Goal: Task Accomplishment & Management: Complete application form

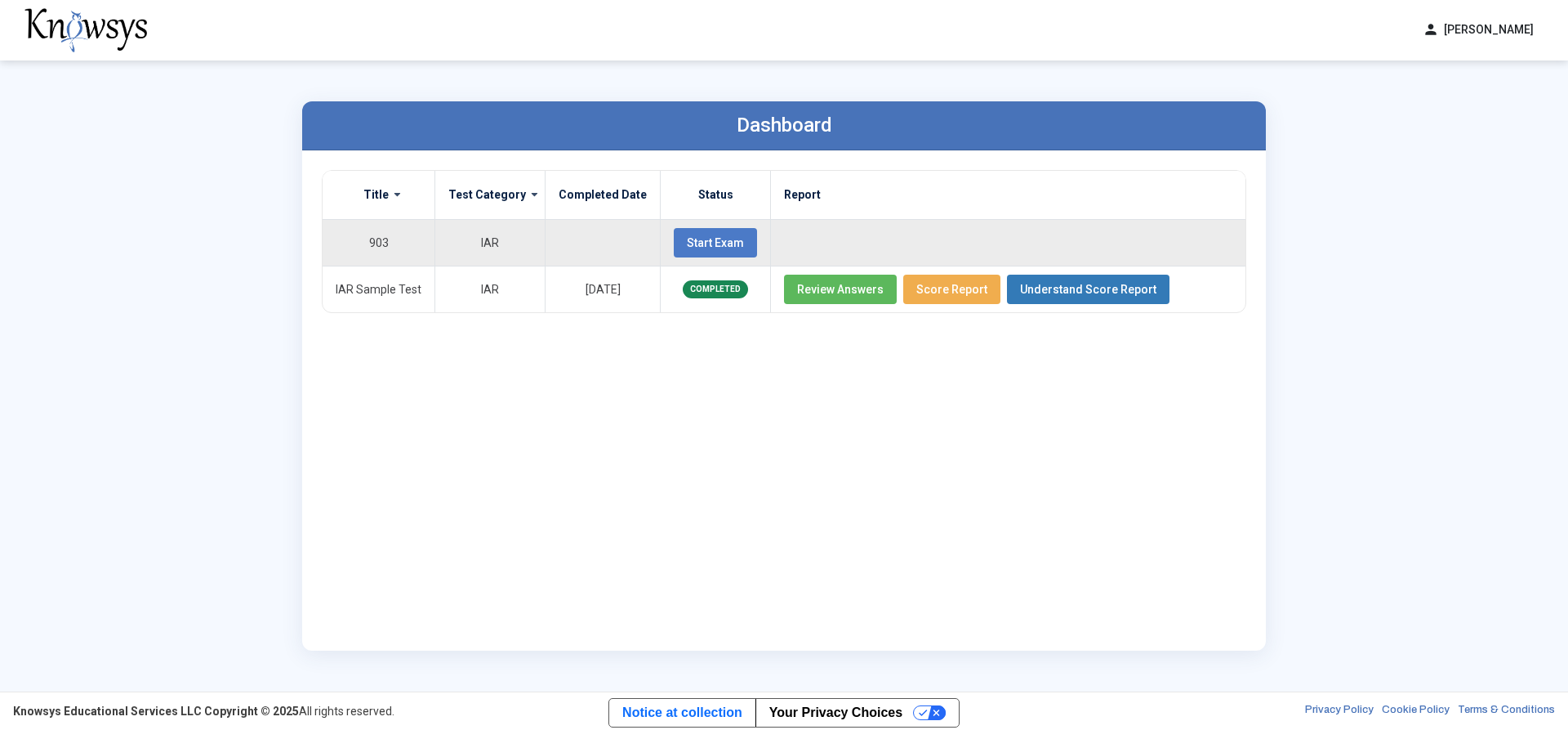
click at [701, 239] on span "Start Exam" at bounding box center [716, 242] width 57 height 13
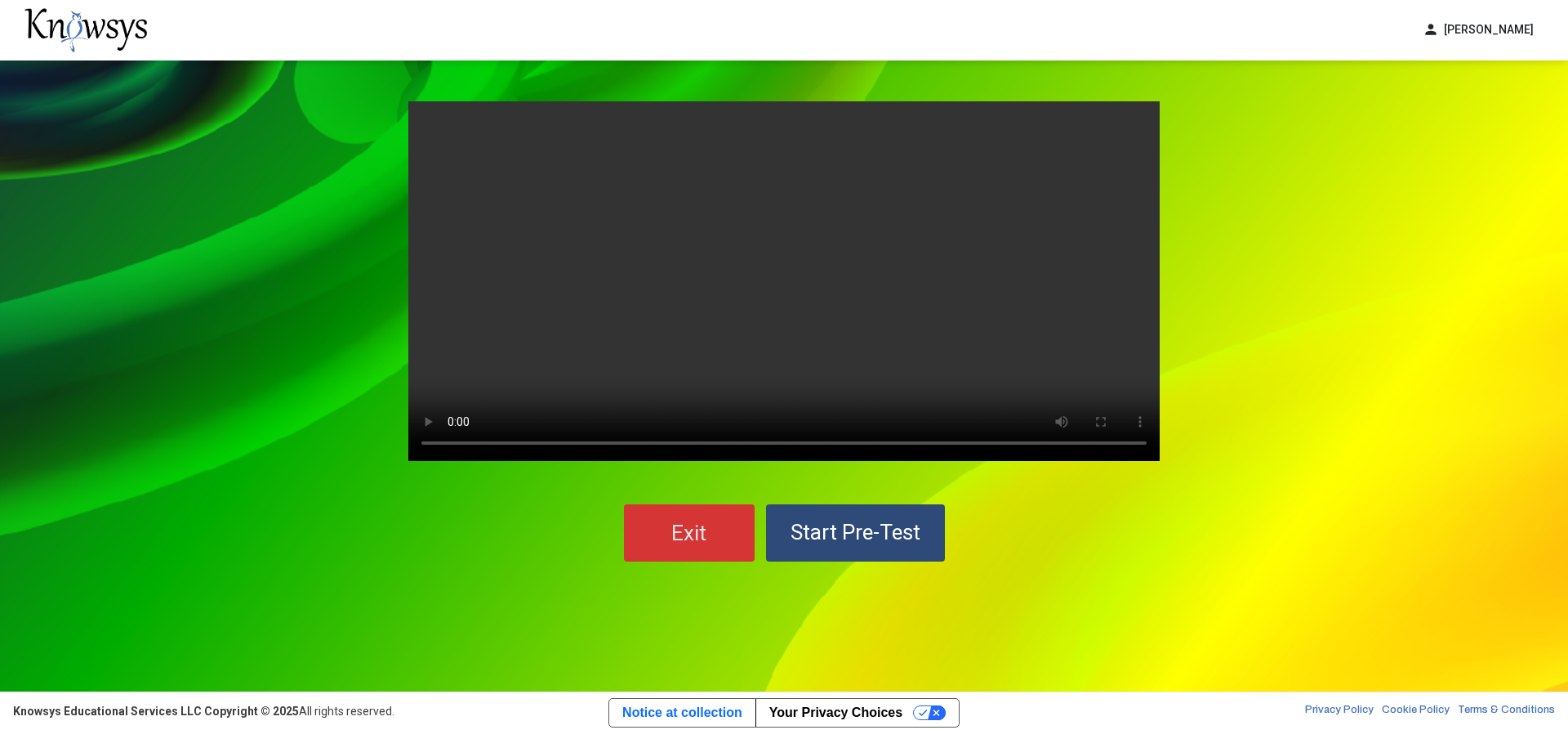
click at [644, 545] on button "Exit" at bounding box center [689, 533] width 131 height 57
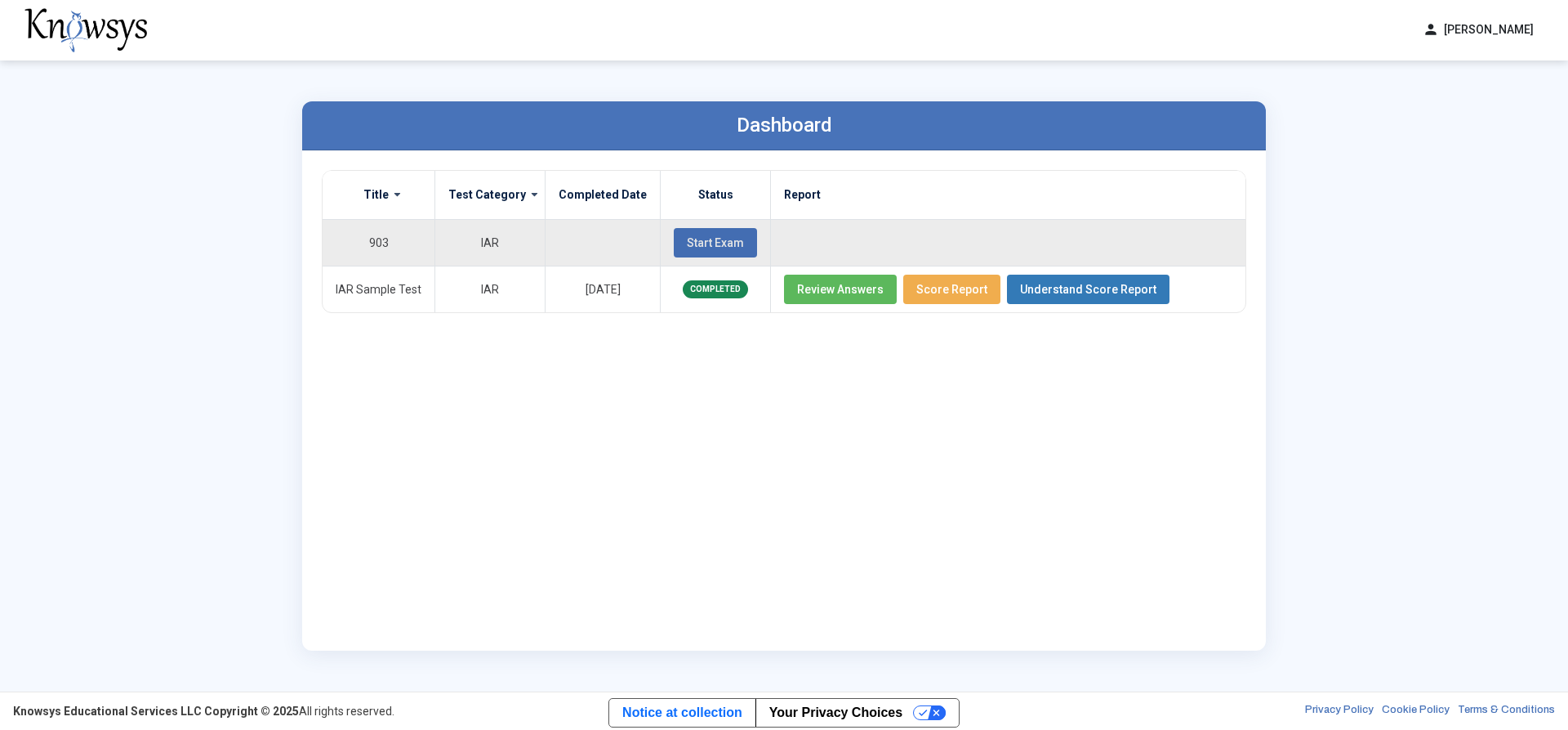
click at [730, 228] on button "Start Exam" at bounding box center [715, 242] width 83 height 29
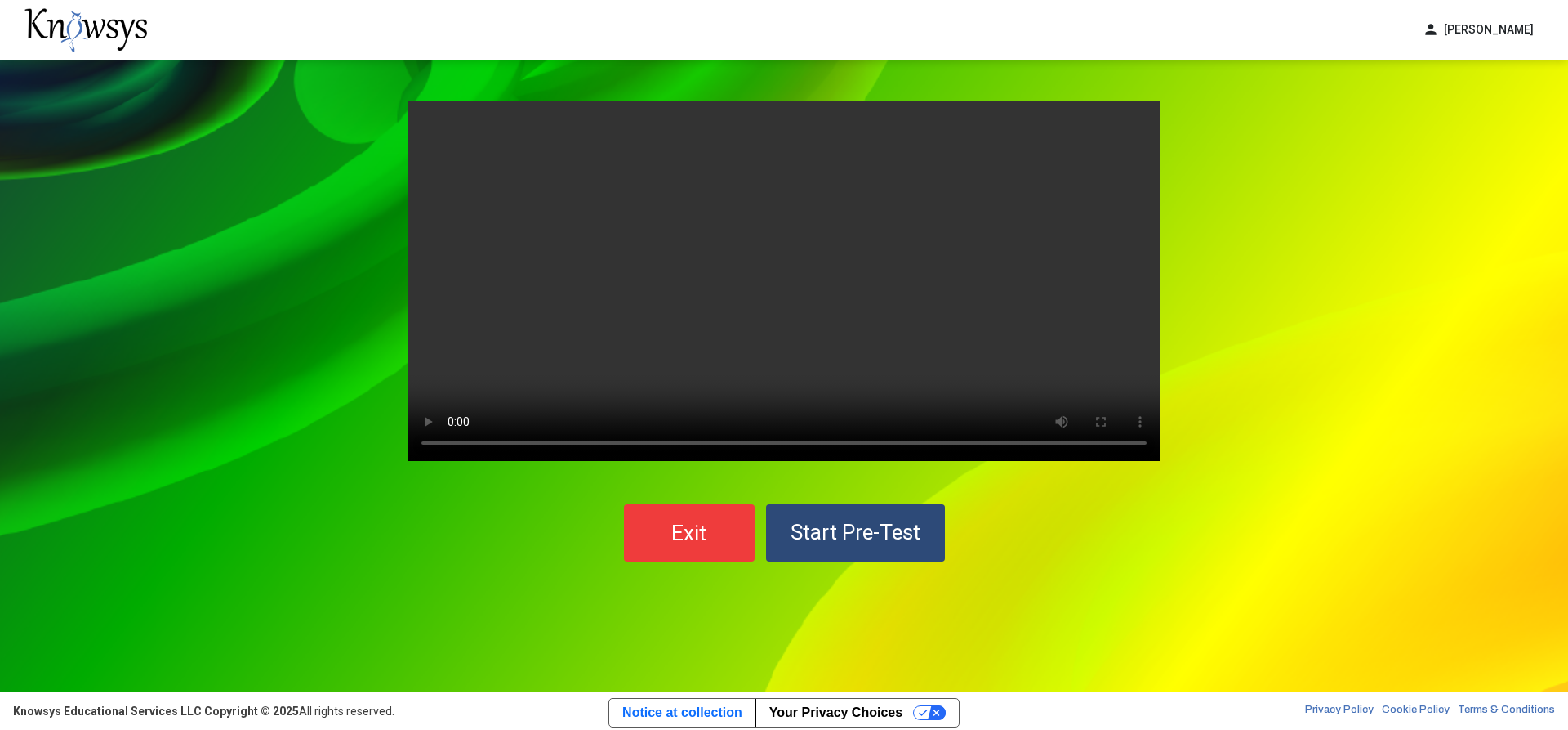
click at [1129, 571] on div "Your browser does not support the video tag. Exit Start Pre-Test" at bounding box center [784, 332] width 784 height 542
click at [907, 528] on span "Start Pre-Test" at bounding box center [855, 532] width 130 height 25
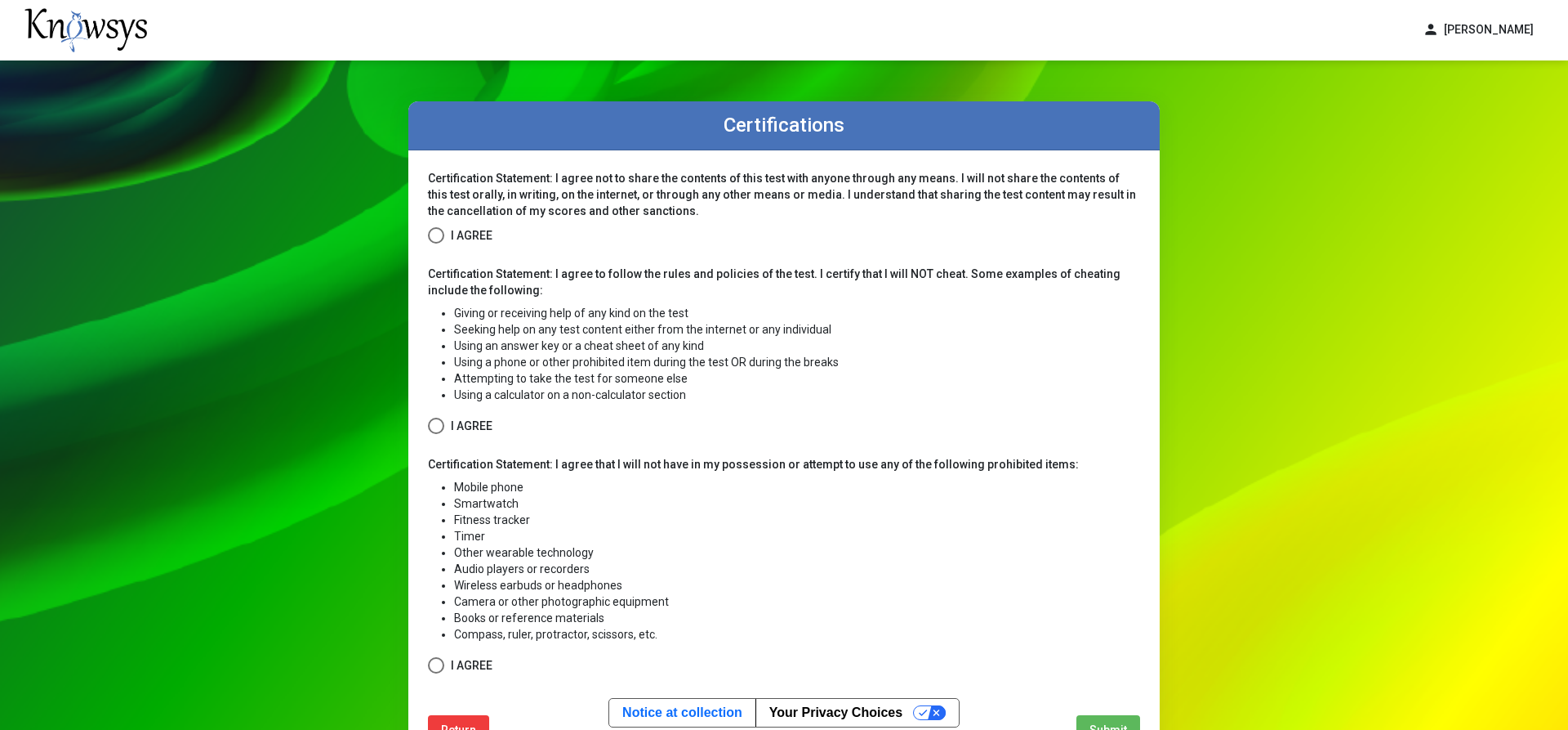
click at [451, 241] on span "I Agree" at bounding box center [471, 236] width 41 height 20
click at [451, 426] on span "I Agree" at bounding box center [471, 426] width 41 height 20
click at [439, 674] on label "I Agree" at bounding box center [461, 665] width 64 height 20
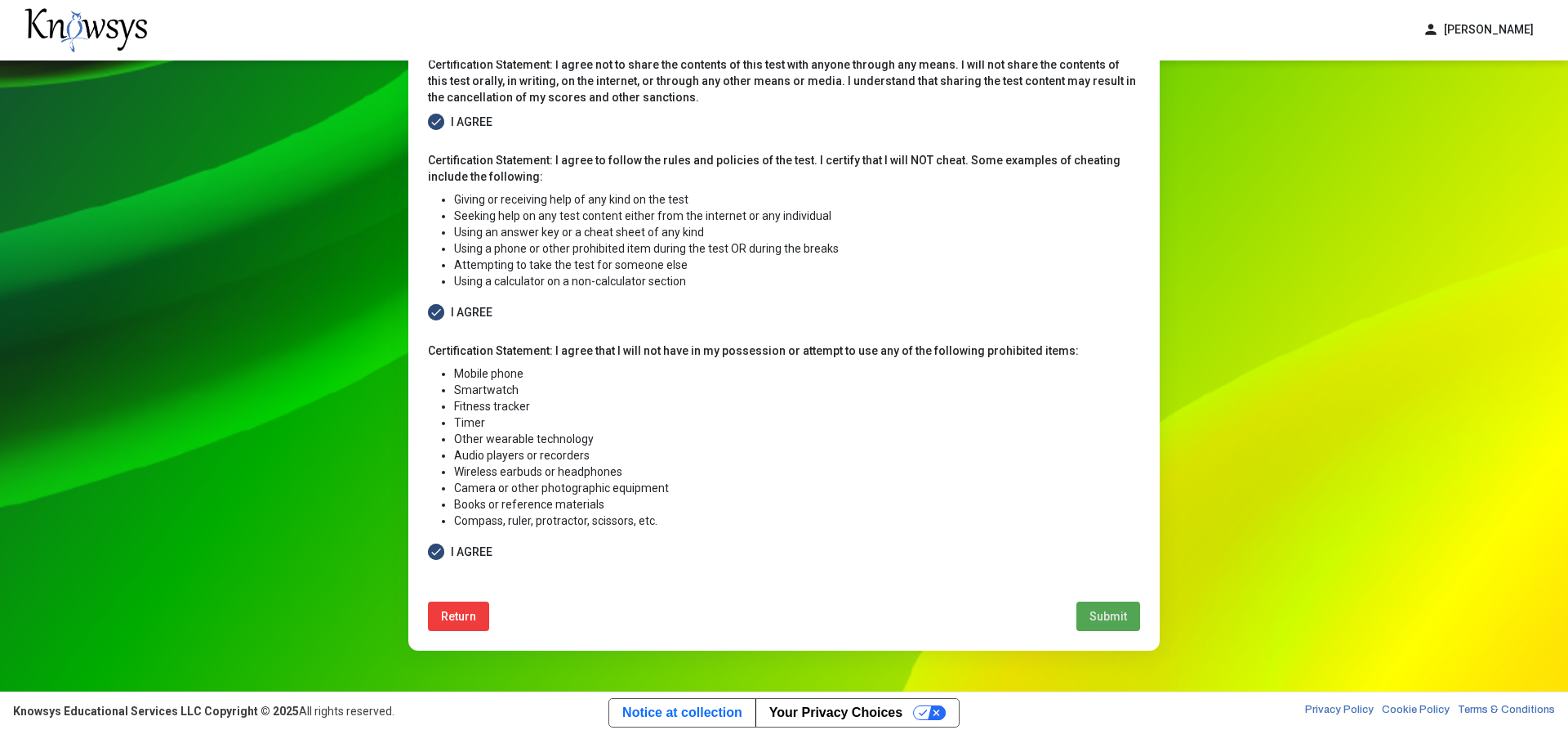
click at [1082, 609] on button "Submit" at bounding box center [1108, 617] width 64 height 29
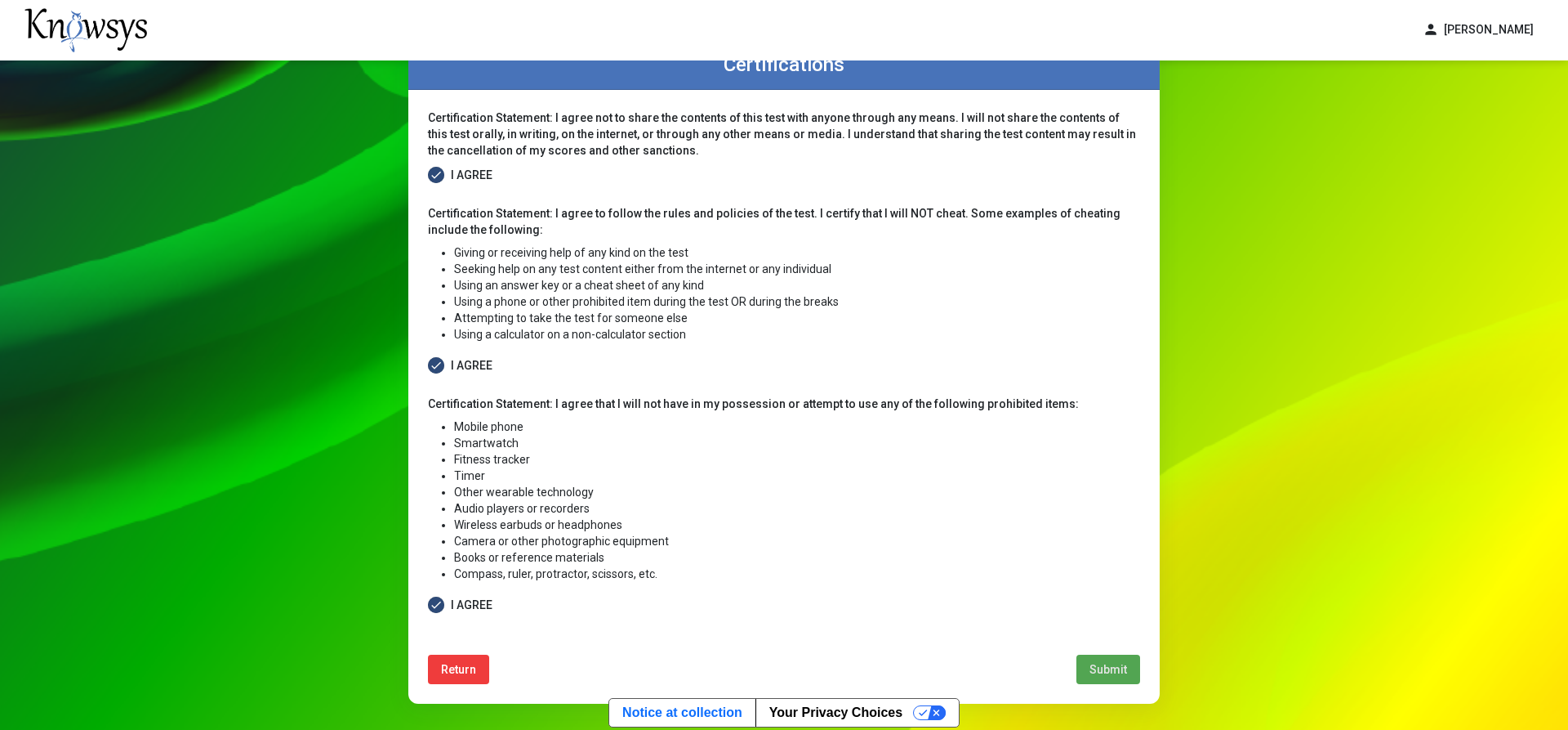
select select
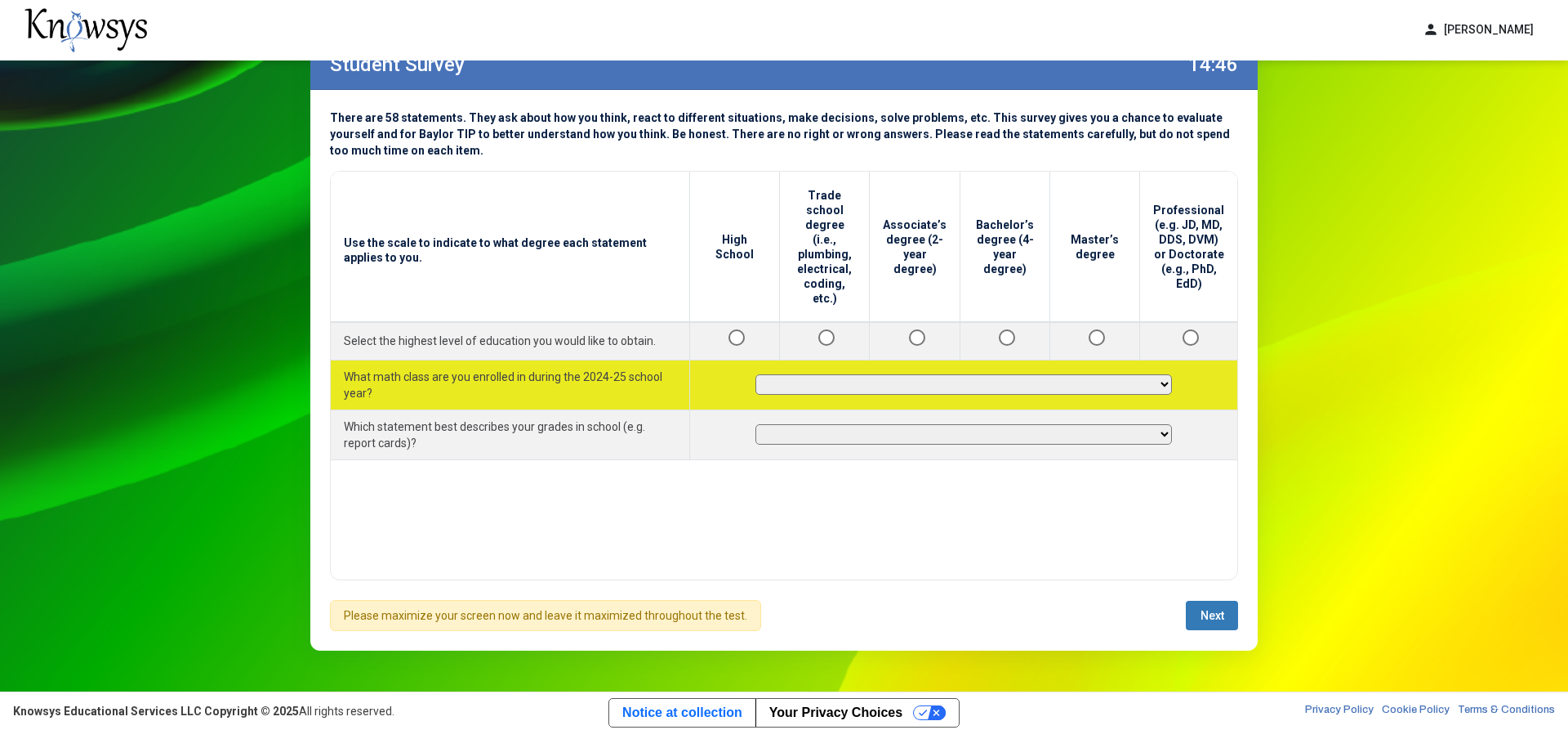
click at [1092, 374] on select "**********" at bounding box center [964, 384] width 416 height 20
select select "*********"
click at [755, 374] on select "**********" at bounding box center [964, 384] width 416 height 20
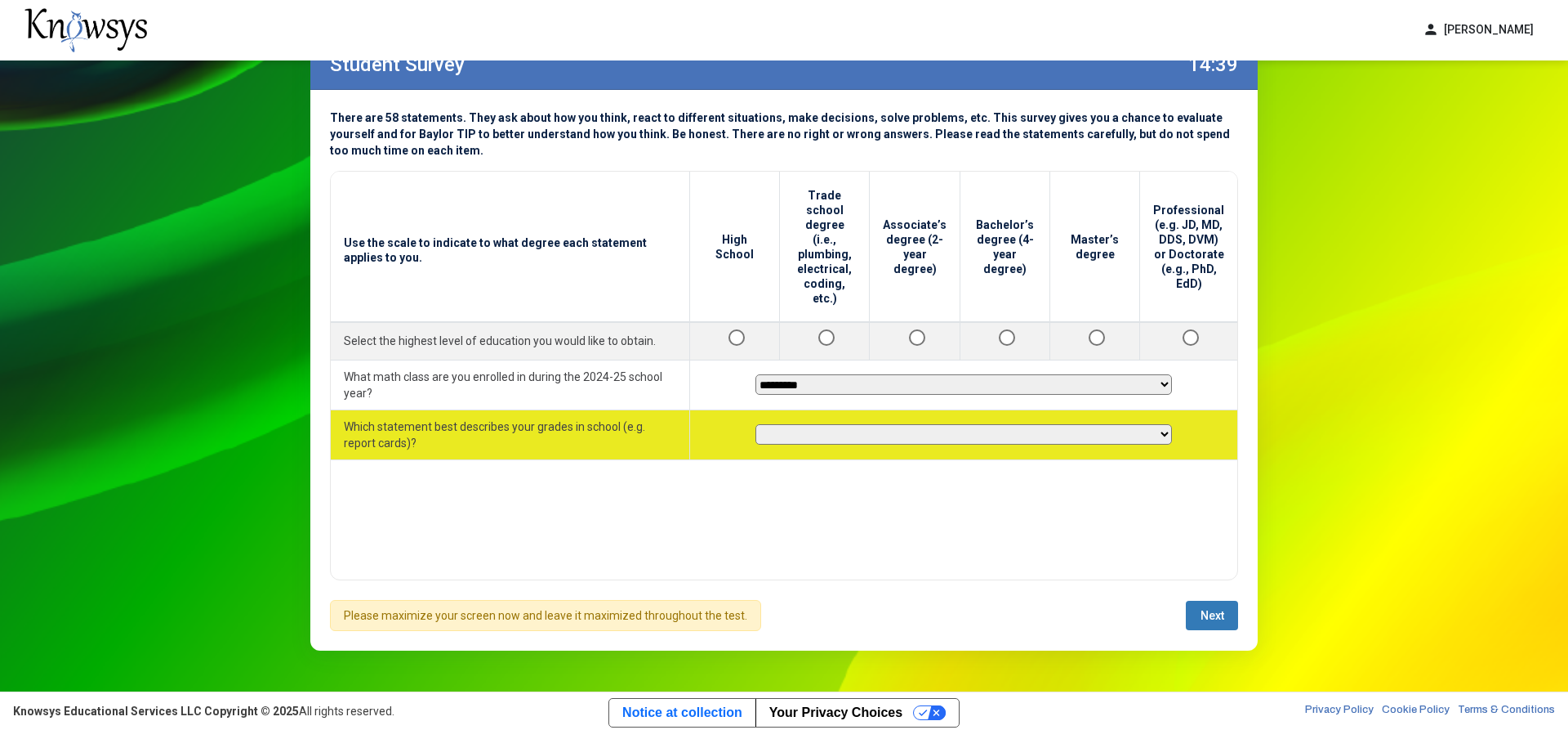
click at [854, 424] on select "**********" at bounding box center [964, 434] width 416 height 20
select select "********"
click at [755, 424] on select "**********" at bounding box center [964, 434] width 416 height 20
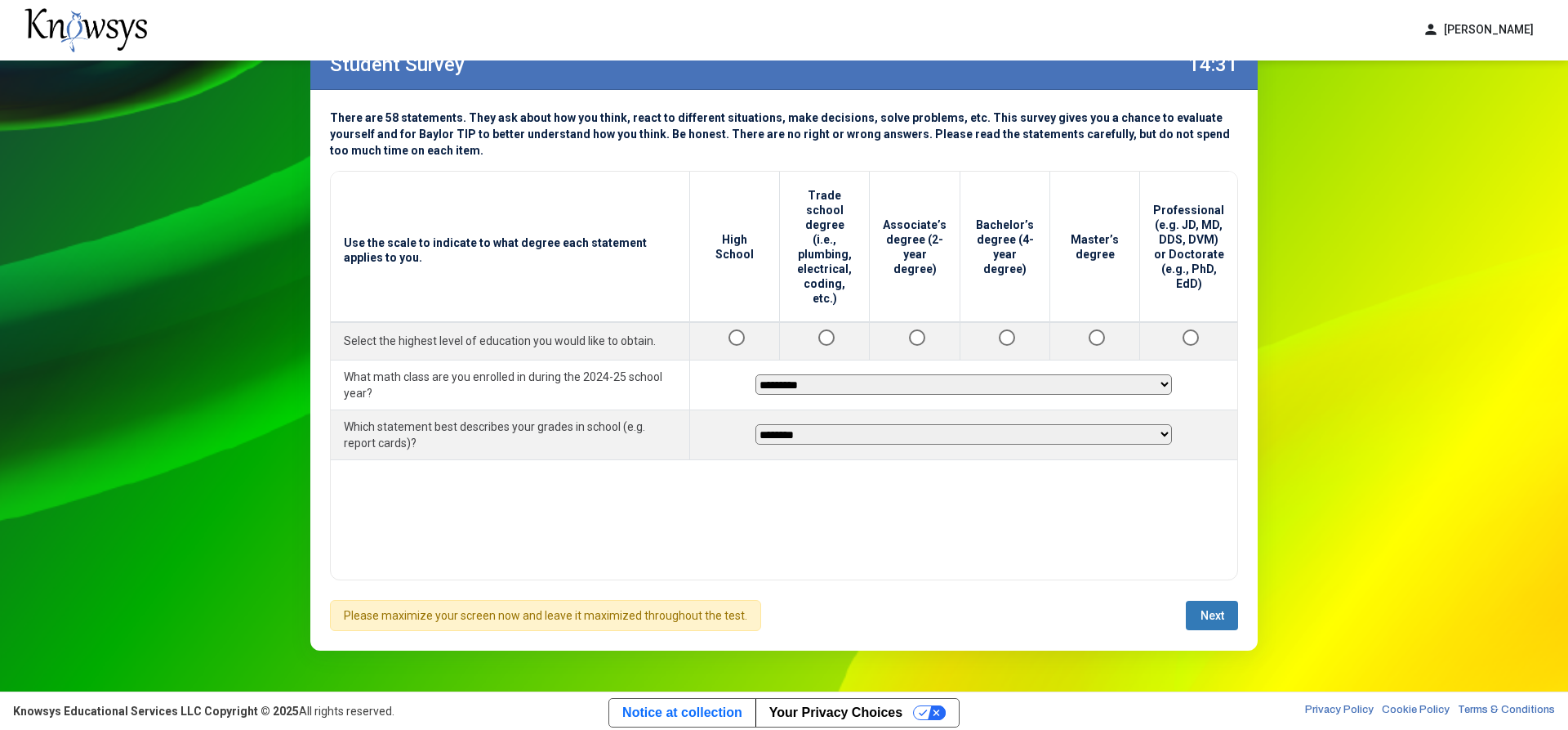
click at [1218, 610] on span "Next" at bounding box center [1212, 616] width 24 height 13
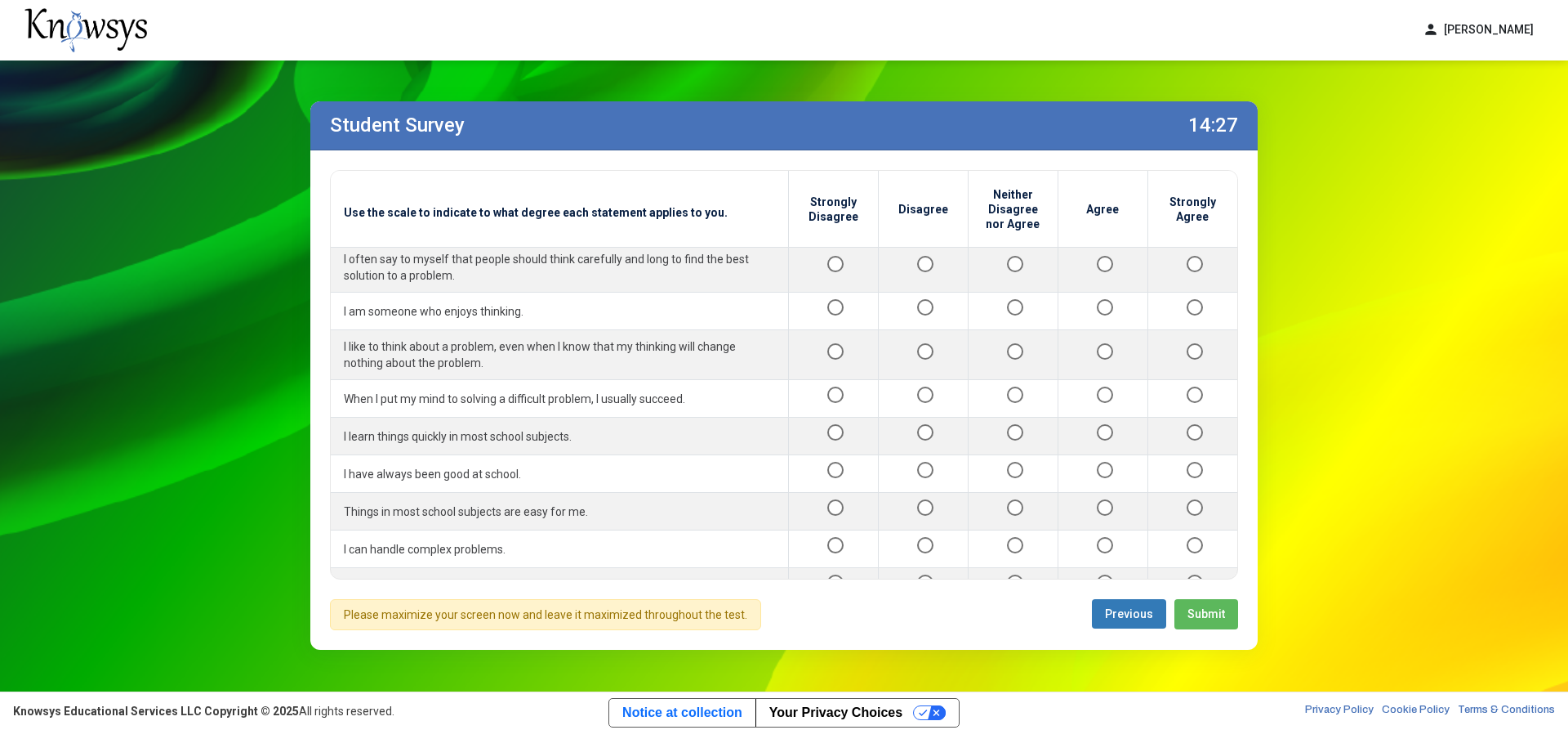
scroll to position [0, 0]
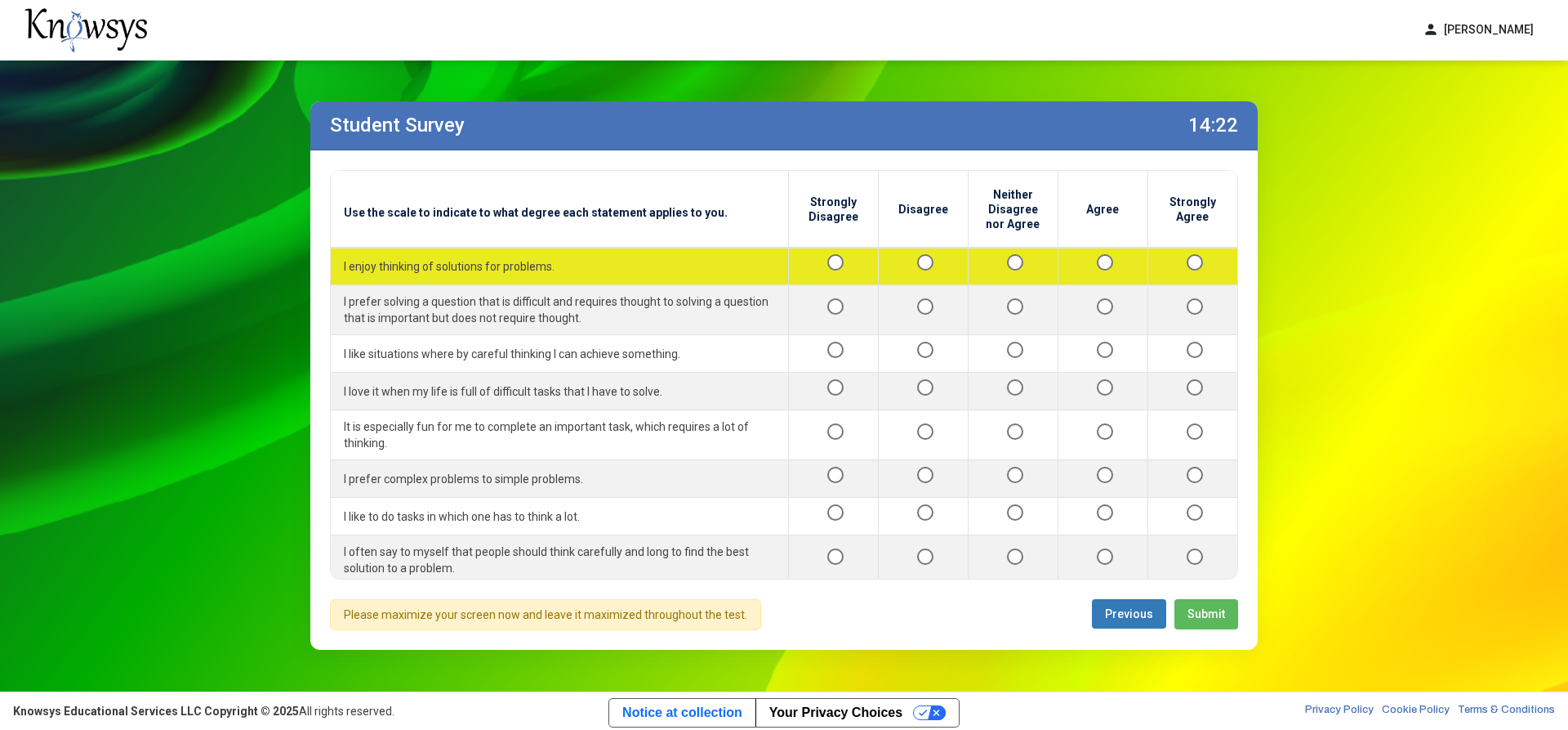
click at [1077, 263] on div at bounding box center [1103, 266] width 63 height 20
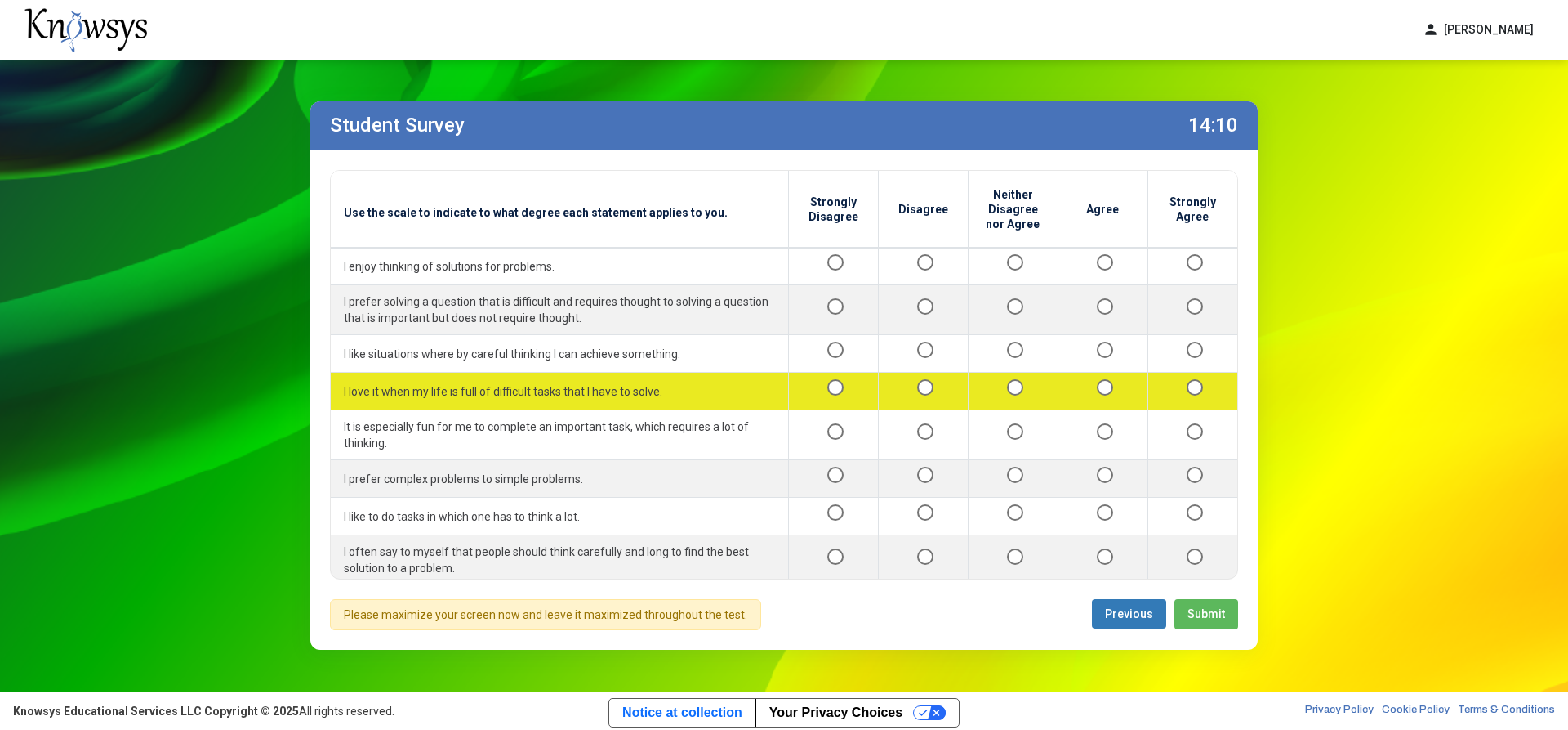
click at [922, 386] on div at bounding box center [923, 391] width 63 height 20
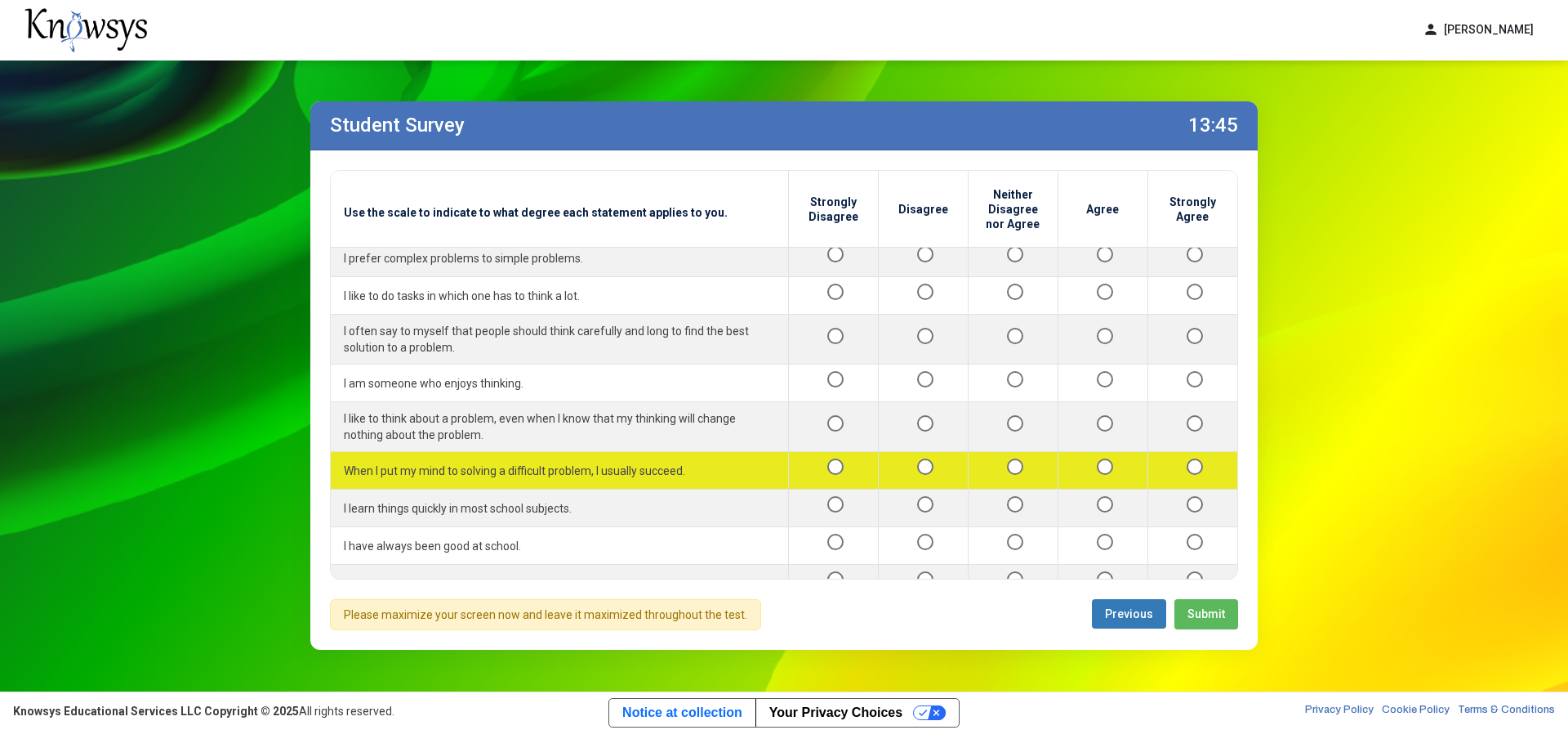
scroll to position [245, 0]
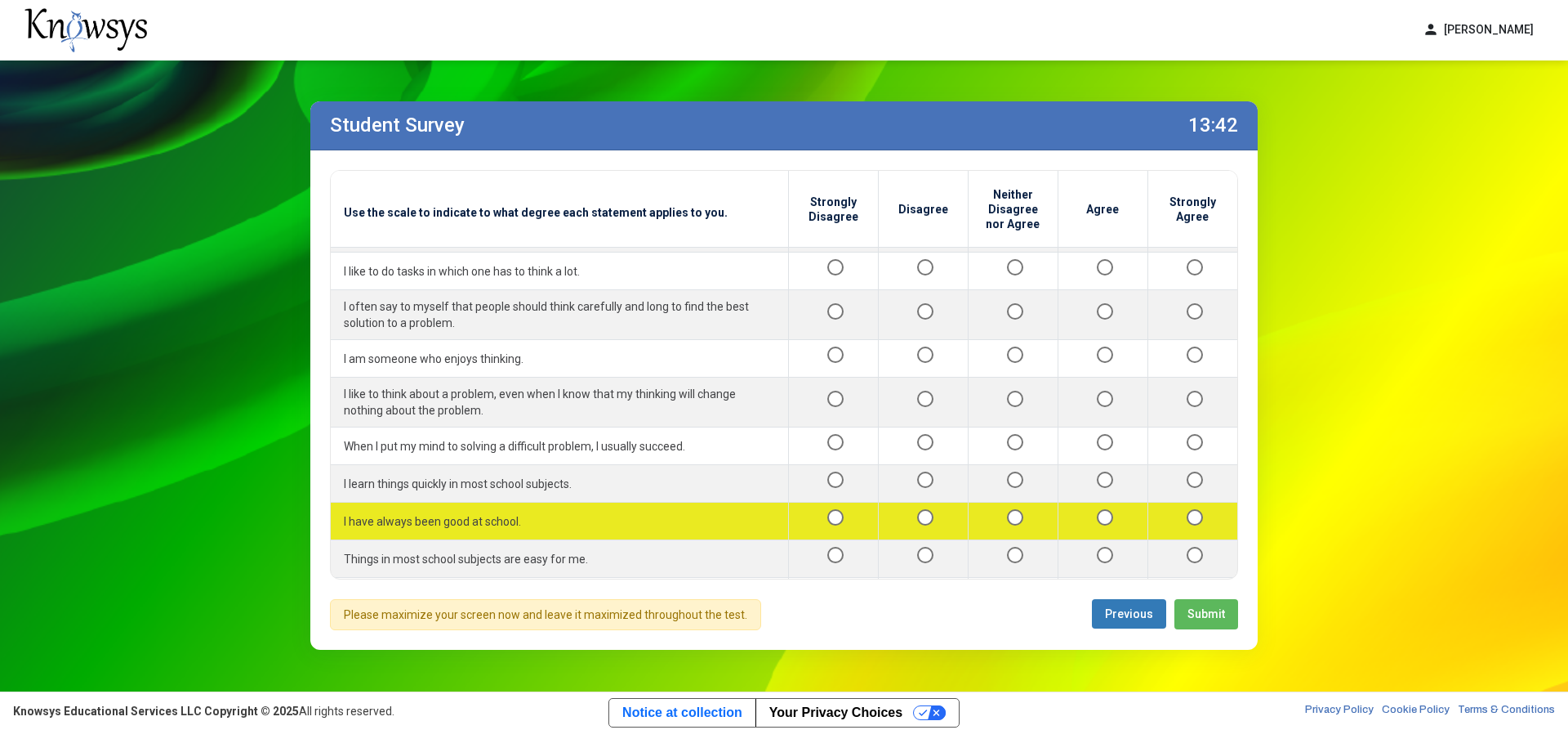
click at [1192, 525] on div at bounding box center [1193, 521] width 64 height 20
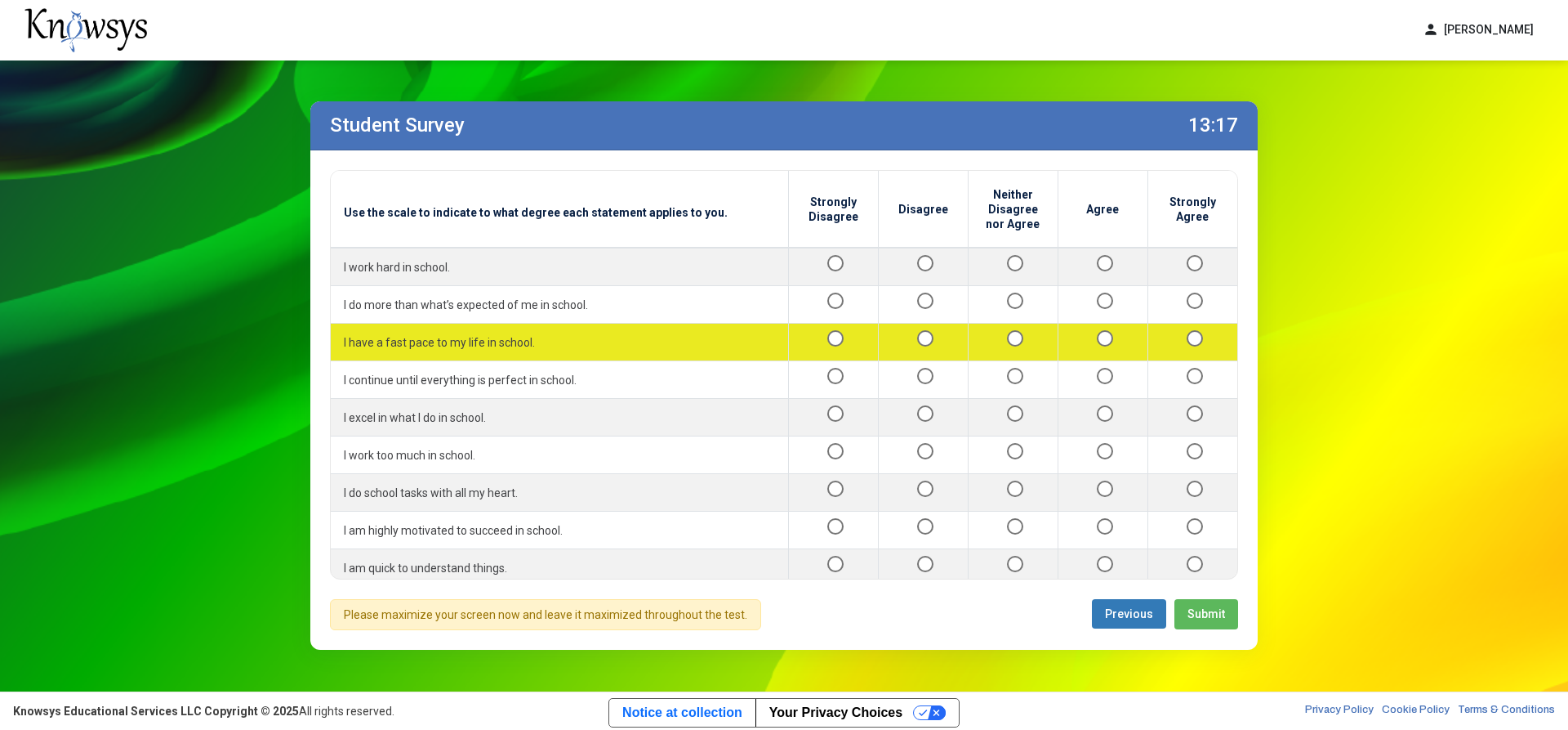
scroll to position [736, 0]
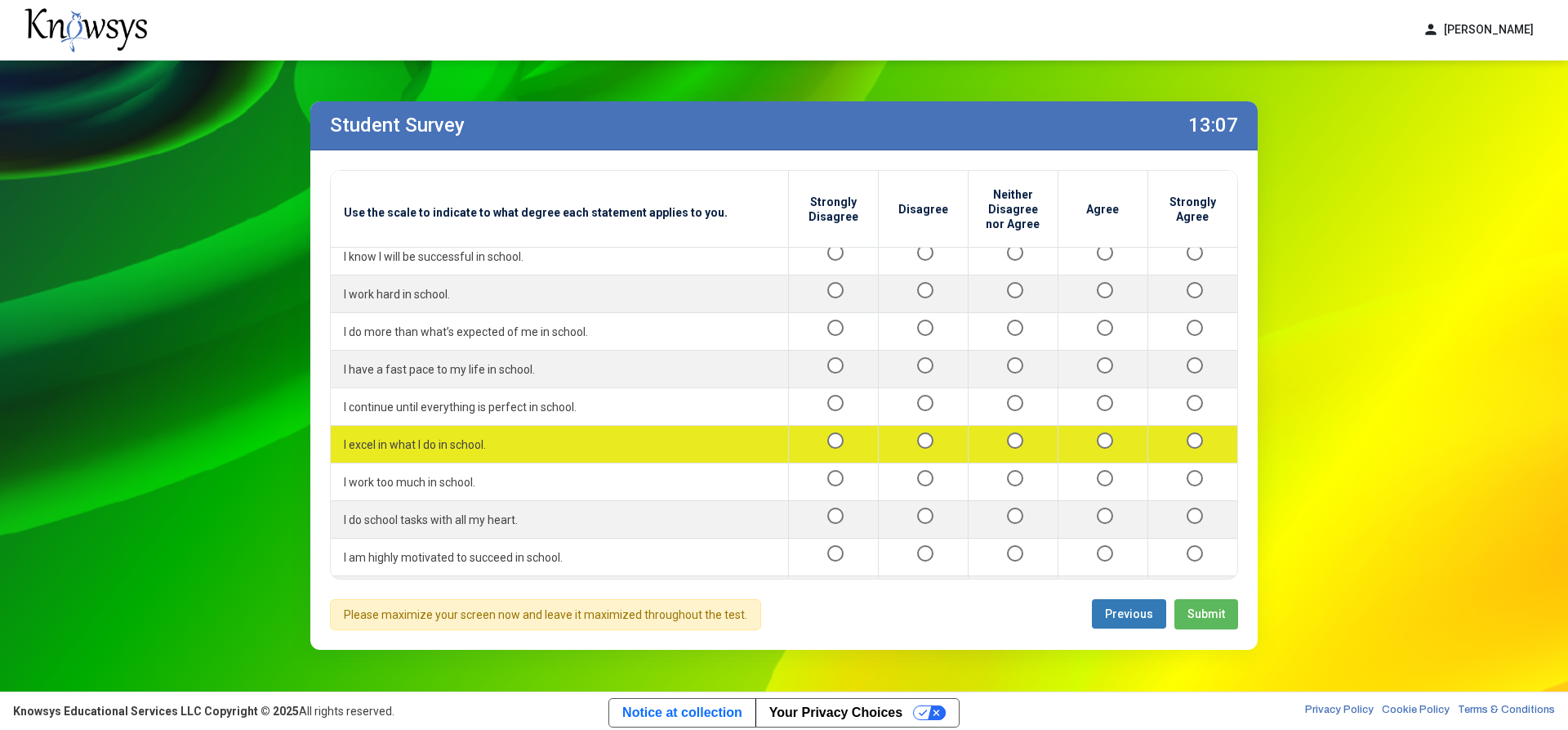
click at [1096, 454] on div at bounding box center [1103, 444] width 63 height 20
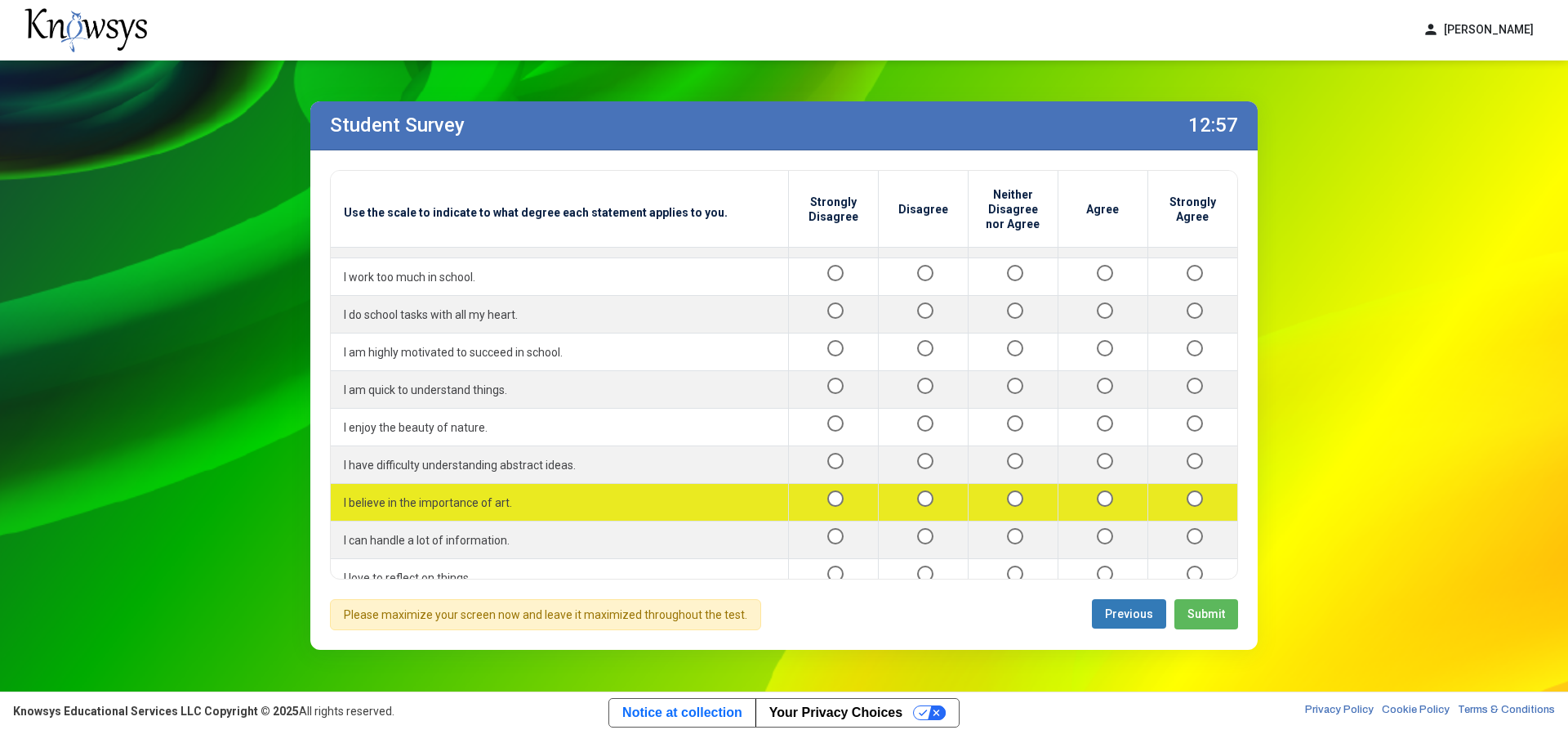
scroll to position [981, 0]
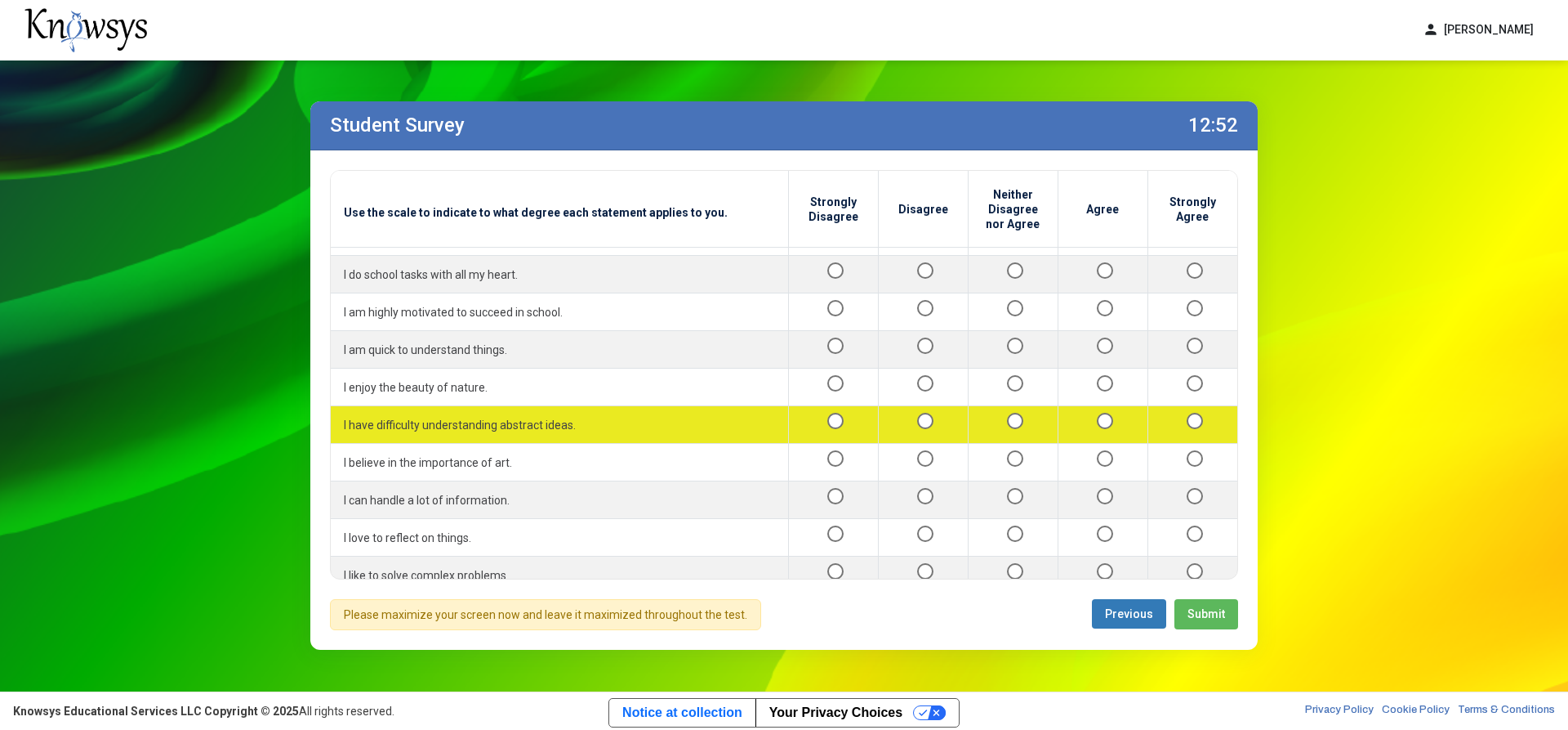
click at [1015, 435] on div at bounding box center [1013, 425] width 63 height 20
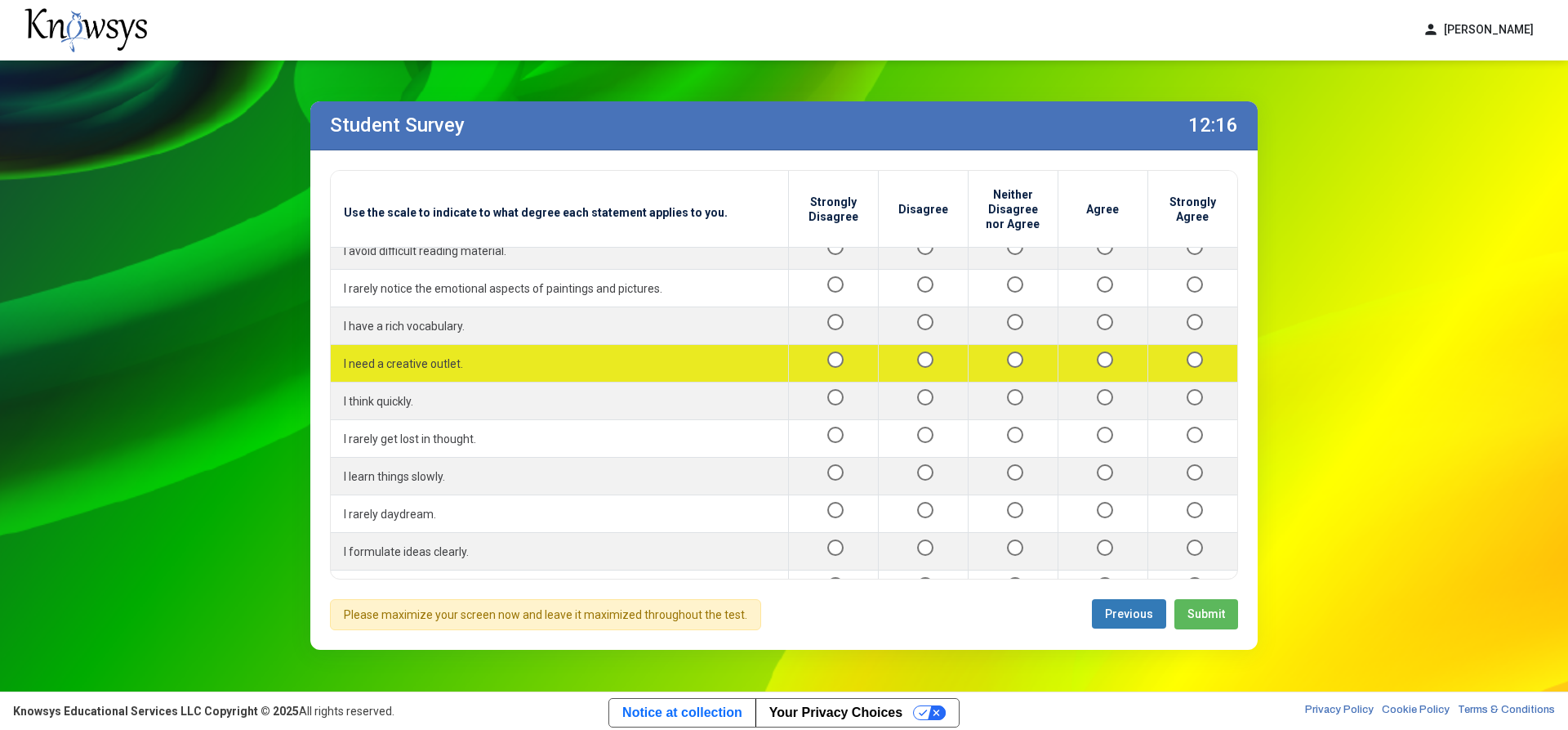
scroll to position [1471, 0]
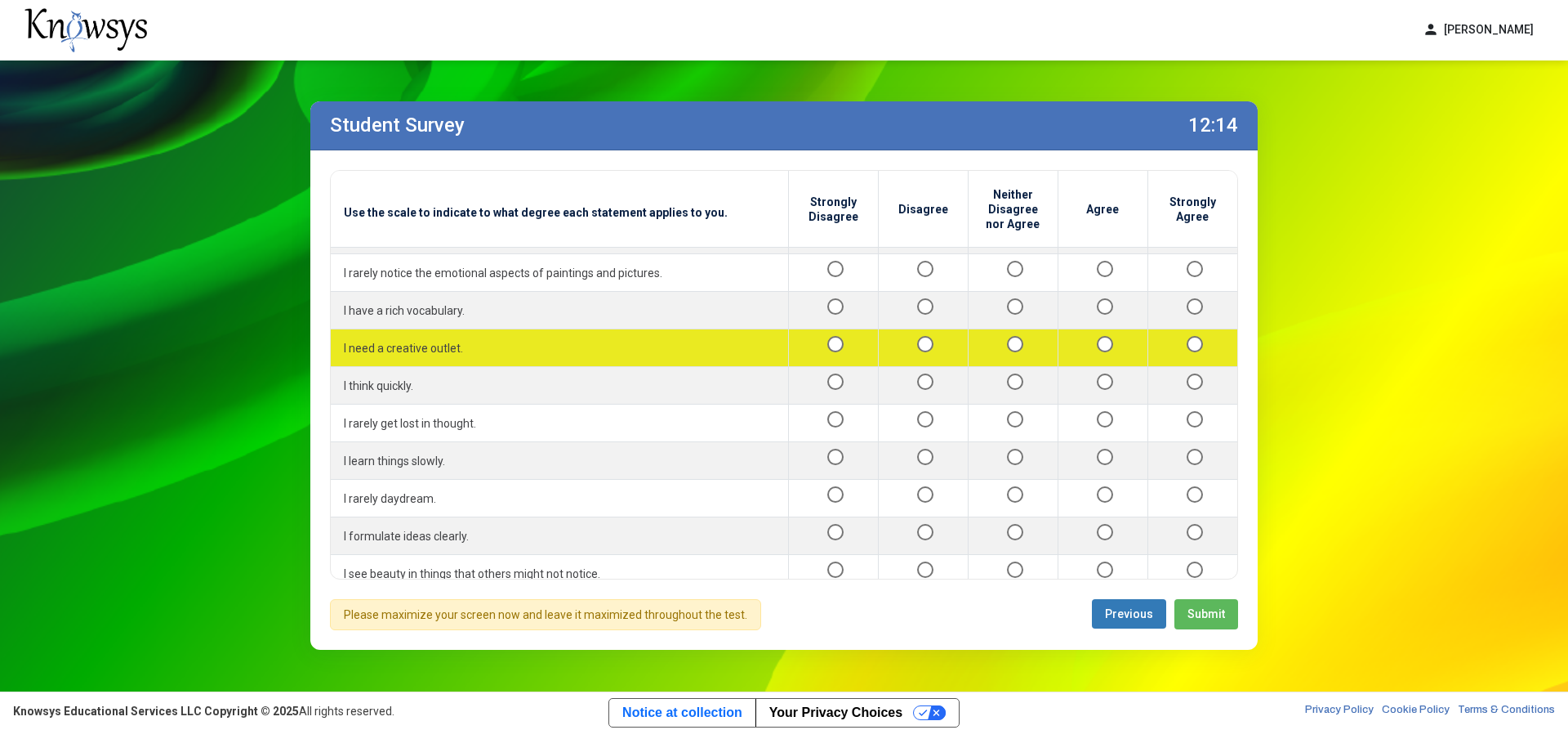
click at [1012, 358] on div at bounding box center [1013, 347] width 63 height 20
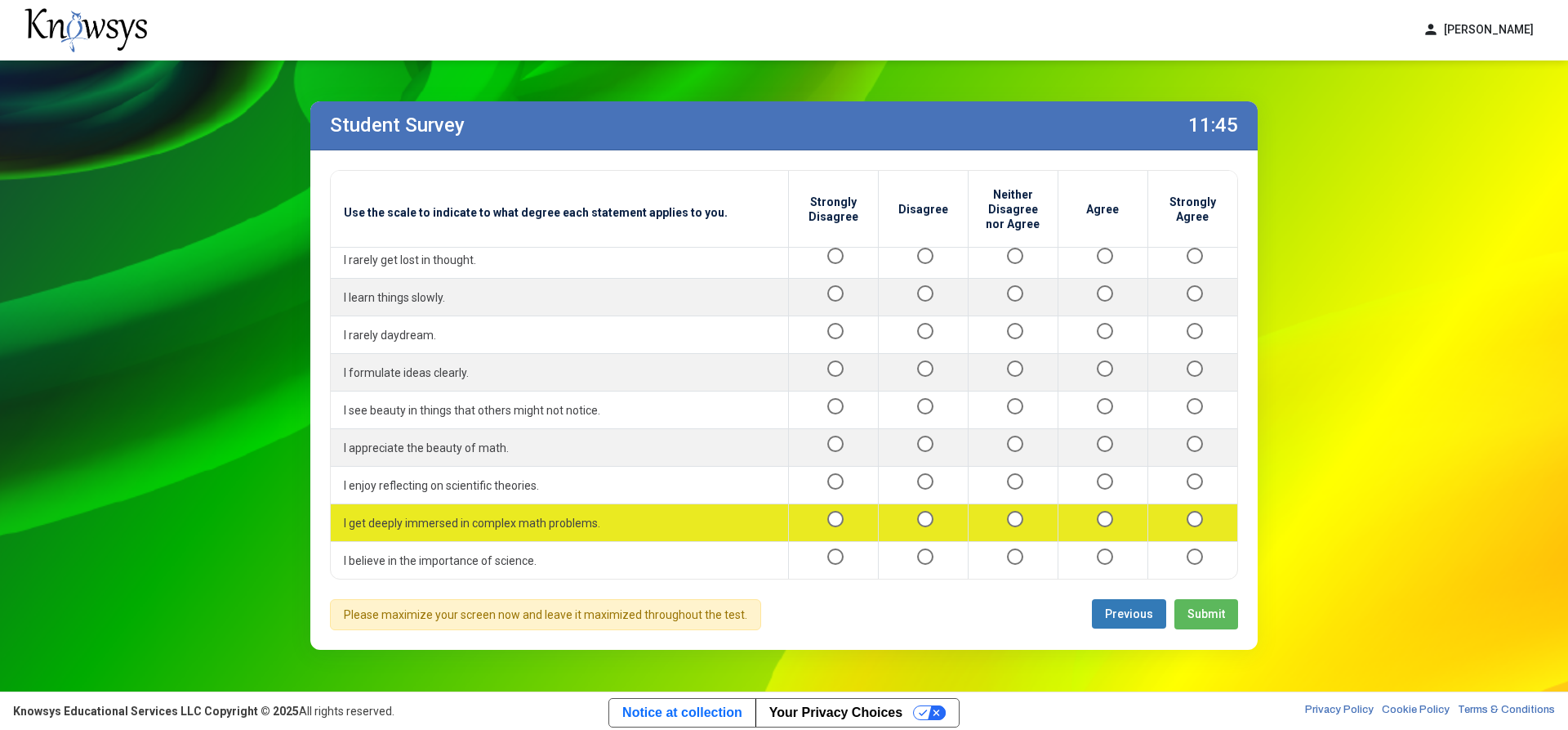
scroll to position [1827, 0]
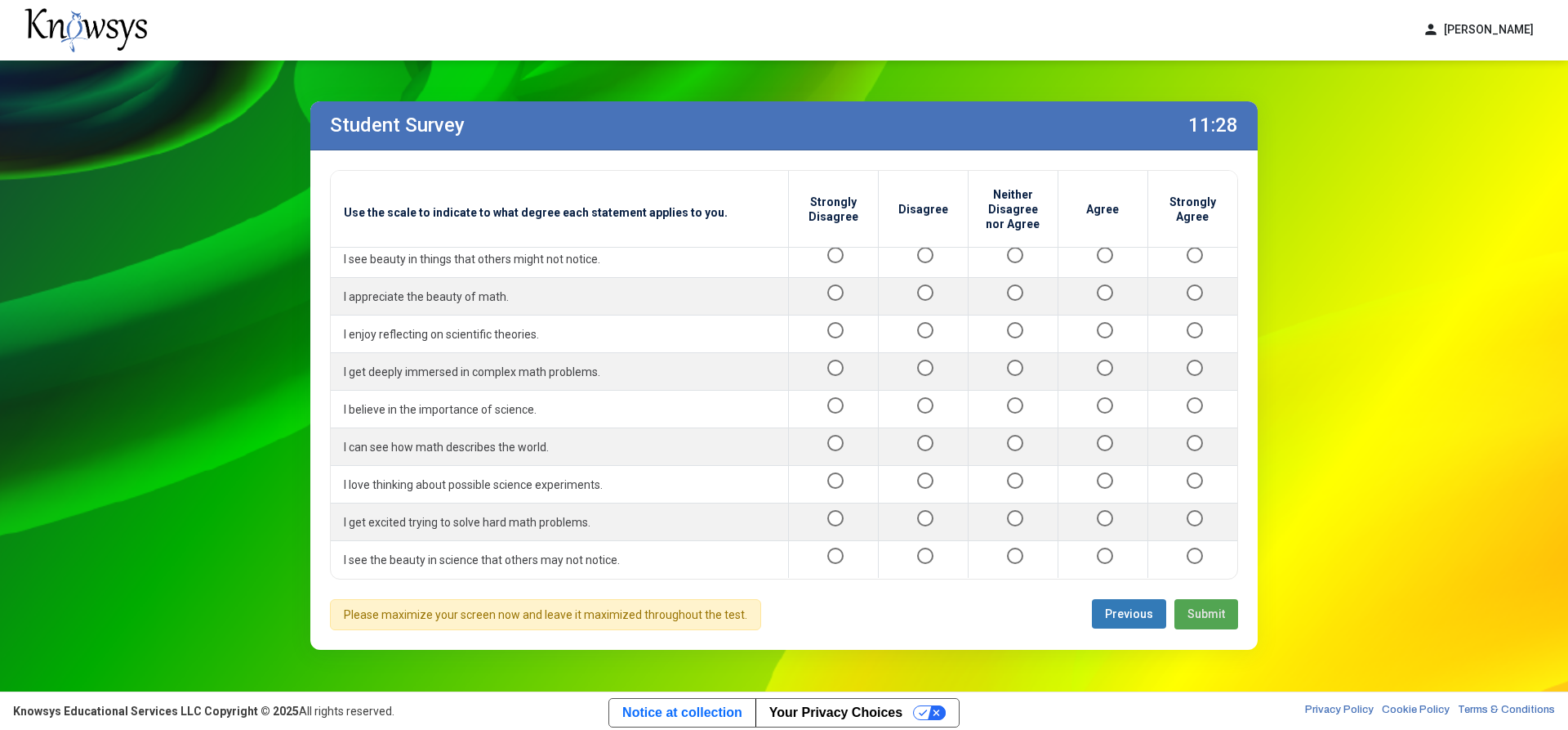
click at [1210, 617] on span "Submit" at bounding box center [1206, 614] width 38 height 13
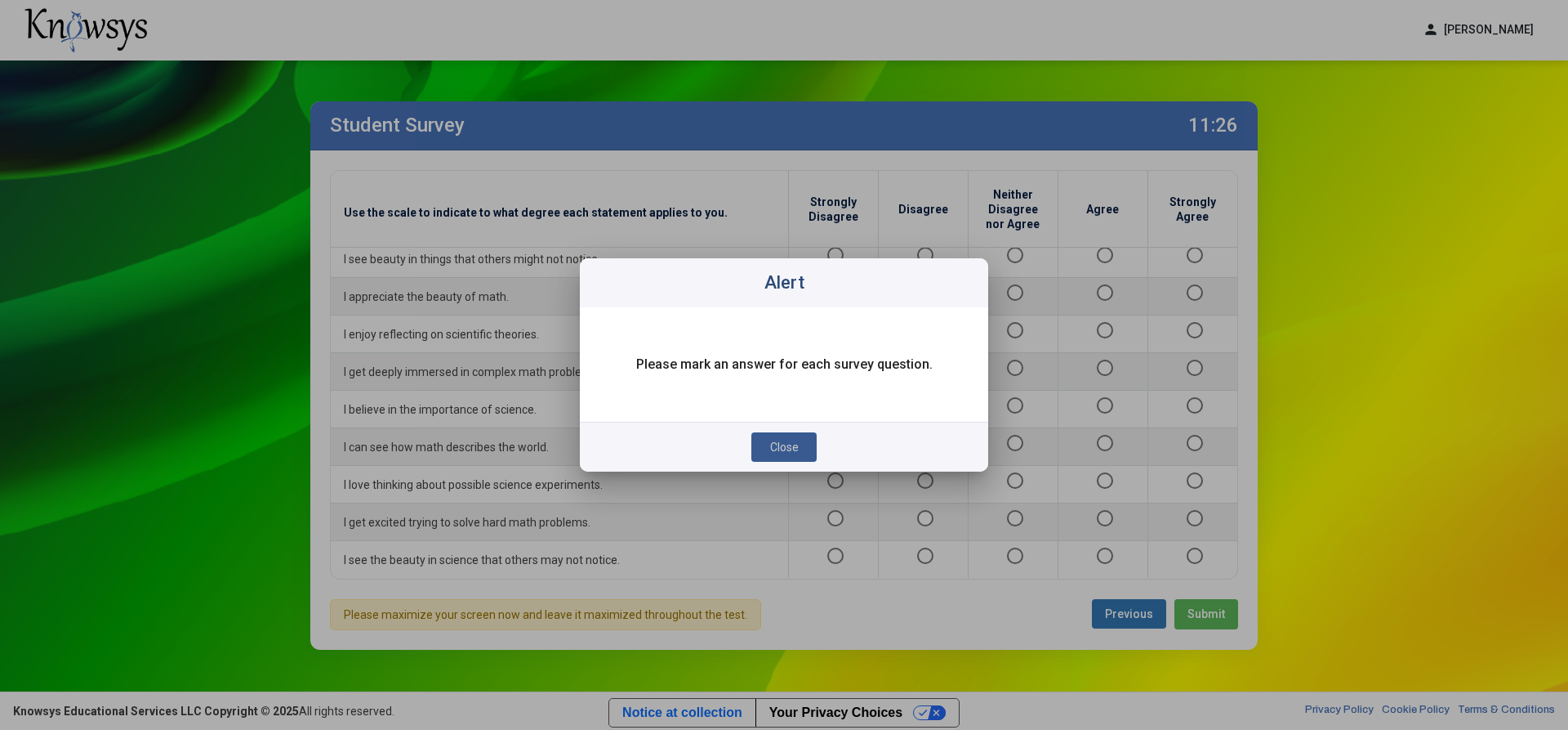
click at [796, 450] on span "Close" at bounding box center [784, 447] width 29 height 13
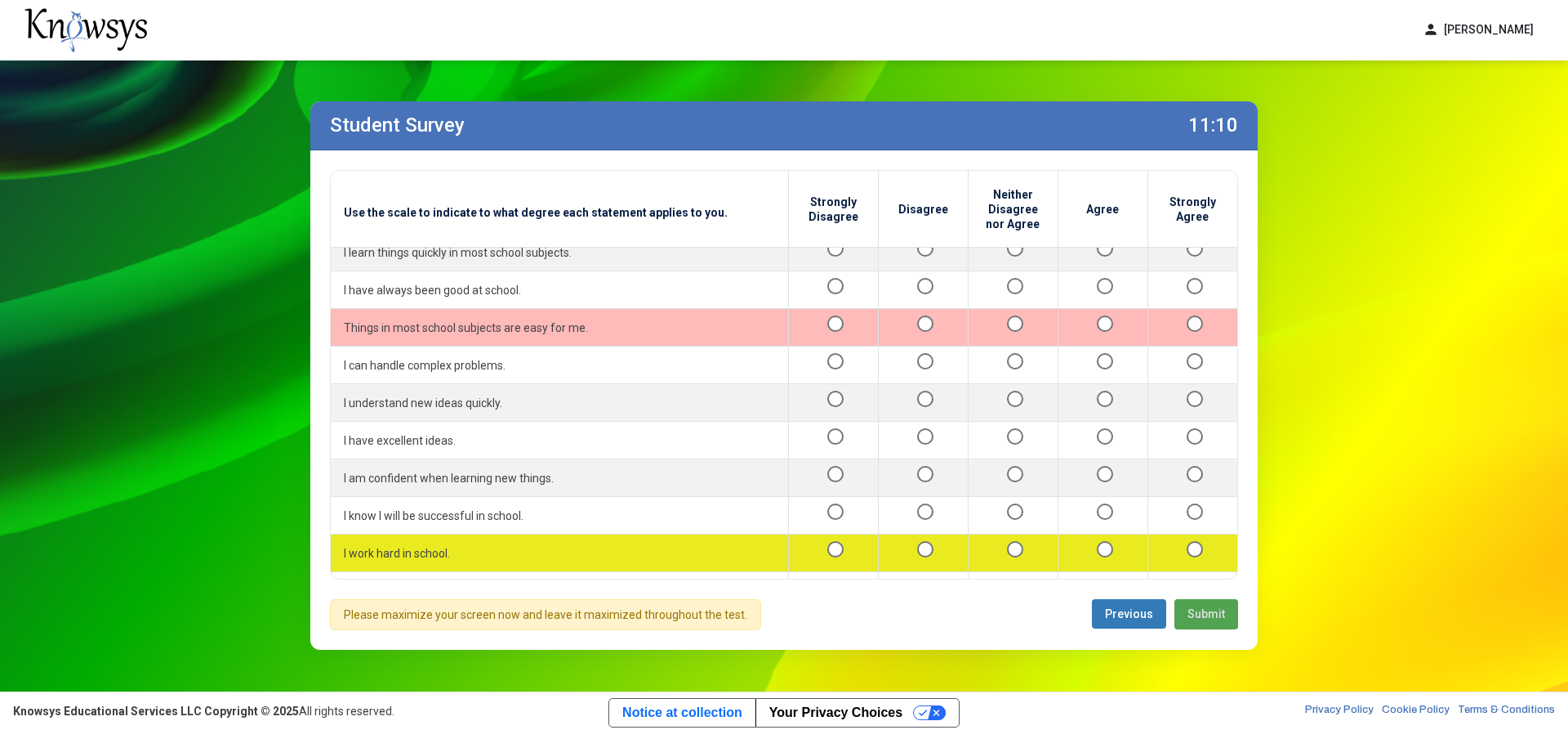
scroll to position [437, 0]
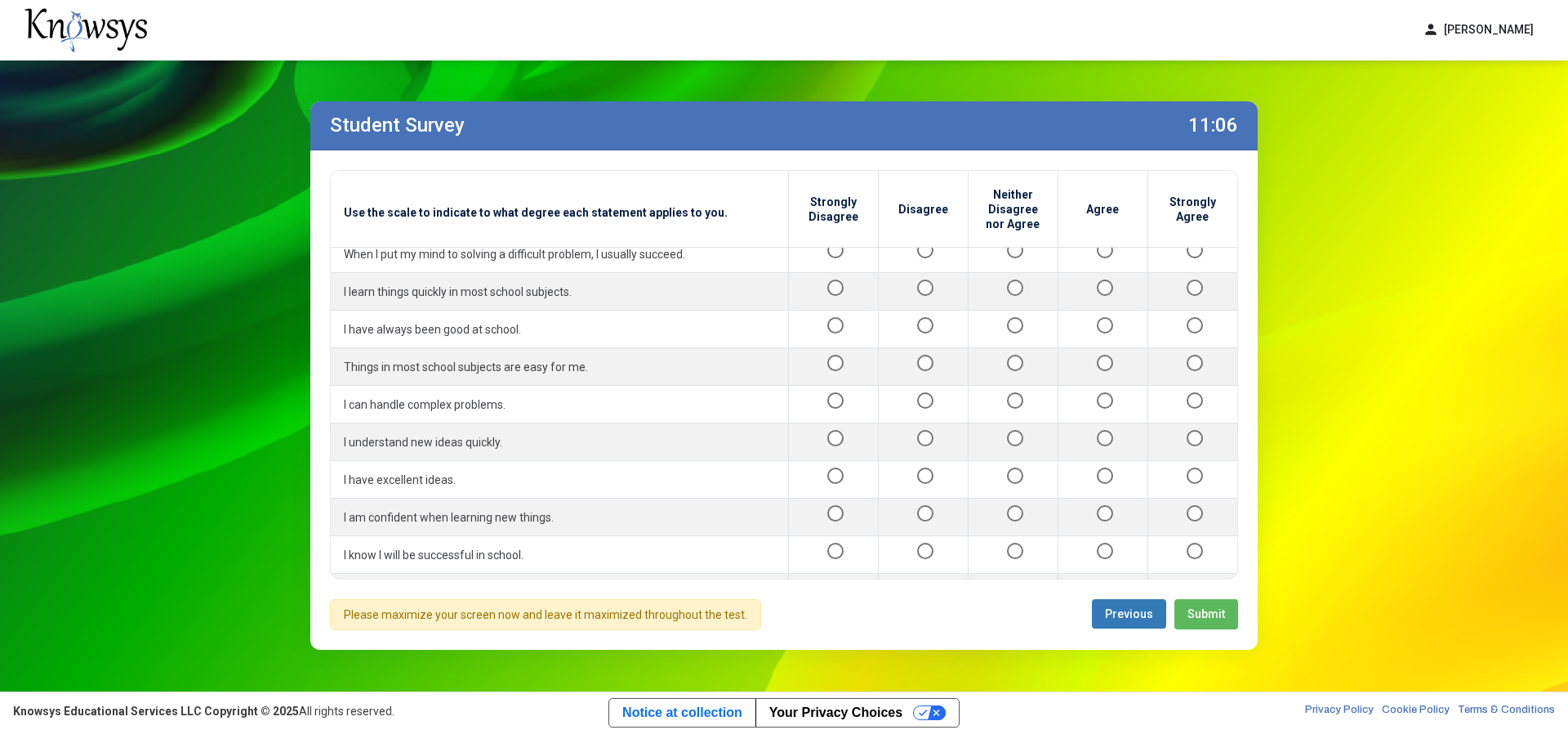
click at [1225, 614] on button "Submit" at bounding box center [1206, 614] width 64 height 30
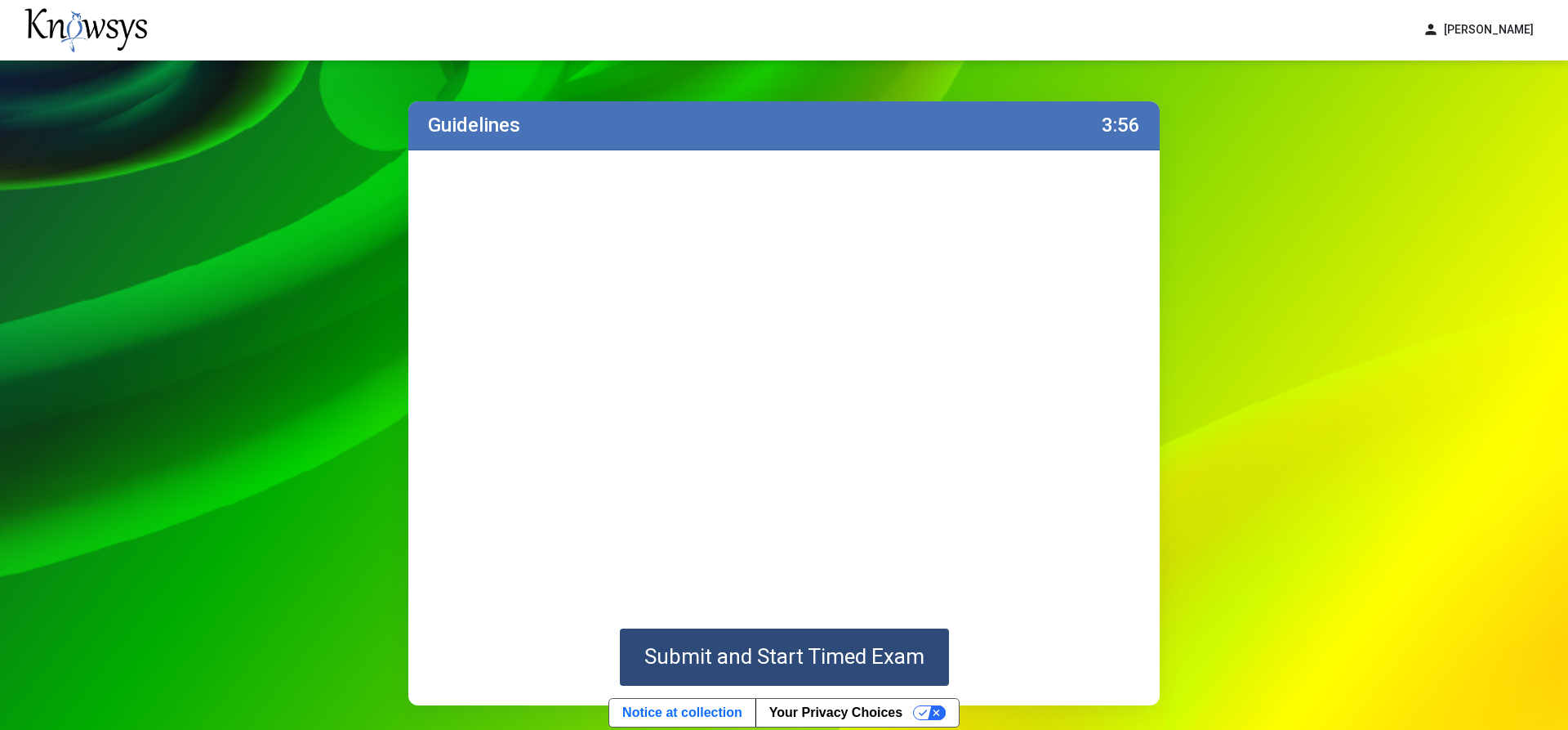
scroll to position [55, 0]
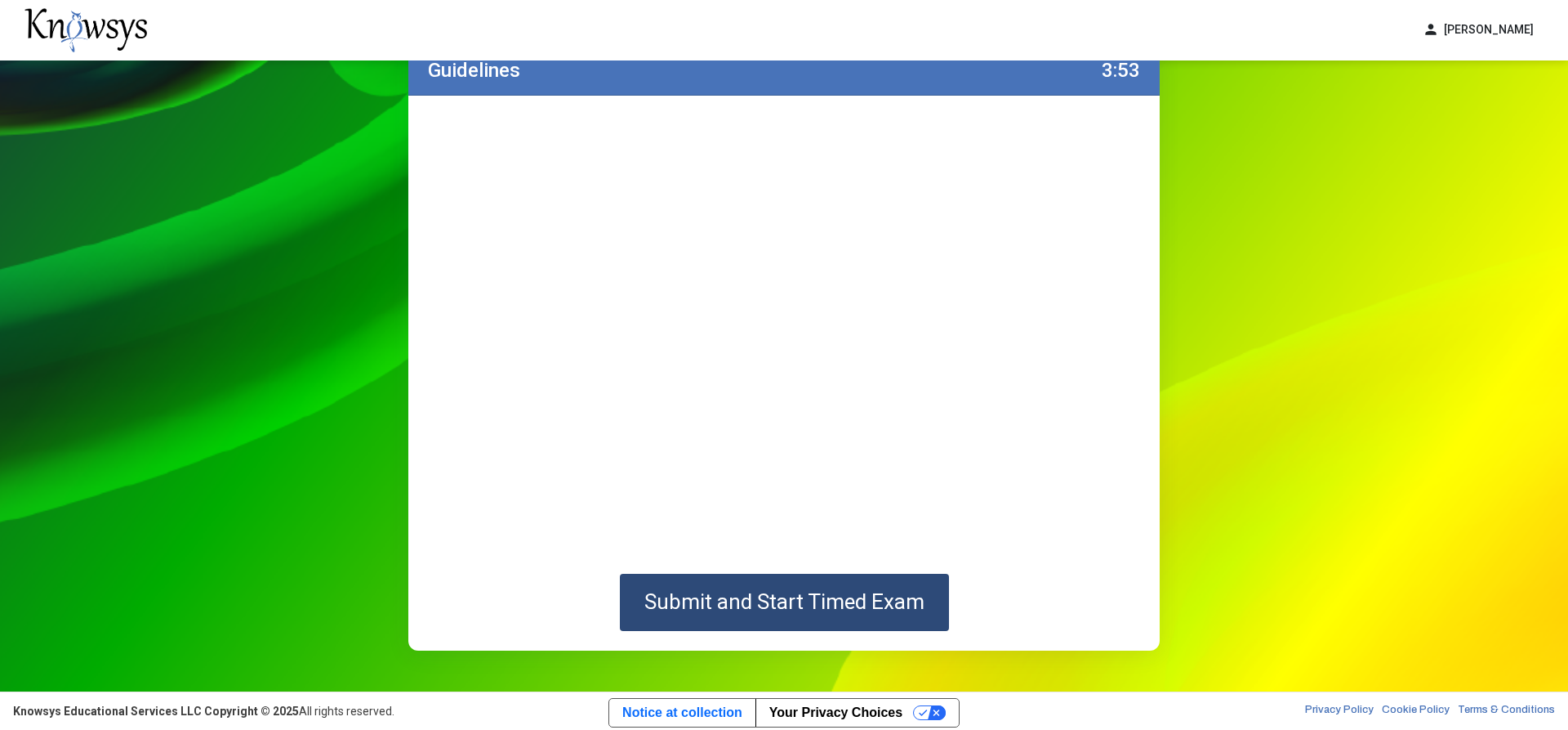
click at [861, 603] on span "Submit and Start Timed Exam" at bounding box center [785, 601] width 280 height 25
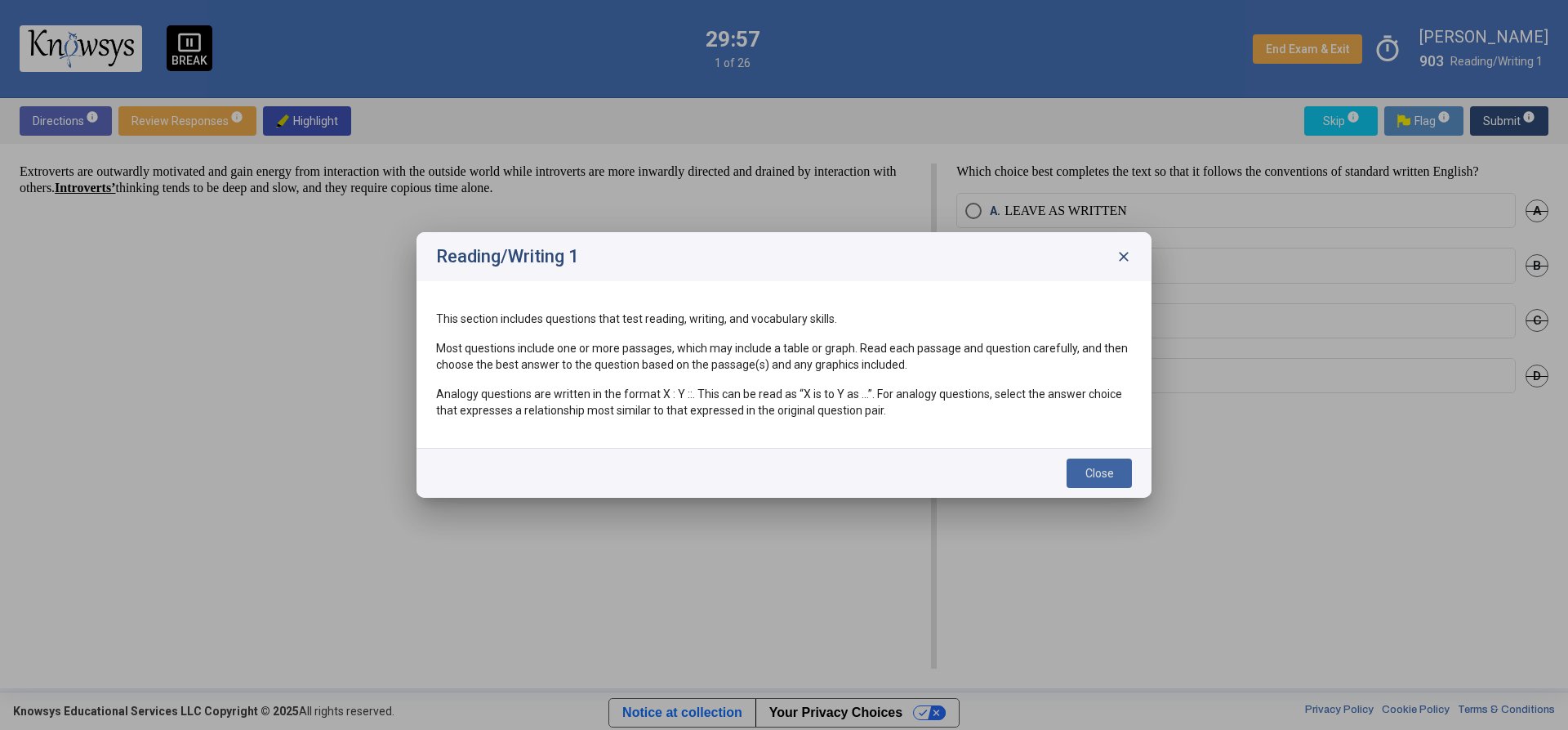
click at [1093, 475] on span "Close" at bounding box center [1099, 473] width 29 height 13
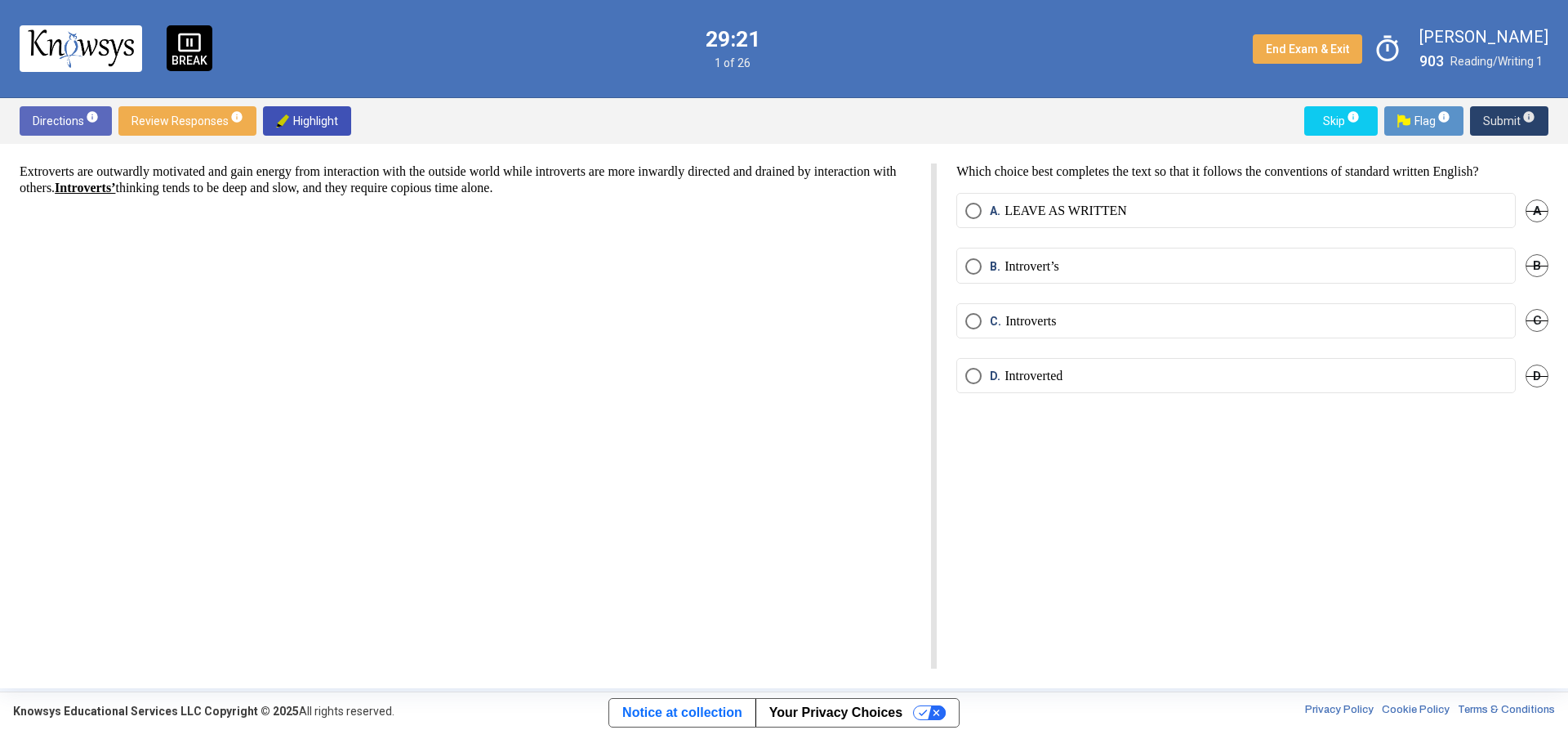
click at [1509, 119] on span "Submit info" at bounding box center [1509, 121] width 53 height 29
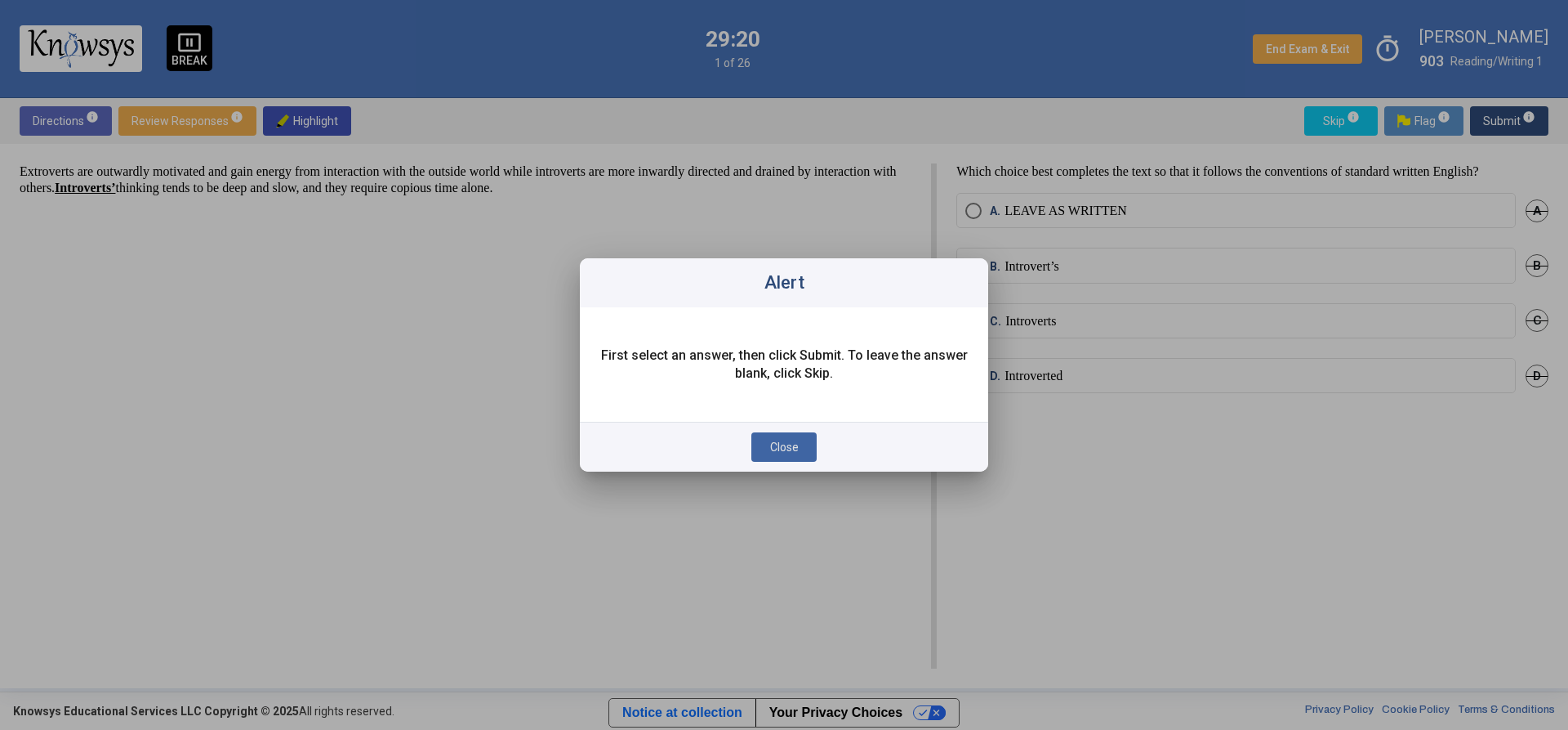
click at [782, 442] on span "Close" at bounding box center [784, 447] width 29 height 13
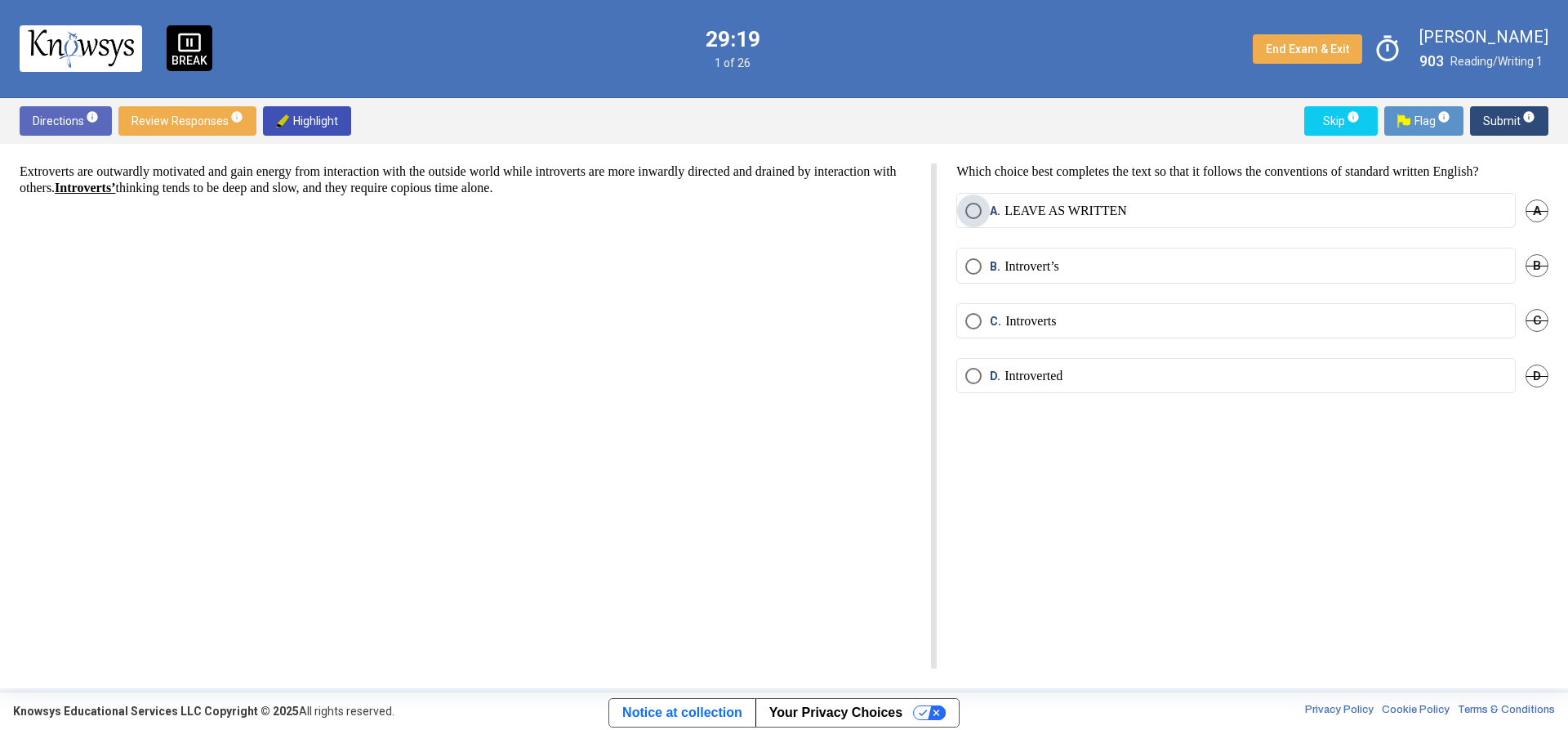
click at [1108, 206] on p "LEAVE AS WRITTEN" at bounding box center [1066, 211] width 123 height 17
click at [1498, 126] on span "Submit info" at bounding box center [1509, 121] width 53 height 29
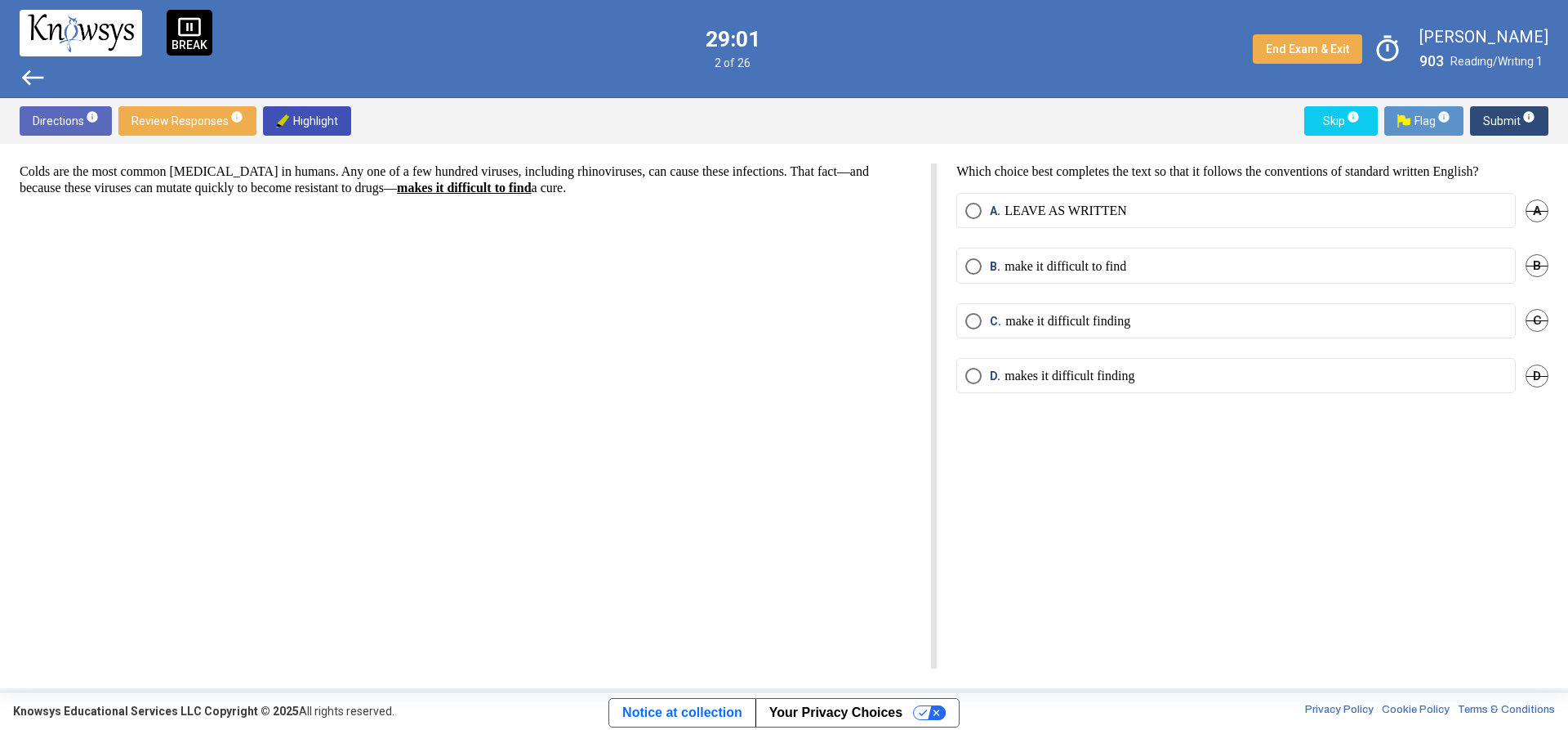
click at [1063, 263] on p "make it difficult to find" at bounding box center [1066, 266] width 122 height 17
click at [1516, 112] on span "Submit info" at bounding box center [1509, 121] width 53 height 29
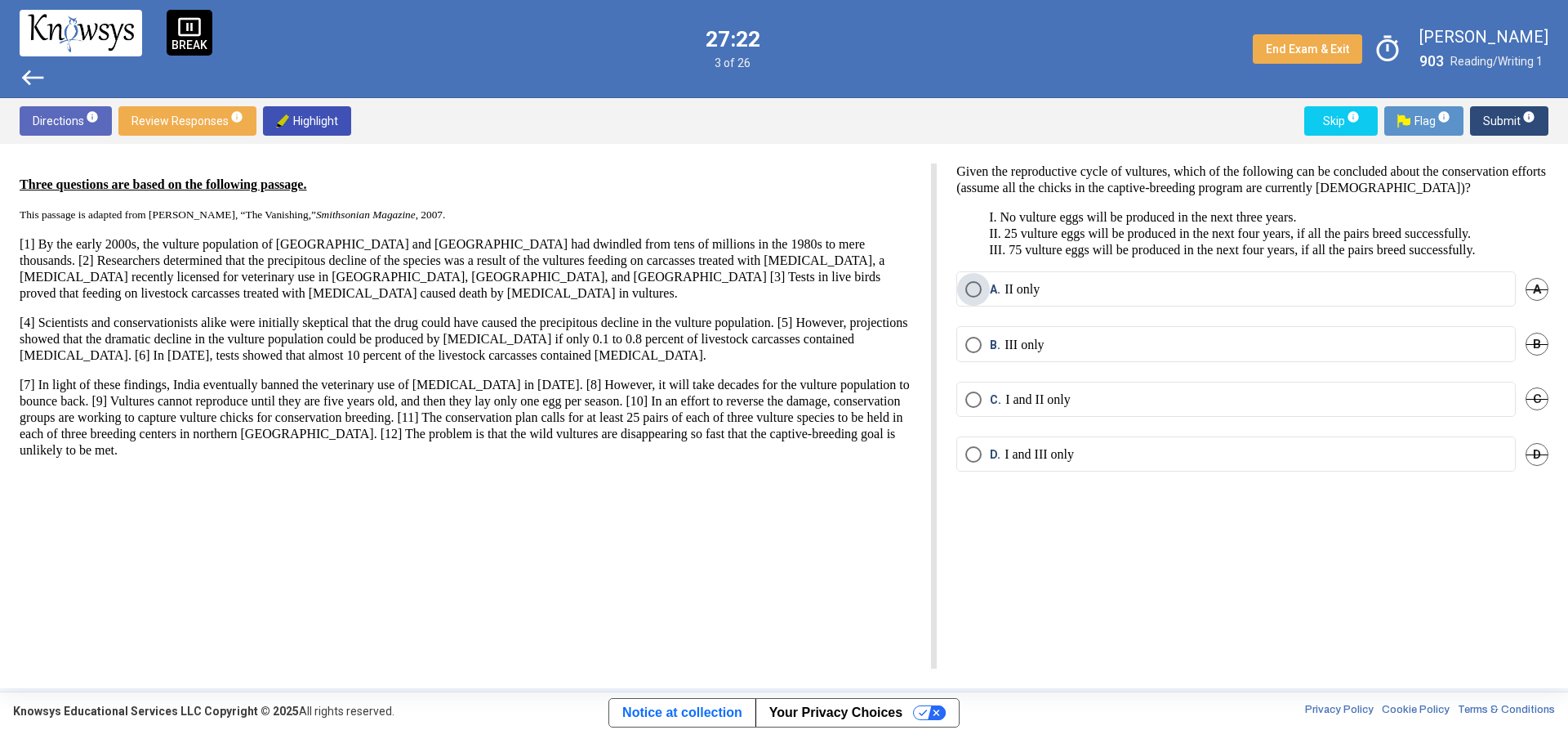
click at [1080, 284] on label "A. II only" at bounding box center [1236, 289] width 542 height 17
click at [1494, 126] on span "Submit info" at bounding box center [1509, 121] width 53 height 29
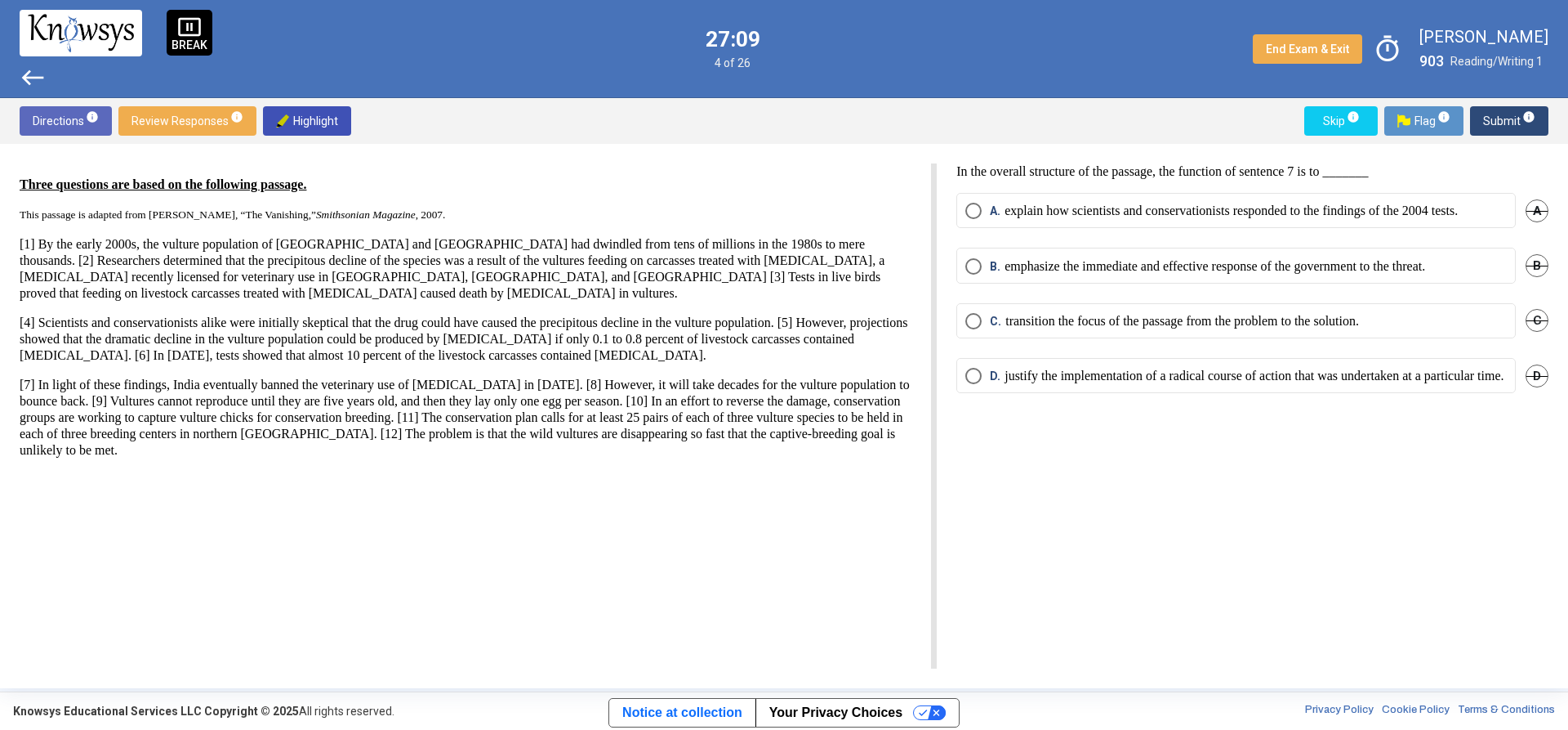
click at [1283, 338] on mat-radio-button "C. transition the focus of the passage from the problem to the solution." at bounding box center [1235, 321] width 559 height 35
click at [1359, 329] on p "transition the focus of the passage from the problem to the solution." at bounding box center [1182, 322] width 354 height 17
click at [1539, 104] on div "Directions info Review Responses info Highlight Skip info Flag info Submit info" at bounding box center [784, 121] width 1568 height 46
click at [1527, 119] on span "info" at bounding box center [1529, 117] width 13 height 13
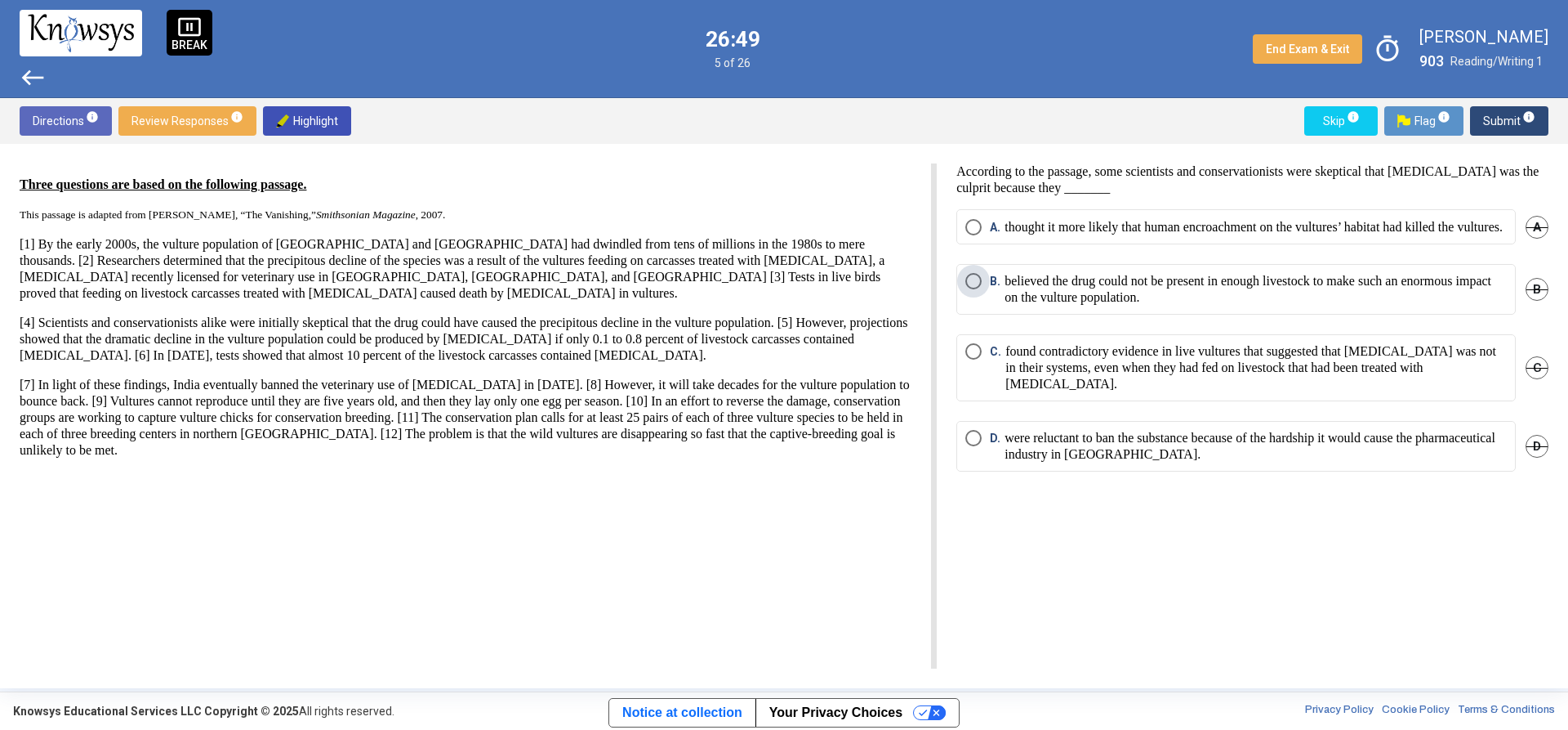
click at [1269, 302] on p "believed the drug could not be present in enough livestock to make such an enor…" at bounding box center [1256, 288] width 502 height 32
click at [1509, 116] on span "Submit info" at bounding box center [1509, 121] width 53 height 29
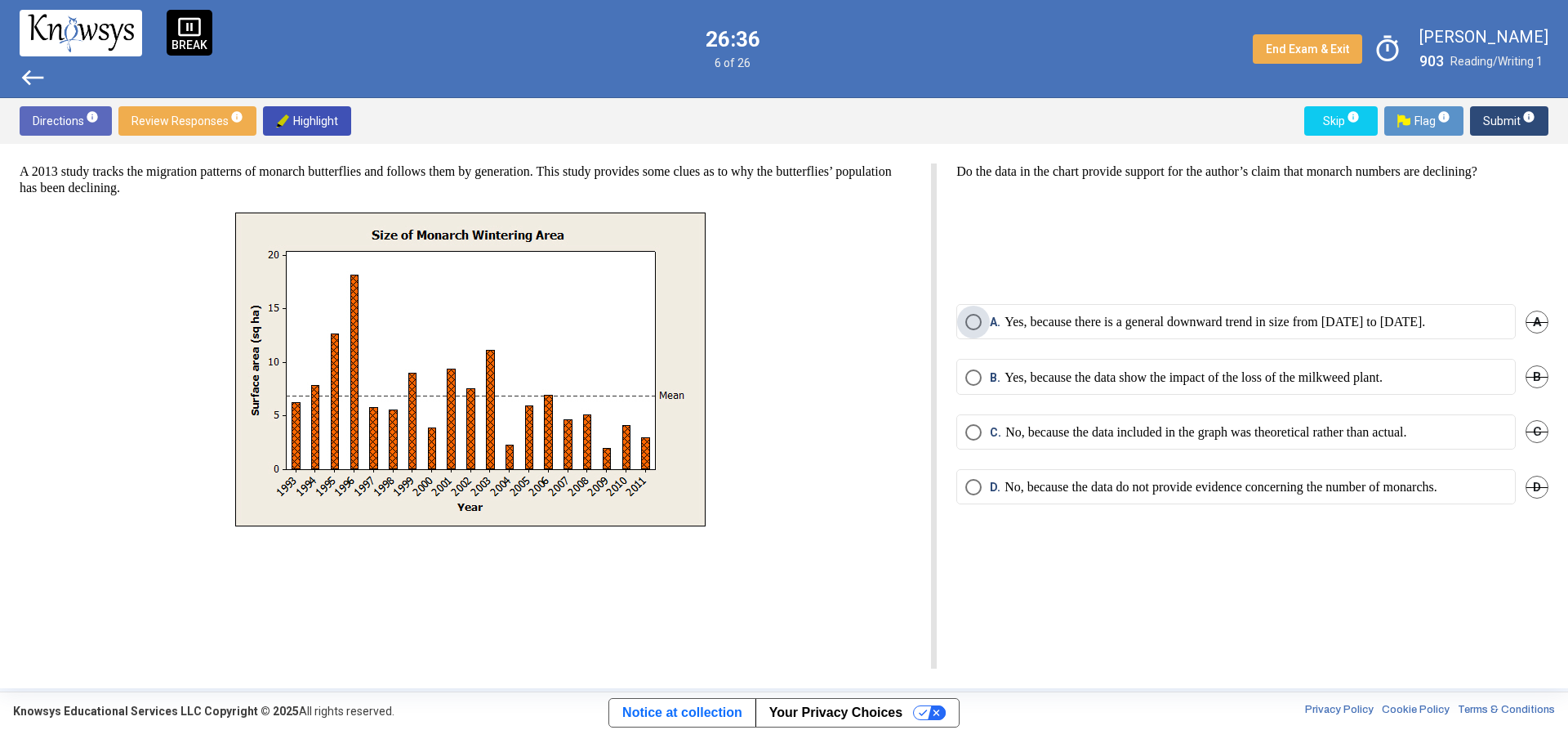
click at [1271, 315] on p "Yes, because there is a general downward trend in size from [DATE] to [DATE]." at bounding box center [1215, 322] width 421 height 17
click at [1507, 113] on span "Submit info" at bounding box center [1509, 121] width 53 height 29
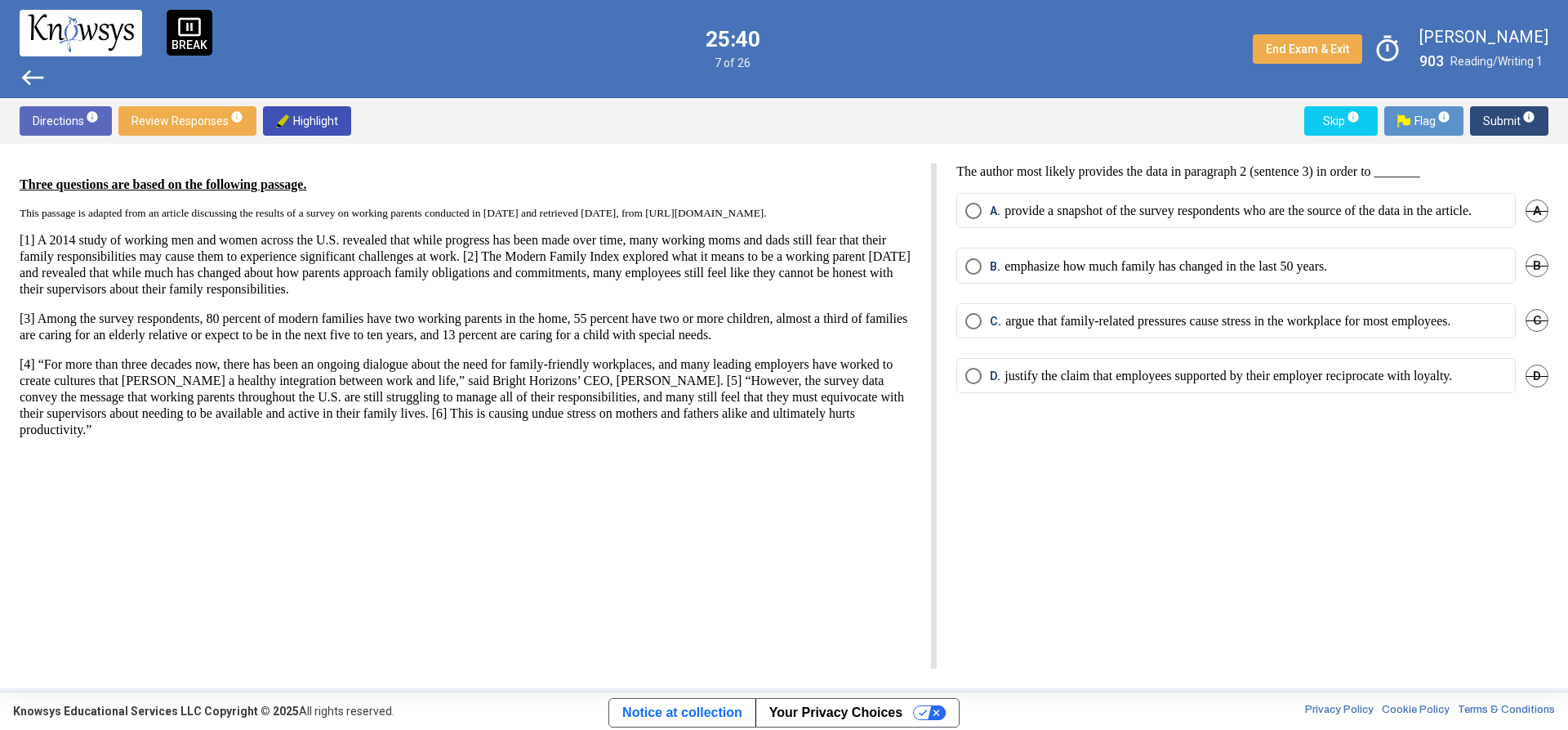
click at [1308, 329] on p "argue that family-related pressures cause stress in the workplace for most empl…" at bounding box center [1227, 322] width 445 height 17
click at [1543, 121] on button "Submit info" at bounding box center [1509, 121] width 78 height 29
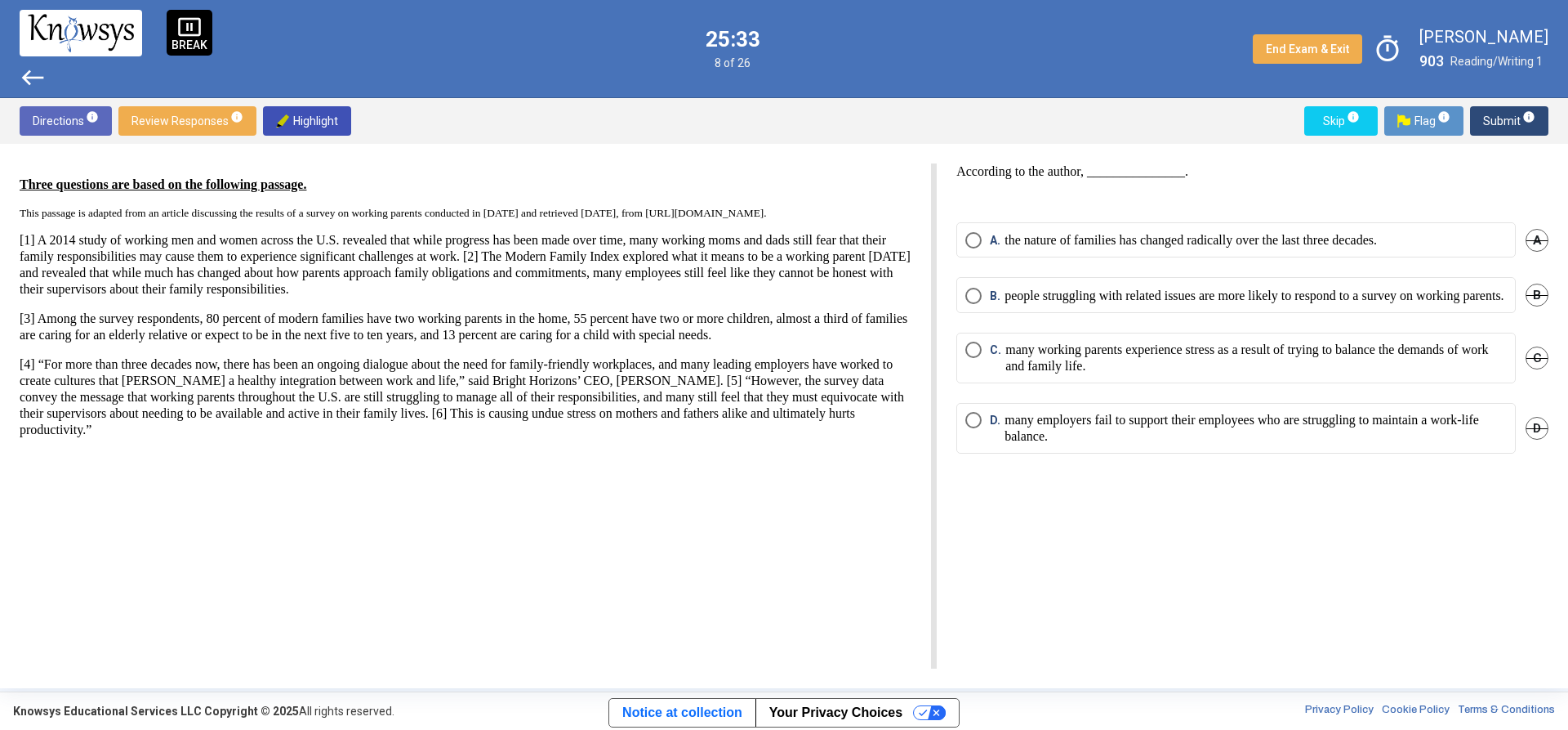
click at [1316, 374] on p "many working parents experience stress as a result of trying to balance the dem…" at bounding box center [1256, 358] width 501 height 32
click at [1495, 122] on span "Submit info" at bounding box center [1509, 121] width 53 height 29
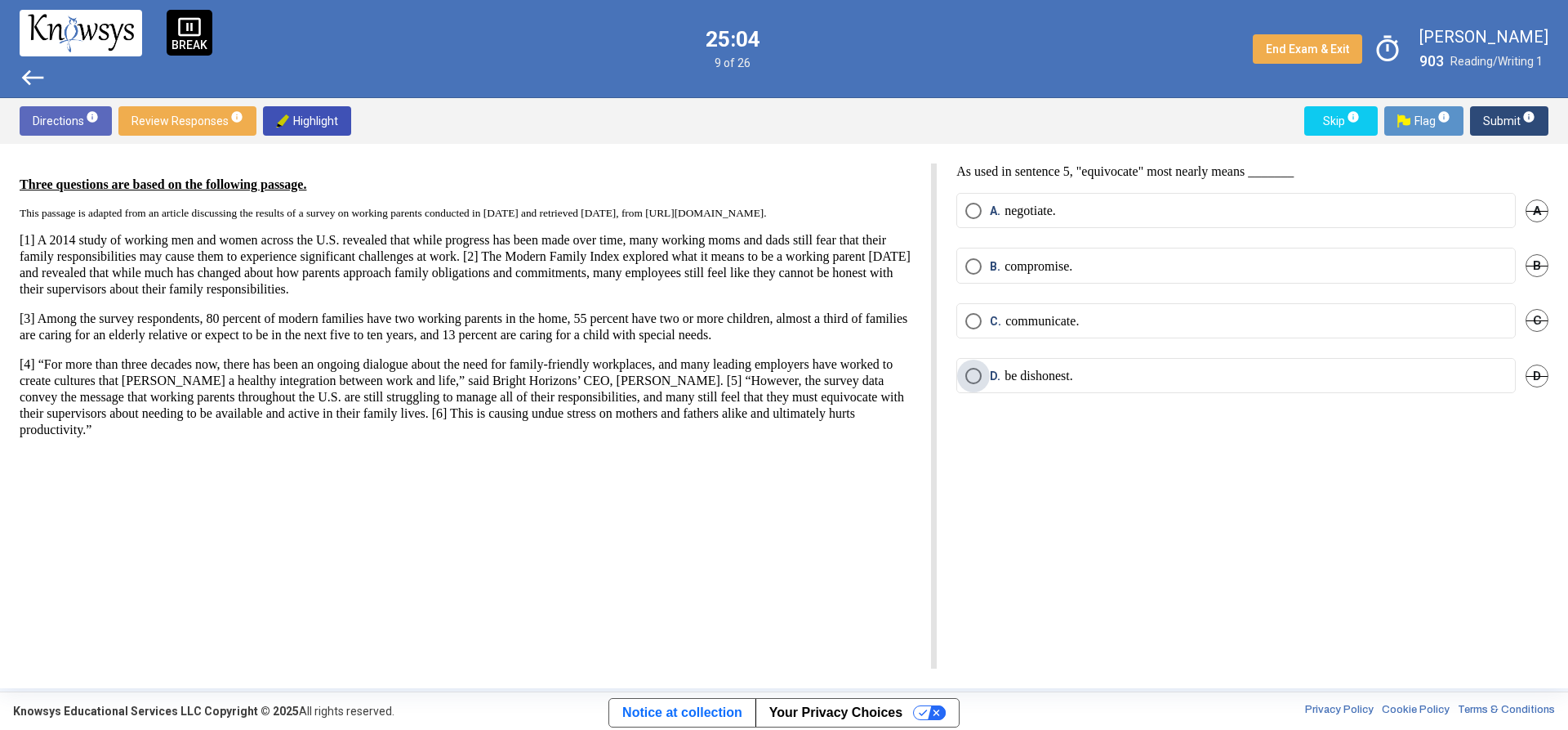
drag, startPoint x: 1036, startPoint y: 381, endPoint x: 1038, endPoint y: 365, distance: 16.1
click at [1037, 379] on p "be dishonest." at bounding box center [1039, 376] width 68 height 17
click at [1524, 112] on span "info" at bounding box center [1529, 117] width 13 height 13
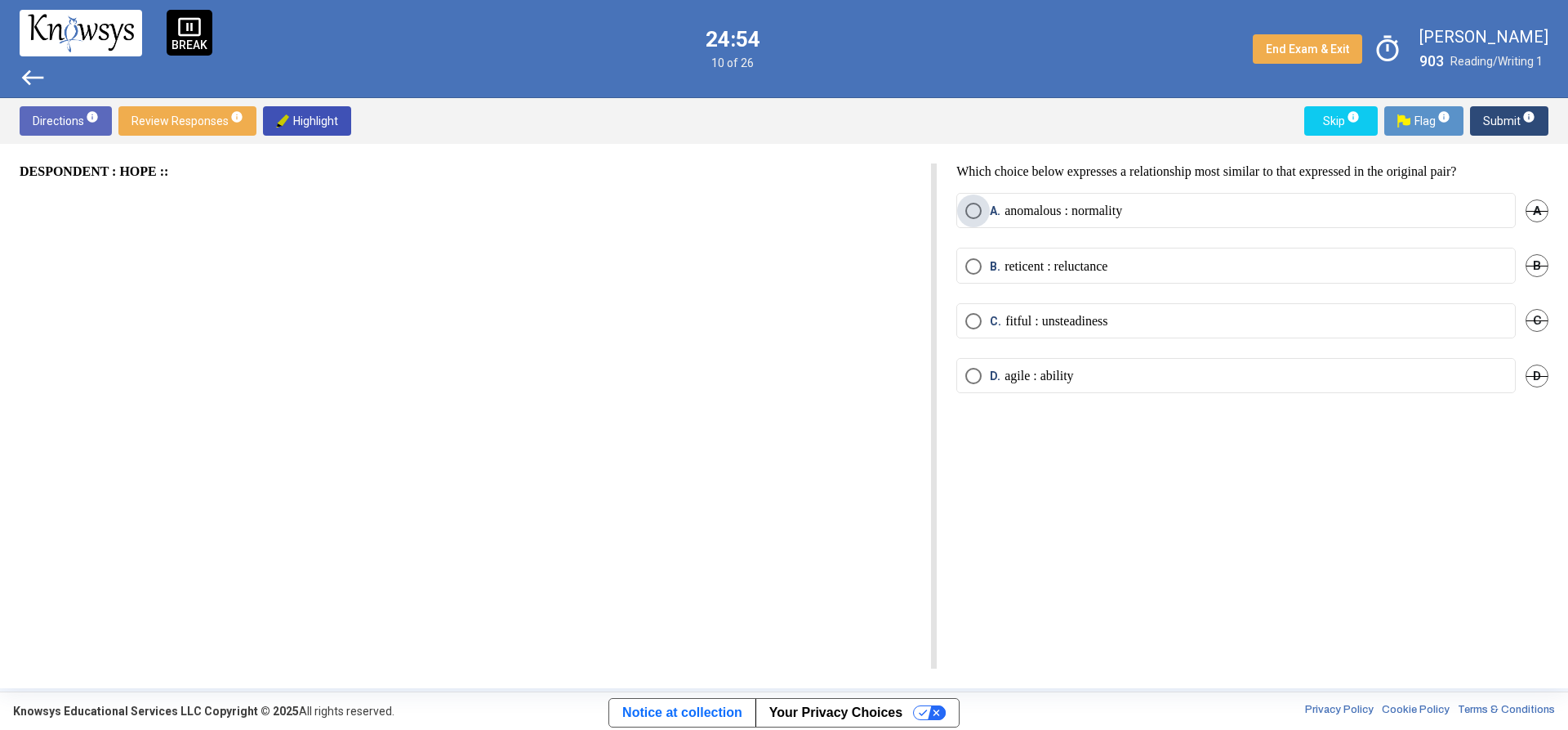
click at [1164, 208] on label "A. anomalous : normality" at bounding box center [1236, 211] width 542 height 17
click at [1520, 129] on span "Submit info" at bounding box center [1509, 121] width 53 height 29
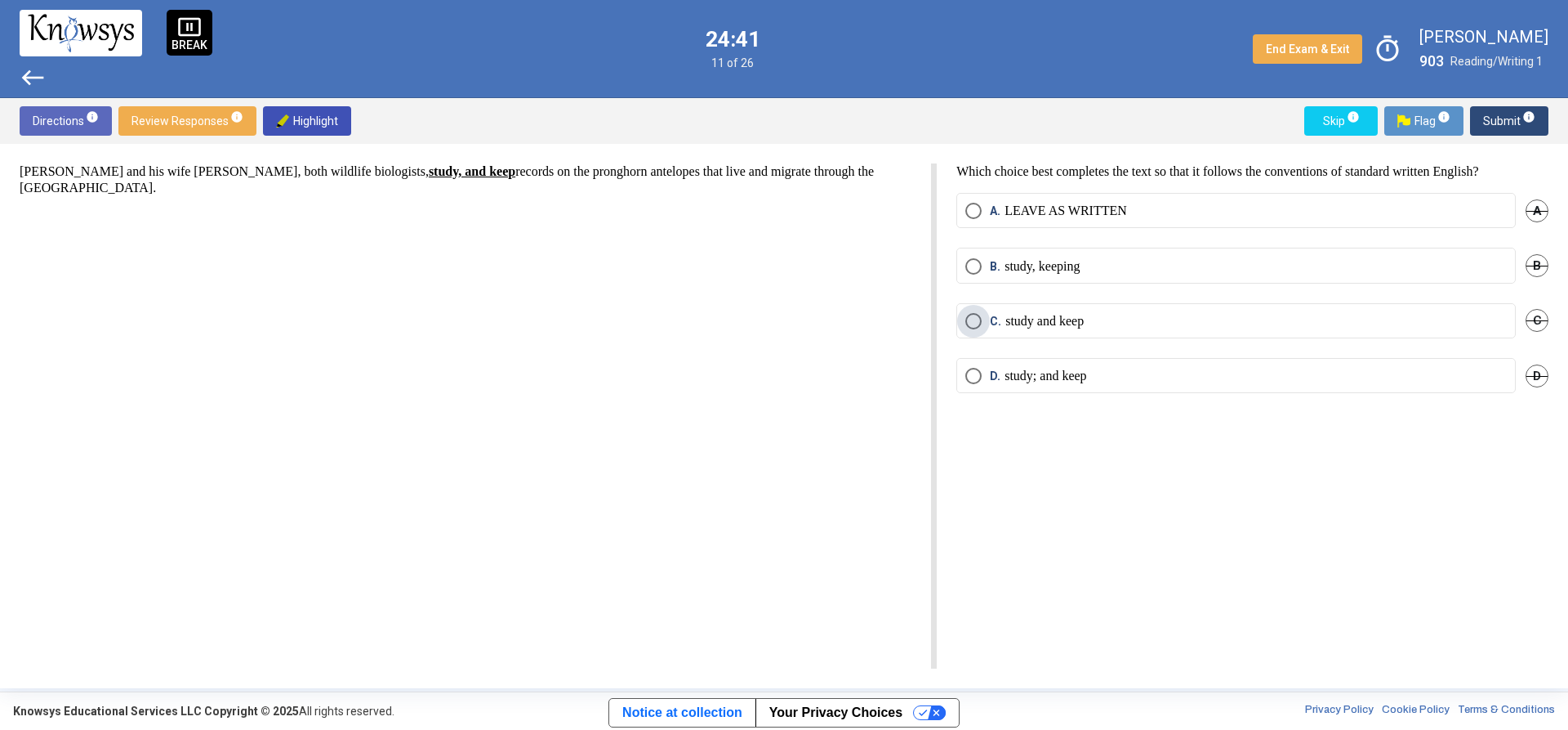
click at [1084, 317] on p "study and keep" at bounding box center [1044, 322] width 78 height 17
click at [1531, 126] on mat-tooltip-component "Click to enter an answer with no flag and continue to the next question." at bounding box center [1442, 153] width 227 height 59
click at [1503, 119] on span "Submit info" at bounding box center [1509, 121] width 53 height 29
click at [1070, 369] on p "highly conductive." at bounding box center [1054, 376] width 98 height 17
click at [1515, 123] on span "Submit info" at bounding box center [1509, 121] width 53 height 29
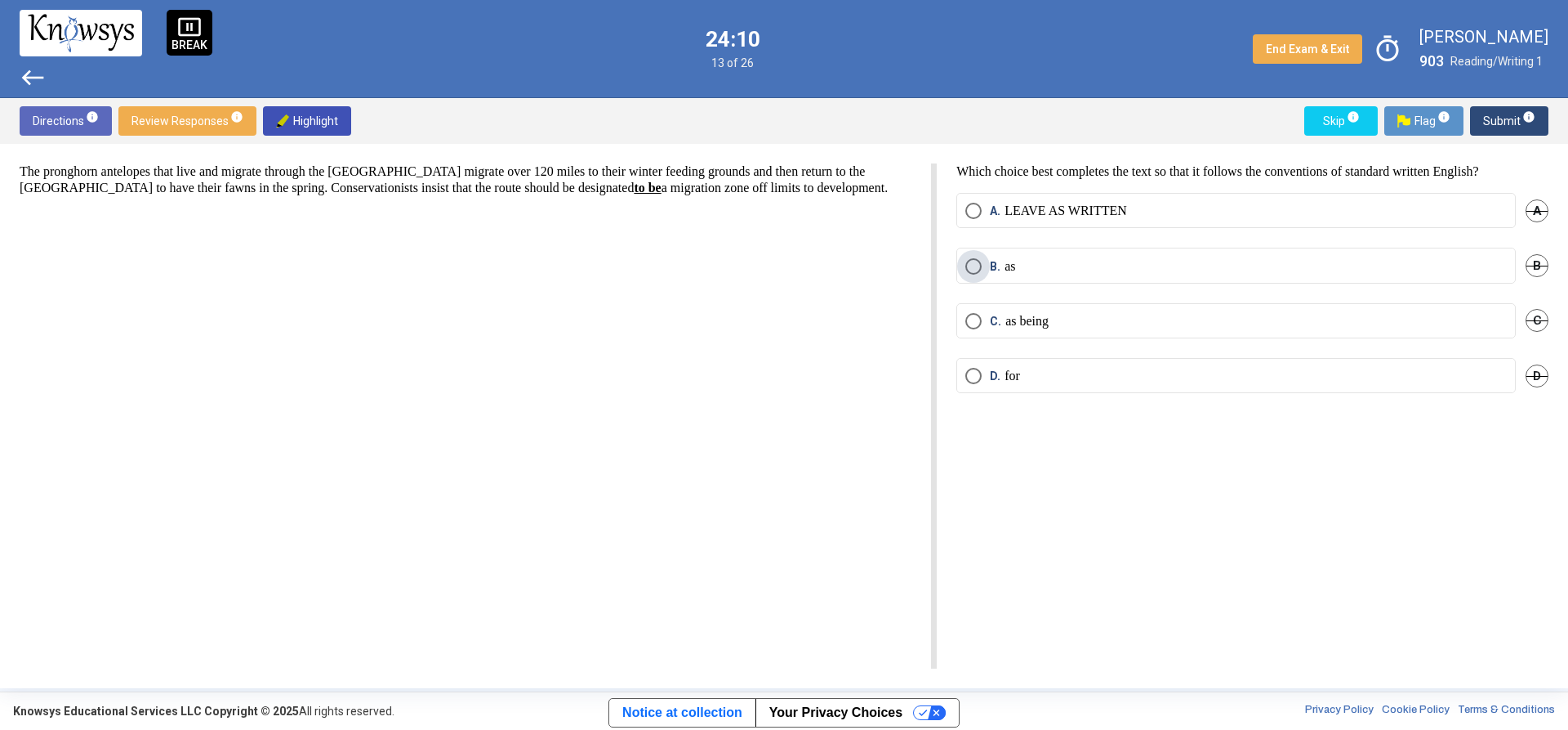
click at [1107, 258] on label "B. as" at bounding box center [1236, 266] width 542 height 17
click at [1509, 113] on span "Submit info" at bounding box center [1509, 121] width 53 height 29
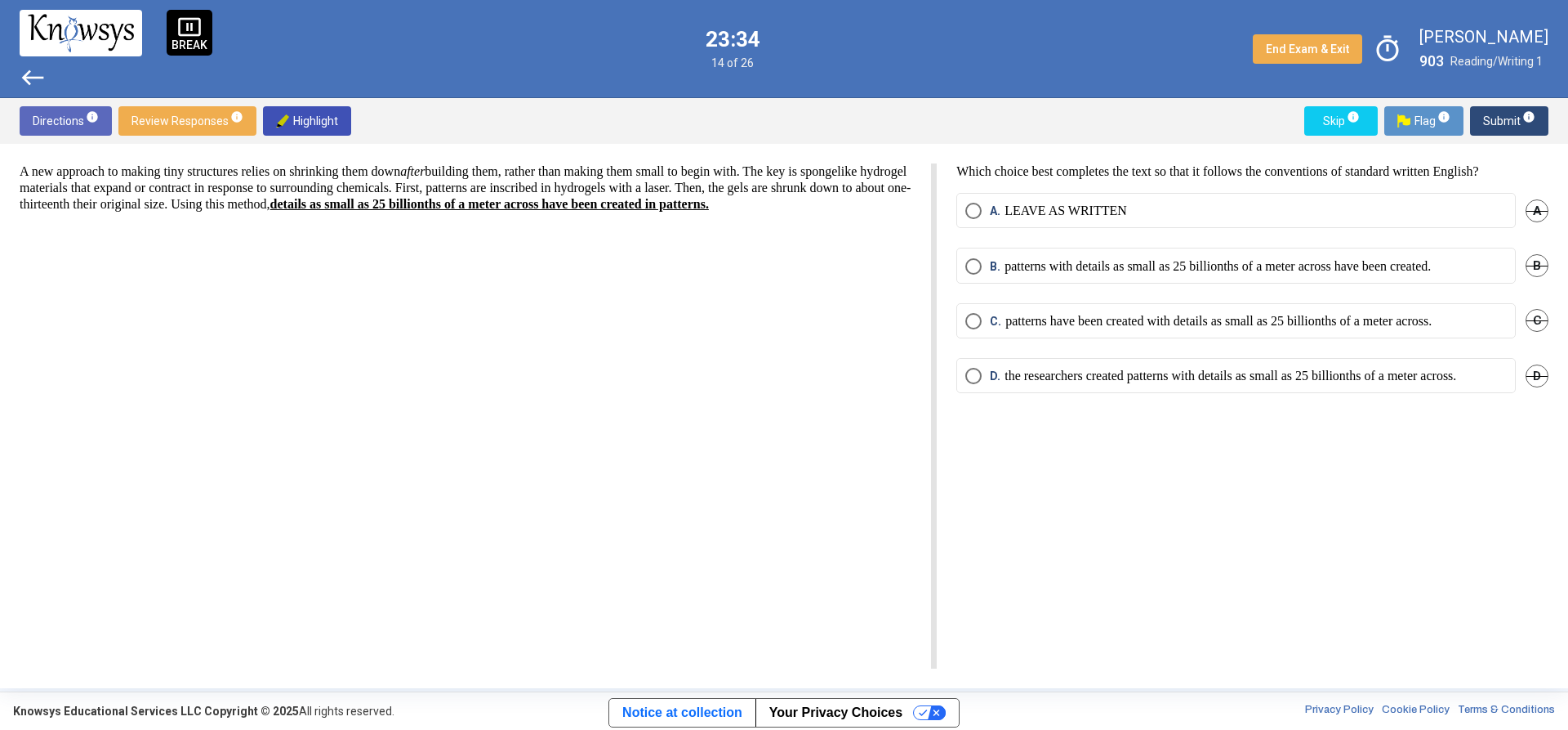
click at [1050, 258] on p "patterns with details as small as 25 billionths of a meter across have been cre…" at bounding box center [1218, 266] width 427 height 17
click at [1481, 110] on button "Submit info" at bounding box center [1509, 121] width 78 height 29
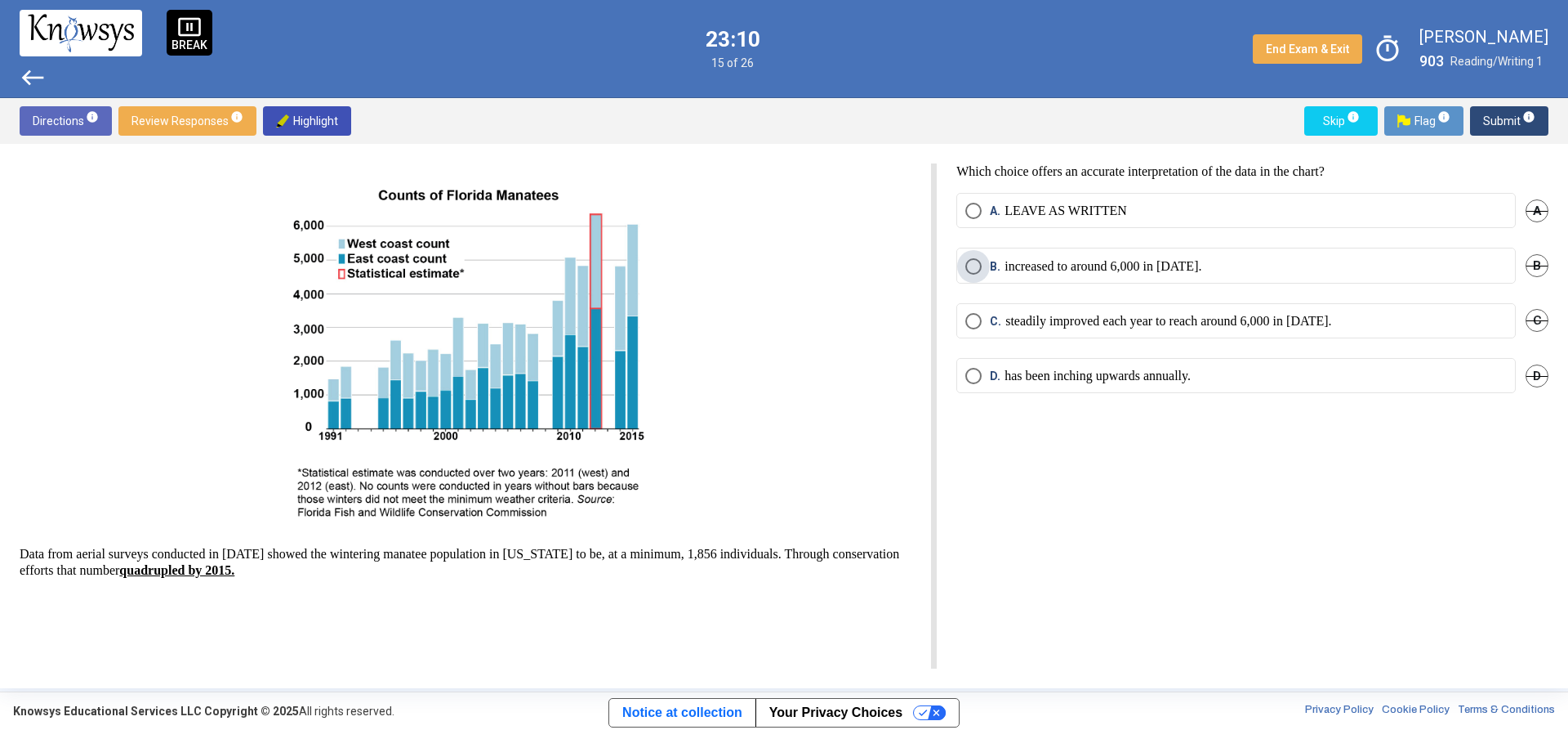
click at [1097, 262] on p "increased to around 6,000 in [DATE]." at bounding box center [1104, 266] width 197 height 17
click at [1509, 121] on span "Submit info" at bounding box center [1509, 121] width 53 height 29
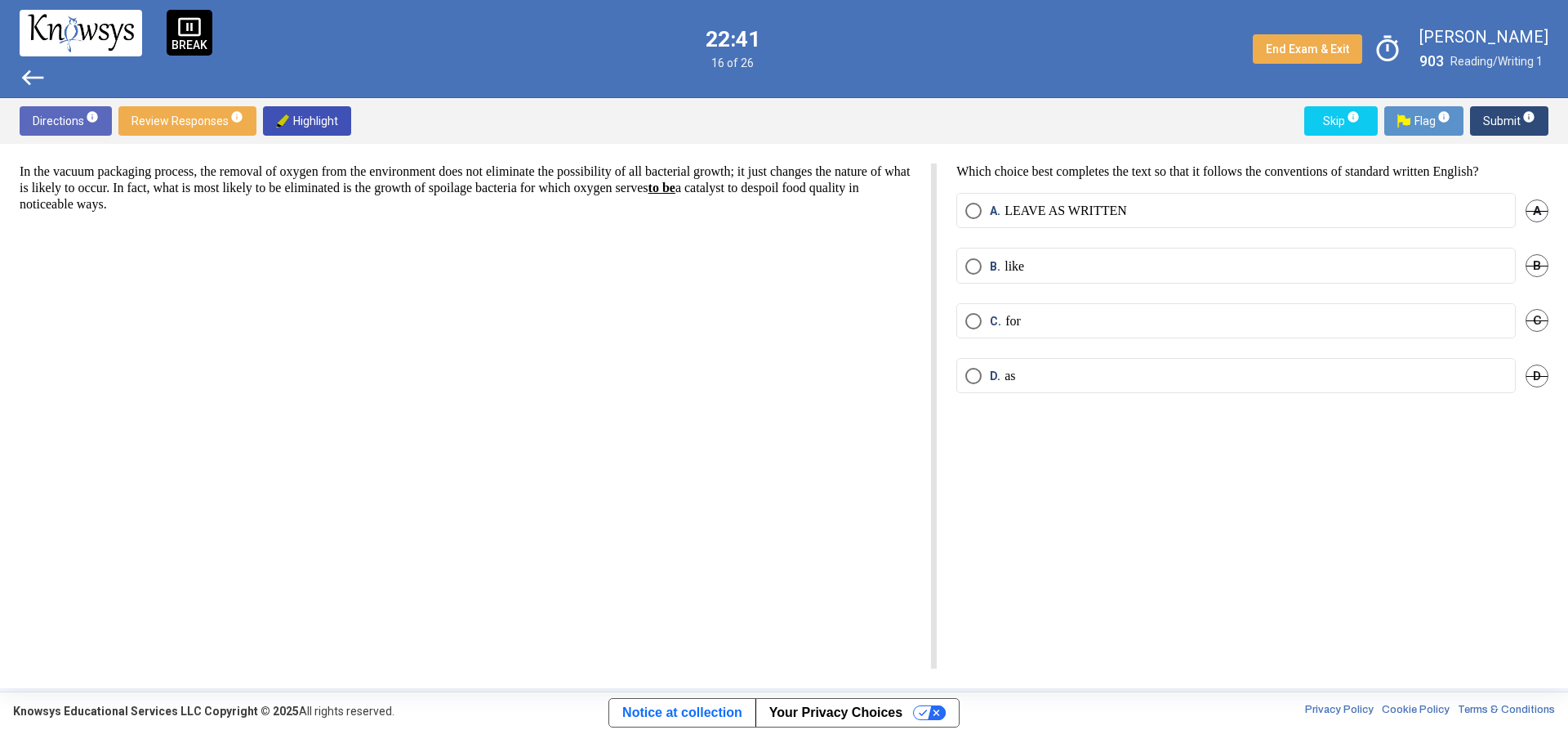
click at [1064, 364] on mat-radio-button "D. as" at bounding box center [1235, 375] width 559 height 35
click at [1041, 374] on label "D. as" at bounding box center [1236, 376] width 542 height 17
click at [1531, 107] on span "Submit info" at bounding box center [1509, 121] width 53 height 29
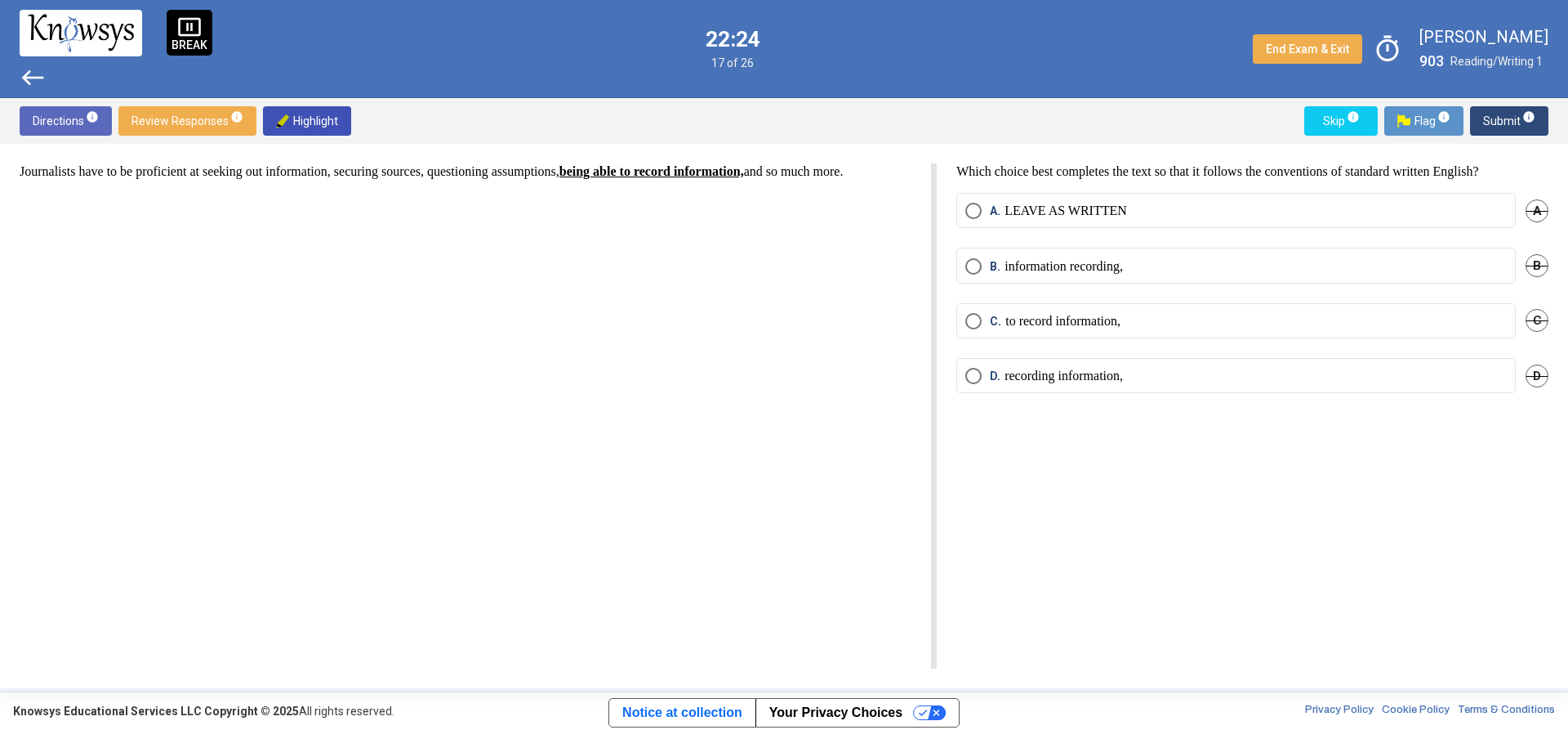
click at [1075, 376] on p "recording information," at bounding box center [1064, 376] width 119 height 17
click at [1514, 110] on span "Submit info" at bounding box center [1509, 121] width 53 height 29
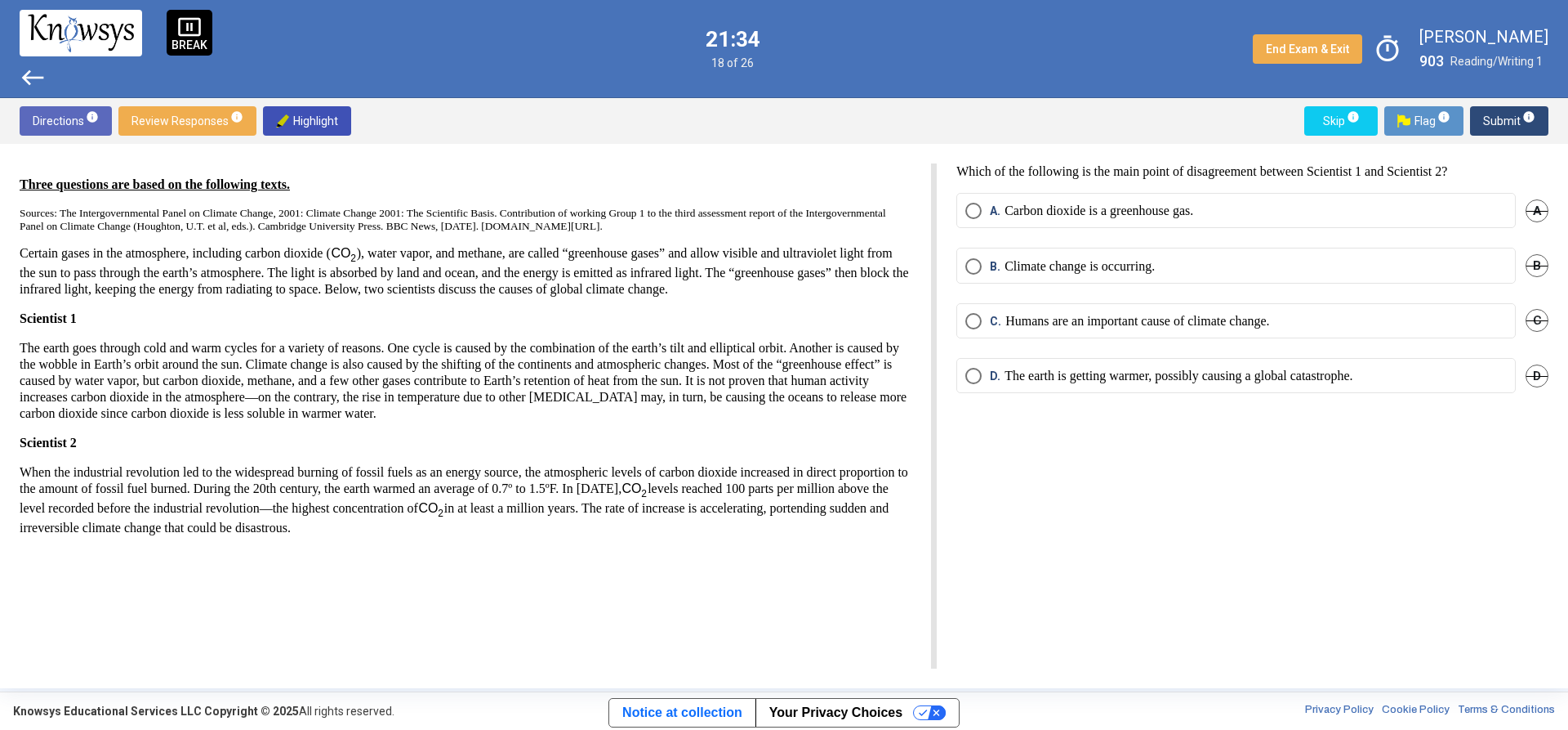
click at [1211, 321] on p "Humans are an important cause of climate change." at bounding box center [1137, 322] width 263 height 17
click at [1516, 111] on span "Submit info" at bounding box center [1509, 121] width 53 height 29
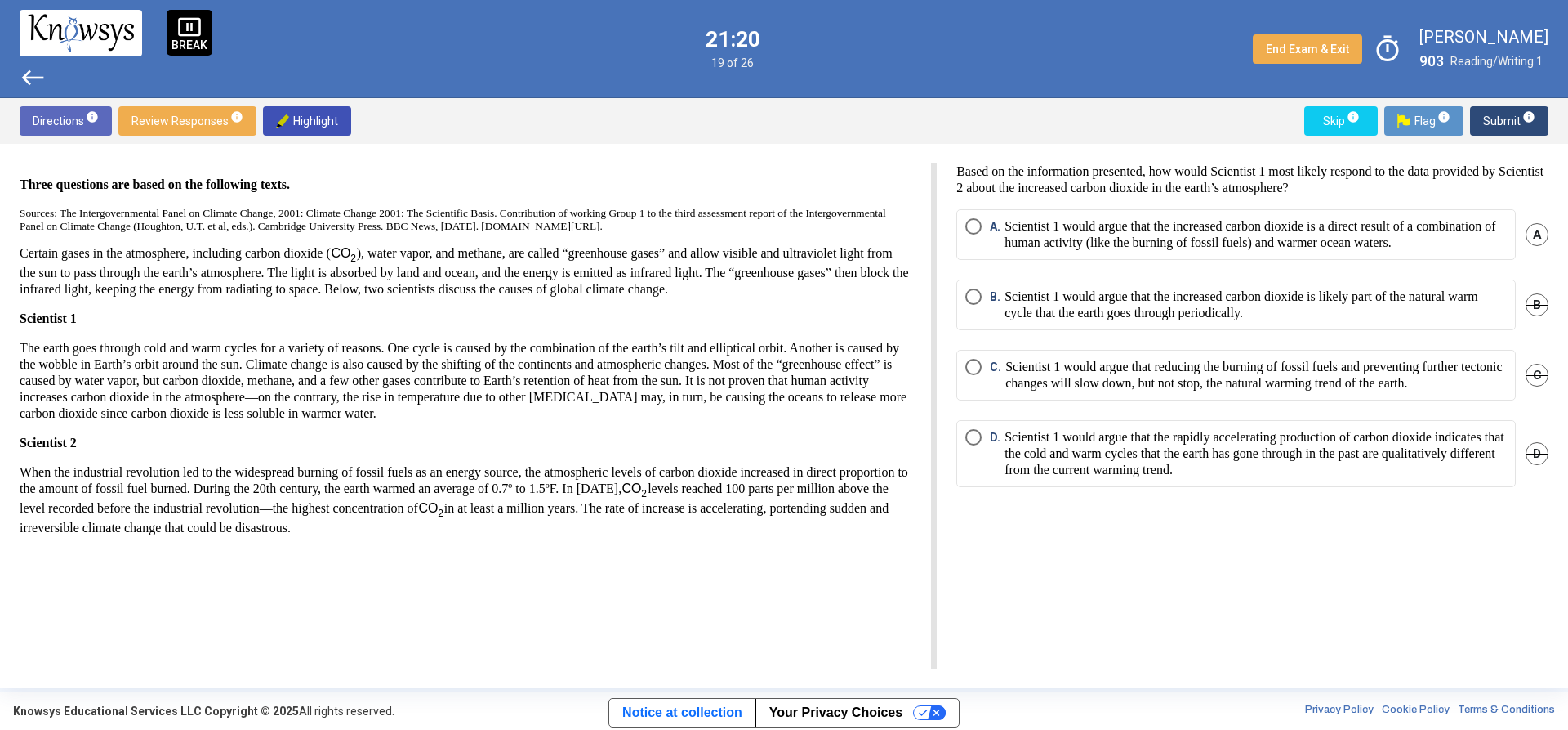
click at [1111, 320] on p "Scientist 1 would argue that the increased carbon dioxide is likely part of the…" at bounding box center [1256, 304] width 502 height 32
click at [1509, 116] on span "Submit info" at bounding box center [1509, 121] width 53 height 29
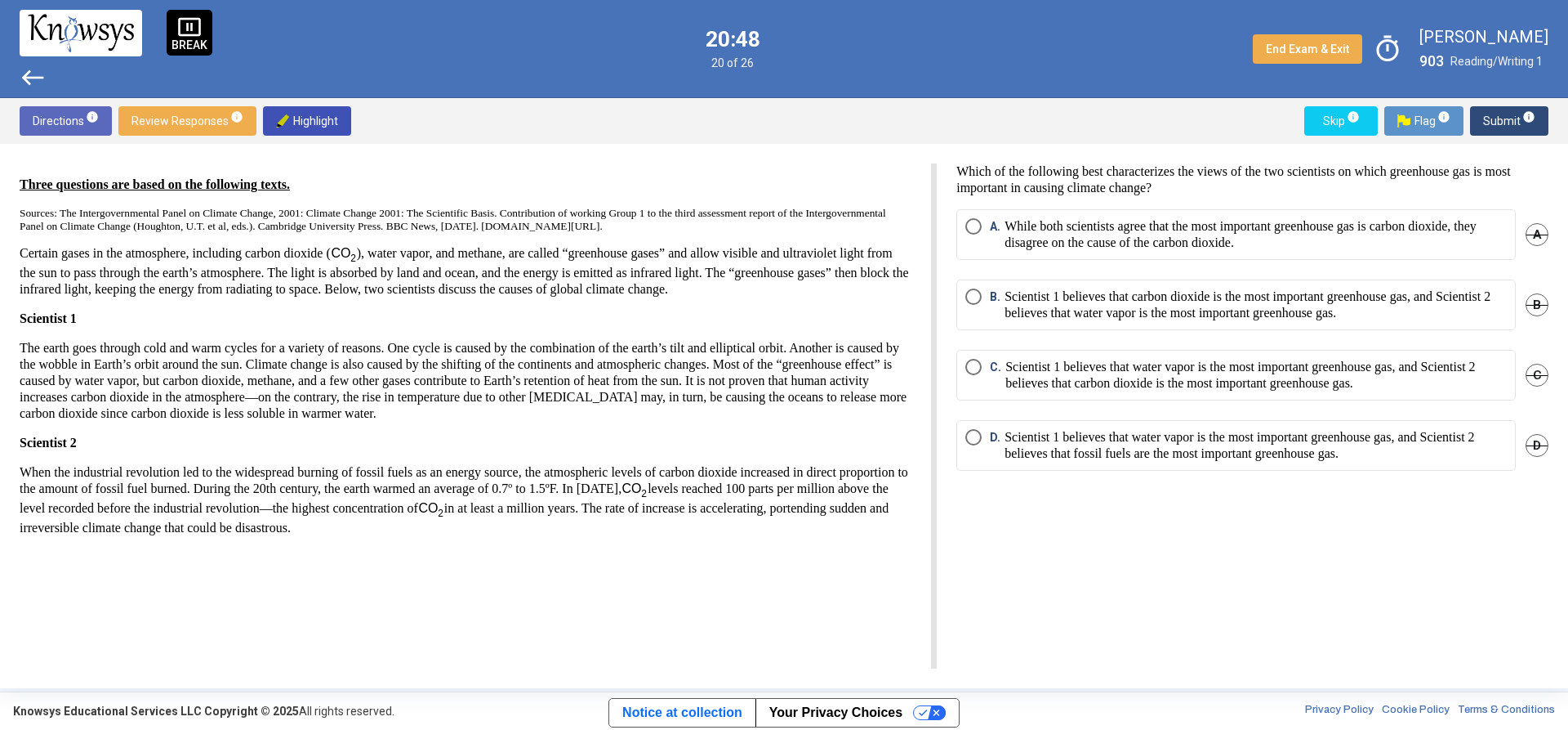
click at [1375, 385] on p "Scientist 1 believes that water vapor is the most important greenhouse gas, and…" at bounding box center [1256, 374] width 501 height 32
click at [1482, 120] on button "Submit info" at bounding box center [1509, 121] width 78 height 29
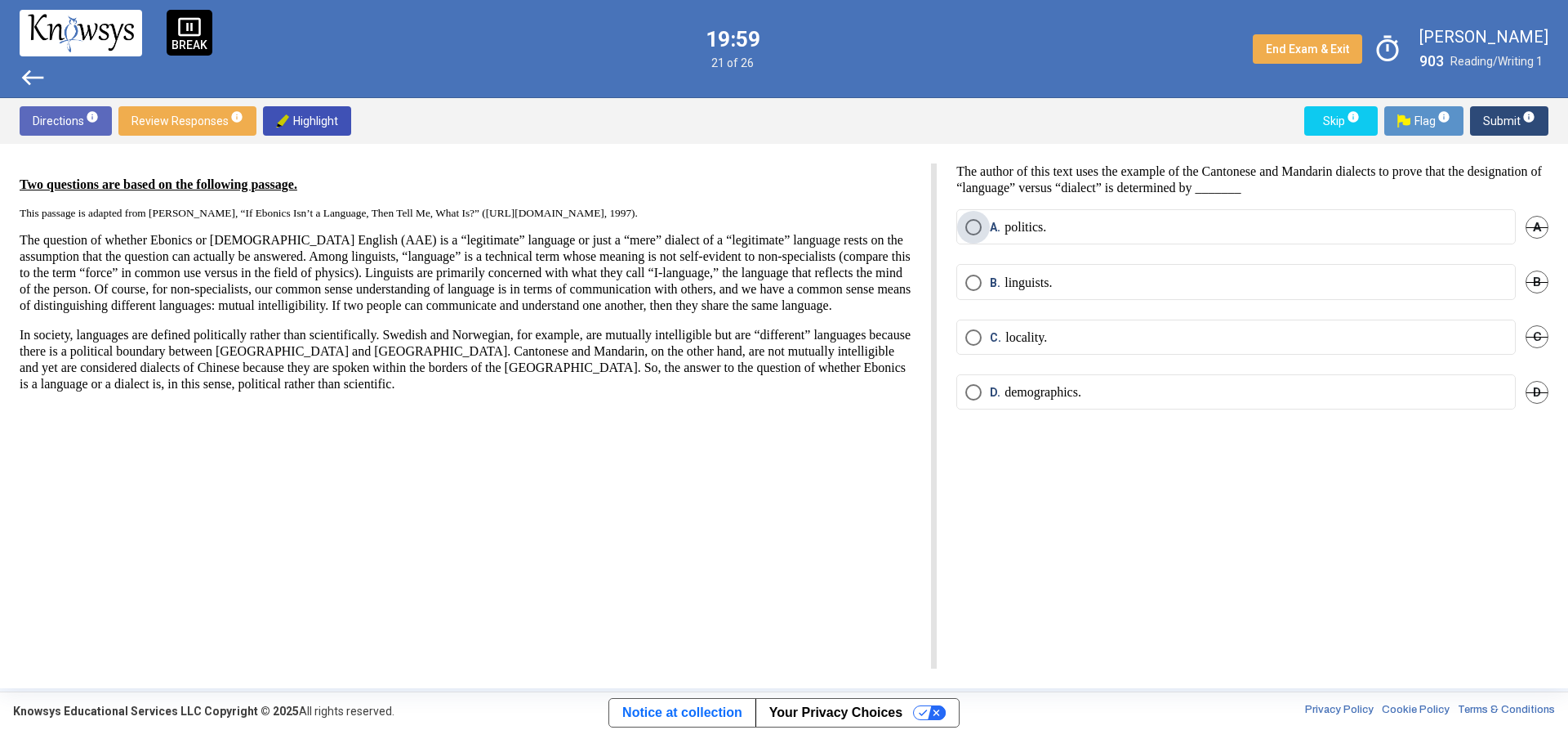
click at [1273, 220] on label "A. politics." at bounding box center [1236, 228] width 542 height 17
click at [1525, 121] on span "info" at bounding box center [1529, 117] width 13 height 13
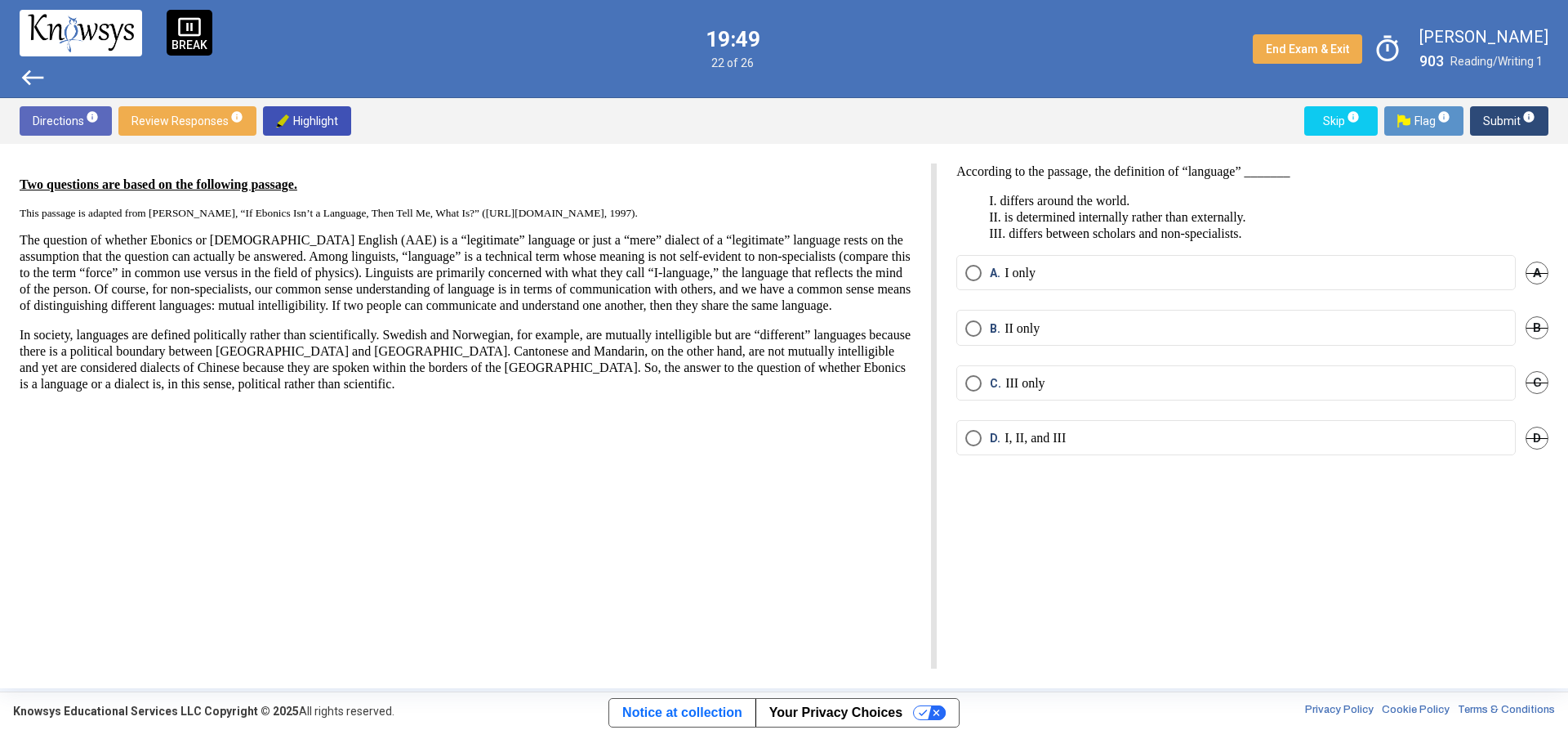
click at [1207, 448] on mat-radio-button "D. I, II, and III" at bounding box center [1235, 438] width 559 height 35
click at [1348, 436] on label "D. I, II, and III" at bounding box center [1236, 438] width 542 height 17
click at [1522, 111] on sup "info" at bounding box center [1528, 117] width 15 height 13
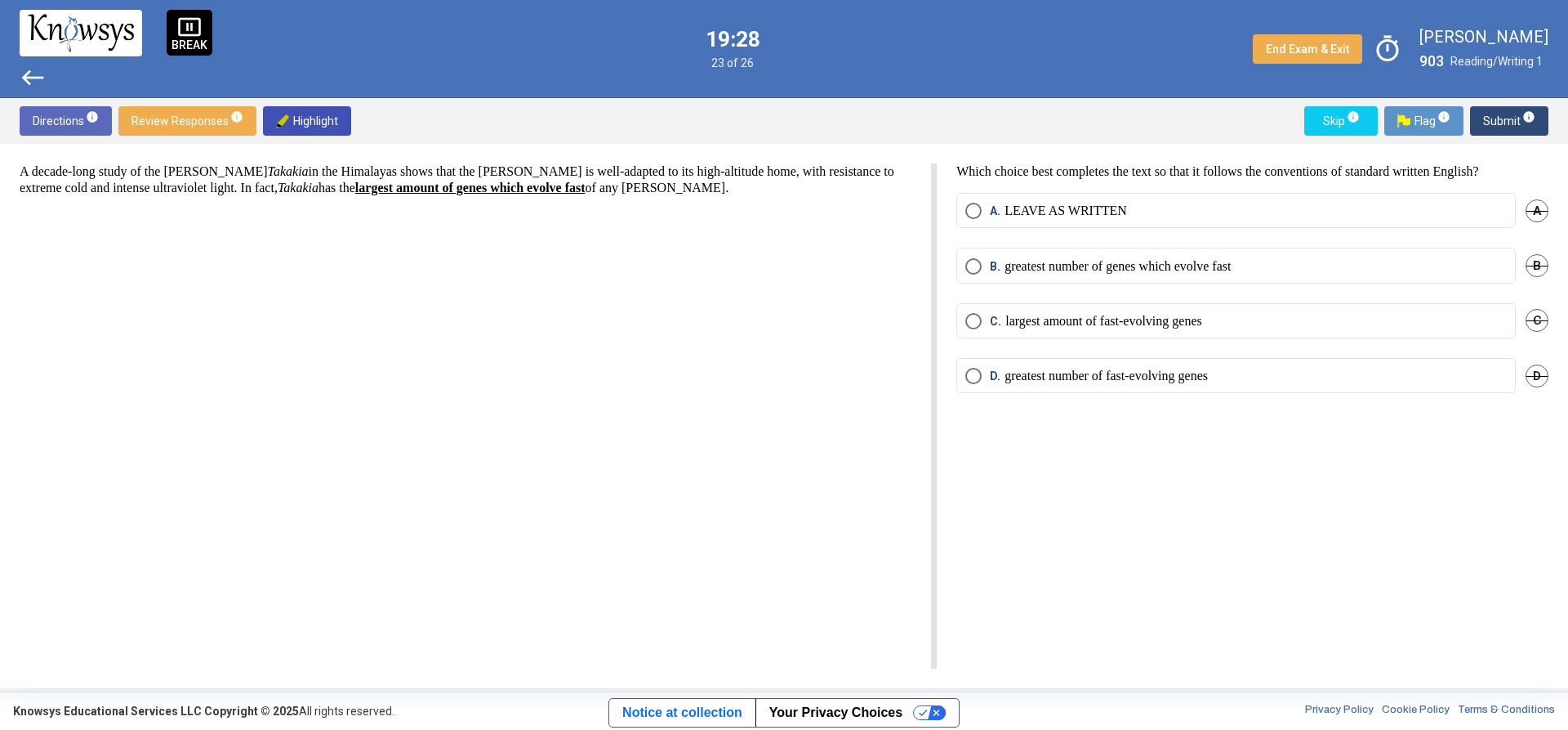
click at [1117, 324] on p "largest amount of fast-evolving genes" at bounding box center [1104, 322] width 197 height 17
click at [1200, 385] on mat-radio-button "D. greatest number of fast-evolving genes" at bounding box center [1235, 375] width 559 height 35
click at [1138, 370] on p "greatest number of fast-evolving genes" at bounding box center [1106, 376] width 204 height 17
click at [1528, 128] on span "Submit info" at bounding box center [1509, 121] width 53 height 29
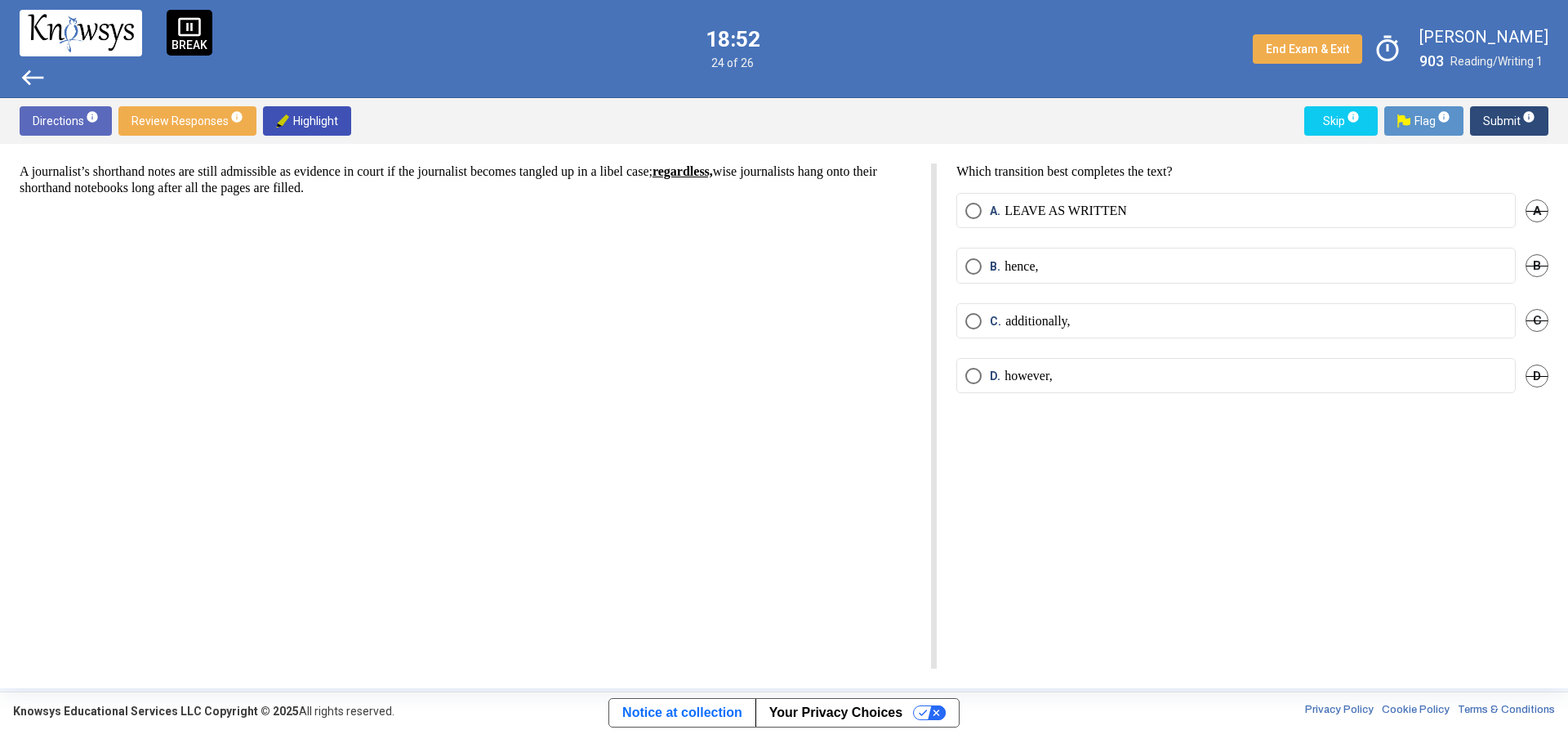
click at [1082, 253] on mat-radio-button "B. hence," at bounding box center [1235, 265] width 559 height 35
click at [1082, 262] on label "B. hence," at bounding box center [1236, 266] width 542 height 17
click at [1489, 117] on span "Submit info" at bounding box center [1509, 121] width 53 height 29
click at [1124, 213] on label "A. euphoria" at bounding box center [1236, 211] width 542 height 17
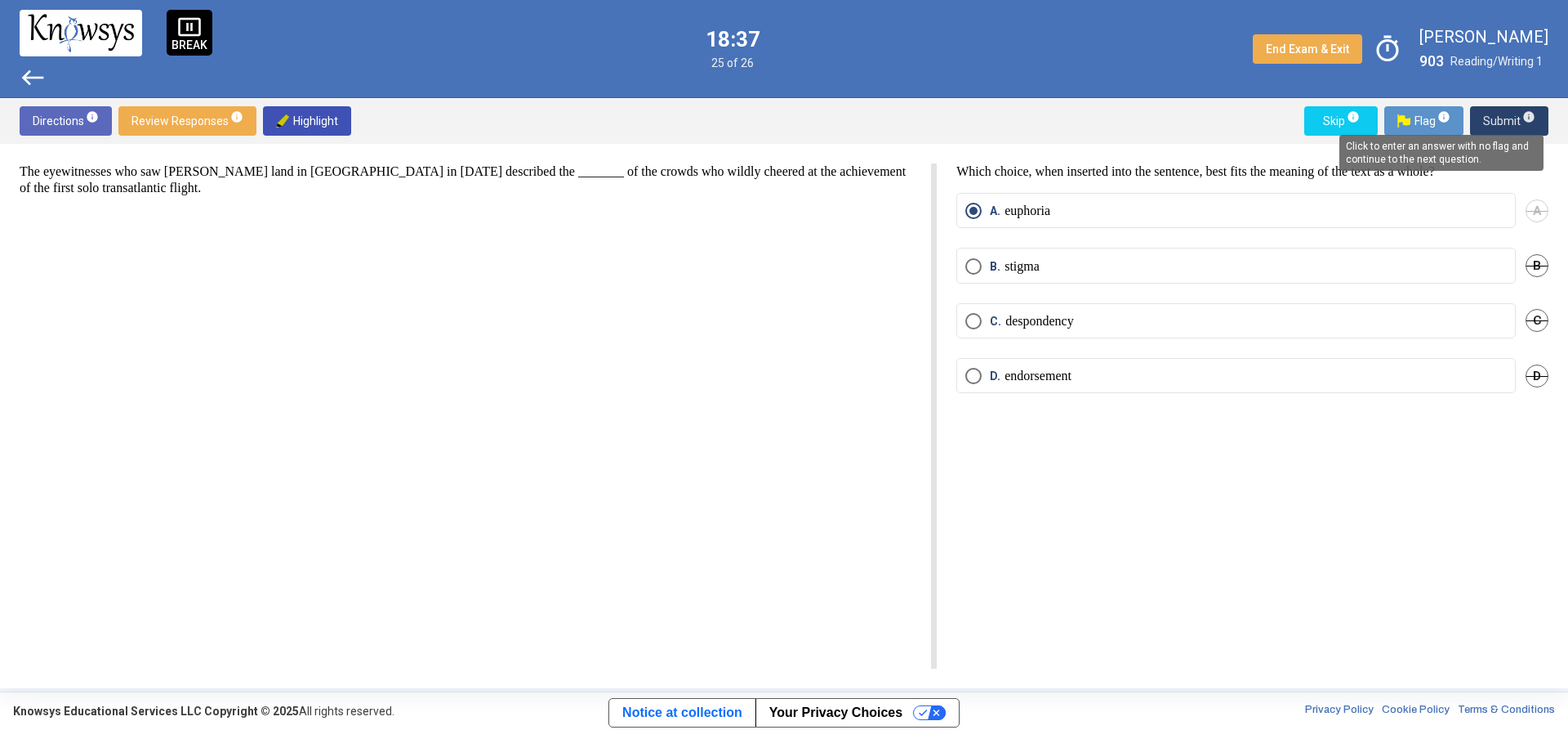
click at [1528, 120] on span "info" at bounding box center [1529, 117] width 13 height 13
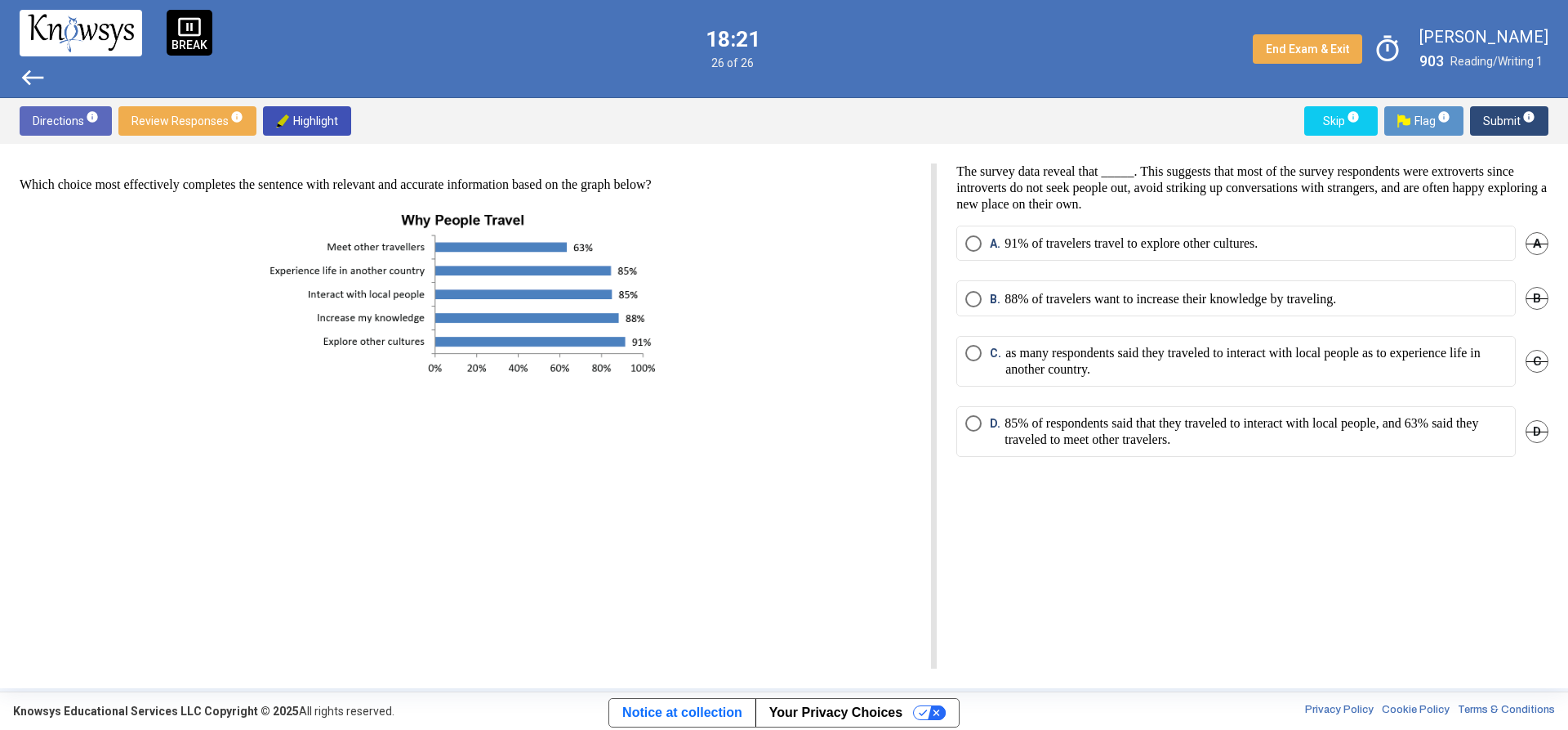
click at [1176, 231] on mat-radio-button "A. 91% of travelers travel to explore other cultures." at bounding box center [1235, 243] width 559 height 35
click at [1181, 240] on p "91% of travelers travel to explore other cultures." at bounding box center [1131, 243] width 253 height 17
click at [1211, 431] on p "85% of respondents said that they traveled to interact with local people, and 6…" at bounding box center [1256, 430] width 502 height 32
click at [1509, 112] on span "Submit info" at bounding box center [1509, 121] width 53 height 29
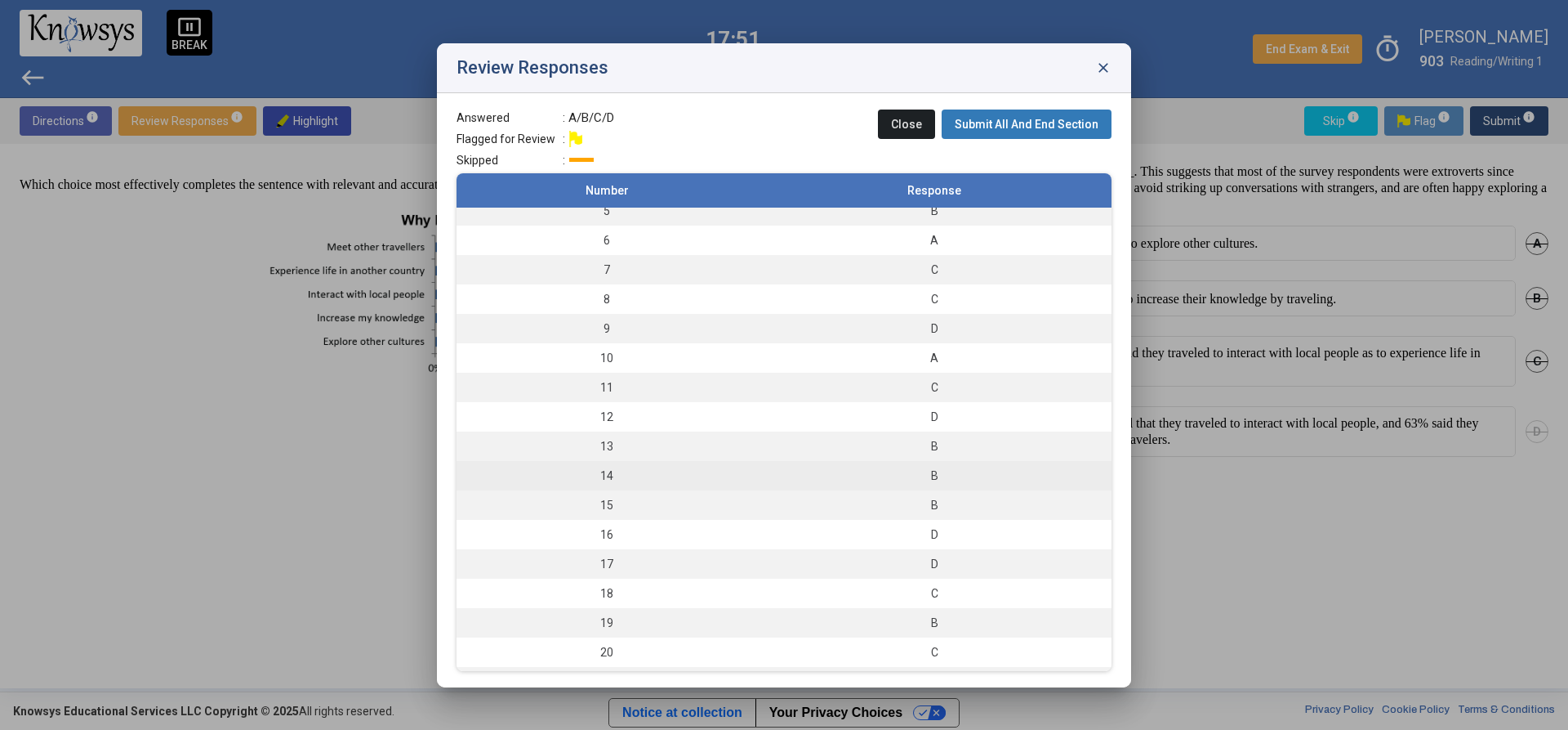
scroll to position [302, 0]
click at [997, 126] on span "Submit All And End Section" at bounding box center [1026, 124] width 144 height 13
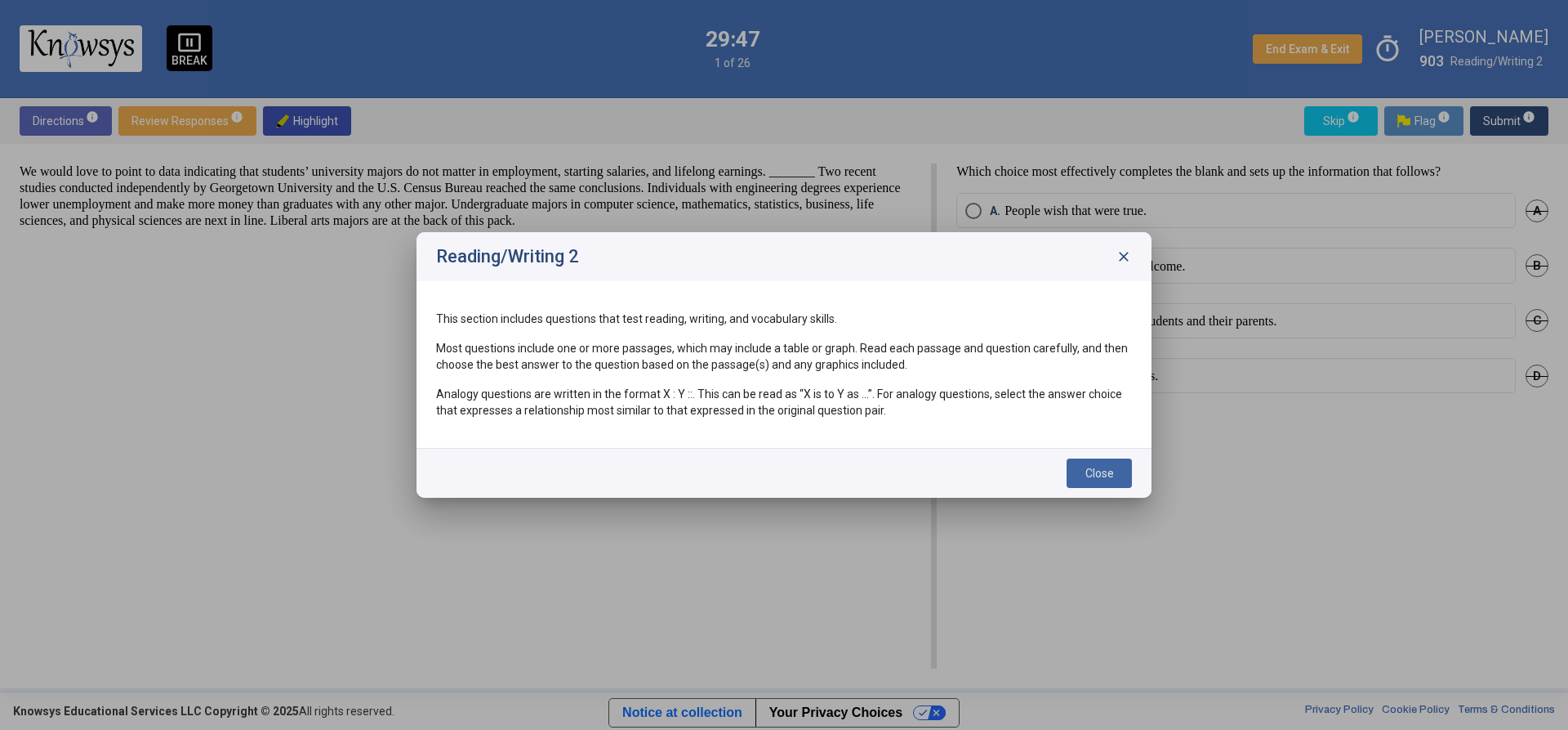
click at [1114, 496] on div "Close" at bounding box center [784, 473] width 735 height 50
click at [1110, 477] on span "Close" at bounding box center [1099, 473] width 29 height 13
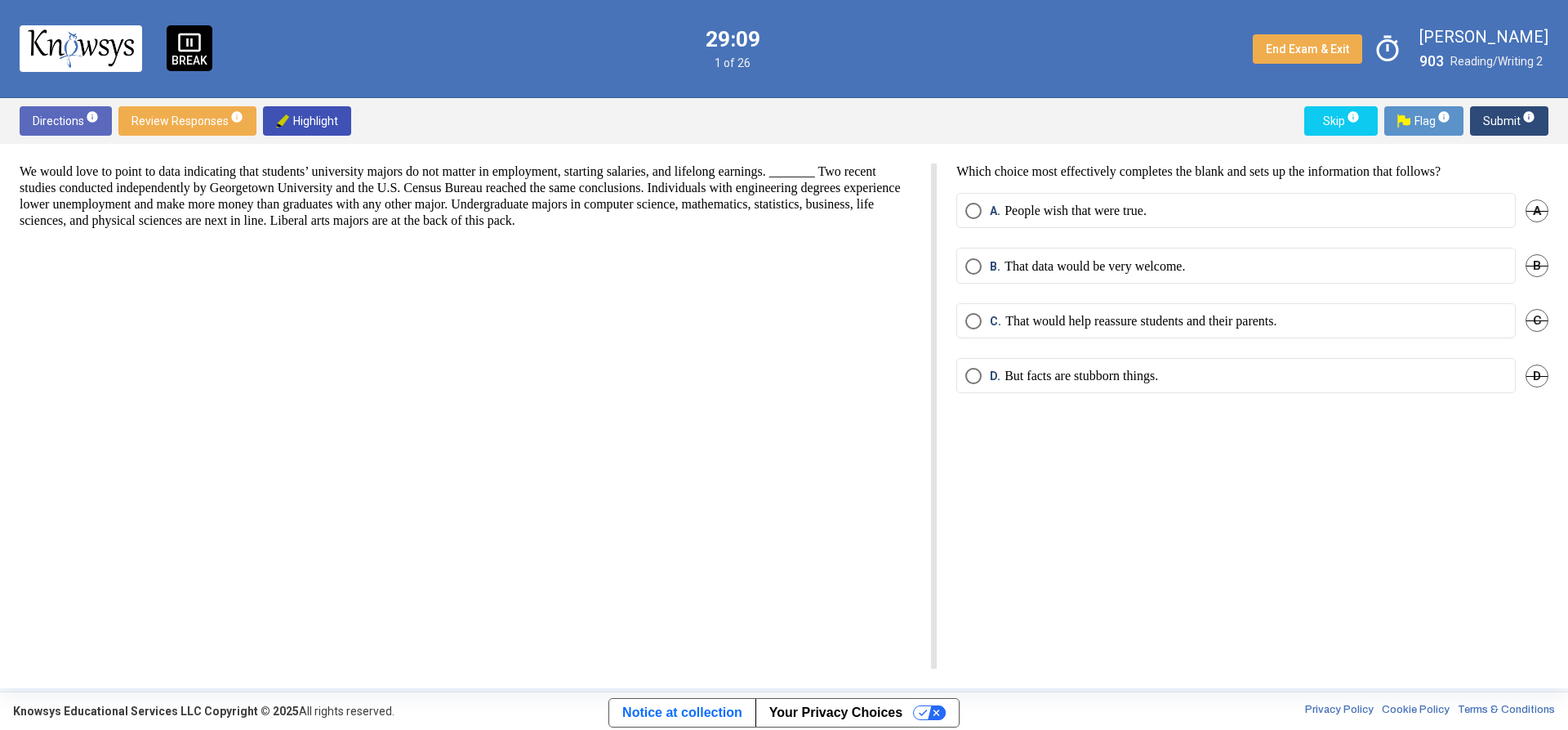
click at [1092, 371] on p "But facts are stubborn things." at bounding box center [1082, 376] width 154 height 17
click at [1494, 112] on span "Submit info" at bounding box center [1509, 121] width 53 height 29
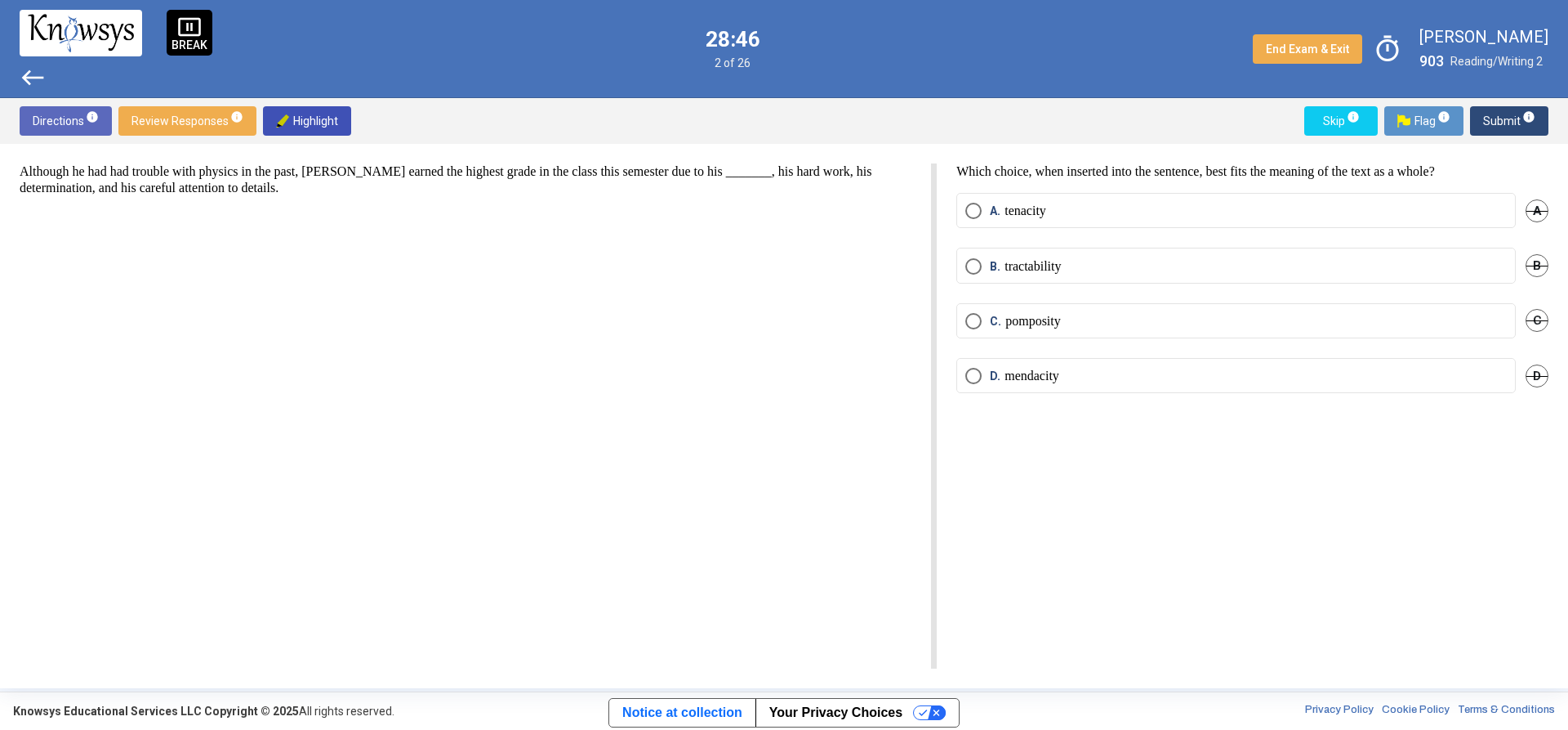
click at [1115, 187] on div "Which choice, when inserted into the sentence, best fits the meaning of the tex…" at bounding box center [1243, 416] width 612 height 505
click at [1343, 203] on label "A. tenacity" at bounding box center [1236, 211] width 542 height 17
click at [1546, 126] on button "Submit info" at bounding box center [1509, 121] width 78 height 29
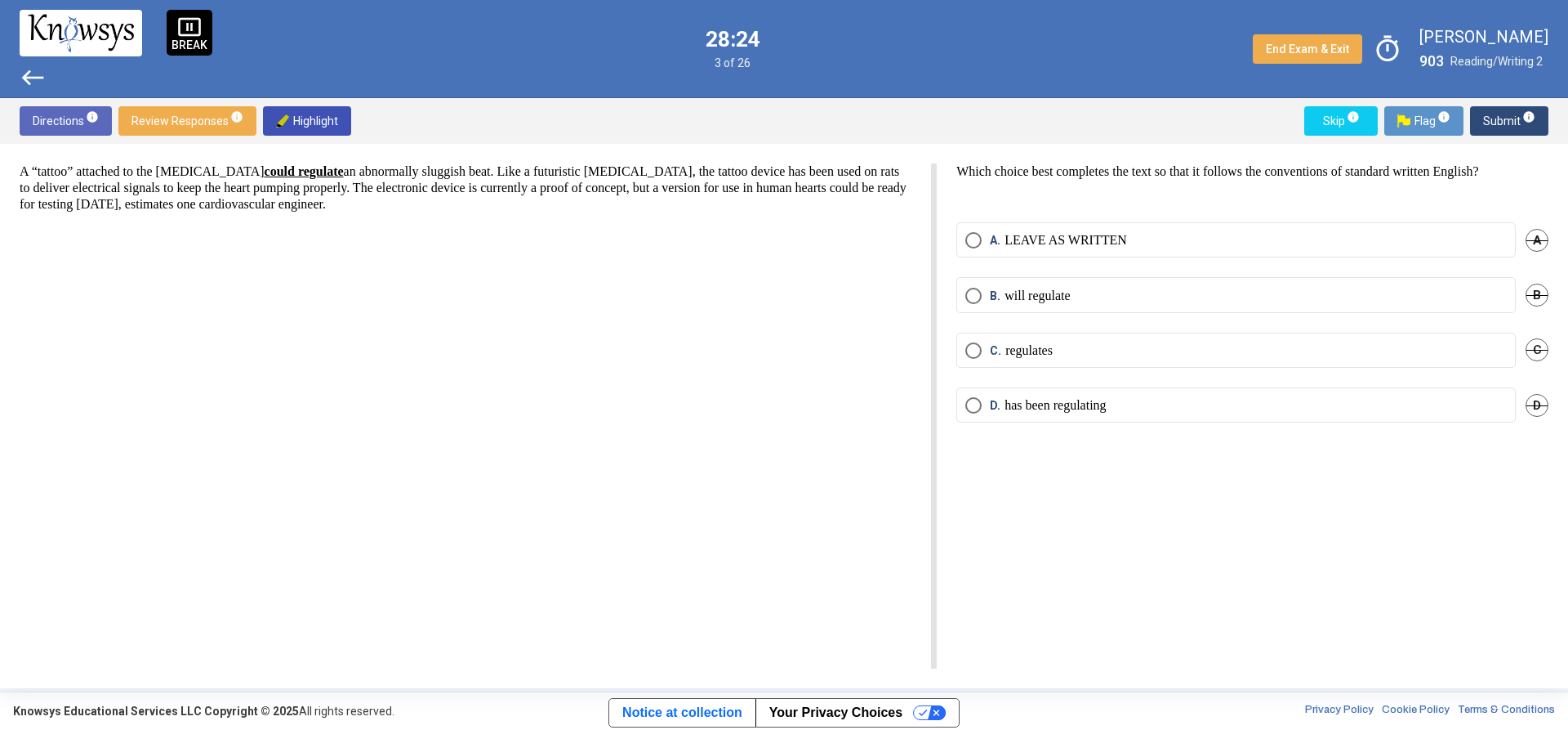
click at [1090, 240] on p "LEAVE AS WRITTEN" at bounding box center [1066, 241] width 123 height 17
click at [1521, 138] on div "Directions info Review Responses info Highlight Skip info Flag info Submit info" at bounding box center [784, 121] width 1568 height 46
click at [1517, 136] on div "Directions info Review Responses info Highlight Skip info Flag info Submit info" at bounding box center [784, 121] width 1568 height 46
click at [1511, 119] on span "Submit info" at bounding box center [1509, 121] width 53 height 29
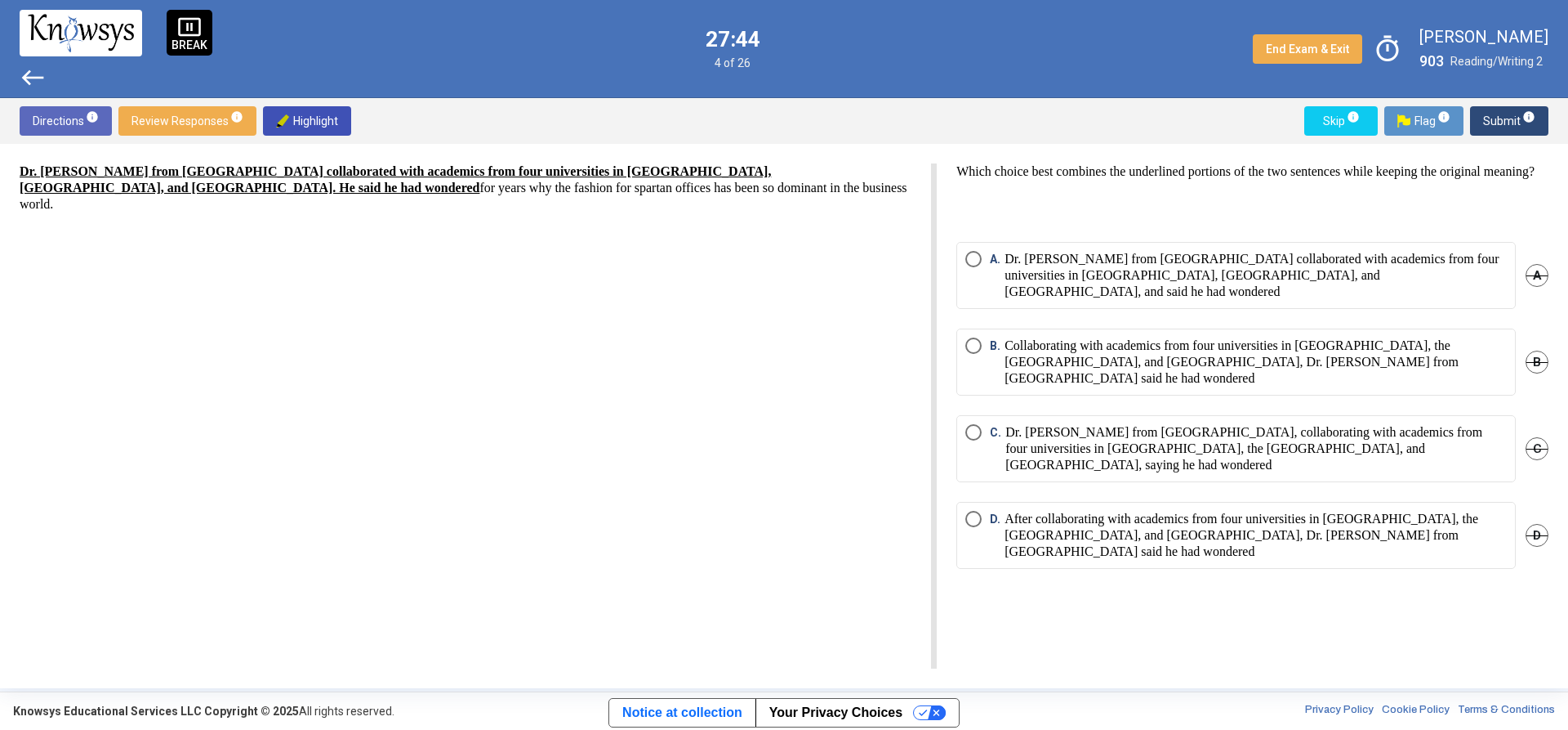
click at [1160, 296] on p "Dr. [PERSON_NAME] from [GEOGRAPHIC_DATA] collaborated with academics from four …" at bounding box center [1256, 275] width 502 height 49
click at [1516, 120] on span "Submit info" at bounding box center [1509, 121] width 53 height 29
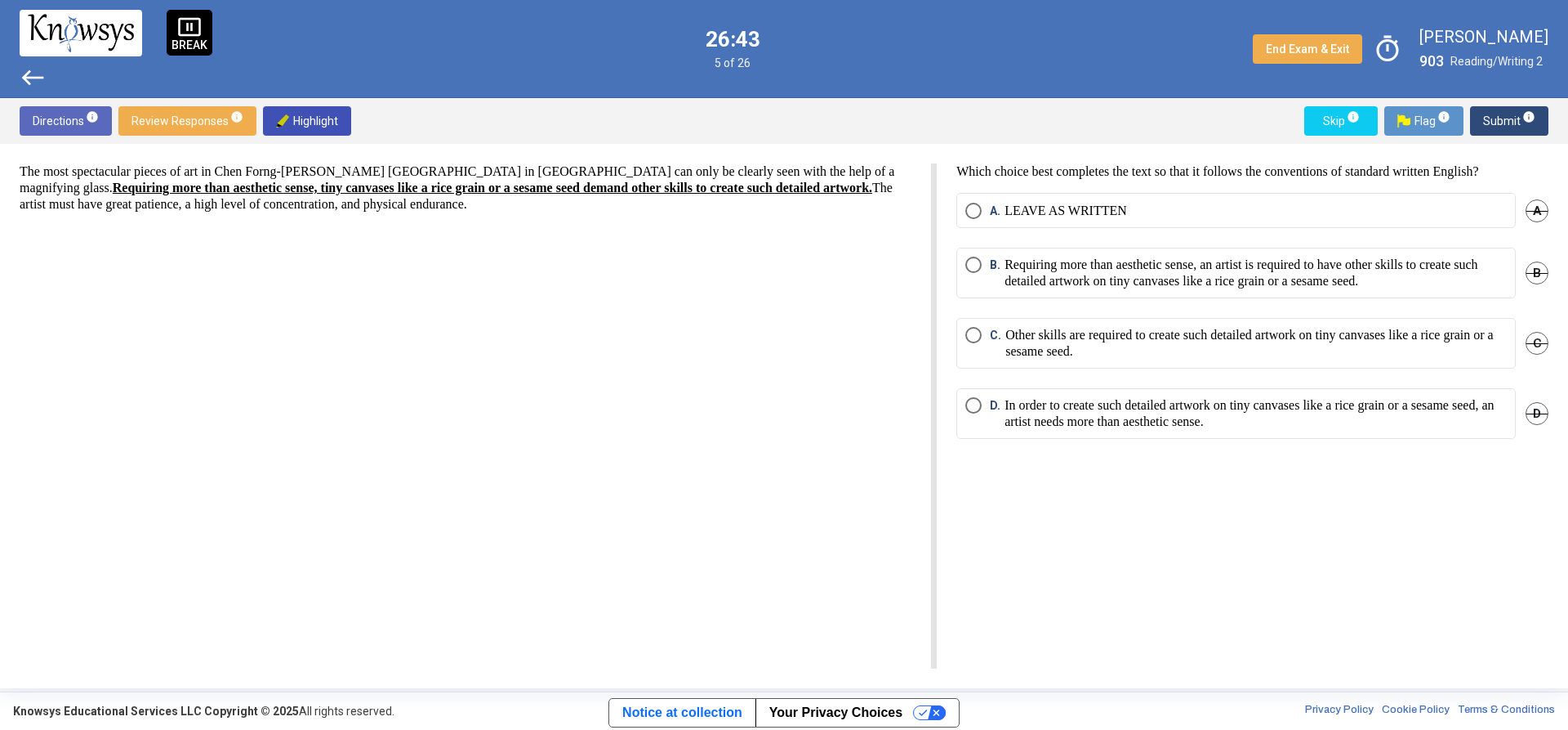
click at [1221, 421] on p "In order to create such detailed artwork on tiny canvases like a rice grain or …" at bounding box center [1256, 413] width 502 height 32
click at [1534, 120] on span "info" at bounding box center [1529, 117] width 13 height 13
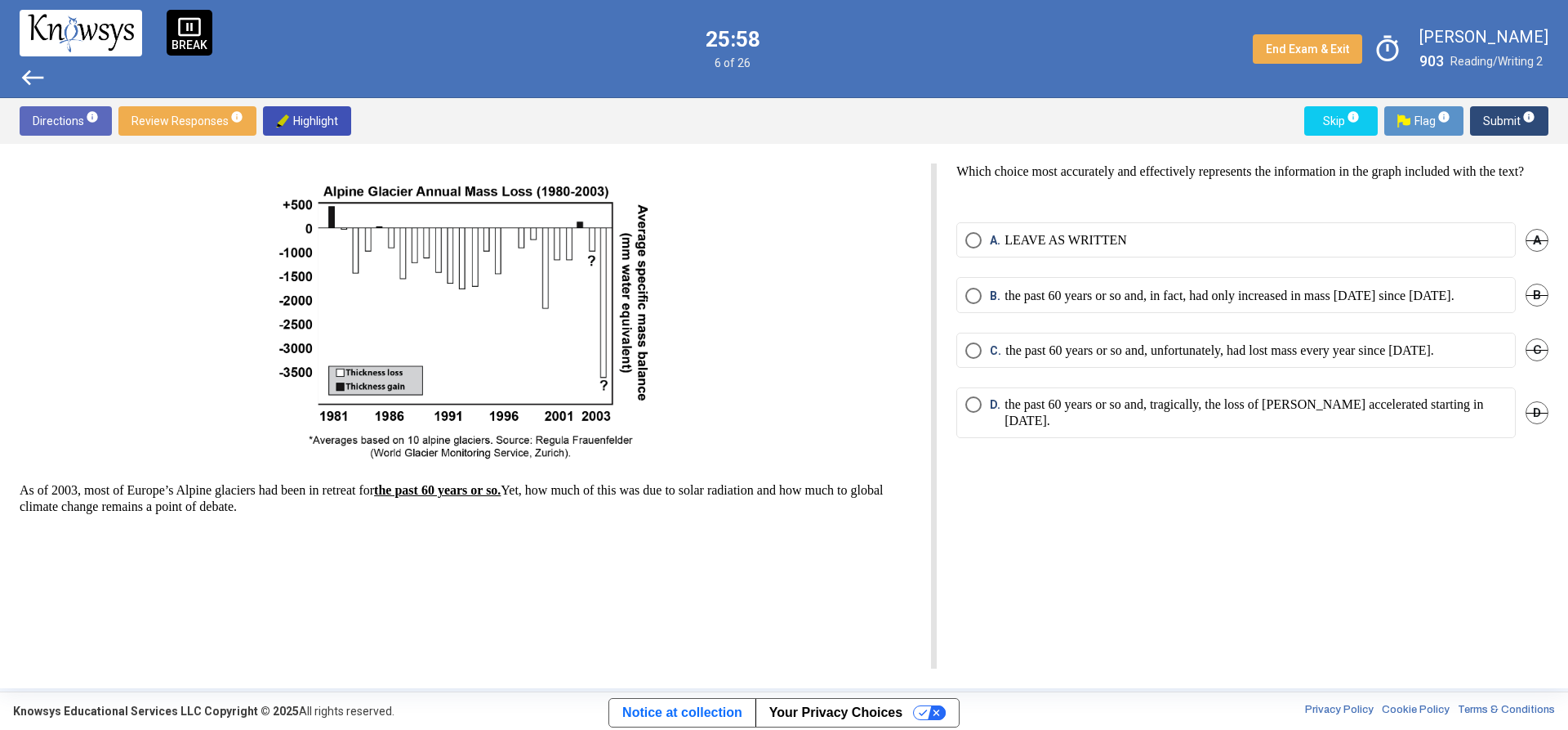
click at [1163, 312] on mat-radio-button "B. the past 60 years or so and, in fact, had only increased in mass [DATE] sinc…" at bounding box center [1235, 295] width 559 height 35
click at [1221, 304] on p "the past 60 years or so and, in fact, had only increased in mass [DATE] since […" at bounding box center [1230, 296] width 451 height 17
click at [1528, 107] on span "Submit info" at bounding box center [1509, 121] width 53 height 29
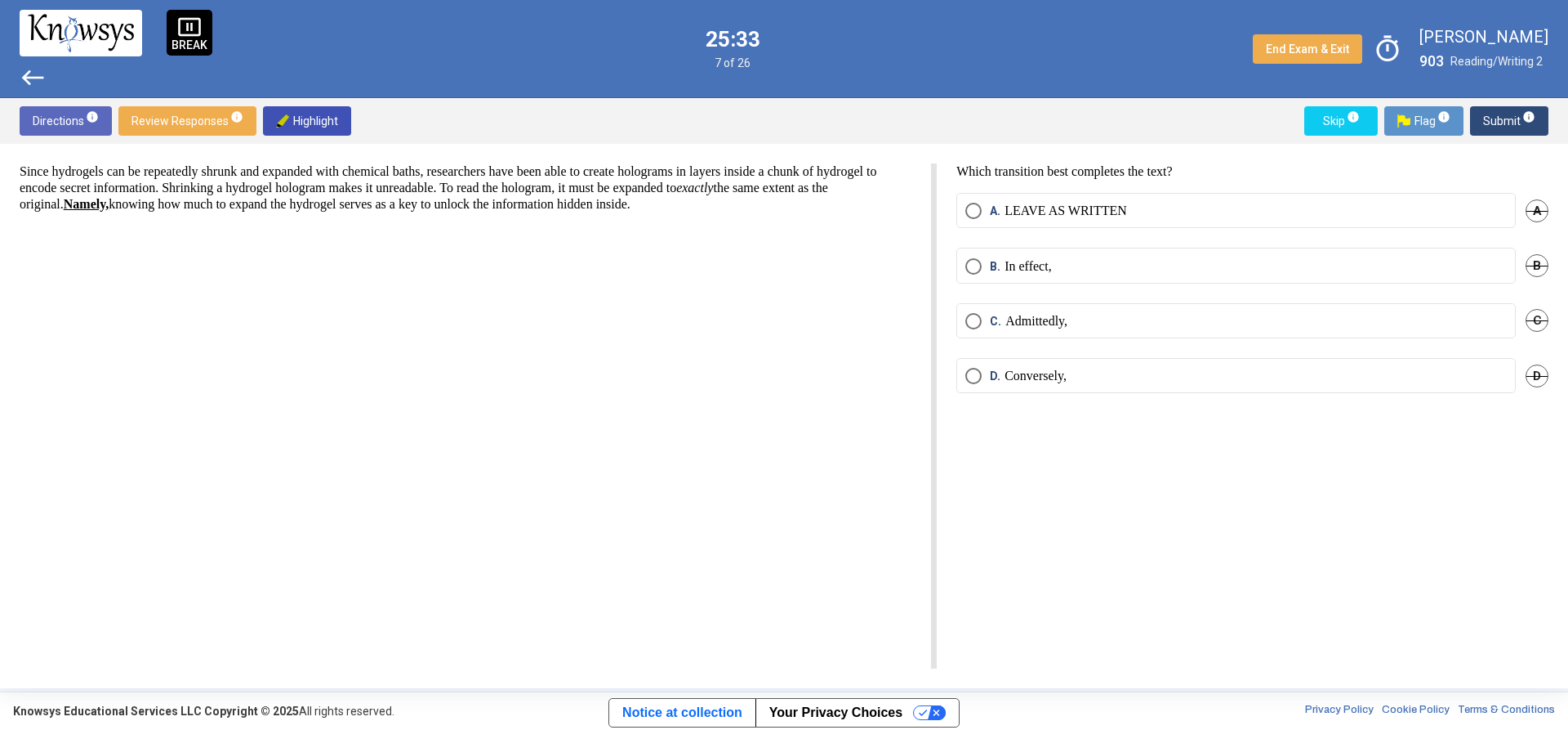
click at [1042, 258] on p "In effect," at bounding box center [1028, 266] width 47 height 17
click at [1515, 124] on span "Submit info" at bounding box center [1509, 121] width 53 height 29
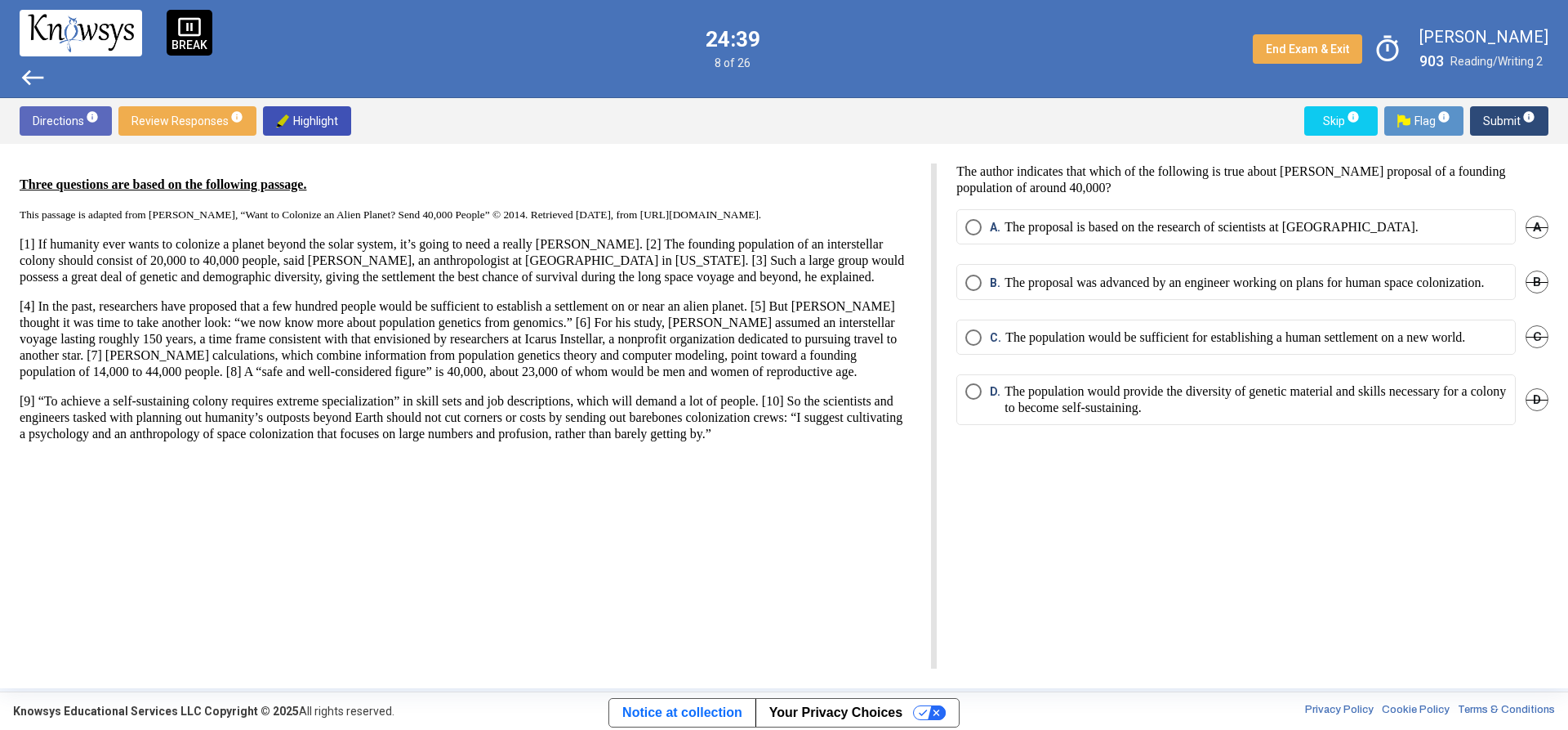
click at [1187, 416] on p "The population would provide the diversity of genetic material and skills neces…" at bounding box center [1256, 399] width 502 height 32
click at [1530, 119] on span "info" at bounding box center [1529, 117] width 13 height 13
click at [1059, 346] on p "The initial colonization team should be as numerous, diverse, and specialized a…" at bounding box center [1239, 337] width 468 height 17
click at [1495, 129] on span "Submit info" at bounding box center [1509, 121] width 53 height 29
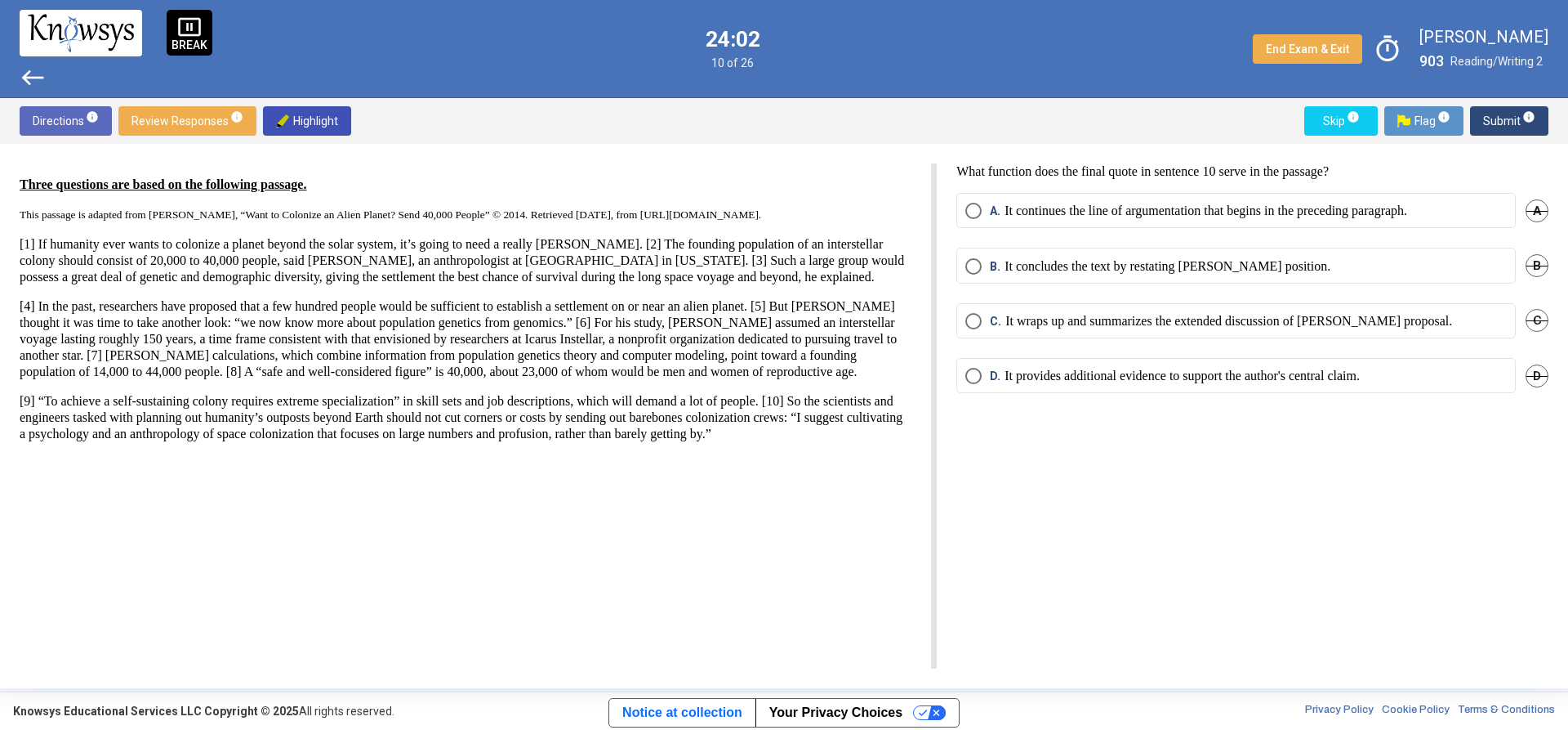
drag, startPoint x: 1270, startPoint y: 258, endPoint x: 1280, endPoint y: 258, distance: 10.0
click at [1277, 258] on p "It concludes the text by restating [PERSON_NAME] position." at bounding box center [1168, 266] width 326 height 17
click at [1515, 116] on span "Submit info" at bounding box center [1509, 121] width 53 height 29
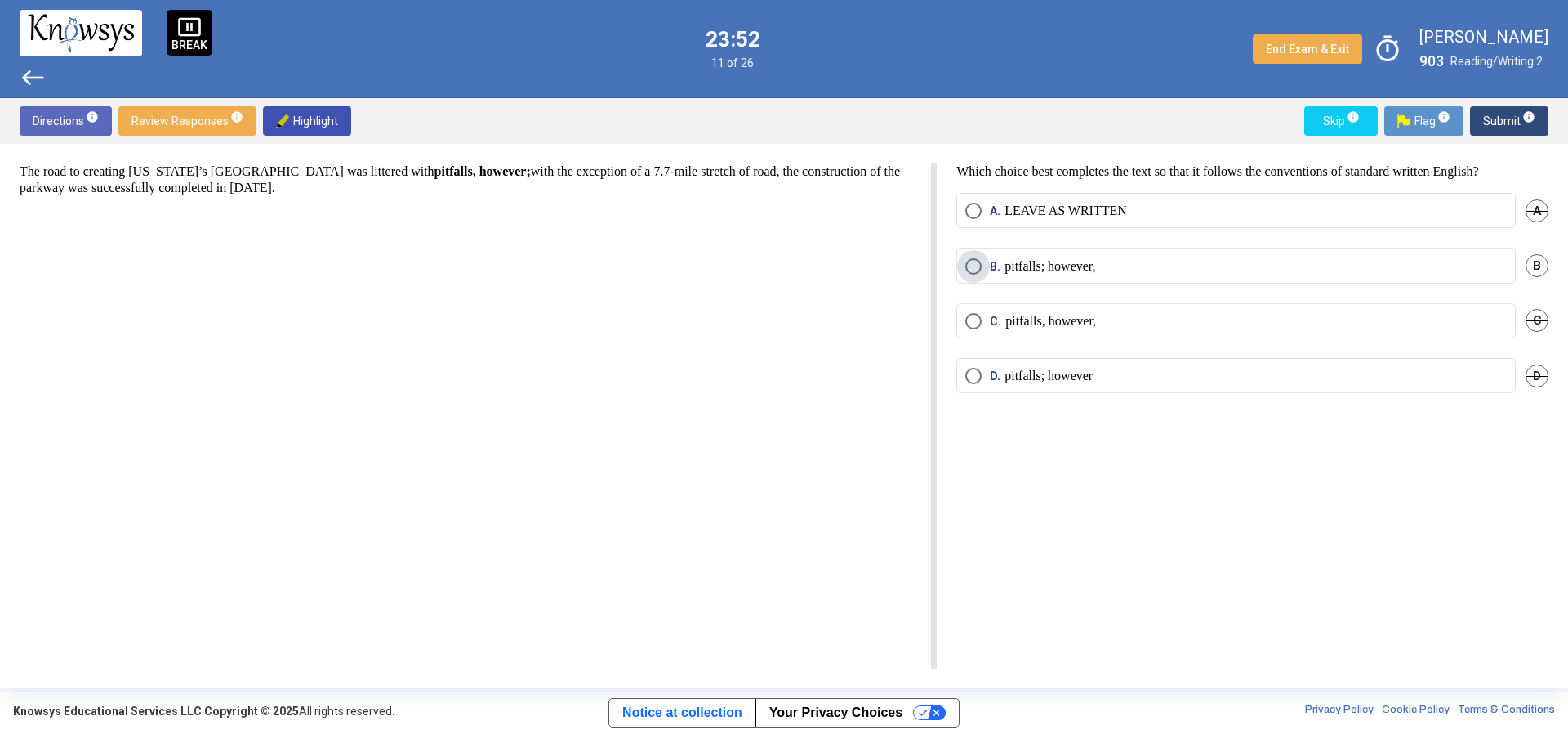
click at [1095, 270] on p "pitfalls; however," at bounding box center [1050, 266] width 90 height 17
click at [1513, 134] on span "Submit info" at bounding box center [1509, 121] width 53 height 29
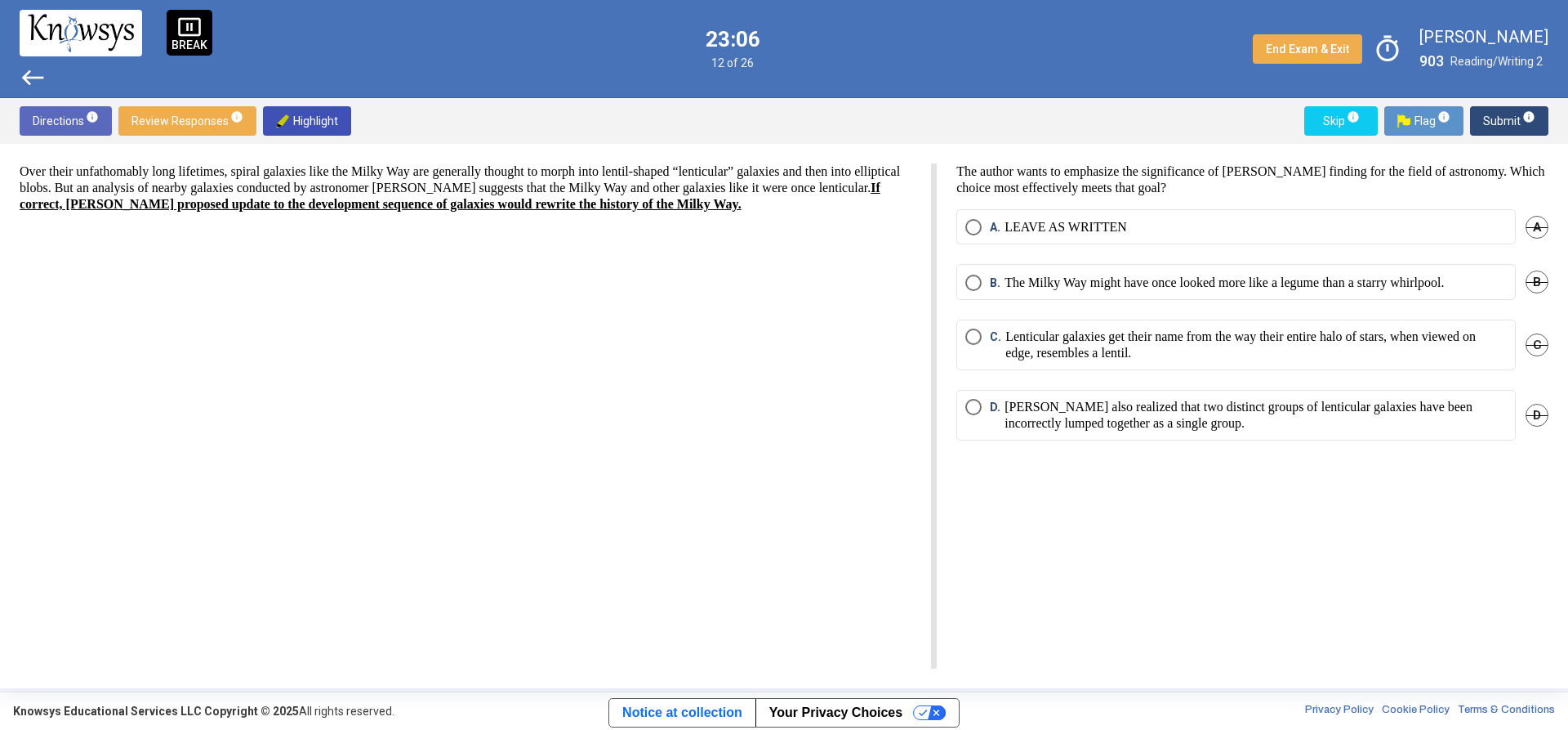
click at [1312, 206] on div "The author wants to emphasize the significance of [PERSON_NAME] finding for the…" at bounding box center [1243, 416] width 612 height 505
click at [1365, 226] on label "A. LEAVE AS WRITTEN" at bounding box center [1236, 228] width 542 height 17
click at [1524, 129] on span "Submit info" at bounding box center [1509, 121] width 53 height 29
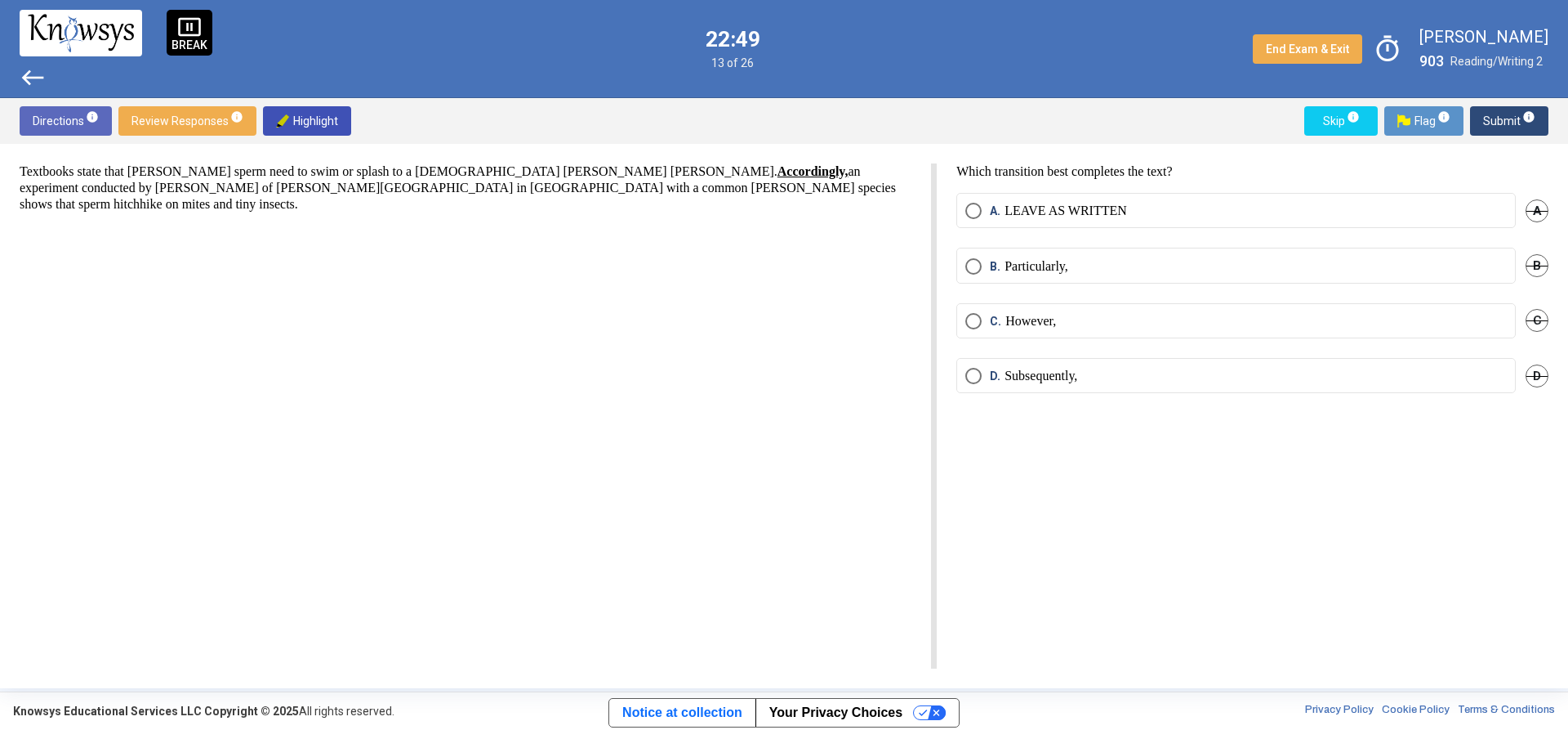
click at [1056, 313] on p "However," at bounding box center [1030, 322] width 51 height 17
click at [1517, 116] on span "Submit info" at bounding box center [1509, 121] width 53 height 29
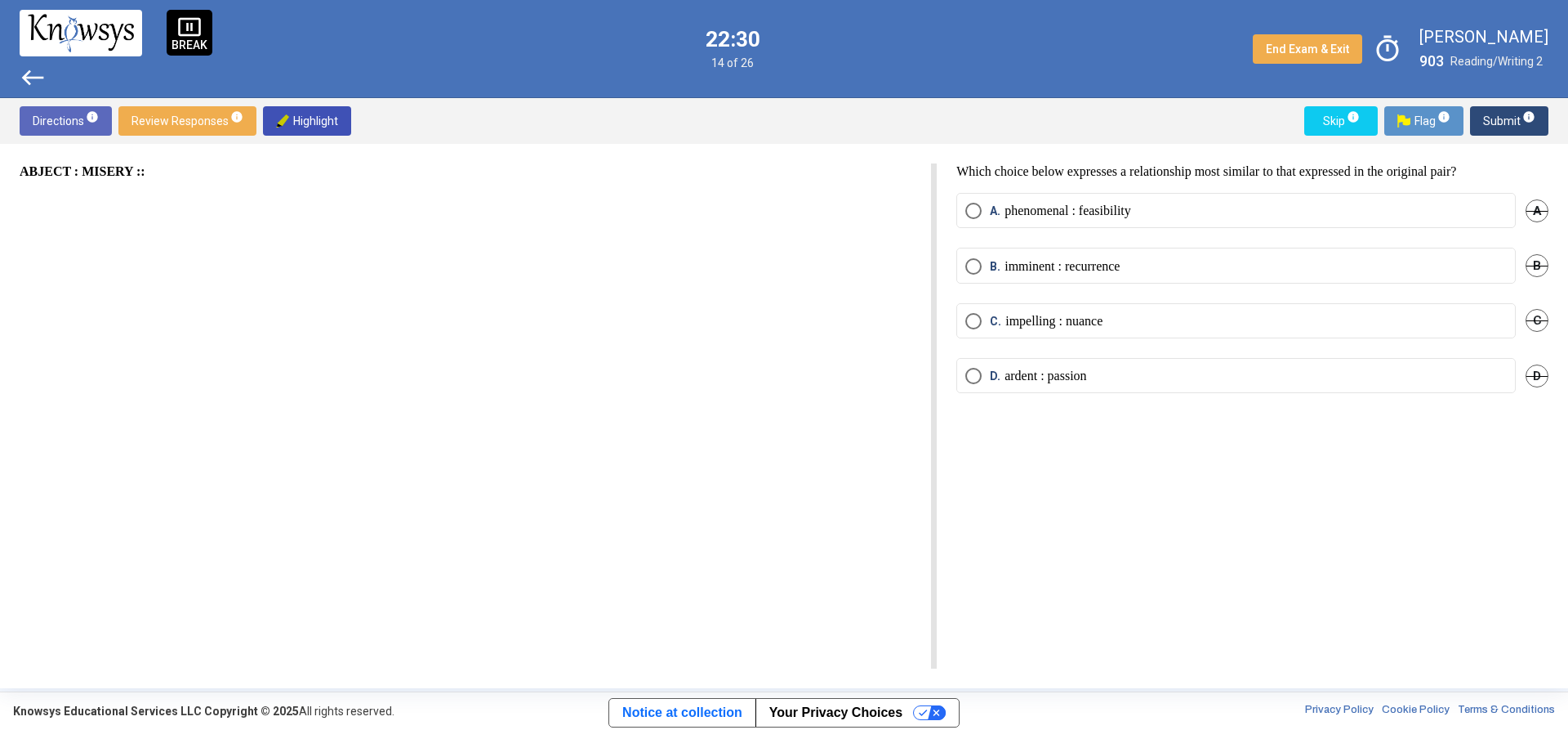
click at [1151, 263] on label "B. imminent : recurrence" at bounding box center [1236, 266] width 542 height 17
click at [1533, 118] on span "info" at bounding box center [1529, 117] width 13 height 13
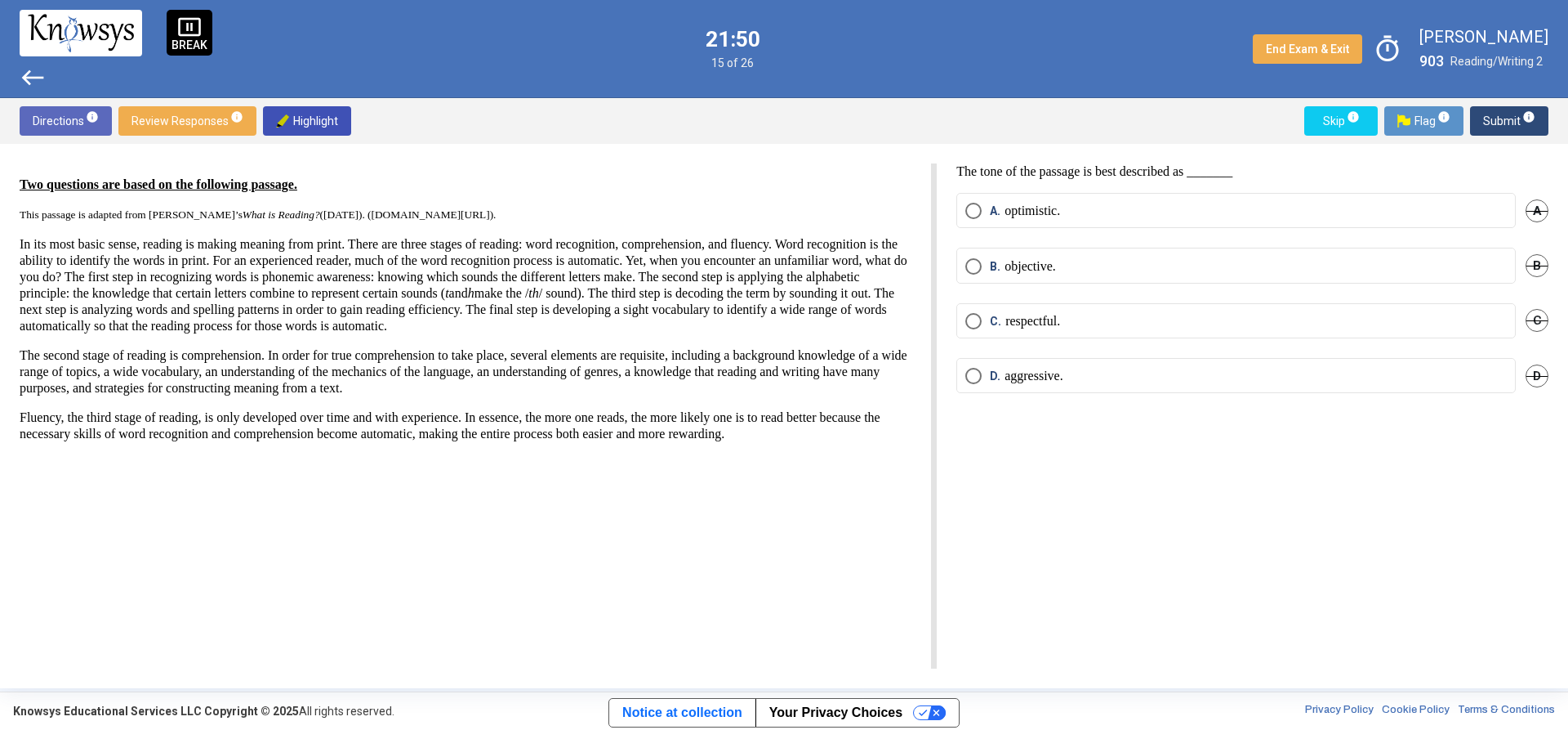
click at [1054, 205] on p "optimistic." at bounding box center [1033, 211] width 55 height 17
click at [1084, 268] on label "B. objective." at bounding box center [1236, 266] width 542 height 17
click at [1530, 114] on span "info" at bounding box center [1529, 117] width 13 height 13
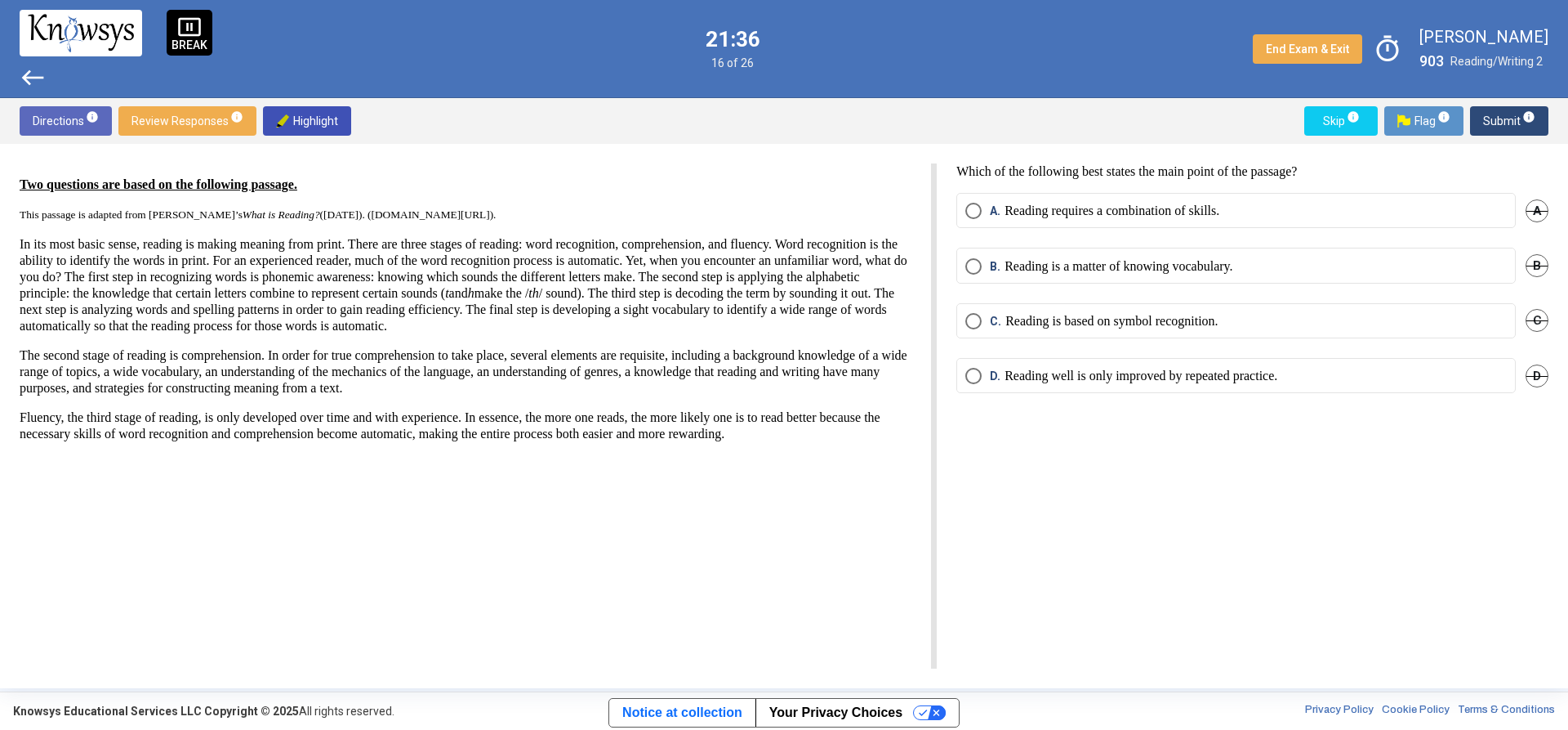
click at [1281, 335] on mat-radio-button "C. Reading is based on symbol recognition." at bounding box center [1235, 321] width 559 height 35
click at [1204, 318] on p "Reading is based on symbol recognition." at bounding box center [1111, 322] width 213 height 17
click at [1289, 197] on mat-radio-button "A. Reading requires a combination of skills." at bounding box center [1235, 210] width 559 height 35
click at [1277, 212] on label "A. Reading requires a combination of skills." at bounding box center [1236, 211] width 542 height 17
click at [1517, 119] on span "Submit info" at bounding box center [1509, 121] width 53 height 29
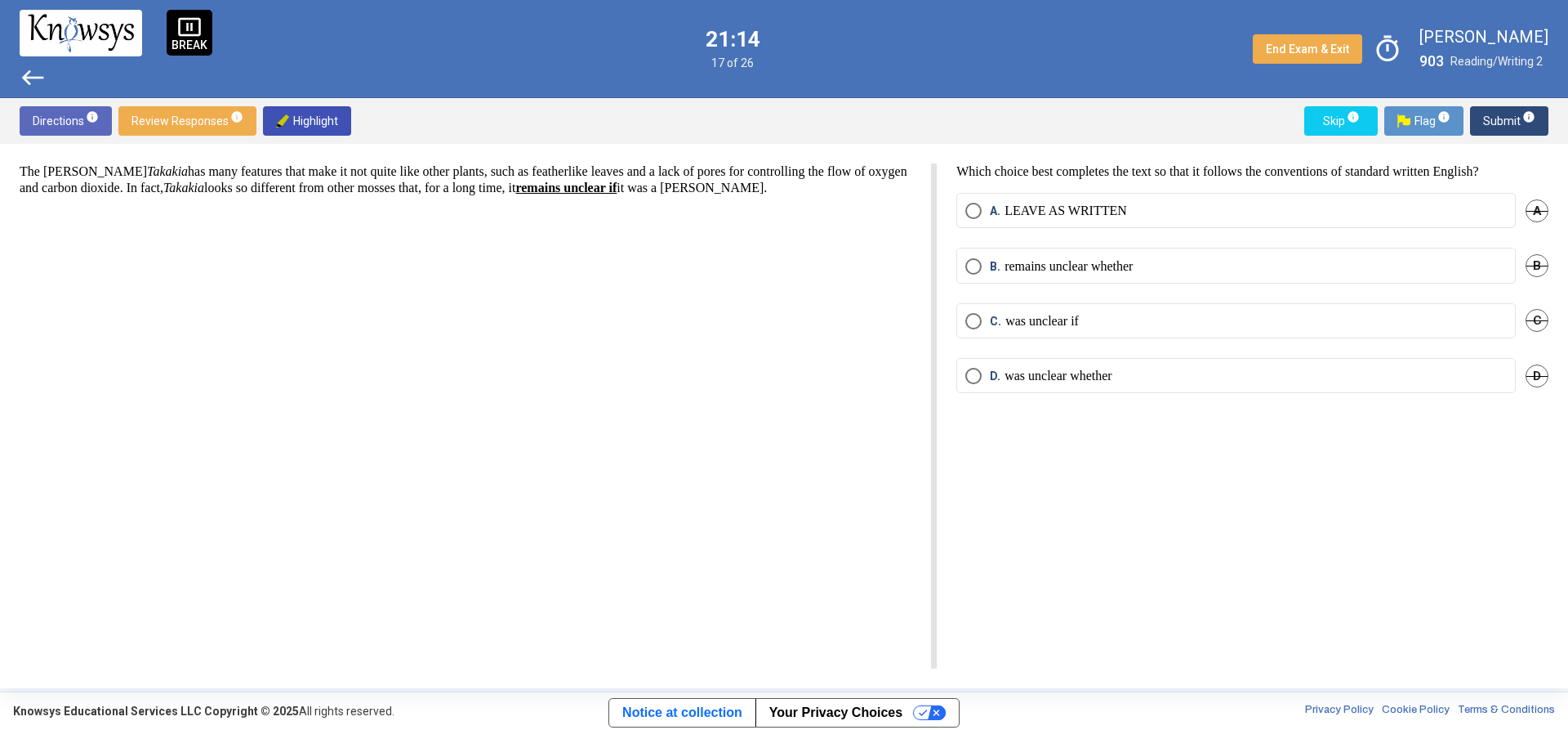
click at [1135, 352] on div "C. was unclear if C" at bounding box center [1252, 330] width 592 height 54
click at [1153, 321] on label "C. was unclear if" at bounding box center [1236, 322] width 542 height 17
click at [1099, 371] on p "was unclear whether" at bounding box center [1059, 376] width 108 height 17
click at [1521, 114] on sup "info" at bounding box center [1528, 117] width 15 height 13
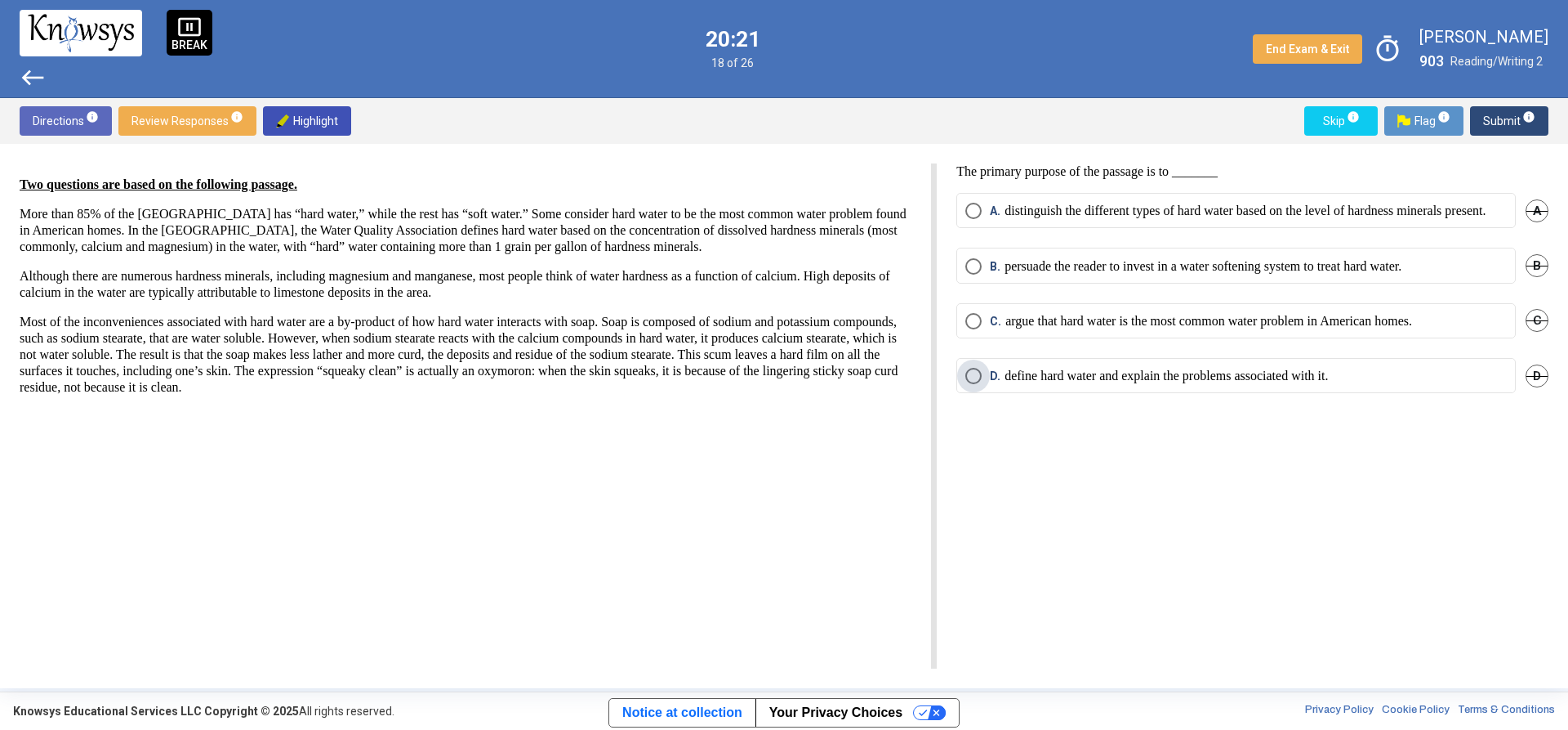
drag, startPoint x: 1136, startPoint y: 382, endPoint x: 1157, endPoint y: 345, distance: 42.5
click at [1138, 382] on p "define hard water and explain the problems associated with it." at bounding box center [1166, 376] width 323 height 17
click at [1527, 125] on span "Submit info" at bounding box center [1509, 121] width 53 height 29
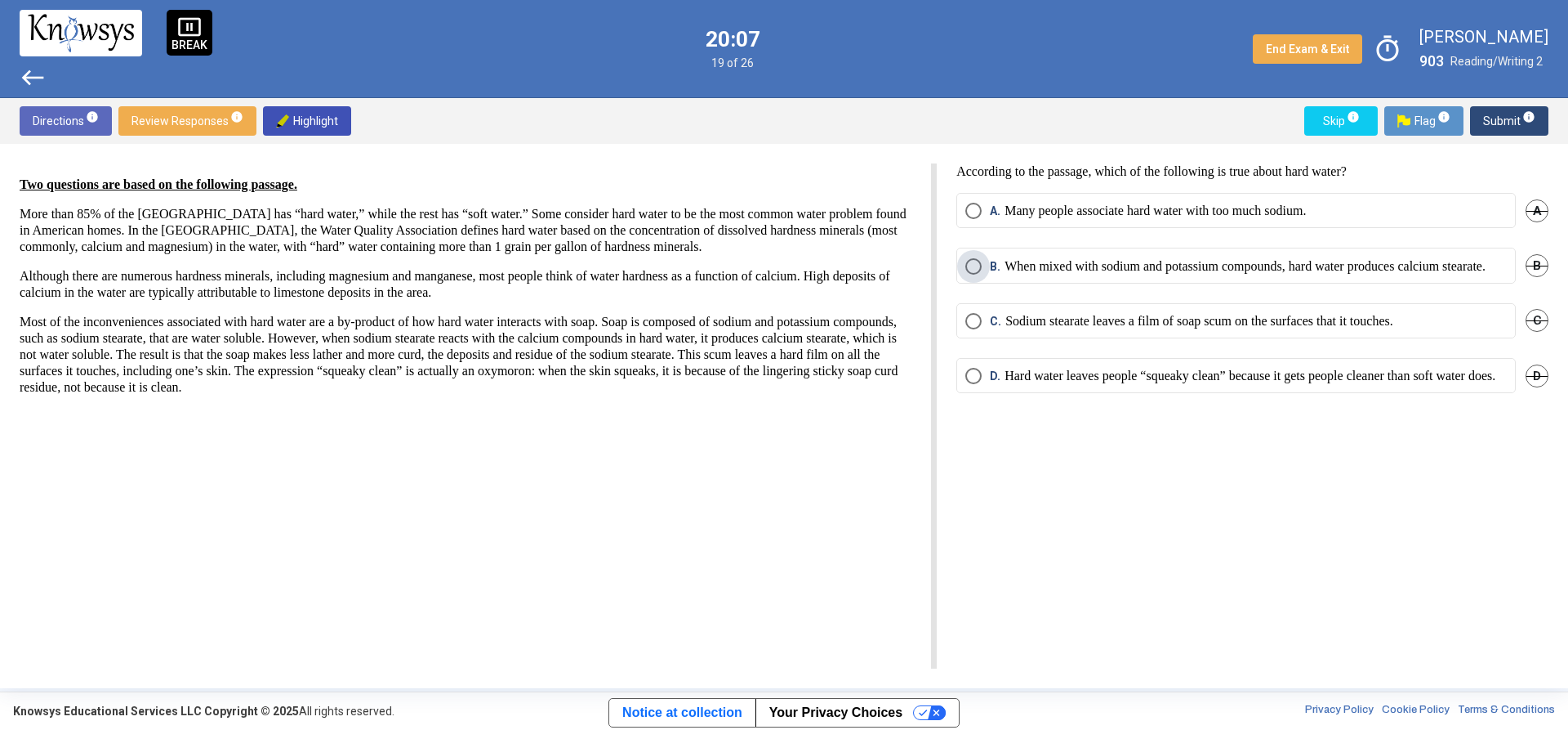
click at [1084, 264] on p "When mixed with sodium and potassium compounds, hard water produces calcium ste…" at bounding box center [1246, 266] width 481 height 17
click at [1494, 121] on span "Submit info" at bounding box center [1509, 121] width 53 height 29
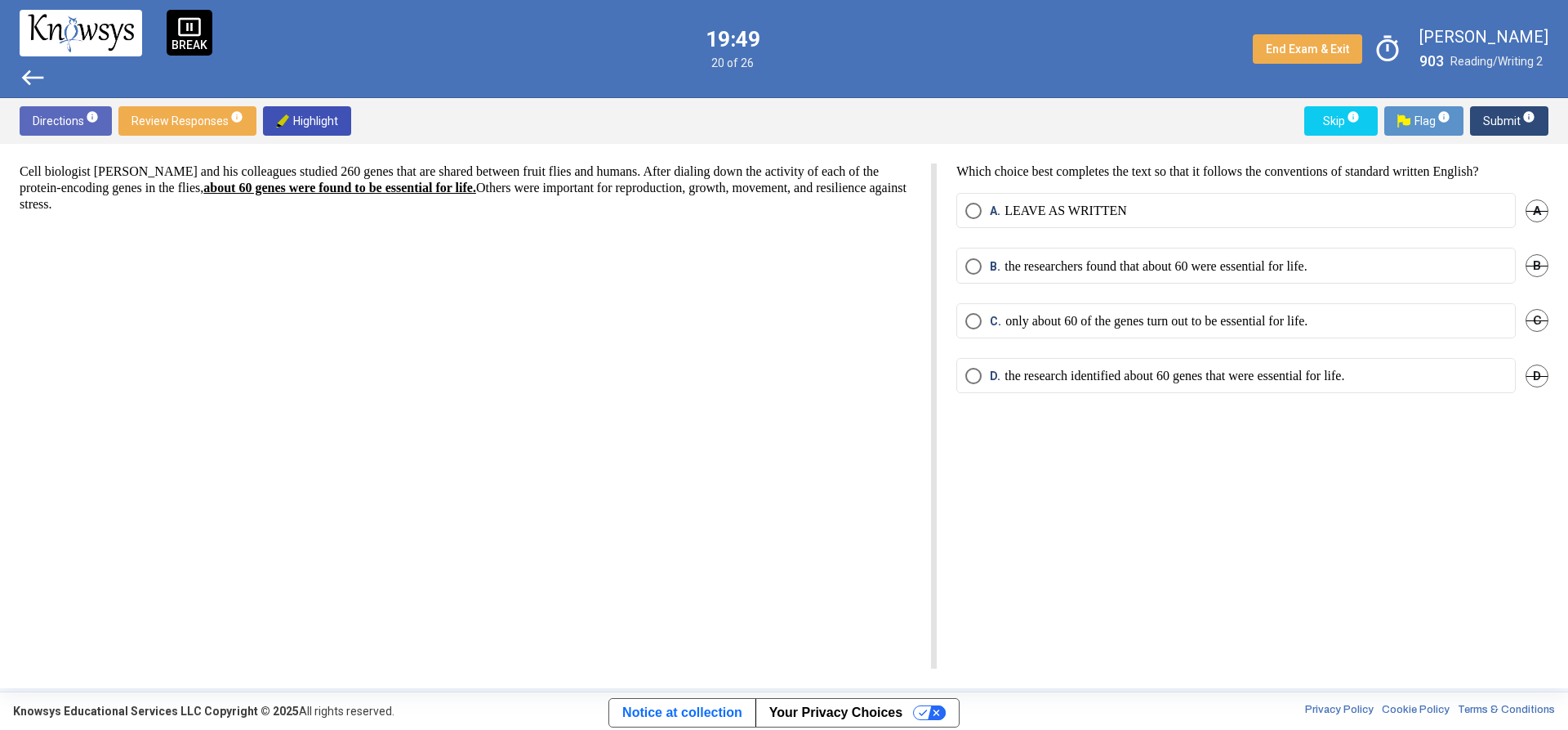
click at [1284, 324] on p "only about 60 of the genes turn out to be essential for life." at bounding box center [1156, 322] width 302 height 17
click at [1525, 114] on span "info" at bounding box center [1529, 117] width 13 height 13
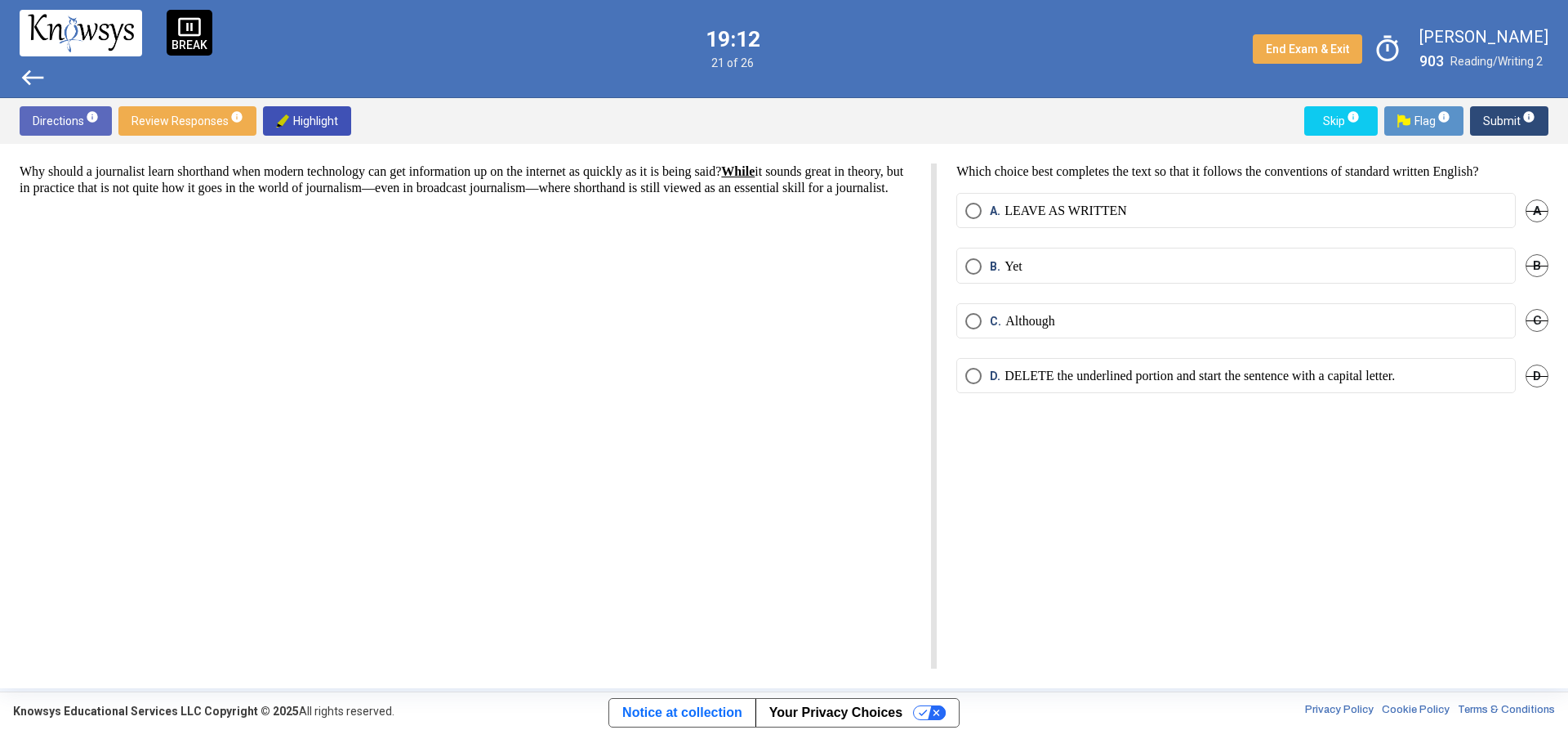
click at [1086, 313] on label "C. Although" at bounding box center [1236, 322] width 542 height 17
click at [1530, 119] on span "info" at bounding box center [1529, 117] width 13 height 13
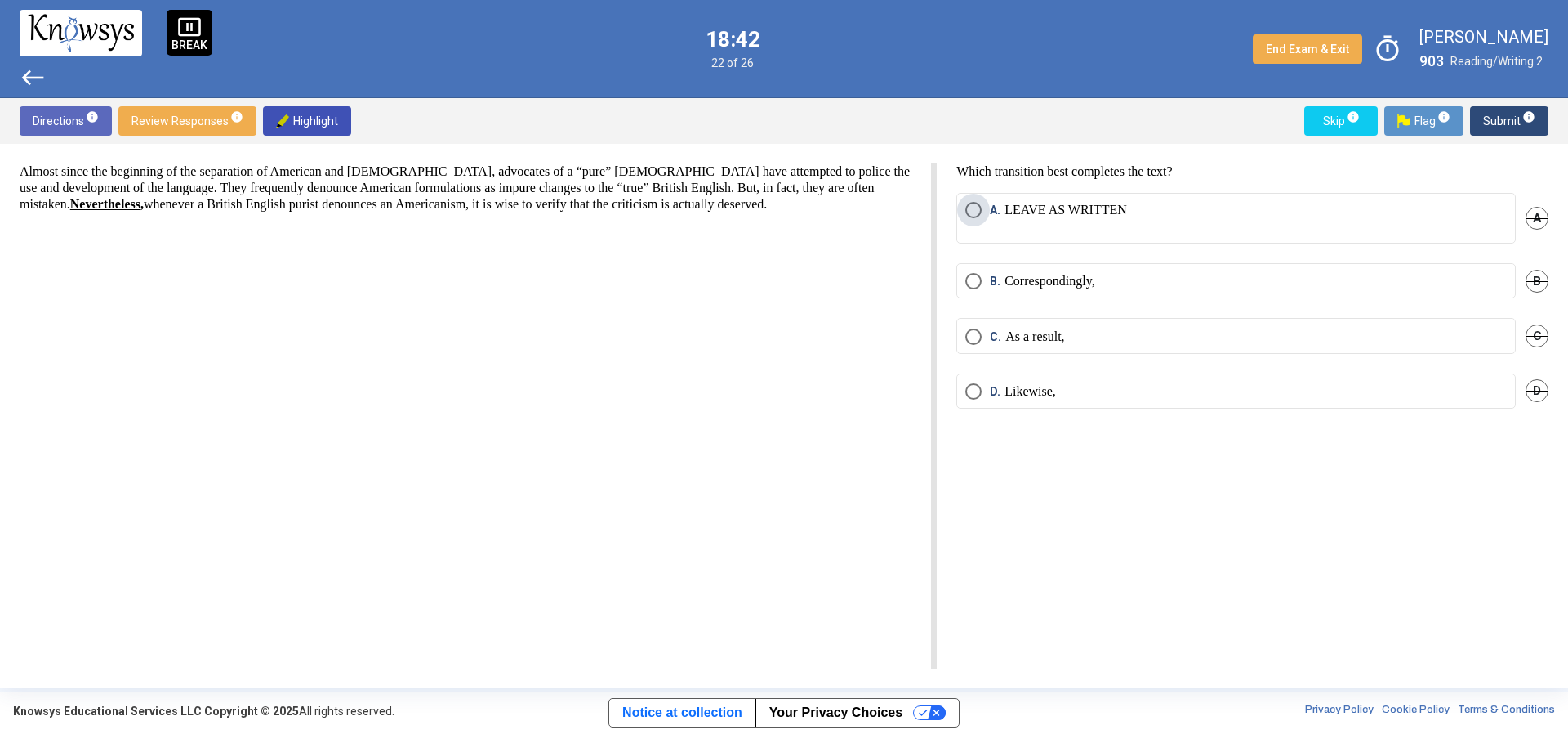
click at [1213, 211] on label "A. LEAVE AS WRITTEN" at bounding box center [1236, 218] width 542 height 32
click at [1520, 125] on span "Submit info" at bounding box center [1509, 121] width 53 height 29
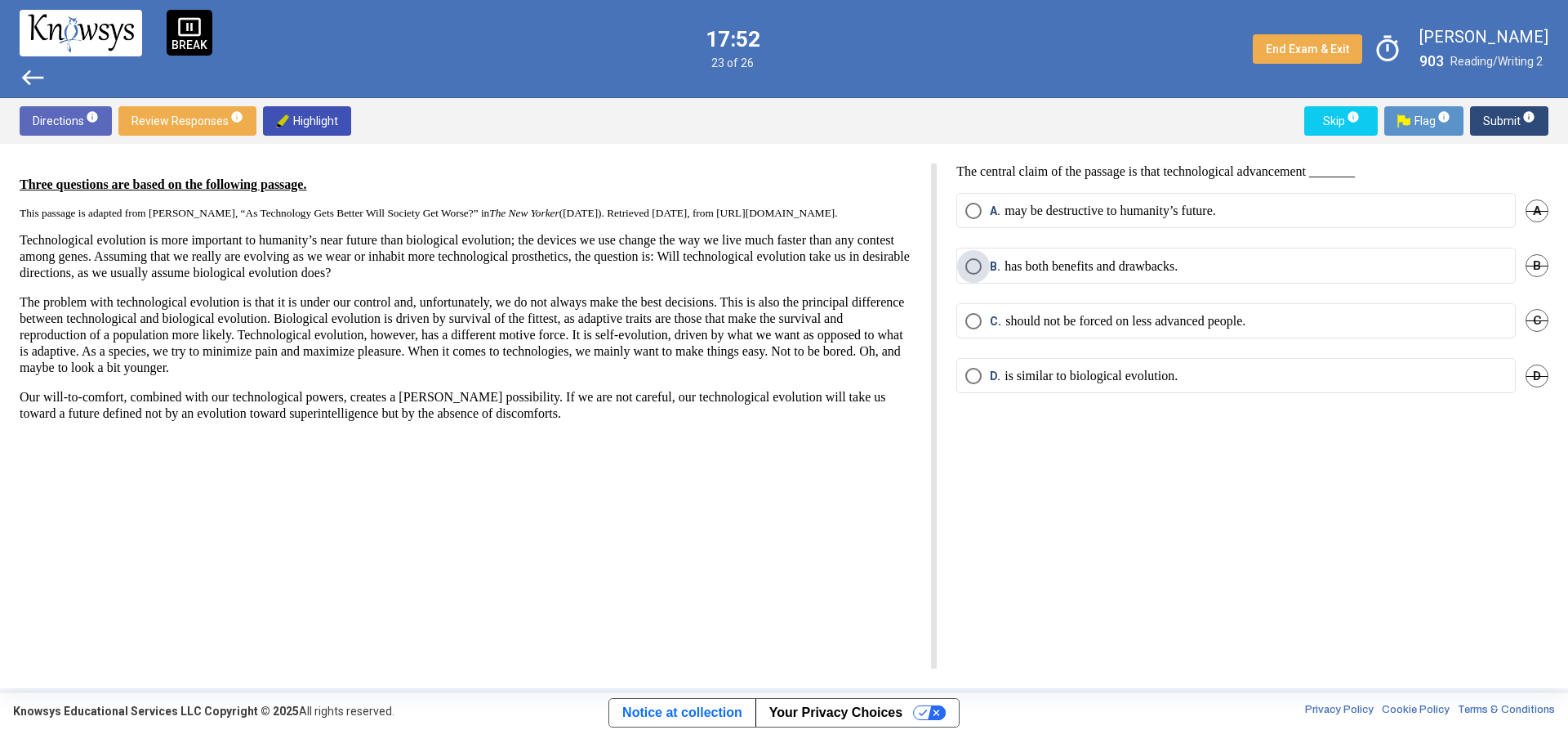
click at [1252, 267] on label "B. has both benefits and drawbacks." at bounding box center [1236, 266] width 542 height 17
click at [1518, 117] on span "Submit info" at bounding box center [1509, 121] width 53 height 29
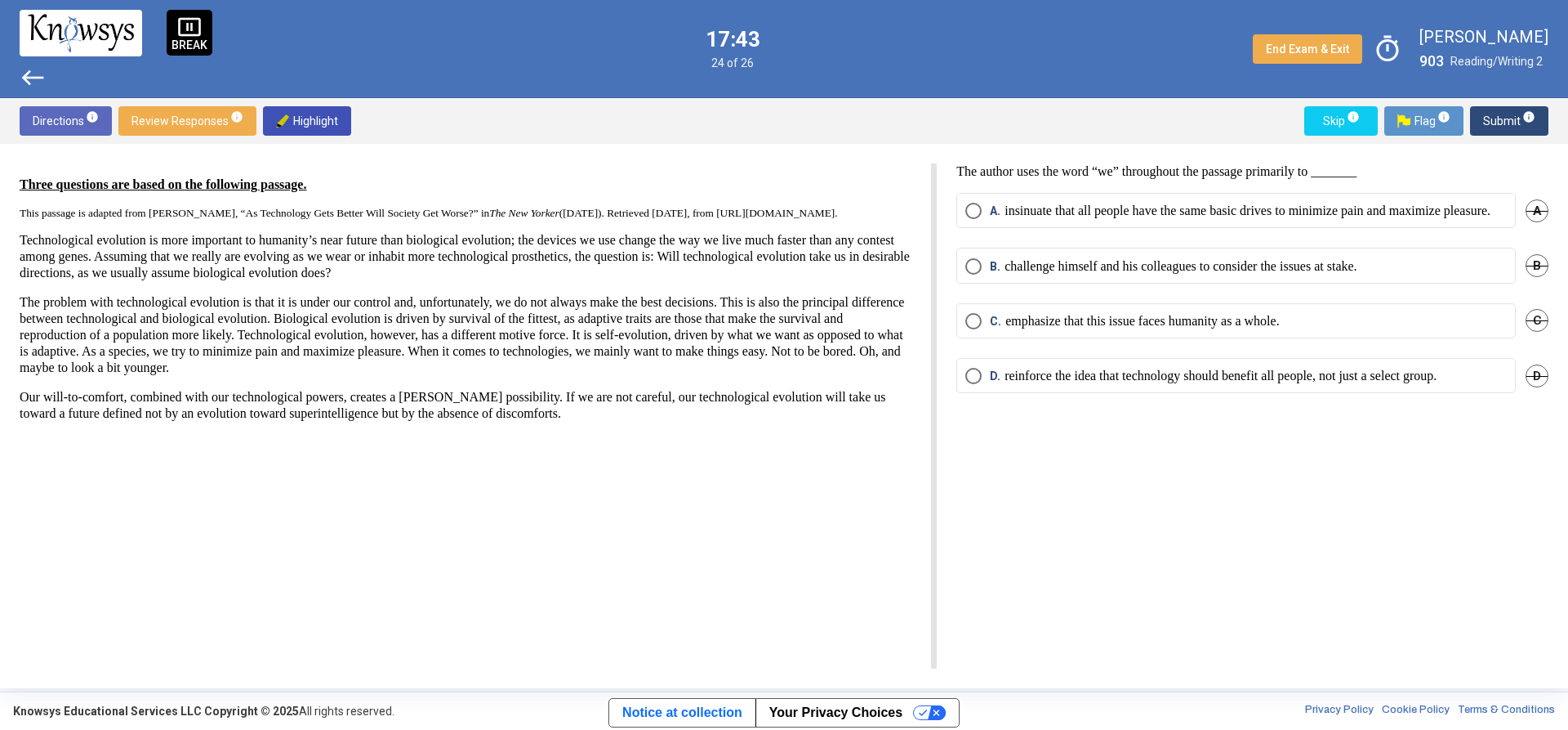
click at [1280, 320] on mat-radio-button "C. emphasize that this issue faces humanity as a whole." at bounding box center [1235, 321] width 559 height 35
click at [1279, 329] on p "emphasize that this issue faces humanity as a whole." at bounding box center [1141, 322] width 274 height 17
click at [1510, 140] on div "Directions info Review Responses info Highlight Skip info Flag info Submit info" at bounding box center [784, 121] width 1568 height 46
click at [1515, 128] on span "Submit info" at bounding box center [1509, 121] width 53 height 29
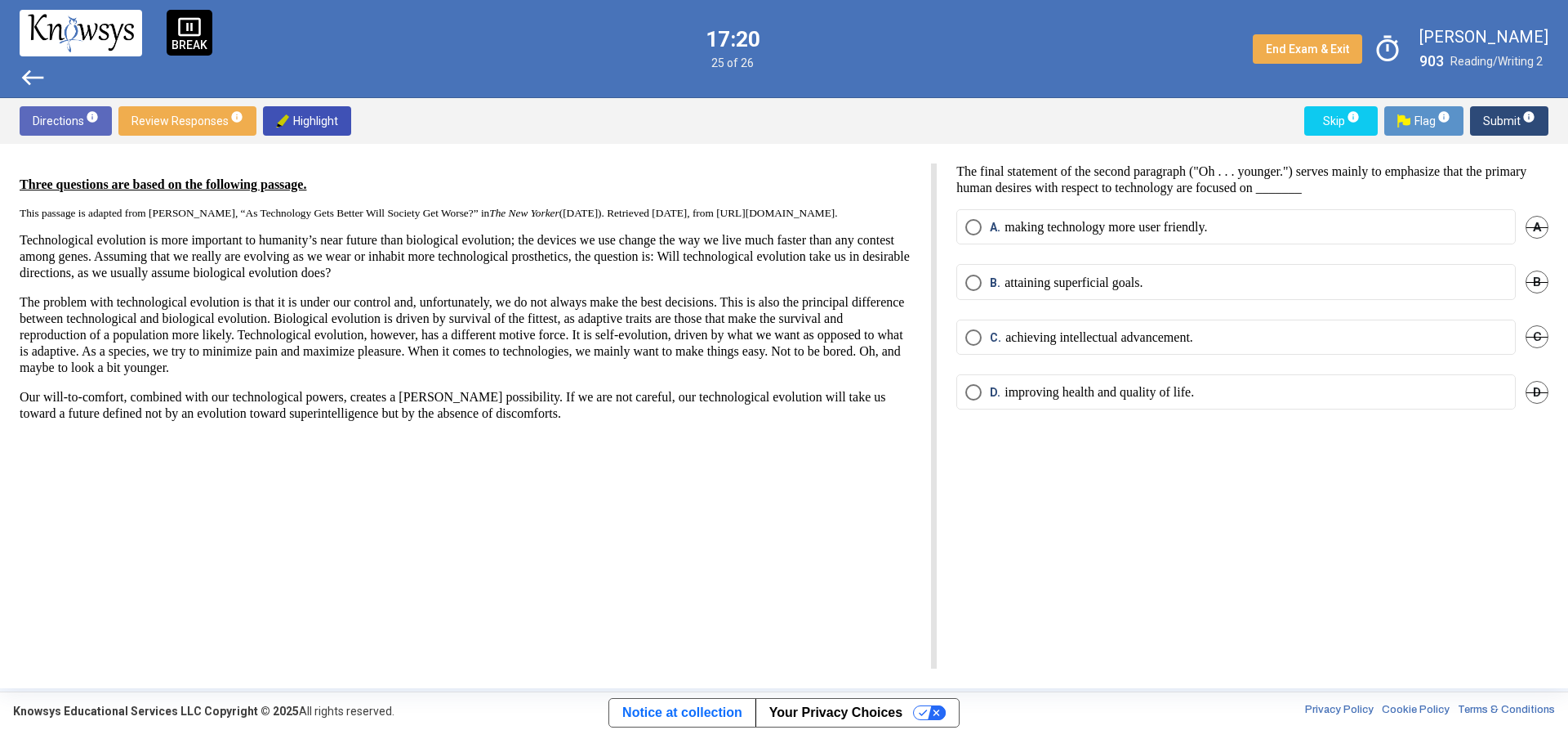
drag, startPoint x: 1143, startPoint y: 386, endPoint x: 1158, endPoint y: 369, distance: 22.7
click at [1145, 386] on p "improving health and quality of life." at bounding box center [1100, 393] width 190 height 17
click at [1515, 129] on span "Submit info" at bounding box center [1509, 121] width 53 height 29
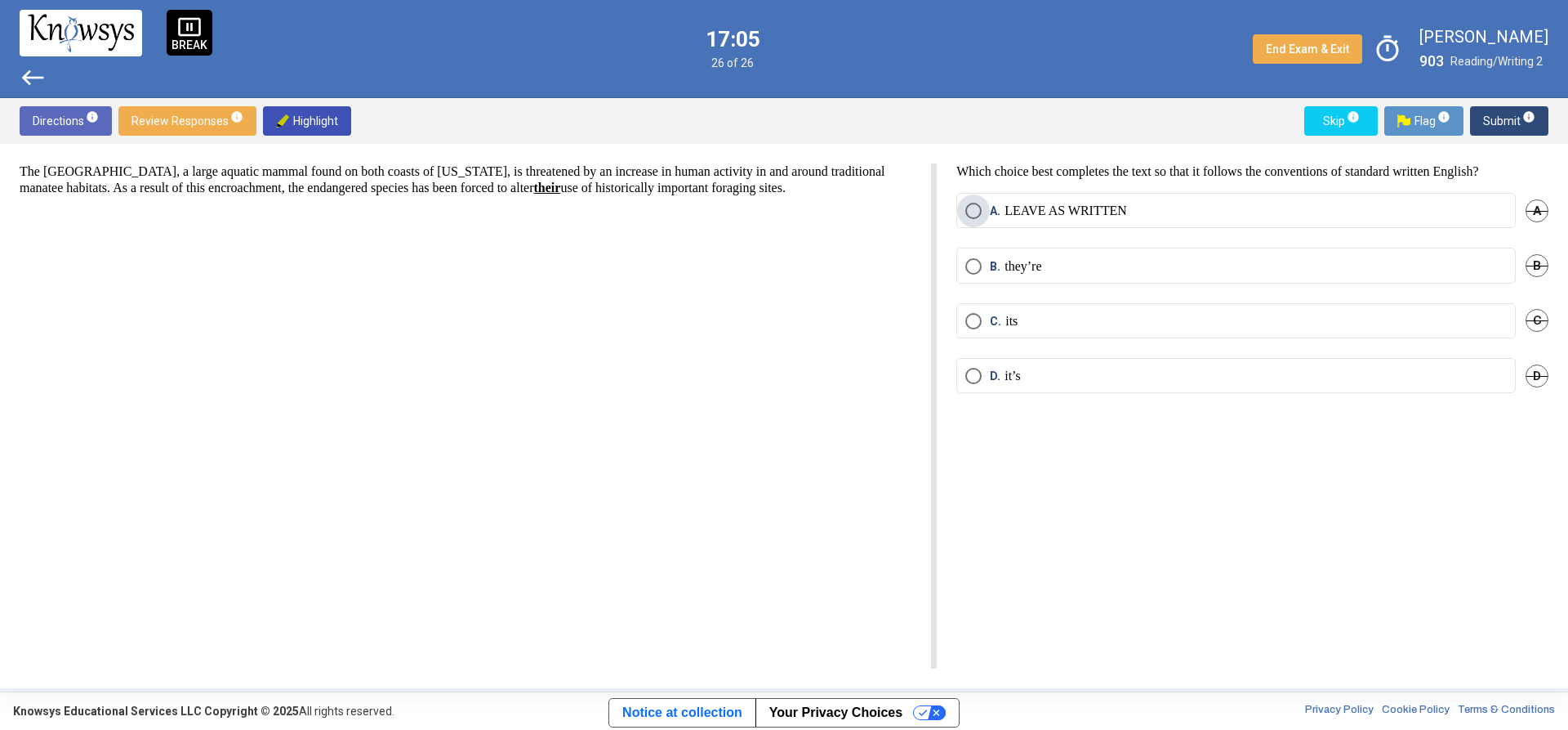
click at [1106, 205] on p "LEAVE AS WRITTEN" at bounding box center [1066, 211] width 123 height 17
click at [1517, 117] on span "Submit info" at bounding box center [1509, 121] width 53 height 29
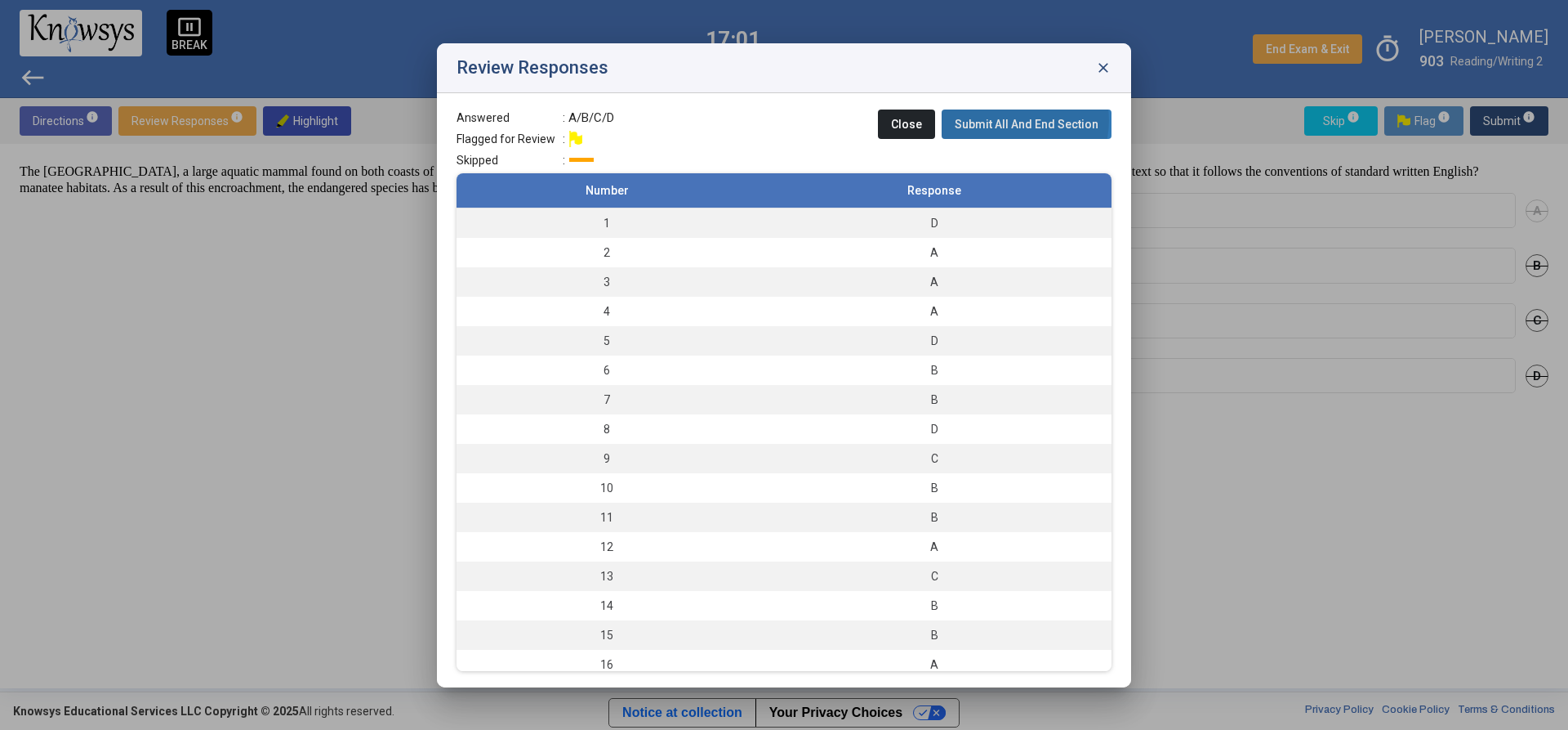
drag, startPoint x: 1013, startPoint y: 120, endPoint x: 1019, endPoint y: 128, distance: 10.0
click at [1015, 121] on span "Submit All And End Section" at bounding box center [1026, 124] width 144 height 13
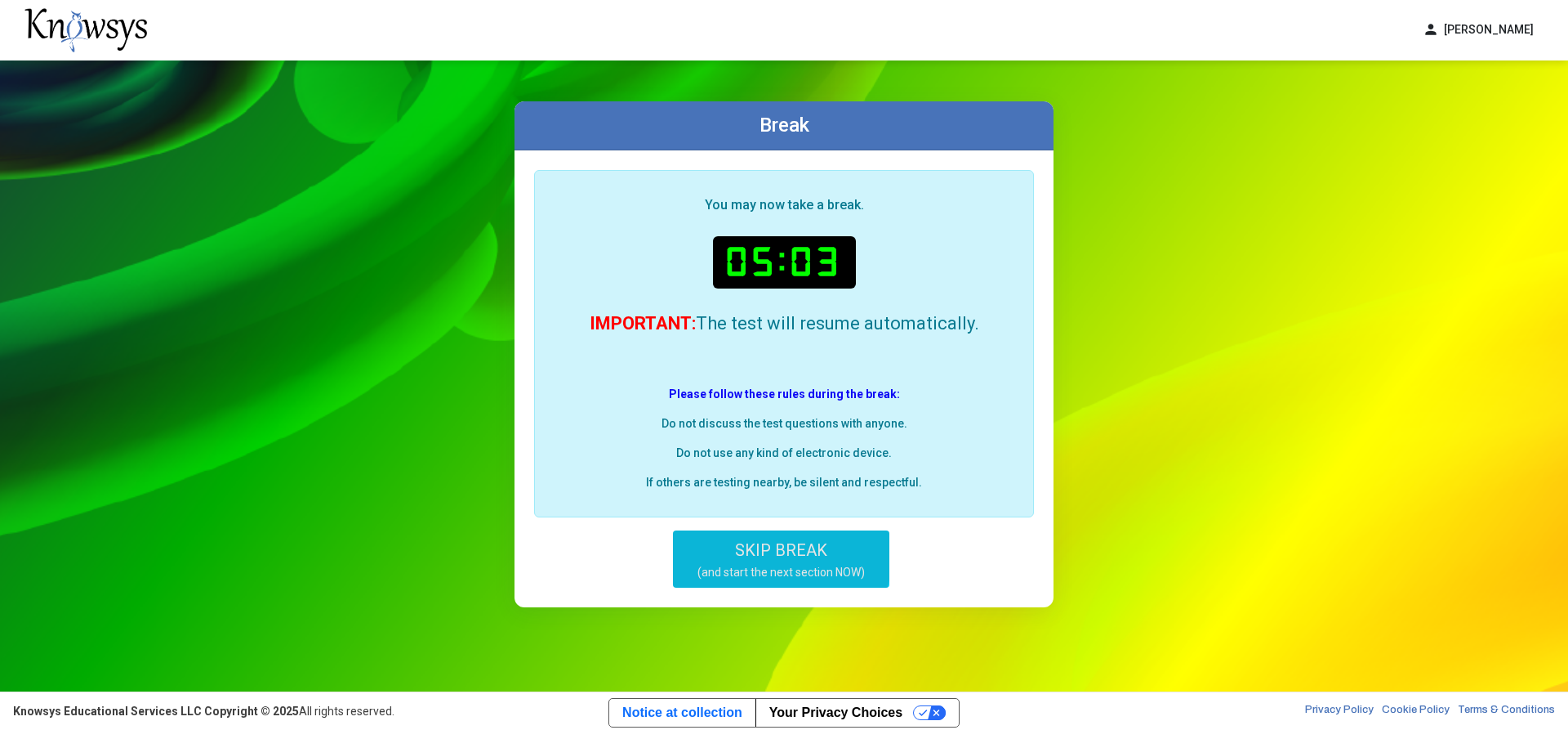
click at [762, 554] on span "SKIP BREAK" at bounding box center [781, 549] width 92 height 19
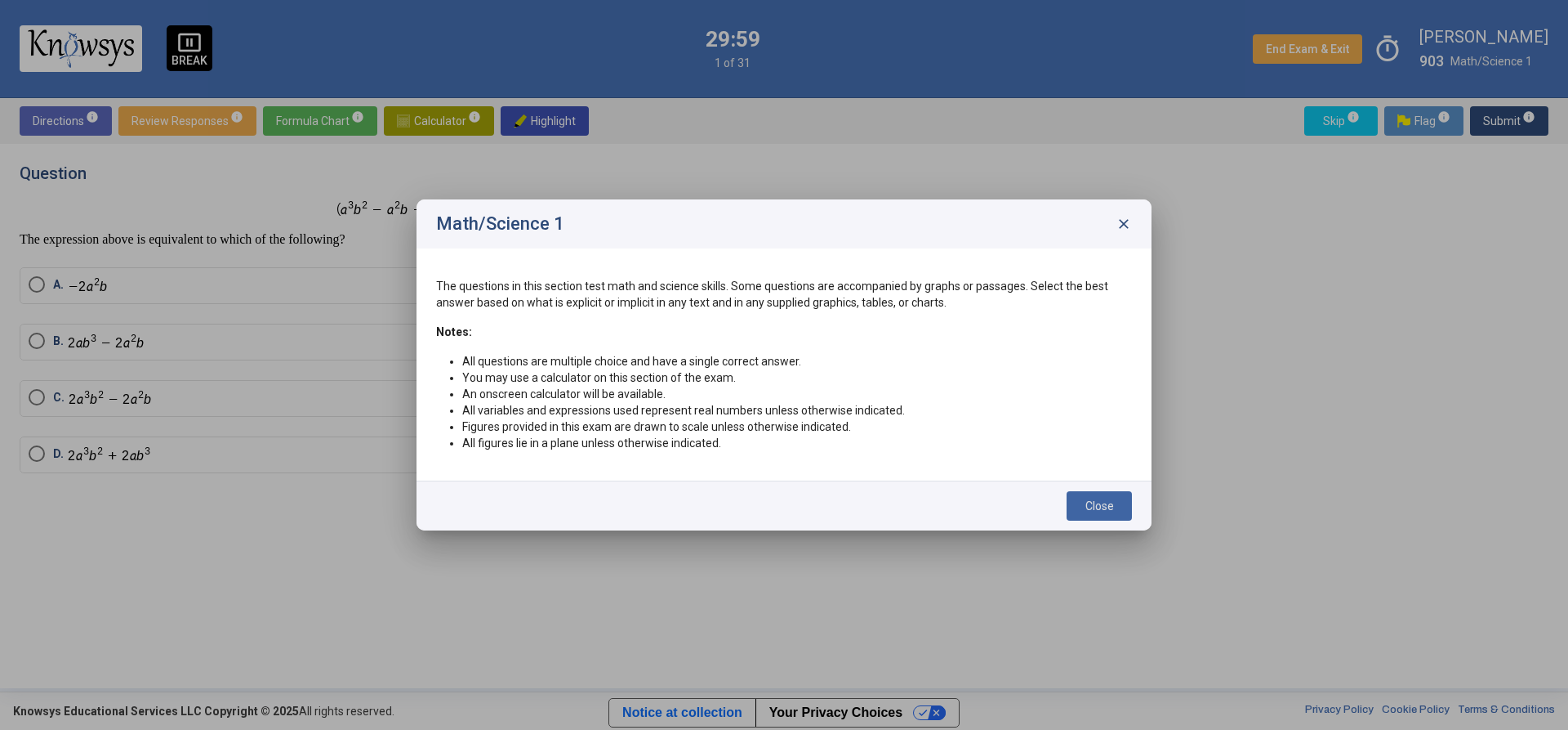
click at [1104, 500] on span "Close" at bounding box center [1099, 506] width 29 height 13
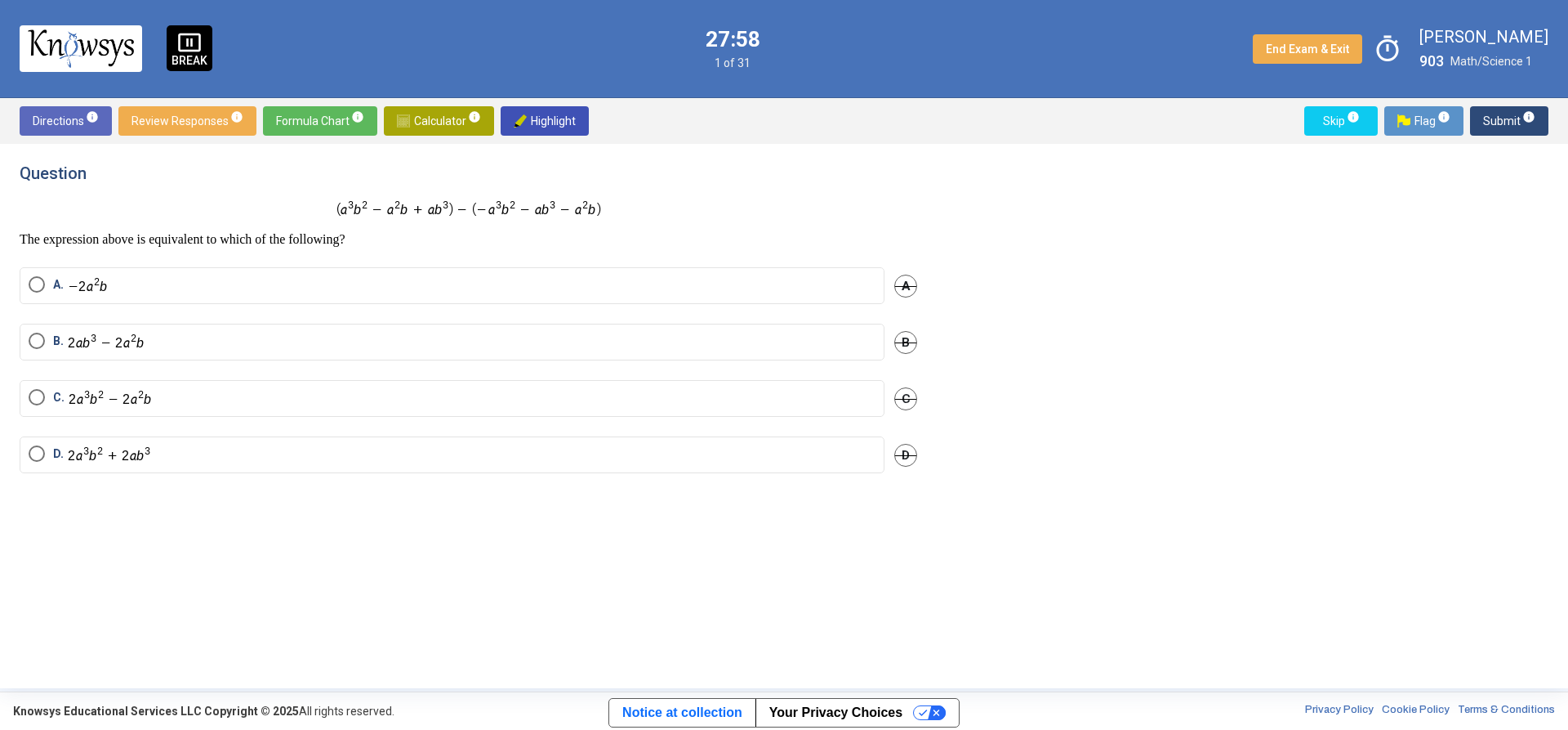
click at [145, 348] on img "Select an option" at bounding box center [107, 342] width 77 height 18
click at [1538, 144] on div "Directions info Review Responses info Formula Chart info Calculator info Highli…" at bounding box center [784, 393] width 1568 height 590
click at [1511, 112] on span "Submit info" at bounding box center [1509, 121] width 53 height 29
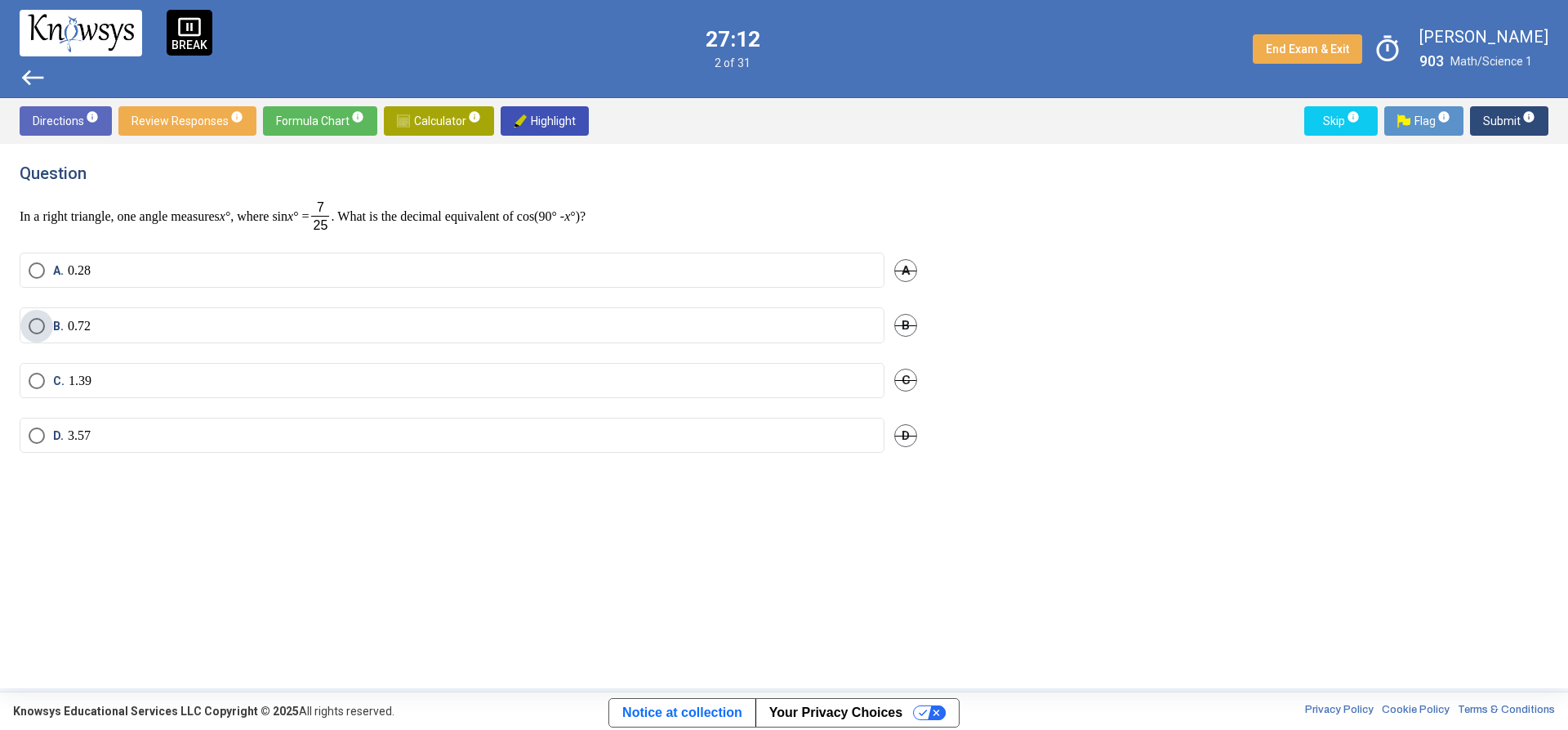
click at [220, 327] on label "B. 0.72" at bounding box center [451, 326] width 847 height 17
click at [1539, 126] on mat-tooltip-component "Click to enter an answer with no flag and continue to the next question." at bounding box center [1442, 153] width 227 height 59
click at [1537, 126] on button "Submit info" at bounding box center [1509, 121] width 78 height 29
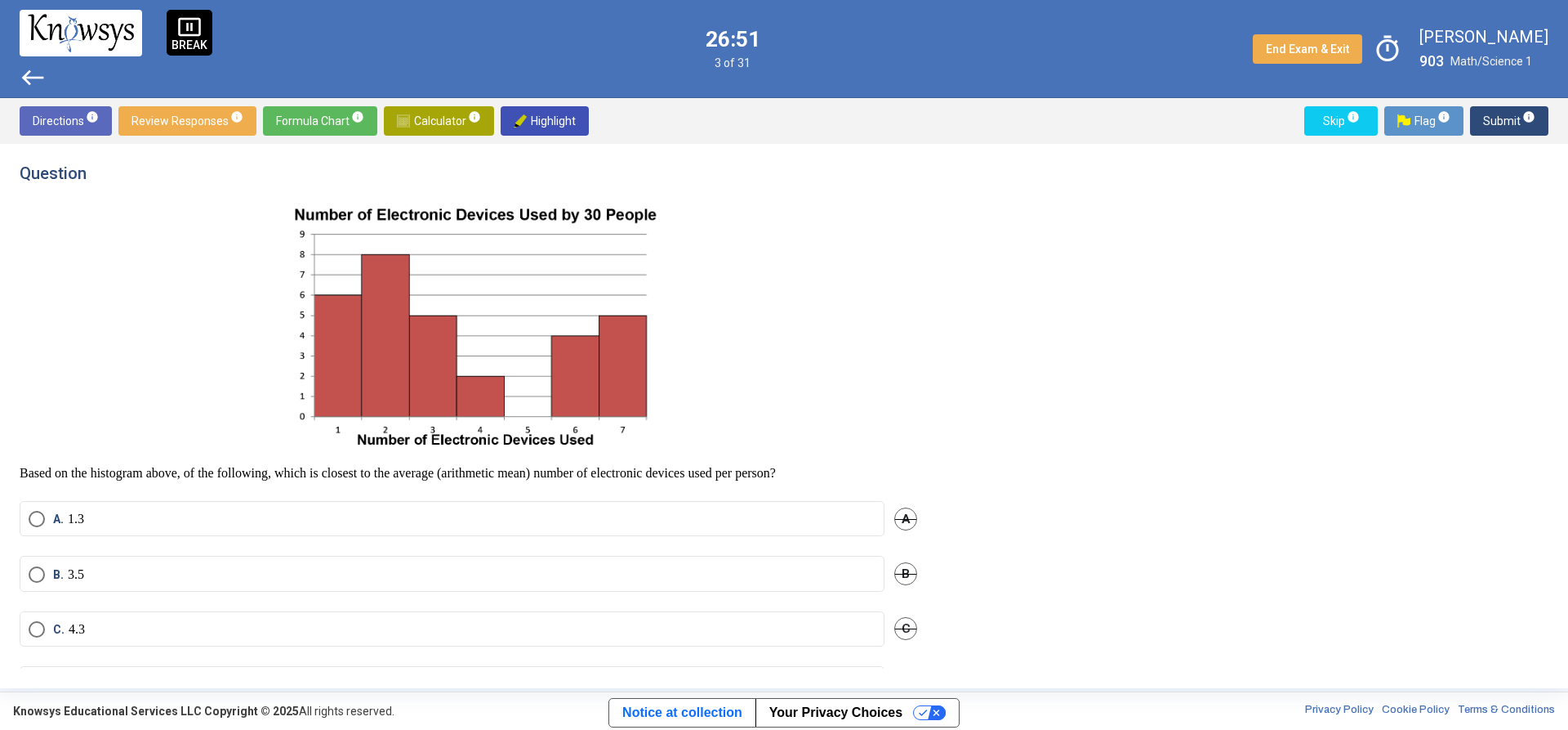
drag, startPoint x: 671, startPoint y: 286, endPoint x: 914, endPoint y: 282, distance: 243.0
click at [913, 282] on div "Question Based on the histogram above, of the following, which is closest to th…" at bounding box center [478, 416] width 918 height 505
drag, startPoint x: 218, startPoint y: 306, endPoint x: 431, endPoint y: 303, distance: 213.0
click at [431, 303] on p at bounding box center [468, 325] width 897 height 253
drag, startPoint x: 474, startPoint y: 292, endPoint x: 524, endPoint y: 292, distance: 50.0
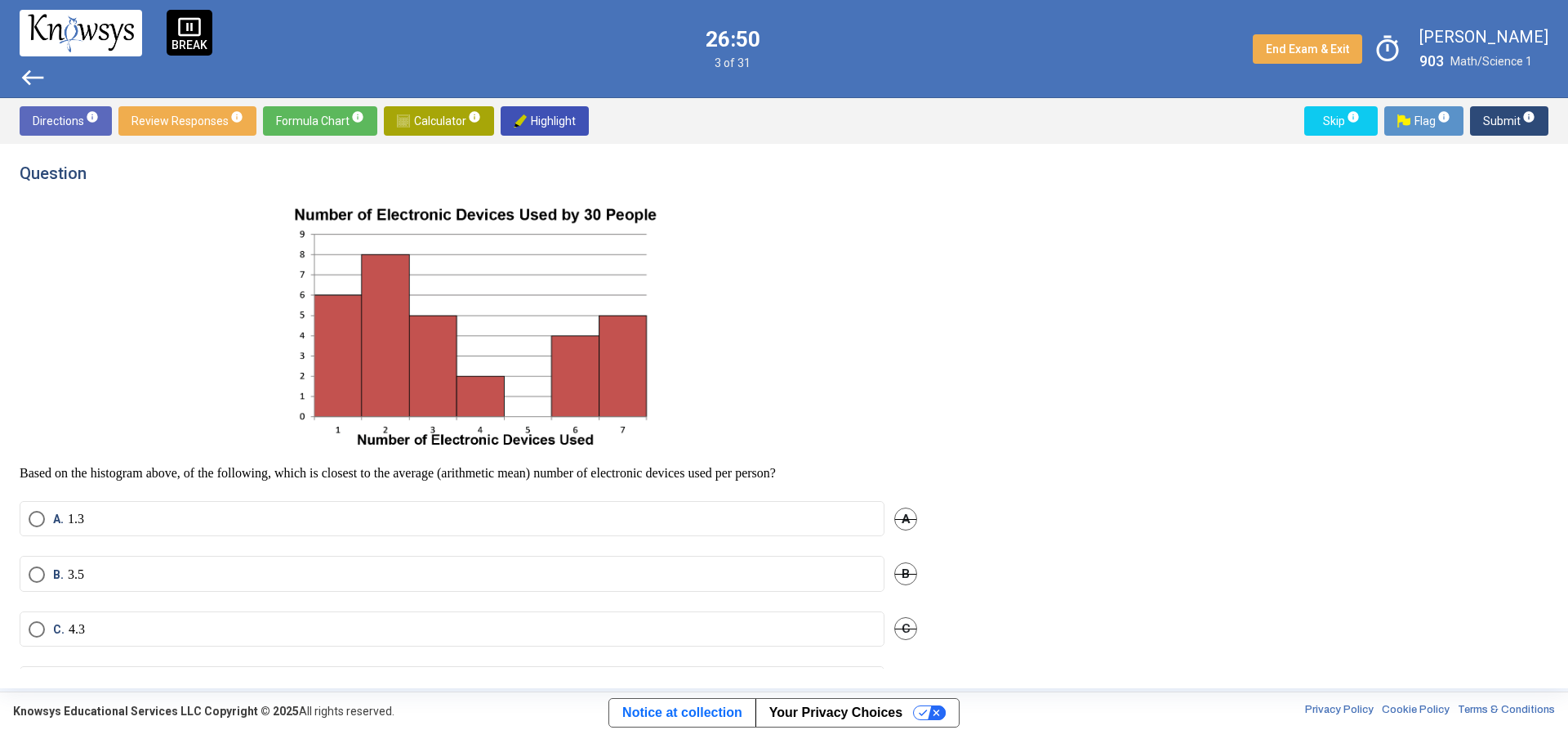
click at [524, 292] on img at bounding box center [468, 325] width 381 height 253
click at [169, 573] on label "B. 3.5" at bounding box center [451, 574] width 847 height 17
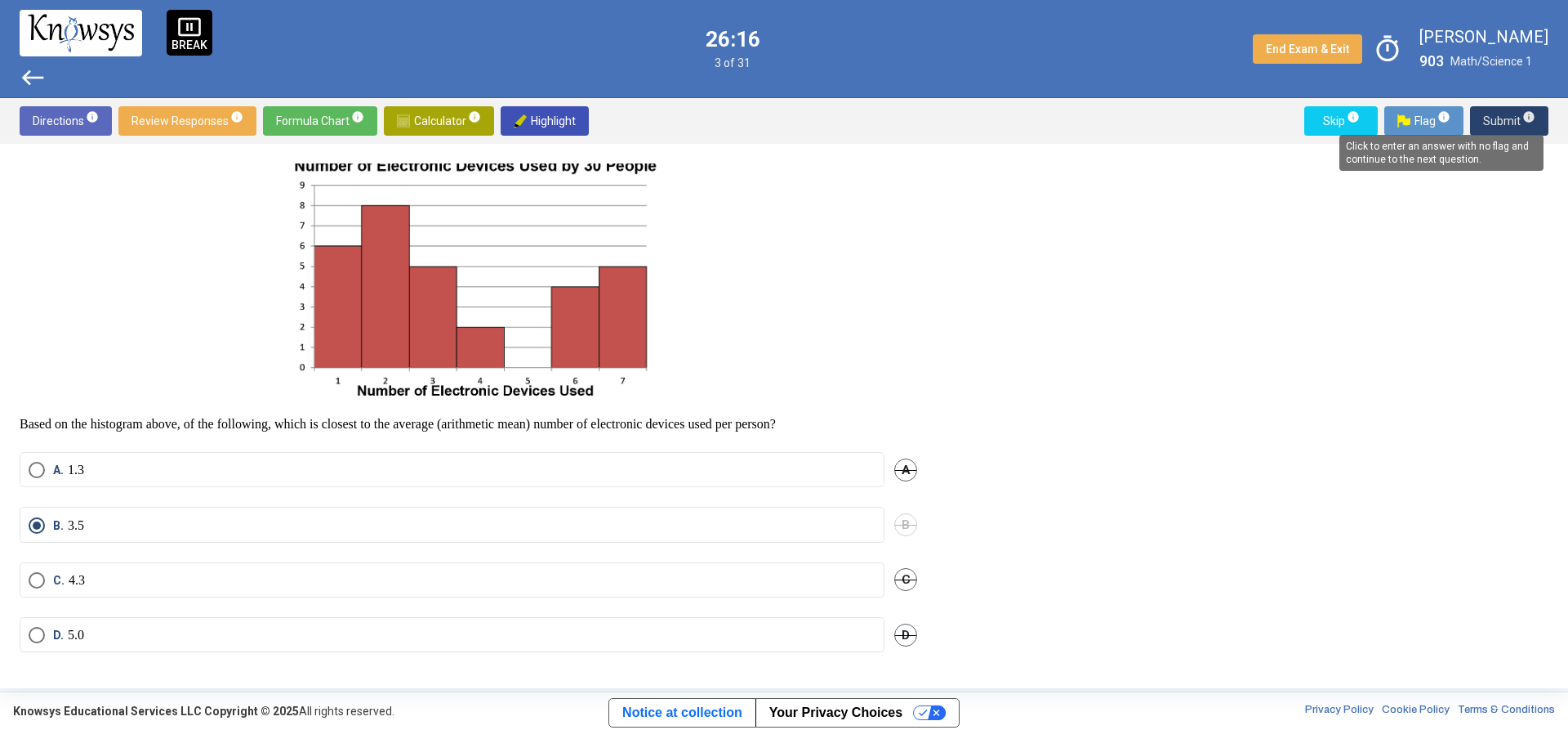
click at [1532, 112] on span "info" at bounding box center [1529, 117] width 13 height 13
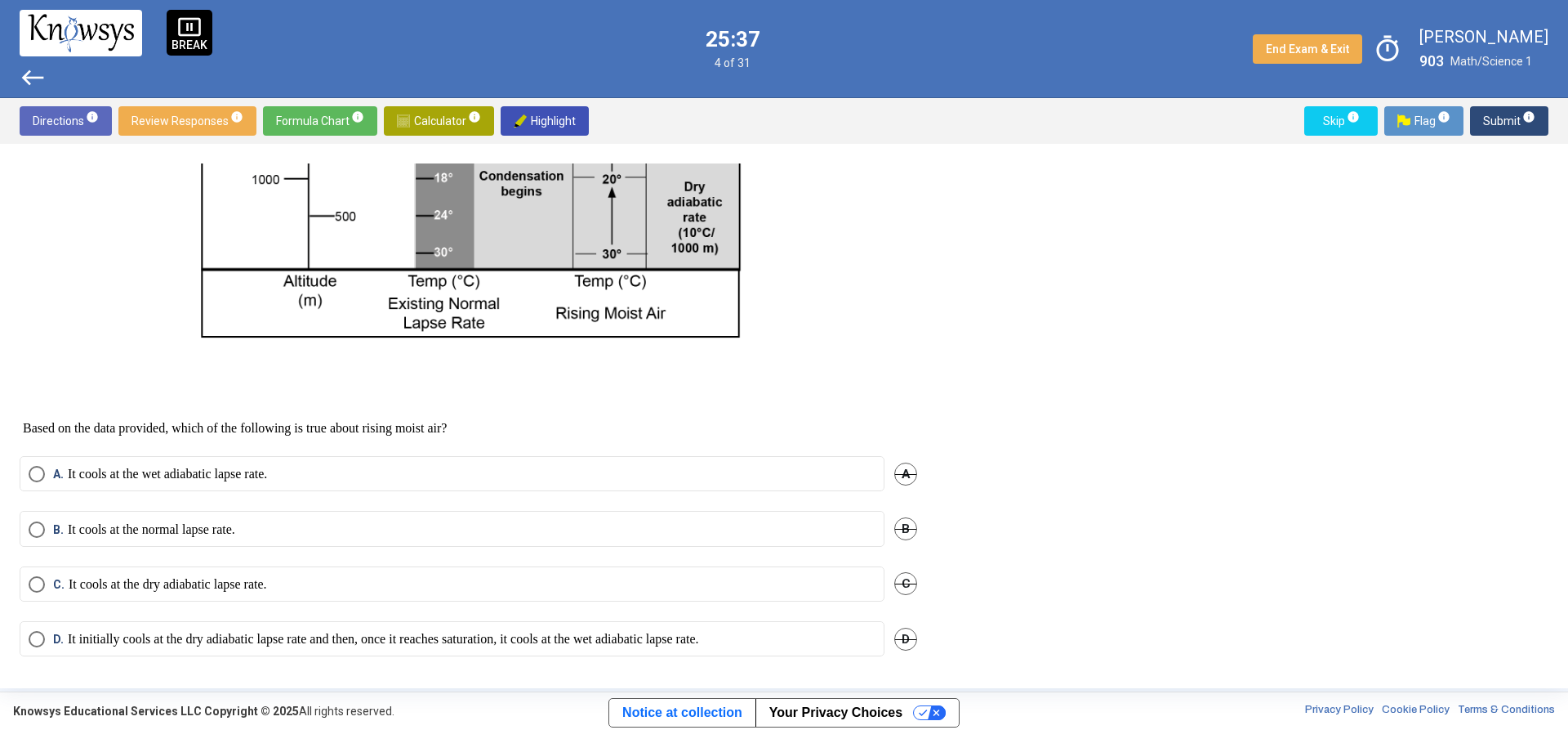
scroll to position [536, 0]
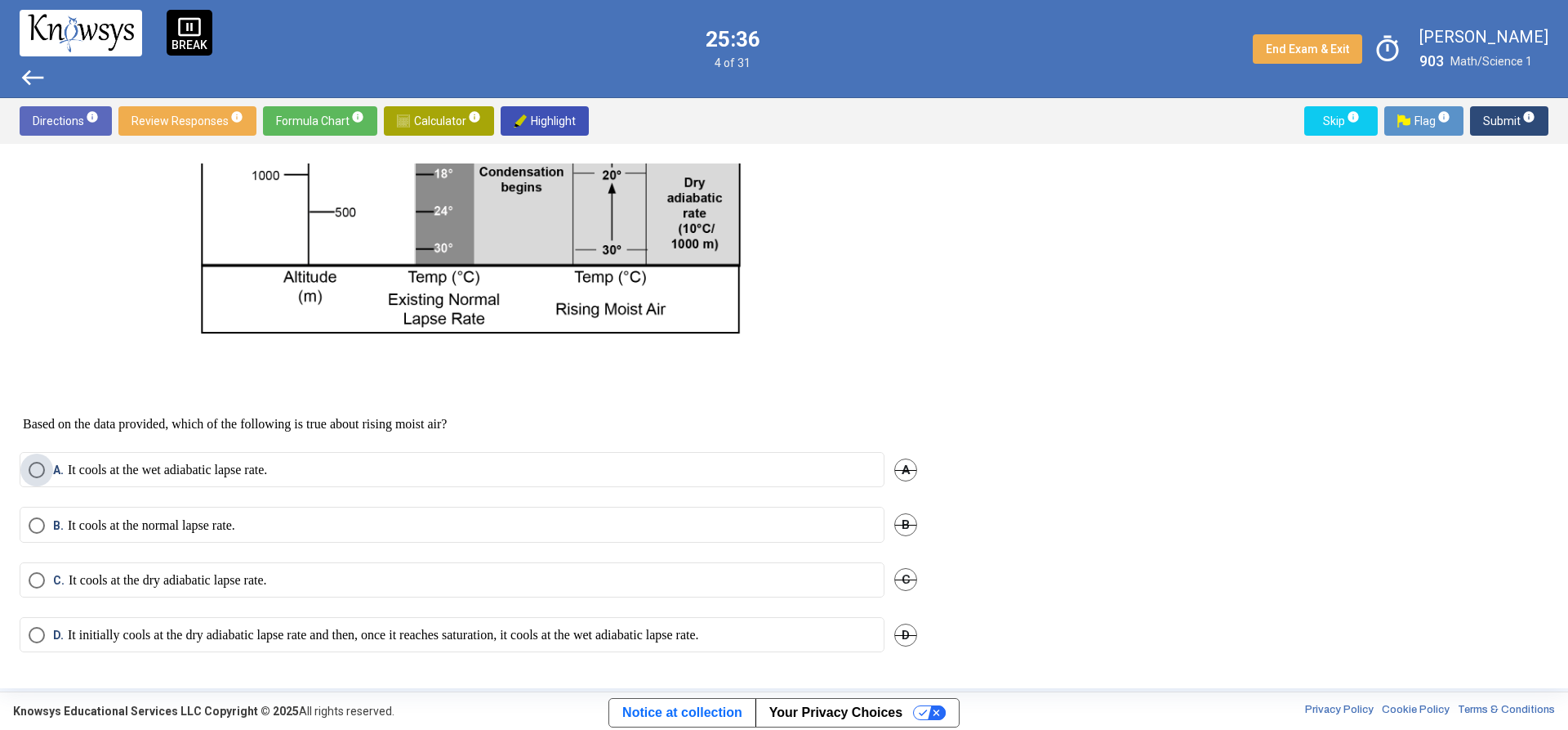
click at [312, 475] on label "A. It cools at the wet adiabatic lapse rate." at bounding box center [451, 470] width 847 height 17
click at [1501, 124] on mat-tooltip-component "Click to enter an answer with no flag and continue to the next question." at bounding box center [1442, 153] width 227 height 59
click at [1514, 119] on span "Submit info" at bounding box center [1509, 121] width 53 height 29
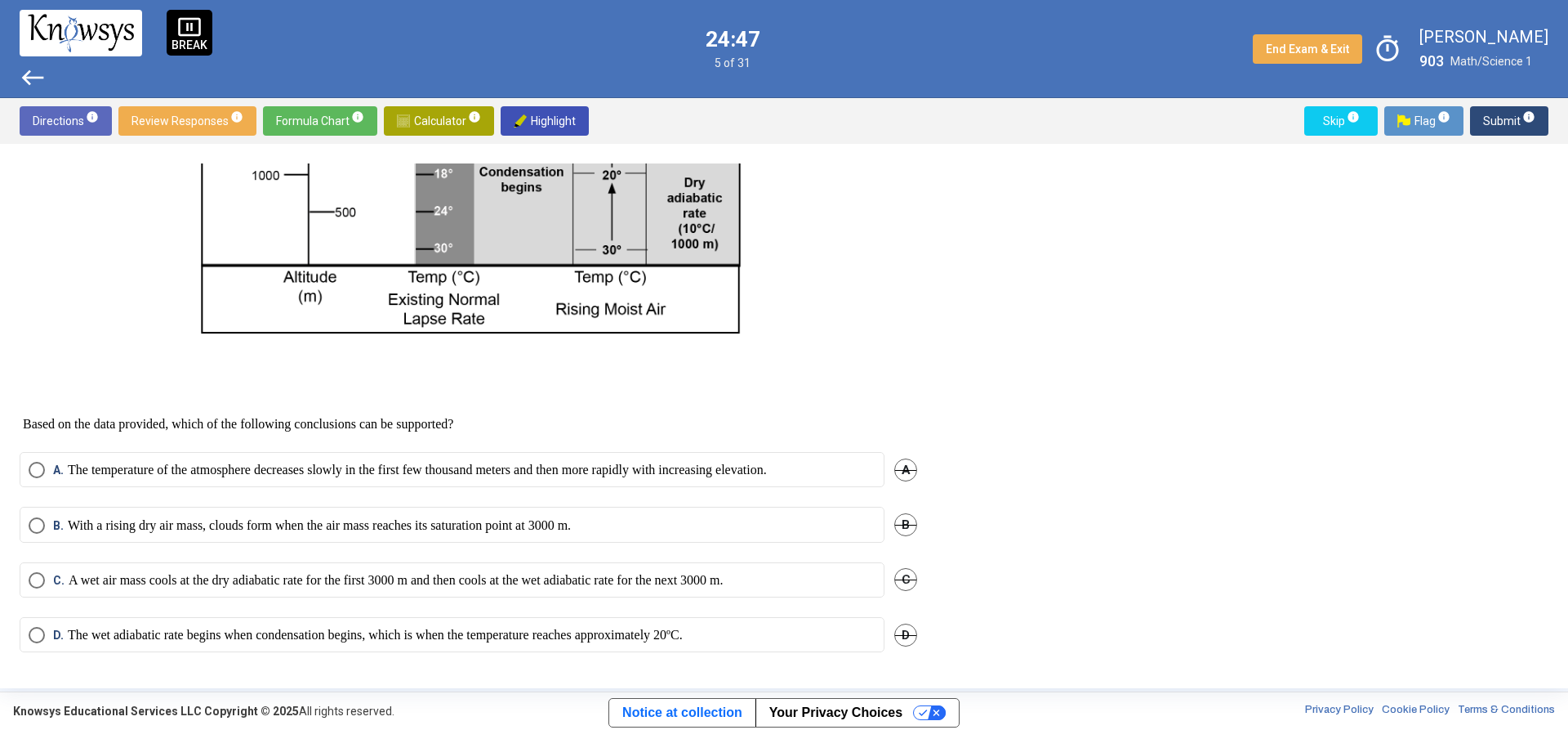
click at [305, 567] on mat-radio-button "C. A wet air mass cools at the dry adiabatic rate for the first 3000 m and then…" at bounding box center [451, 580] width 865 height 35
click at [704, 572] on p "A wet air mass cools at the dry adiabatic rate for the first 3000 m and then co…" at bounding box center [395, 581] width 655 height 17
click at [1508, 121] on span "Submit info" at bounding box center [1509, 121] width 53 height 29
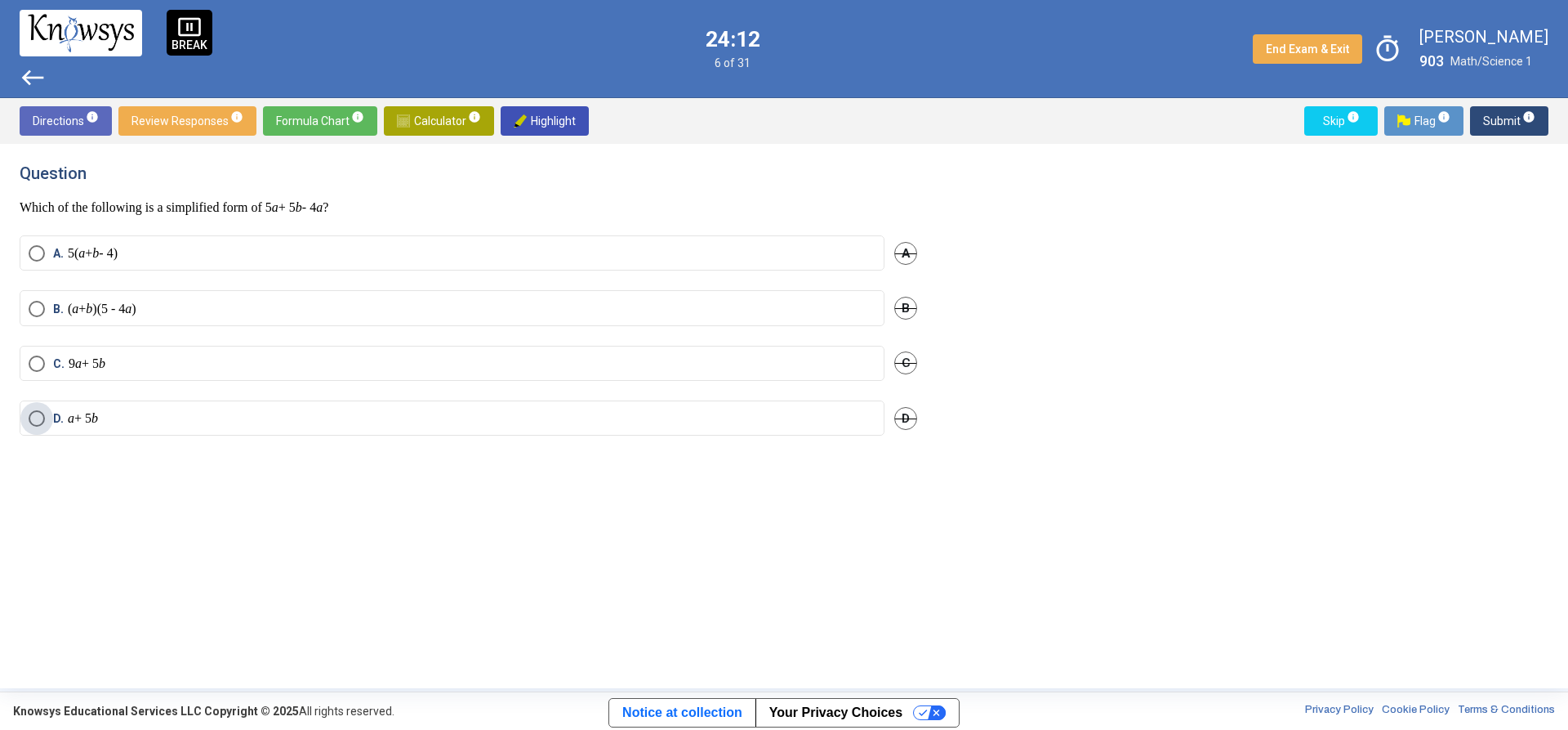
click at [115, 410] on label "D. a + 5 b" at bounding box center [451, 418] width 847 height 17
click at [1488, 127] on span "Submit info" at bounding box center [1509, 121] width 53 height 29
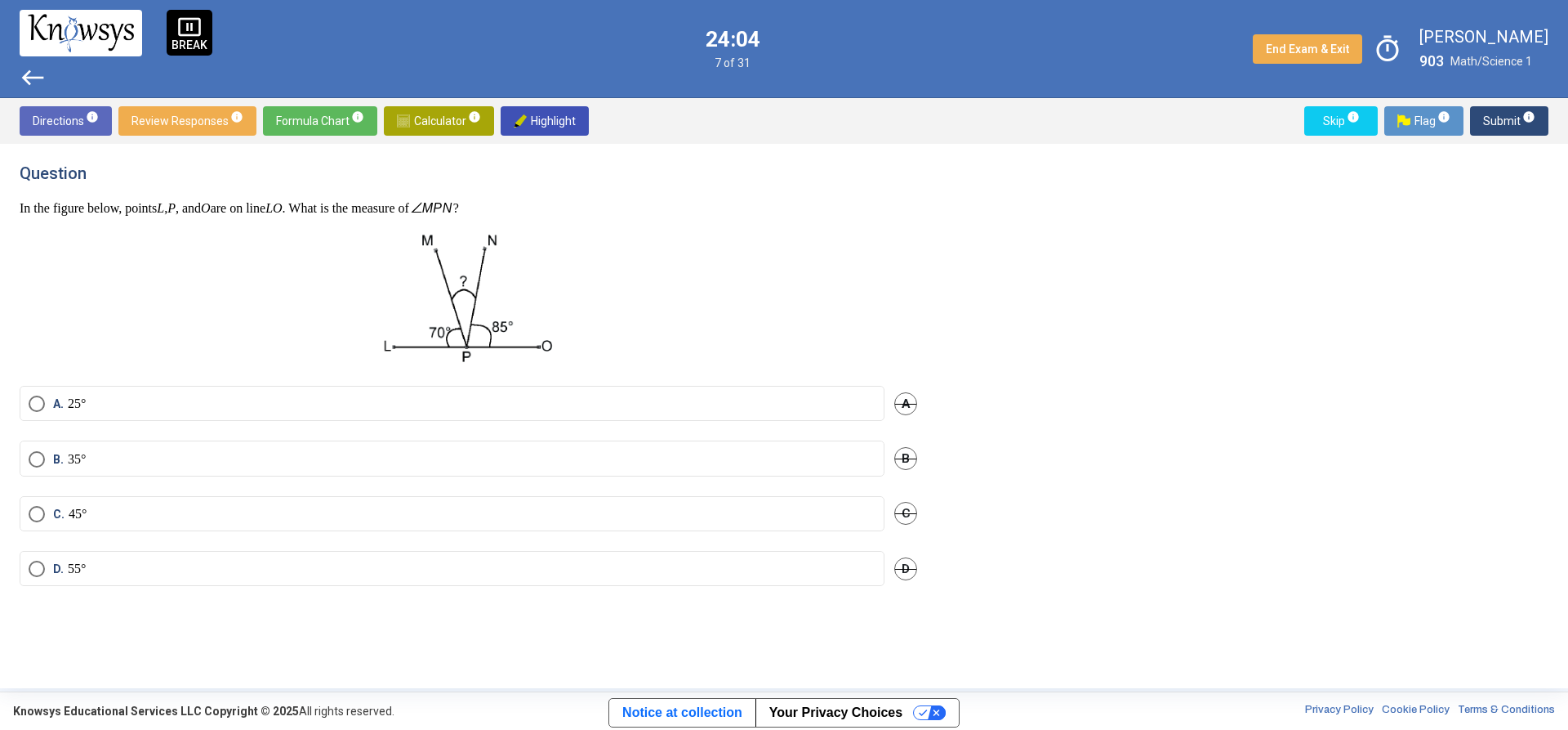
click at [459, 129] on span "Calculator info" at bounding box center [439, 121] width 84 height 29
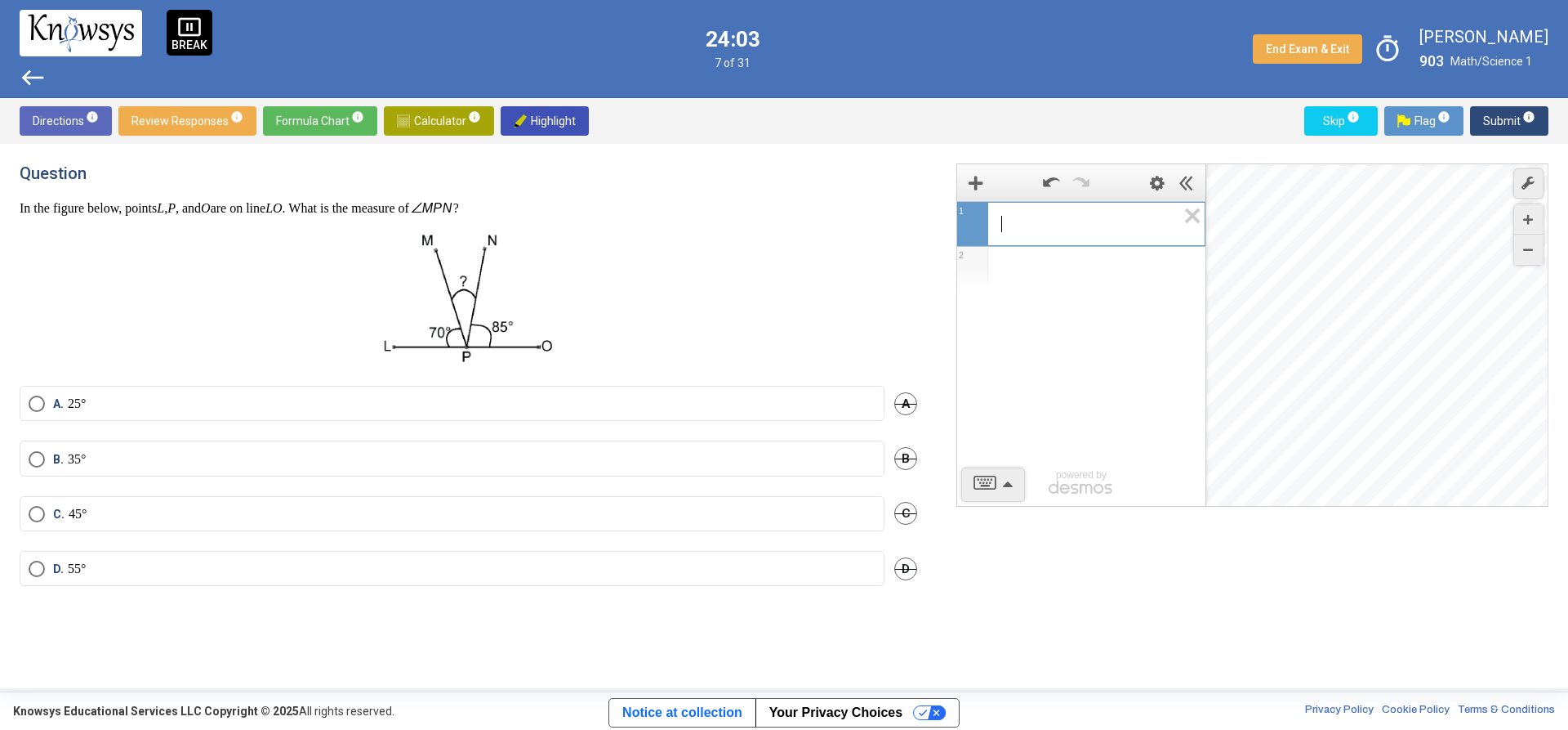
click at [1013, 233] on span "​" at bounding box center [1088, 223] width 176 height 19
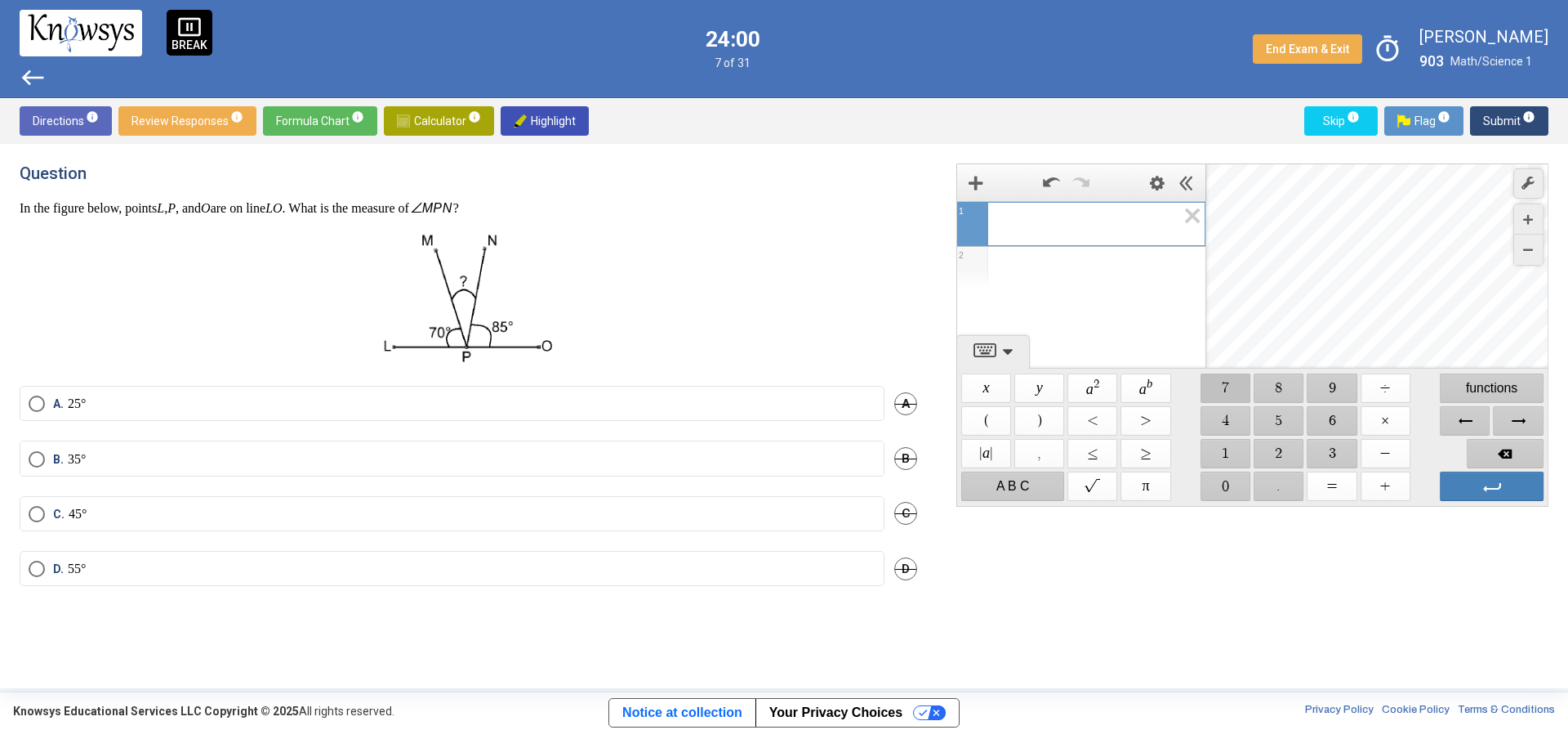
click at [1216, 381] on span "$$ 7" at bounding box center [1225, 388] width 50 height 29
click at [1208, 487] on span "$$ 0" at bounding box center [1225, 487] width 50 height 29
click at [1384, 482] on span "$$ +" at bounding box center [1386, 487] width 50 height 29
click at [1288, 381] on span "$$ 8" at bounding box center [1280, 388] width 50 height 29
click at [1284, 422] on span "$$ 5" at bounding box center [1280, 421] width 50 height 29
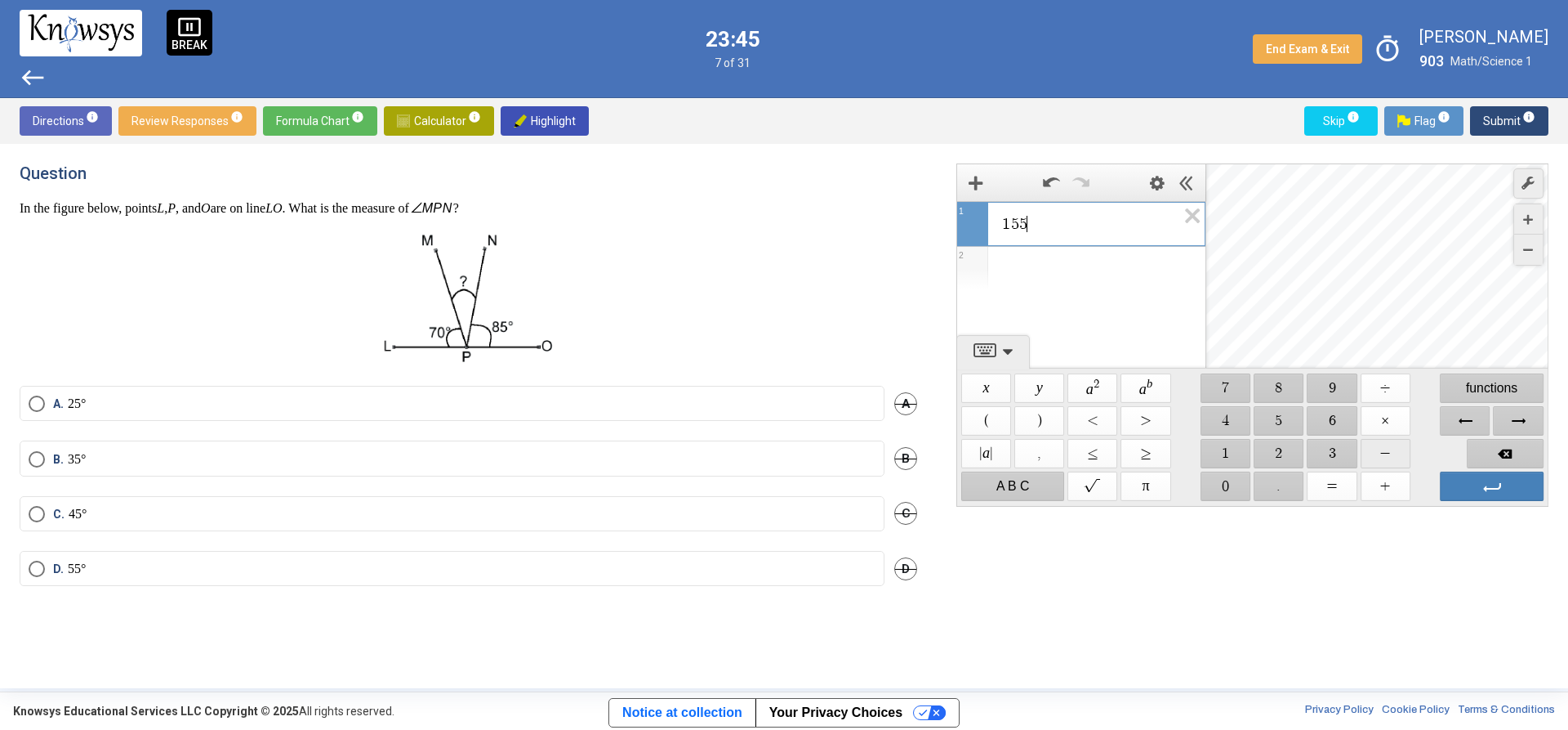
click at [1405, 463] on span "$$ −" at bounding box center [1386, 453] width 50 height 29
click at [1230, 460] on span "$$ 1" at bounding box center [1225, 453] width 50 height 29
click at [1295, 400] on span "$$ 8" at bounding box center [1280, 388] width 50 height 29
click at [1207, 494] on span "$$ 0" at bounding box center [1225, 487] width 50 height 29
click at [130, 402] on label "A. 25°" at bounding box center [451, 404] width 847 height 17
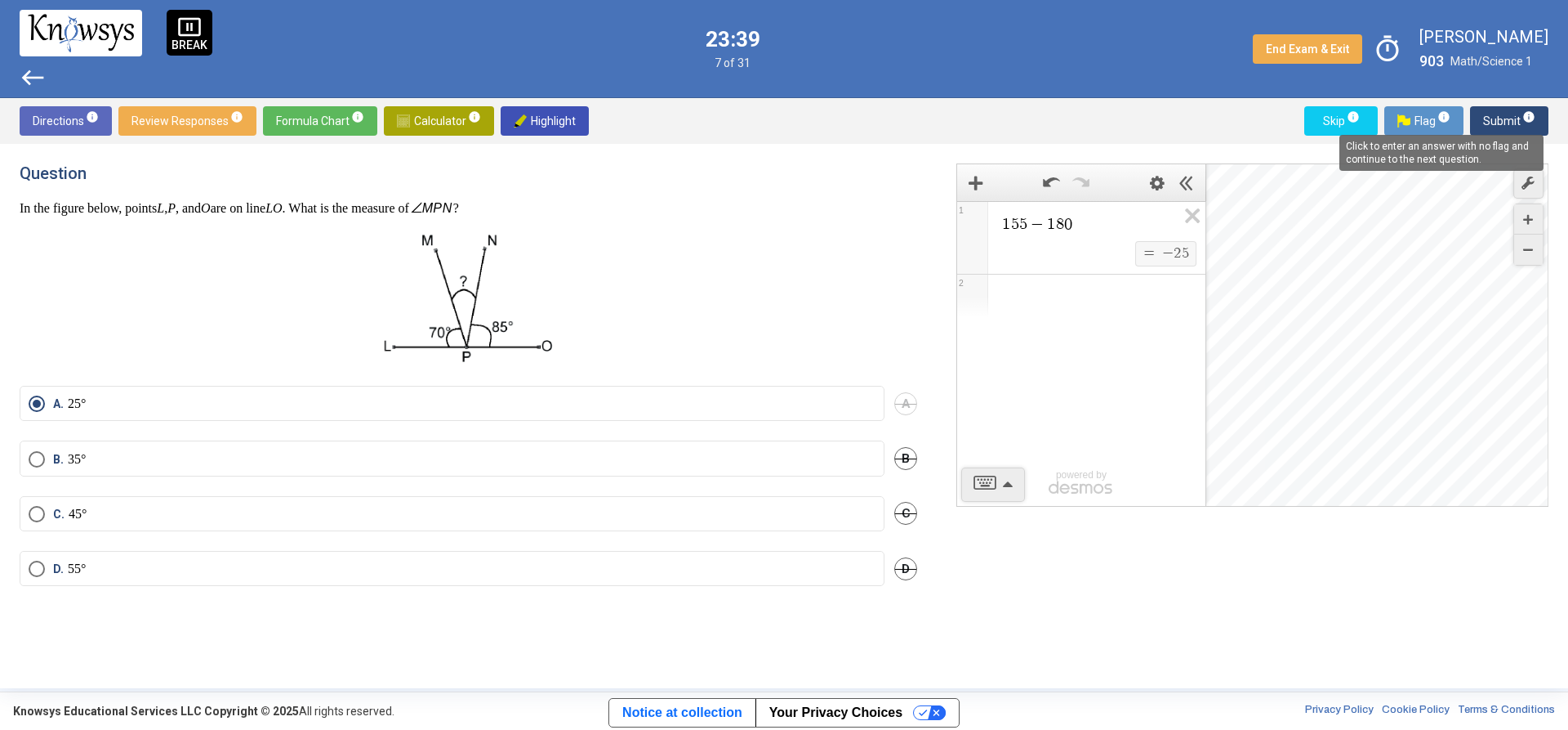
click at [1534, 115] on span "info" at bounding box center [1529, 117] width 13 height 13
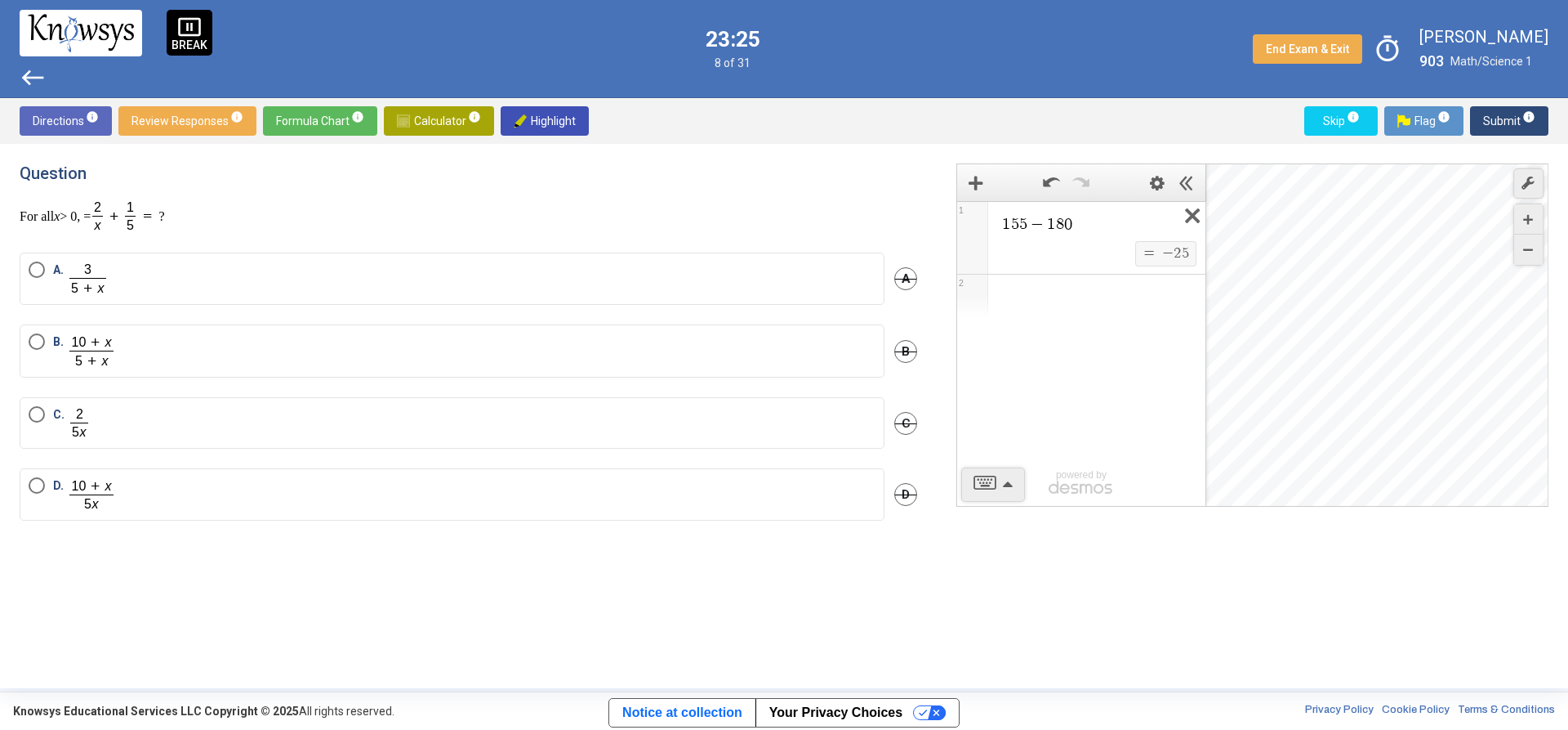
click at [1199, 217] on icon "Expression List" at bounding box center [1188, 220] width 37 height 38
click at [147, 270] on label "A." at bounding box center [451, 278] width 847 height 34
click at [1515, 129] on span "Submit info" at bounding box center [1509, 121] width 53 height 29
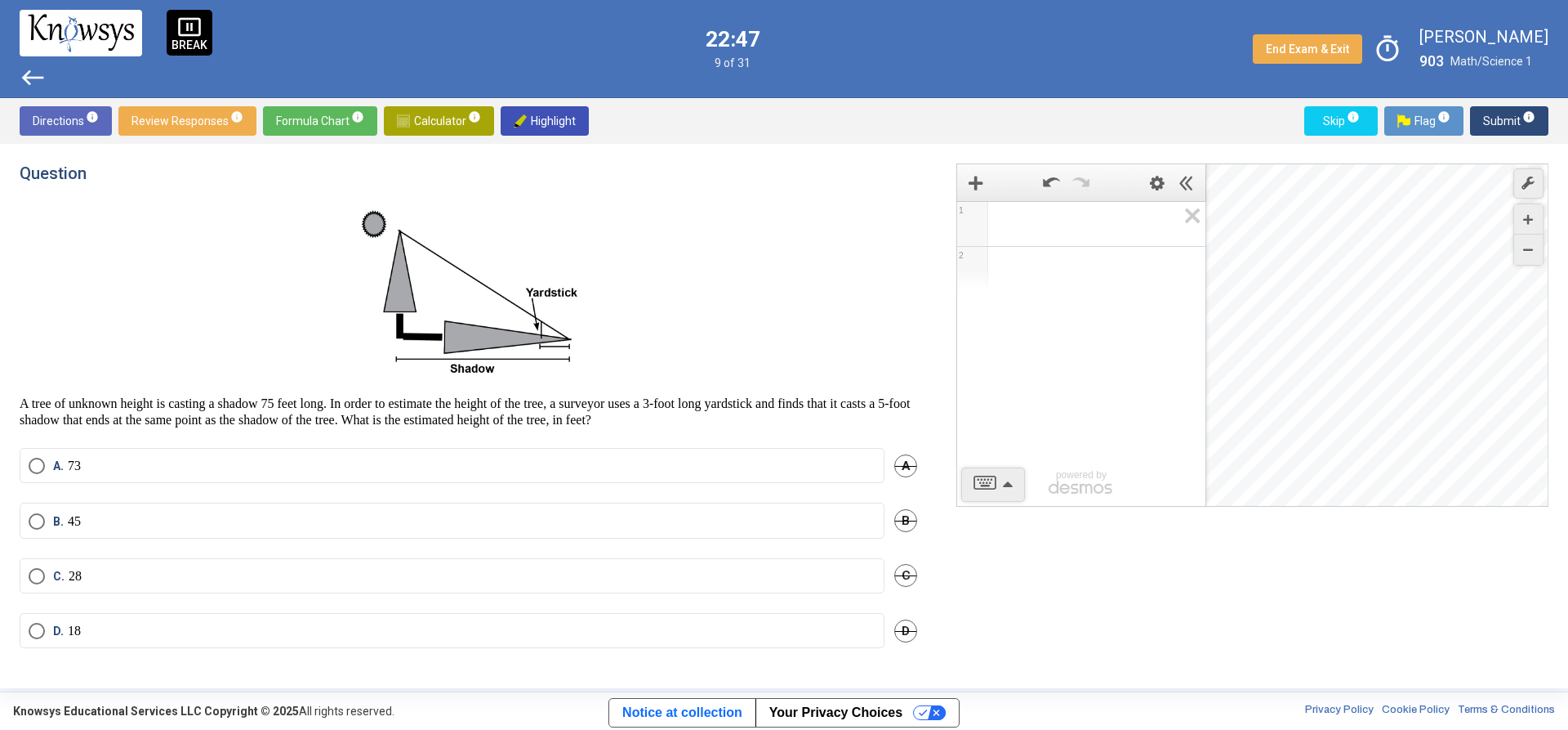
click at [1048, 216] on span "Math Input:" at bounding box center [1089, 223] width 177 height 19
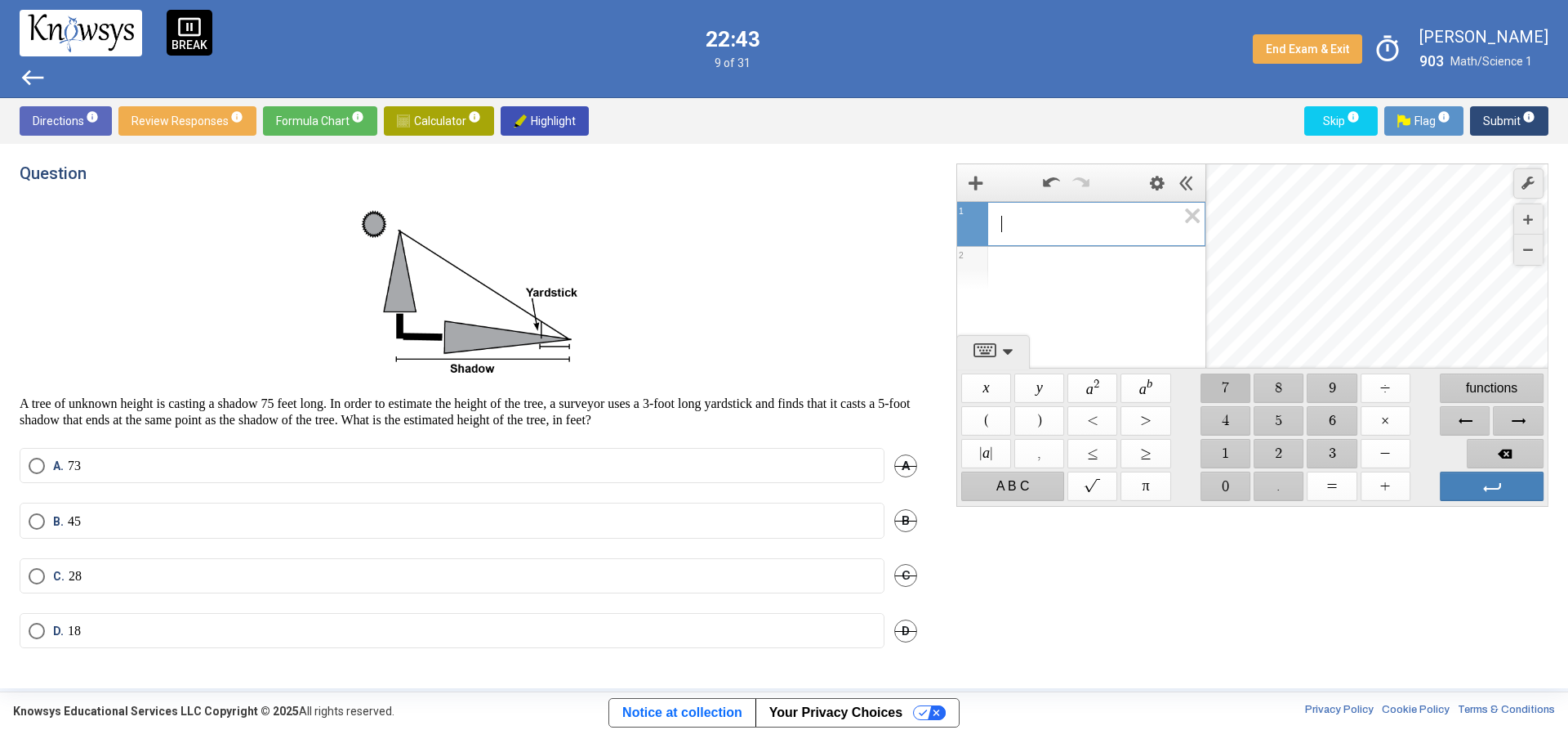
click at [1212, 388] on span "$$ 7" at bounding box center [1225, 388] width 50 height 29
click at [1257, 416] on span "$$ 5" at bounding box center [1280, 421] width 50 height 29
click at [1394, 415] on span "$$ ×" at bounding box center [1386, 421] width 50 height 29
drag, startPoint x: 979, startPoint y: 425, endPoint x: 989, endPoint y: 426, distance: 10.0
click at [984, 426] on span "$$ (" at bounding box center [987, 421] width 50 height 29
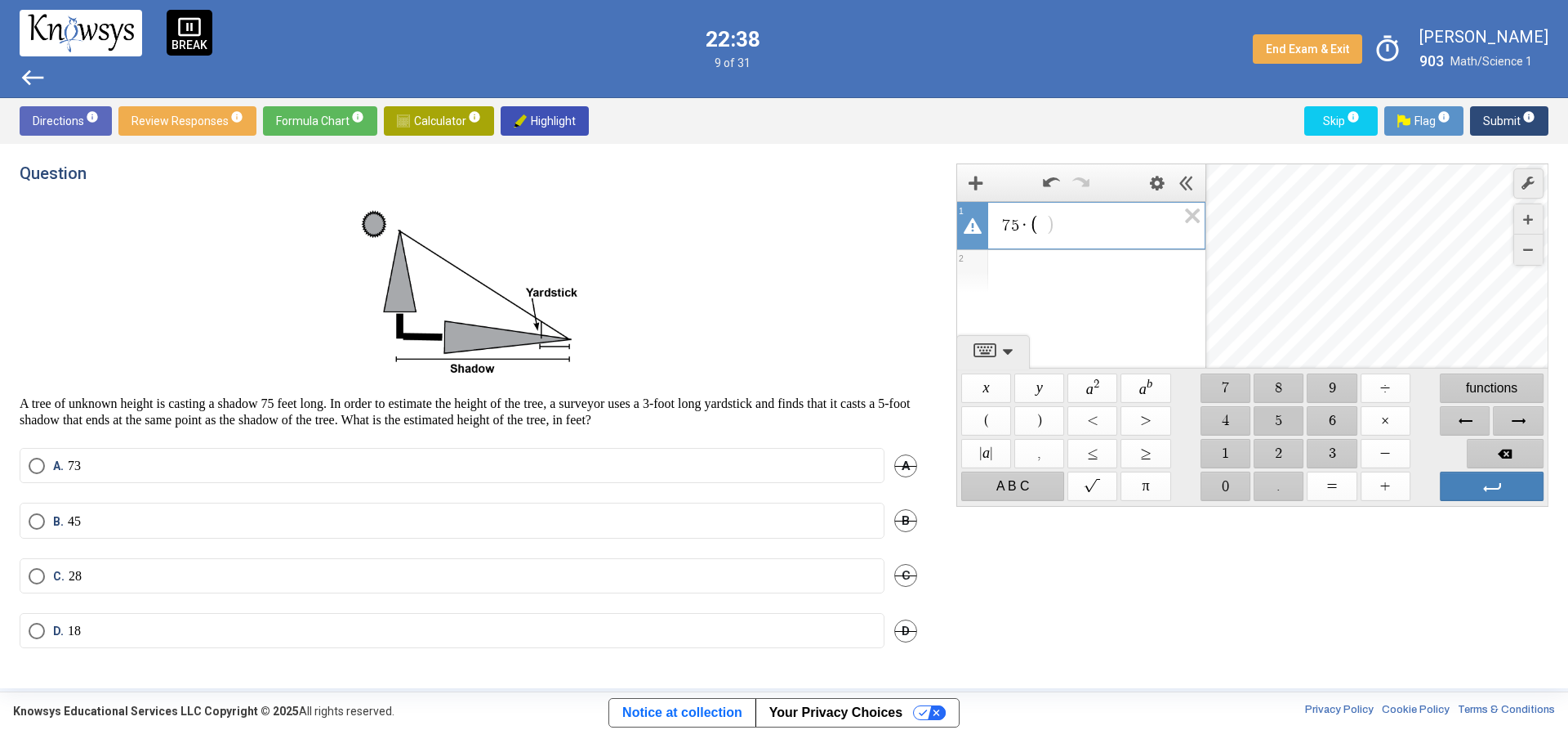
click at [1281, 421] on span "$$ 5" at bounding box center [1280, 421] width 50 height 29
click at [1378, 392] on span "$$ ÷" at bounding box center [1386, 388] width 50 height 29
click at [1338, 452] on span "$$ 3" at bounding box center [1332, 453] width 50 height 29
click at [187, 492] on div "A. 73 A" at bounding box center [468, 475] width 897 height 54
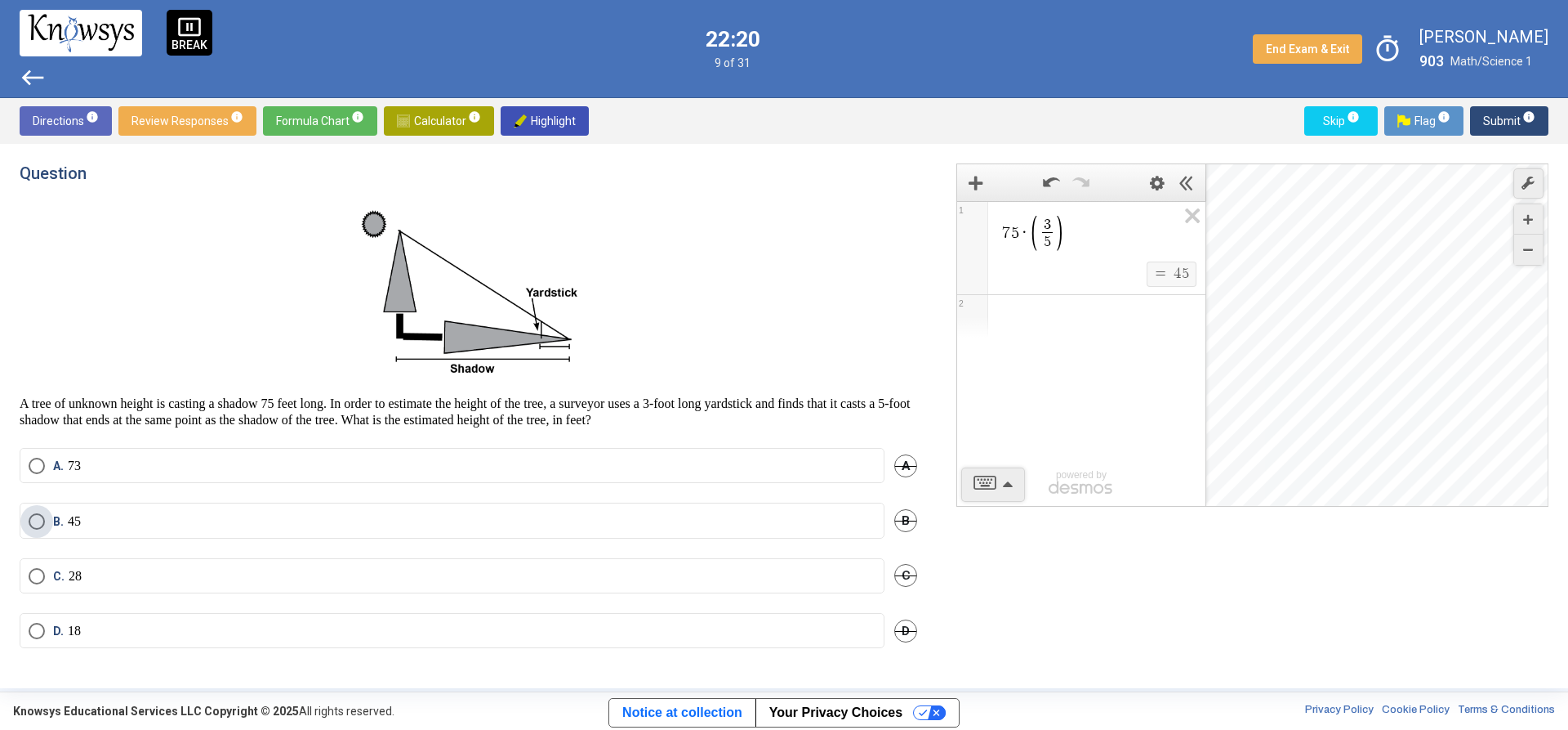
click at [179, 515] on label "B. 45" at bounding box center [451, 522] width 847 height 17
click at [1526, 117] on span "info" at bounding box center [1529, 117] width 13 height 13
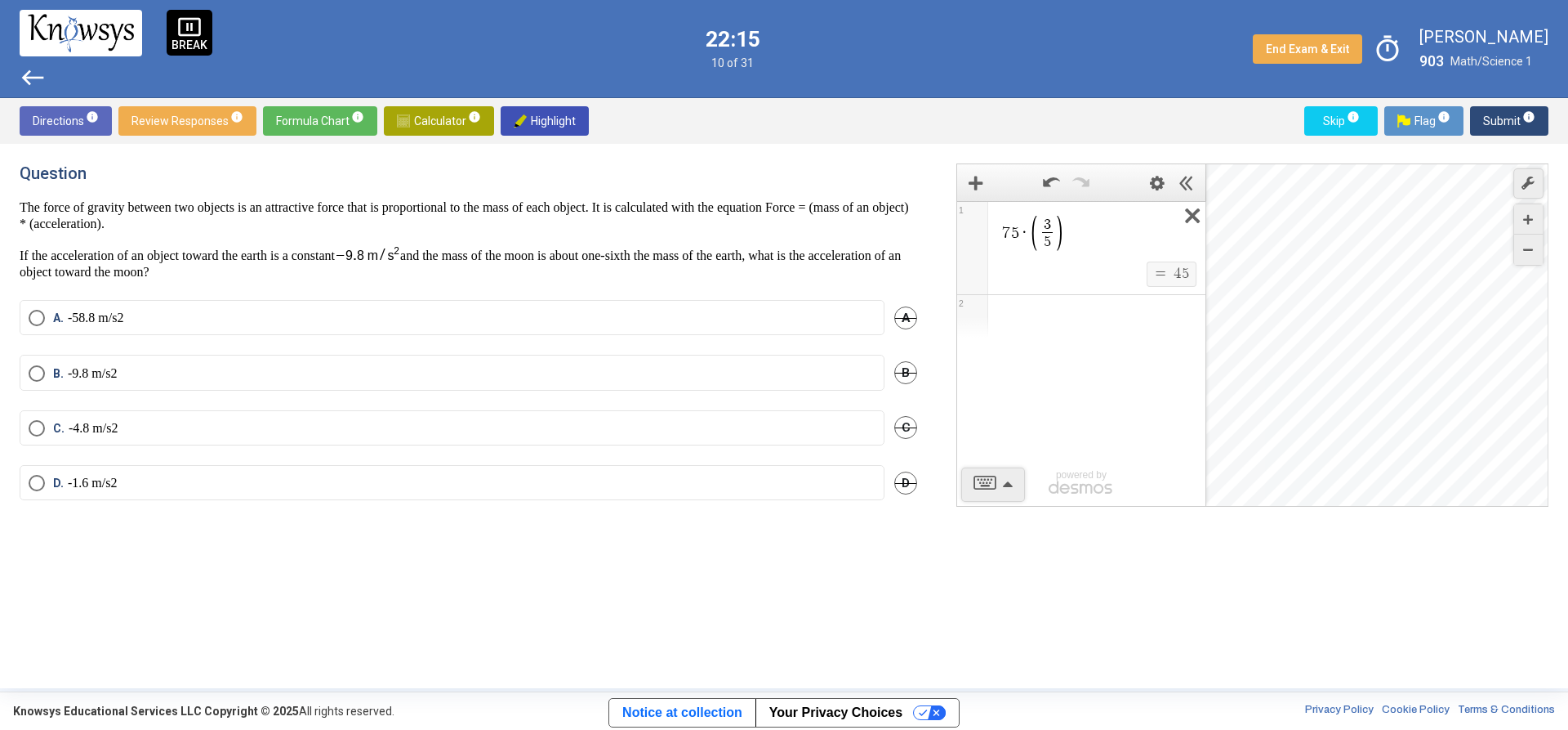
click at [1192, 216] on icon "Expression List" at bounding box center [1188, 220] width 37 height 38
click at [229, 484] on label "D." at bounding box center [451, 488] width 847 height 18
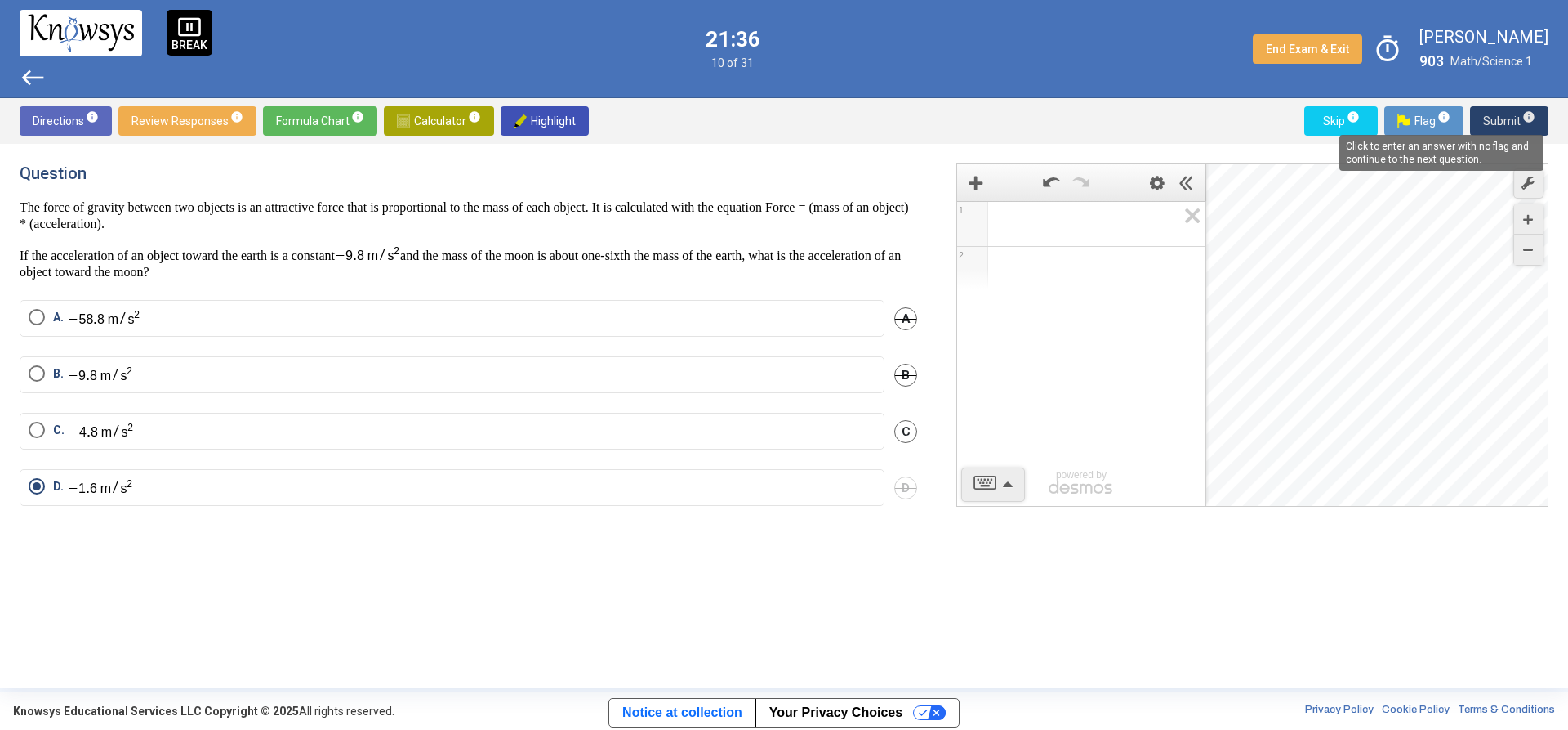
click at [1524, 116] on span "info" at bounding box center [1529, 117] width 13 height 13
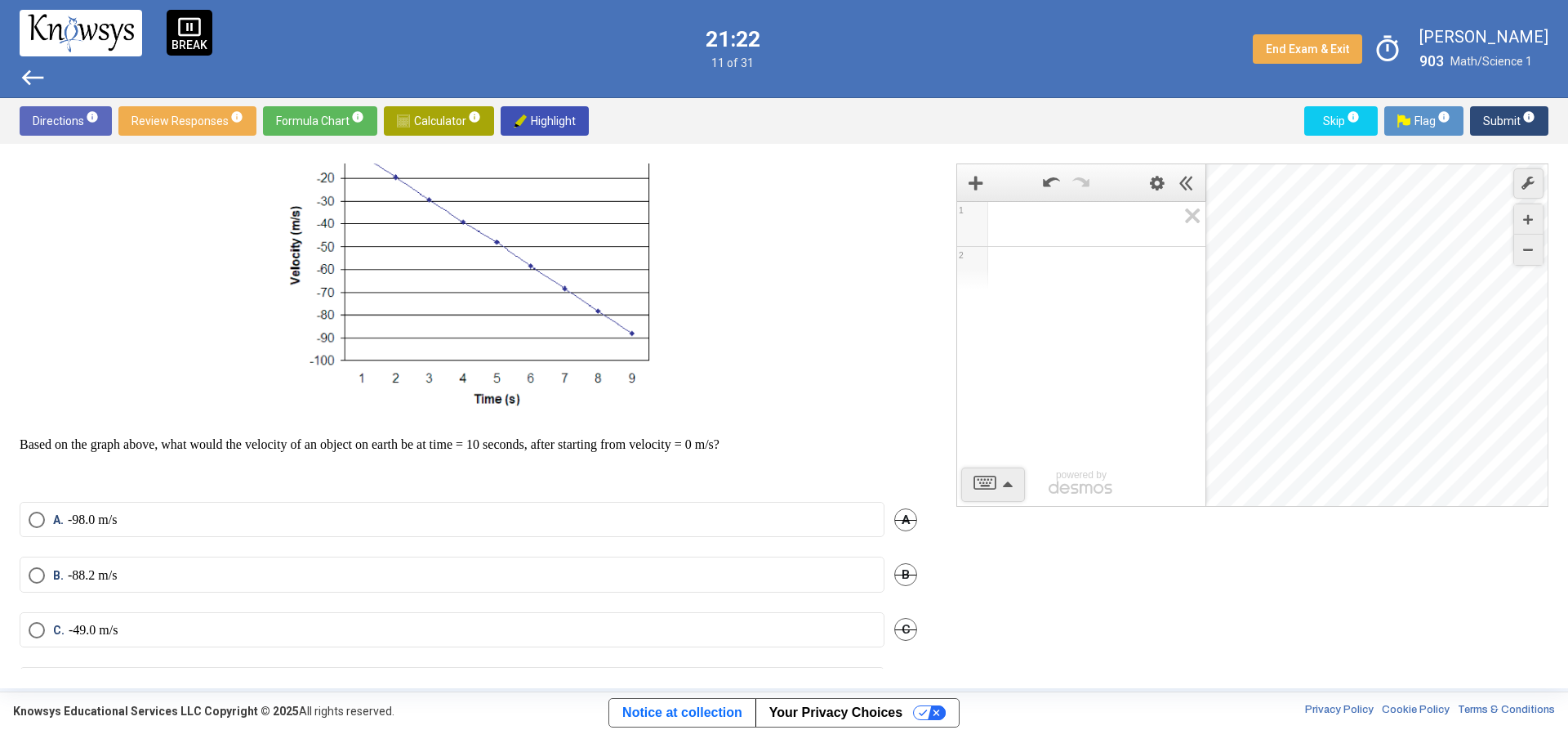
scroll to position [184, 0]
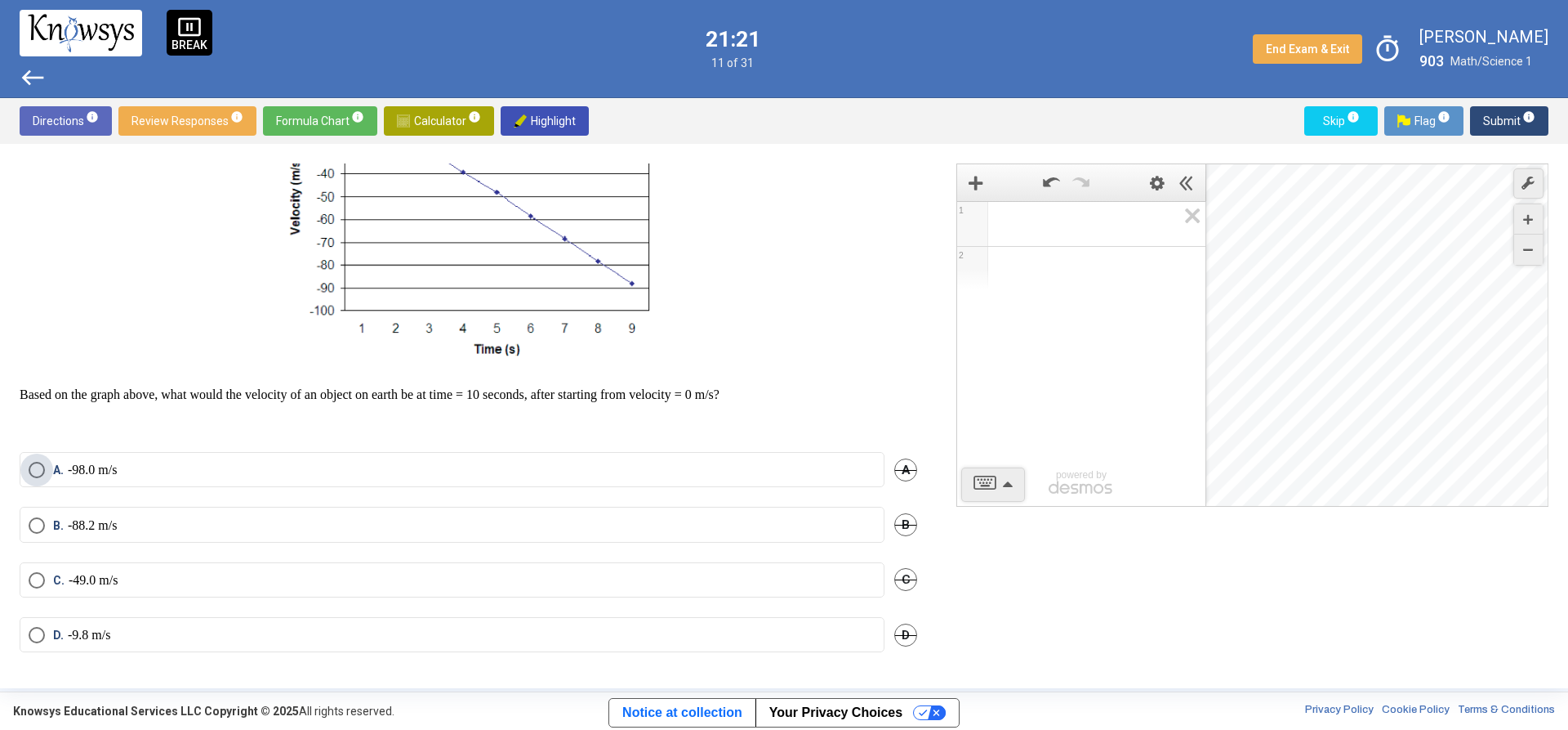
click at [167, 465] on label "A. -98.0 m/s" at bounding box center [451, 470] width 847 height 17
click at [1495, 135] on div "Directions info Review Responses info Formula Chart info Calculator info Highli…" at bounding box center [784, 121] width 1568 height 46
click at [1495, 134] on span "Submit info" at bounding box center [1509, 121] width 53 height 29
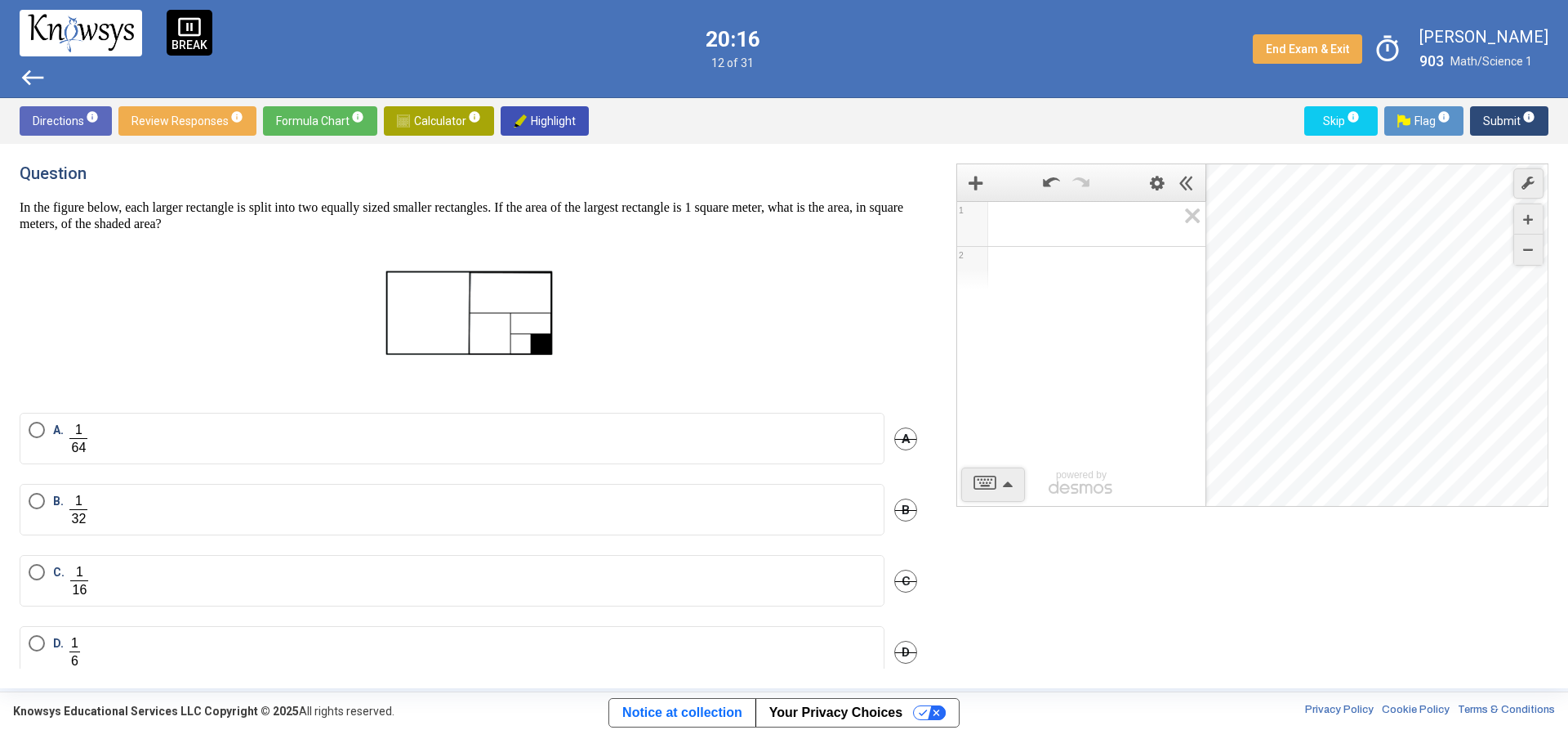
click at [1055, 220] on span "Math Input:" at bounding box center [1089, 223] width 177 height 19
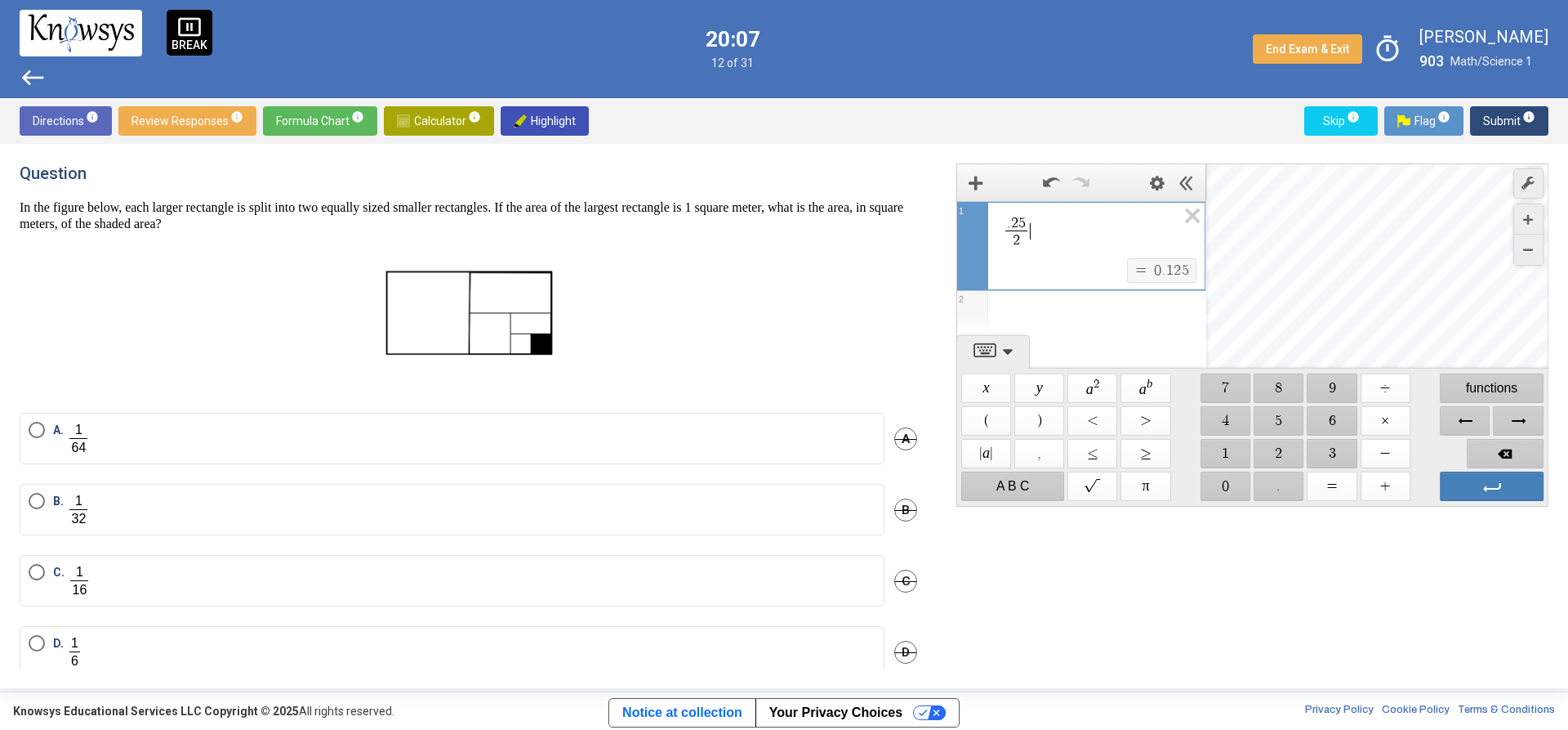
drag, startPoint x: 1062, startPoint y: 242, endPoint x: 1044, endPoint y: 234, distance: 19.7
click at [1044, 234] on span ". 2 5 2 ​ ​" at bounding box center [1088, 232] width 176 height 37
click at [1025, 219] on span ". 2 5 ​" at bounding box center [1016, 223] width 23 height 15
click at [146, 589] on label "C." at bounding box center [451, 581] width 847 height 33
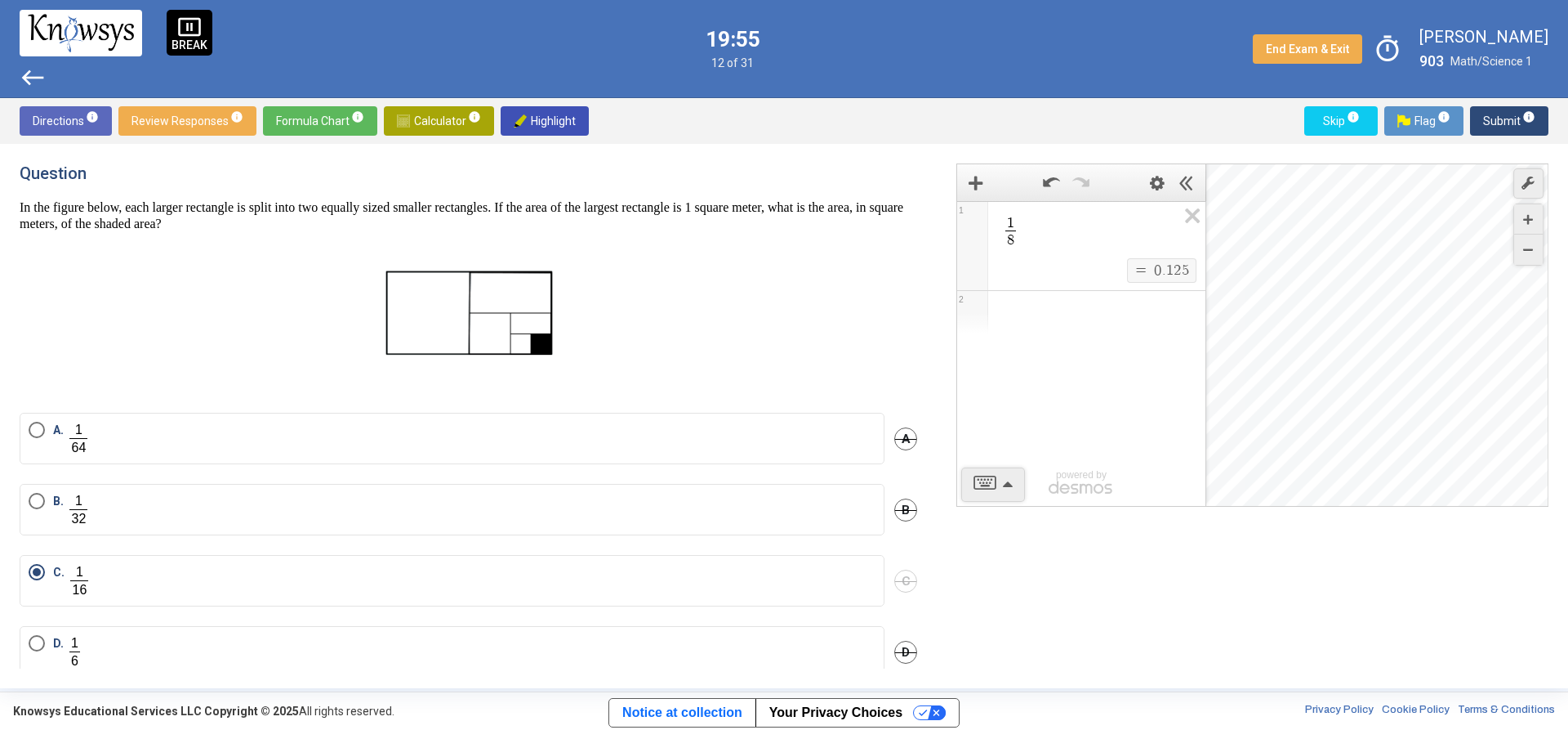
click at [1539, 119] on button "Submit info" at bounding box center [1509, 121] width 78 height 29
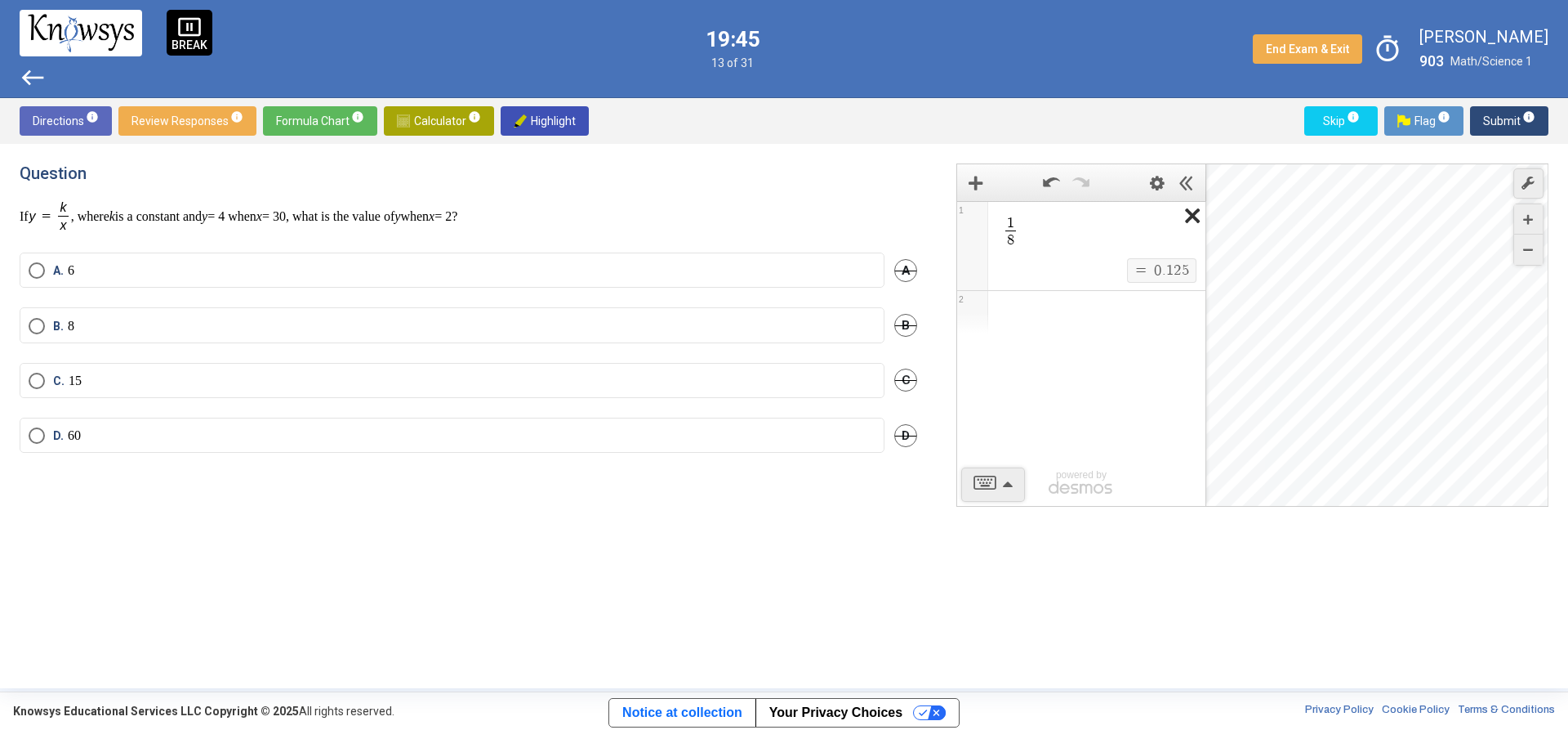
click at [1199, 210] on icon "Expression List" at bounding box center [1188, 220] width 37 height 38
click at [111, 391] on mat-radio-button "C. 15" at bounding box center [451, 381] width 865 height 35
click at [142, 358] on div "B. 8 B" at bounding box center [468, 334] width 897 height 54
click at [138, 379] on label "C. 15" at bounding box center [451, 381] width 847 height 17
click at [1532, 118] on span "info" at bounding box center [1529, 117] width 13 height 13
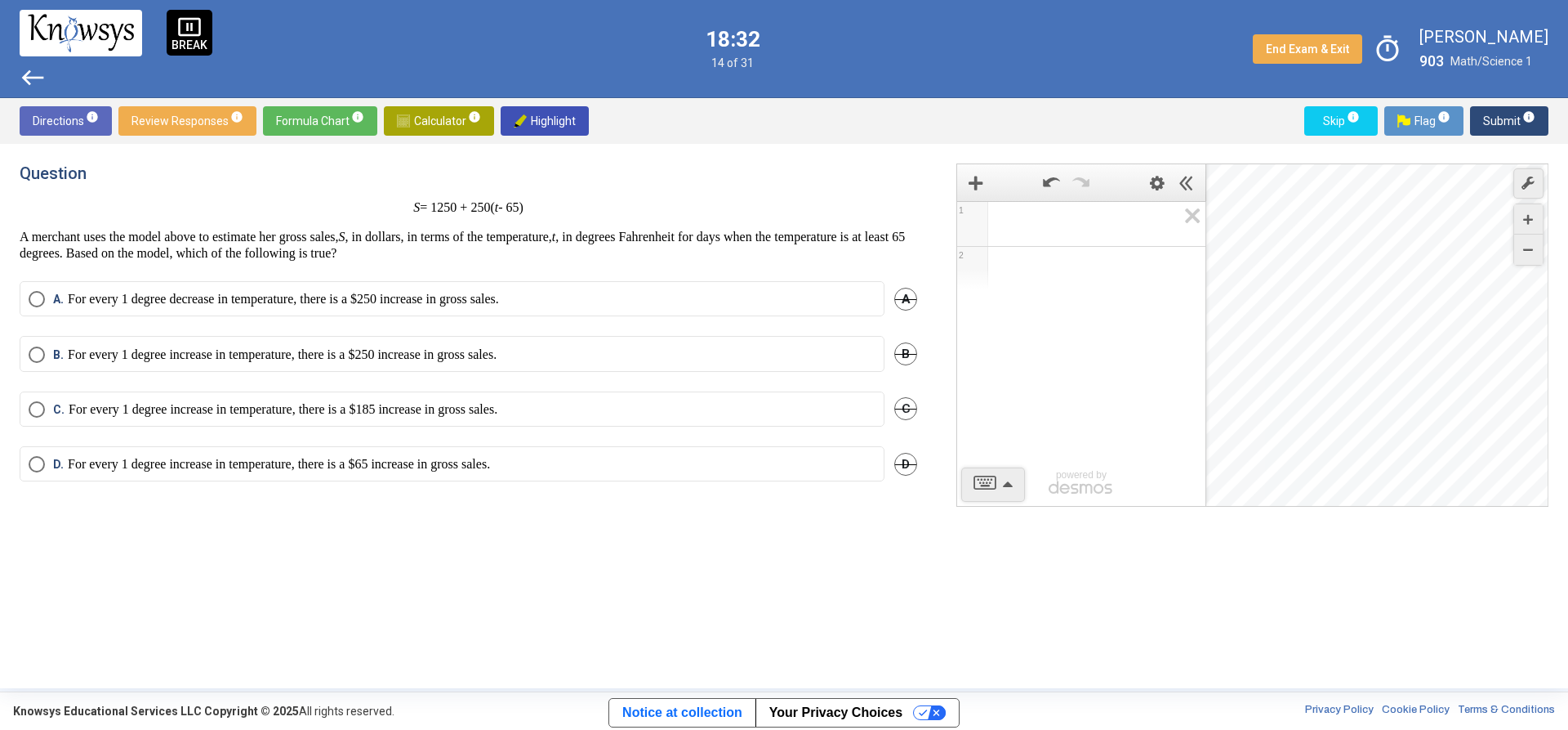
click at [608, 298] on label "A. For every 1 degree decrease in temperature, there is a $250 increase in gros…" at bounding box center [451, 300] width 847 height 17
click at [259, 349] on p "For every 1 degree increase in temperature, there is a $250 increase in gross s…" at bounding box center [282, 355] width 428 height 17
click at [1511, 114] on span "Submit info" at bounding box center [1509, 121] width 53 height 29
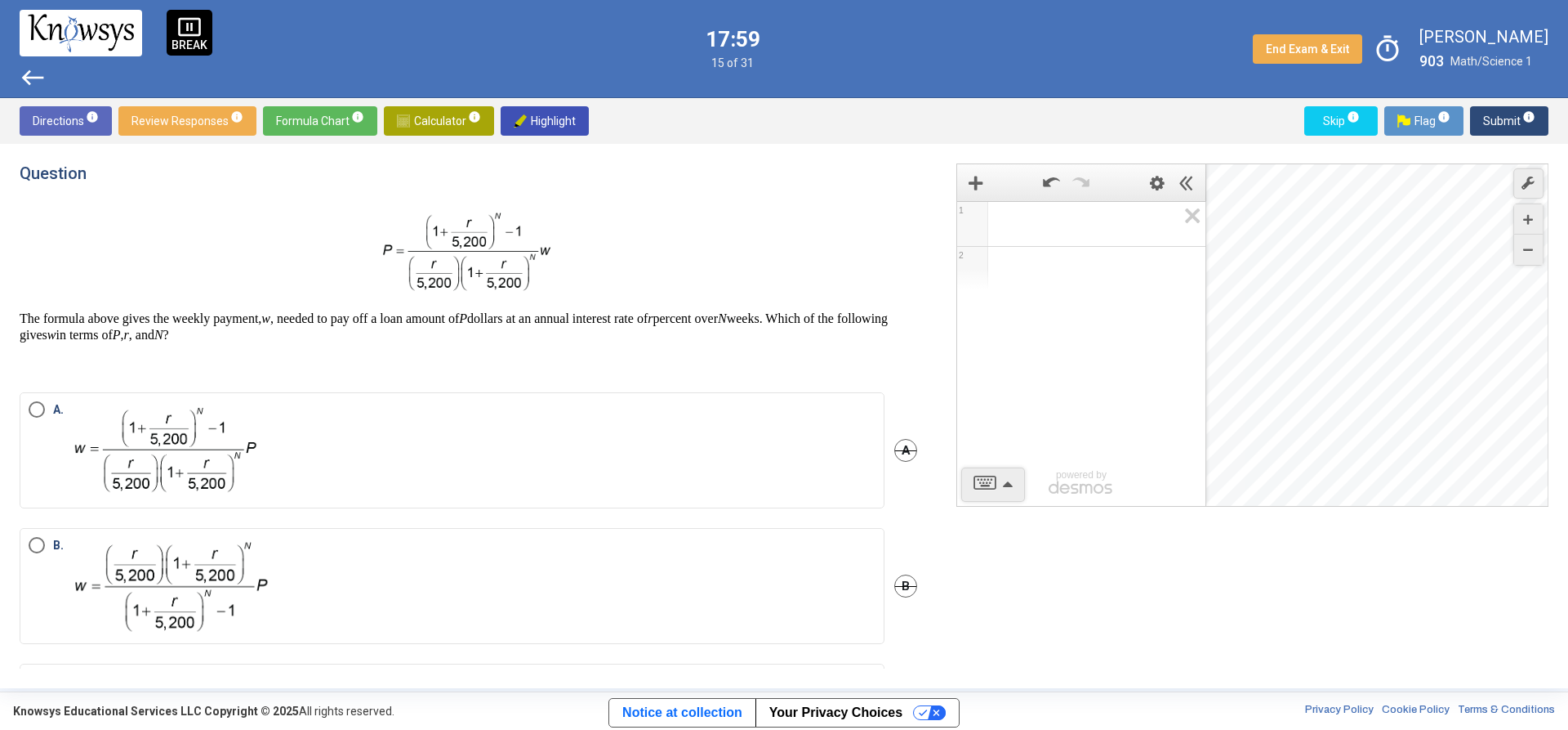
click at [295, 436] on label "A." at bounding box center [451, 450] width 847 height 98
click at [1527, 132] on span "Submit info" at bounding box center [1509, 121] width 53 height 29
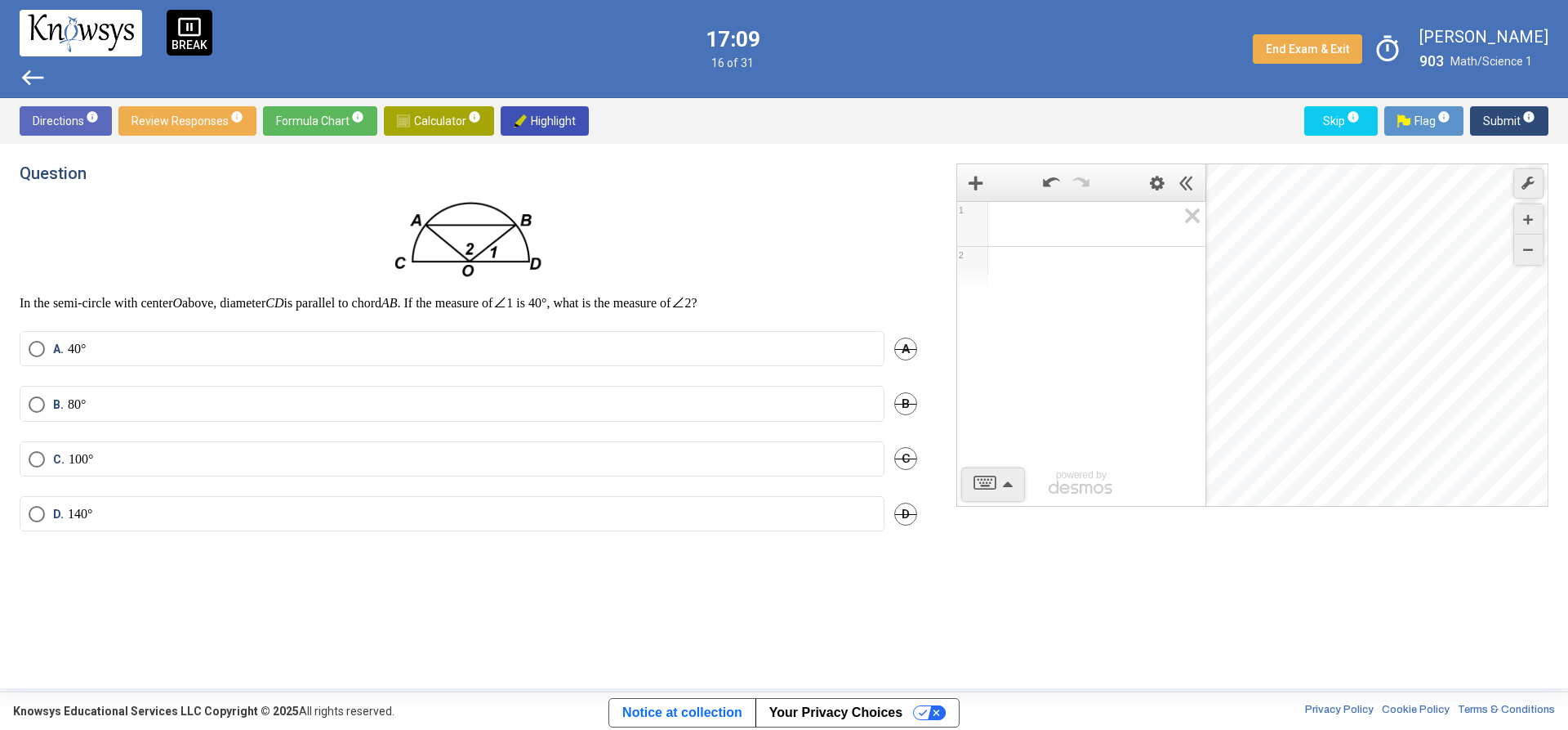
click at [359, 454] on label "C. 100°" at bounding box center [451, 459] width 847 height 17
click at [1514, 130] on span "Submit info" at bounding box center [1509, 121] width 53 height 29
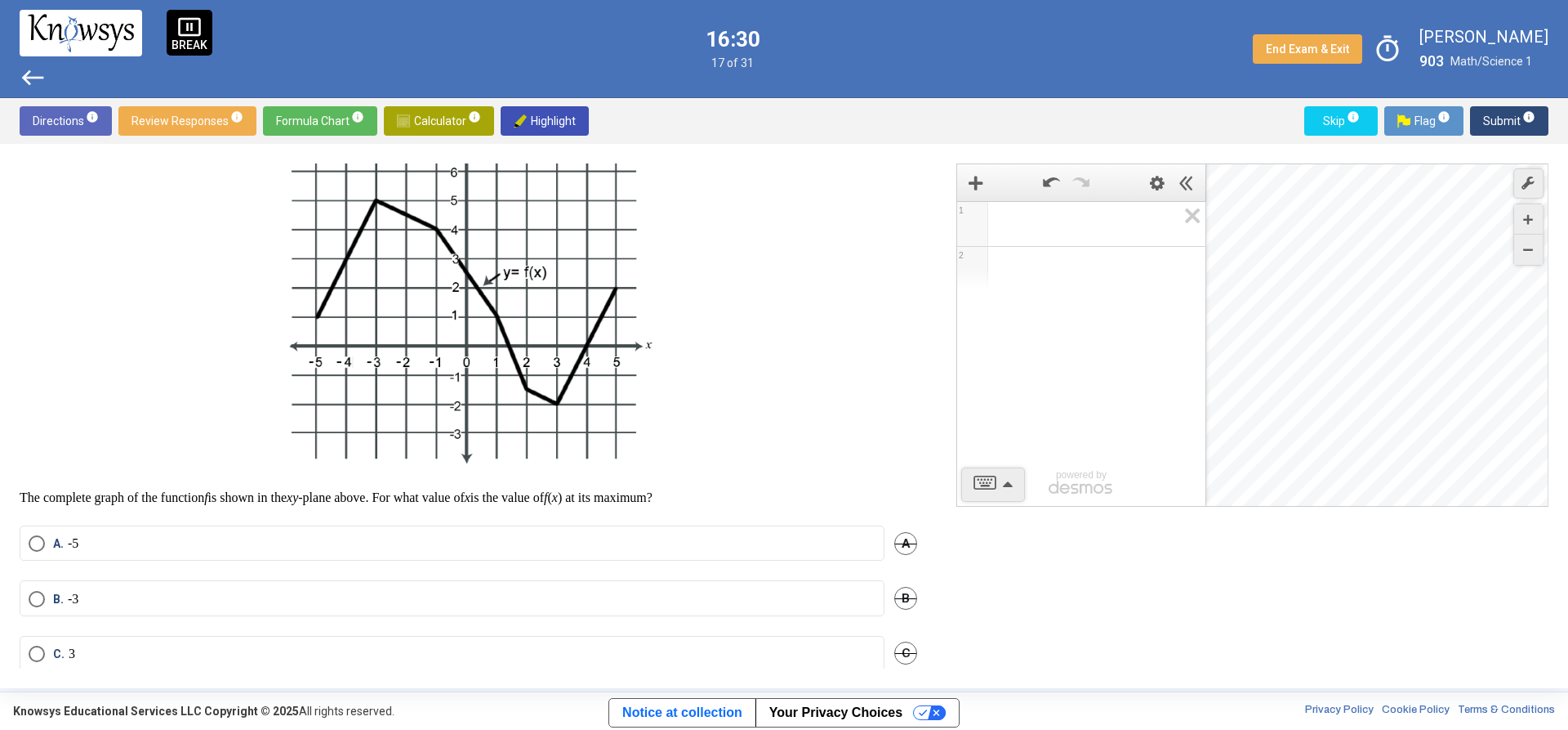
scroll to position [148, 0]
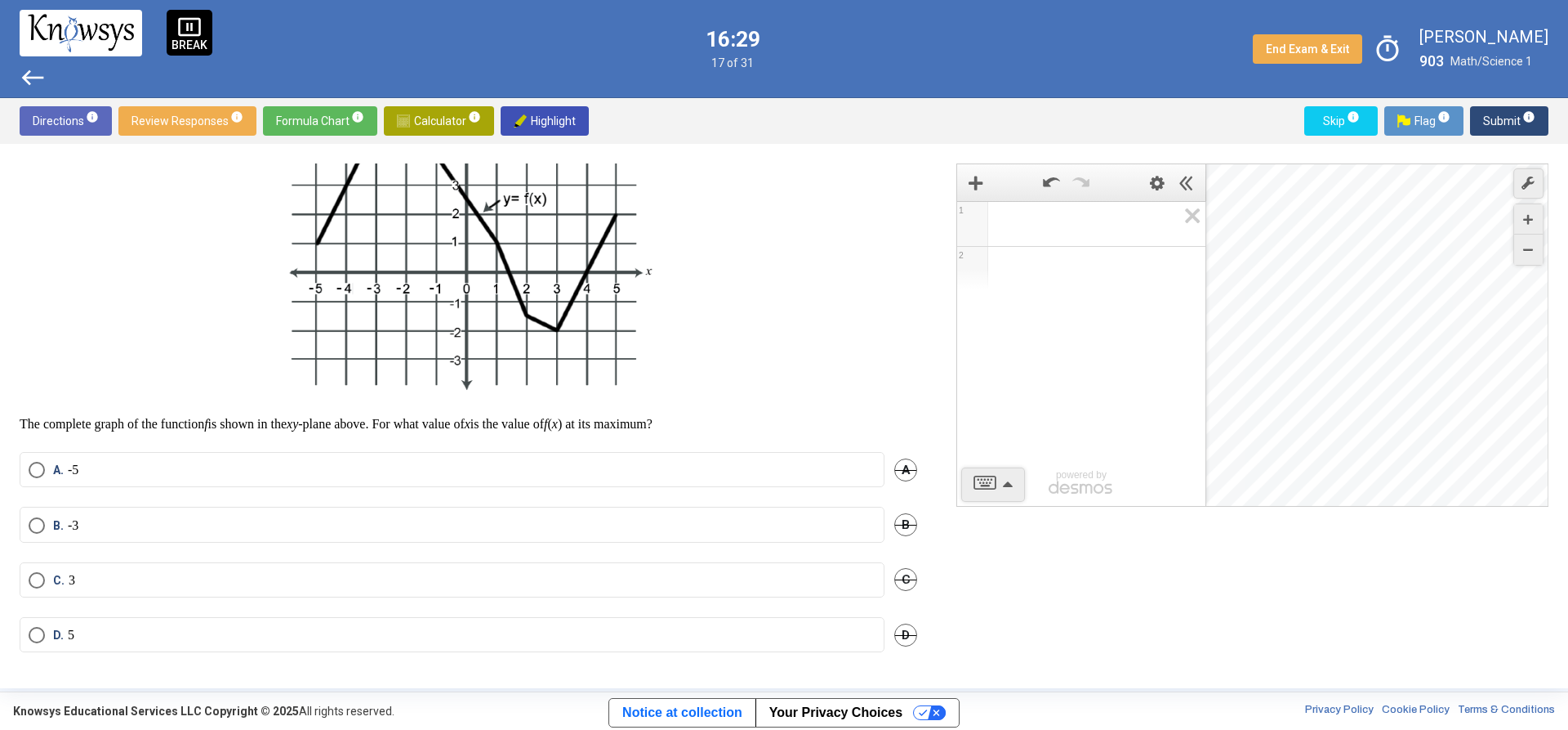
click at [175, 622] on mat-radio-button "D. 5" at bounding box center [451, 634] width 865 height 35
click at [178, 627] on label "D. 5" at bounding box center [451, 635] width 847 height 17
click at [1521, 116] on sup "info" at bounding box center [1528, 117] width 15 height 13
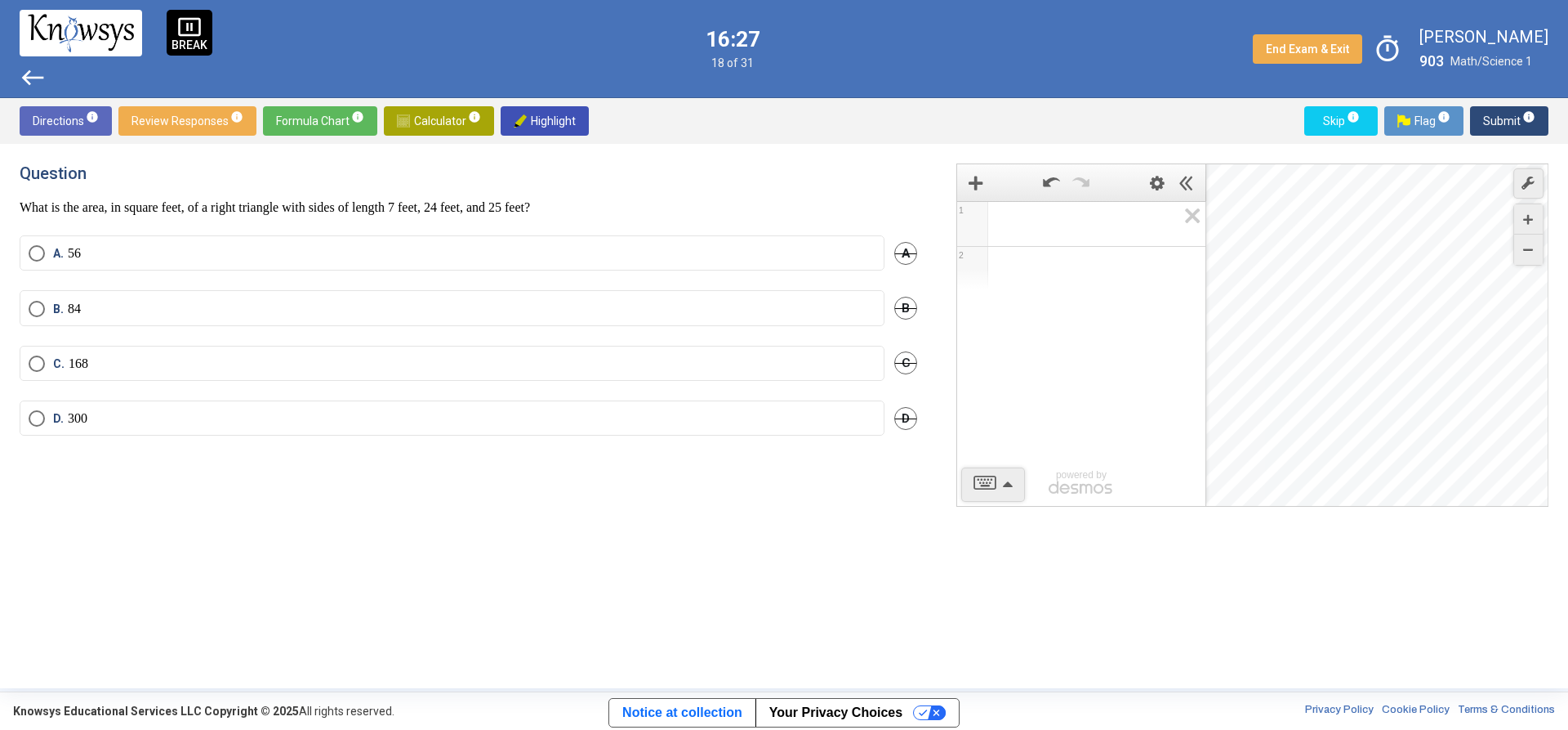
scroll to position [0, 0]
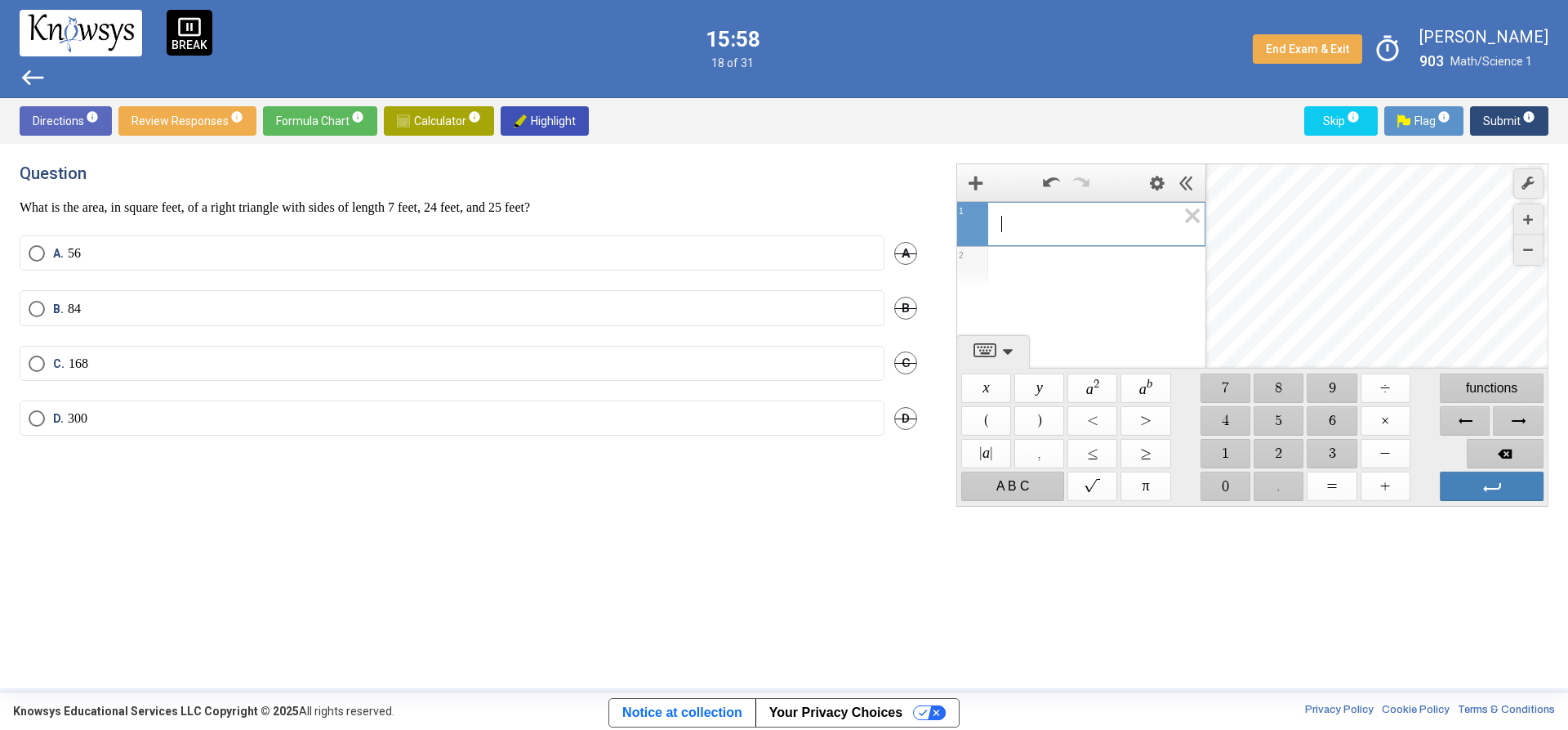
click at [1083, 213] on div "​" at bounding box center [1081, 221] width 248 height 40
click at [1216, 387] on span "$$ 7" at bounding box center [1225, 388] width 50 height 29
click at [1388, 420] on span "$$ ×" at bounding box center [1386, 421] width 50 height 29
click at [1283, 447] on span "$$ 2" at bounding box center [1280, 453] width 50 height 29
click at [1209, 421] on span "$$ 4" at bounding box center [1225, 421] width 50 height 29
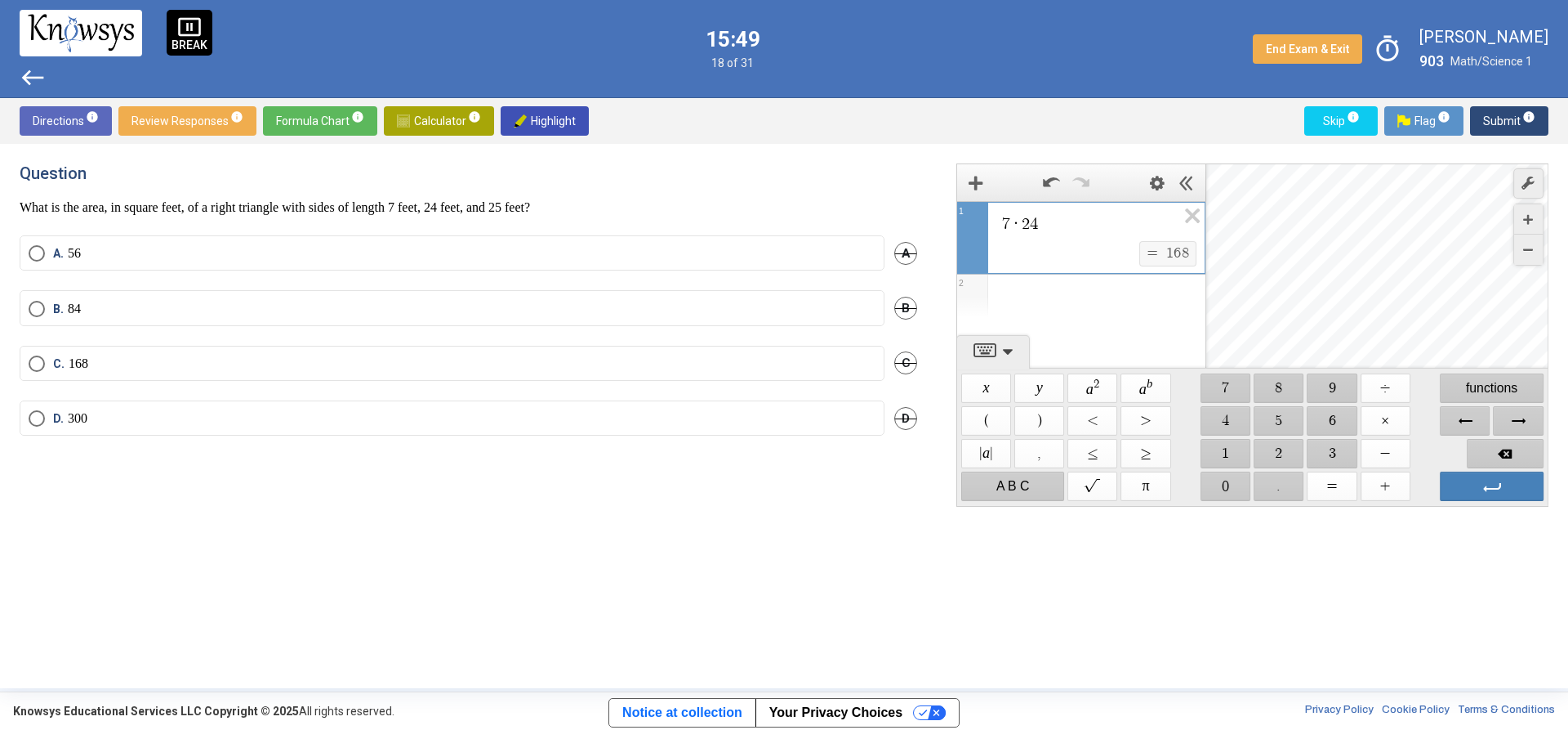
click at [1143, 287] on div "Expression List" at bounding box center [1082, 296] width 249 height 42
drag, startPoint x: 1223, startPoint y: 453, endPoint x: 1255, endPoint y: 437, distance: 35.8
click at [1225, 453] on span "$$ 1" at bounding box center [1225, 453] width 50 height 29
click at [1334, 411] on span "$$ 6" at bounding box center [1332, 421] width 50 height 29
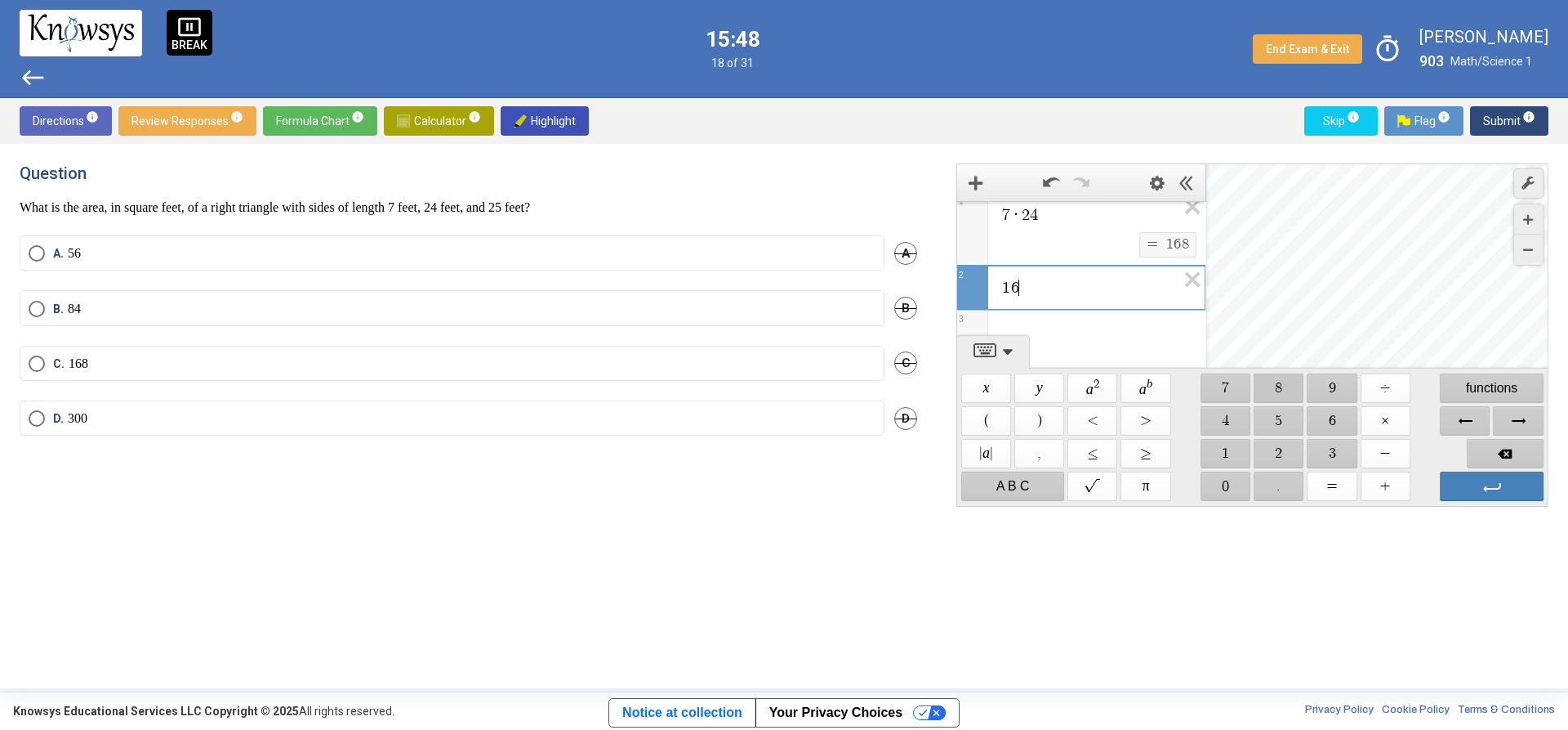
click at [1274, 390] on span "$$ 8" at bounding box center [1280, 388] width 50 height 29
click at [1407, 385] on span "$$ ÷" at bounding box center [1386, 388] width 50 height 29
click at [1292, 449] on span "$$ 2" at bounding box center [1280, 453] width 50 height 29
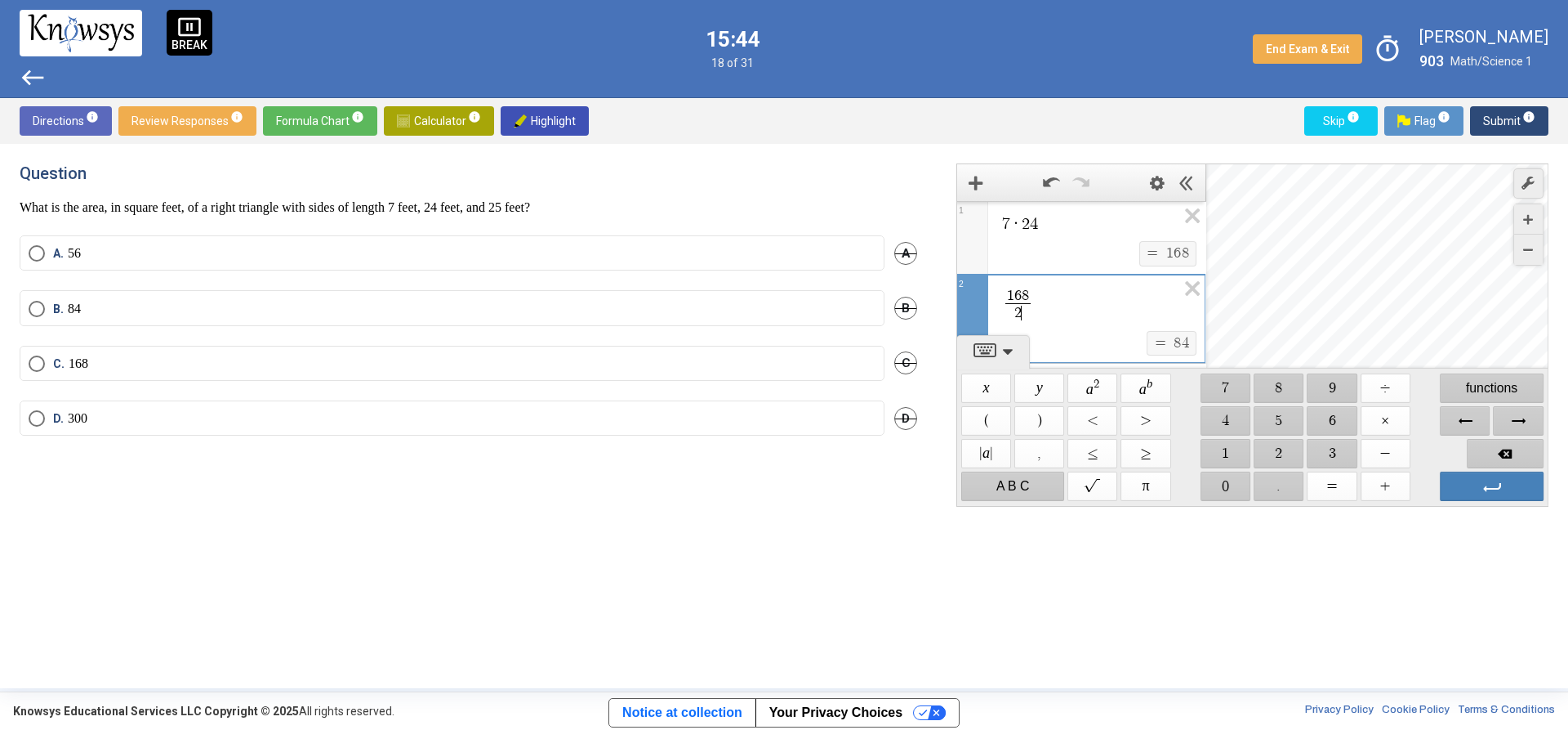
click at [158, 300] on label "B. 84" at bounding box center [451, 309] width 847 height 17
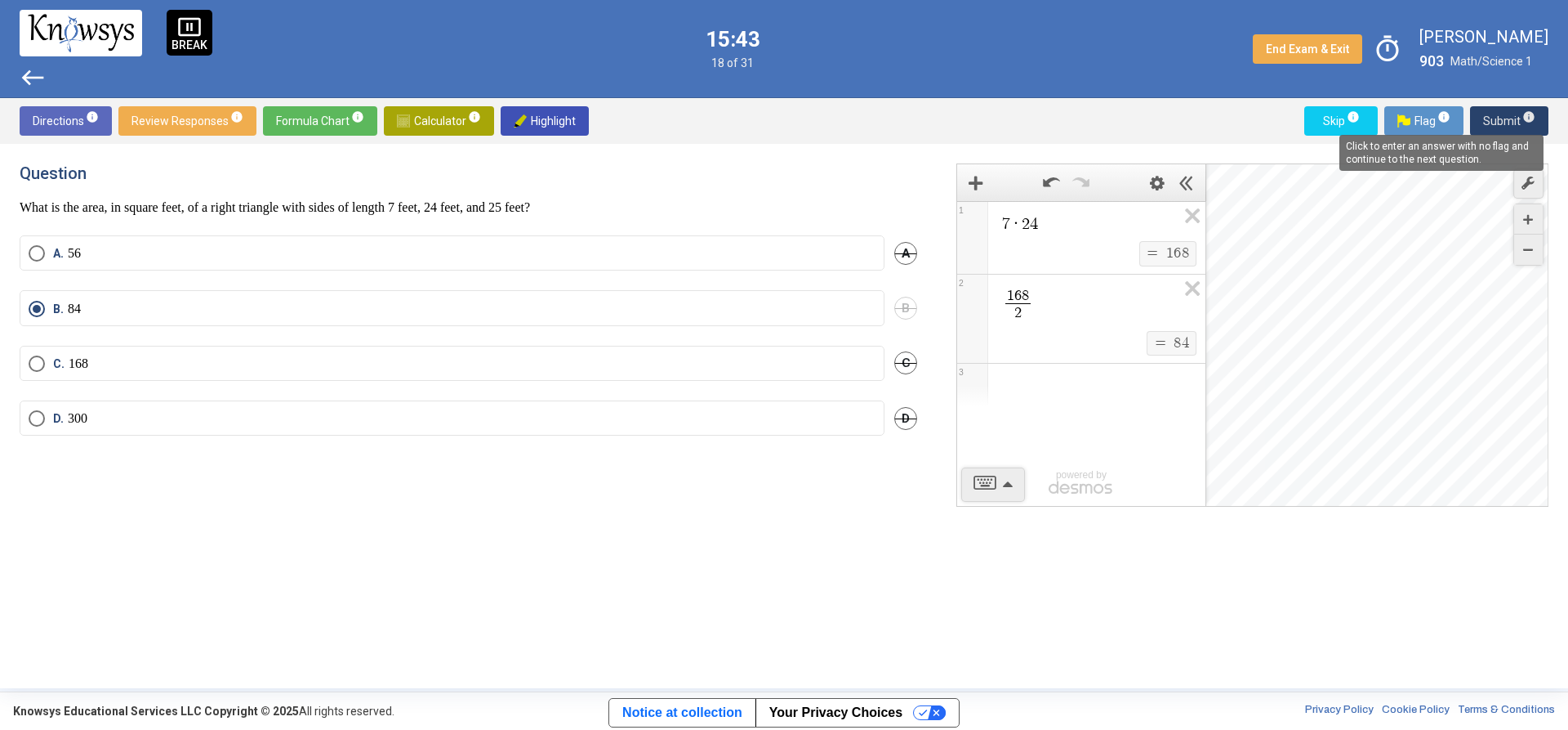
click at [1526, 122] on span "info" at bounding box center [1529, 117] width 13 height 13
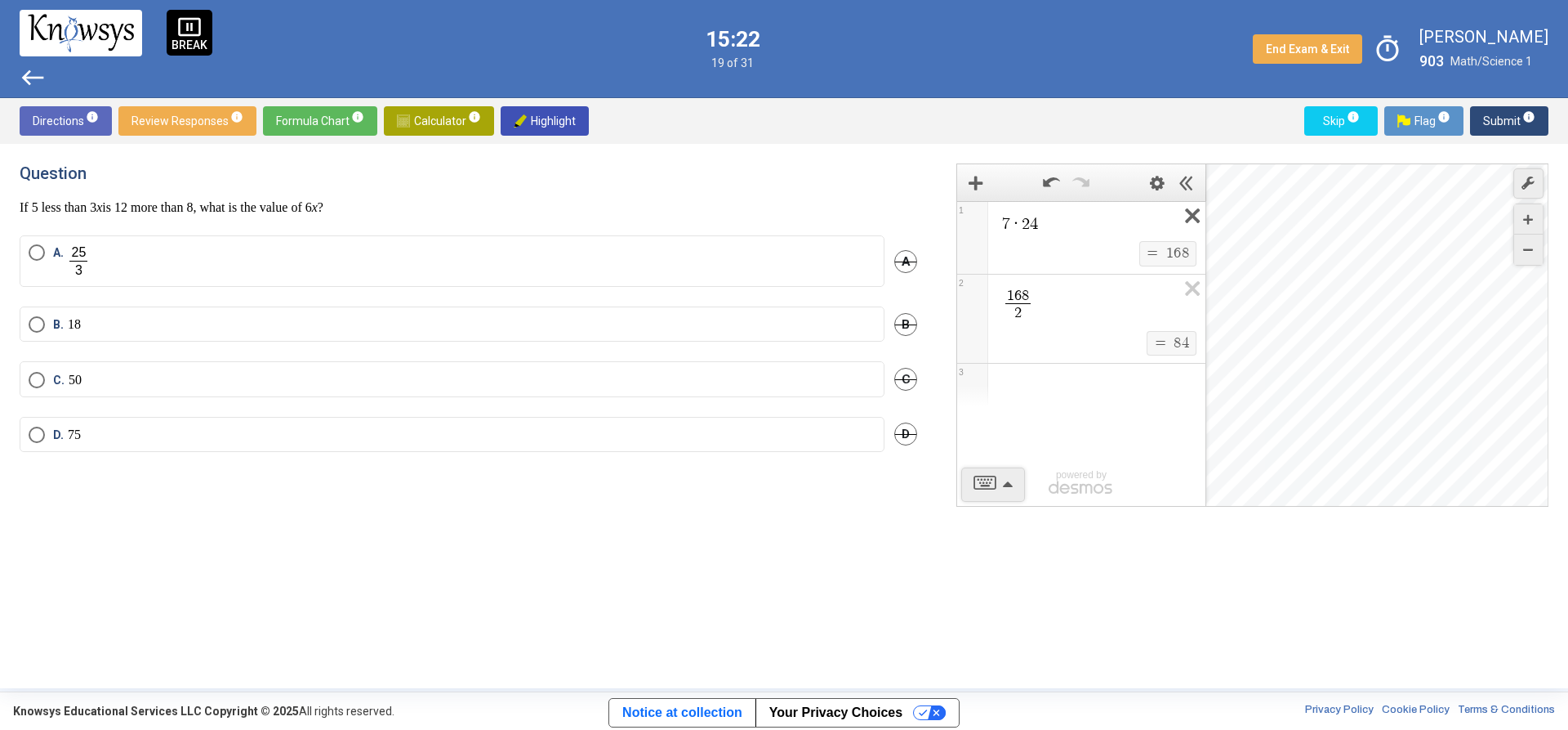
click at [1192, 221] on icon "Expression List" at bounding box center [1188, 220] width 37 height 38
click at [1057, 252] on div "Expression List" at bounding box center [1082, 268] width 249 height 42
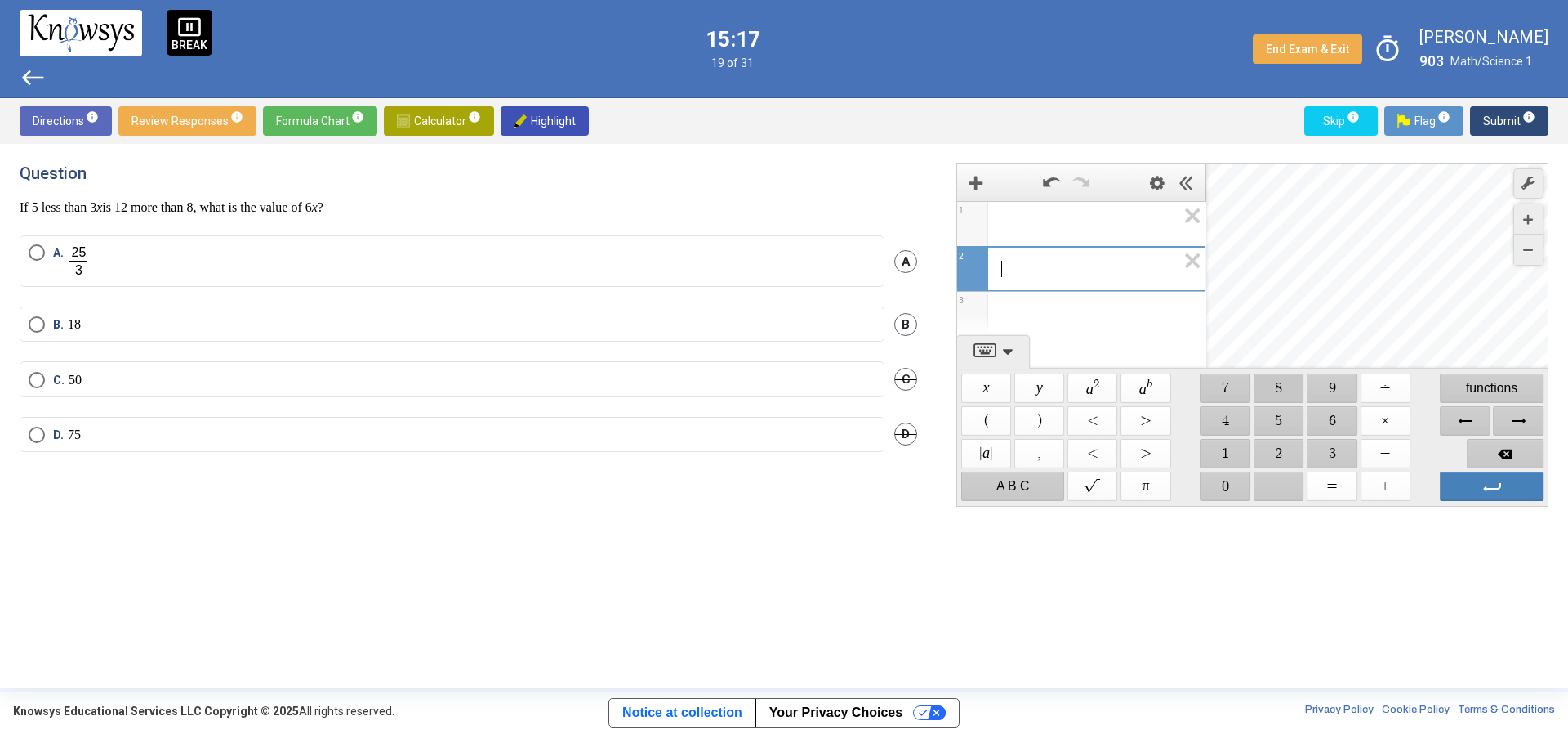
click at [1272, 388] on span "$$ 8" at bounding box center [1280, 388] width 50 height 29
click at [1279, 458] on span "$$ 2" at bounding box center [1280, 453] width 50 height 29
click at [1271, 427] on span "$$ 5" at bounding box center [1280, 421] width 50 height 29
click at [1380, 384] on span "$$ ÷" at bounding box center [1386, 388] width 50 height 29
click at [1328, 445] on span "$$ 3" at bounding box center [1332, 453] width 50 height 29
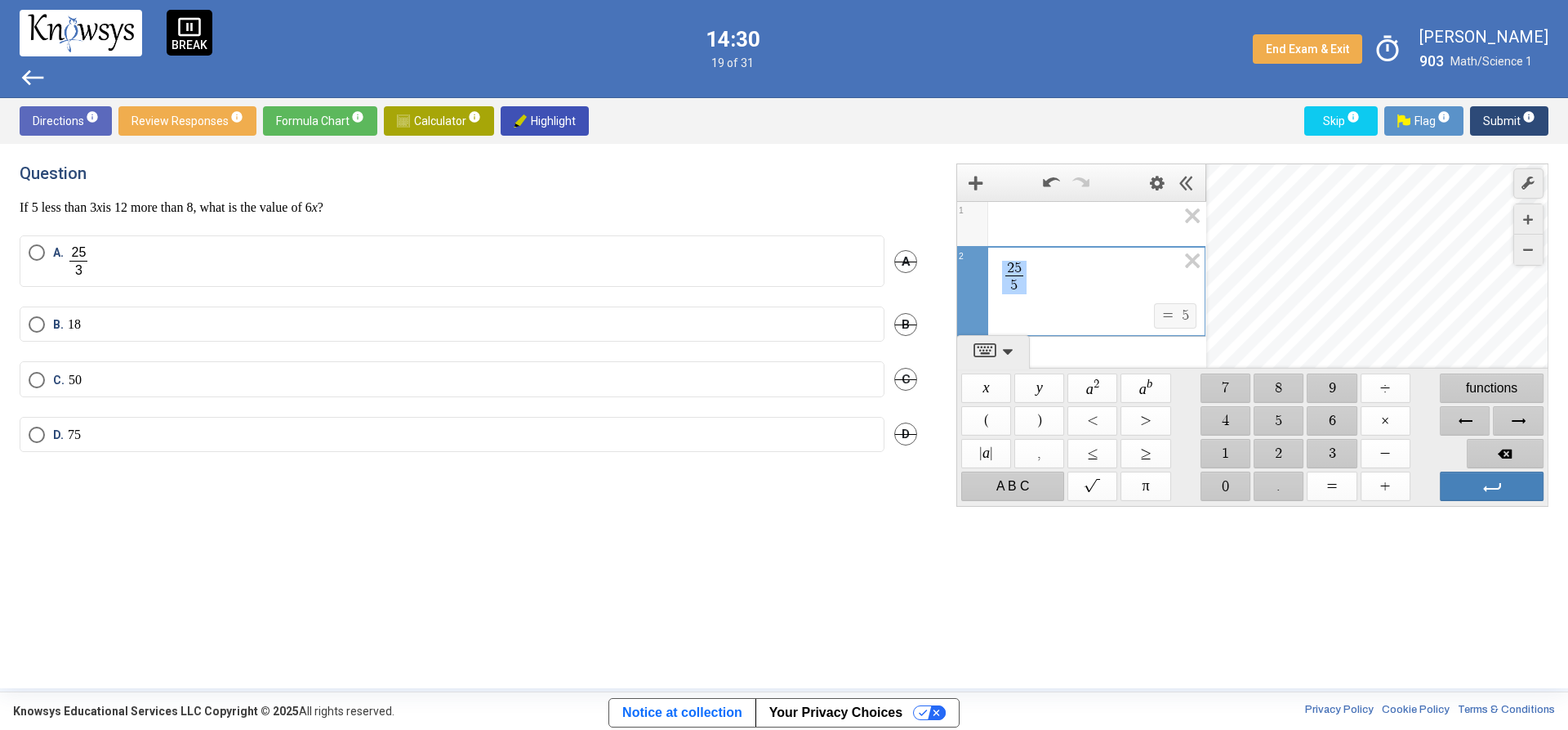
drag, startPoint x: 1034, startPoint y: 284, endPoint x: 1005, endPoint y: 253, distance: 42.4
click at [1005, 253] on div "**********" at bounding box center [1081, 275] width 248 height 56
click at [1393, 422] on span "$$ ×" at bounding box center [1386, 421] width 50 height 29
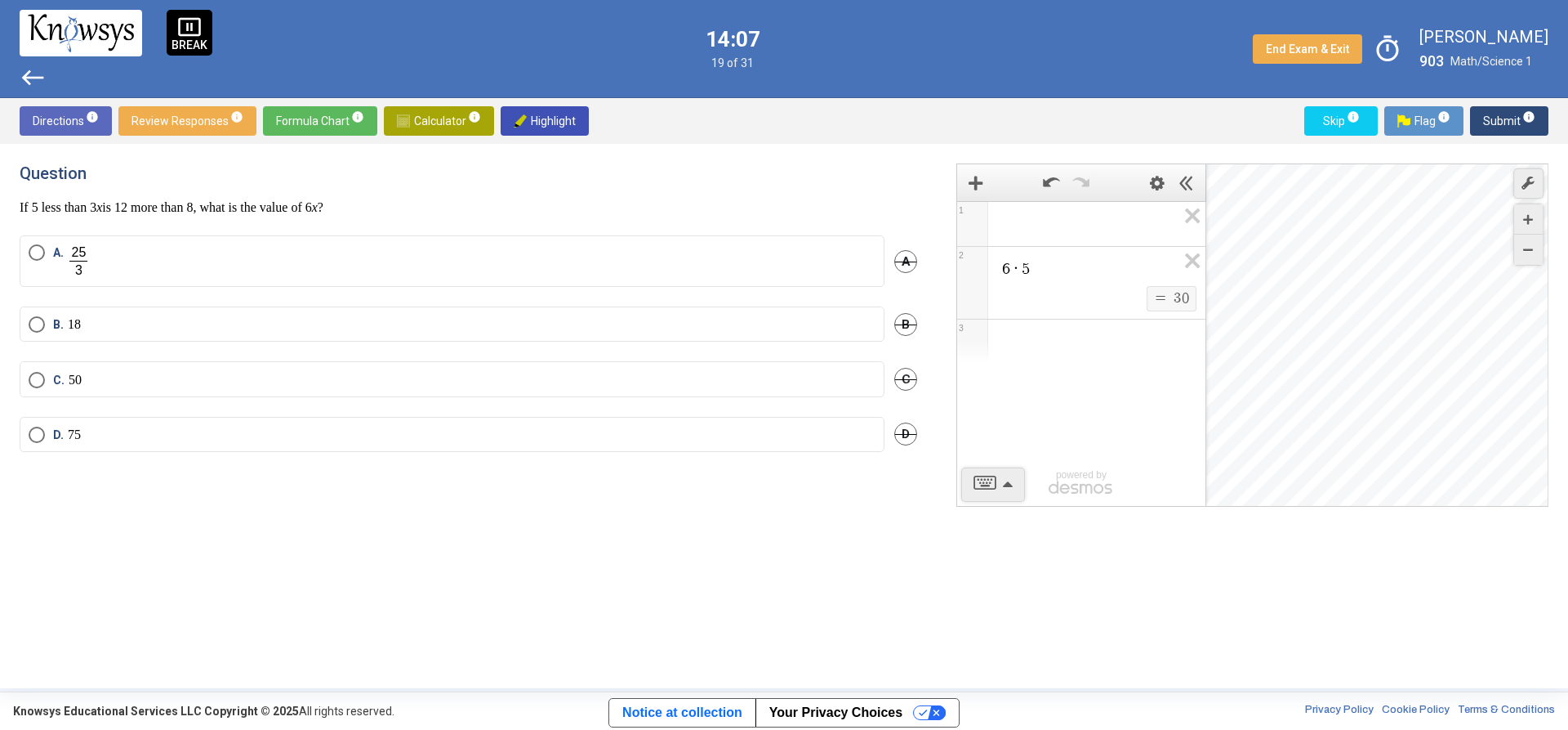
click at [249, 337] on mat-radio-button "B. 18" at bounding box center [451, 324] width 865 height 35
click at [311, 384] on label "C. 50" at bounding box center [451, 380] width 847 height 17
click at [1396, 129] on button "Flag info" at bounding box center [1424, 121] width 79 height 29
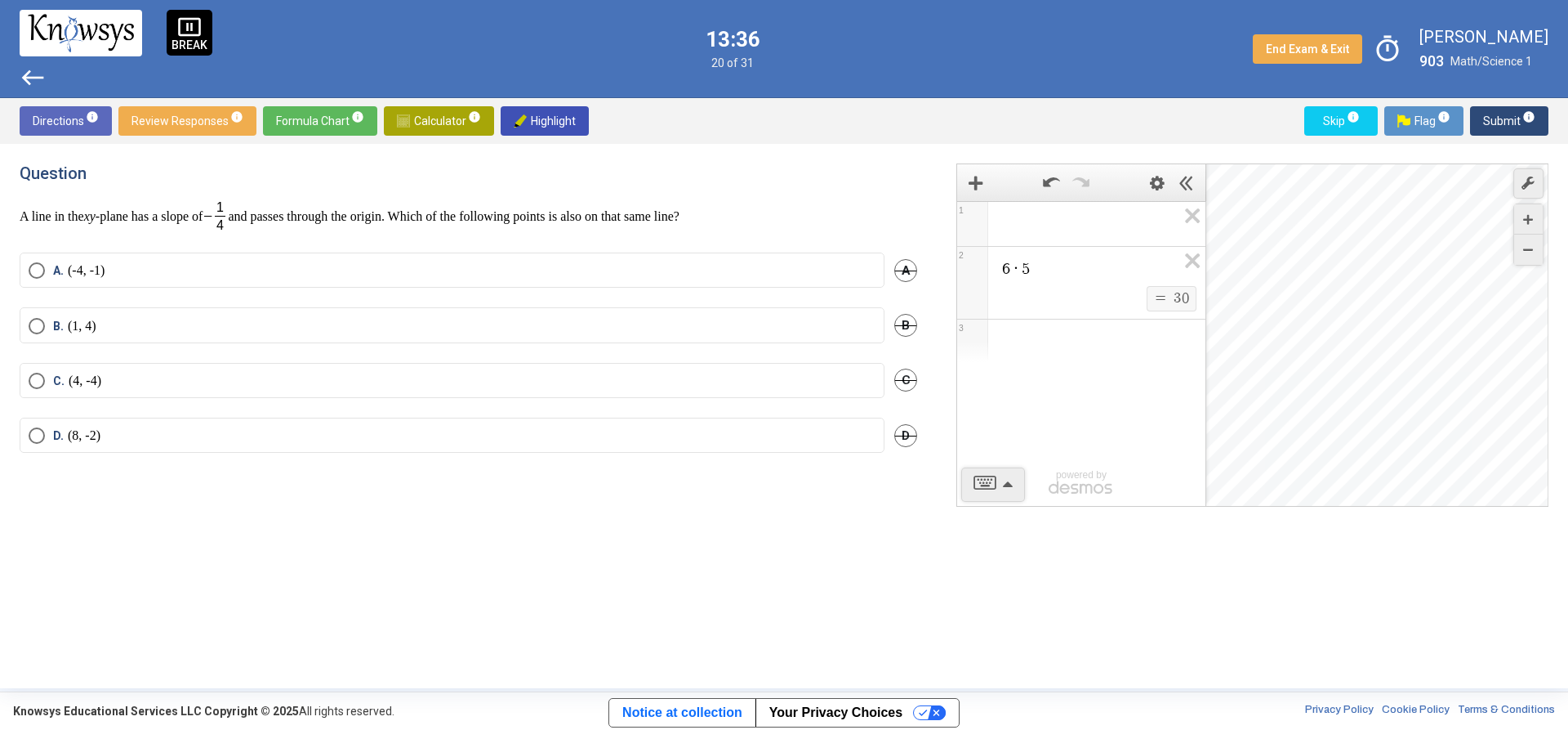
click at [275, 264] on label "A. (-4, -1)" at bounding box center [451, 271] width 847 height 17
click at [183, 430] on label "D. (8, -2)" at bounding box center [451, 436] width 847 height 17
click at [1516, 111] on span "Submit info" at bounding box center [1509, 121] width 53 height 29
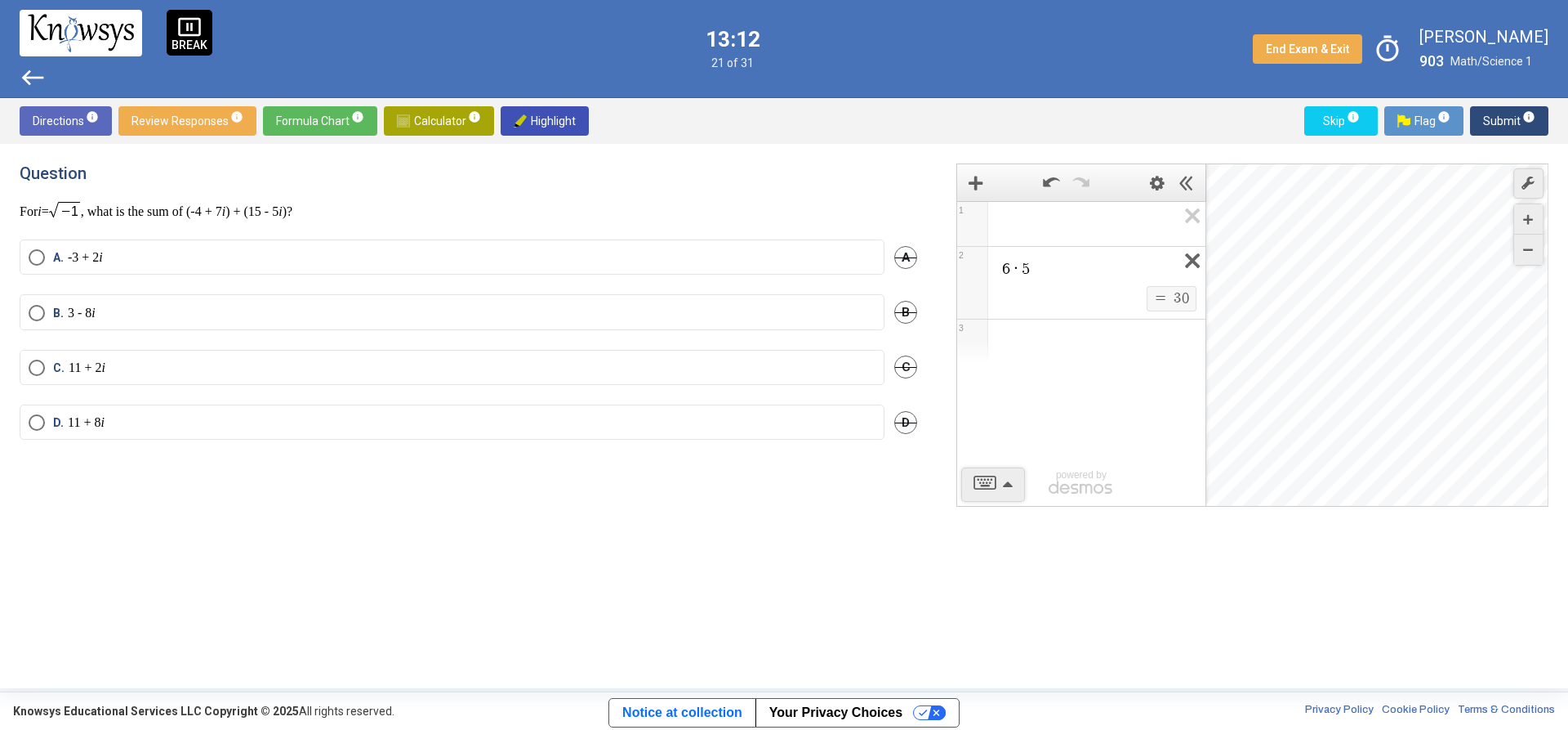
click at [1199, 256] on icon "Expression List" at bounding box center [1188, 265] width 37 height 38
click at [1193, 210] on icon "Expression List" at bounding box center [1188, 220] width 37 height 38
click at [1195, 218] on icon "Expression List" at bounding box center [1188, 220] width 37 height 38
click at [1193, 218] on span "1" at bounding box center [1082, 224] width 249 height 46
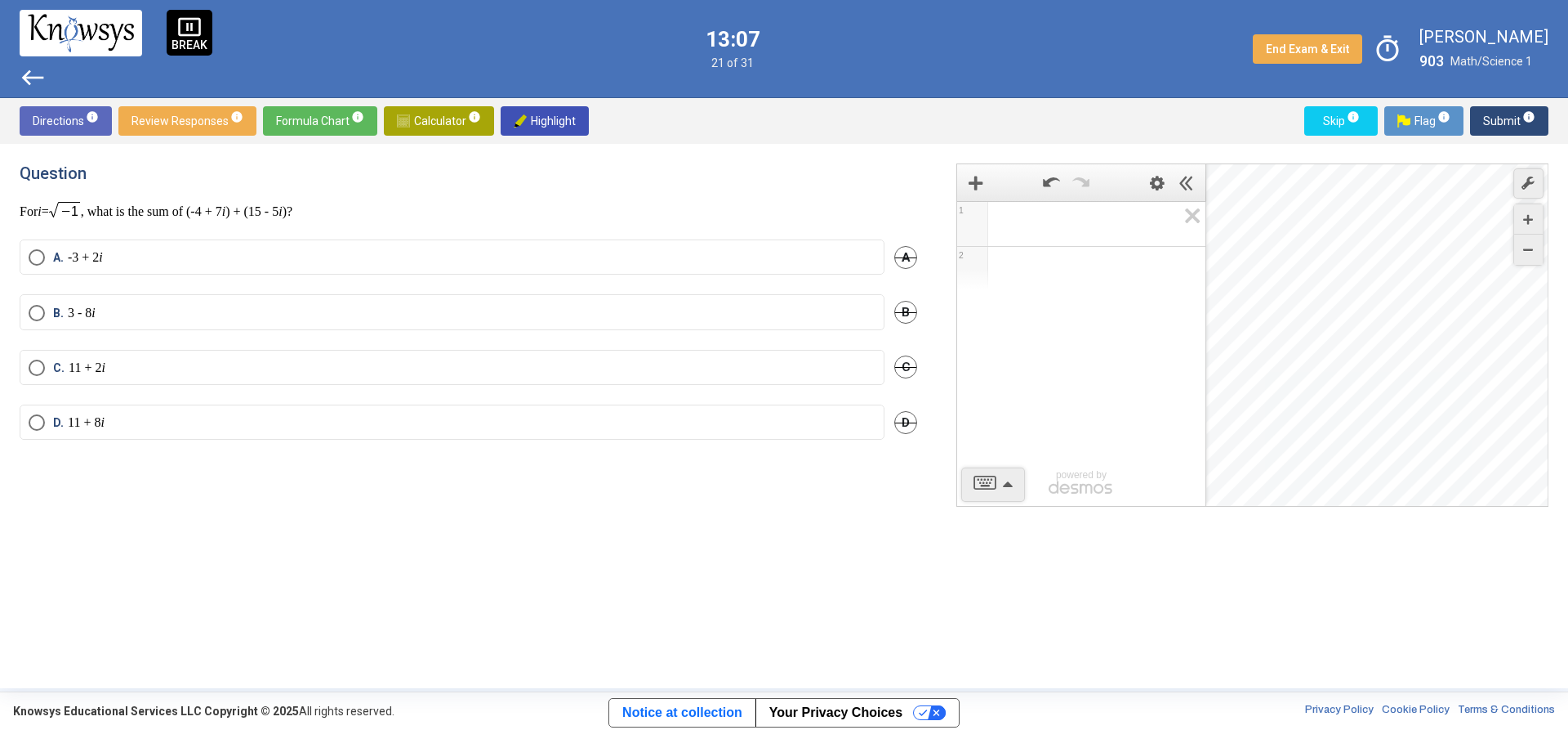
click at [1193, 218] on icon "Expression List" at bounding box center [1188, 220] width 37 height 38
click at [1193, 218] on span "1" at bounding box center [1082, 224] width 249 height 46
click at [1193, 218] on icon "Expression List" at bounding box center [1188, 220] width 37 height 38
click at [1193, 218] on span "1" at bounding box center [1082, 224] width 249 height 46
click at [1193, 218] on icon "Expression List" at bounding box center [1188, 220] width 37 height 38
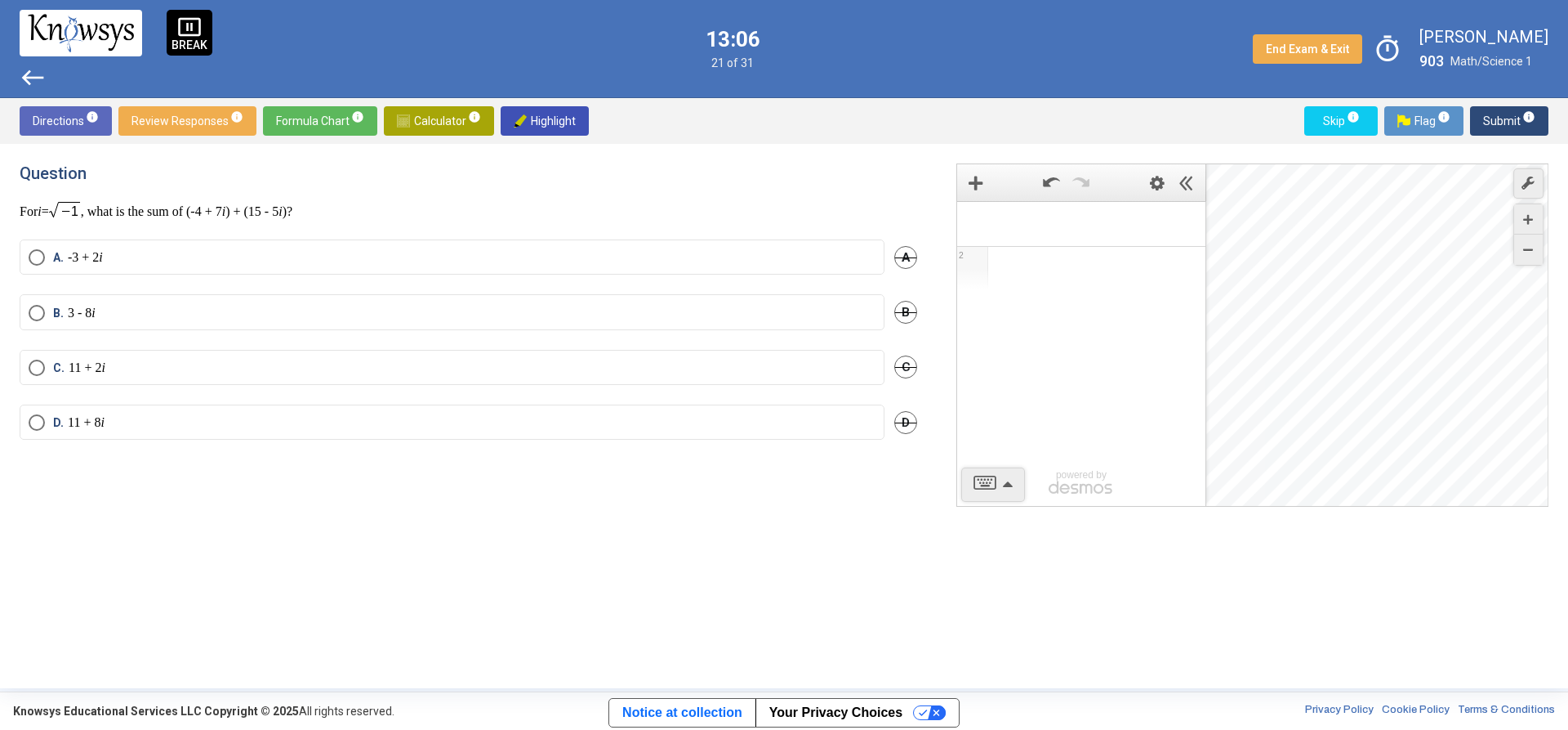
click at [1193, 218] on span "1" at bounding box center [1082, 224] width 249 height 46
click at [1193, 218] on icon "Expression List" at bounding box center [1188, 220] width 37 height 38
click at [1193, 218] on span "1" at bounding box center [1082, 224] width 249 height 46
click at [1193, 218] on icon "Expression List" at bounding box center [1188, 220] width 37 height 38
click at [1193, 218] on span "1" at bounding box center [1082, 224] width 249 height 46
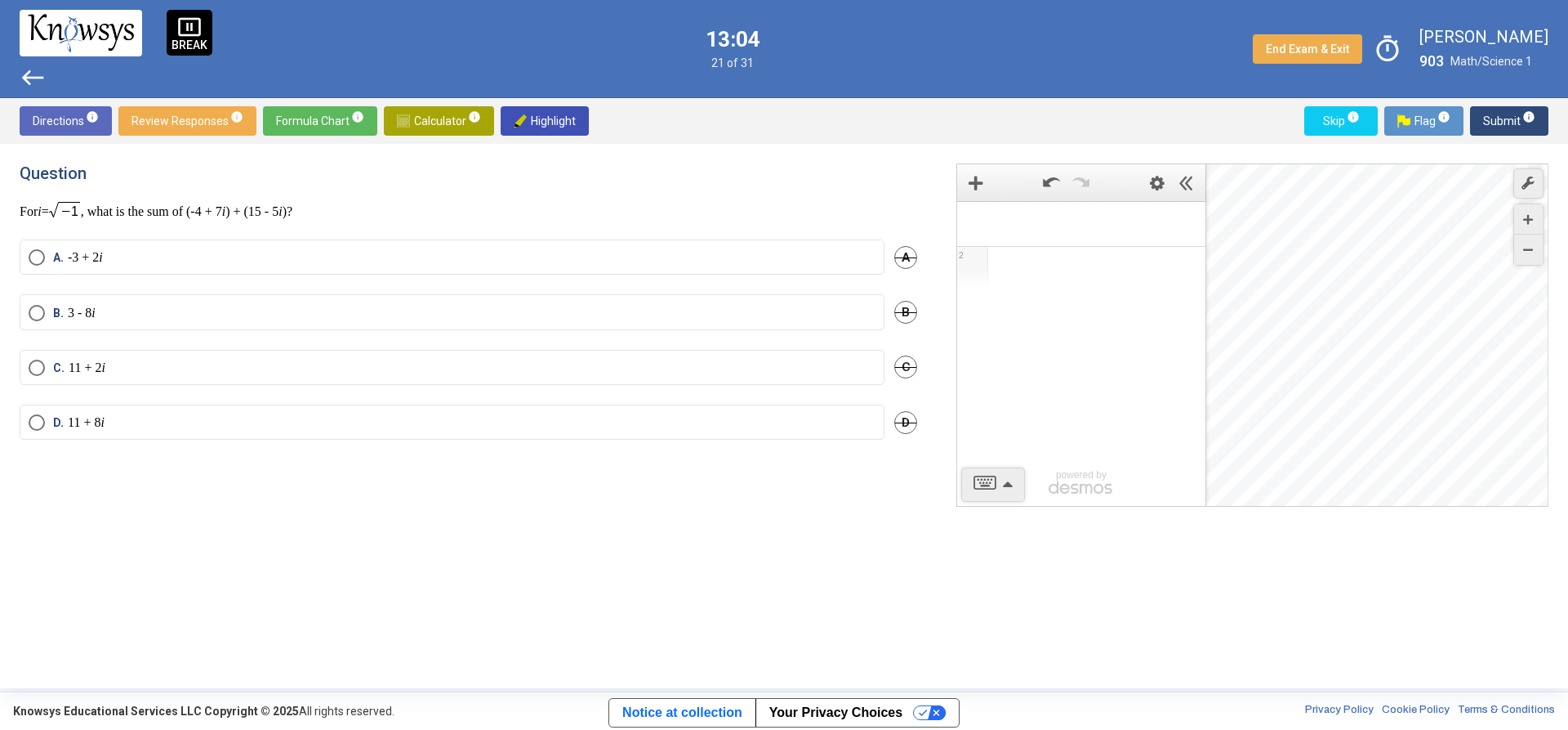
click at [1193, 218] on span "1" at bounding box center [1082, 224] width 249 height 46
click at [1193, 218] on icon "Expression List" at bounding box center [1188, 220] width 37 height 38
click at [1193, 218] on span "1" at bounding box center [1082, 224] width 249 height 46
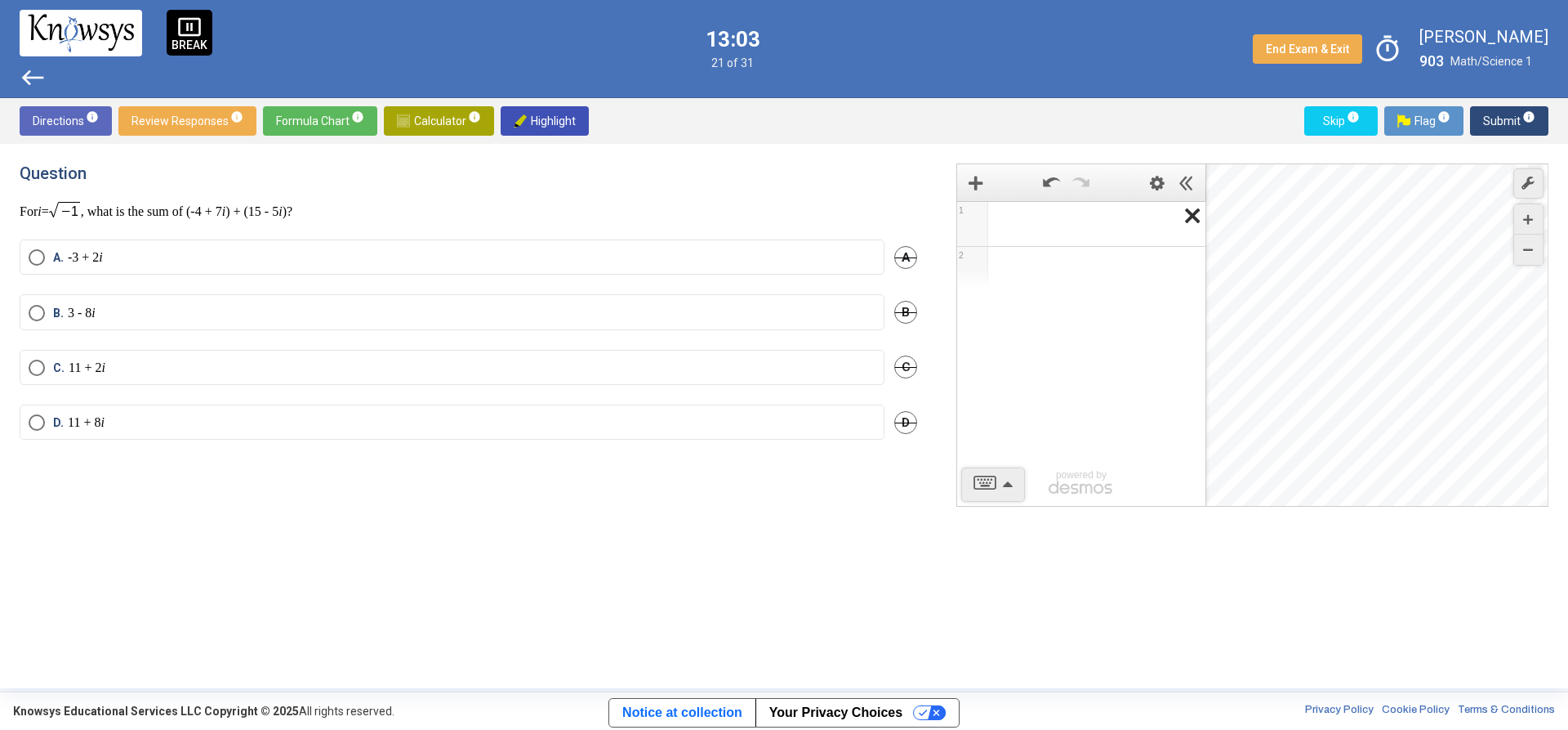
click at [1193, 218] on icon "Expression List" at bounding box center [1188, 220] width 37 height 38
click at [1193, 218] on span "1" at bounding box center [1082, 224] width 249 height 46
click at [279, 362] on label "C. 11 + 2 i" at bounding box center [451, 368] width 847 height 17
click at [1527, 126] on span "Submit info" at bounding box center [1509, 121] width 53 height 29
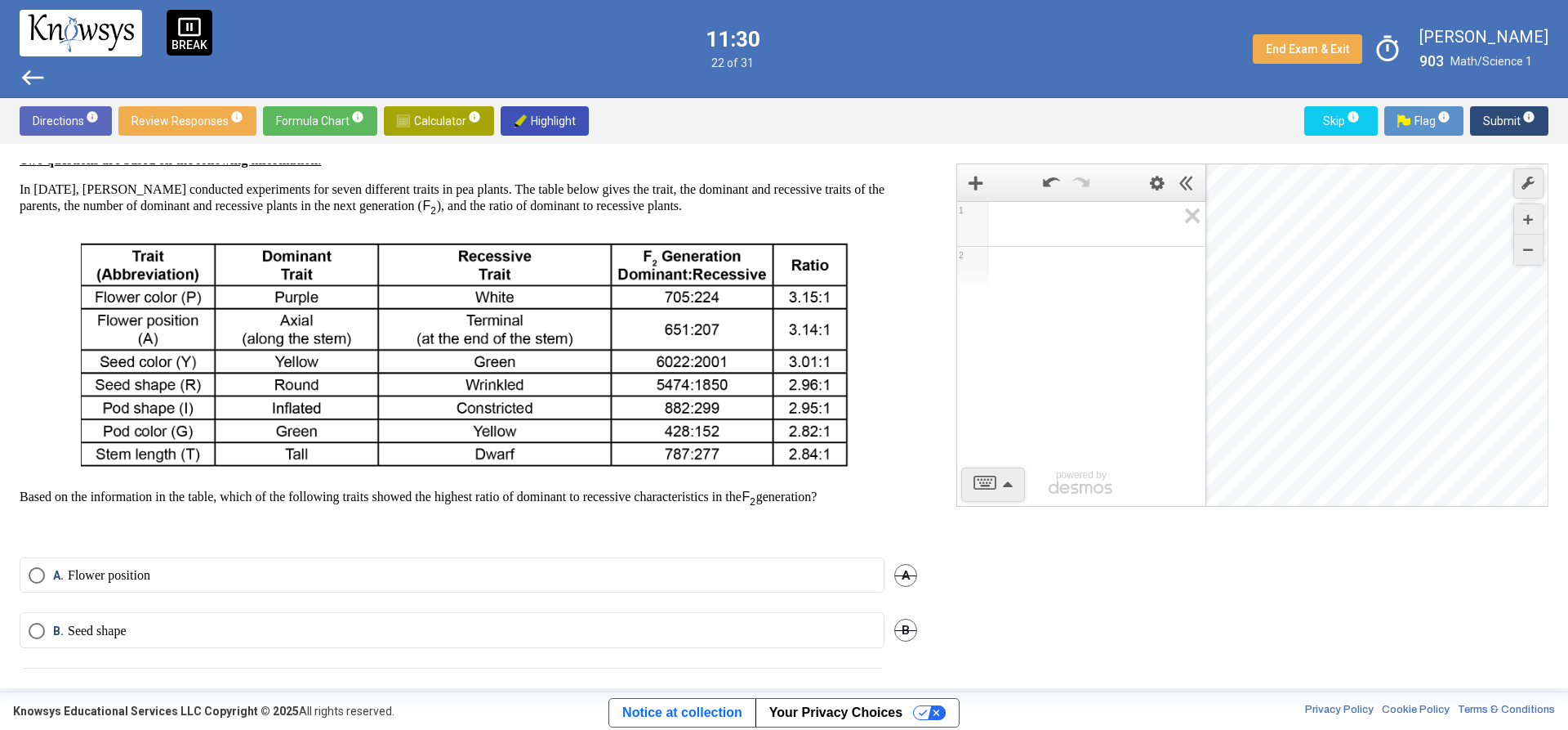
scroll to position [155, 0]
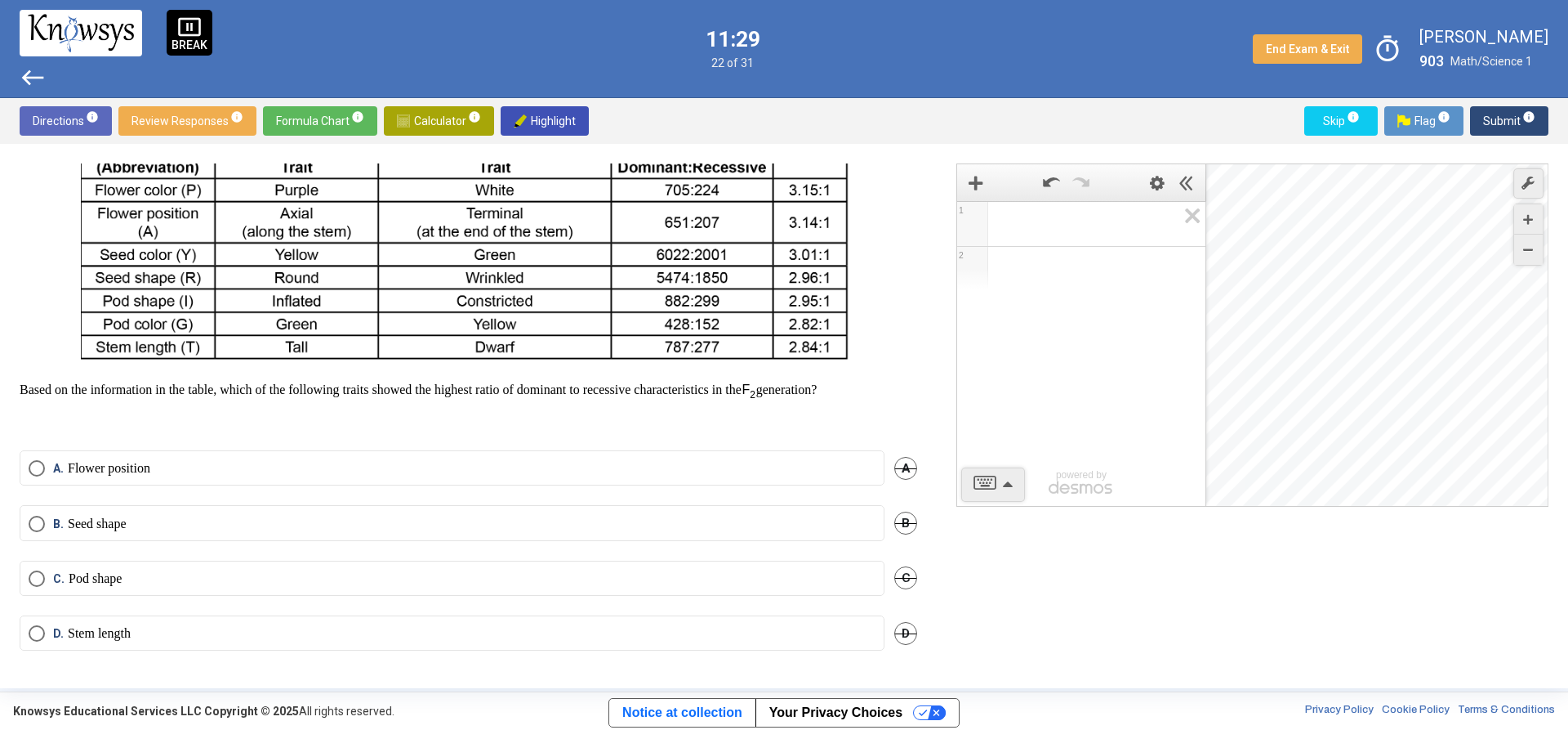
click at [138, 524] on label "B. Seed shape" at bounding box center [451, 524] width 847 height 17
click at [1515, 127] on span "Submit info" at bounding box center [1509, 121] width 53 height 29
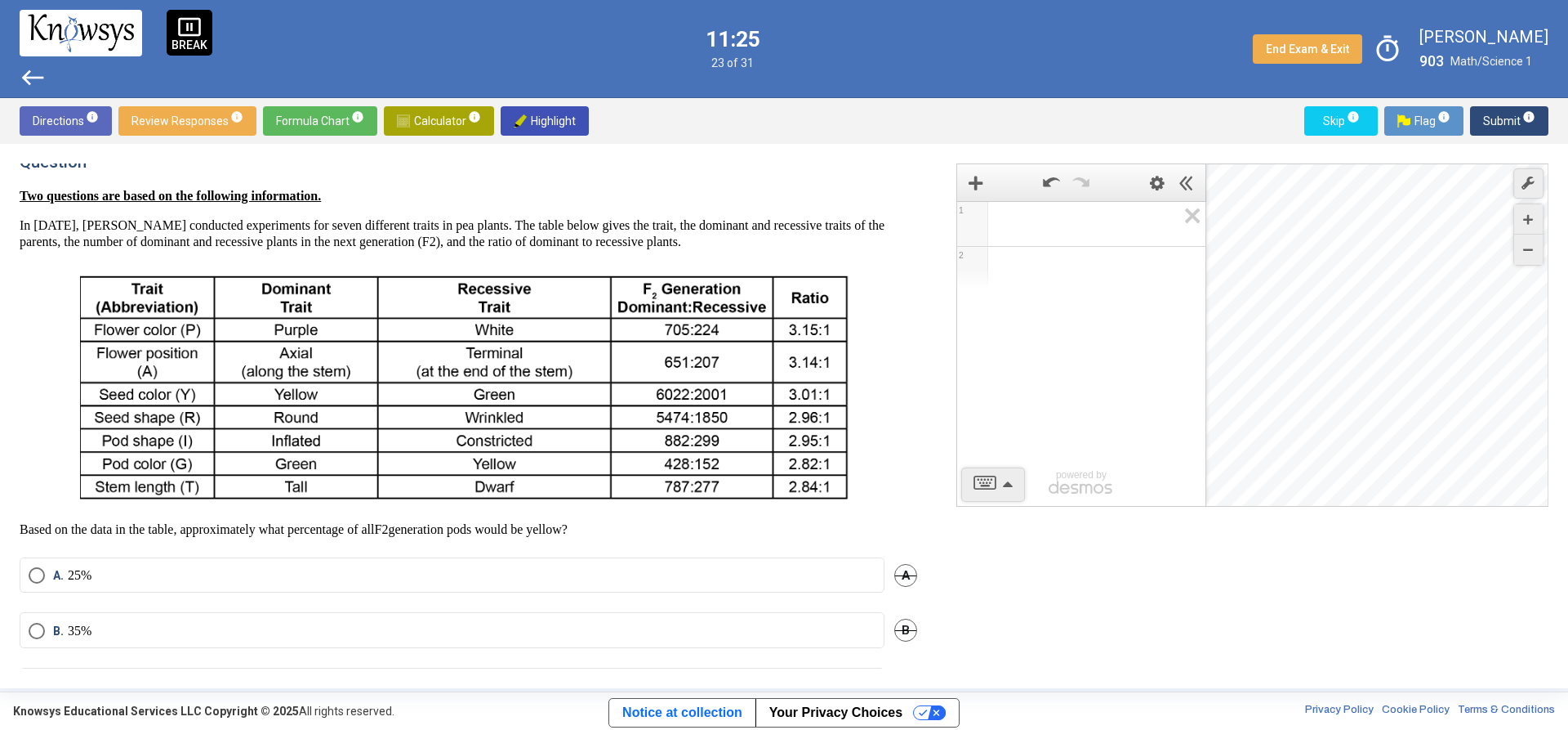
scroll to position [0, 0]
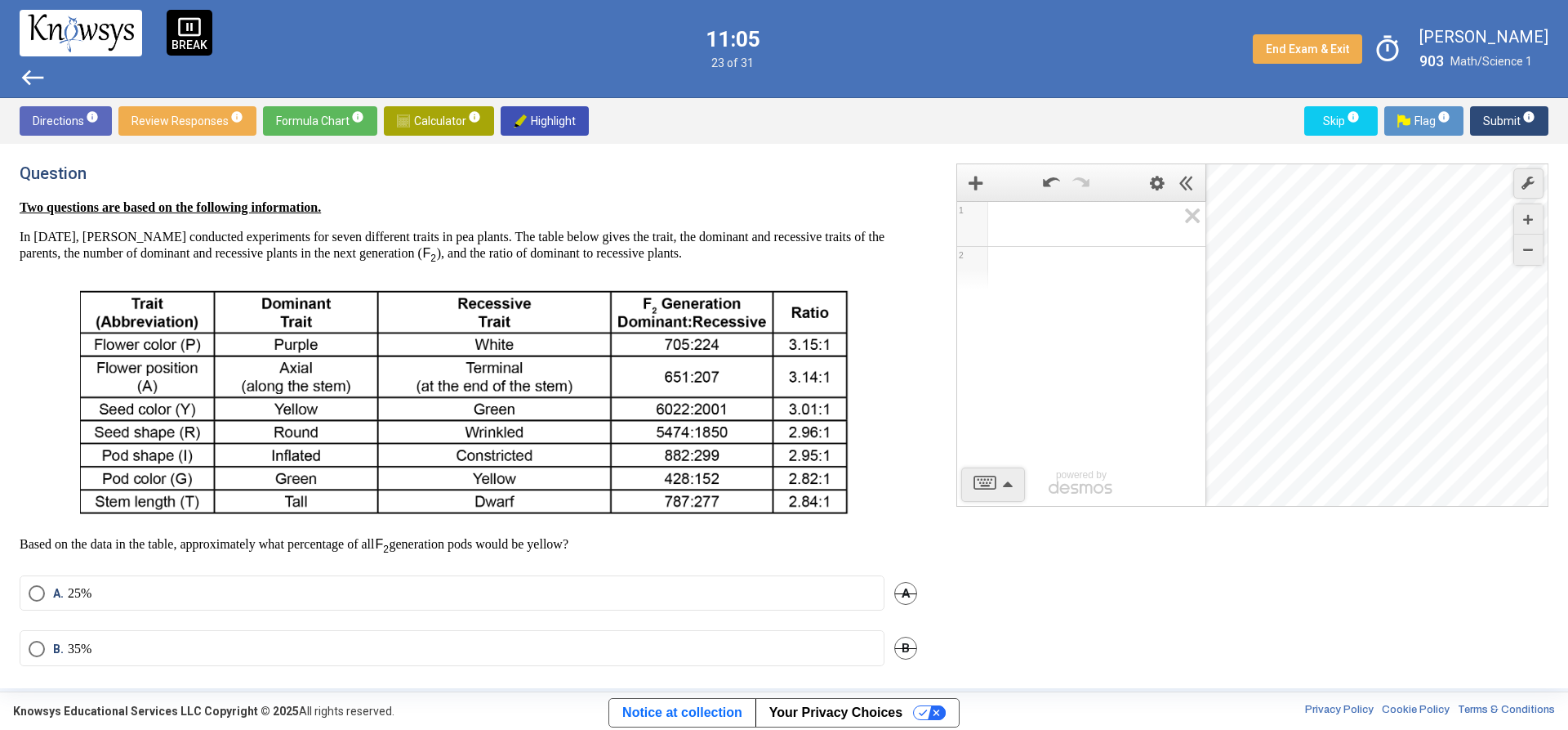
click at [1099, 217] on span "Math Input:" at bounding box center [1089, 223] width 177 height 19
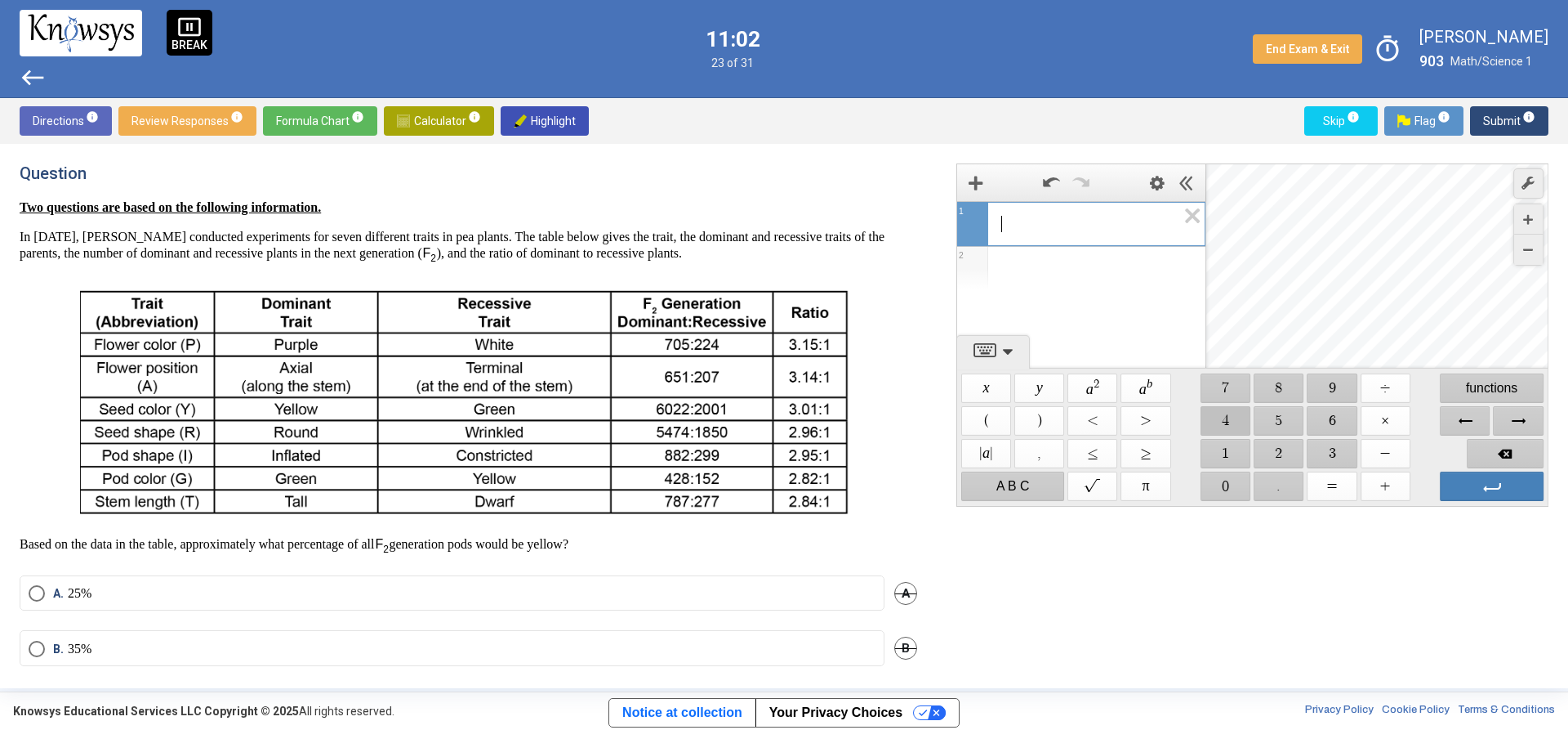
click at [1221, 421] on span "$$ 4" at bounding box center [1225, 421] width 50 height 29
click at [1274, 447] on span "$$ 2" at bounding box center [1280, 453] width 50 height 29
click at [1274, 394] on span "$$ 8" at bounding box center [1280, 388] width 50 height 29
click at [1389, 392] on span "$$ ÷" at bounding box center [1386, 388] width 50 height 29
drag, startPoint x: 1210, startPoint y: 443, endPoint x: 1240, endPoint y: 429, distance: 33.1
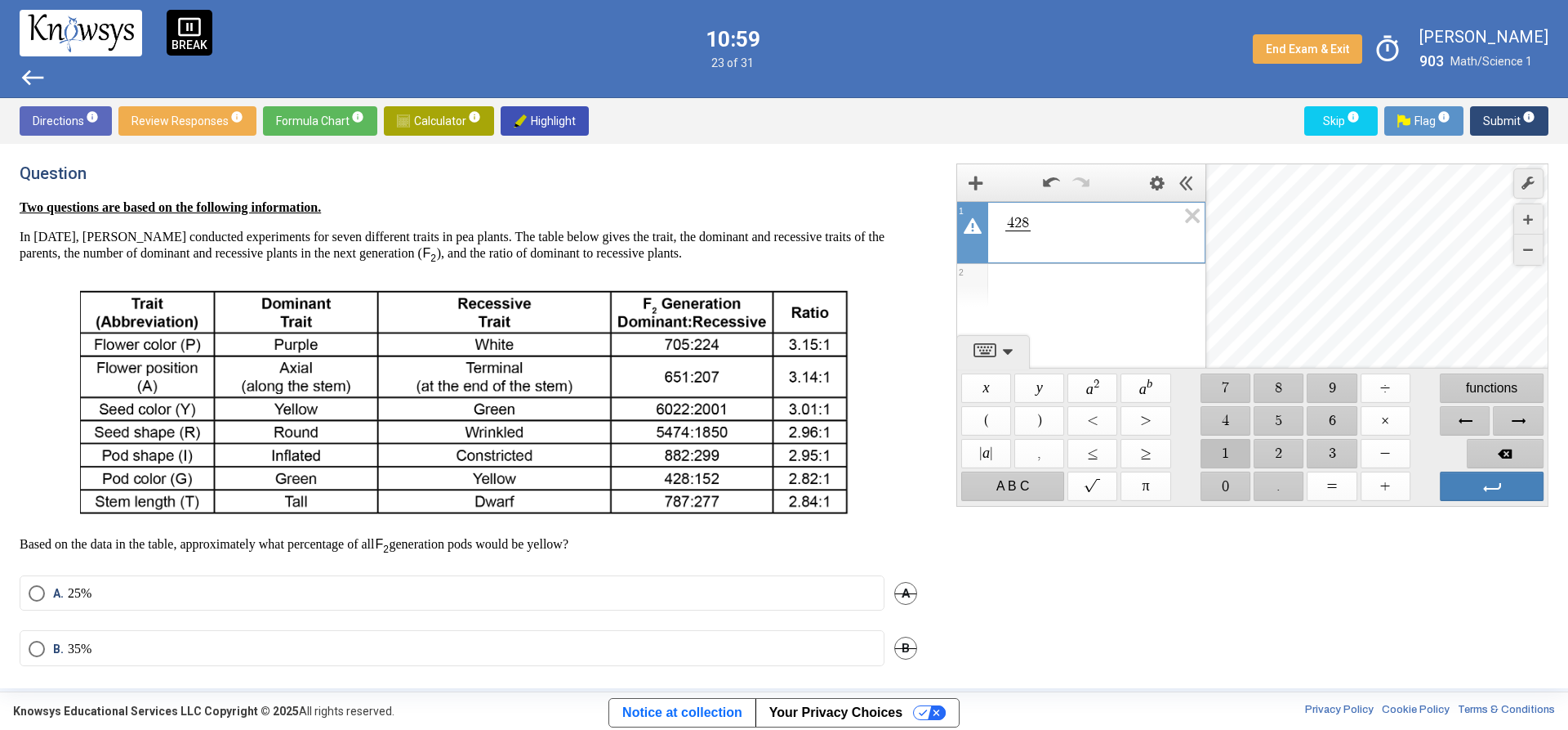
click at [1216, 443] on span "$$ 1" at bounding box center [1225, 453] width 50 height 29
click at [1258, 422] on span "$$ 5" at bounding box center [1280, 421] width 50 height 29
click at [1265, 456] on span "$$ 2" at bounding box center [1280, 453] width 50 height 29
click at [1034, 227] on span "4 2 8 1 5 2 ​ ​" at bounding box center [1018, 232] width 32 height 33
click at [1028, 222] on span "8" at bounding box center [1025, 223] width 7 height 15
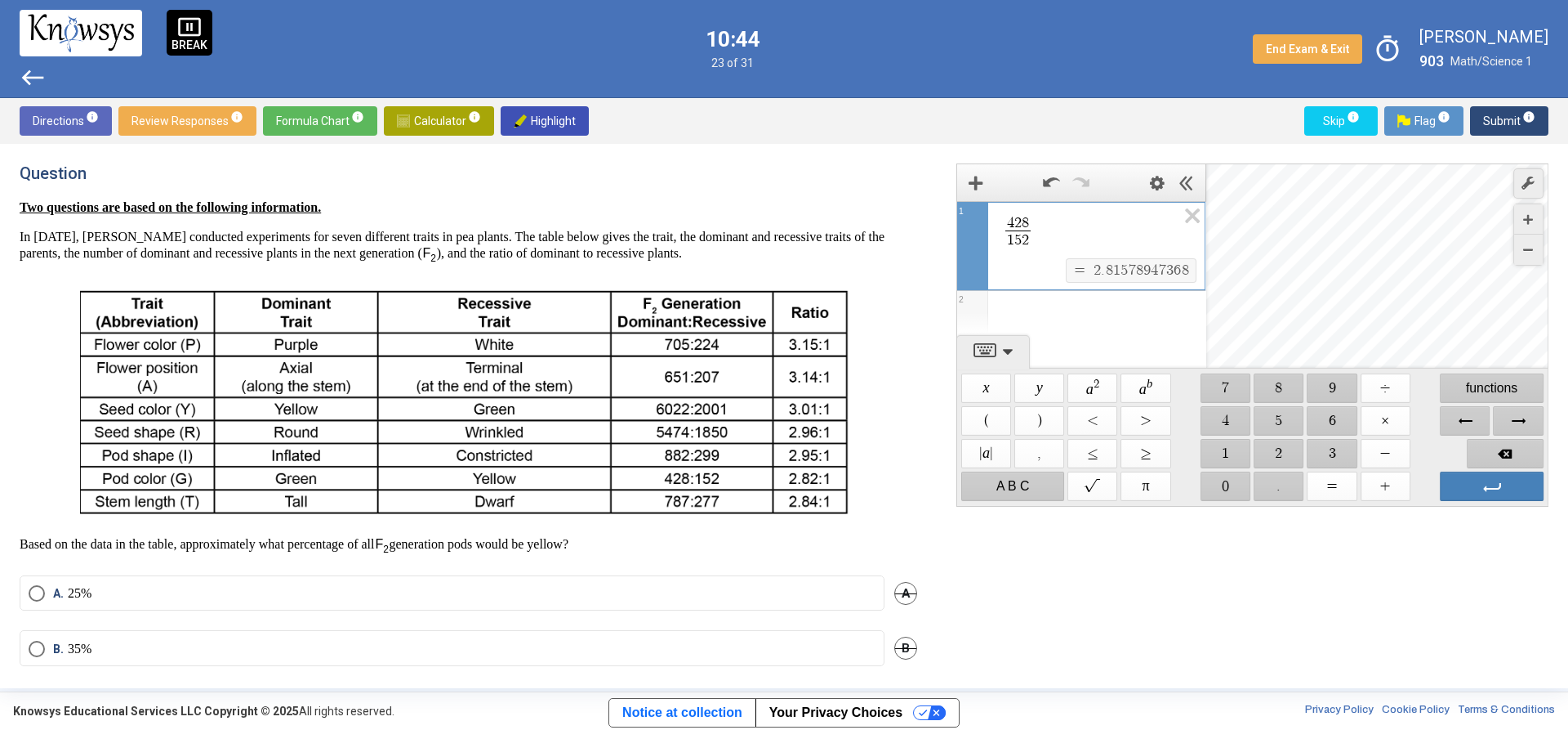
click at [1037, 308] on div "Expression List" at bounding box center [1082, 312] width 249 height 42
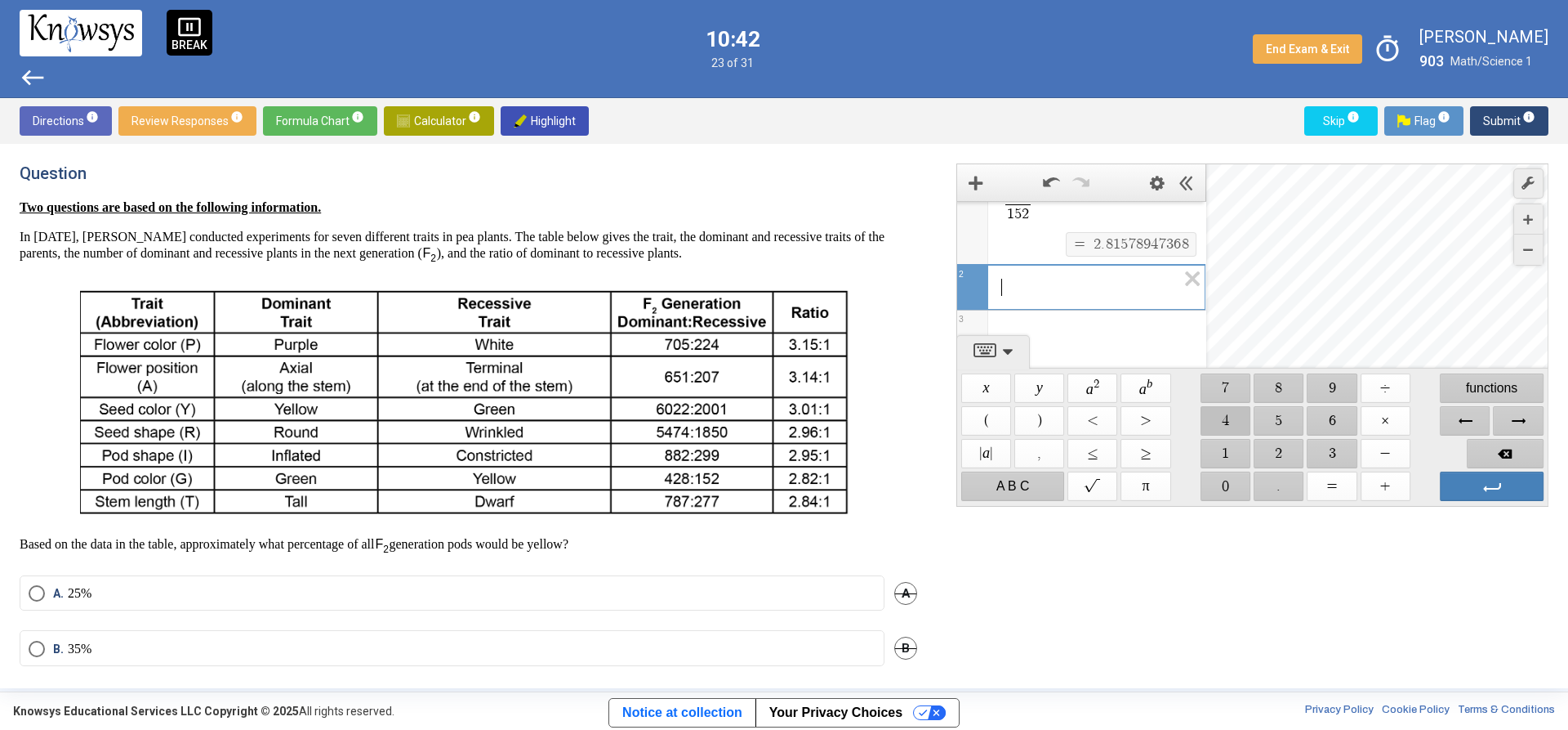
click at [1219, 406] on span "$$ 4" at bounding box center [1225, 421] width 50 height 29
click at [1290, 441] on span "$$ 2" at bounding box center [1280, 453] width 50 height 29
click at [1279, 385] on span "$$ 8" at bounding box center [1280, 388] width 50 height 29
click at [1401, 385] on span "$$ ÷" at bounding box center [1386, 388] width 50 height 29
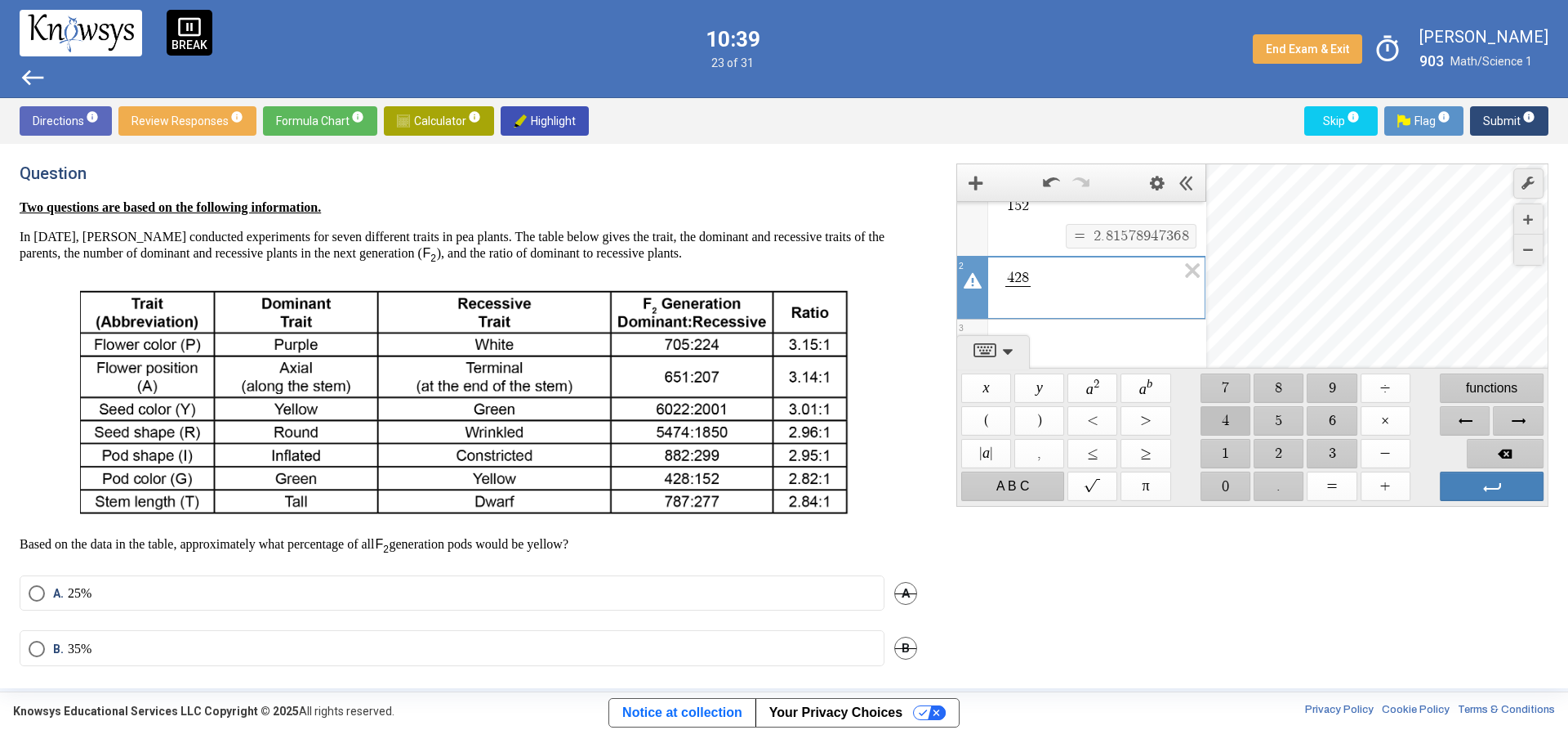
click at [1242, 418] on span "$$ 4" at bounding box center [1225, 421] width 50 height 29
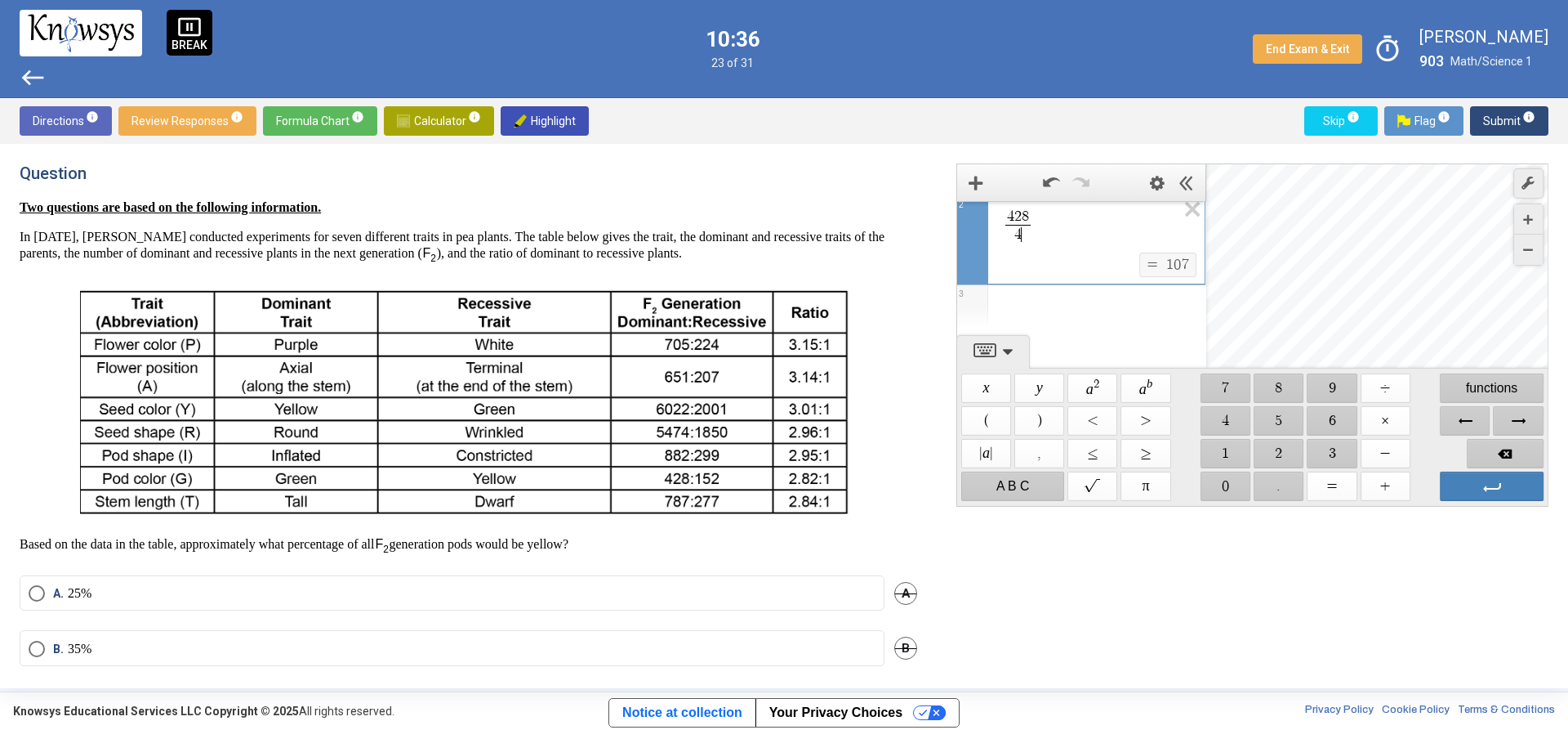
click at [1084, 300] on div "Expression List" at bounding box center [1082, 306] width 249 height 42
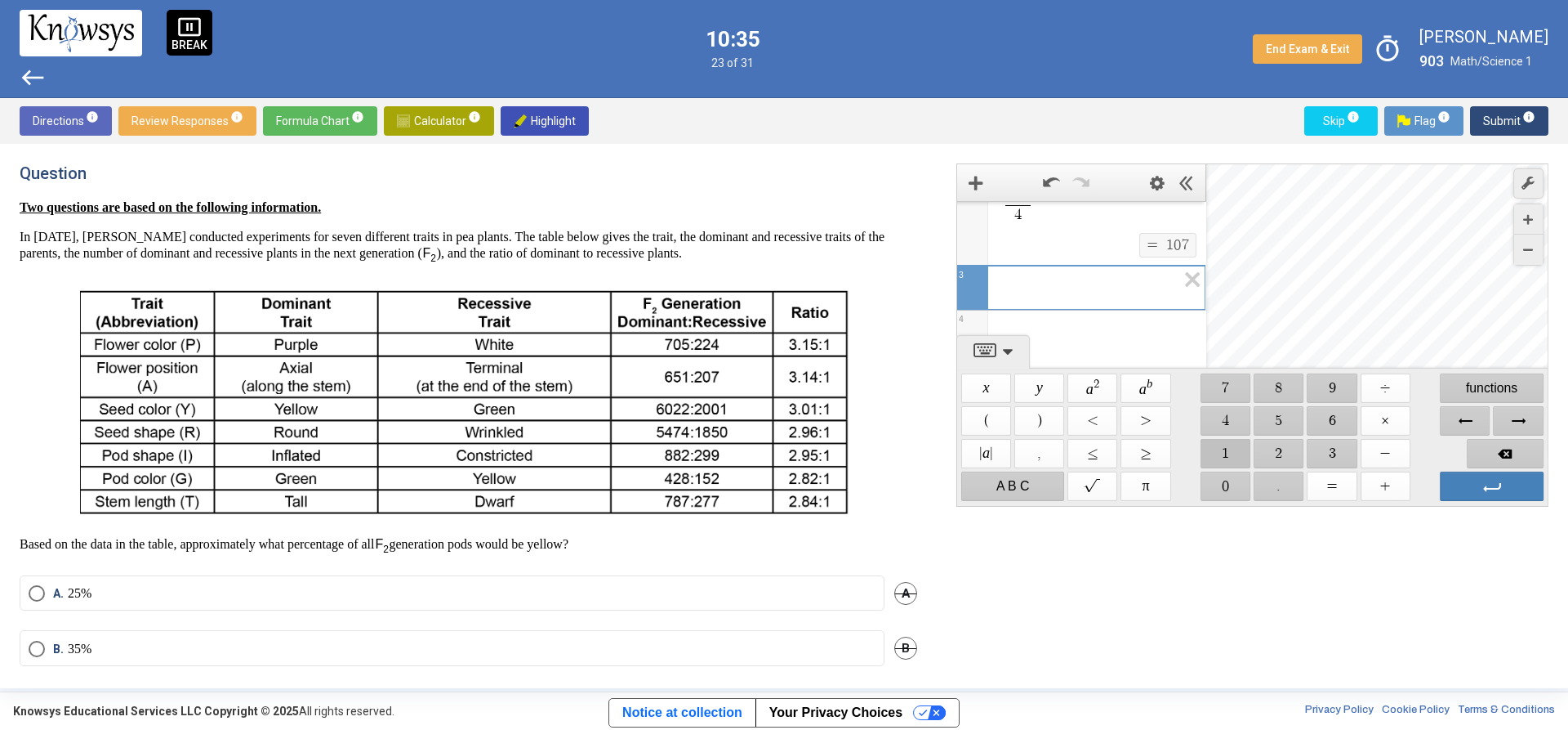
click at [1228, 445] on span "$$ 1" at bounding box center [1225, 453] width 50 height 29
click at [1286, 413] on span "$$ 5" at bounding box center [1280, 421] width 50 height 29
click at [1268, 442] on span "$$ 2" at bounding box center [1280, 453] width 50 height 29
click at [1373, 383] on span "$$ ÷" at bounding box center [1386, 388] width 50 height 29
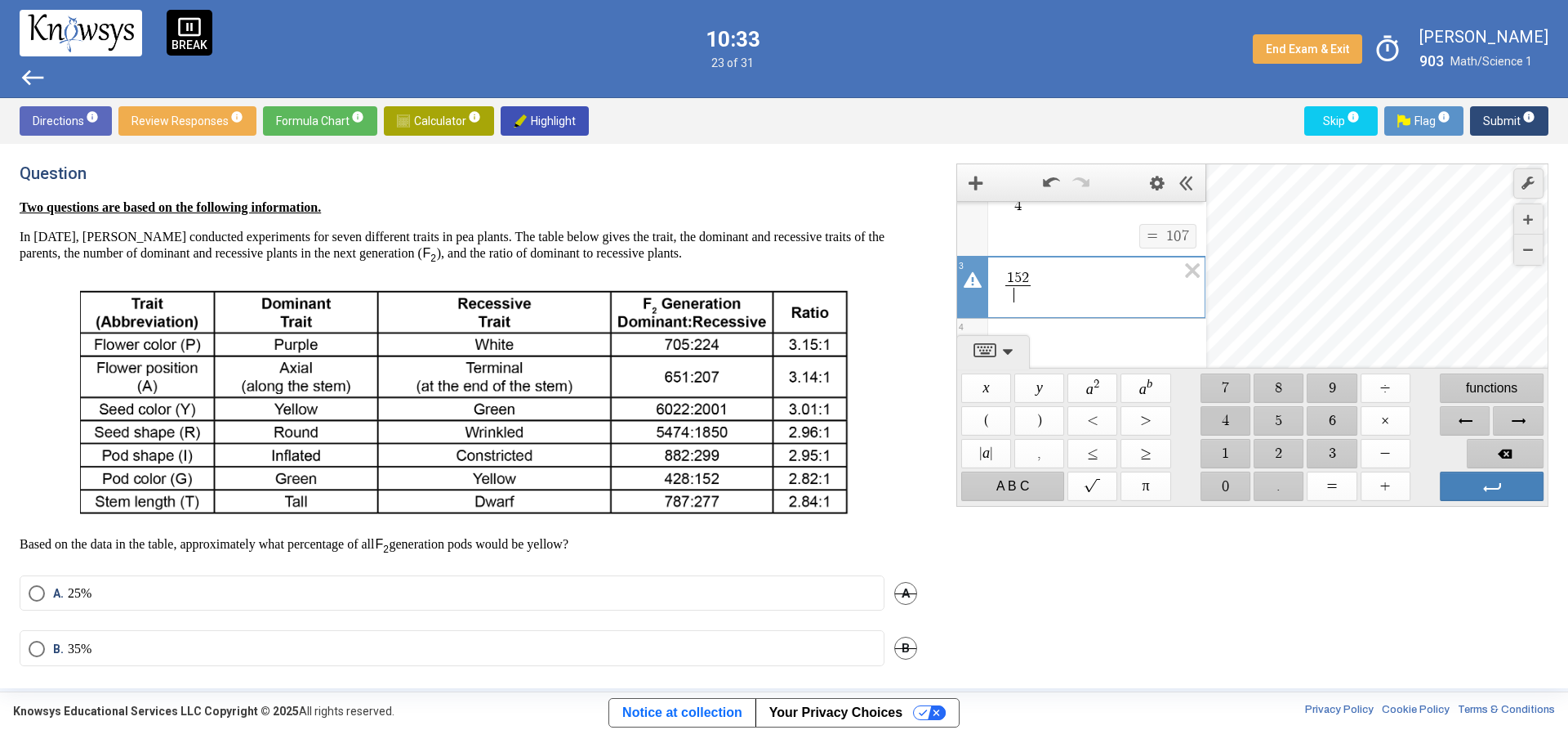
click at [1238, 415] on span "$$ 4" at bounding box center [1225, 421] width 50 height 29
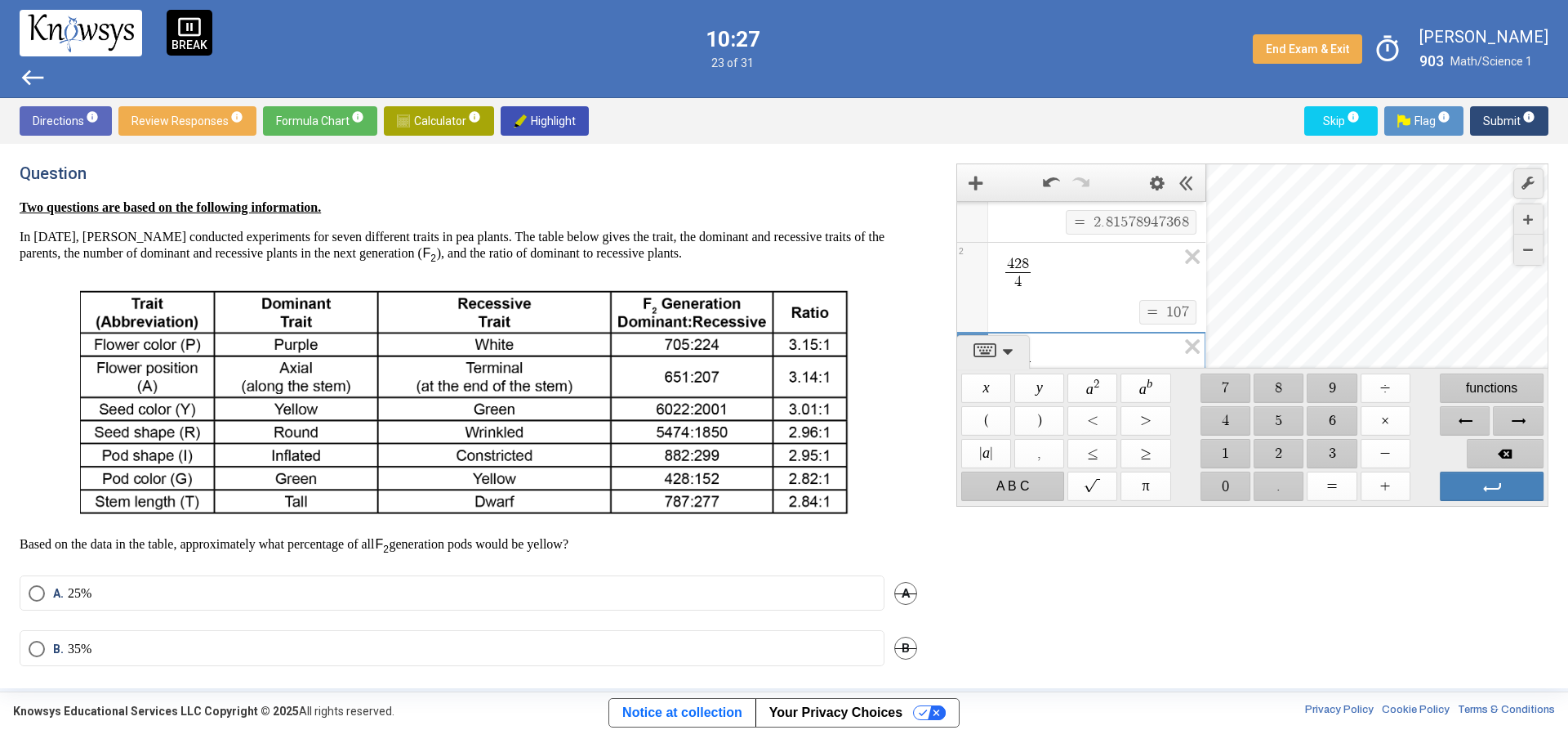
click at [1020, 279] on span "4" at bounding box center [1018, 281] width 26 height 18
click at [1125, 304] on div "Expression List" at bounding box center [1082, 306] width 249 height 42
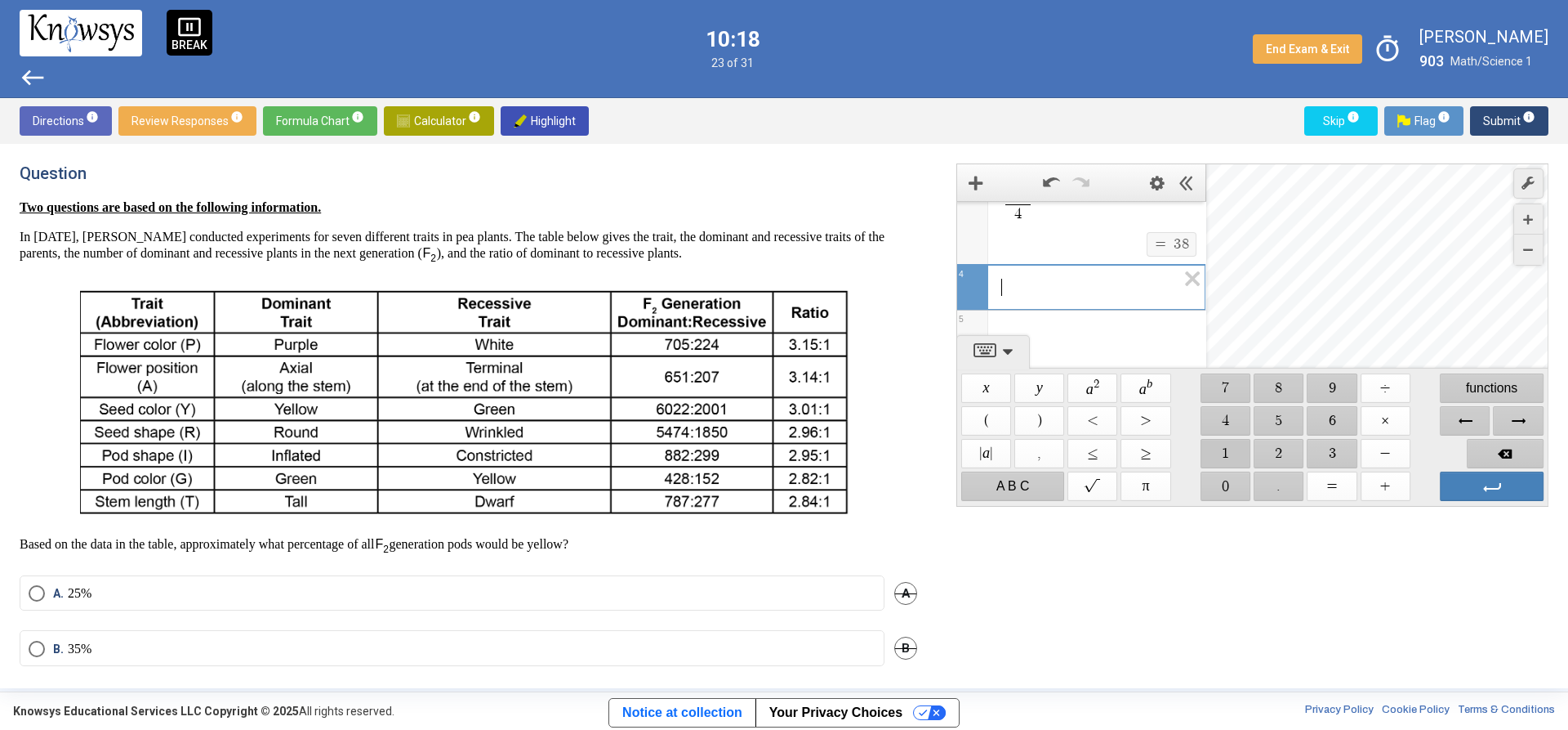
click at [1225, 453] on span "$$ 1" at bounding box center [1225, 453] width 50 height 29
click at [1232, 484] on span "$$ 0" at bounding box center [1225, 487] width 50 height 29
click at [1229, 371] on div "$$ 7" at bounding box center [1226, 387] width 53 height 32
click at [1225, 381] on span "$$ 7" at bounding box center [1225, 388] width 50 height 29
click at [1385, 387] on span "$$ ÷" at bounding box center [1386, 388] width 50 height 29
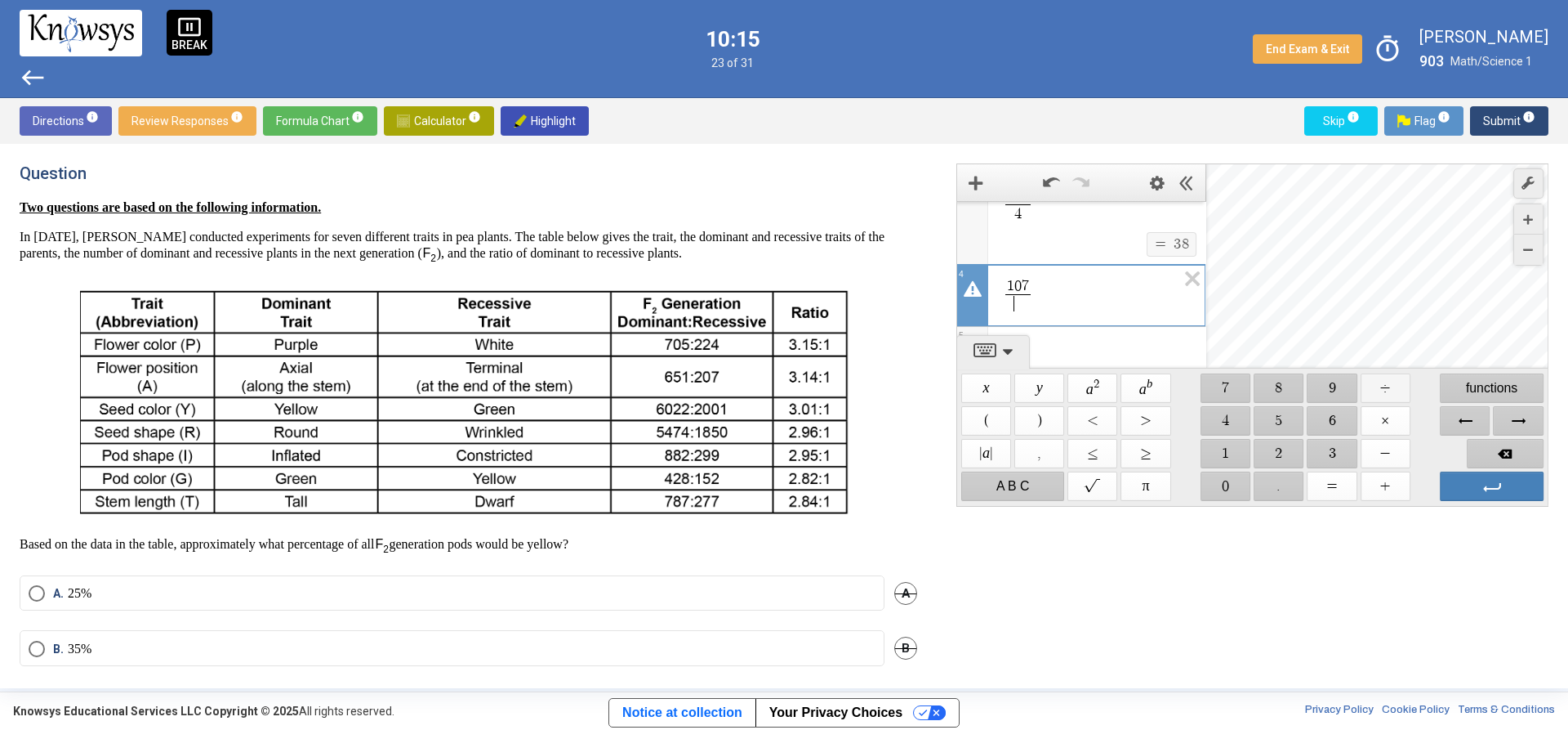
scroll to position [213, 0]
click at [1322, 456] on span "$$ 3" at bounding box center [1332, 453] width 50 height 29
click at [1286, 400] on span "$$ 8" at bounding box center [1280, 388] width 50 height 29
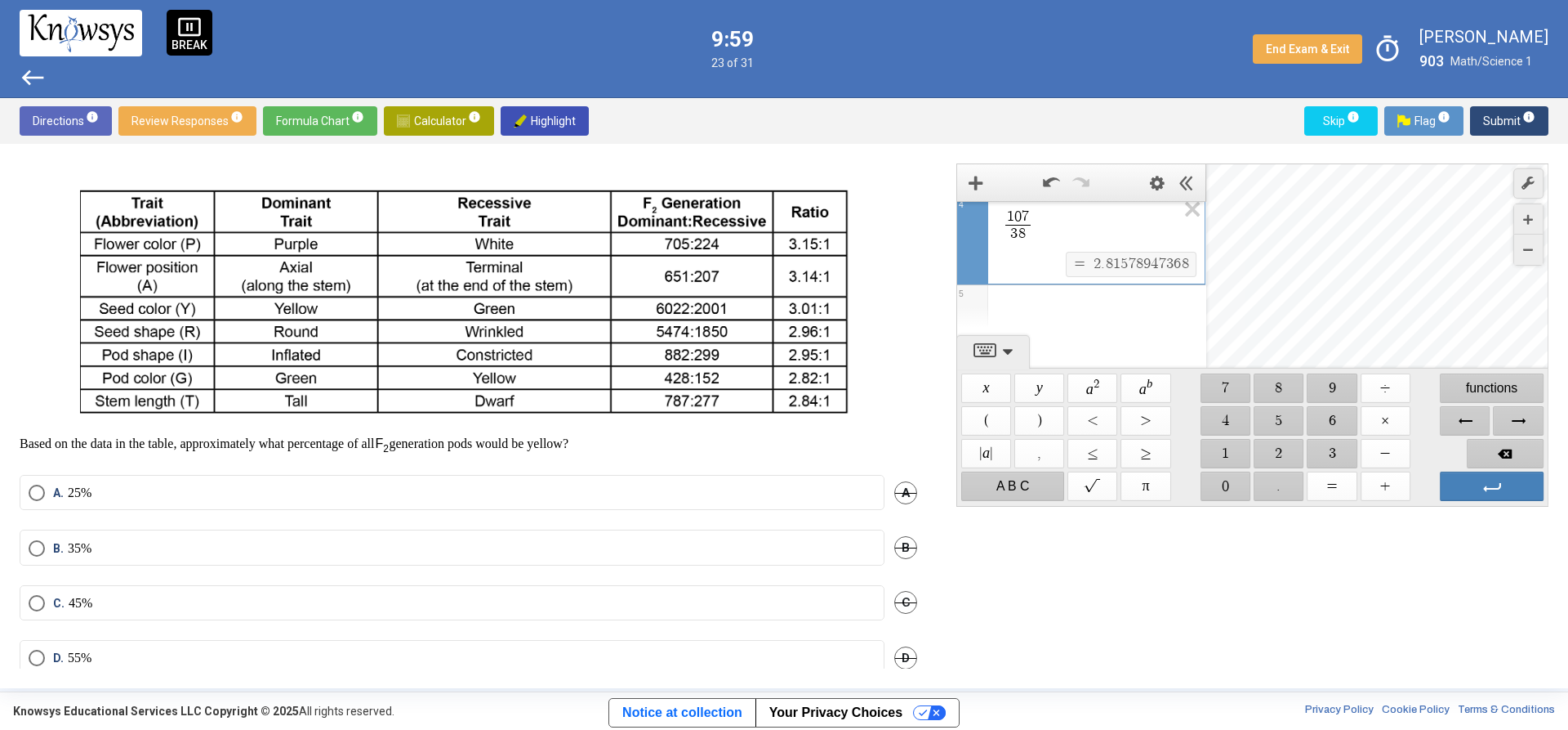
scroll to position [125, 0]
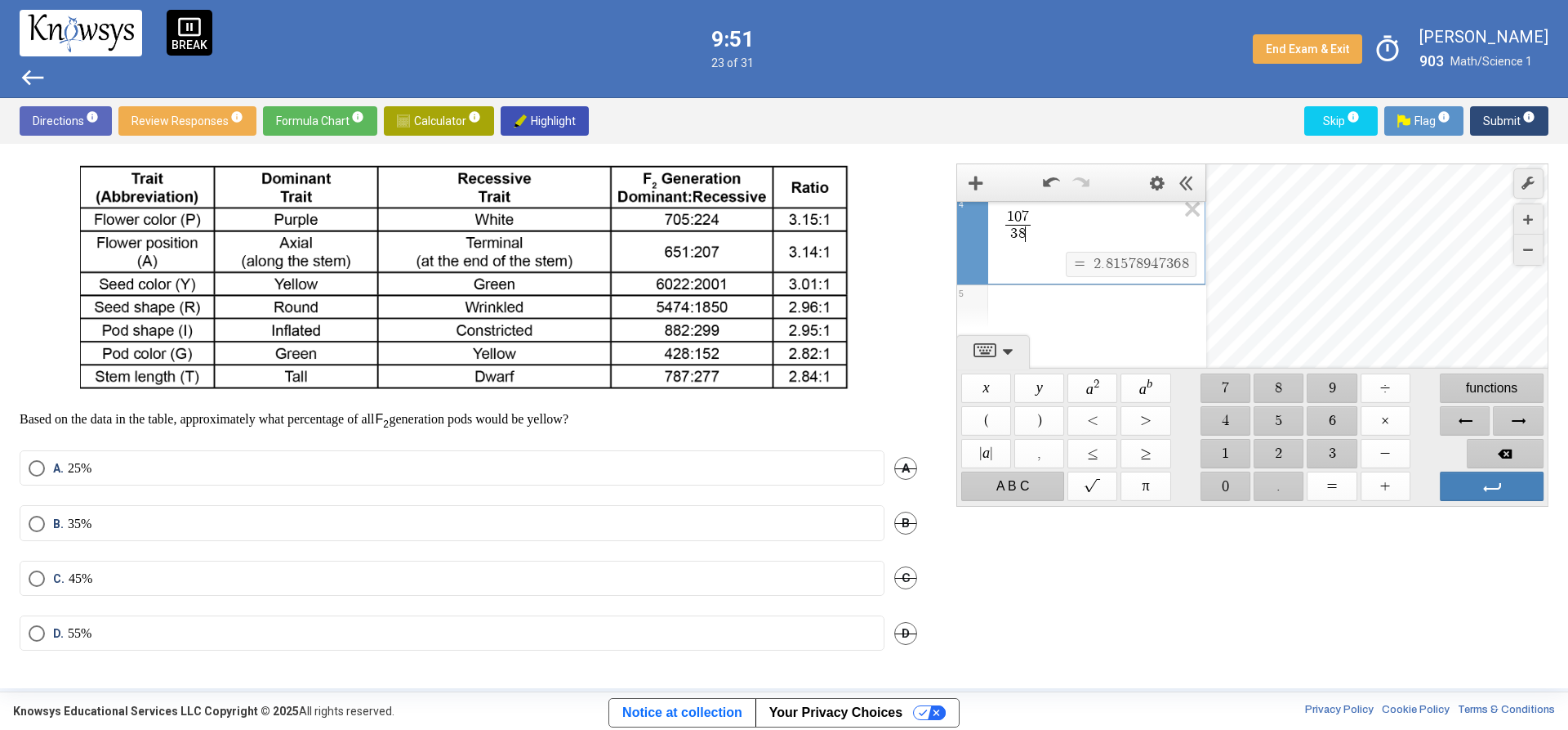
click at [134, 521] on label "B. 35%" at bounding box center [451, 524] width 847 height 17
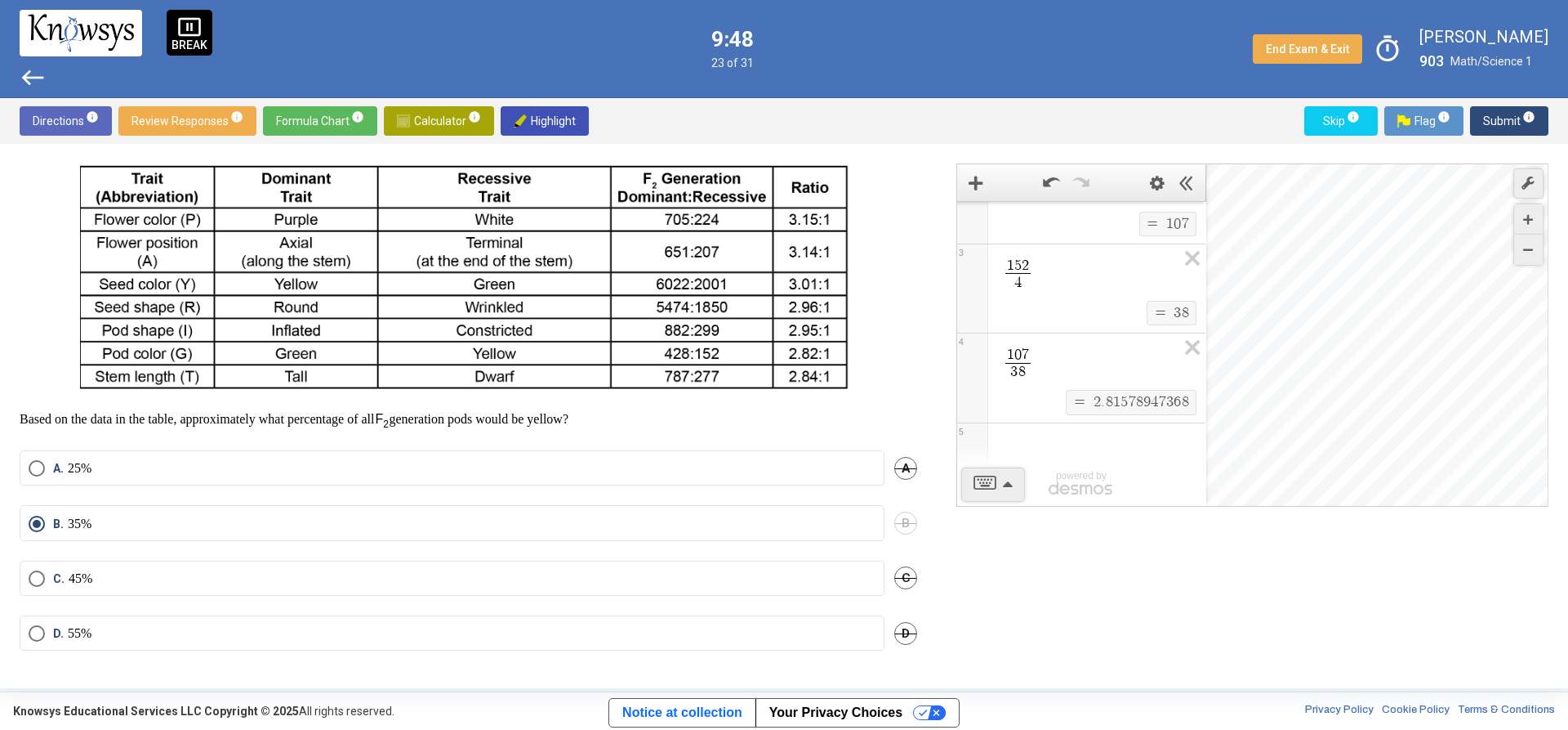
click at [1531, 103] on div "Directions info Review Responses info Formula Chart info Calculator info Highli…" at bounding box center [784, 121] width 1568 height 46
click at [1517, 113] on span "Submit info" at bounding box center [1509, 121] width 53 height 29
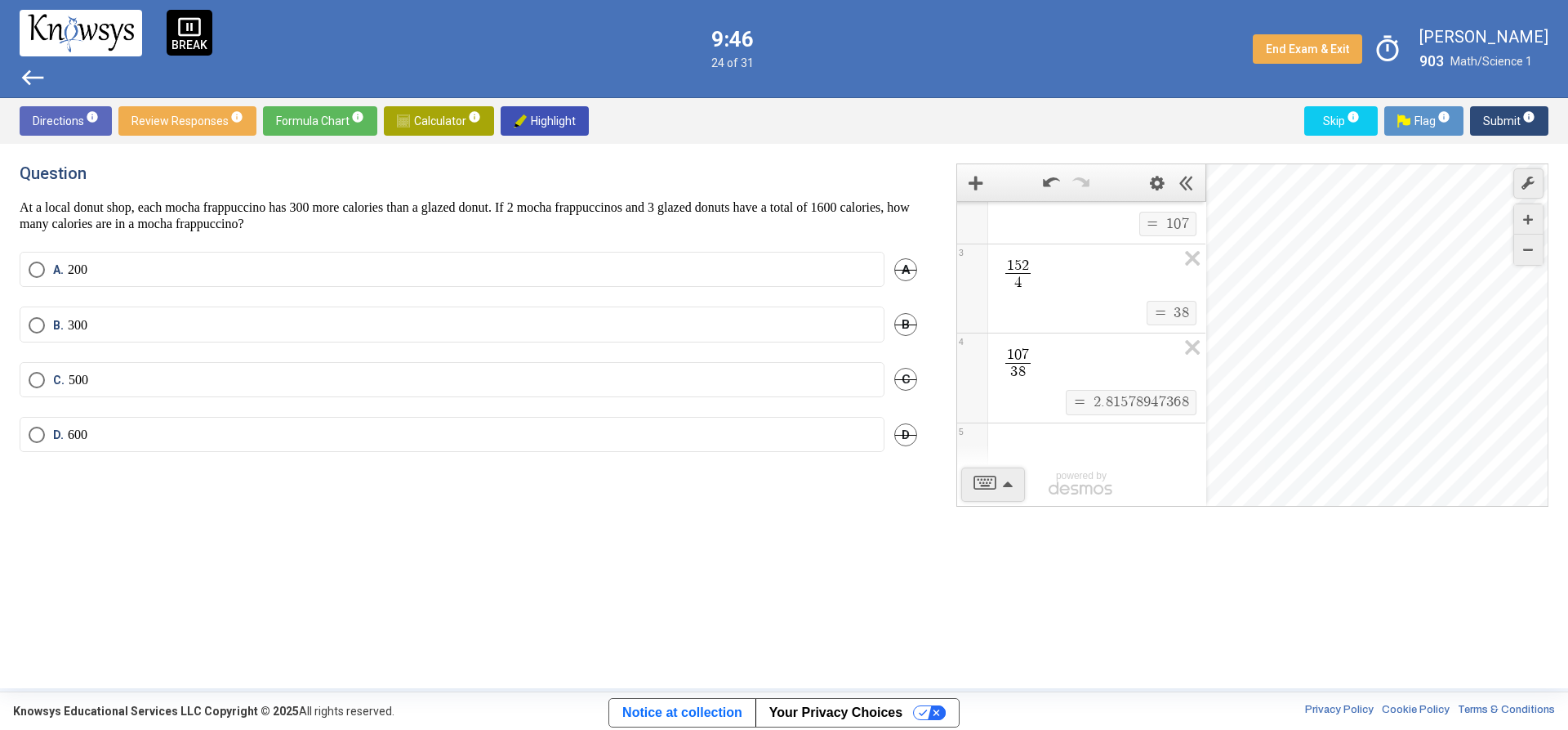
scroll to position [0, 0]
click at [252, 377] on label "C. 500" at bounding box center [451, 380] width 847 height 17
click at [245, 433] on label "D. 600" at bounding box center [451, 435] width 847 height 17
click at [1495, 123] on span "Submit info" at bounding box center [1509, 121] width 53 height 29
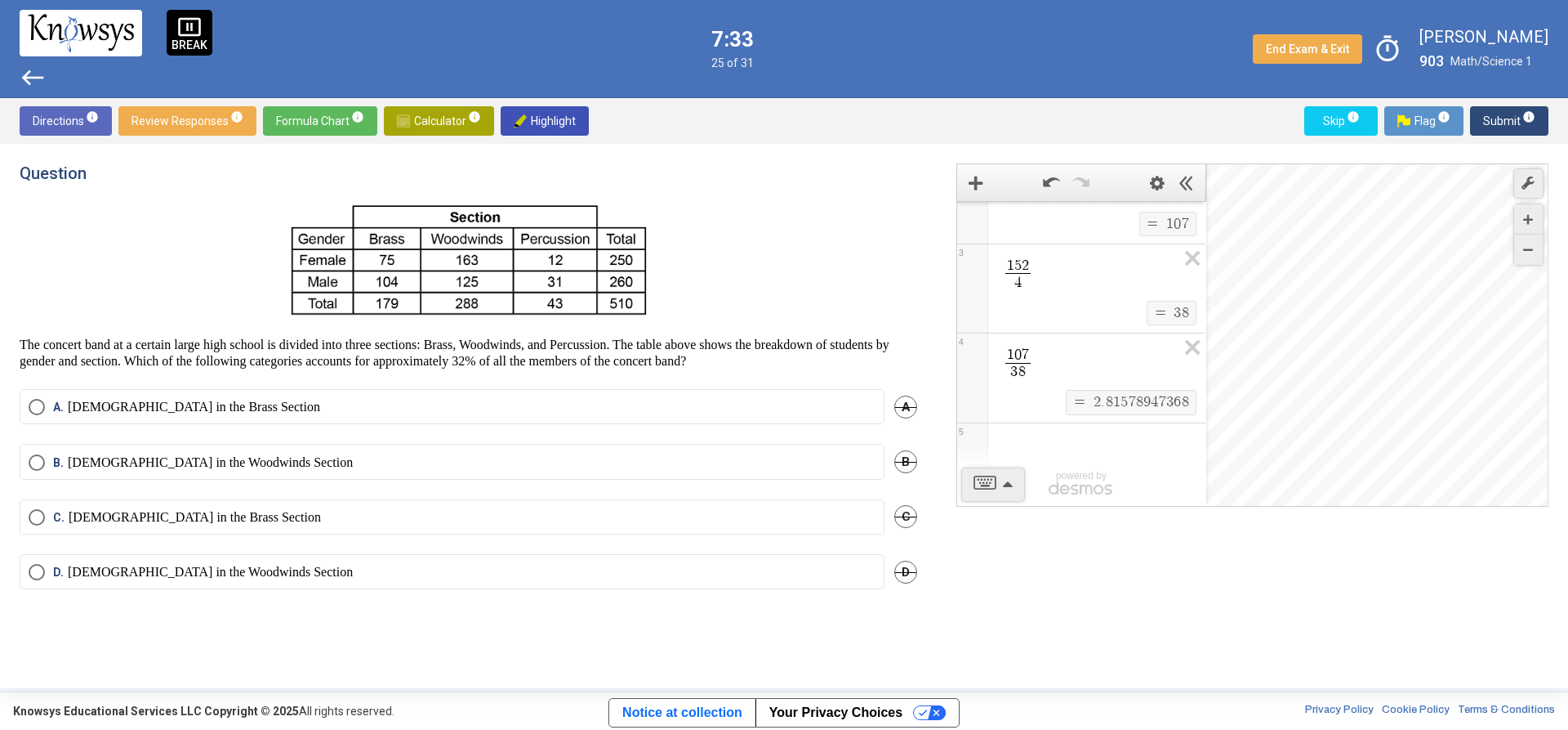
click at [300, 451] on mat-radio-button "B. [DEMOGRAPHIC_DATA] in the Woodwinds Section" at bounding box center [451, 461] width 865 height 35
click at [314, 462] on label "B. [DEMOGRAPHIC_DATA] in the Woodwinds Section" at bounding box center [451, 463] width 847 height 17
click at [1522, 119] on sup "info" at bounding box center [1528, 117] width 15 height 13
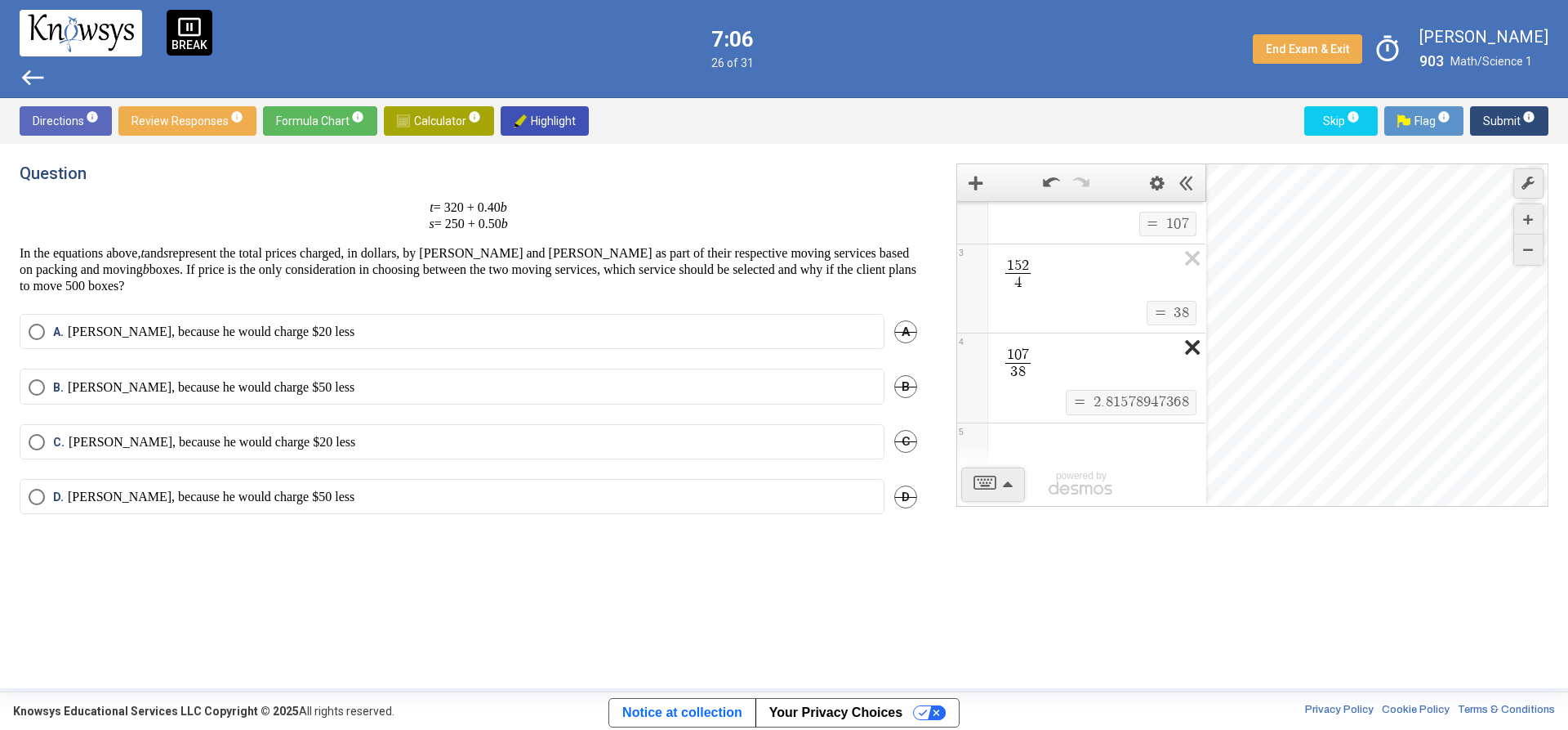
click at [1175, 351] on icon "Expression List" at bounding box center [1188, 352] width 37 height 38
click at [1060, 438] on div "Expression List" at bounding box center [1082, 444] width 249 height 42
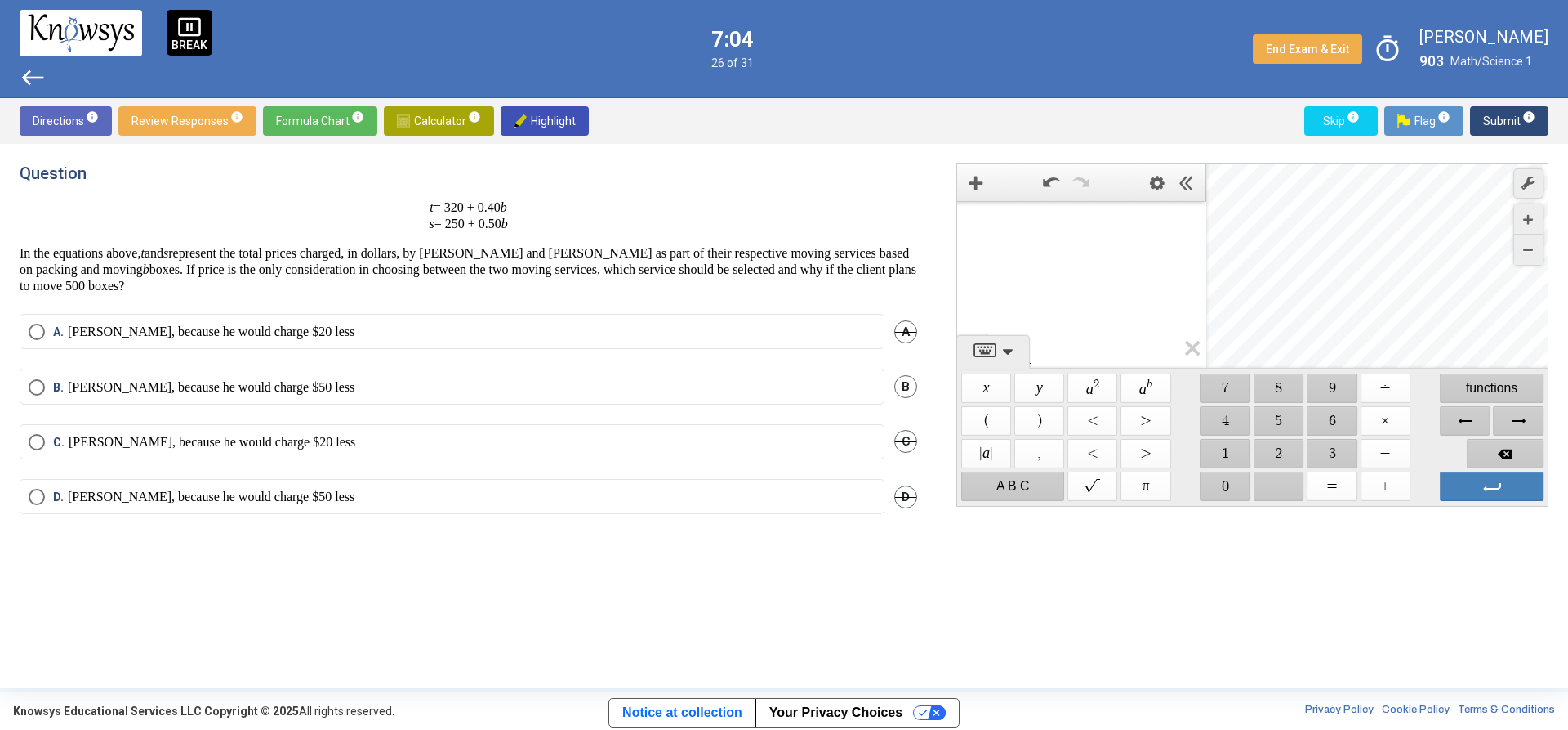
scroll to position [206, 0]
click at [1329, 450] on span "$$ 3" at bounding box center [1332, 453] width 50 height 29
click at [1273, 452] on span "$$ 2" at bounding box center [1280, 453] width 50 height 29
click at [1201, 489] on span "$$ 0" at bounding box center [1225, 487] width 50 height 29
click at [1377, 482] on span "$$ +" at bounding box center [1386, 487] width 50 height 29
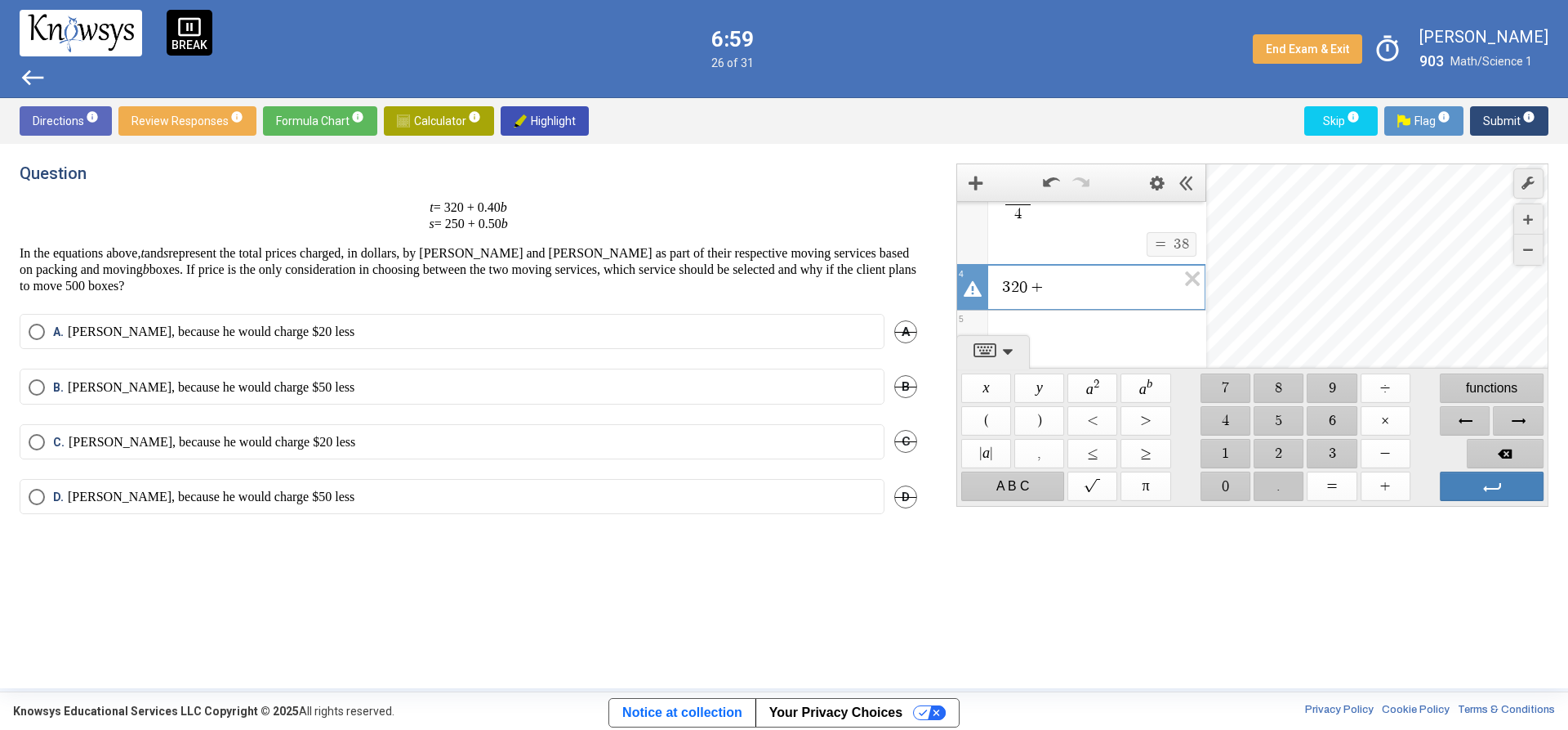
click at [1258, 487] on span "$$ ." at bounding box center [1280, 487] width 50 height 29
click at [1222, 420] on span "$$ 4" at bounding box center [1225, 421] width 50 height 29
click at [989, 415] on span "$$ (" at bounding box center [987, 421] width 50 height 29
click at [1281, 408] on span "$$ 5" at bounding box center [1280, 421] width 50 height 29
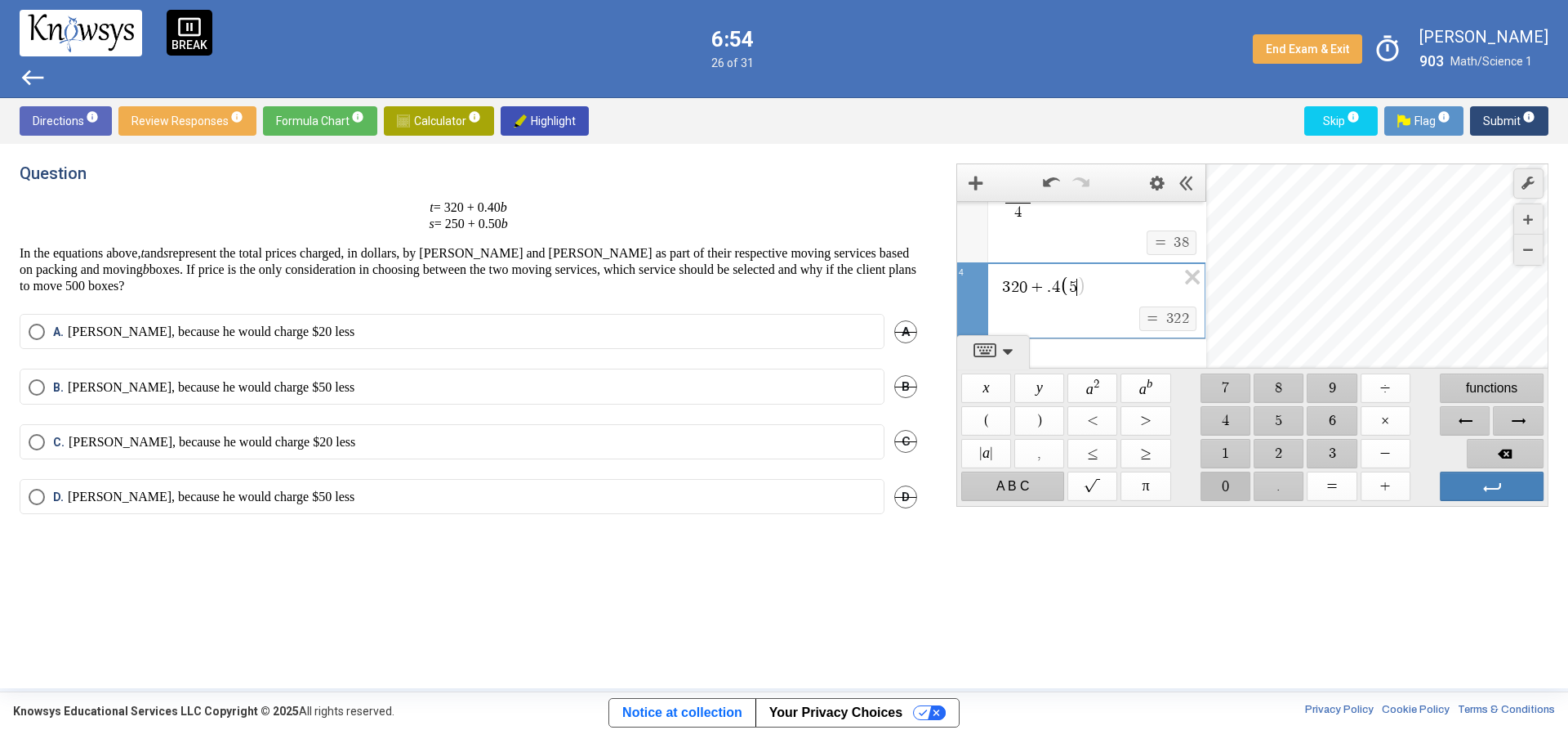
click at [1220, 479] on span "$$ 0" at bounding box center [1225, 487] width 50 height 29
click at [1071, 338] on div "Expression List" at bounding box center [1082, 347] width 249 height 42
click at [1283, 455] on span "$$ 2" at bounding box center [1280, 453] width 50 height 29
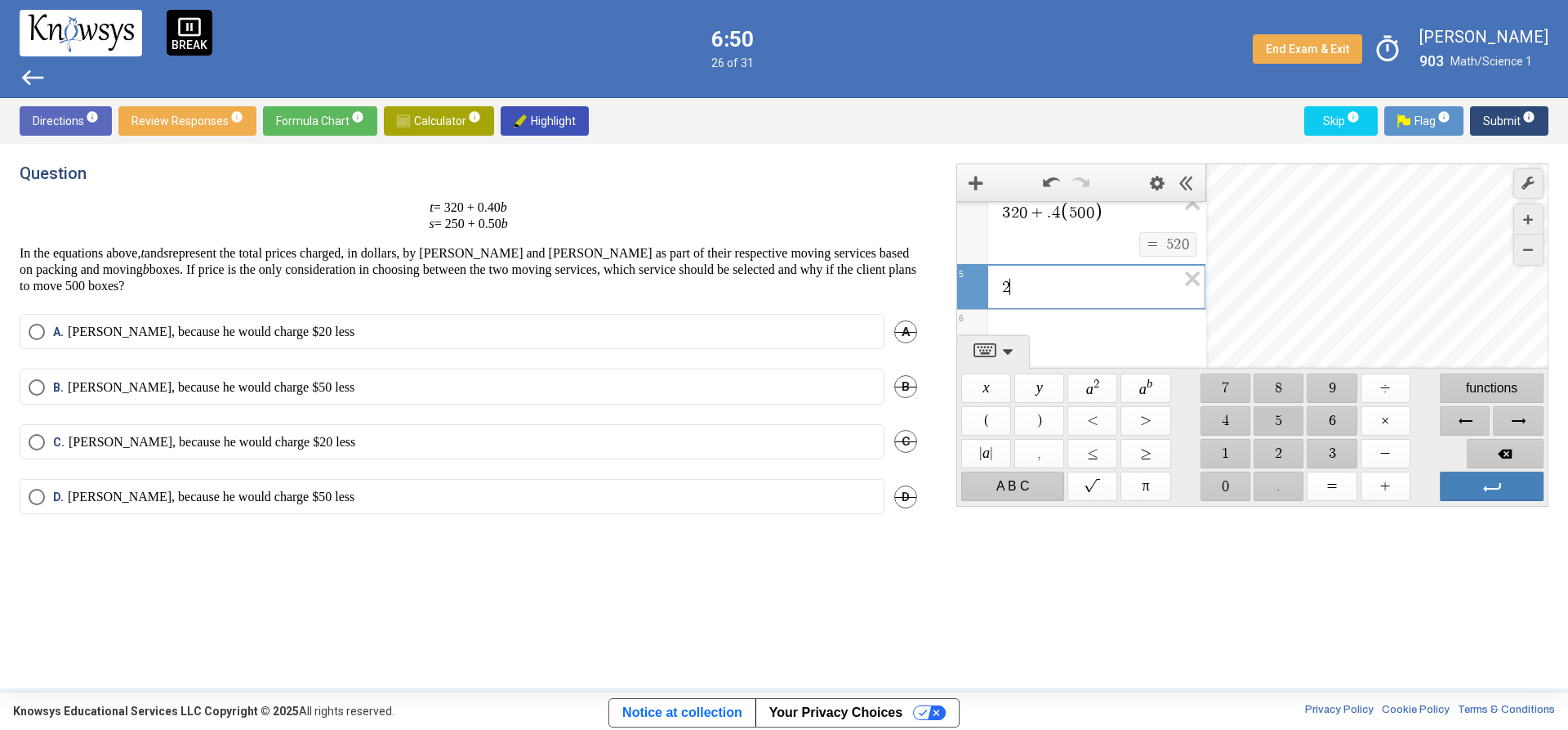
click at [1286, 418] on span "$$ 5" at bounding box center [1280, 421] width 50 height 29
click at [1210, 477] on span "$$ 0" at bounding box center [1225, 487] width 50 height 29
click at [1379, 479] on span "$$ +" at bounding box center [1386, 487] width 50 height 29
click at [1286, 498] on span "$$ ." at bounding box center [1280, 487] width 50 height 29
click at [1293, 415] on span "$$ 5" at bounding box center [1280, 421] width 50 height 29
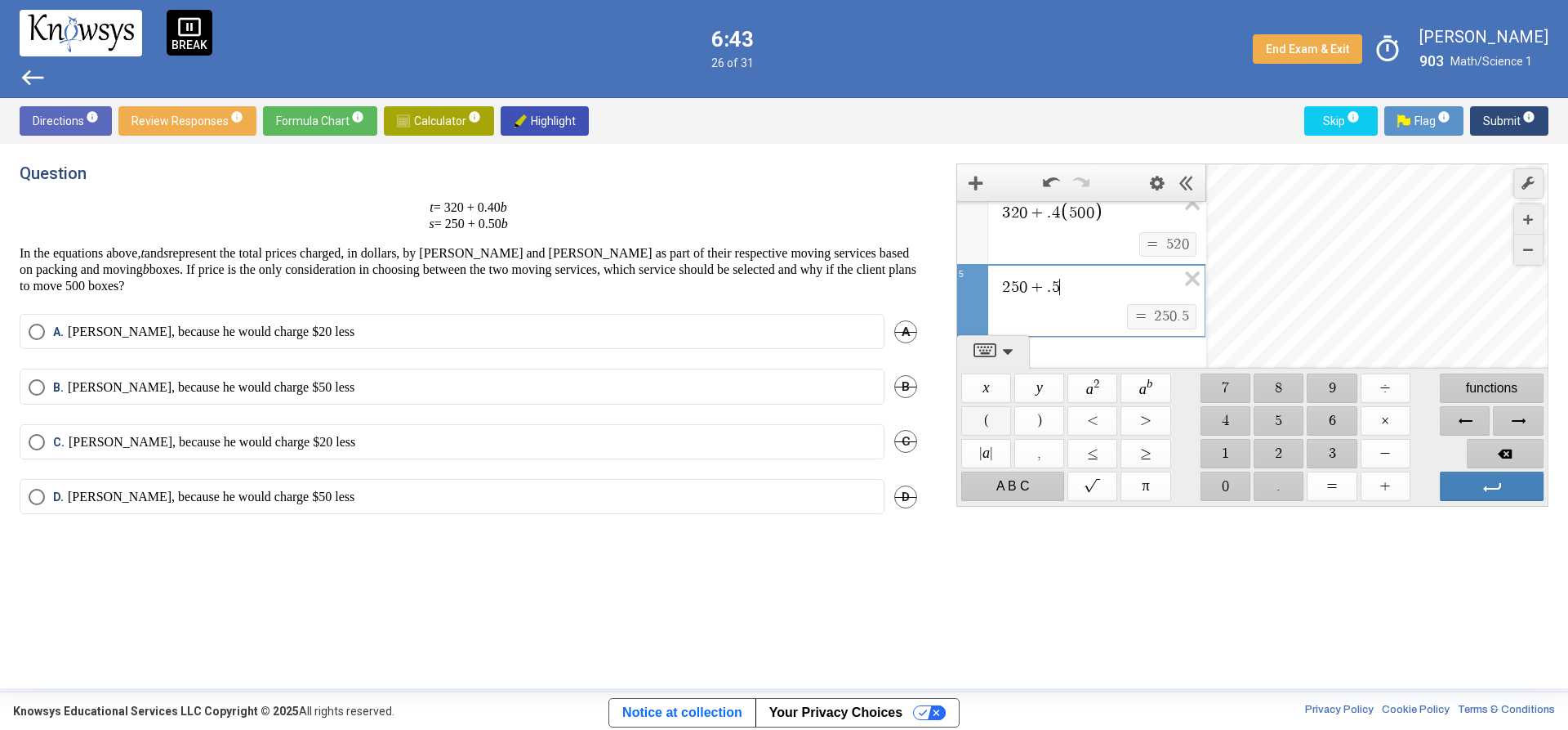
drag, startPoint x: 995, startPoint y: 418, endPoint x: 1004, endPoint y: 418, distance: 9.0
click at [1000, 418] on span "$$ (" at bounding box center [987, 421] width 50 height 29
click at [1288, 423] on span "$$ 5" at bounding box center [1280, 421] width 50 height 29
click at [1236, 477] on span "$$ 0" at bounding box center [1225, 487] width 50 height 29
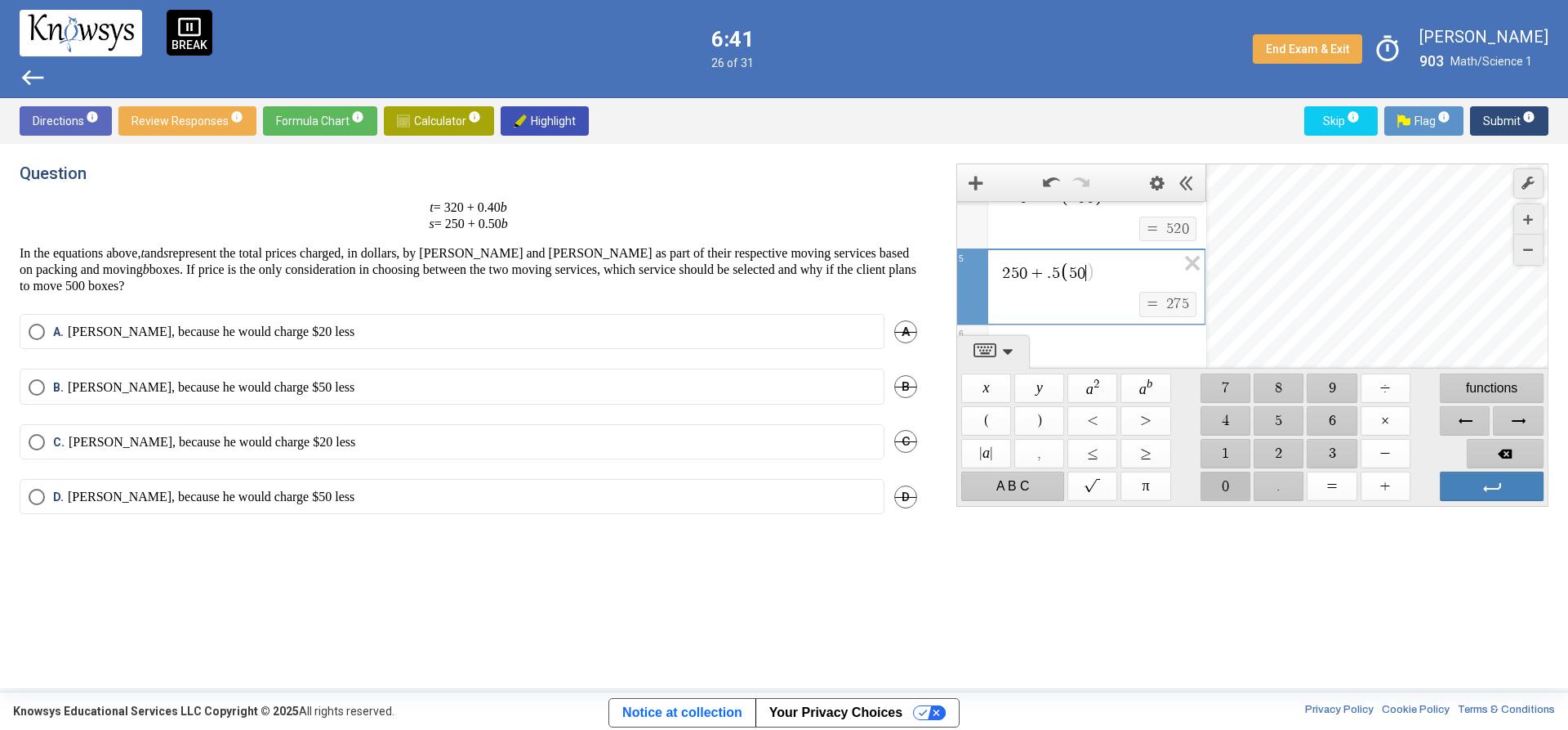
click at [1236, 477] on span "$$ 0" at bounding box center [1225, 487] width 50 height 29
click at [1036, 414] on span "$$ )" at bounding box center [1039, 421] width 50 height 29
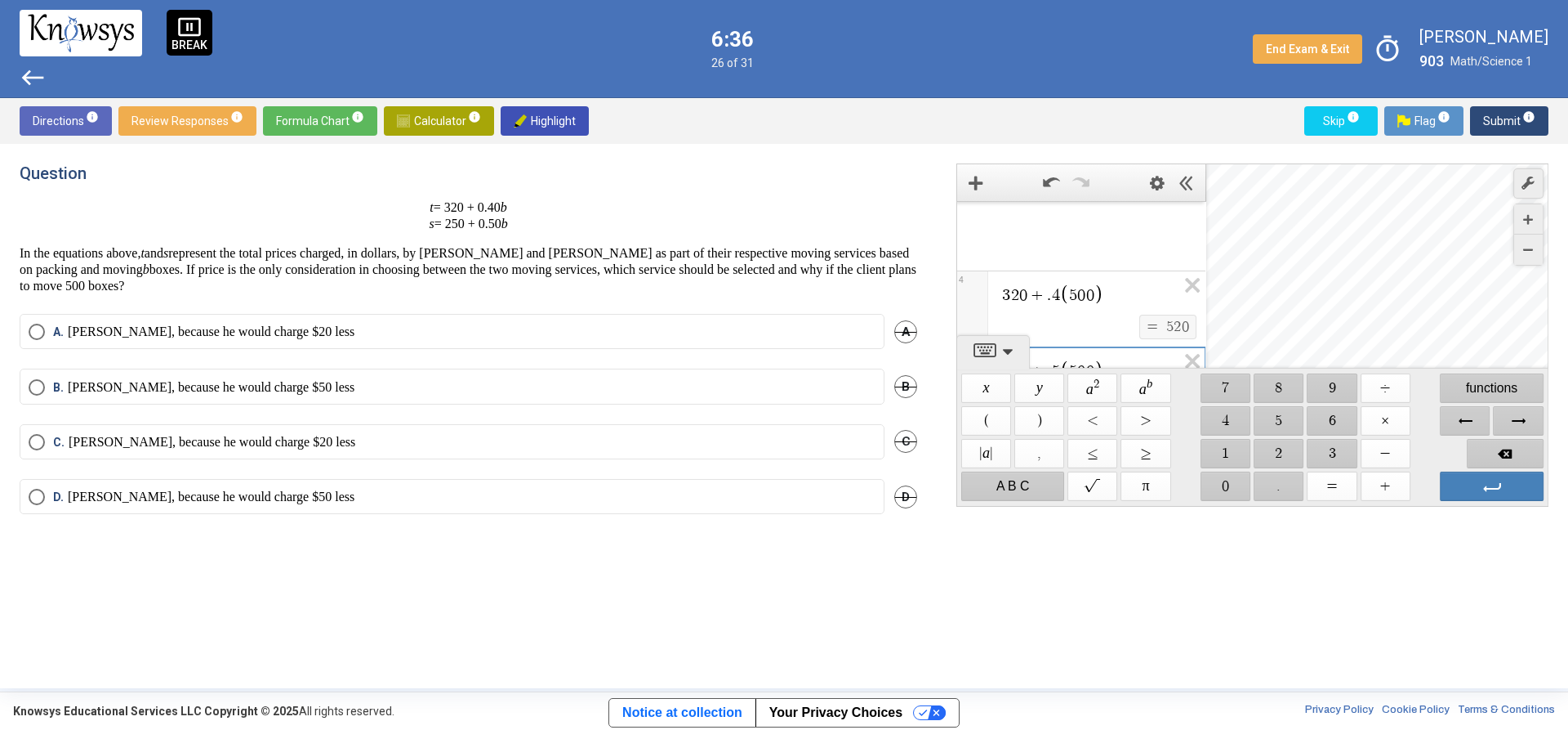
click at [350, 437] on label "[PERSON_NAME], because he would charge $20 less" at bounding box center [451, 442] width 847 height 17
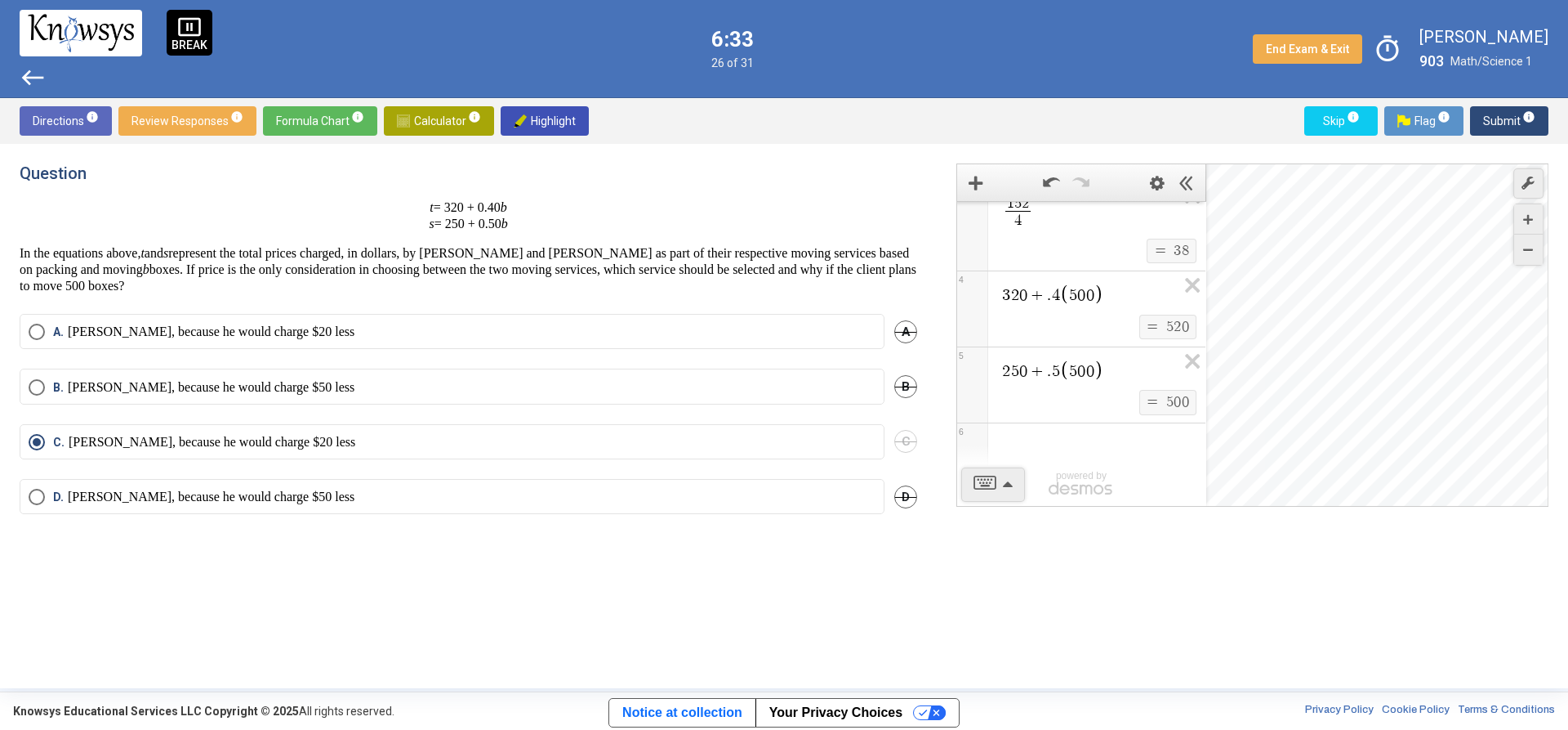
click at [1559, 124] on div "Directions info Review Responses info Formula Chart info Calculator info Highli…" at bounding box center [784, 121] width 1568 height 46
click at [1534, 124] on span "Submit info" at bounding box center [1509, 121] width 53 height 29
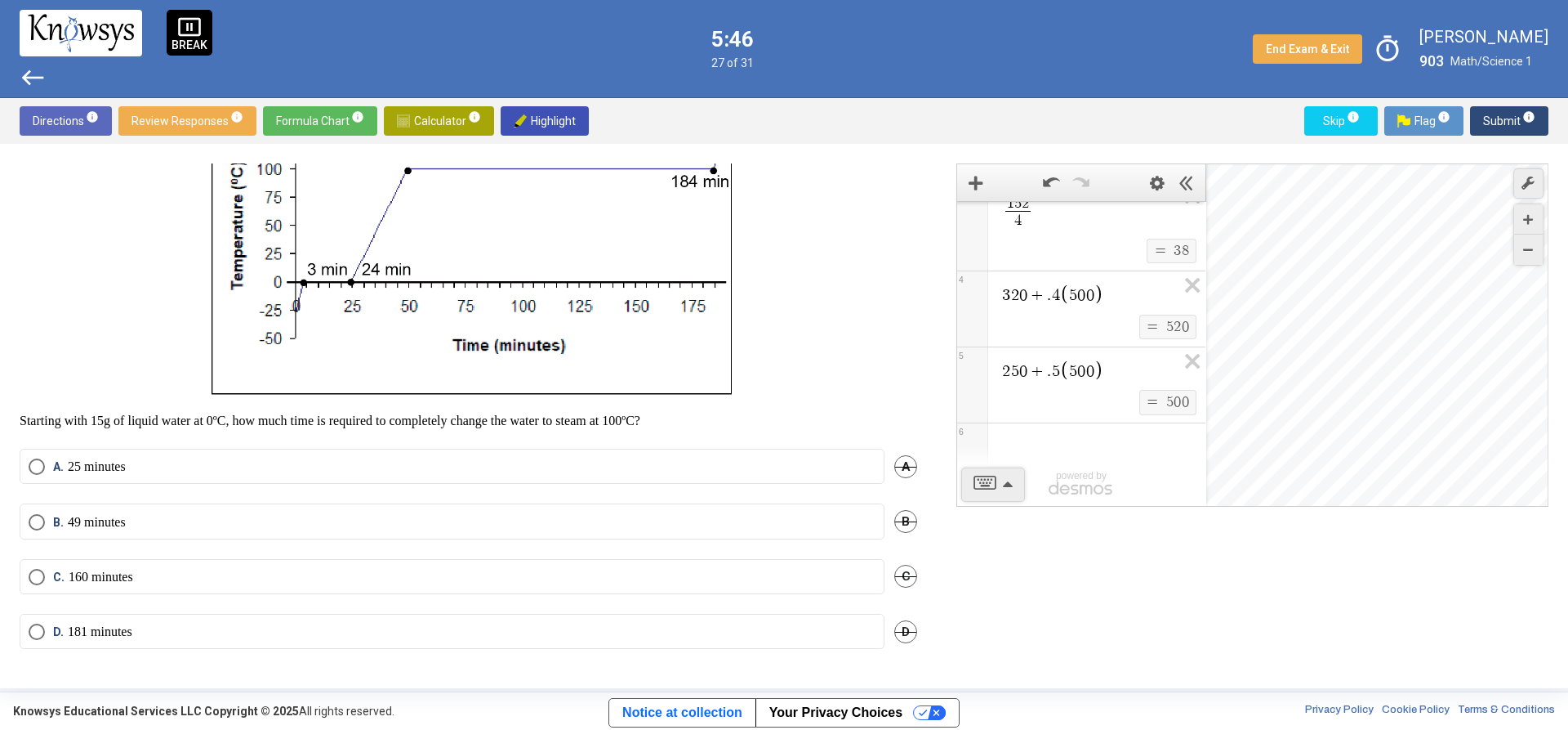
scroll to position [261, 0]
click at [176, 627] on label "D. 181 minutes" at bounding box center [451, 631] width 847 height 17
click at [1492, 124] on span "Submit info" at bounding box center [1509, 121] width 53 height 29
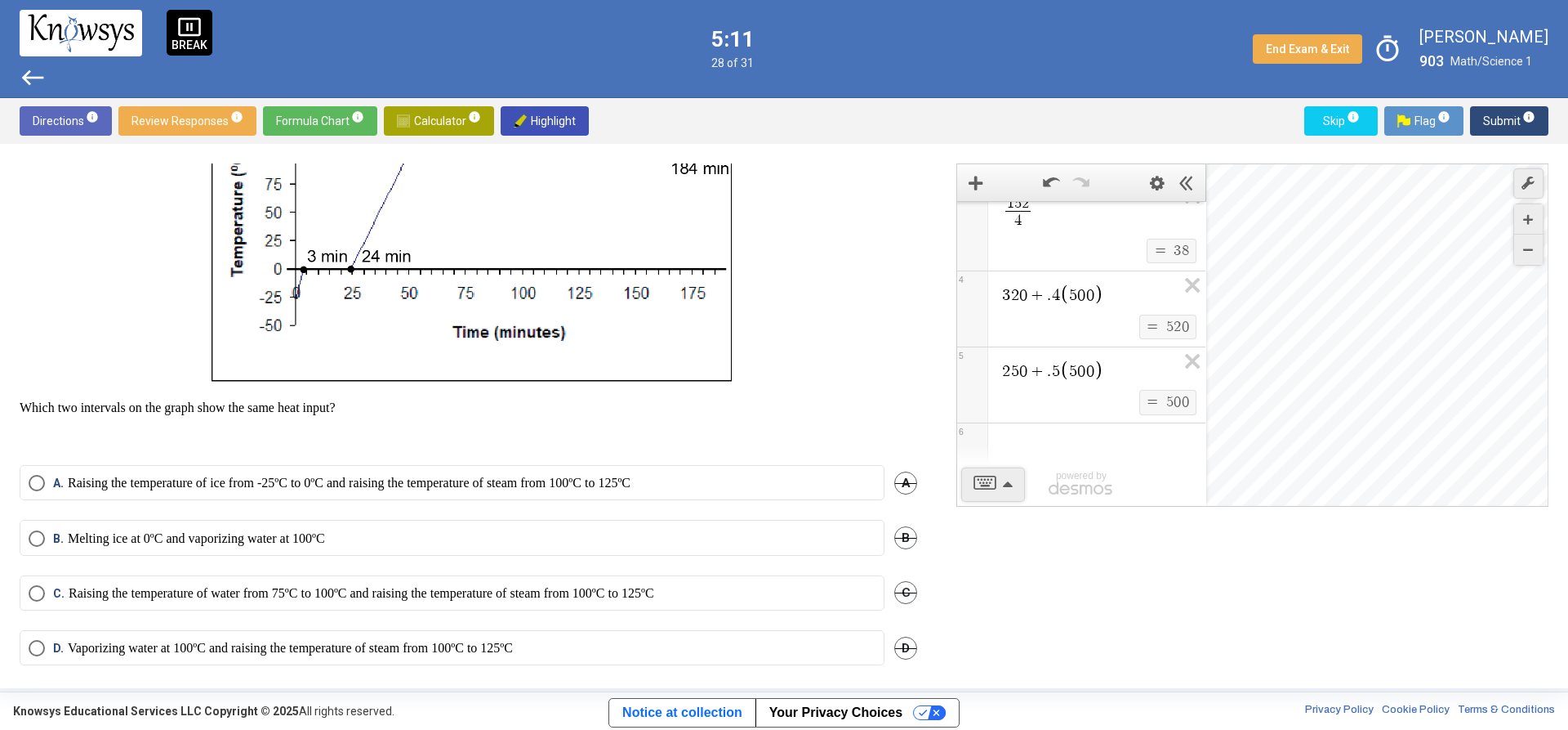
click at [400, 555] on mat-radio-button "B. Melting ice at 0ºC and vaporizing water at 100ºC" at bounding box center [451, 537] width 865 height 35
click at [400, 547] on label "B. Melting ice at 0ºC and vaporizing water at 100ºC" at bounding box center [451, 538] width 847 height 17
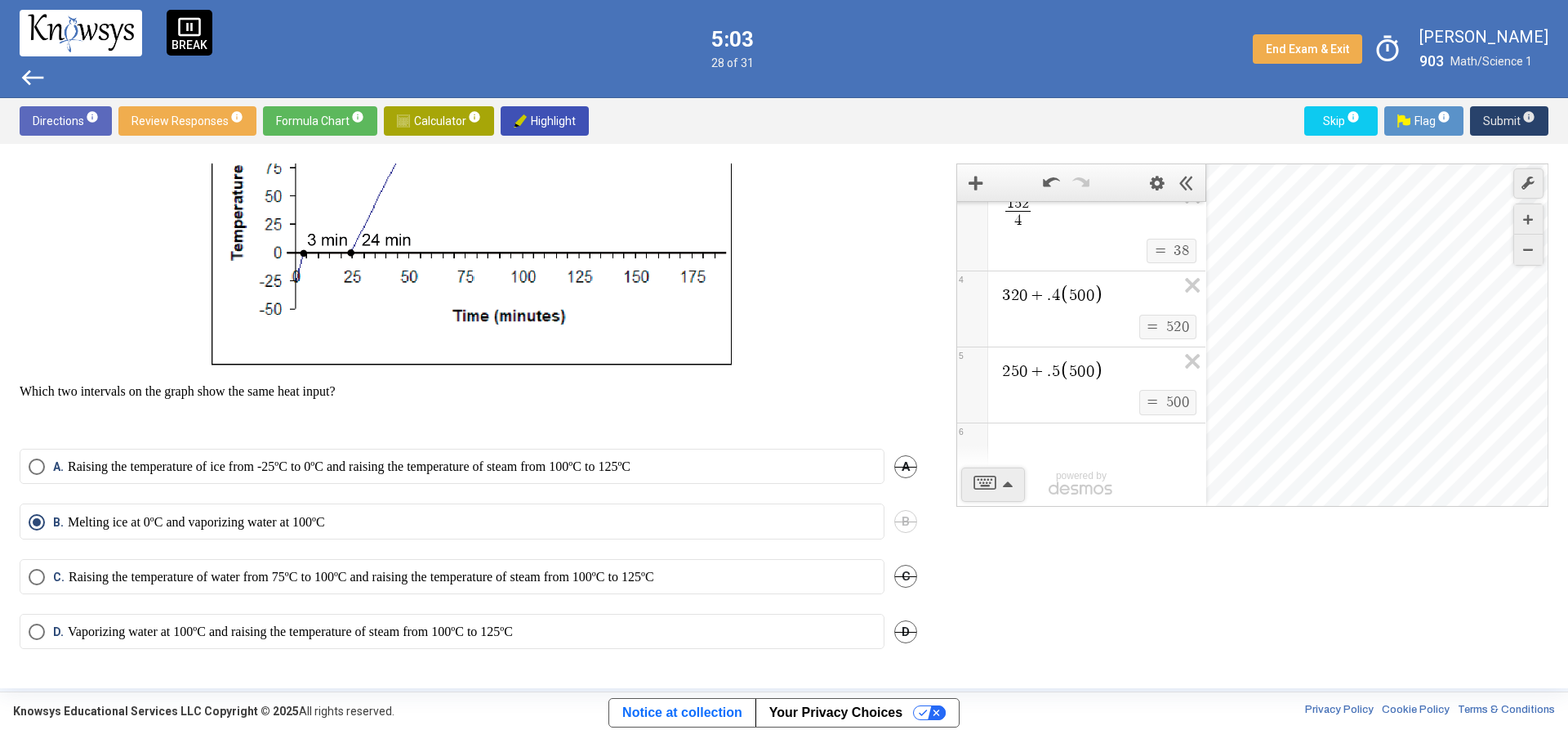
click at [1516, 127] on span "Submit info" at bounding box center [1509, 121] width 53 height 29
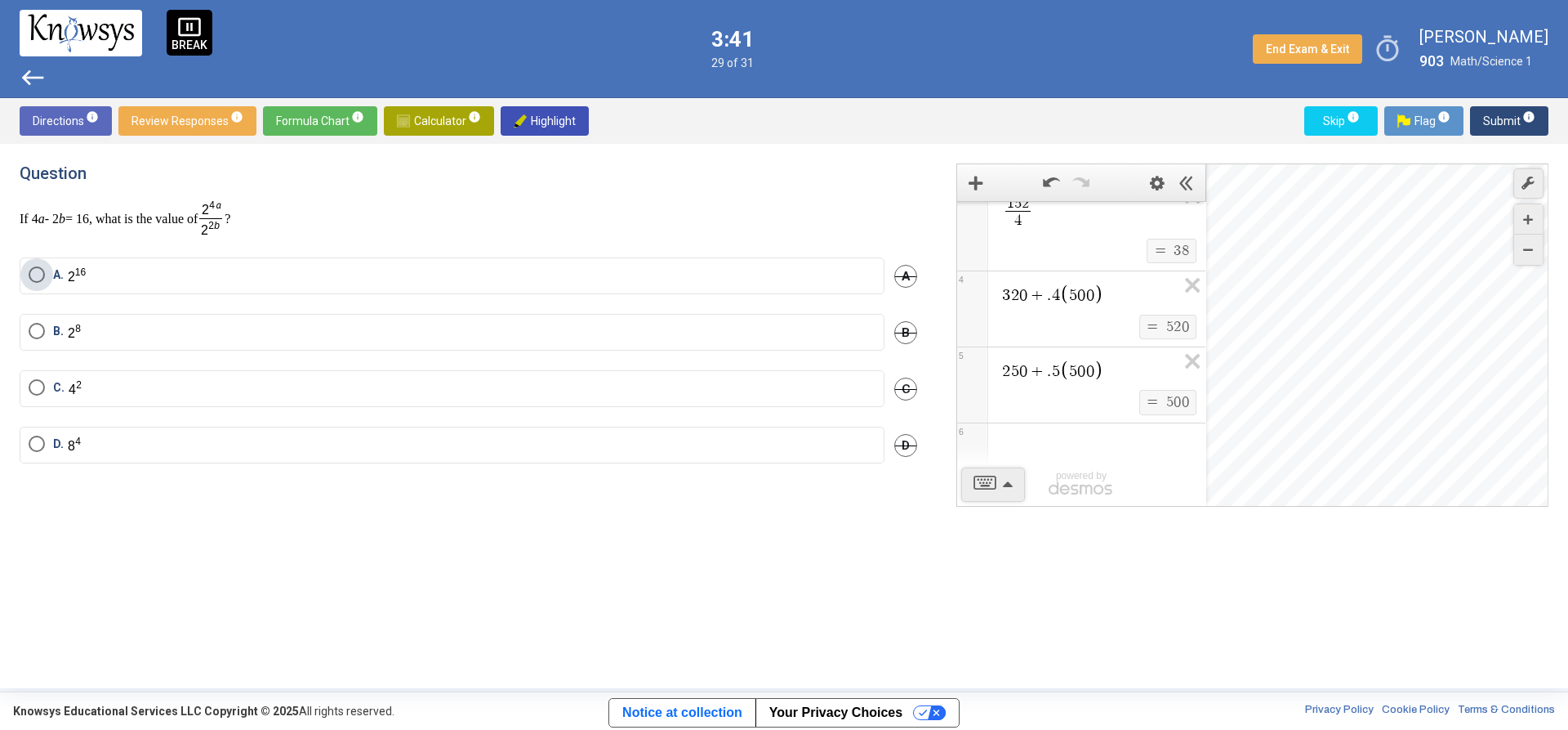
click at [249, 277] on label "A." at bounding box center [451, 276] width 847 height 18
click at [1507, 119] on span "Submit info" at bounding box center [1509, 121] width 53 height 29
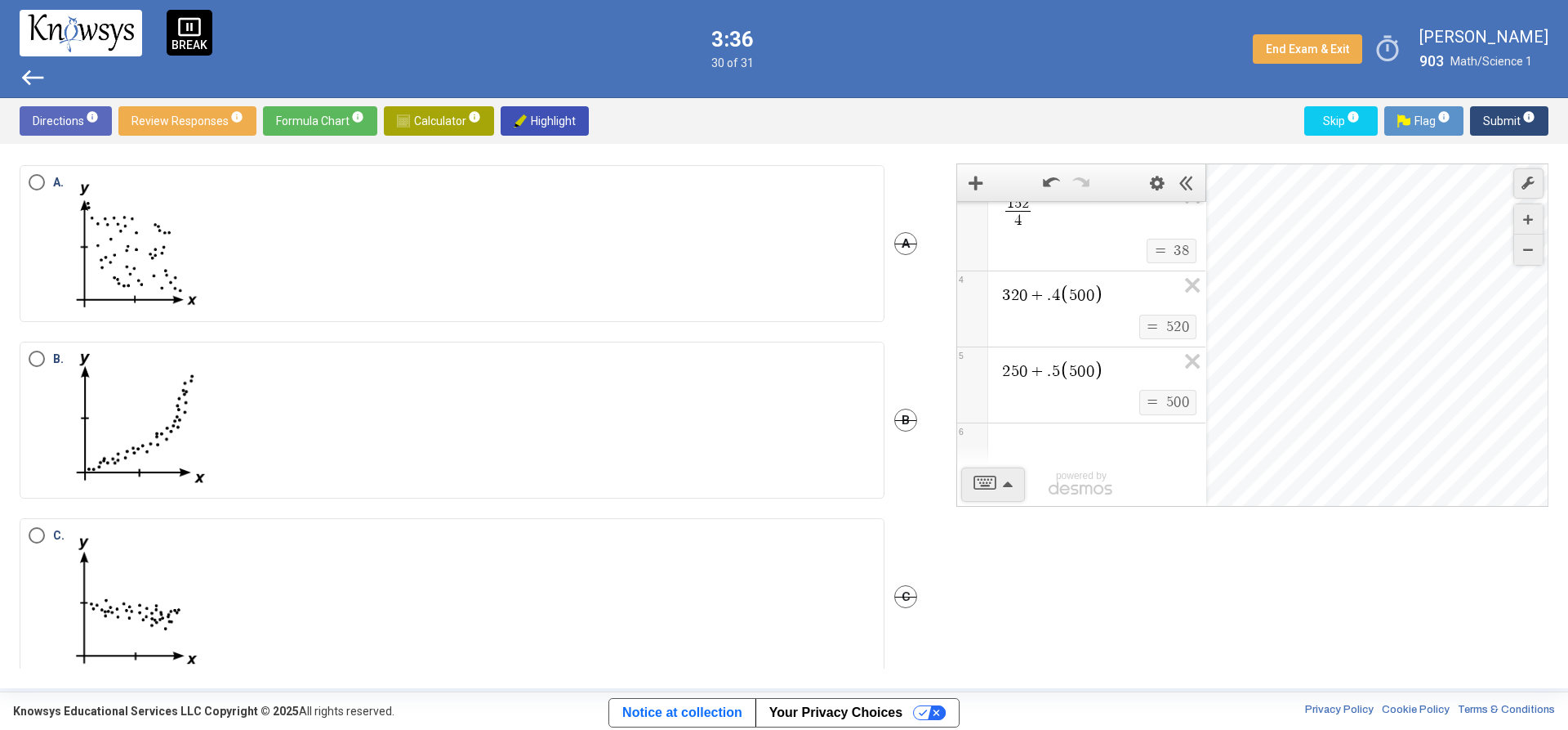
scroll to position [163, 0]
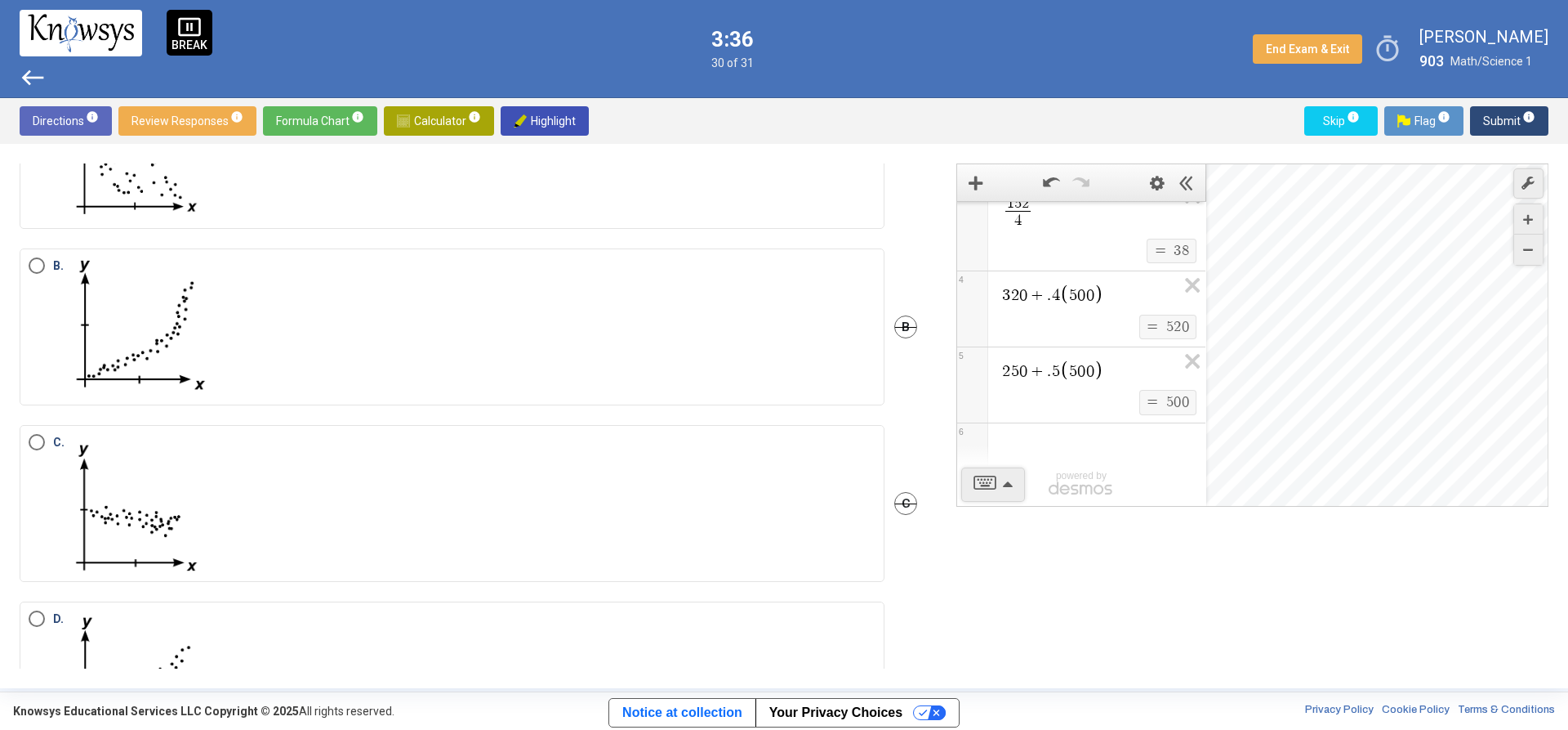
click at [318, 347] on label "B." at bounding box center [451, 326] width 847 height 139
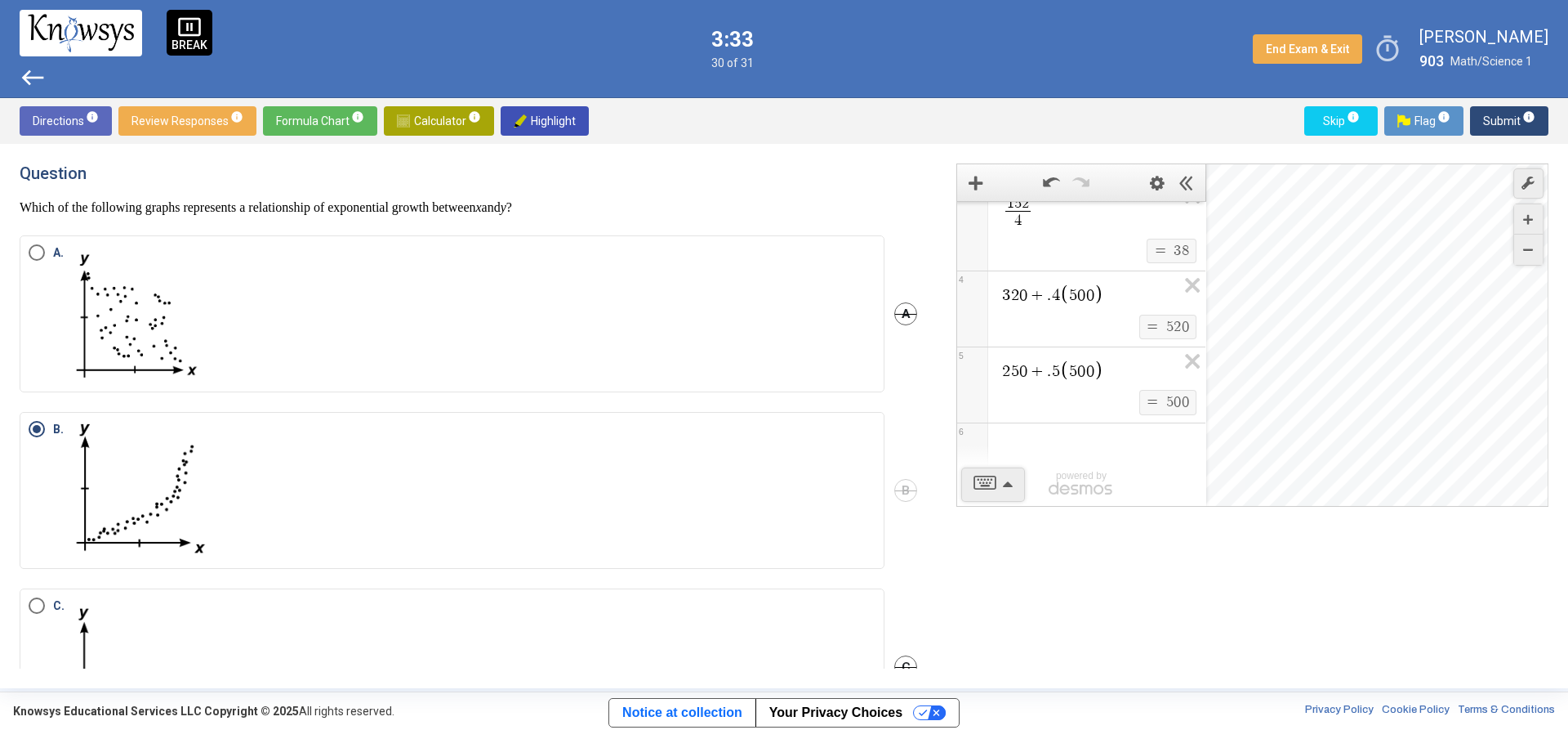
click at [1509, 124] on span "Submit info" at bounding box center [1509, 121] width 53 height 29
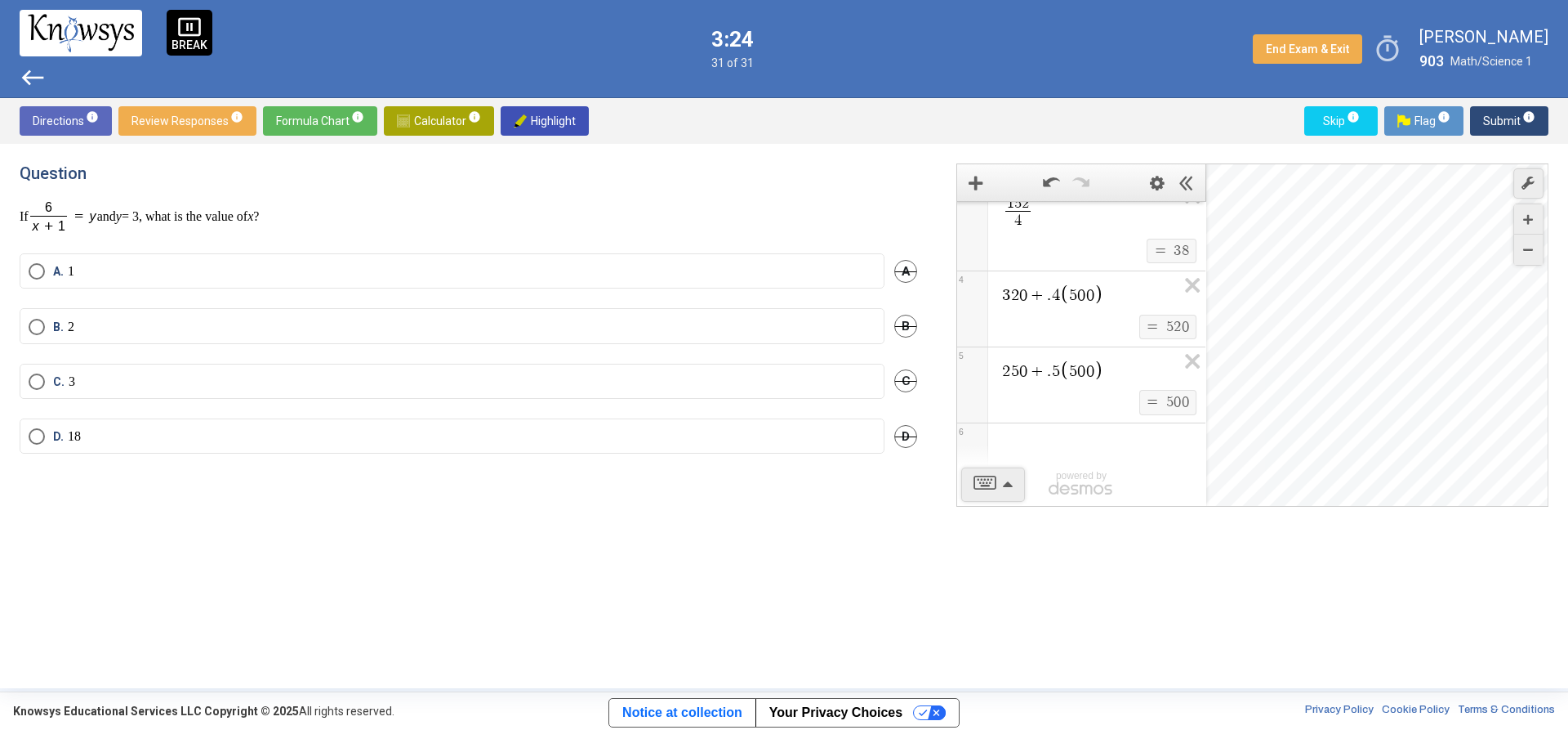
click at [122, 270] on label "A. 1" at bounding box center [451, 271] width 847 height 17
click at [1519, 124] on span "Submit info" at bounding box center [1509, 121] width 53 height 29
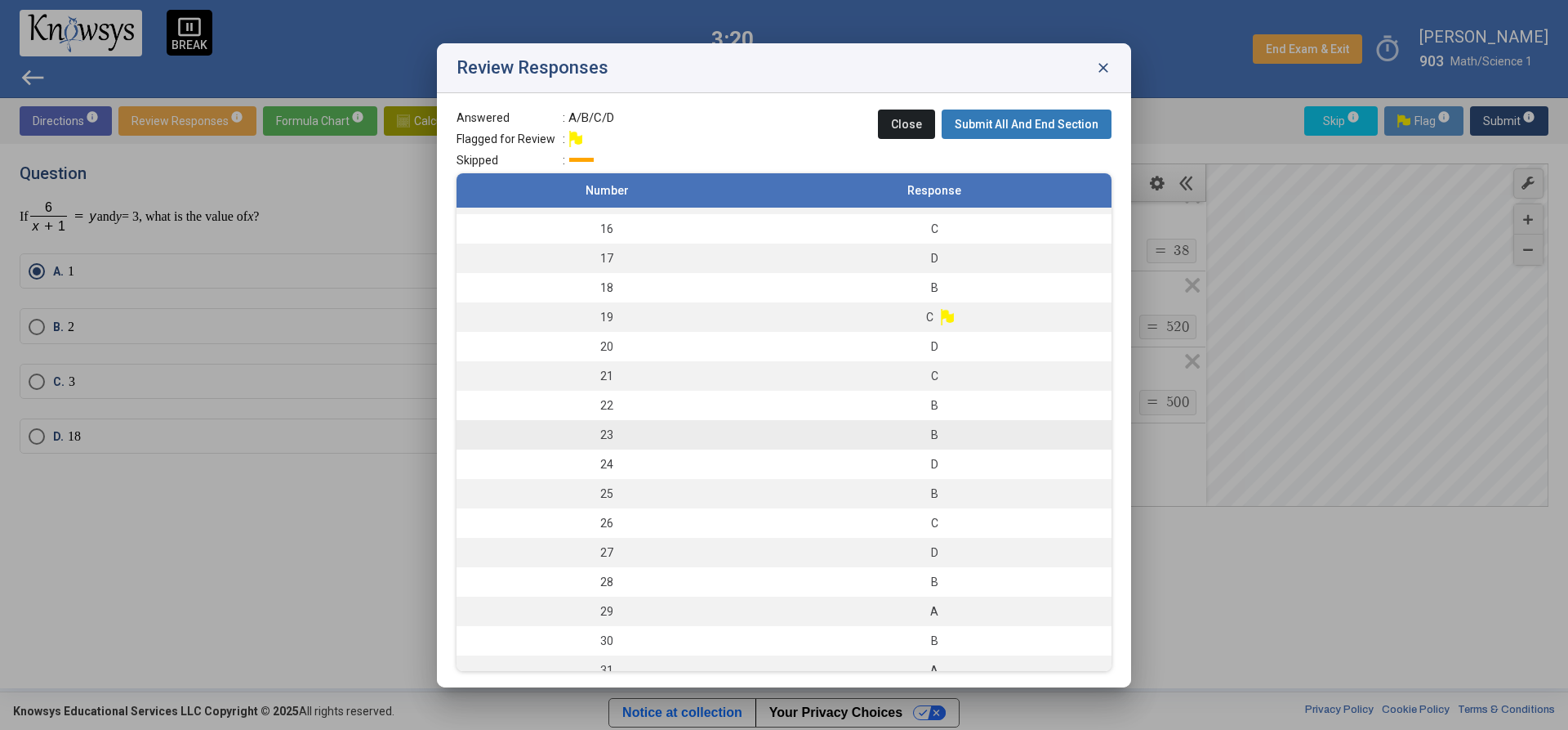
scroll to position [450, 0]
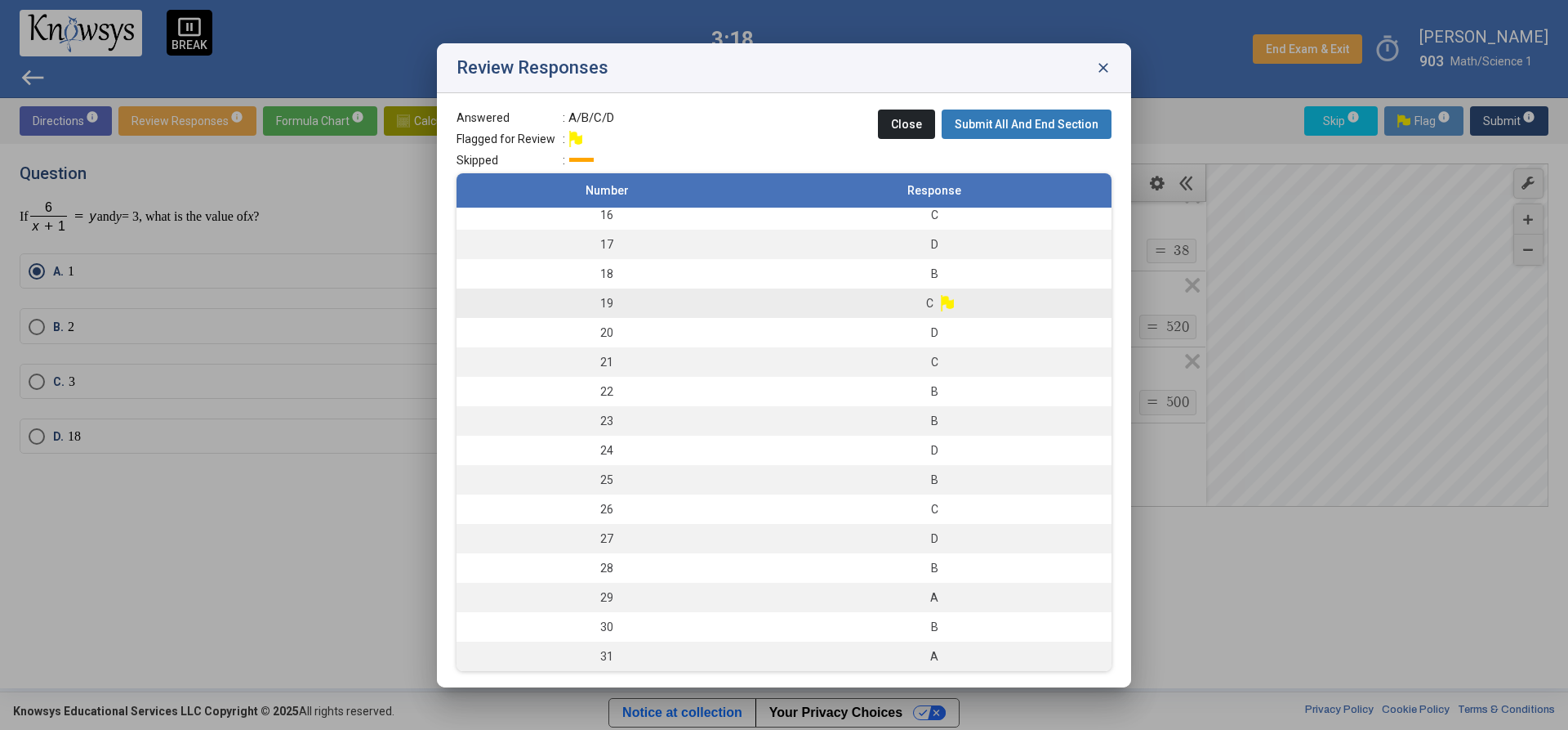
click at [941, 300] on img at bounding box center [947, 303] width 13 height 17
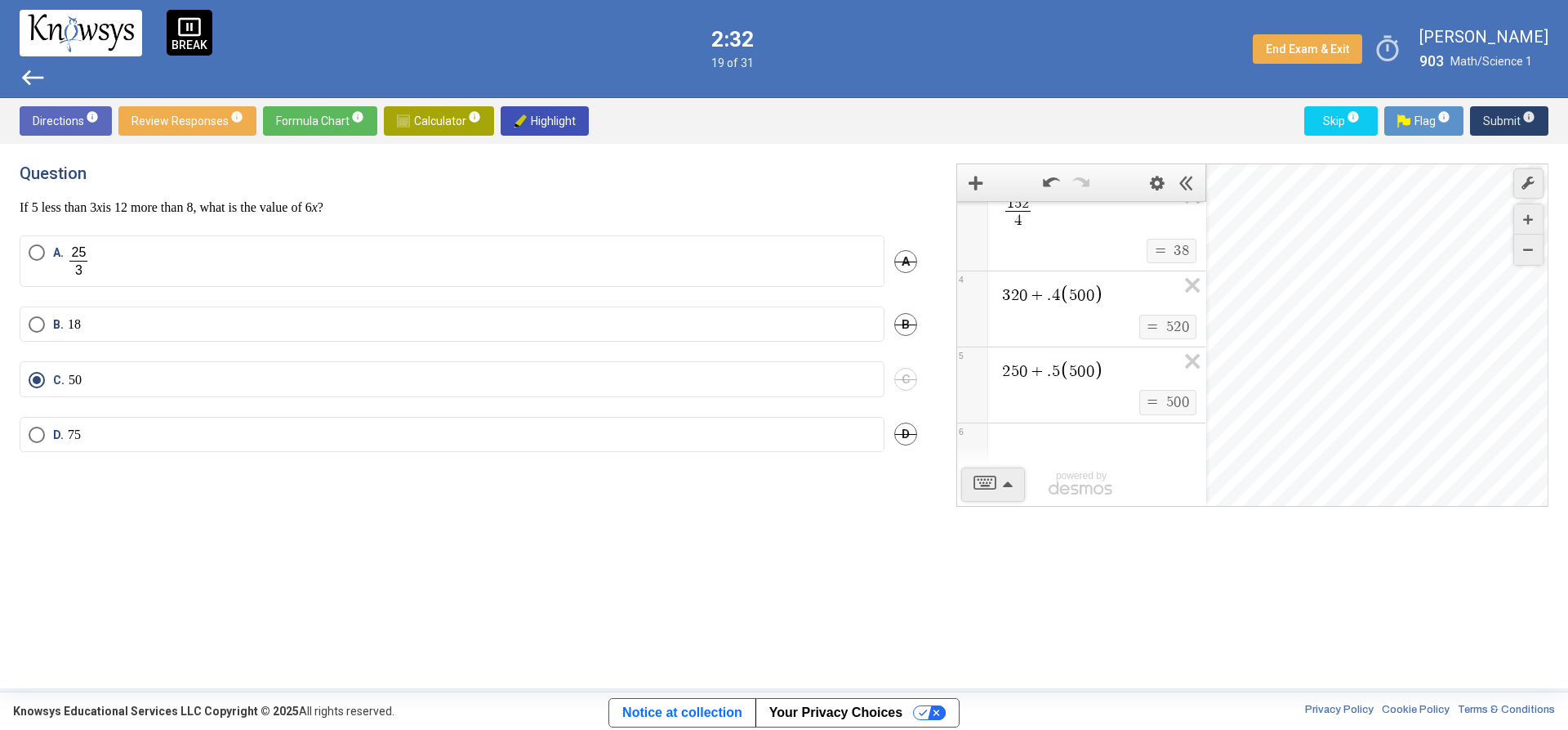
click at [1515, 113] on span "Submit info" at bounding box center [1509, 121] width 53 height 29
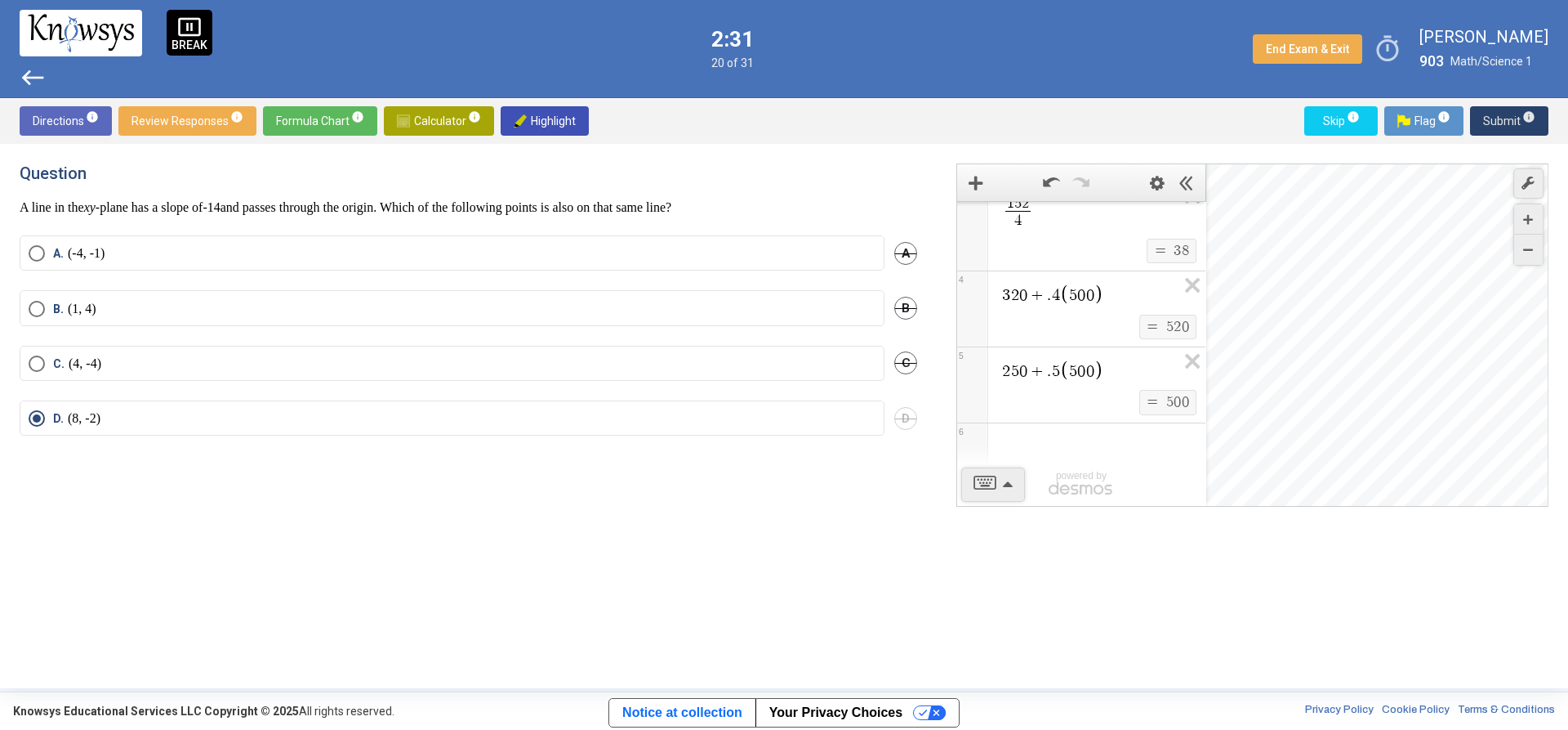
click at [1515, 113] on span "Submit info" at bounding box center [1509, 121] width 53 height 29
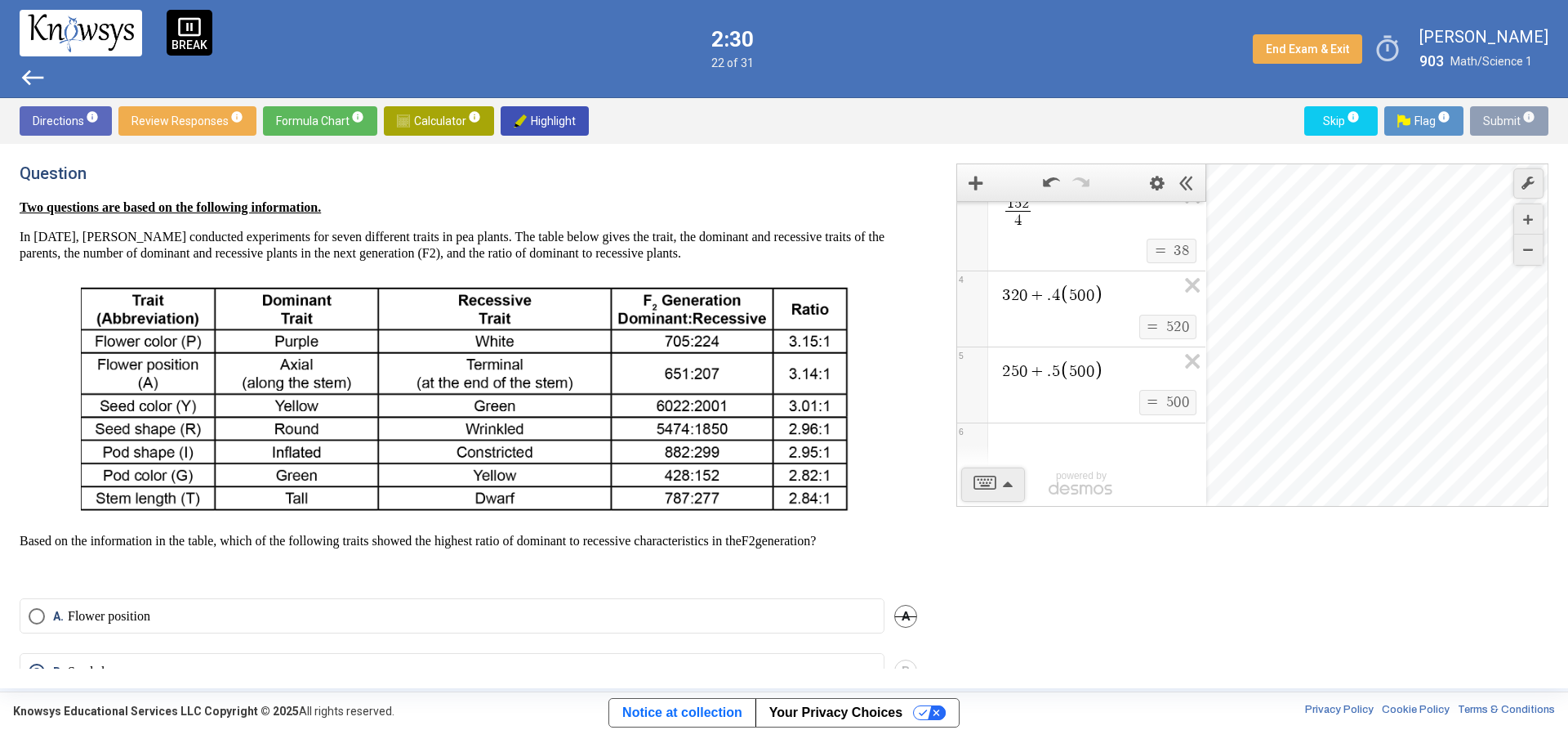
click at [1515, 113] on span "Submit info" at bounding box center [1509, 121] width 53 height 29
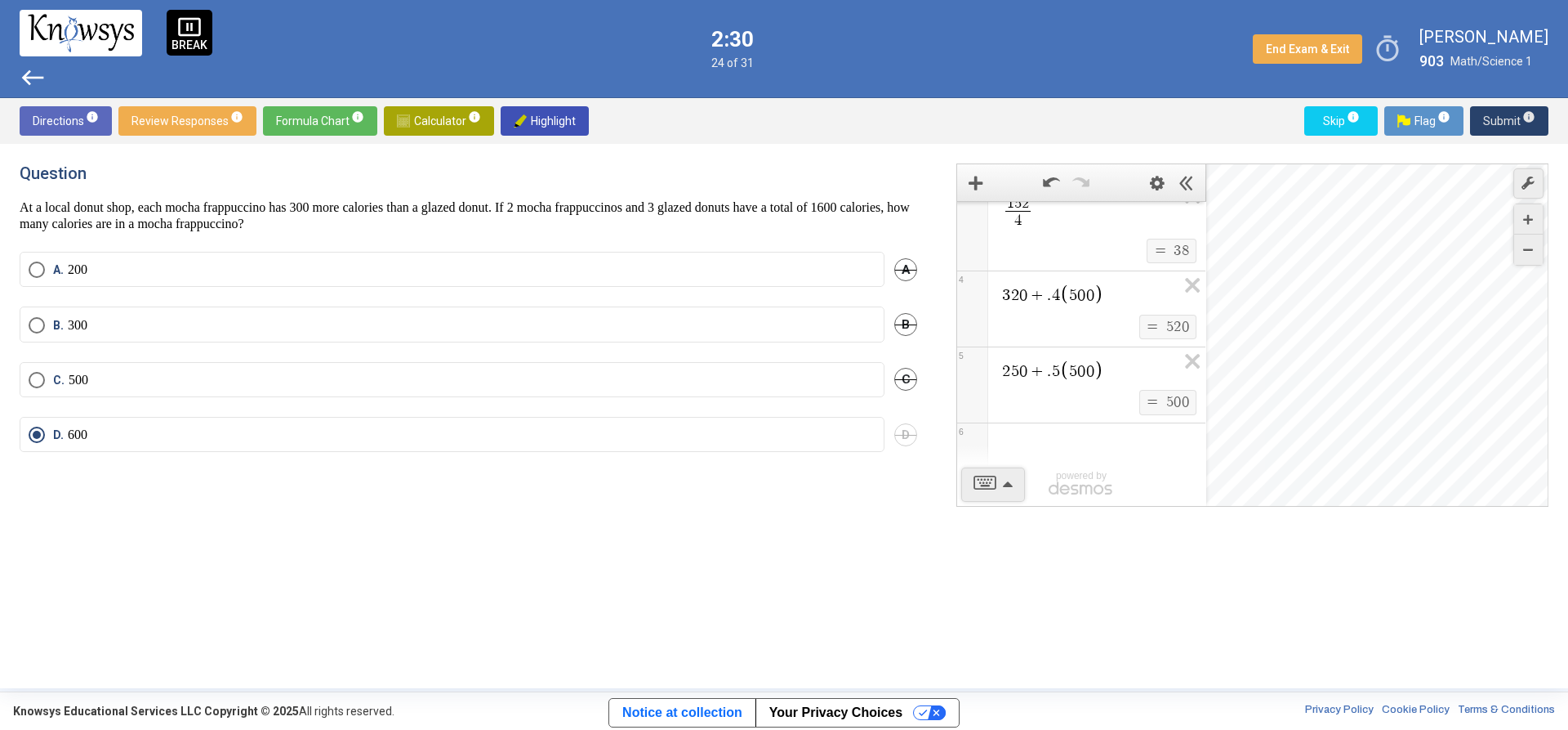
click at [1515, 113] on span "Submit info" at bounding box center [1509, 121] width 53 height 29
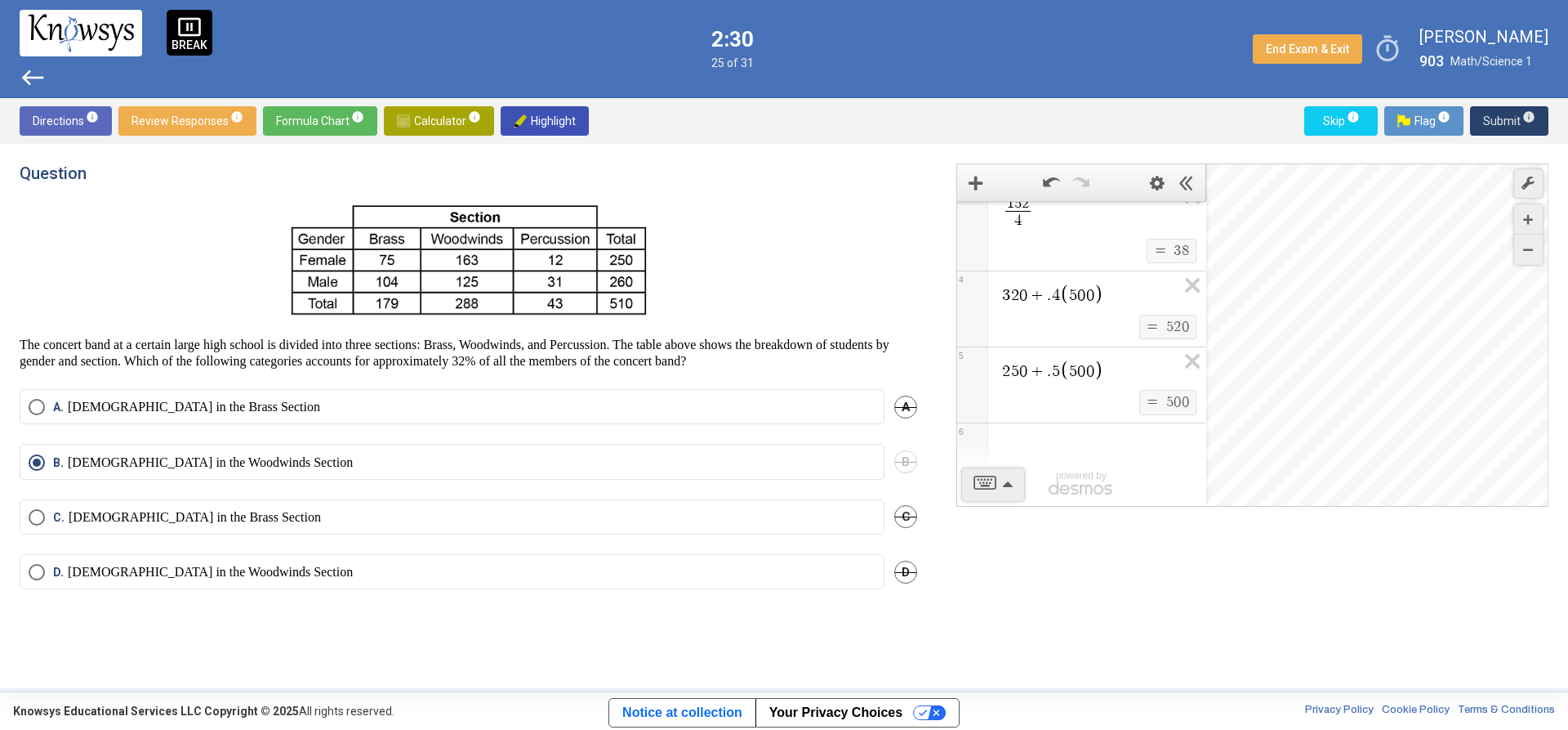
click at [1515, 113] on span "Submit info" at bounding box center [1509, 121] width 53 height 29
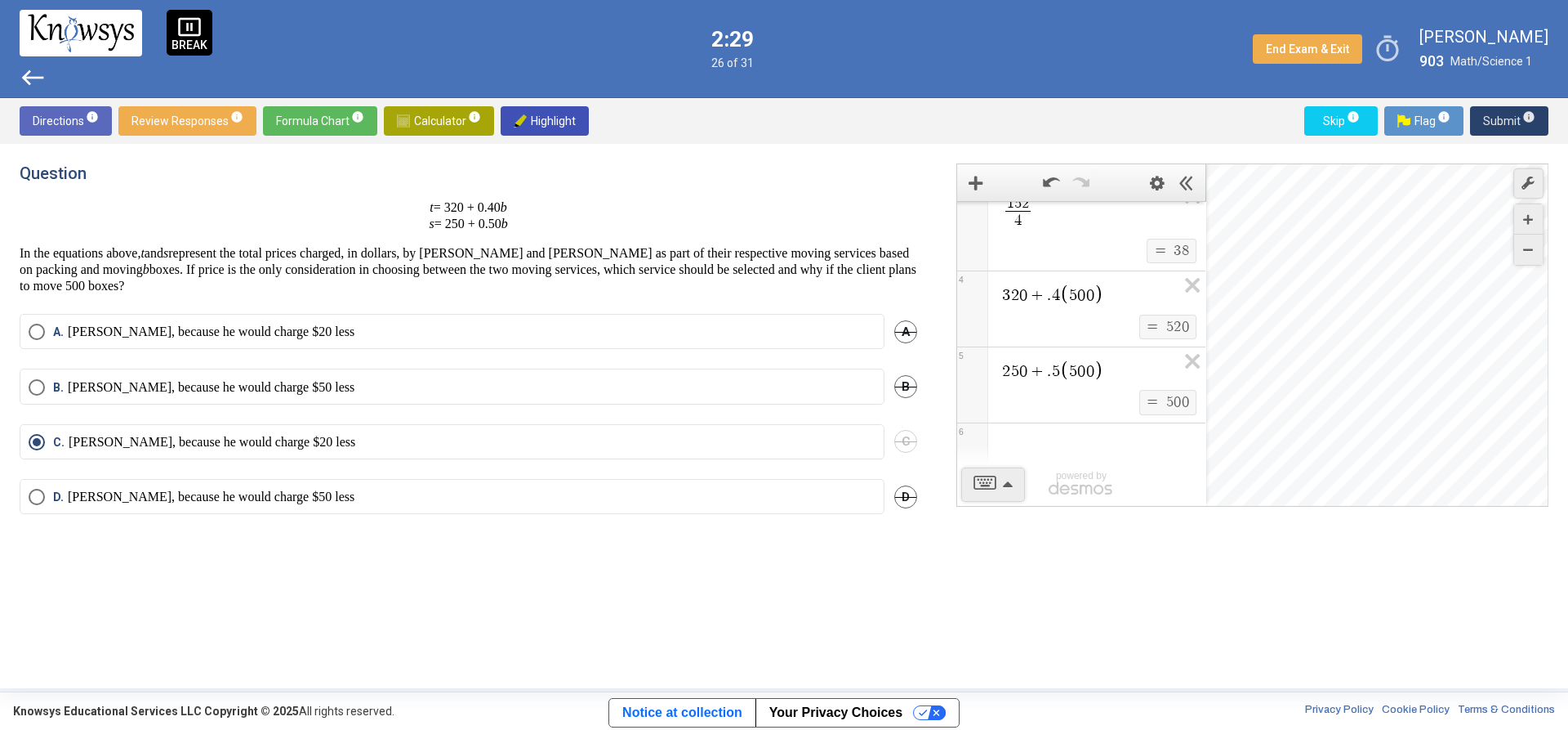
click at [1515, 113] on span "Submit info" at bounding box center [1509, 121] width 53 height 29
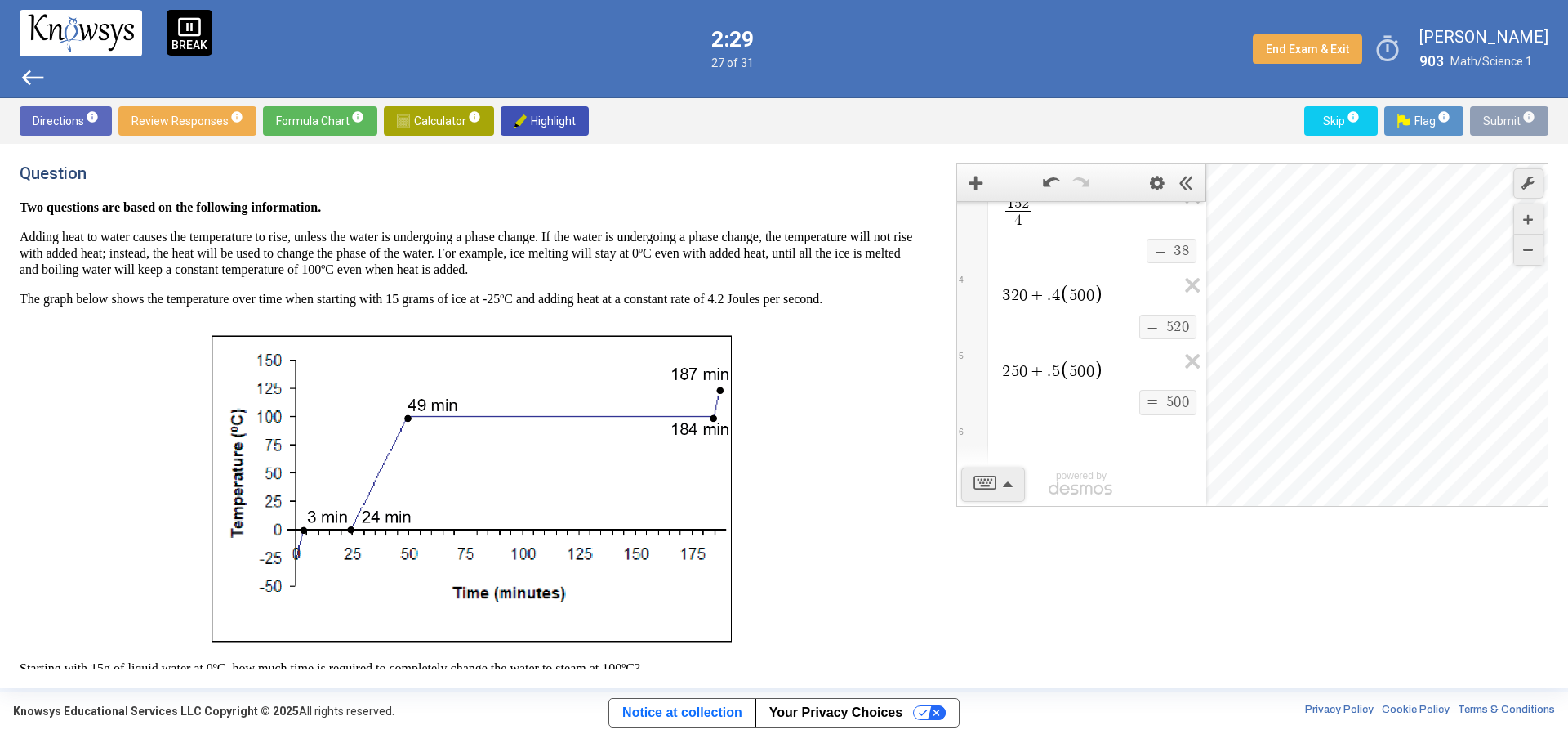
click at [1515, 113] on span "Submit info" at bounding box center [1509, 121] width 53 height 29
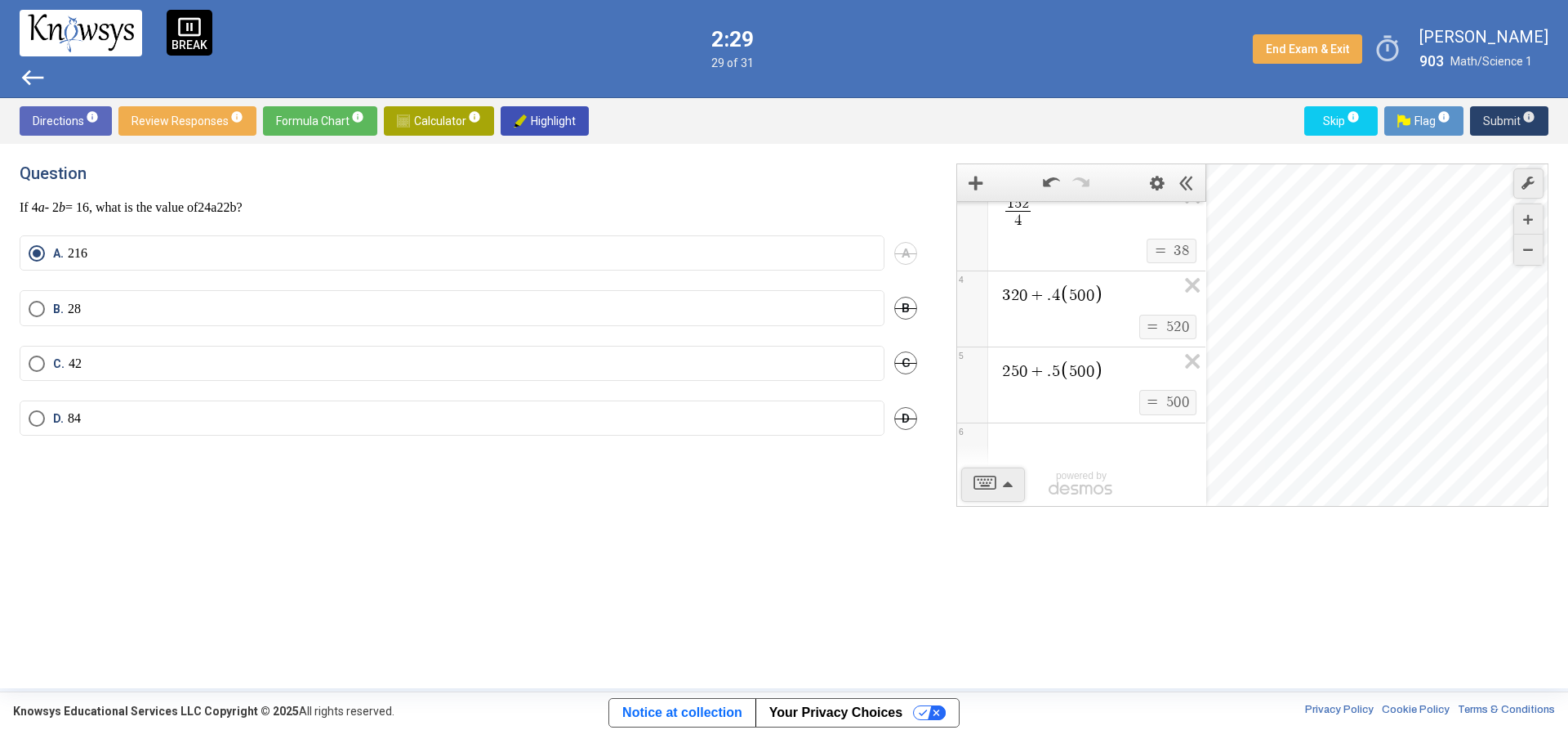
click at [1515, 113] on span "Submit info" at bounding box center [1509, 121] width 53 height 29
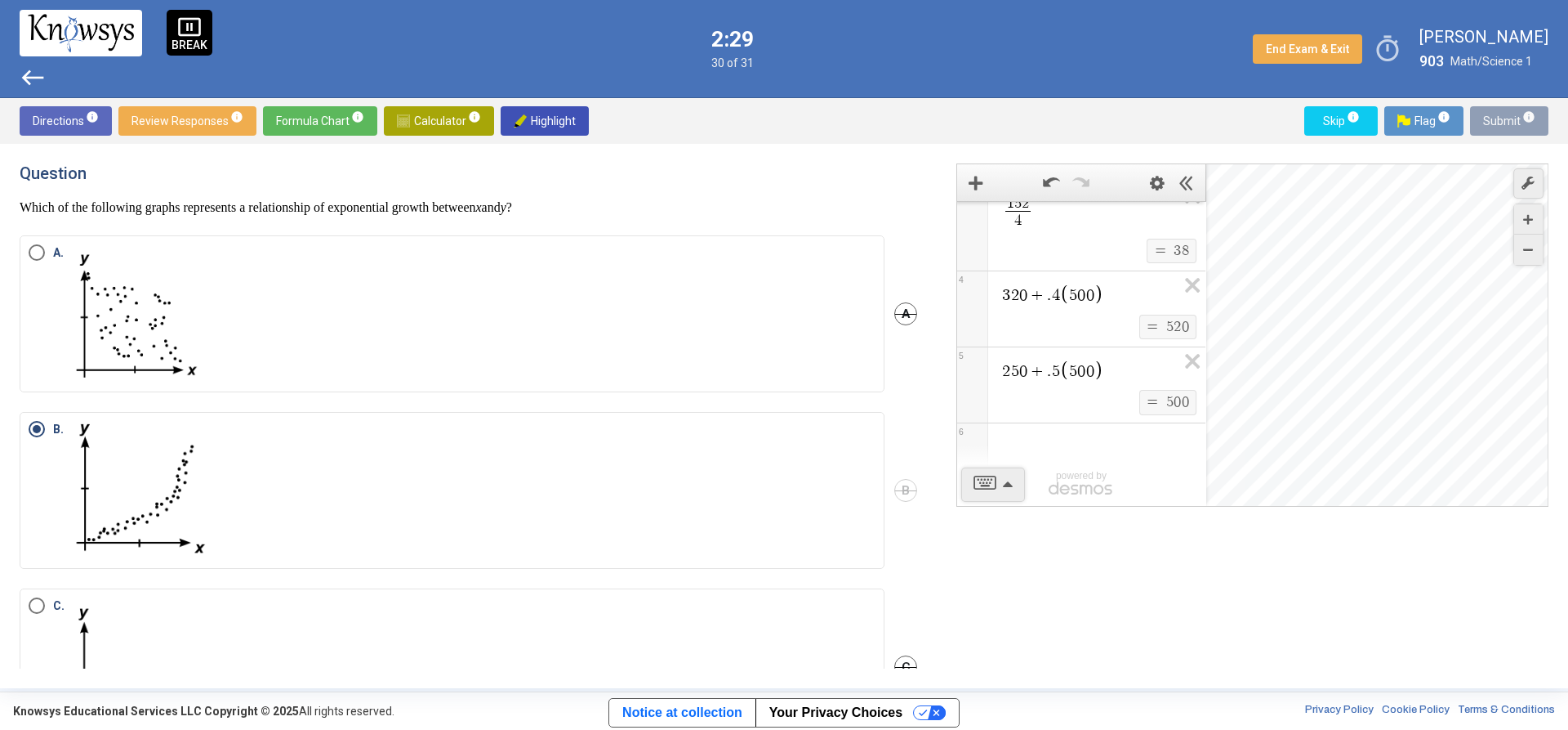
click at [1515, 113] on span "Submit info" at bounding box center [1509, 121] width 53 height 29
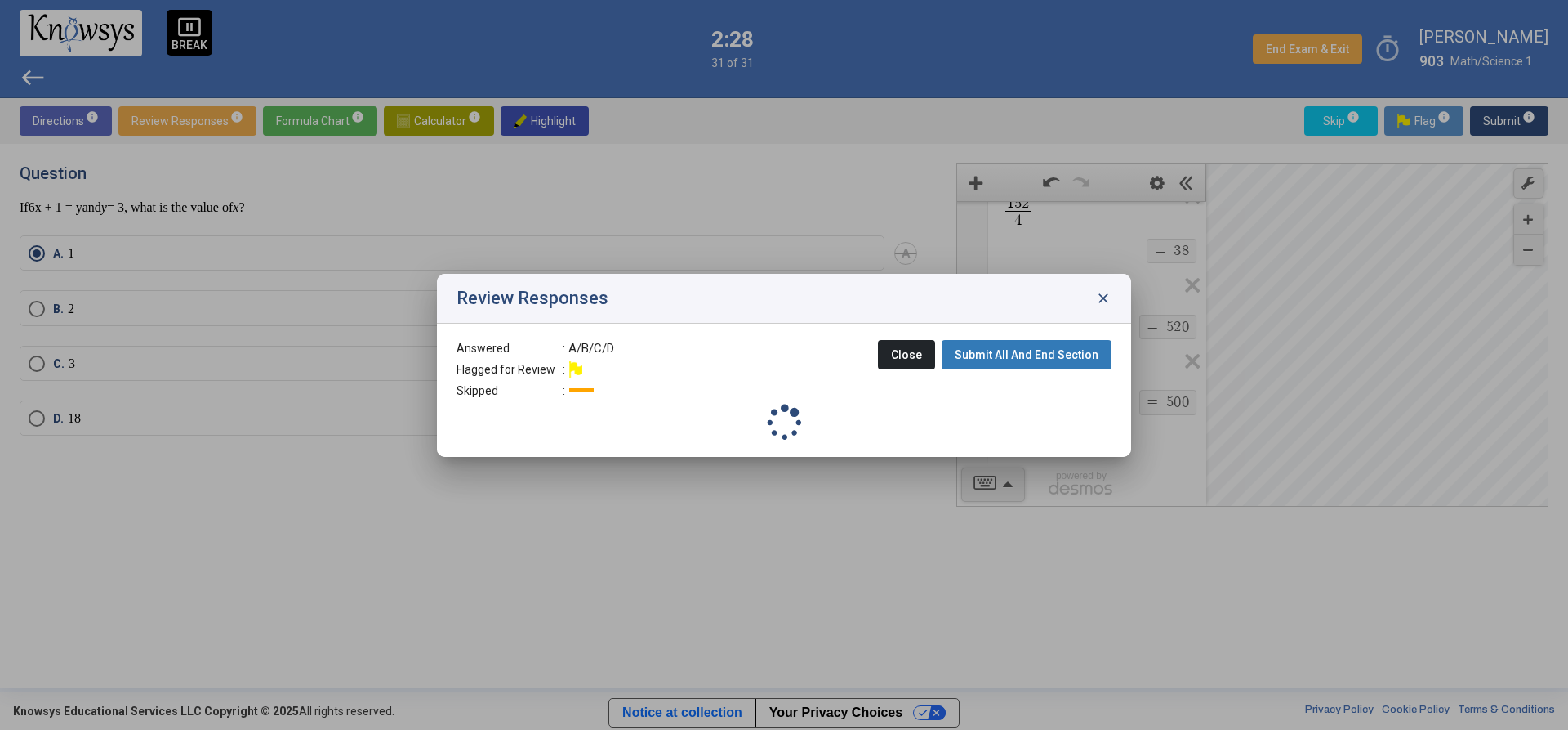
click at [1515, 113] on div at bounding box center [784, 365] width 1568 height 730
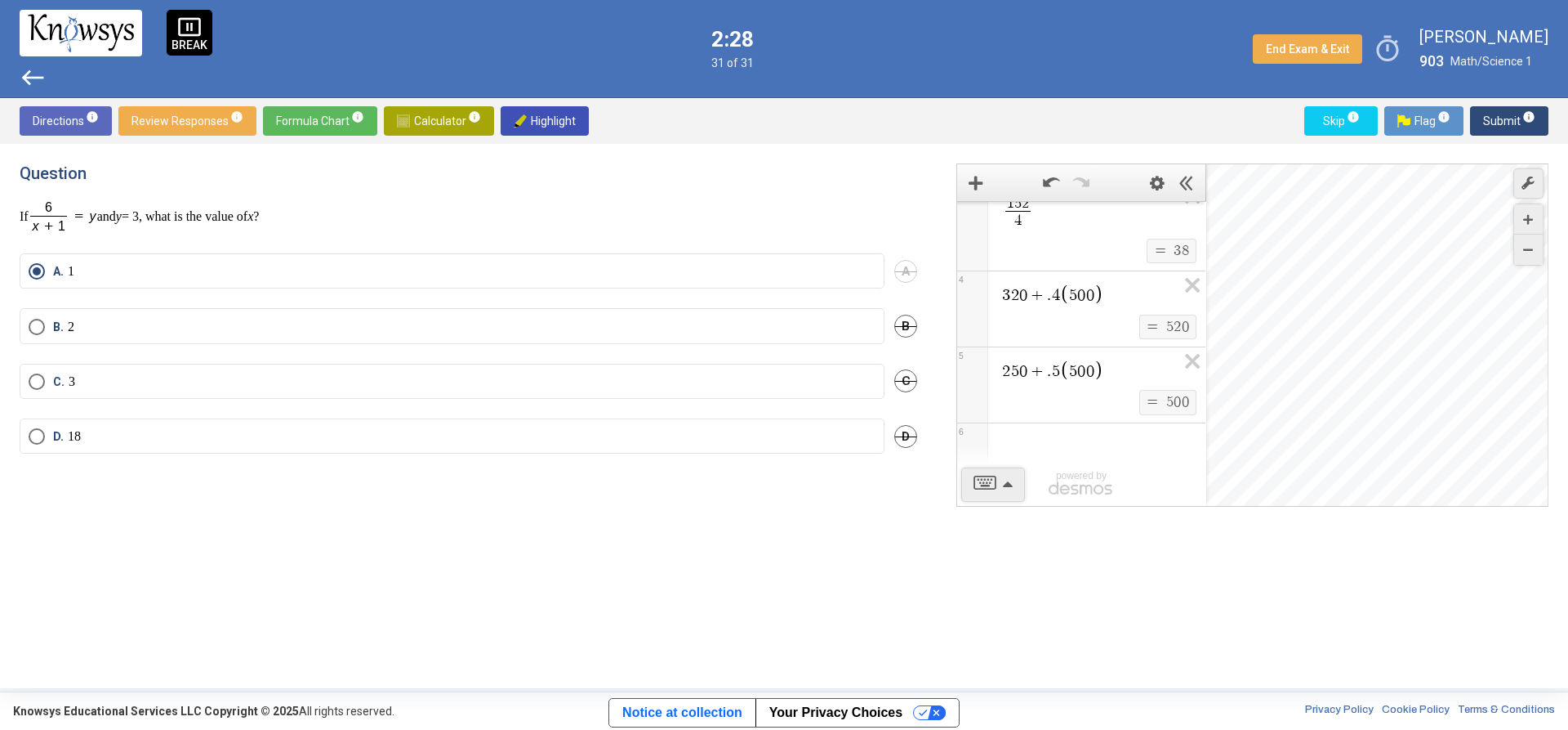
click at [1515, 113] on span "Submit info" at bounding box center [1509, 121] width 53 height 29
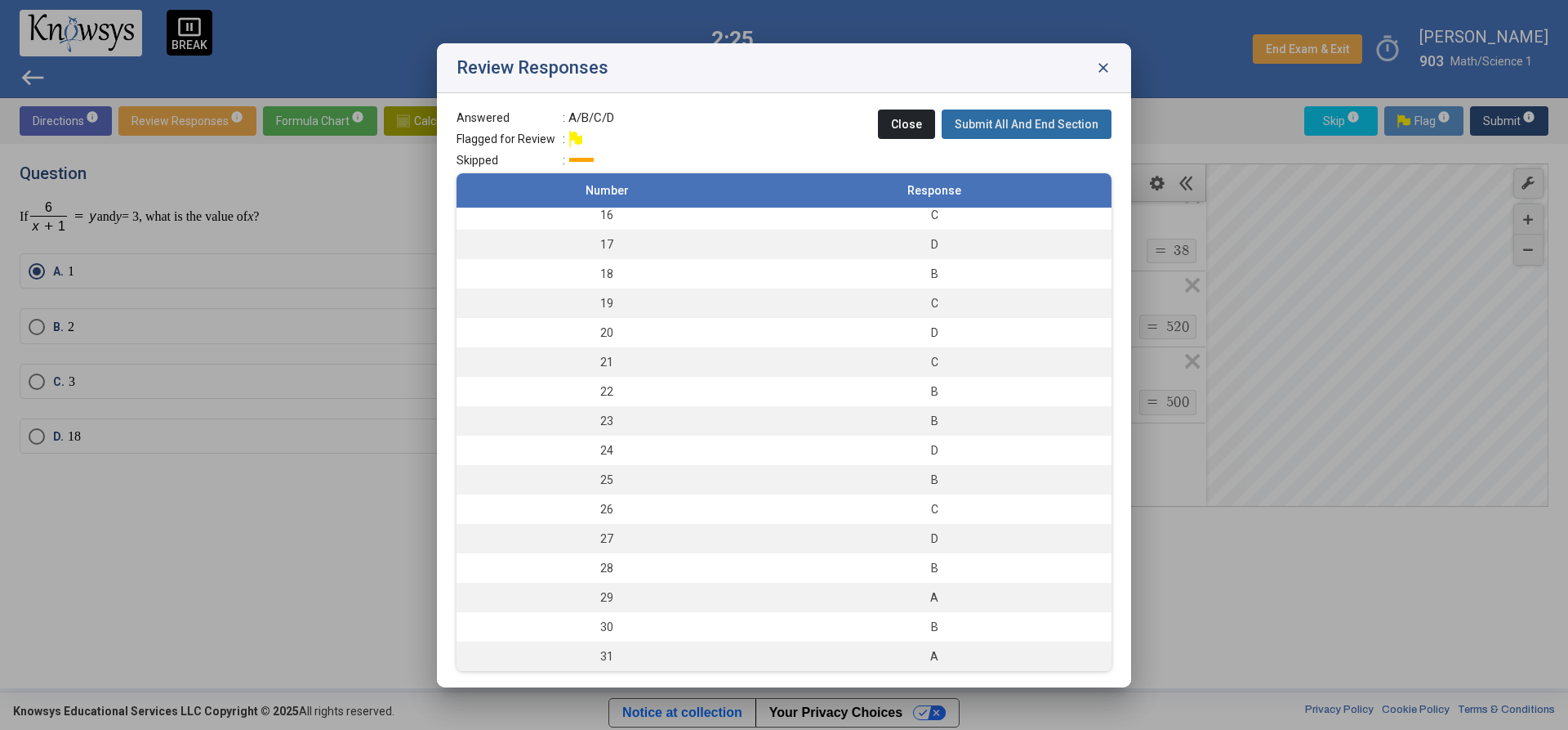
click at [1036, 110] on button "Submit All And End Section" at bounding box center [1026, 124] width 170 height 29
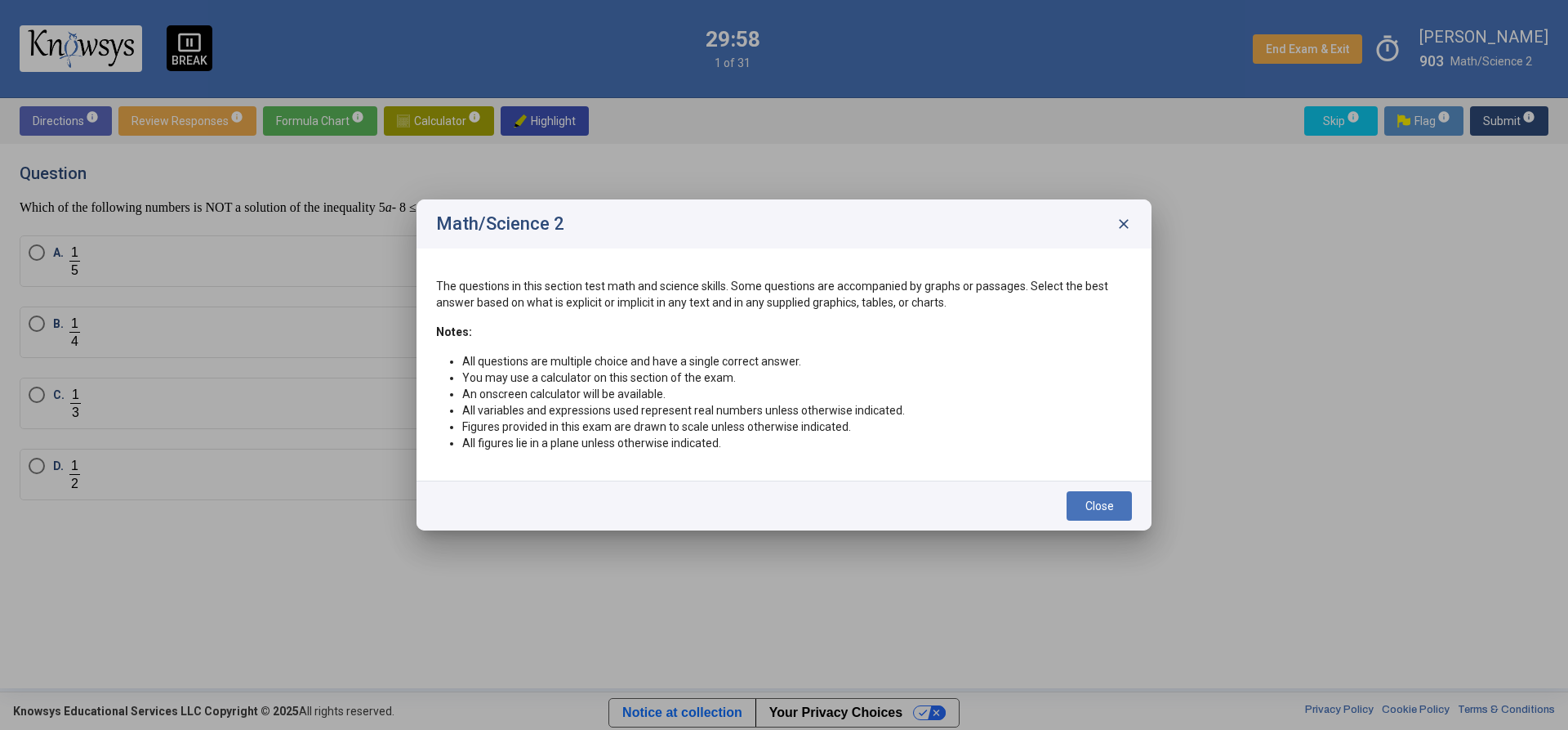
click at [1108, 523] on div "Close" at bounding box center [784, 505] width 735 height 50
click at [1107, 522] on div "Close" at bounding box center [784, 505] width 735 height 50
click at [1102, 507] on span "Close" at bounding box center [1099, 506] width 29 height 13
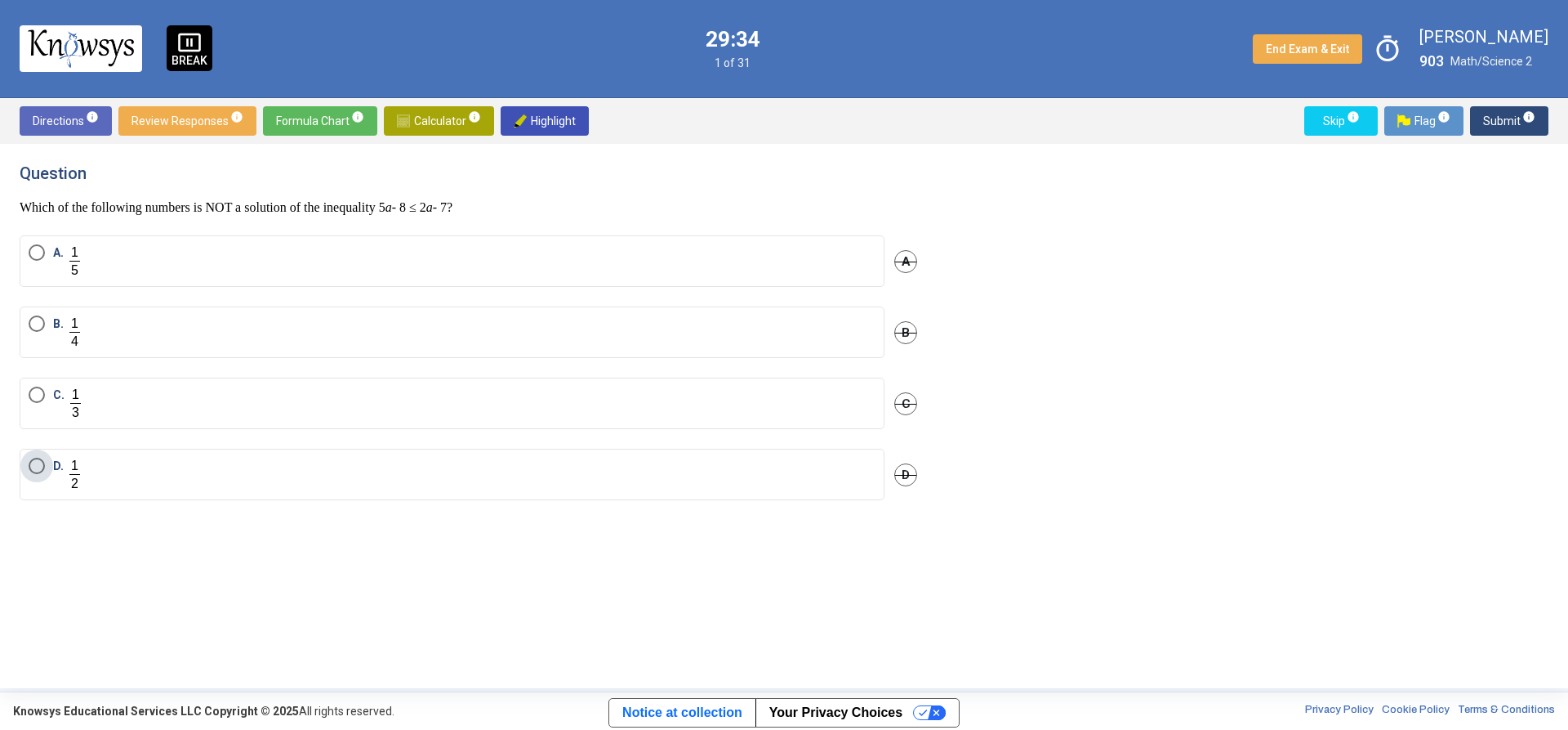
click at [373, 460] on label "D." at bounding box center [451, 475] width 847 height 33
click at [1513, 124] on mat-tooltip-component "Click to enter an answer with no flag and continue to the next question." at bounding box center [1442, 153] width 227 height 59
click at [1504, 123] on span "Submit info" at bounding box center [1509, 121] width 53 height 29
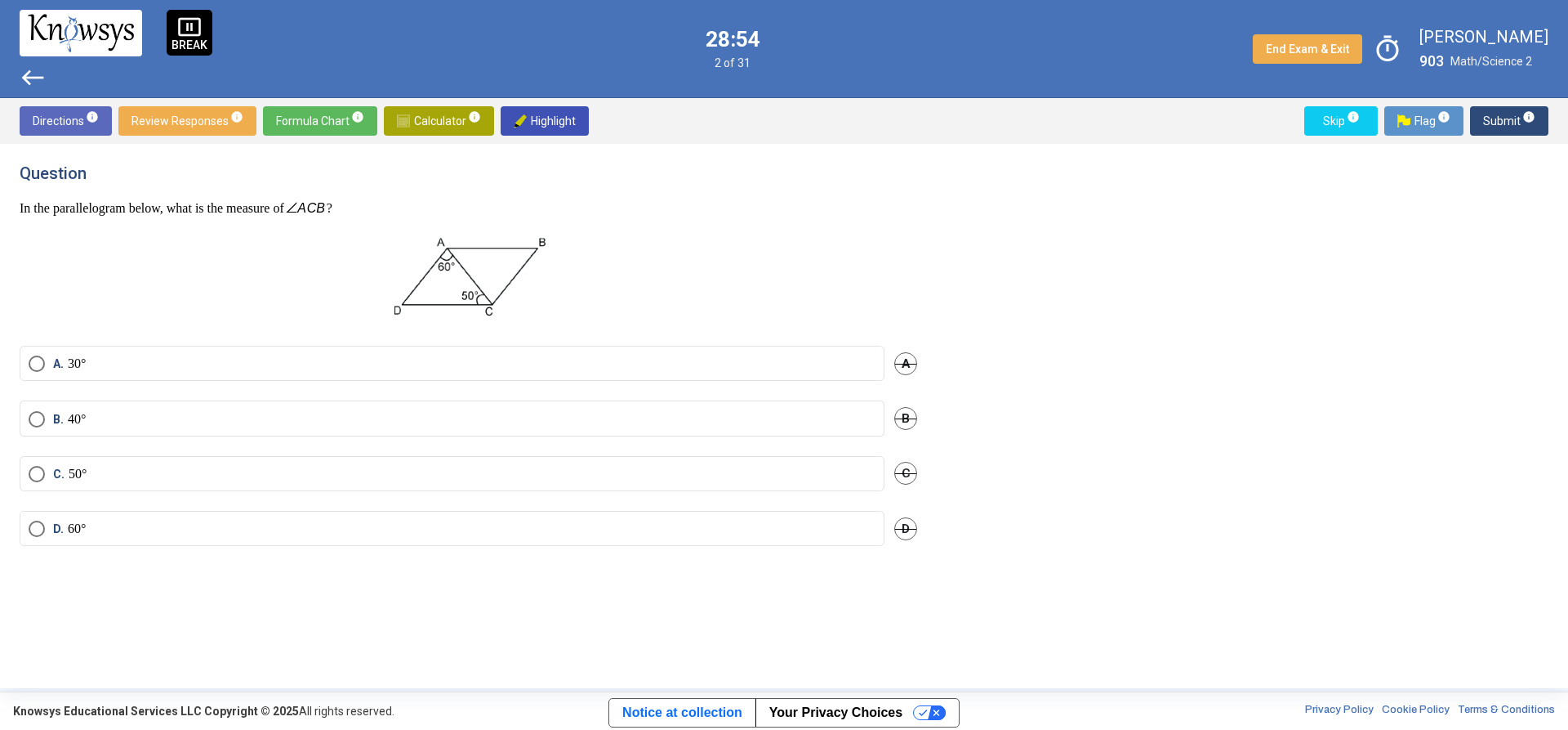
click at [282, 526] on label "D. 60°" at bounding box center [451, 529] width 847 height 17
click at [1513, 128] on span "Submit info" at bounding box center [1509, 121] width 53 height 29
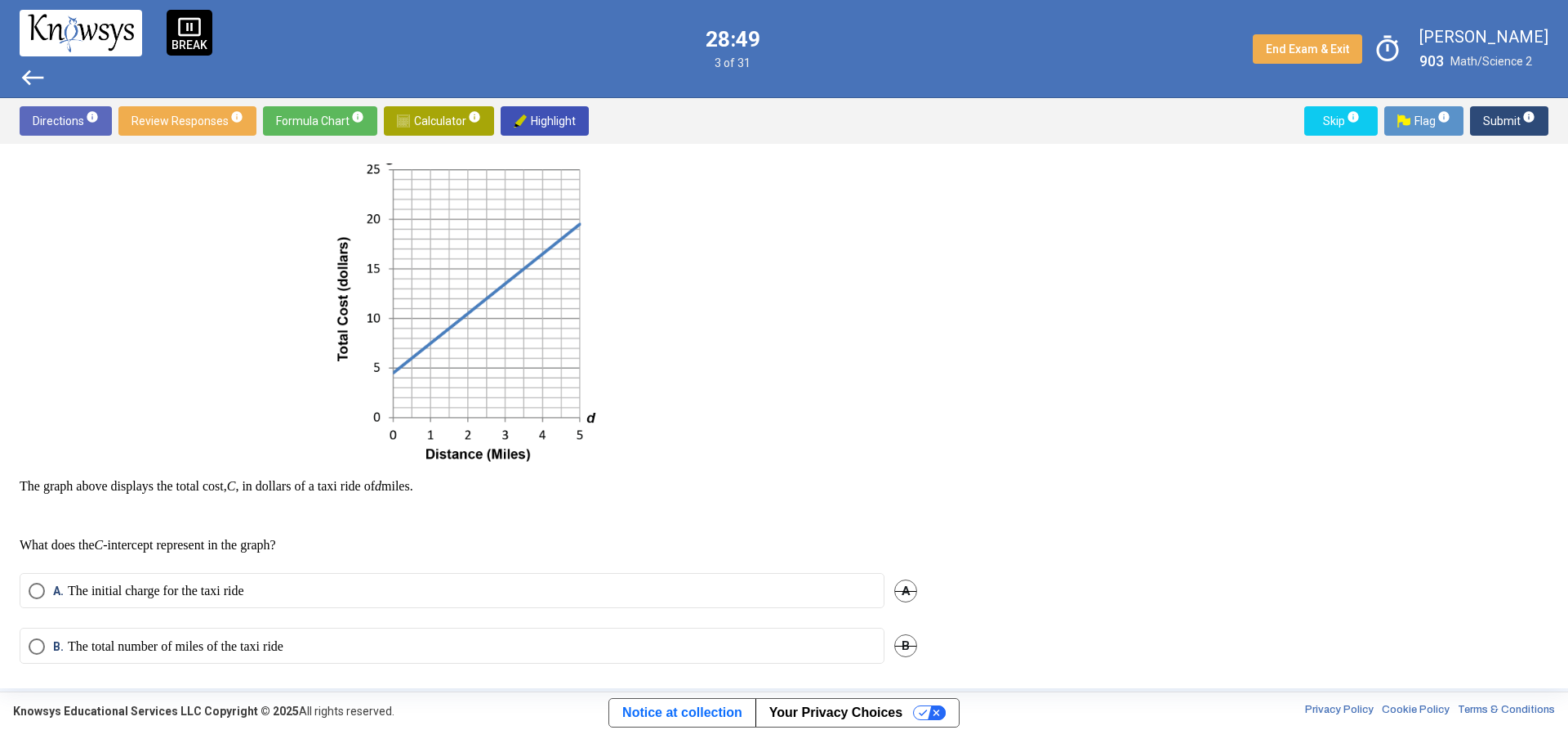
scroll to position [163, 0]
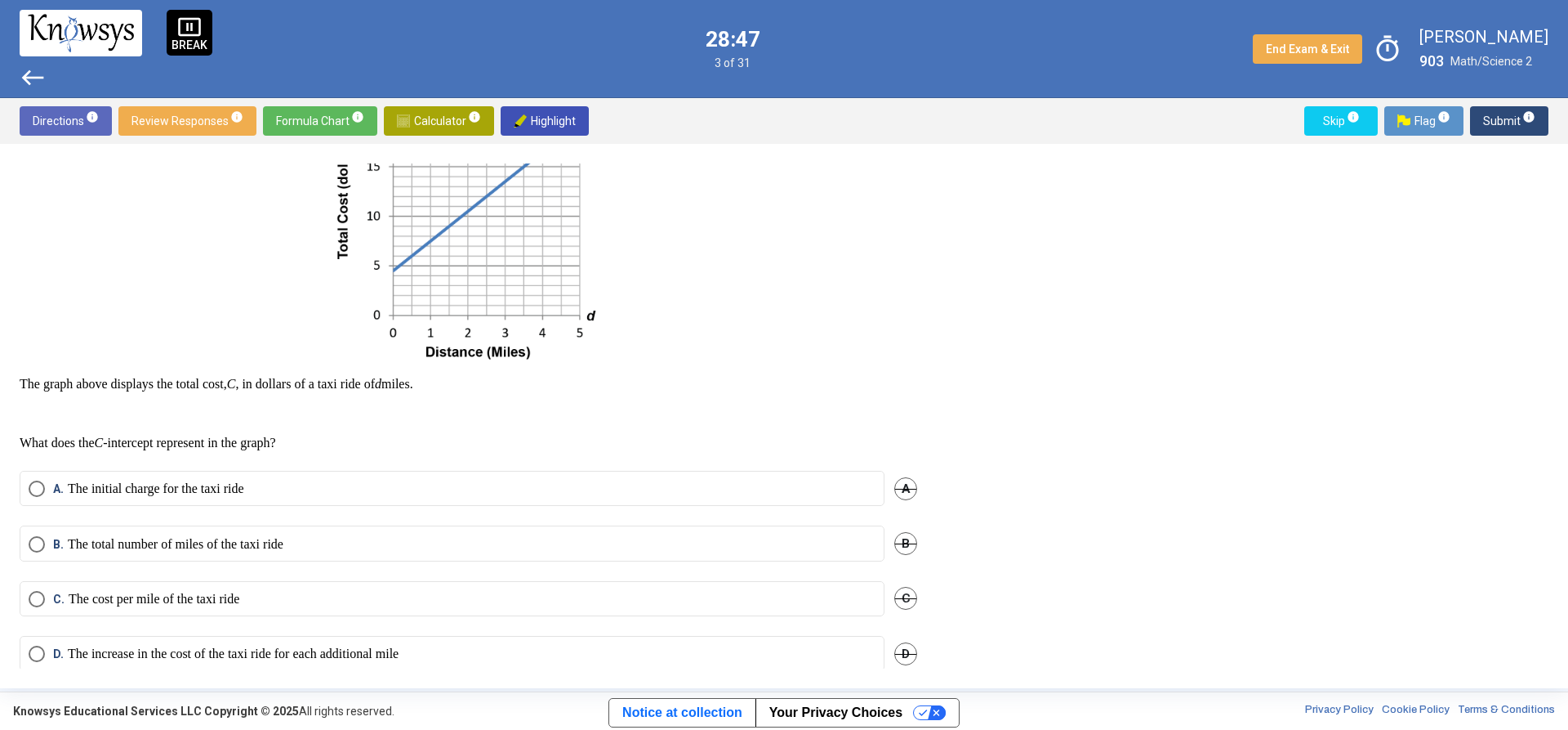
click at [302, 497] on mat-radio-button "A. The initial charge for the taxi ride" at bounding box center [451, 489] width 865 height 35
click at [282, 477] on mat-radio-button "A. The initial charge for the taxi ride" at bounding box center [451, 489] width 865 height 35
click at [285, 494] on label "A. The initial charge for the taxi ride" at bounding box center [451, 489] width 847 height 17
click at [1519, 116] on span "Submit info" at bounding box center [1509, 121] width 53 height 29
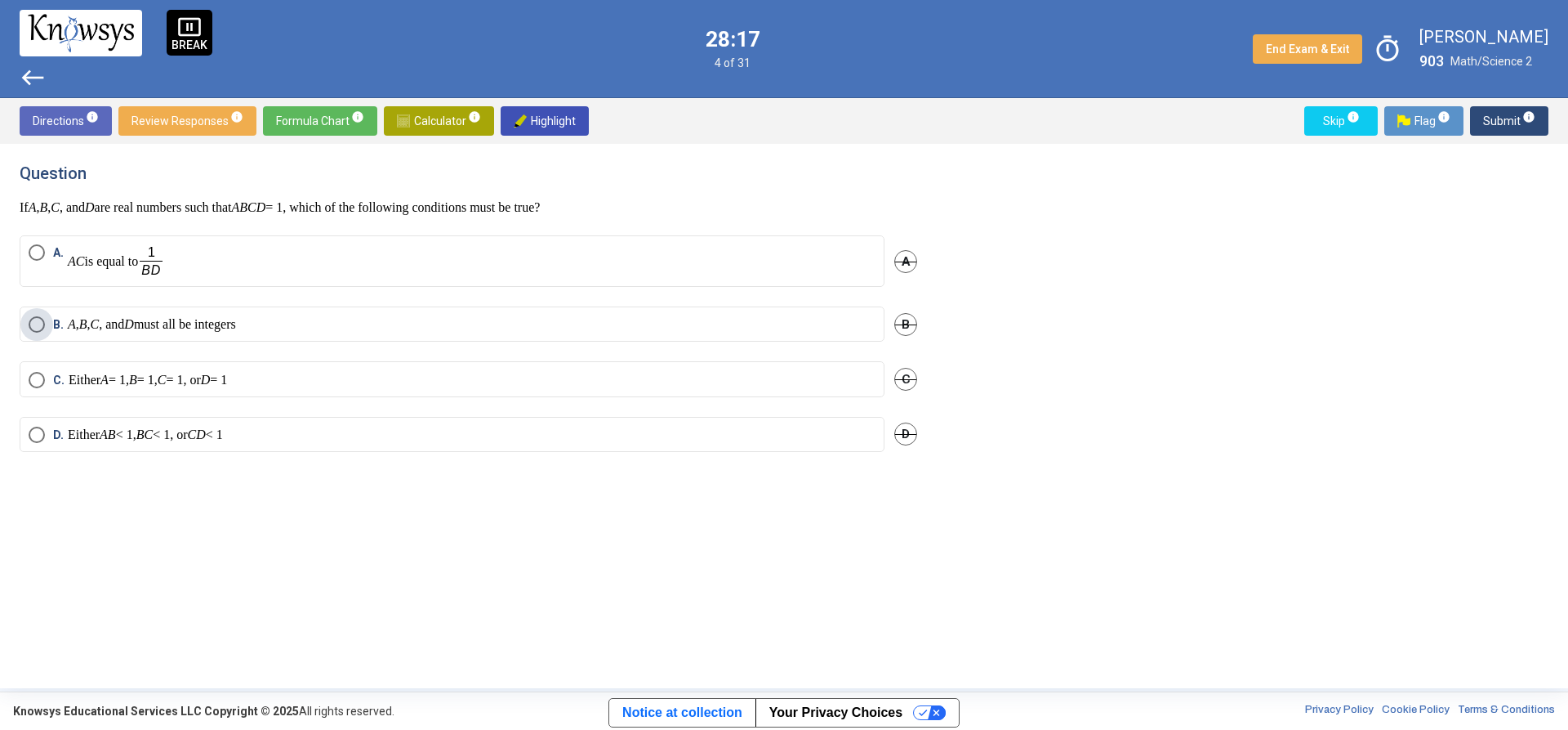
click at [236, 322] on p "A , B , C , and D must all be integers" at bounding box center [152, 324] width 169 height 17
click at [1467, 111] on div "Skip info Flag info Submit info" at bounding box center [1423, 121] width 251 height 29
click at [1480, 112] on button "Submit info" at bounding box center [1509, 121] width 78 height 29
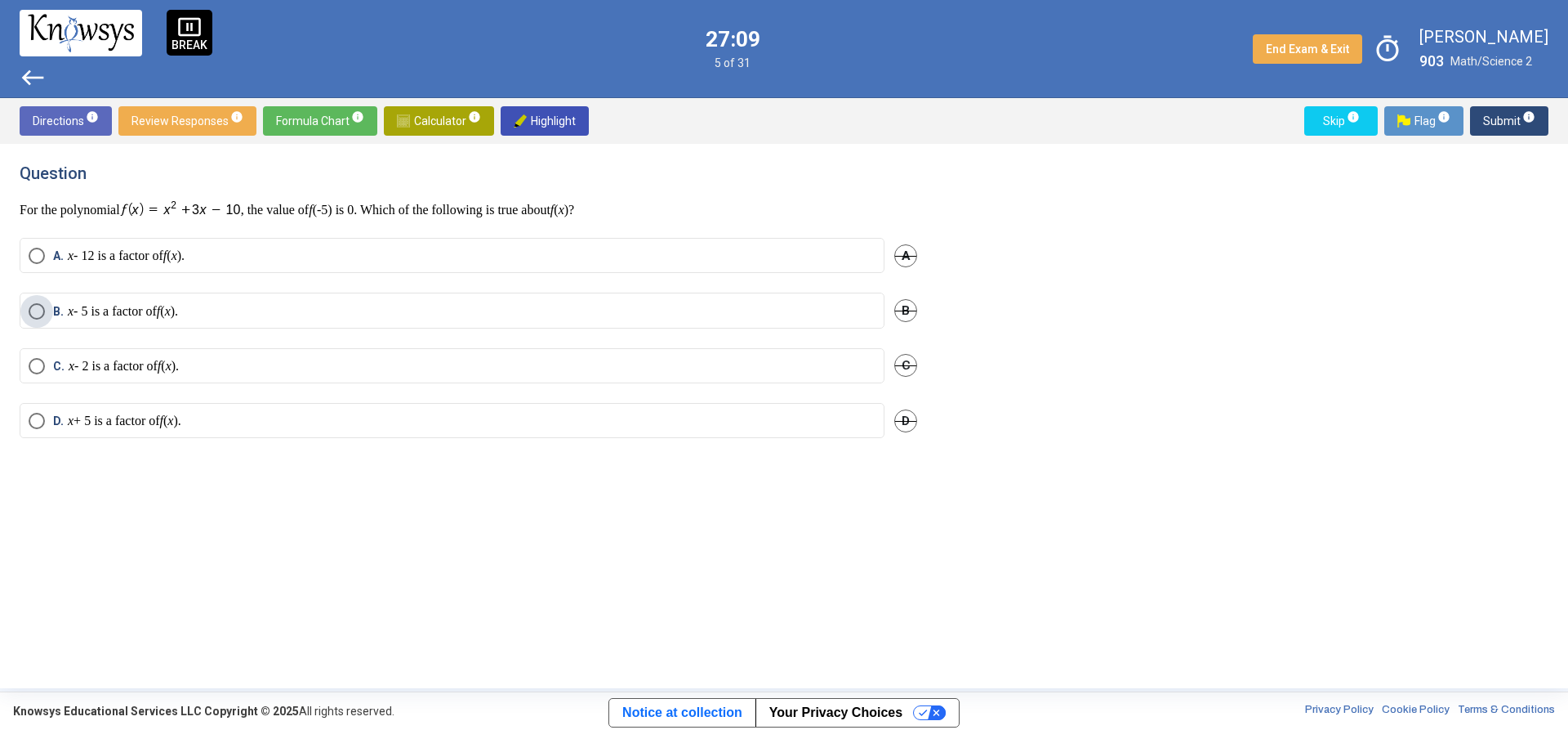
click at [254, 303] on label "B. x - 5 is a factor of f ( x )." at bounding box center [451, 312] width 847 height 17
click at [1495, 117] on span "Submit info" at bounding box center [1509, 121] width 53 height 29
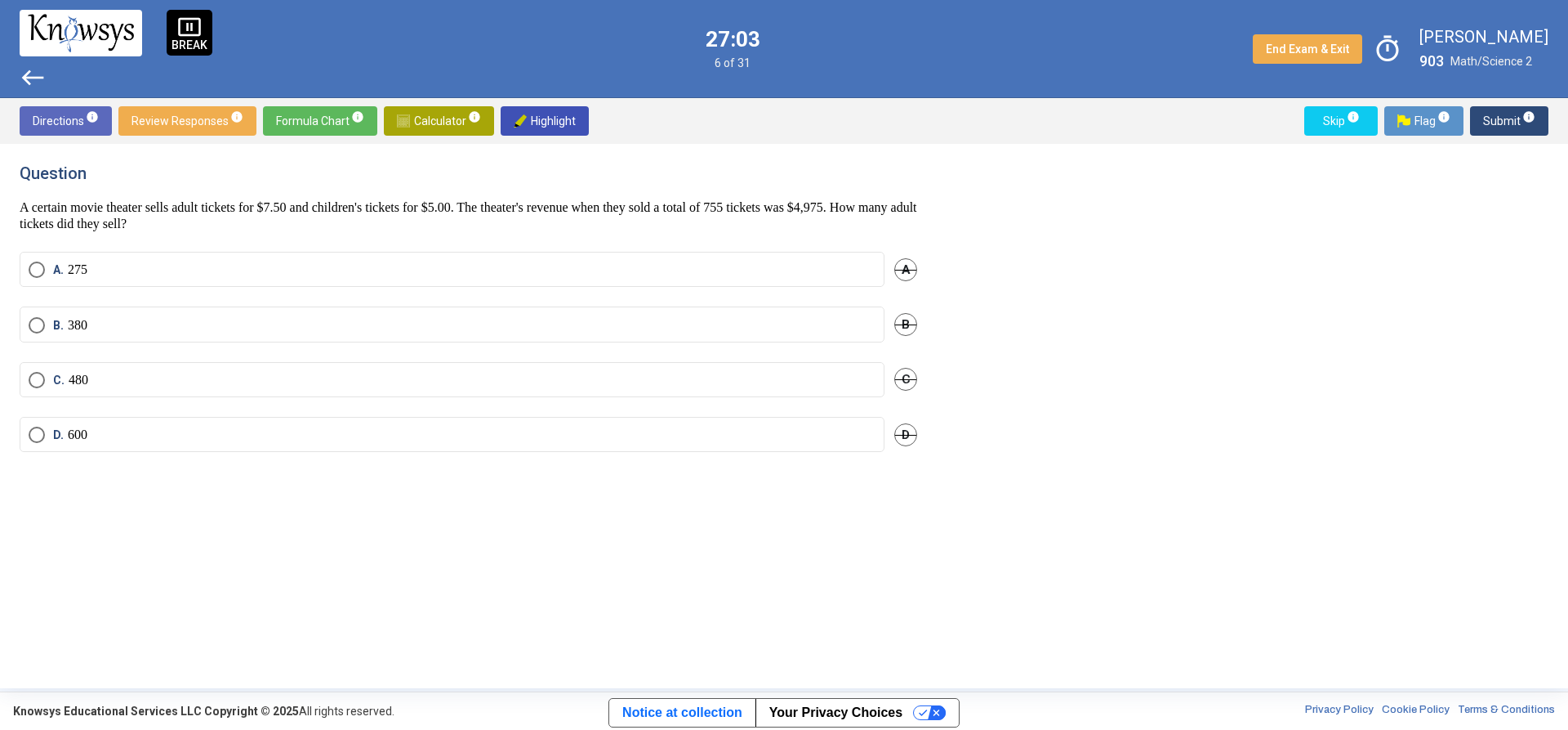
click at [461, 121] on span "Calculator info" at bounding box center [439, 121] width 84 height 29
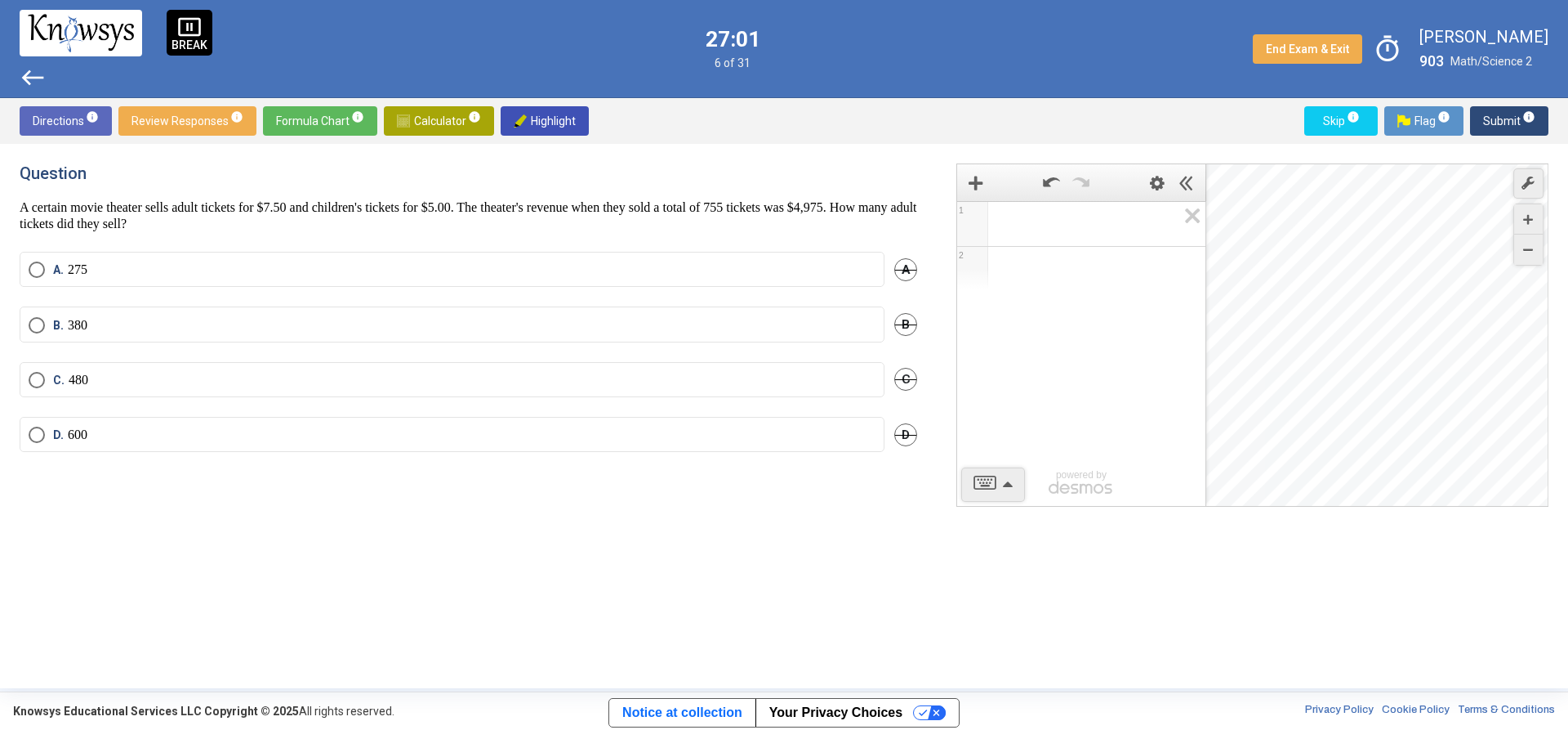
click at [1031, 223] on span "Math Input:" at bounding box center [1089, 223] width 177 height 19
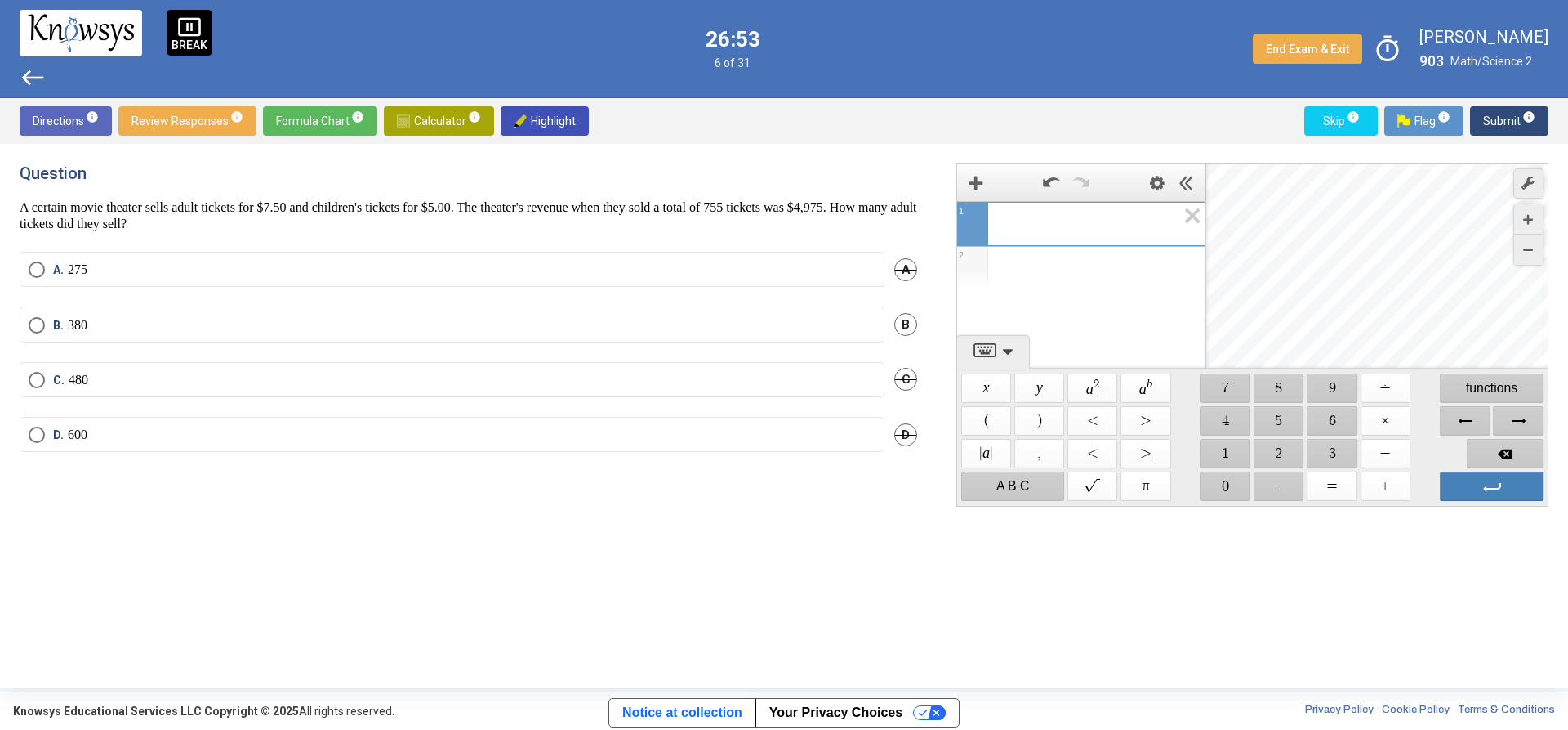
click at [1271, 406] on div "$$ 5" at bounding box center [1280, 420] width 53 height 32
click at [1264, 418] on span "$$ 5" at bounding box center [1280, 421] width 50 height 29
click at [1216, 489] on span "$$ 0" at bounding box center [1225, 487] width 50 height 29
click at [1228, 418] on span "$$ 4" at bounding box center [1225, 421] width 50 height 29
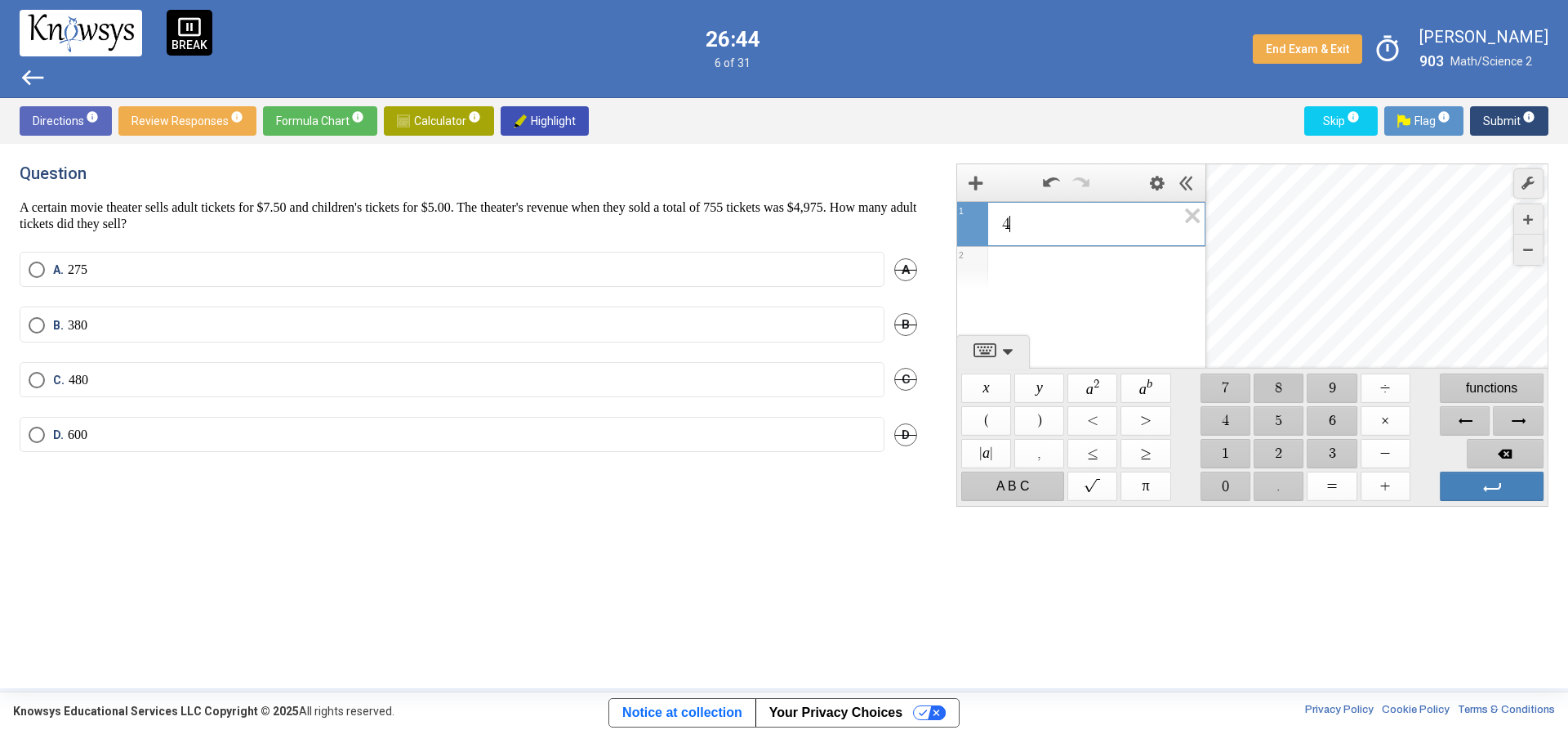
click at [1281, 385] on span "$$ 8" at bounding box center [1280, 388] width 50 height 29
click at [1212, 487] on span "$$ 0" at bounding box center [1225, 487] width 50 height 29
click at [1375, 420] on span "$$ ×" at bounding box center [1386, 421] width 50 height 29
click at [1223, 394] on span "$$ 7" at bounding box center [1225, 388] width 50 height 29
click at [1272, 481] on span "$$ ." at bounding box center [1280, 487] width 50 height 29
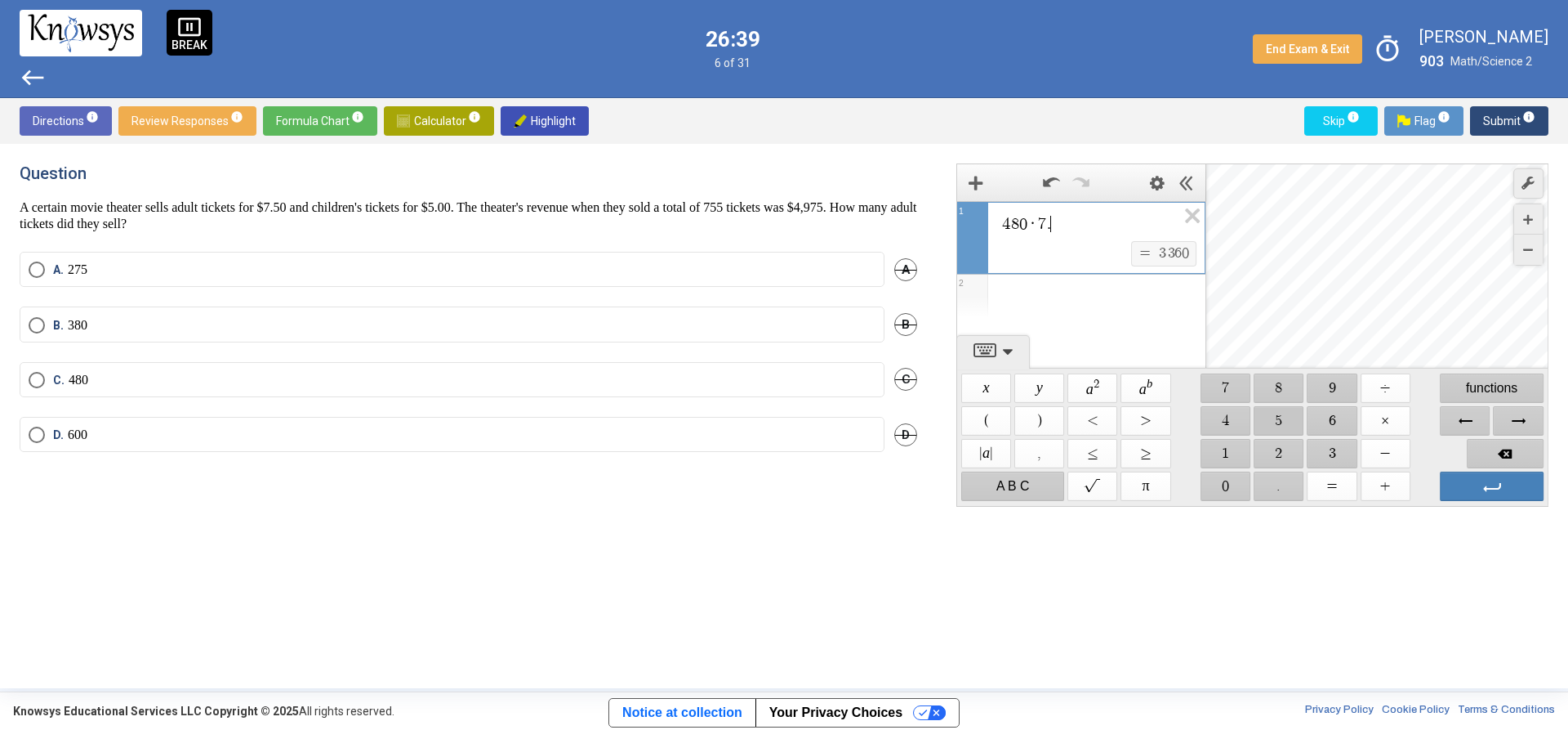
click at [1289, 418] on span "$$ 5" at bounding box center [1280, 421] width 50 height 29
click at [1084, 298] on div "Expression List" at bounding box center [1082, 296] width 249 height 42
click at [1391, 478] on span "$$ +" at bounding box center [1386, 487] width 50 height 29
click at [1079, 318] on div "Expression List" at bounding box center [1082, 332] width 249 height 42
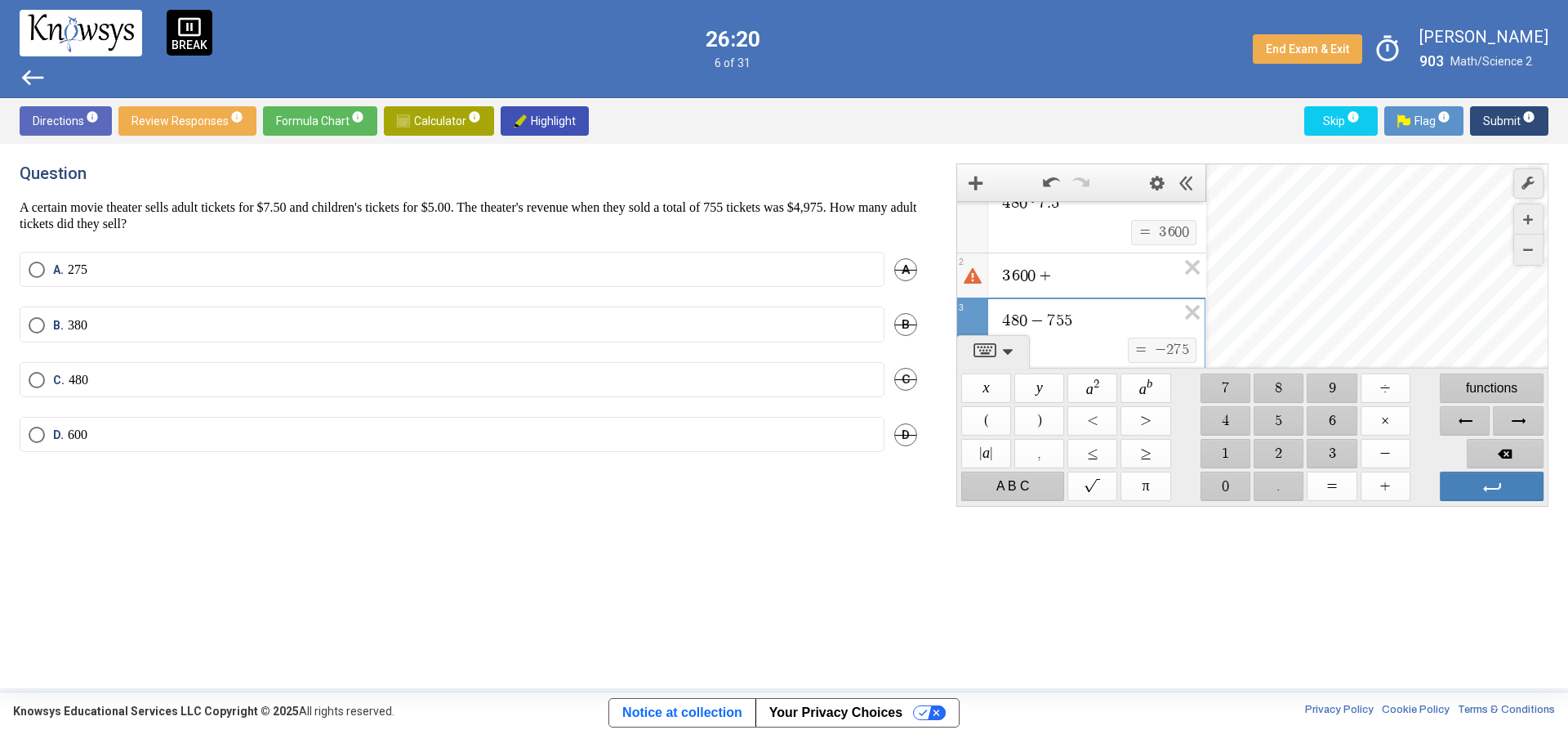
scroll to position [0, 0]
click at [1106, 293] on span "3 6 0 0 +" at bounding box center [1089, 296] width 177 height 19
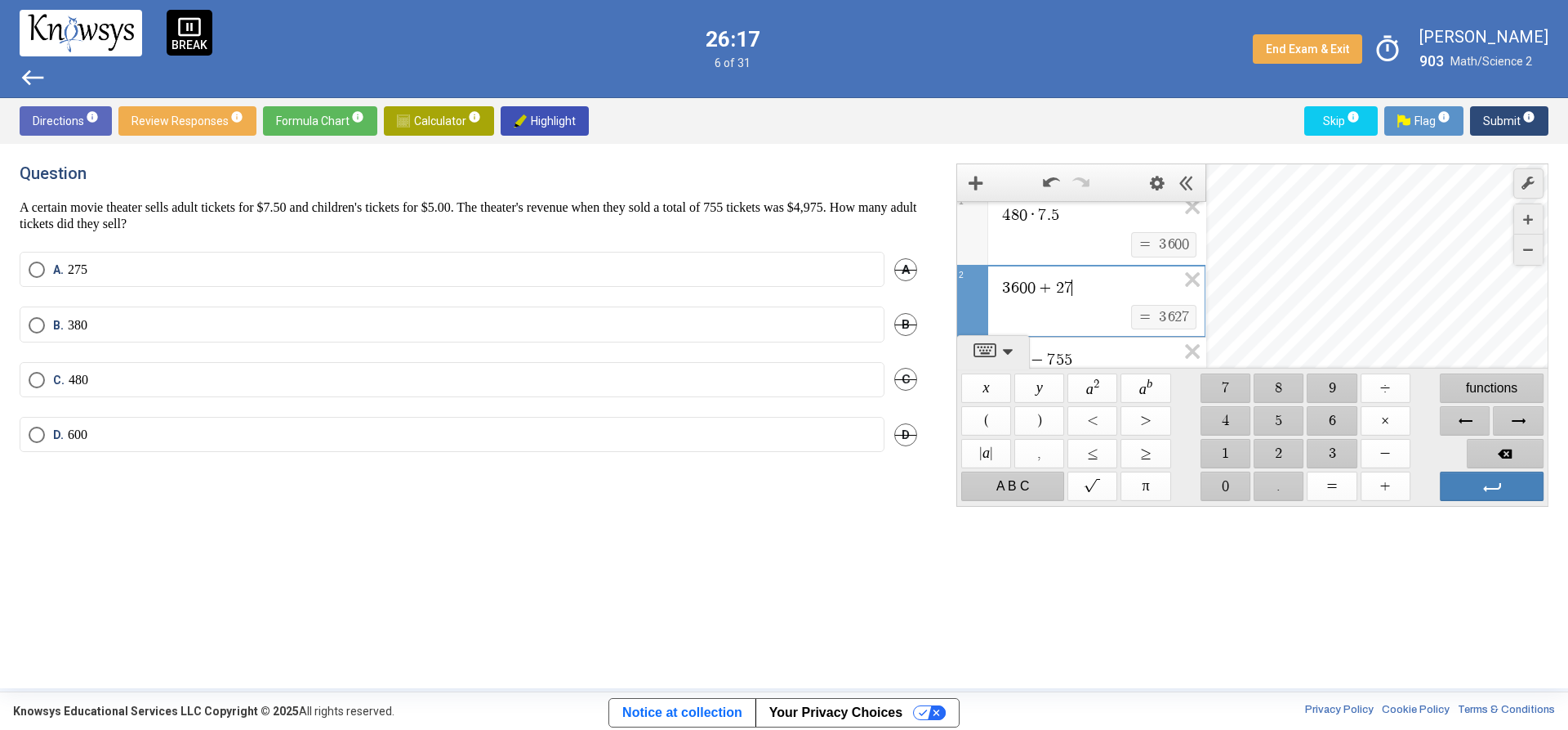
scroll to position [23, 0]
click at [999, 415] on span "$$ (" at bounding box center [987, 421] width 50 height 29
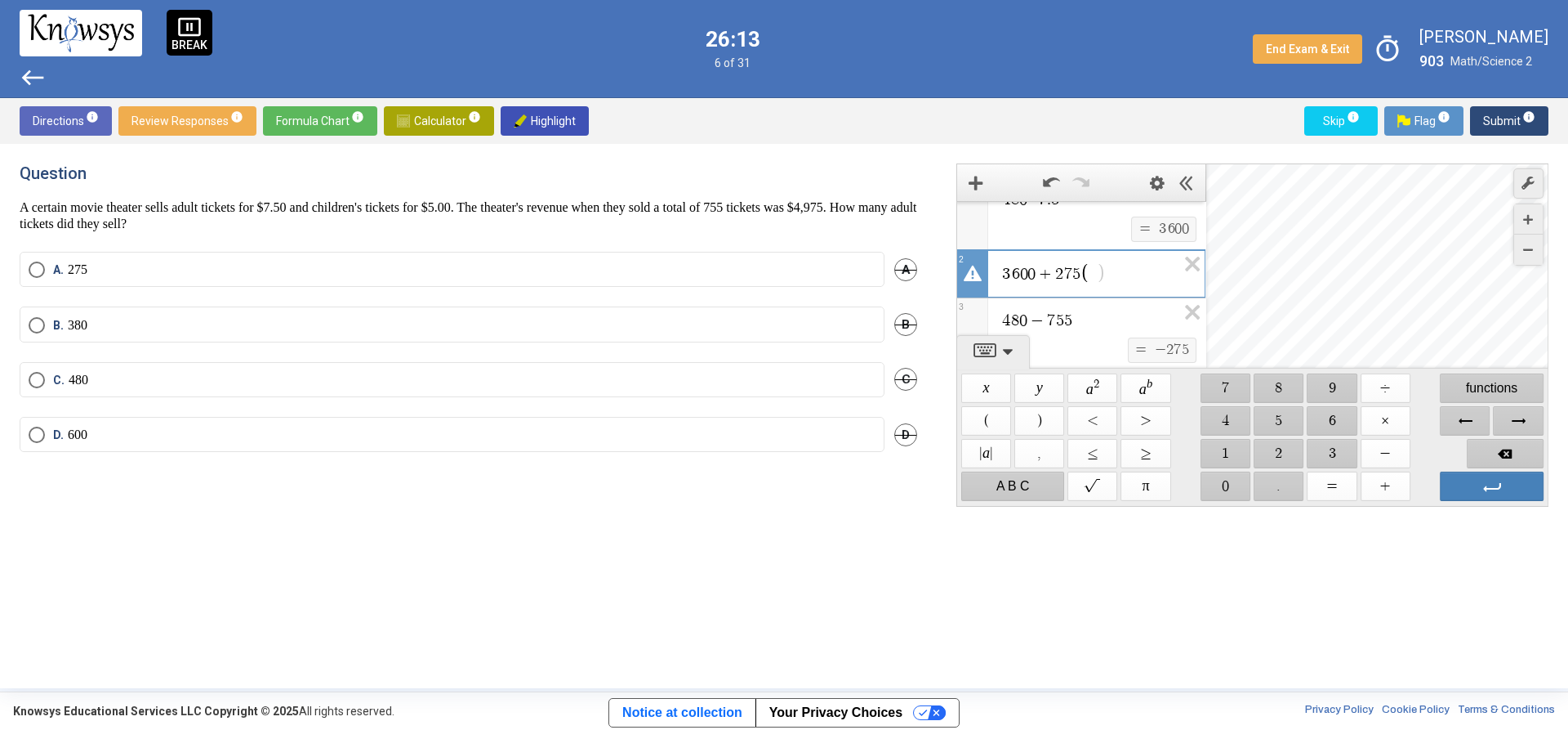
scroll to position [11, 0]
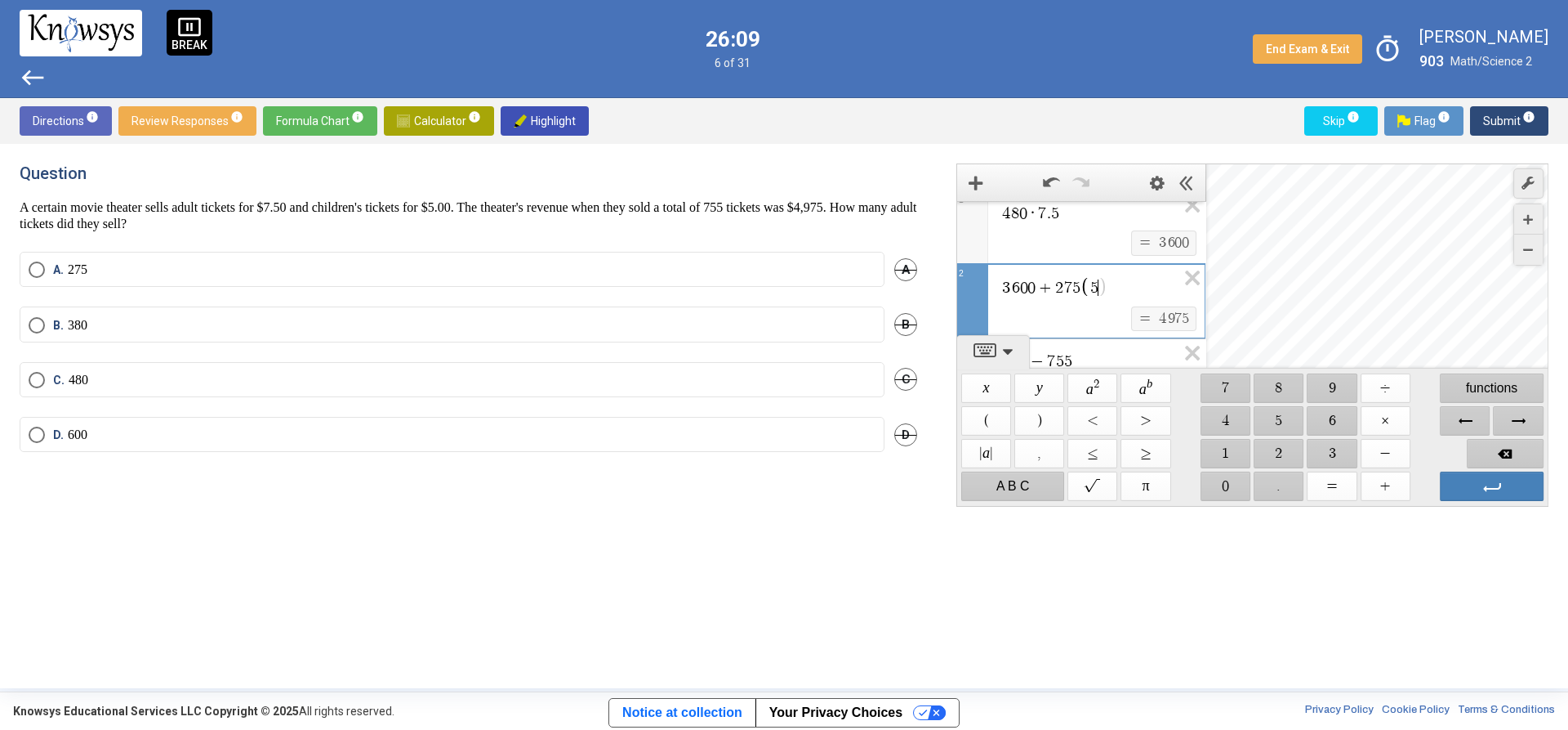
click at [278, 380] on label "C. 480" at bounding box center [451, 380] width 847 height 17
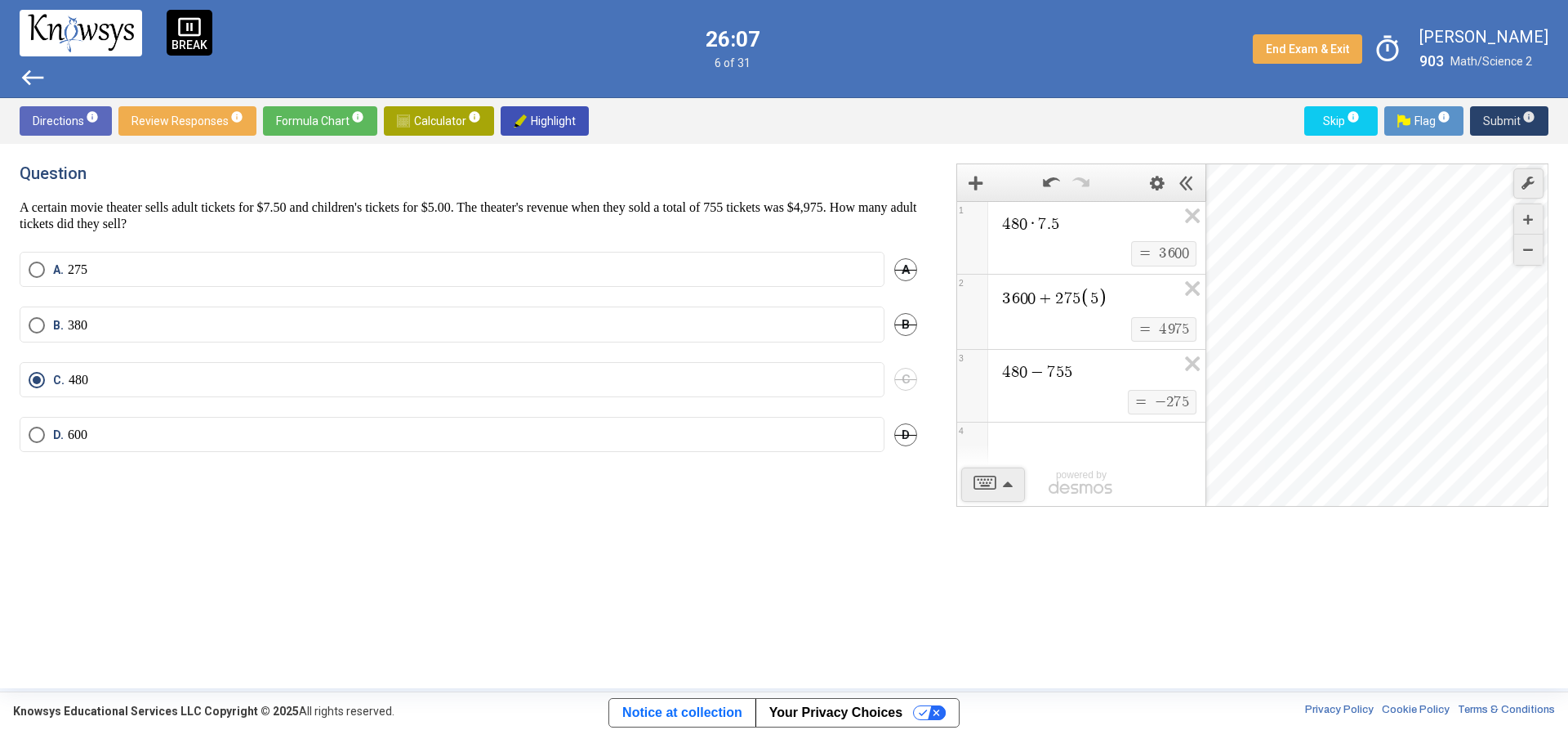
click at [1513, 120] on span "Submit info" at bounding box center [1509, 121] width 53 height 29
click at [204, 290] on div "A. 47 A" at bounding box center [468, 262] width 897 height 54
click at [281, 270] on mat-radio-button "A. 47" at bounding box center [451, 253] width 865 height 35
click at [364, 262] on label "A. 47" at bounding box center [451, 253] width 847 height 17
click at [1539, 120] on button "Submit info" at bounding box center [1509, 121] width 78 height 29
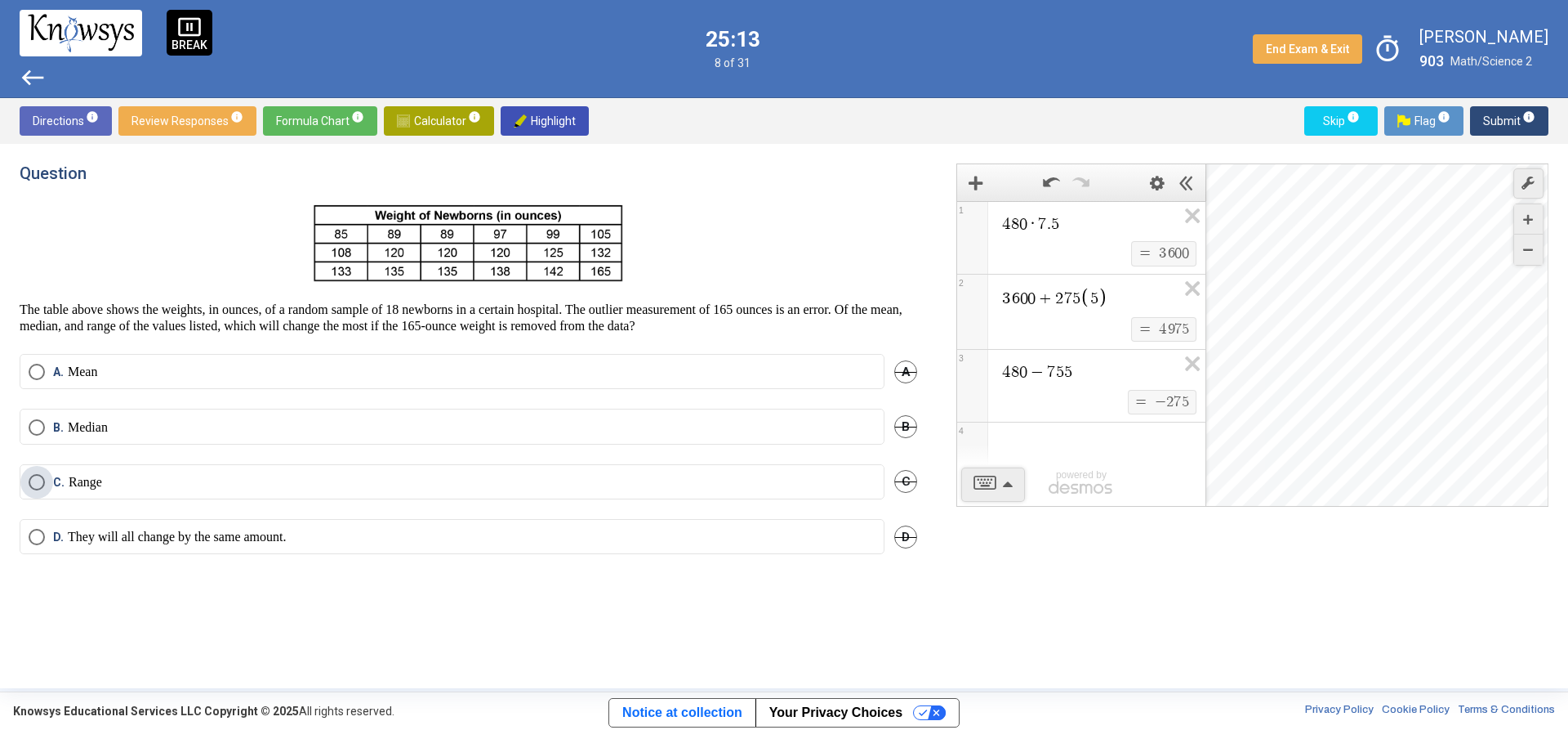
click at [298, 483] on label "C. Range" at bounding box center [451, 482] width 847 height 17
click at [1531, 112] on span "info" at bounding box center [1529, 117] width 13 height 13
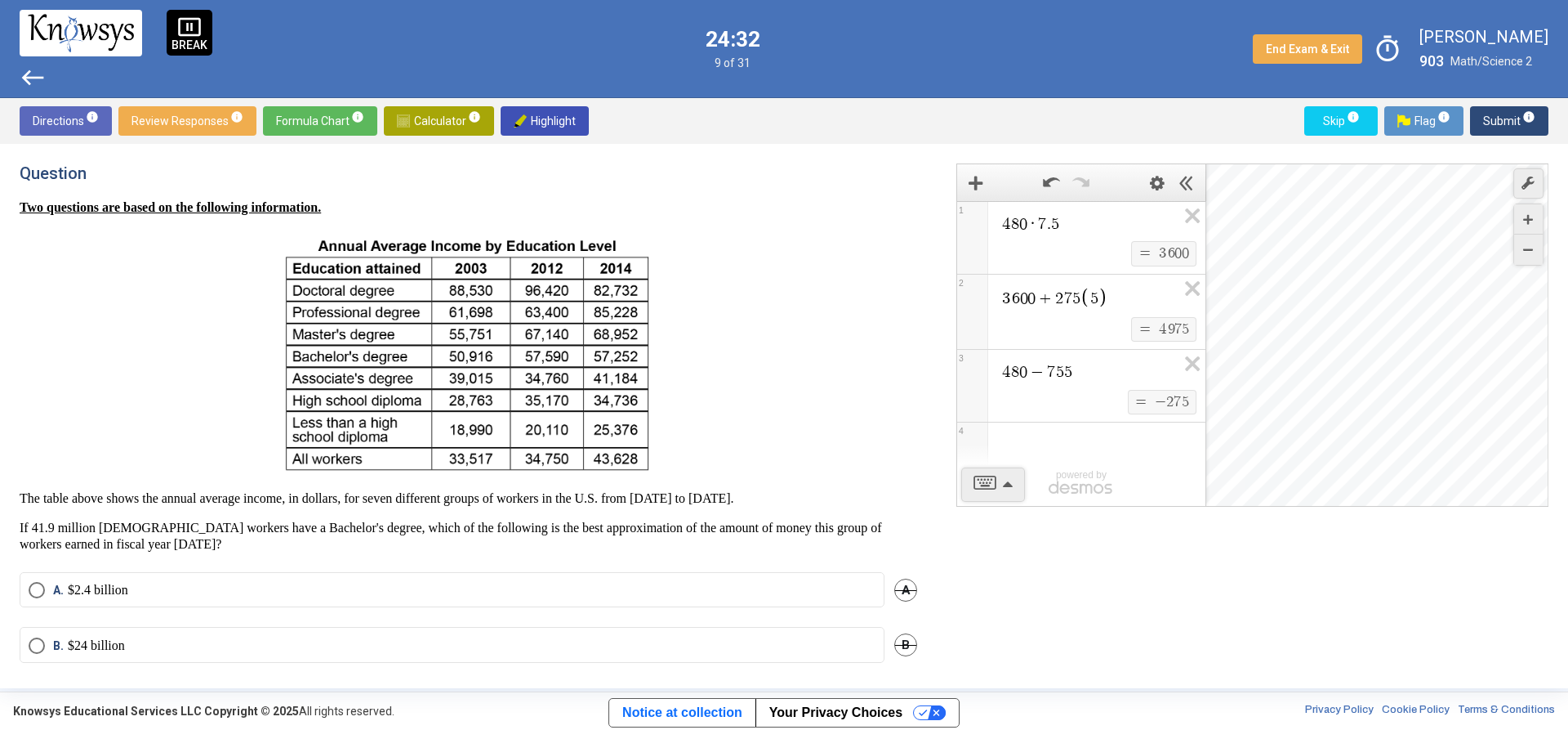
click at [1044, 435] on div "Expression List" at bounding box center [1082, 443] width 249 height 42
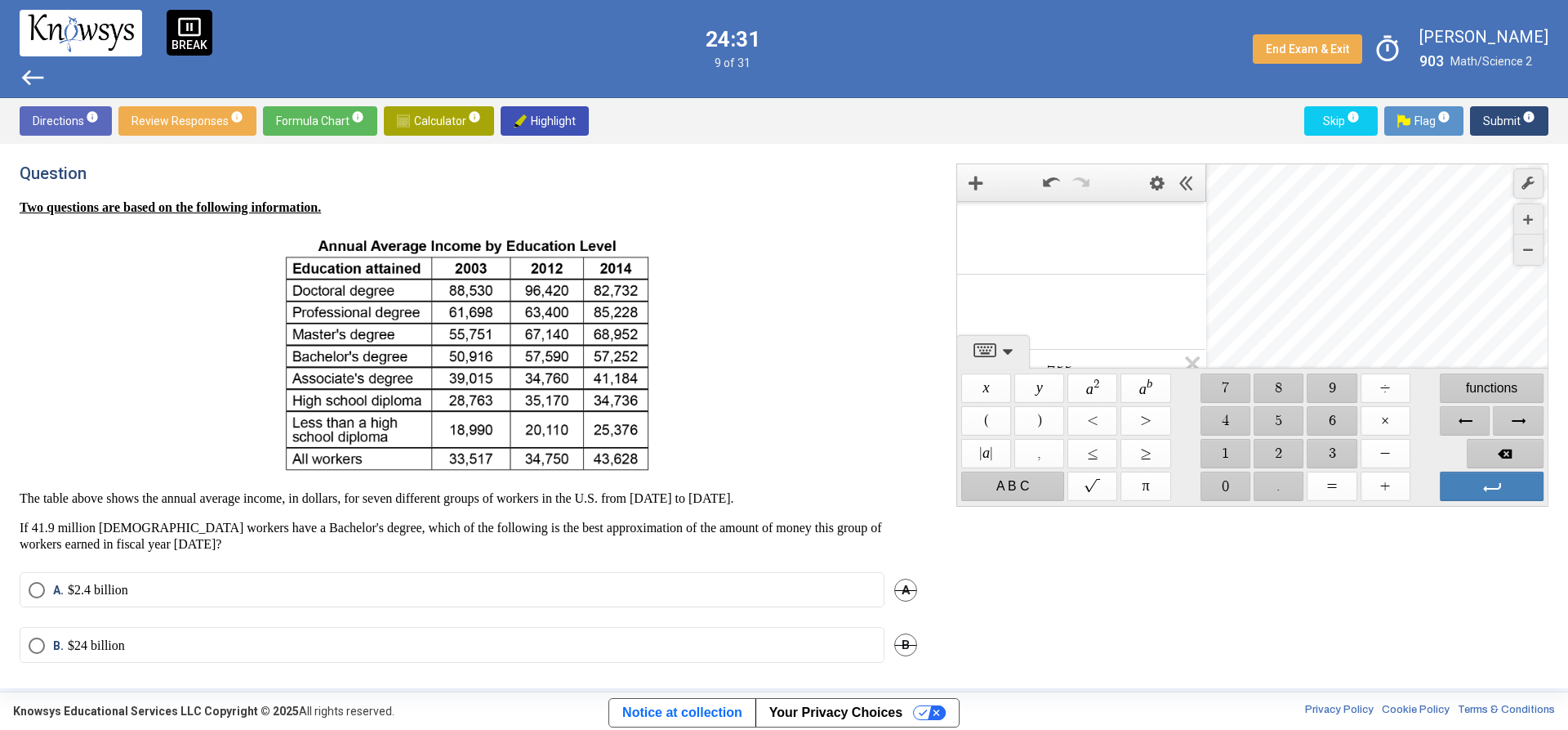
scroll to position [157, 0]
click at [1289, 419] on span "$$ 5" at bounding box center [1280, 421] width 50 height 29
click at [1233, 391] on span "$$ 7" at bounding box center [1225, 388] width 50 height 29
click at [1271, 455] on span "$$ 2" at bounding box center [1280, 453] width 50 height 29
click at [1266, 423] on span "$$ 5" at bounding box center [1280, 421] width 50 height 29
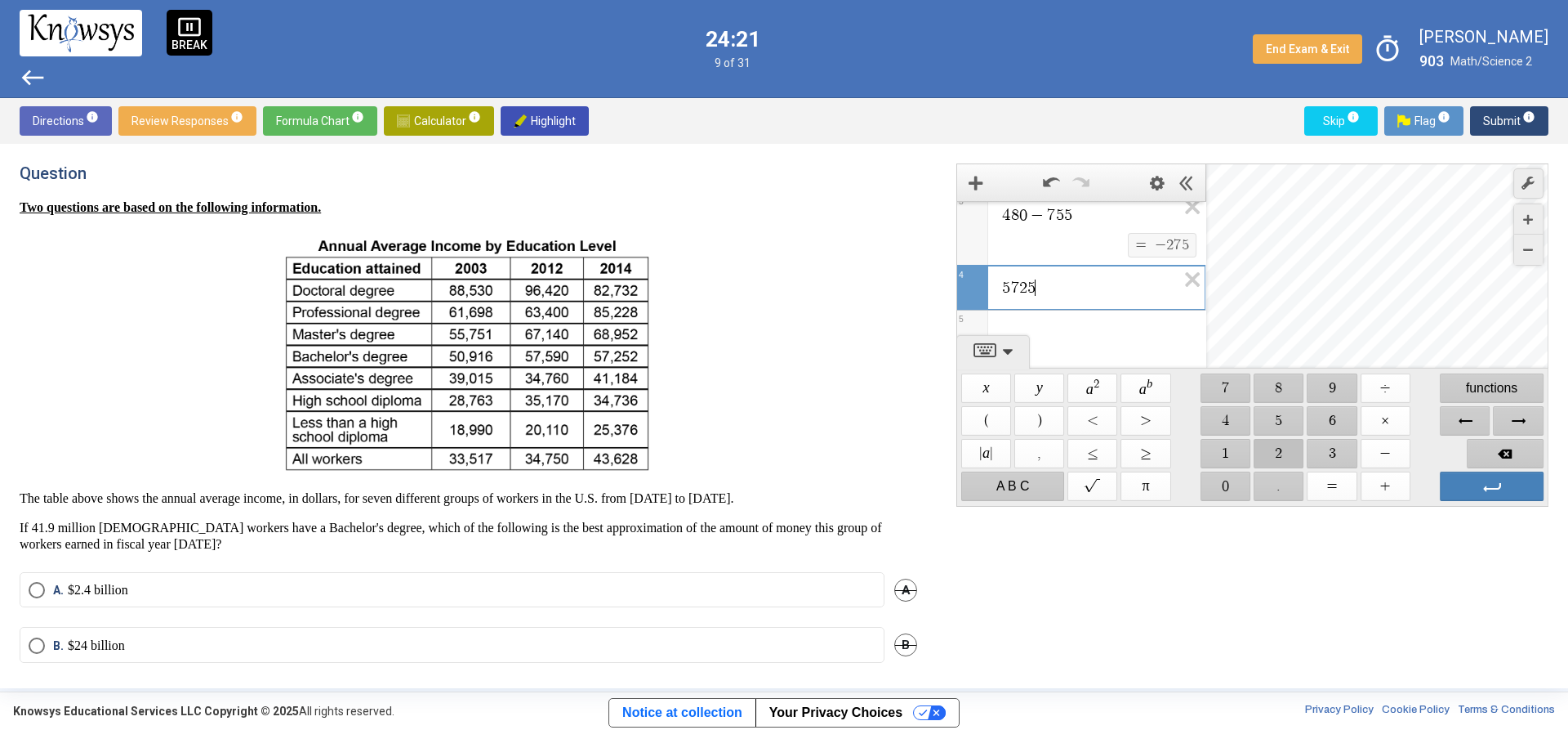
click at [1270, 448] on span "$$ 2" at bounding box center [1280, 453] width 50 height 29
click at [1394, 429] on span "$$ ×" at bounding box center [1386, 421] width 50 height 29
click at [1238, 414] on span "$$ 4" at bounding box center [1225, 421] width 50 height 29
click at [1236, 445] on span "$$ 1" at bounding box center [1225, 453] width 50 height 29
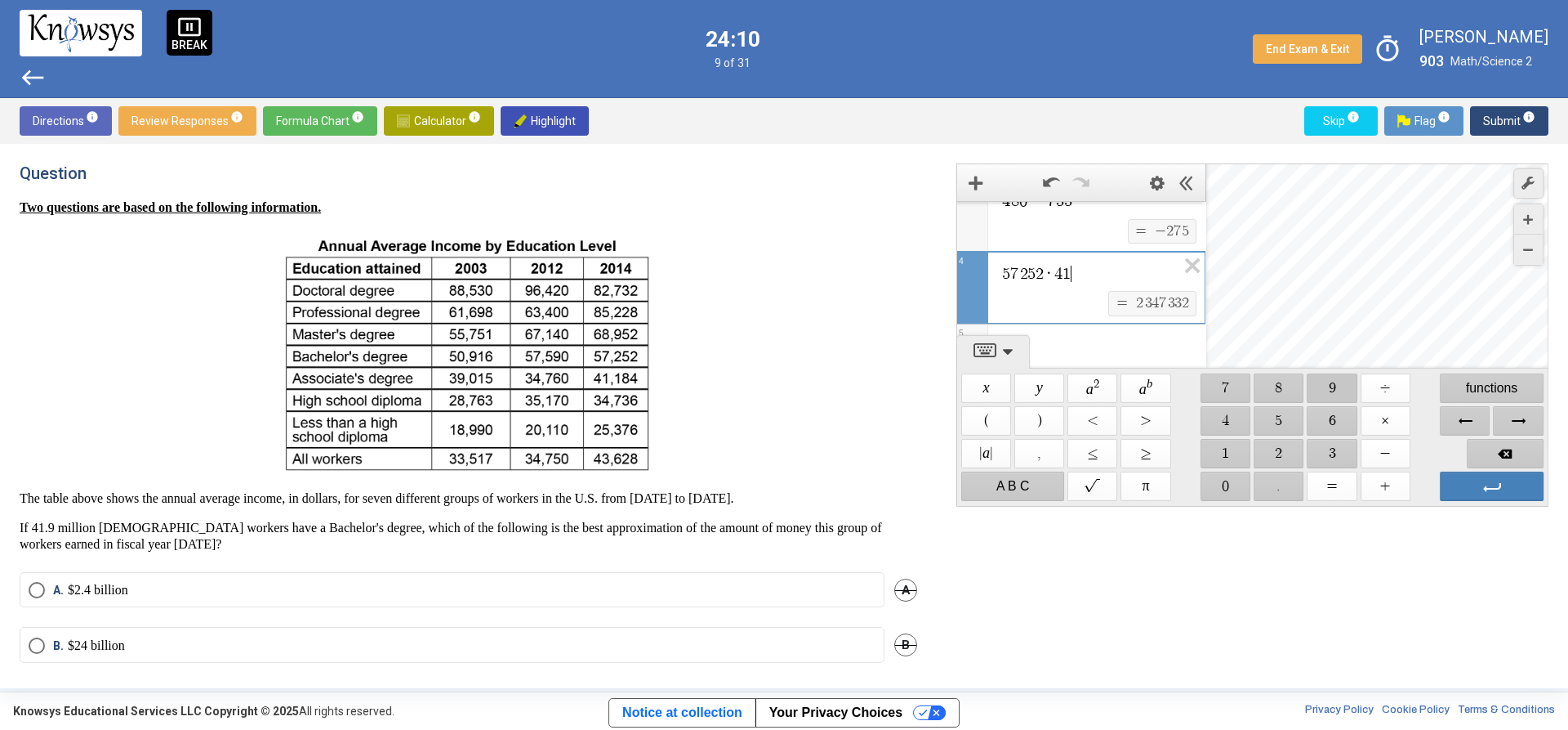
click at [1316, 383] on span "$$ 9" at bounding box center [1332, 388] width 50 height 29
click at [1216, 485] on span "$$ 0" at bounding box center [1225, 487] width 50 height 29
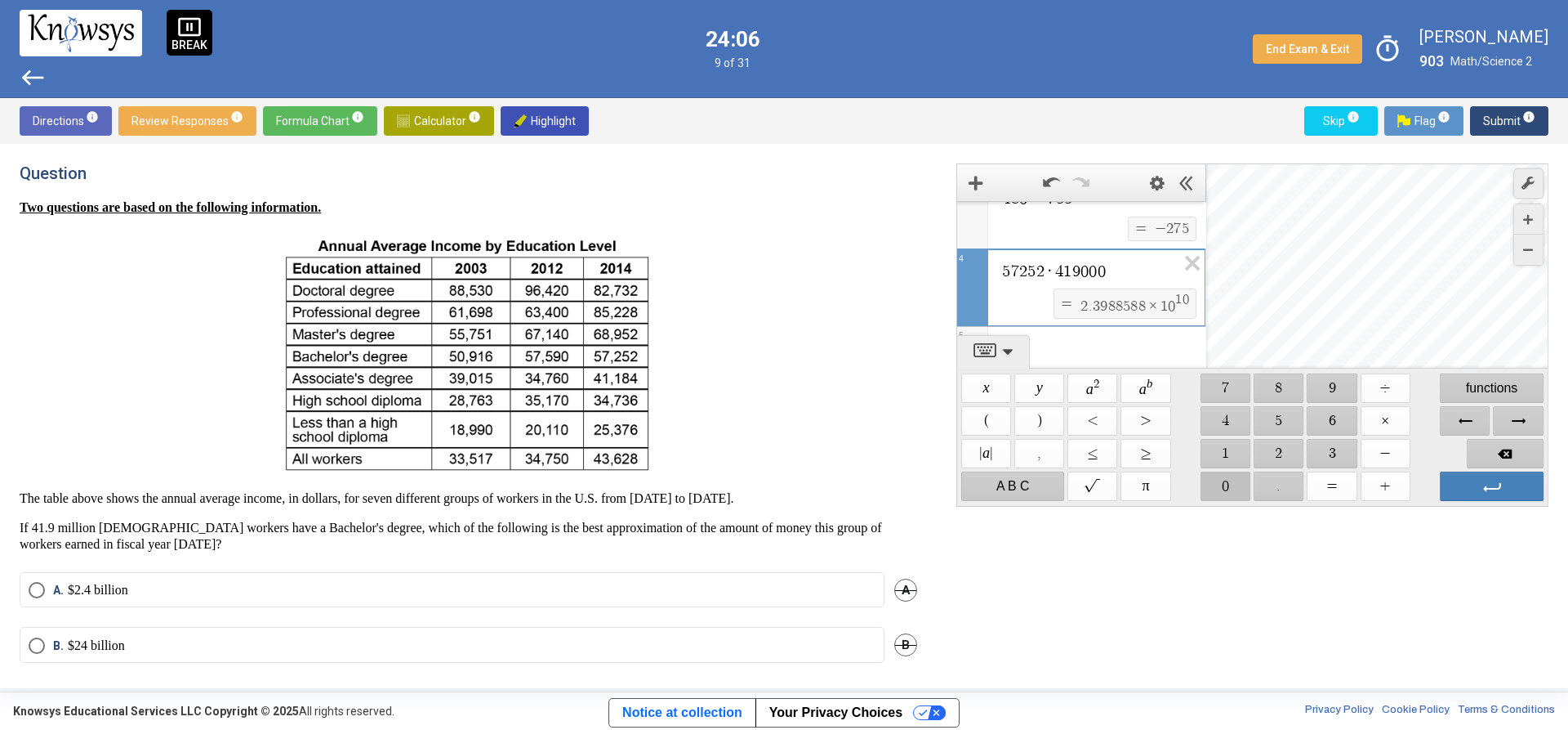
click at [1216, 485] on span "$$ 0" at bounding box center [1225, 487] width 50 height 29
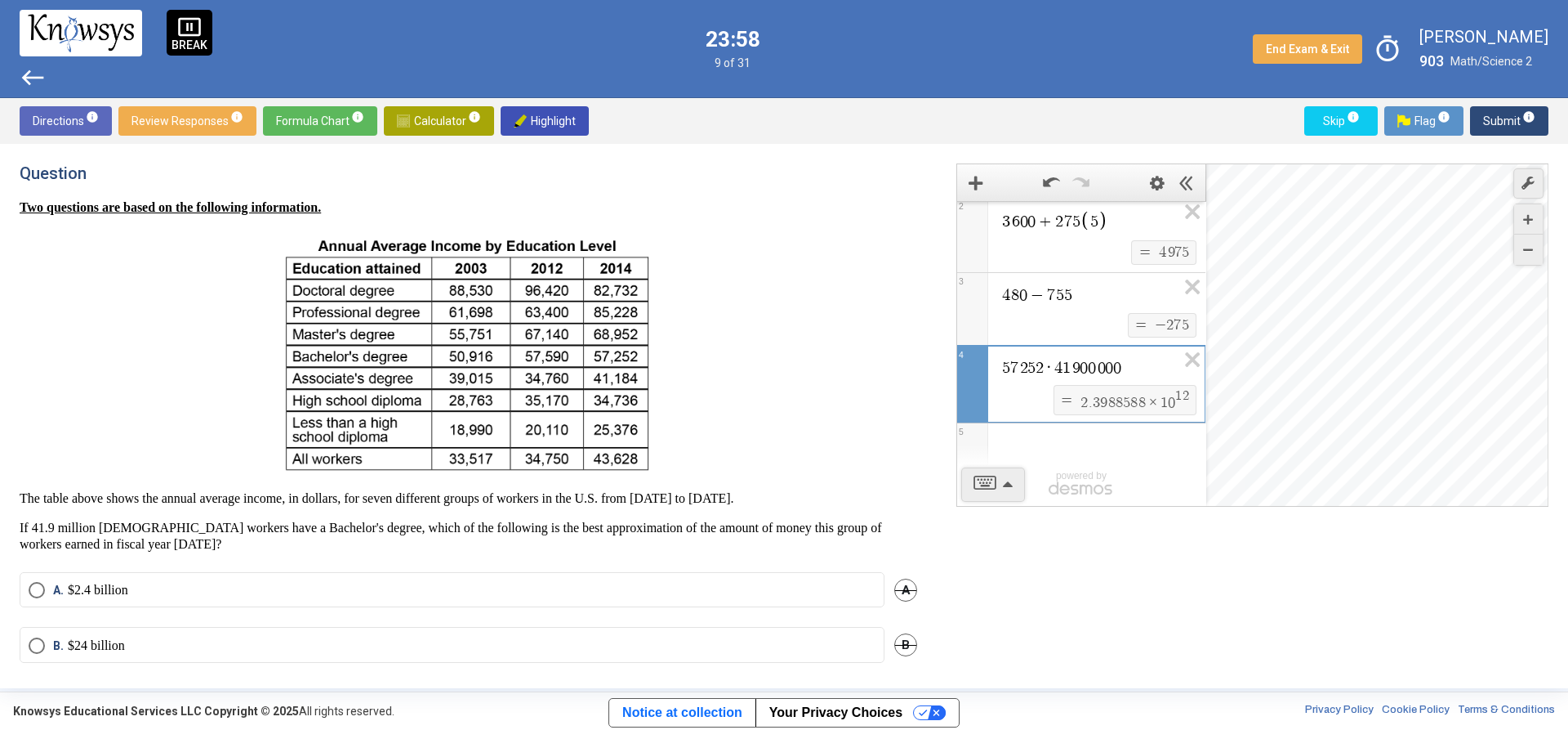
scroll to position [77, 0]
click at [1165, 313] on span "3 6 0 0 + 2 7 5 5 $$ = $$ 4 9 7 5 2 4 8 0 − 7 5 5 $$ = $$ - 2 7 5 3 5 7 2 5 2 ·…" at bounding box center [1082, 274] width 249 height 300
drag, startPoint x: 1173, startPoint y: 396, endPoint x: 1035, endPoint y: 409, distance: 138.6
click at [1035, 409] on div "$$ = $$ 2 . 3 9 8 8 5 8 8 × 1 0 1 2" at bounding box center [1101, 401] width 201 height 32
drag, startPoint x: 1053, startPoint y: 409, endPoint x: 1145, endPoint y: 410, distance: 92.0
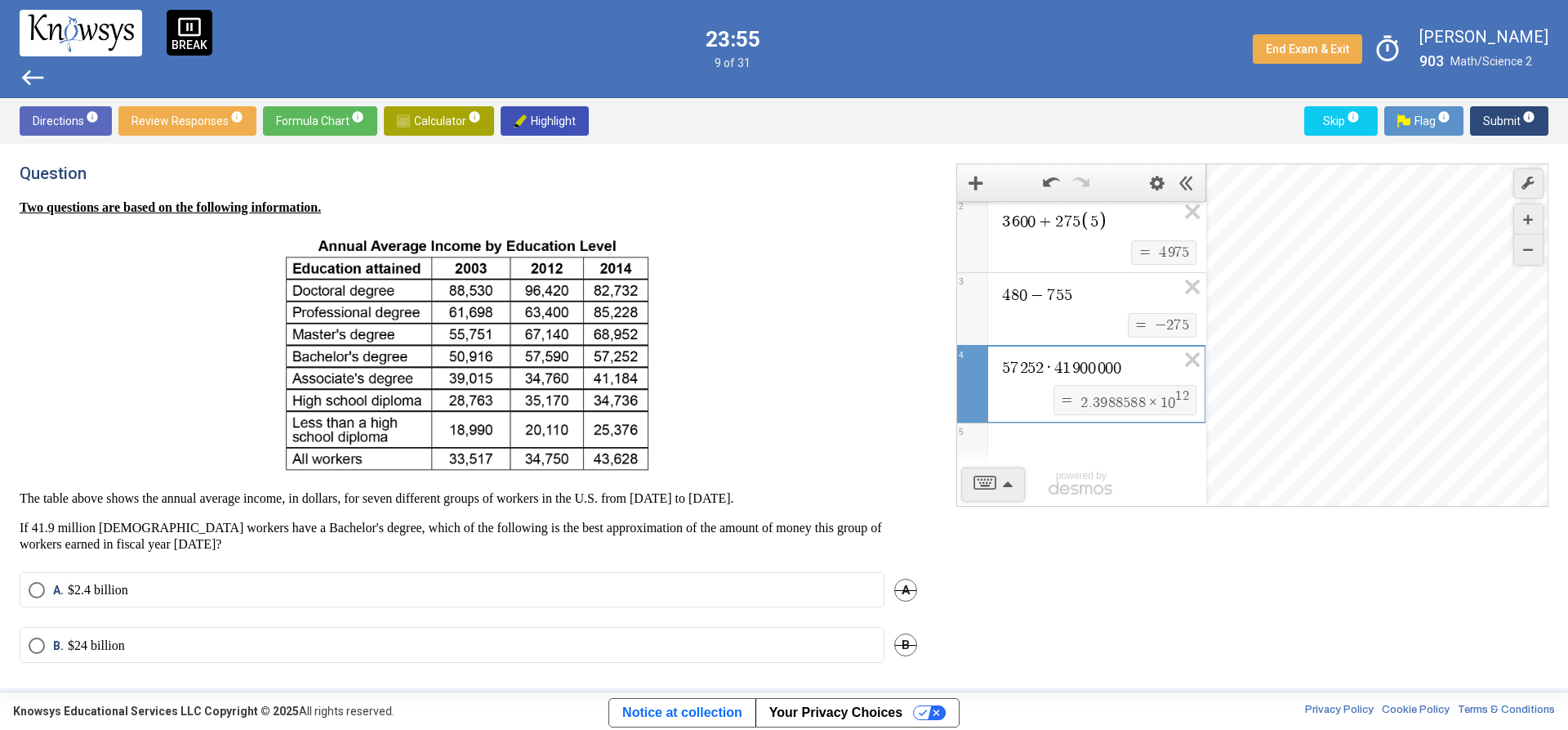
click at [1145, 410] on div "$$ = $$ 2 . 3 9 8 8 5 8 8 × 1 0 1 2" at bounding box center [1125, 400] width 143 height 30
drag, startPoint x: 1072, startPoint y: 408, endPoint x: 1163, endPoint y: 406, distance: 91.0
click at [1163, 406] on span "2 . 3 9 8 8 5 8 8 × 1 0 1 2" at bounding box center [1134, 400] width 111 height 24
click at [322, 573] on mat-radio-button "A. $2.4 billion" at bounding box center [451, 590] width 865 height 35
click at [328, 595] on label "A. $2.4 billion" at bounding box center [451, 590] width 847 height 17
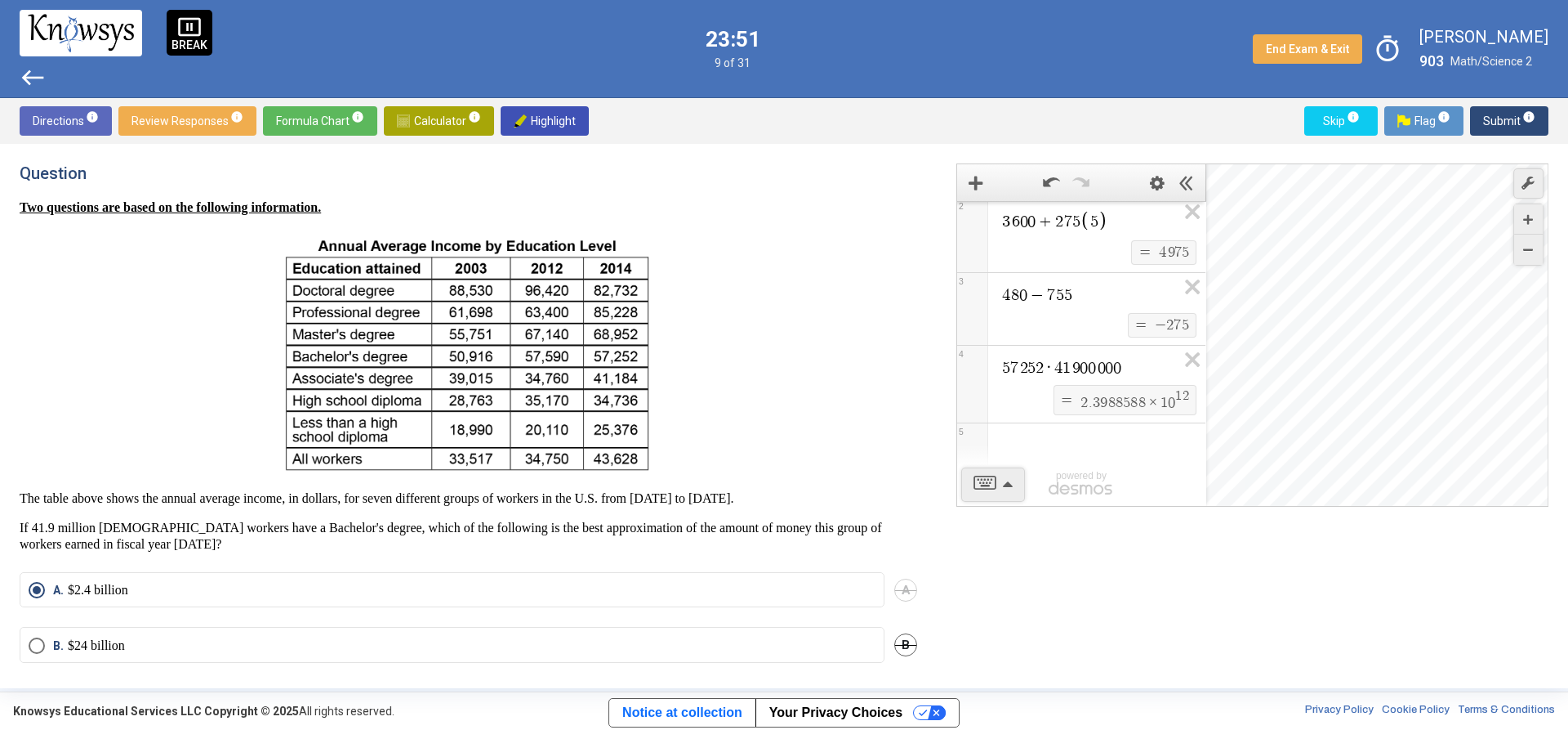
scroll to position [120, 0]
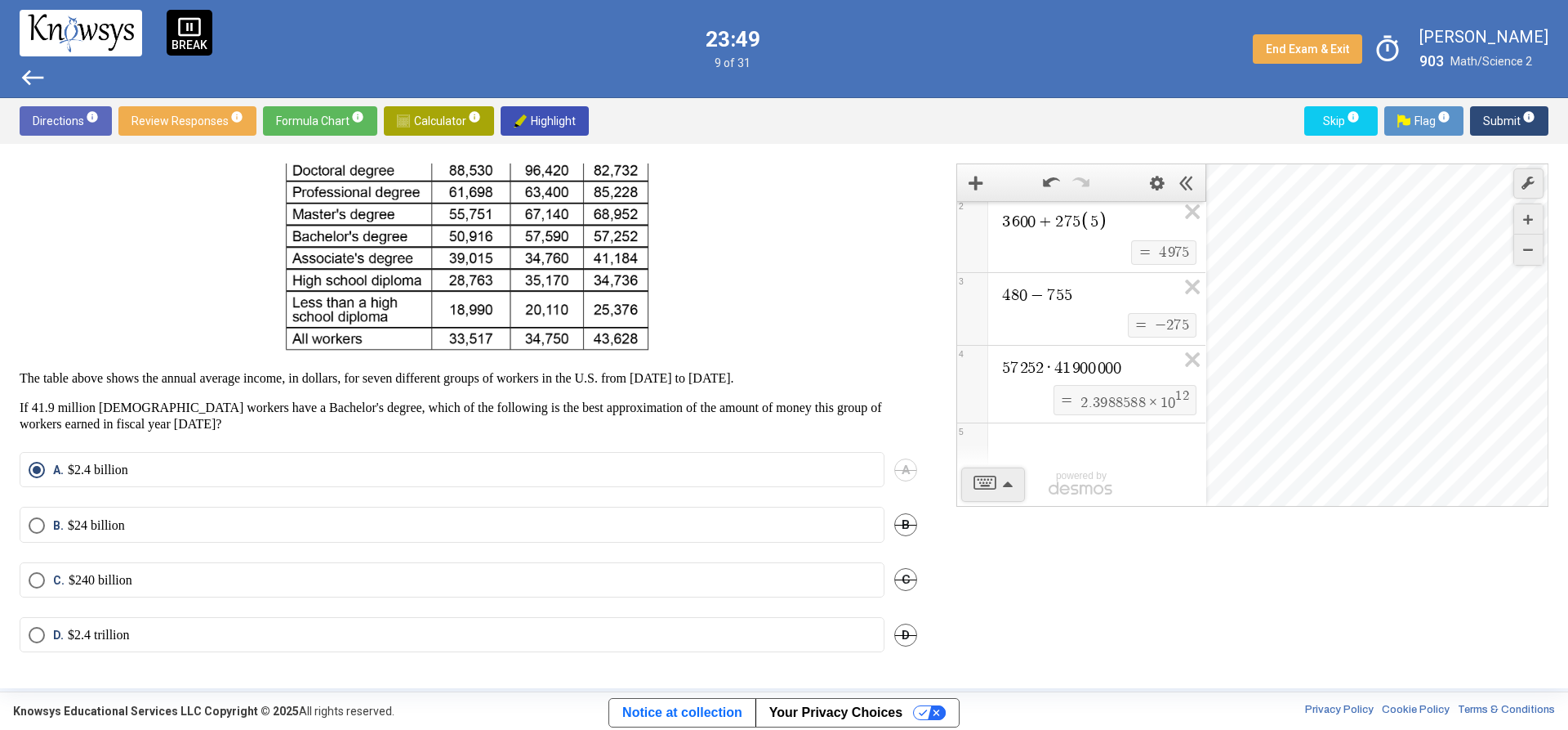
click at [1066, 449] on div "Expression List" at bounding box center [1082, 444] width 249 height 42
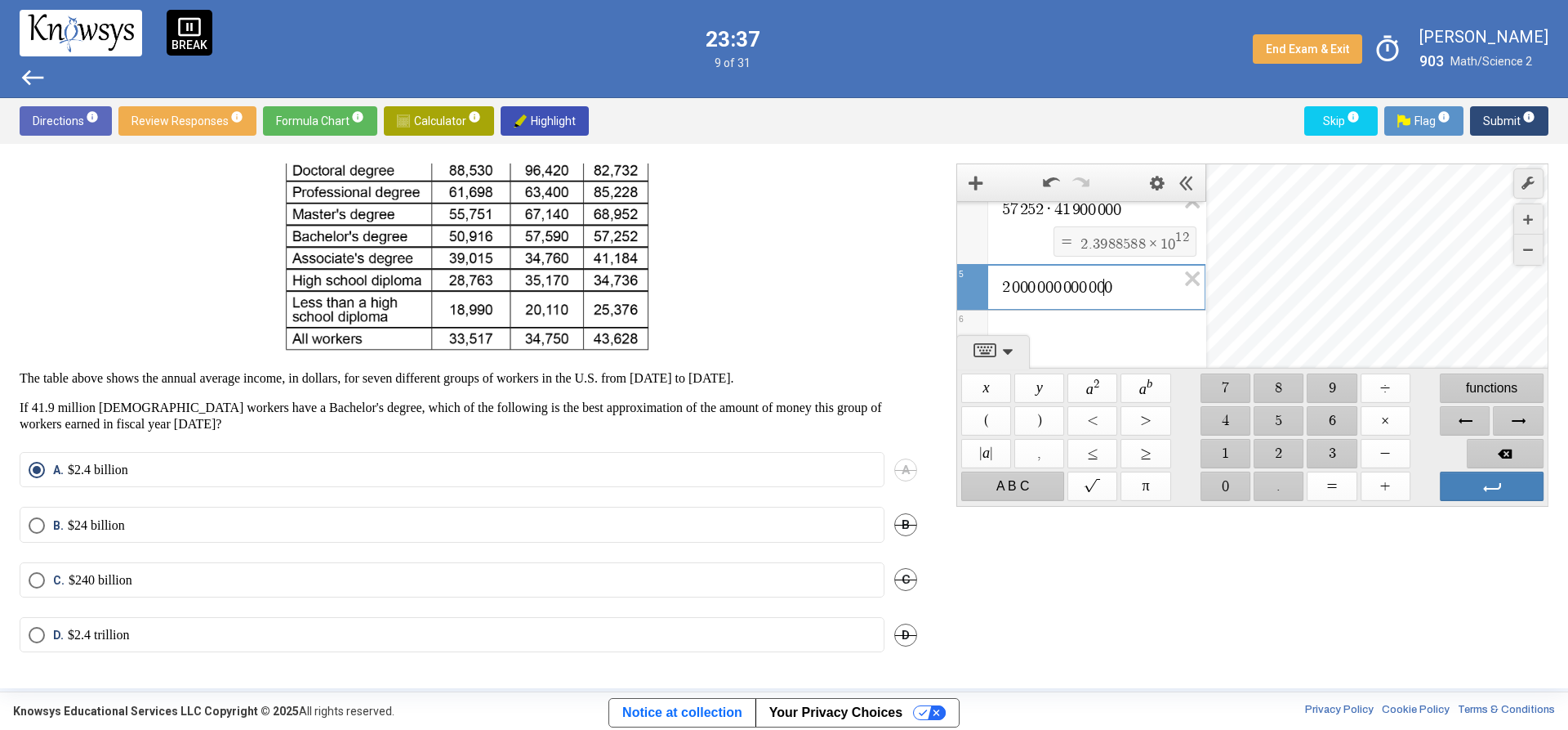
click at [1108, 296] on span "2 0 0 0 0 0 0 0 0 0 0 0 ​ 0" at bounding box center [1088, 287] width 176 height 19
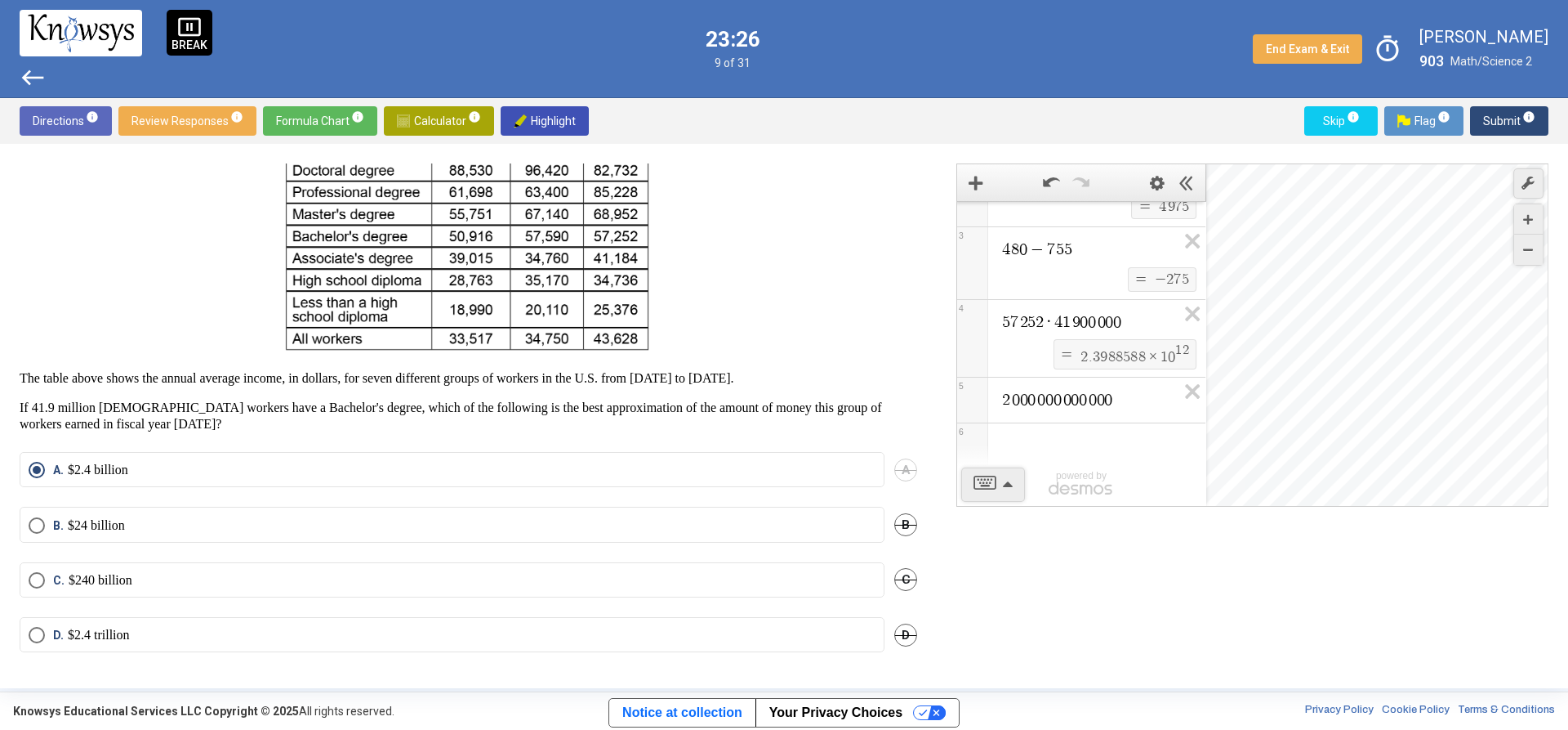
click at [313, 618] on mat-radio-button "D. $2.4 trillion" at bounding box center [451, 634] width 865 height 35
click at [287, 631] on label "D. $2.4 trillion" at bounding box center [451, 635] width 847 height 17
click at [1500, 124] on span "Submit info" at bounding box center [1509, 121] width 53 height 29
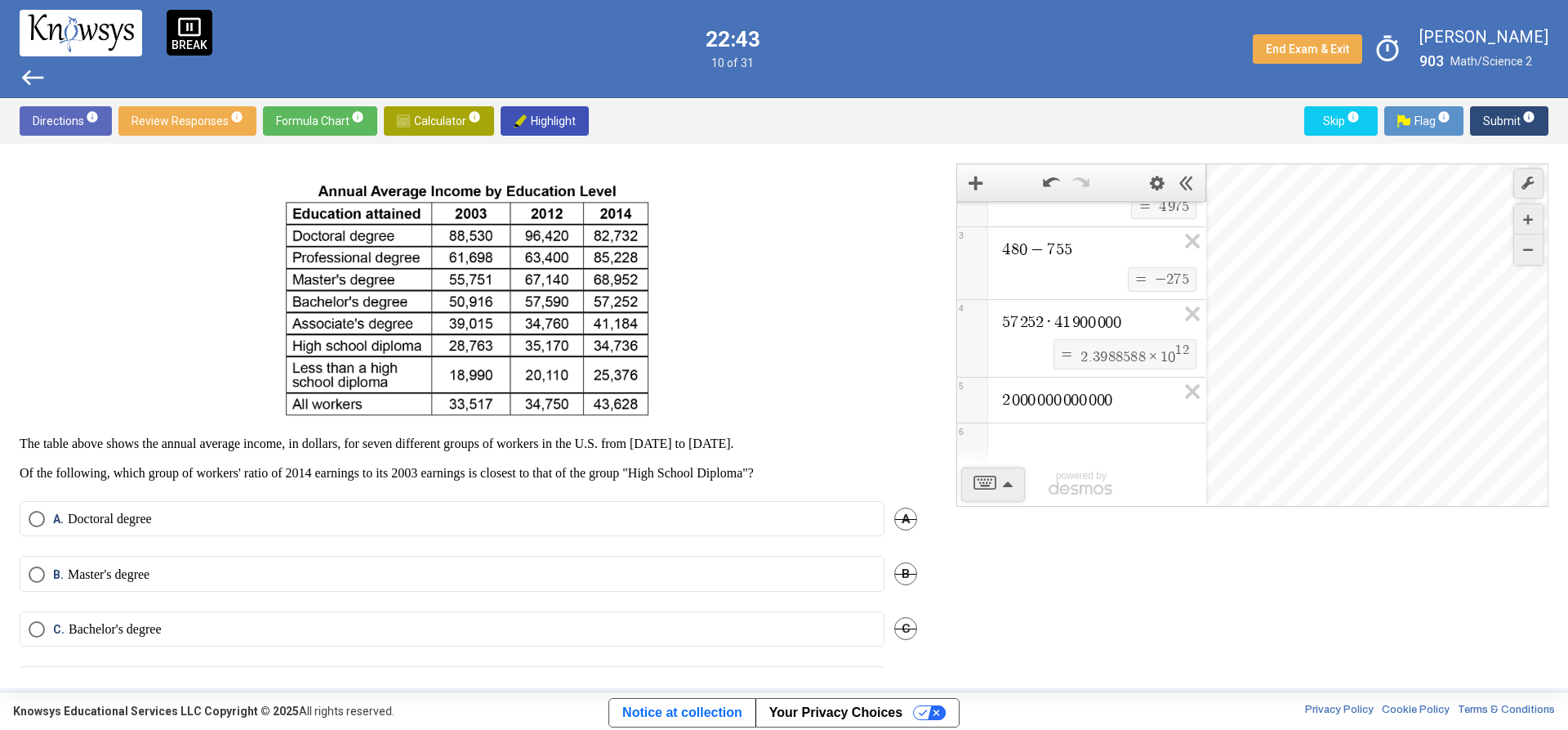
scroll to position [82, 0]
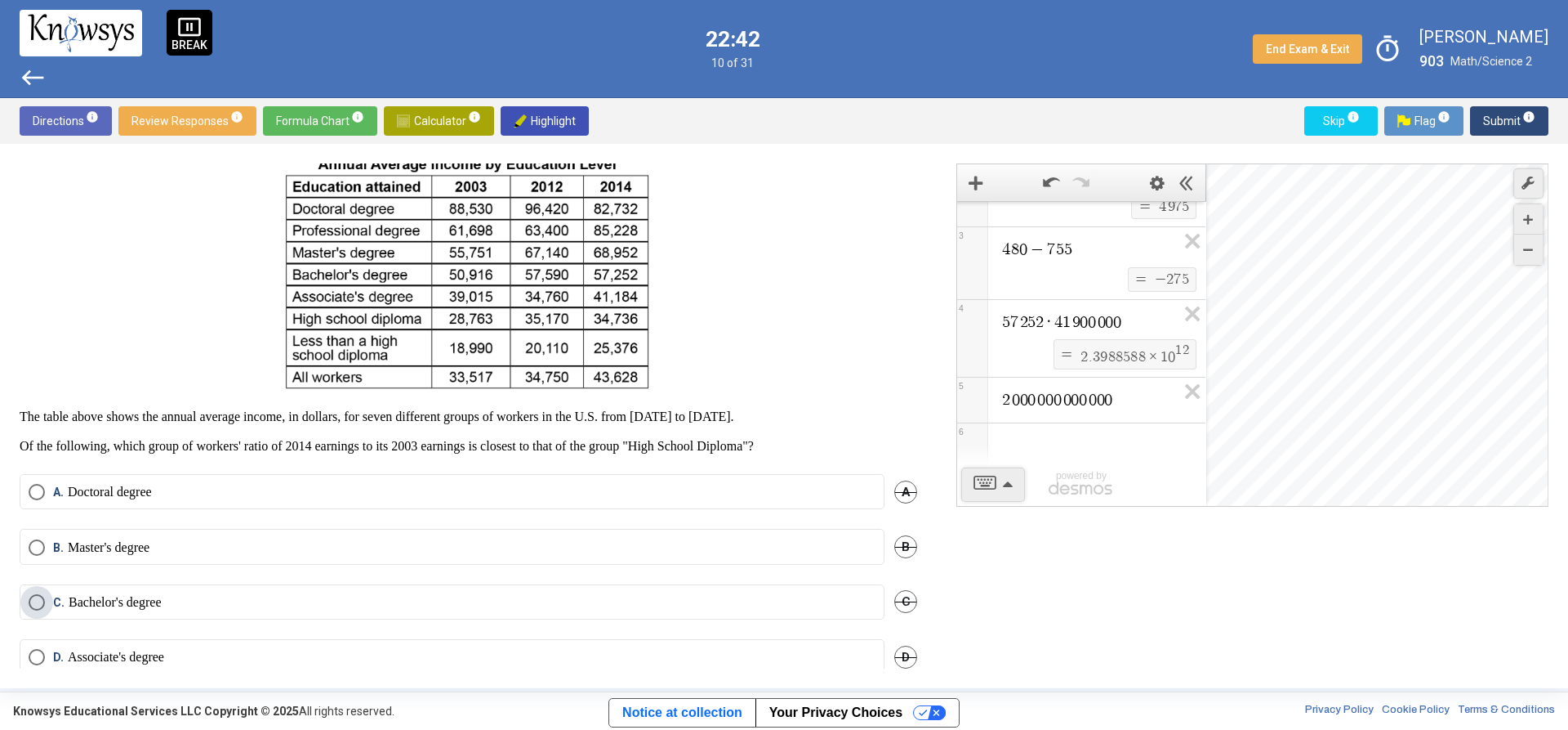
click at [126, 599] on p "Bachelor's degree" at bounding box center [114, 603] width 93 height 17
click at [1509, 117] on span "Submit info" at bounding box center [1509, 121] width 53 height 29
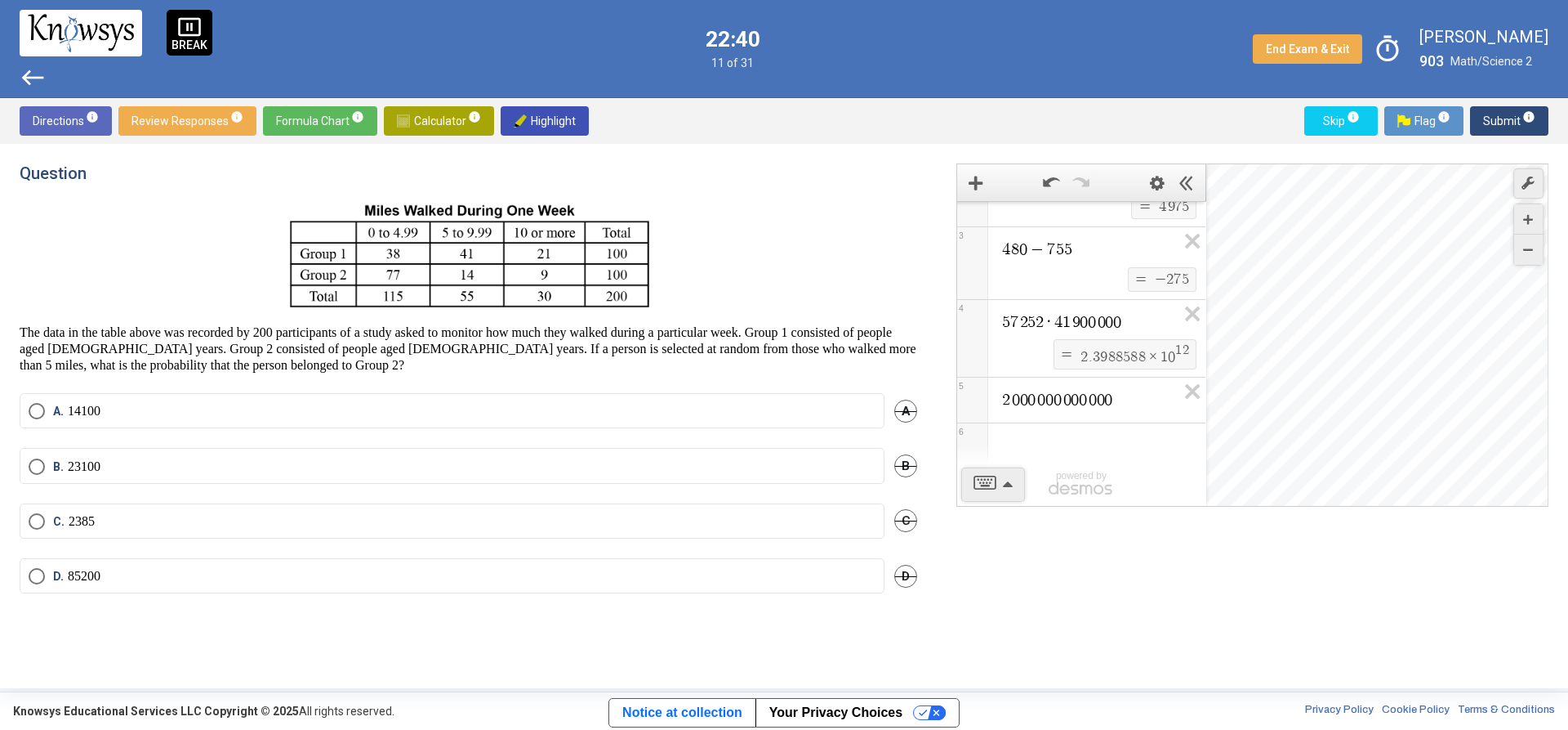
scroll to position [0, 0]
click at [1089, 433] on div "Expression List" at bounding box center [1082, 444] width 249 height 42
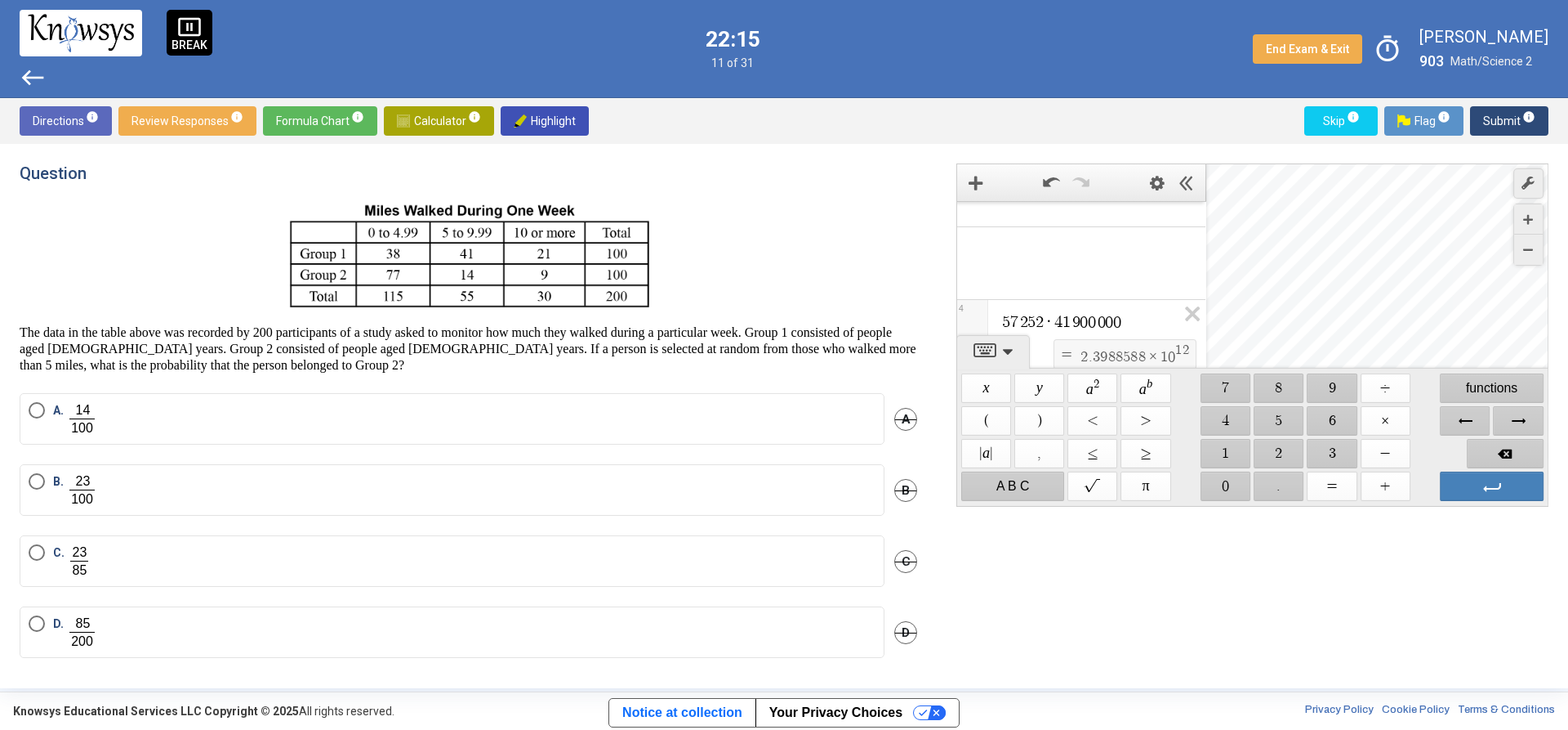
scroll to position [280, 0]
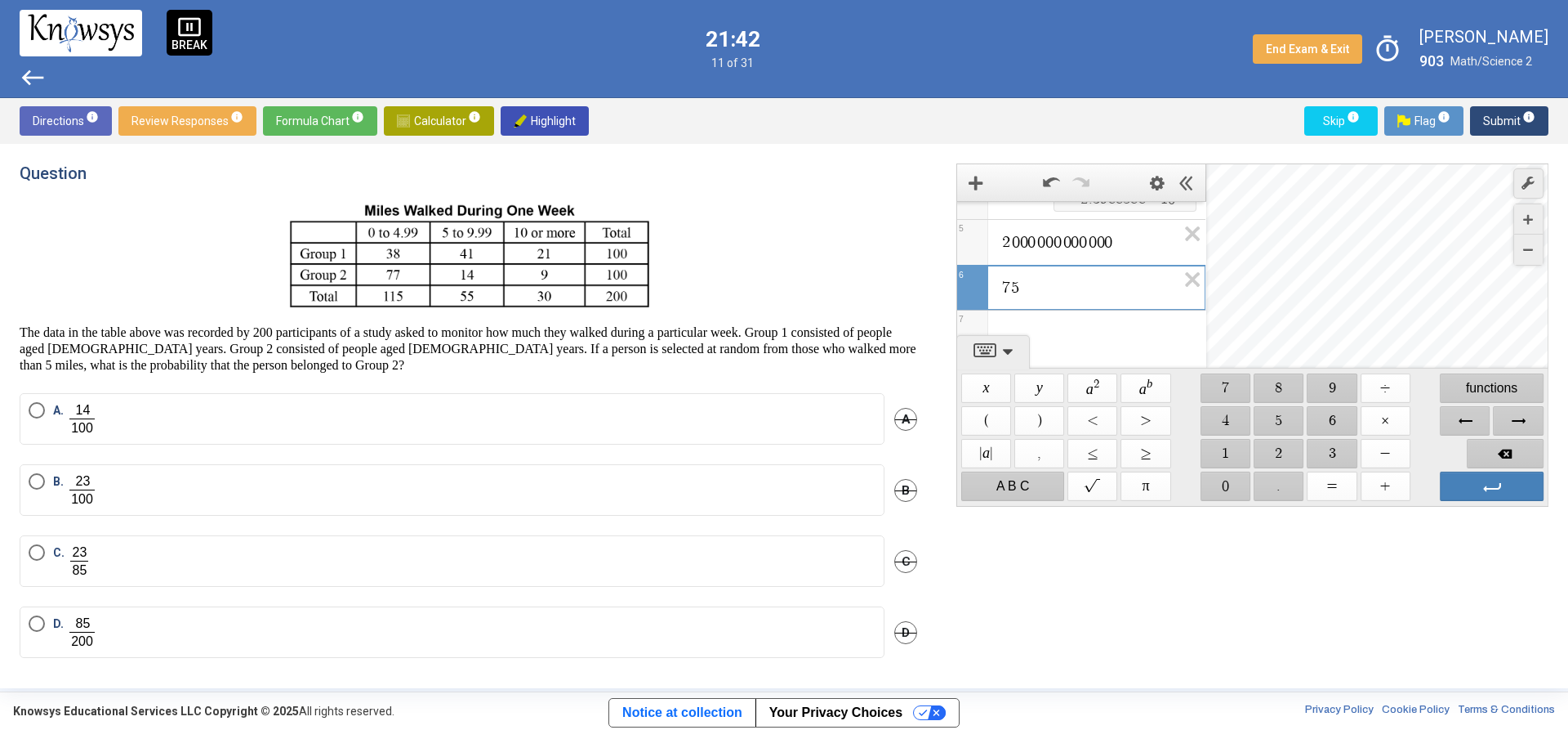
click at [1012, 282] on span "5" at bounding box center [1015, 288] width 8 height 17
click at [1129, 279] on span "8 5 ​" at bounding box center [1088, 287] width 176 height 19
click at [1396, 397] on span "$$ ÷" at bounding box center [1386, 388] width 50 height 29
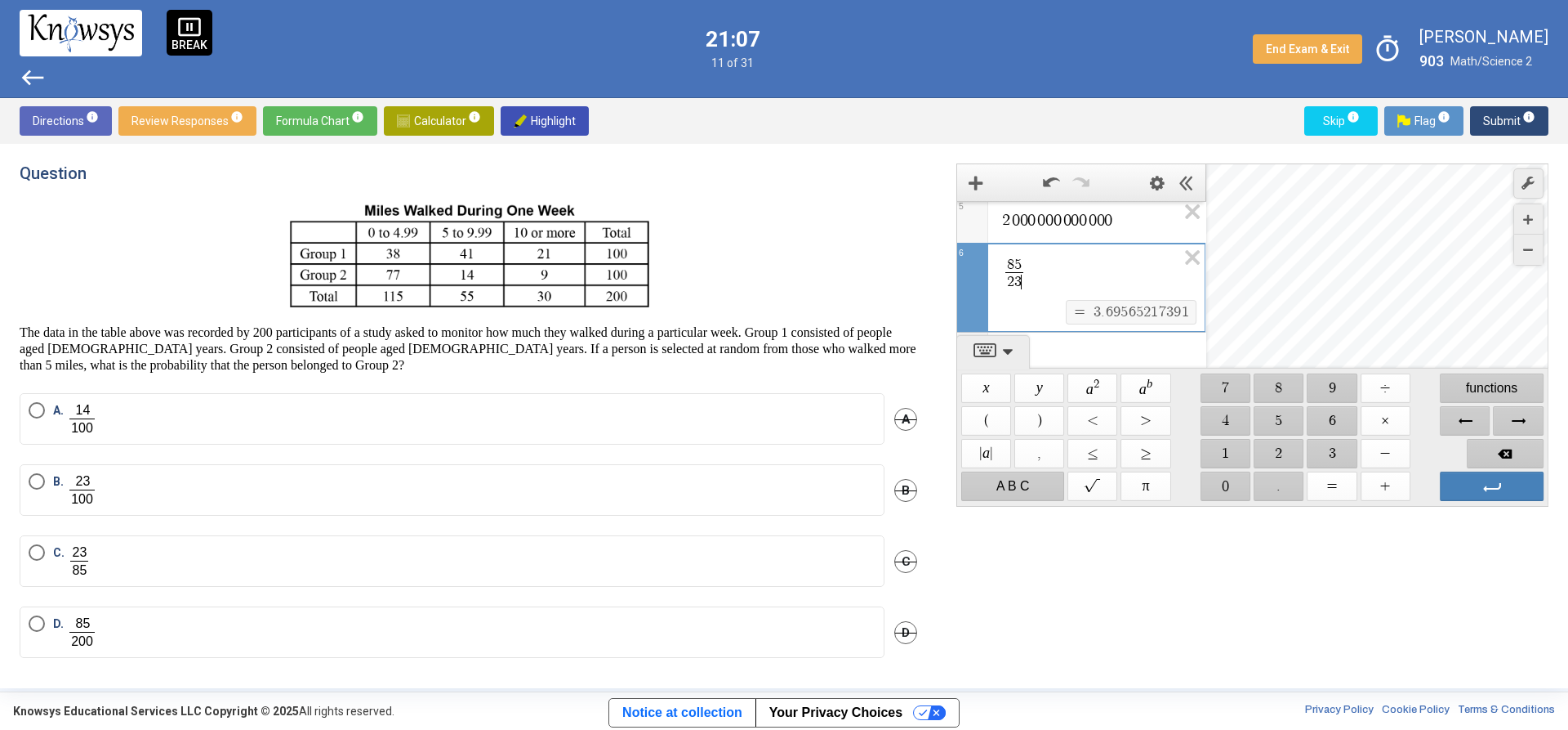
click at [205, 487] on label "B." at bounding box center [451, 489] width 847 height 33
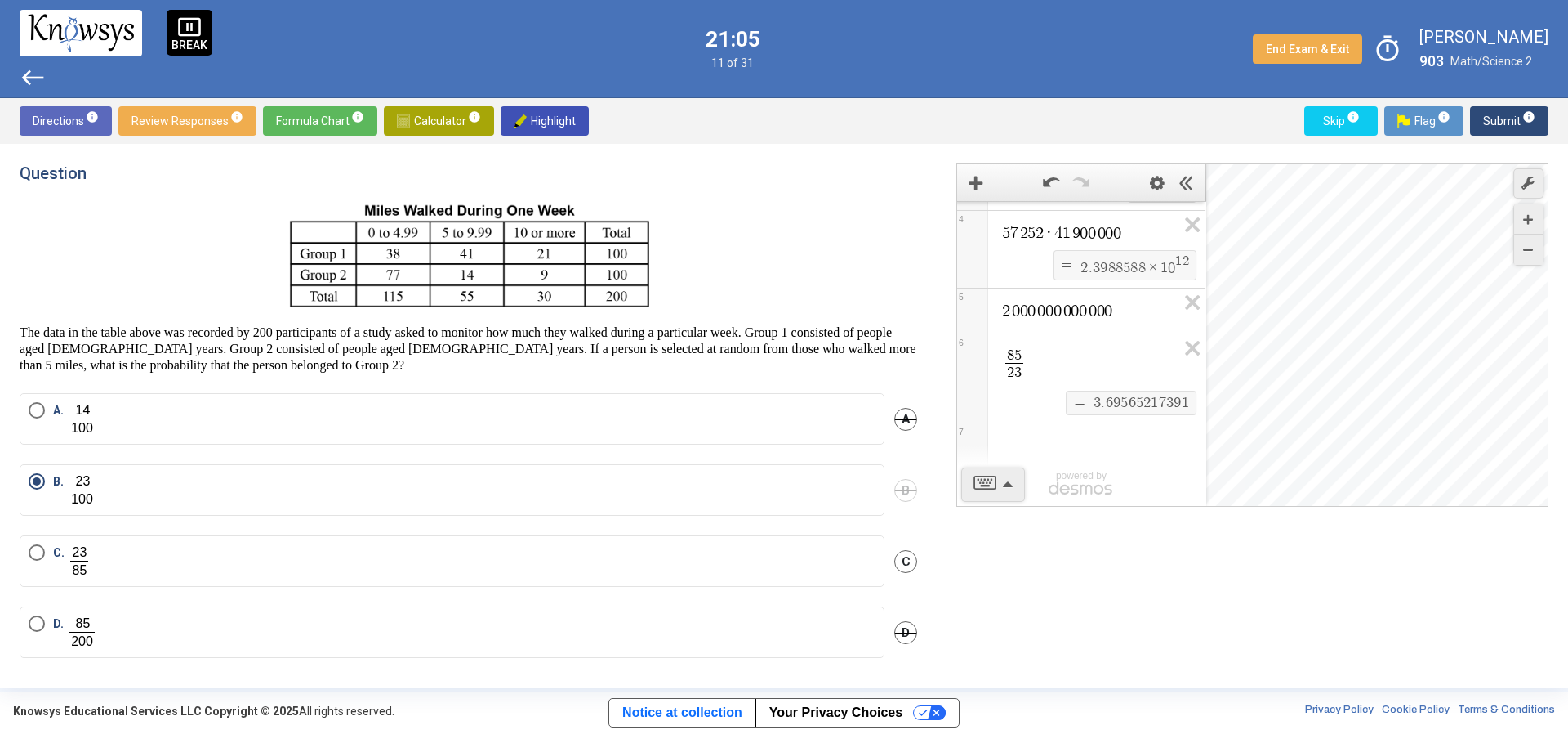
click at [536, 537] on mat-radio-button "C." at bounding box center [451, 561] width 865 height 52
click at [526, 544] on label "C." at bounding box center [451, 560] width 847 height 33
click at [1504, 112] on span "Submit info" at bounding box center [1509, 121] width 53 height 29
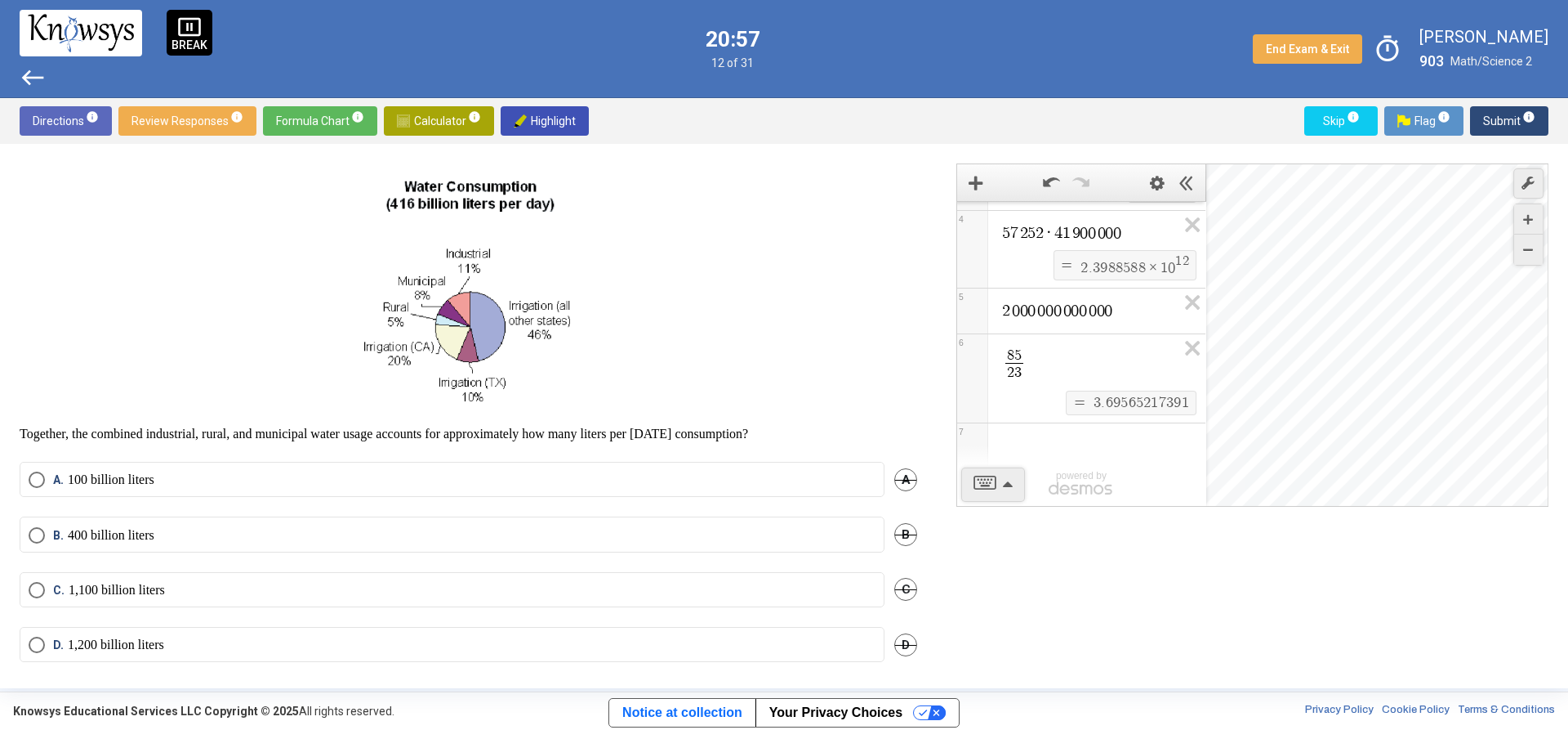
scroll to position [31, 0]
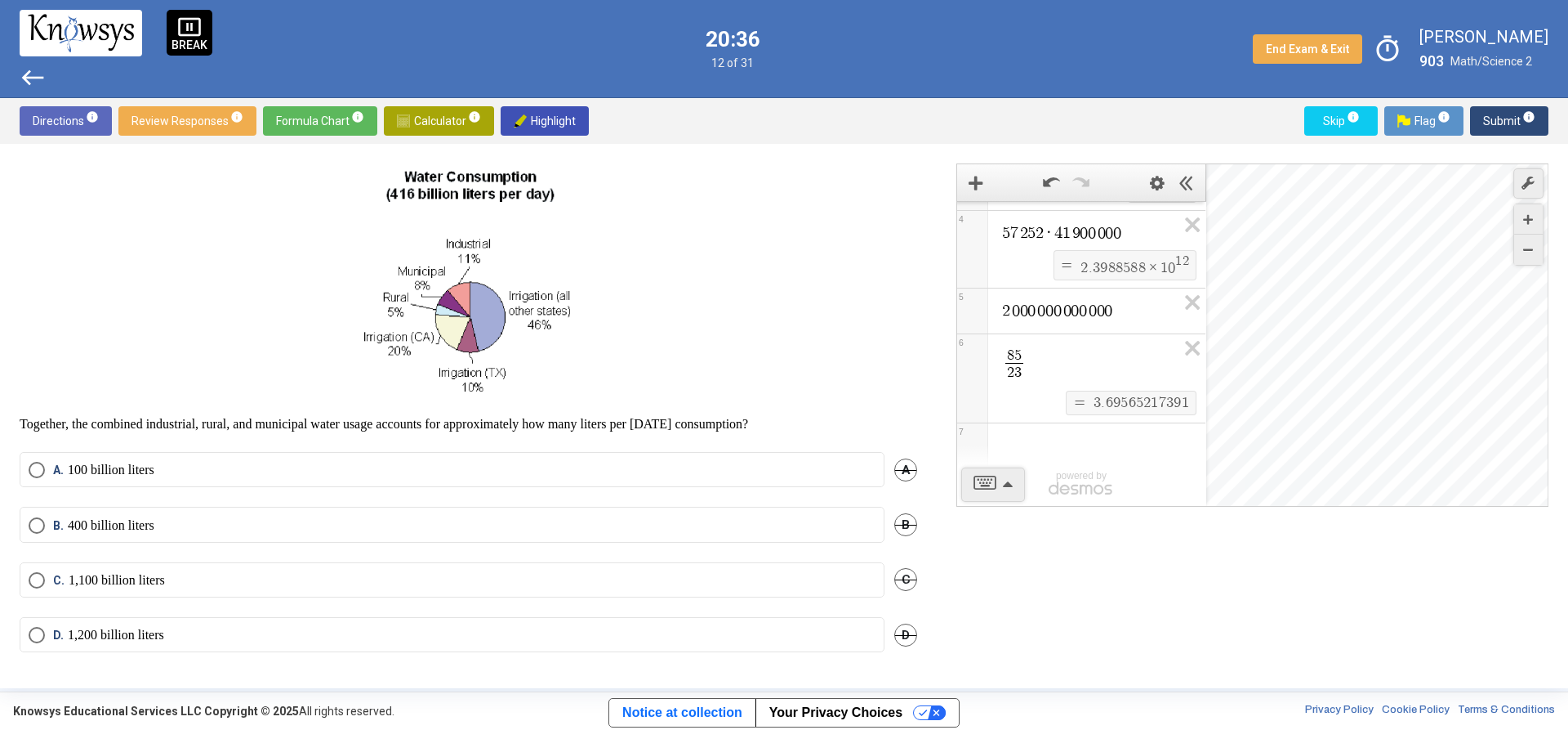
click at [1039, 439] on div "Expression List" at bounding box center [1082, 444] width 249 height 42
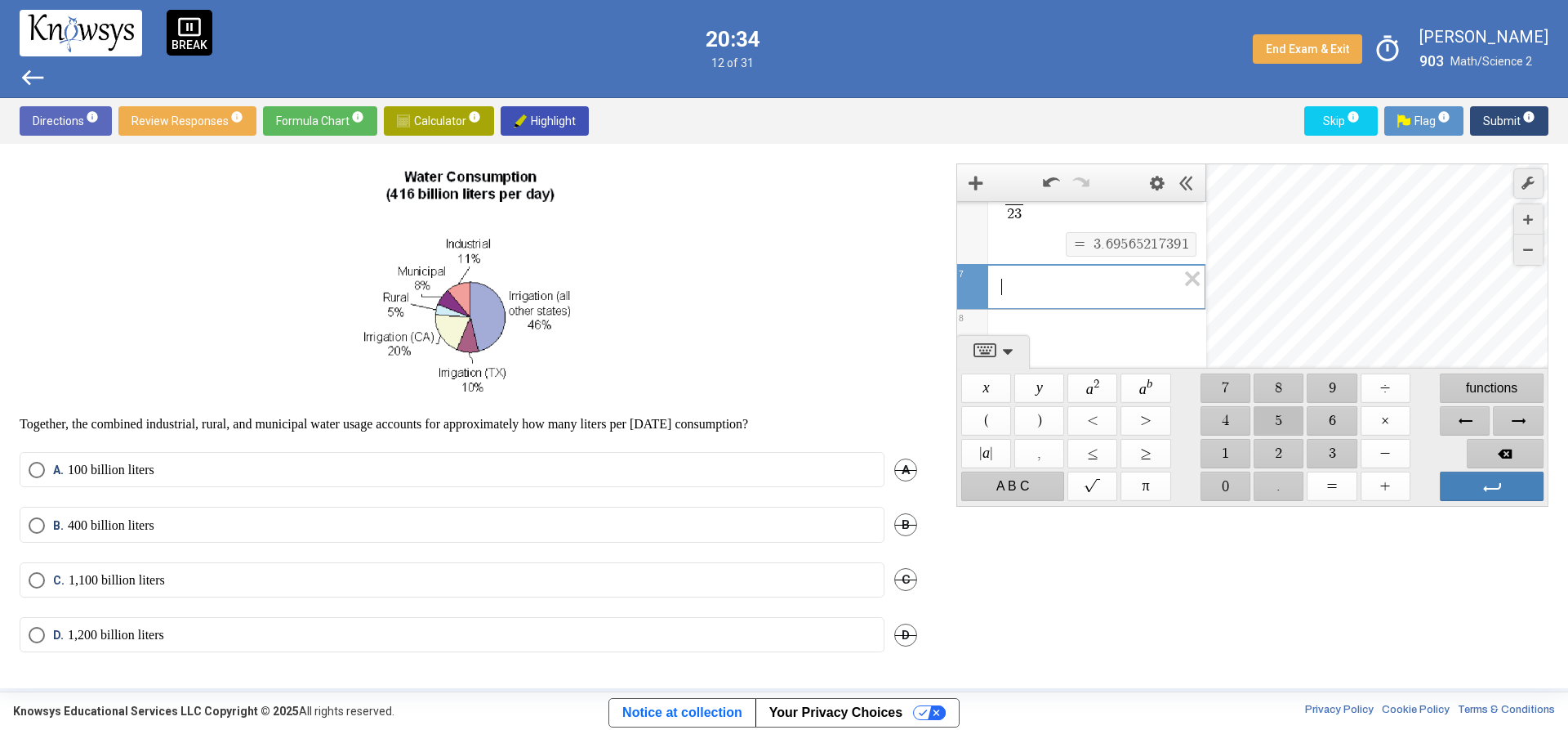
click at [1286, 413] on span "$$ 5" at bounding box center [1280, 421] width 50 height 29
click at [1387, 484] on span "$$ +" at bounding box center [1386, 487] width 50 height 29
click at [1260, 388] on span "$$ 8" at bounding box center [1280, 388] width 50 height 29
click at [1379, 479] on span "$$ +" at bounding box center [1386, 487] width 50 height 29
click at [1235, 458] on span "$$ 1" at bounding box center [1225, 453] width 50 height 29
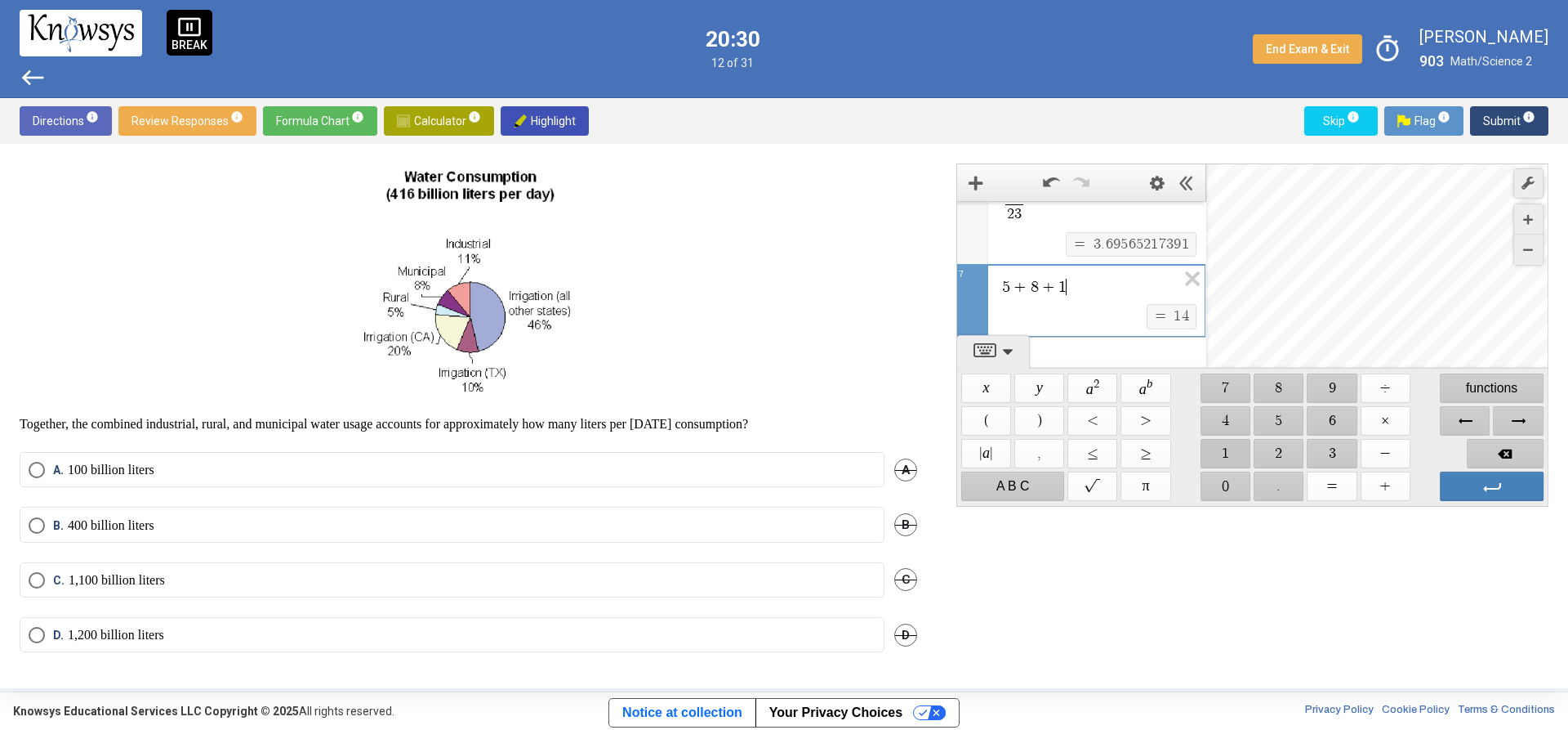
click at [1235, 458] on span "$$ 1" at bounding box center [1225, 453] width 50 height 29
drag, startPoint x: 1114, startPoint y: 279, endPoint x: 990, endPoint y: 278, distance: 124.0
click at [990, 278] on div "****** 5 + 8 + 1 1" at bounding box center [1081, 270] width 248 height 40
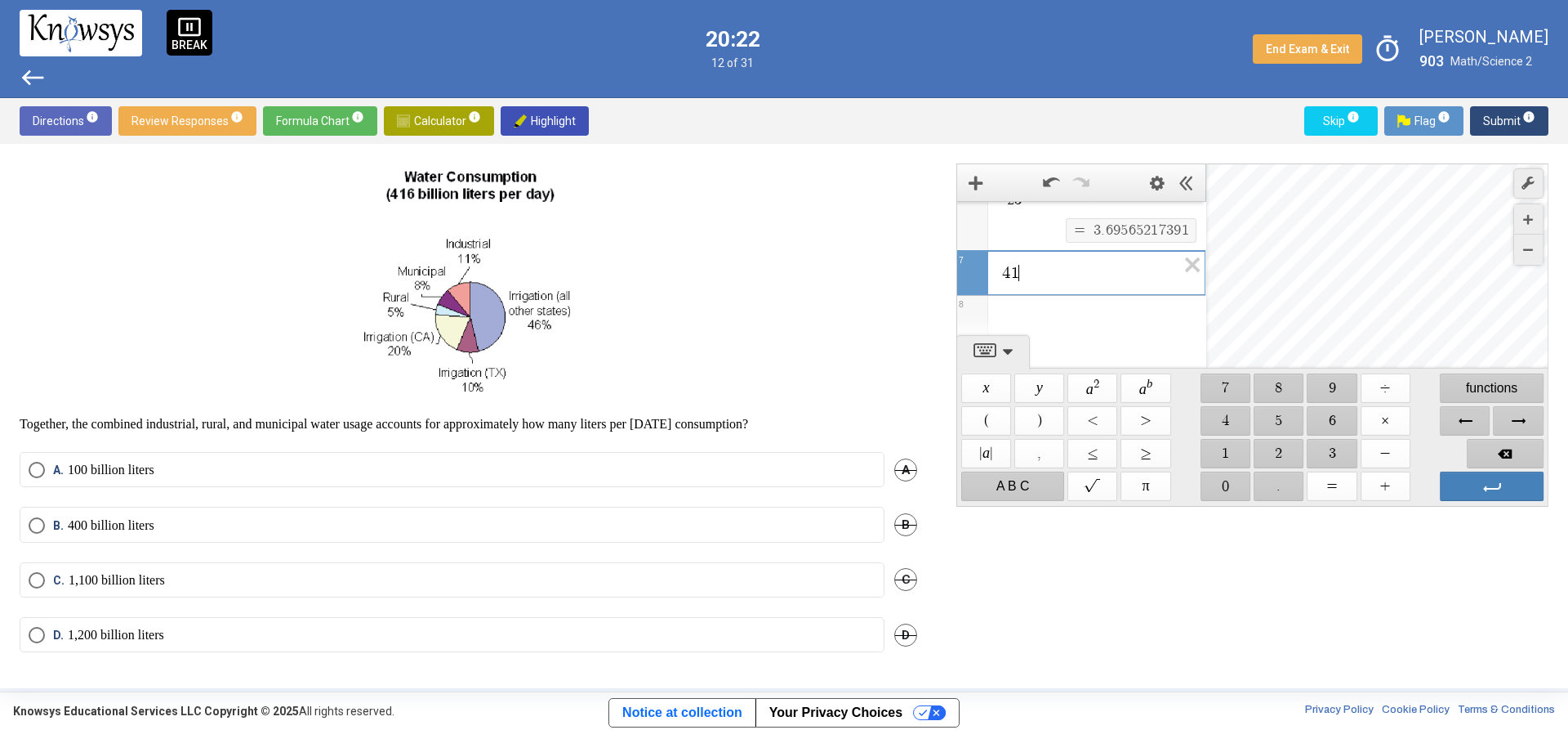
scroll to position [371, 0]
click at [1387, 394] on span "$$ ÷" at bounding box center [1386, 388] width 50 height 29
click at [1278, 484] on span "$$ ." at bounding box center [1280, 487] width 50 height 29
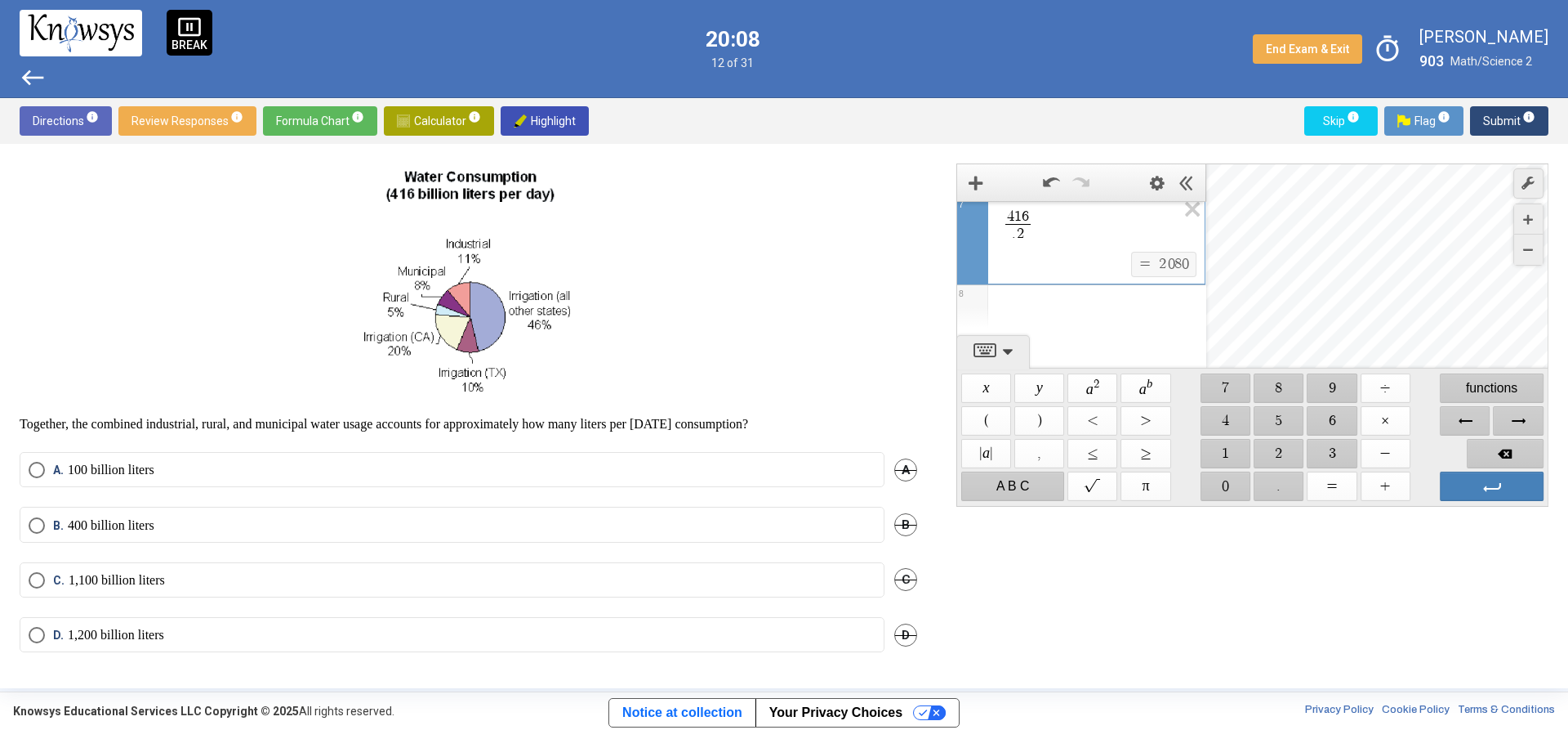
click at [1082, 310] on div "Expression List" at bounding box center [1082, 306] width 249 height 42
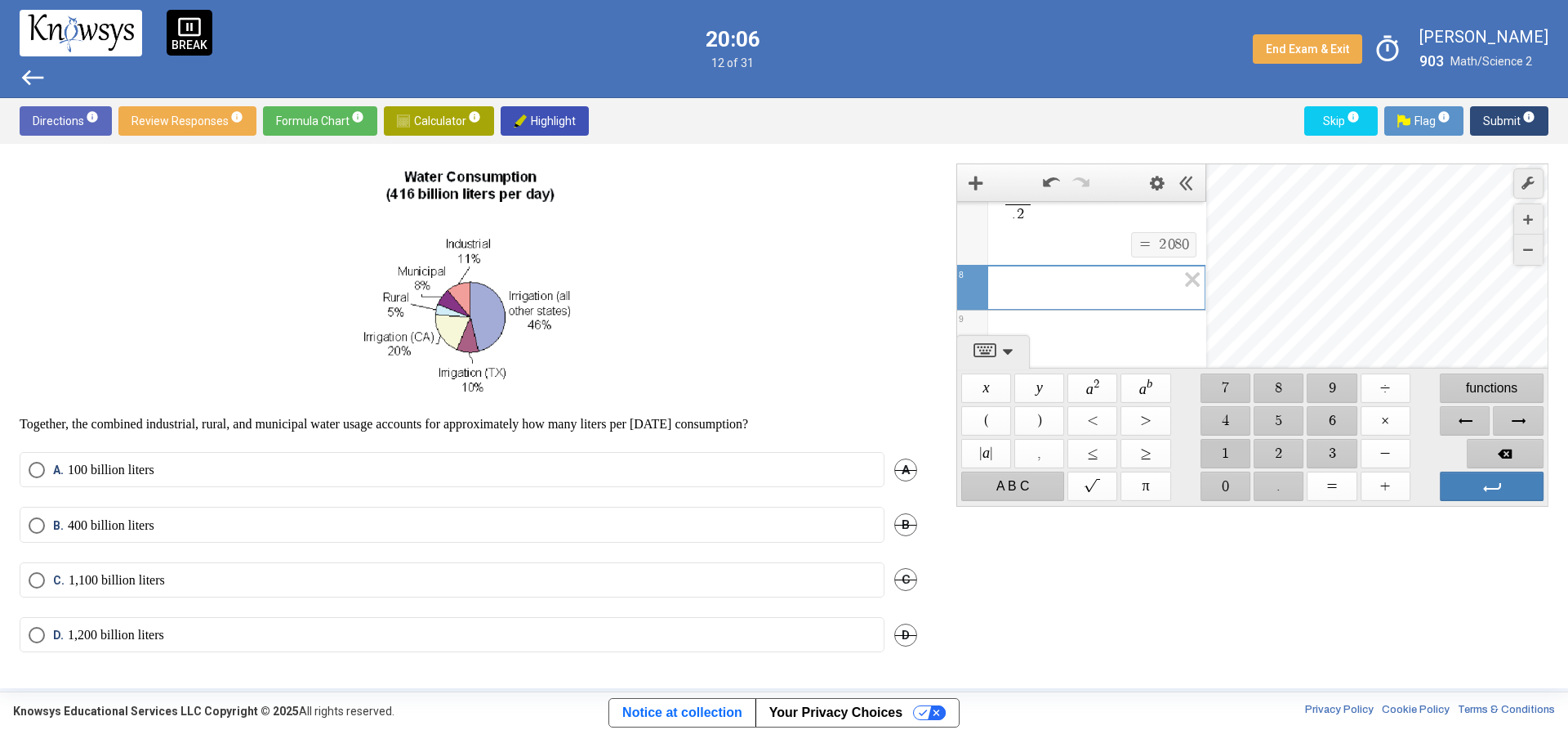
click at [1217, 444] on span "$$ 1" at bounding box center [1225, 453] width 50 height 29
click at [1311, 448] on span "$$ 3" at bounding box center [1332, 453] width 50 height 29
click at [1372, 486] on span "$$ +" at bounding box center [1386, 487] width 50 height 29
click at [1234, 446] on span "$$ 1" at bounding box center [1225, 453] width 50 height 29
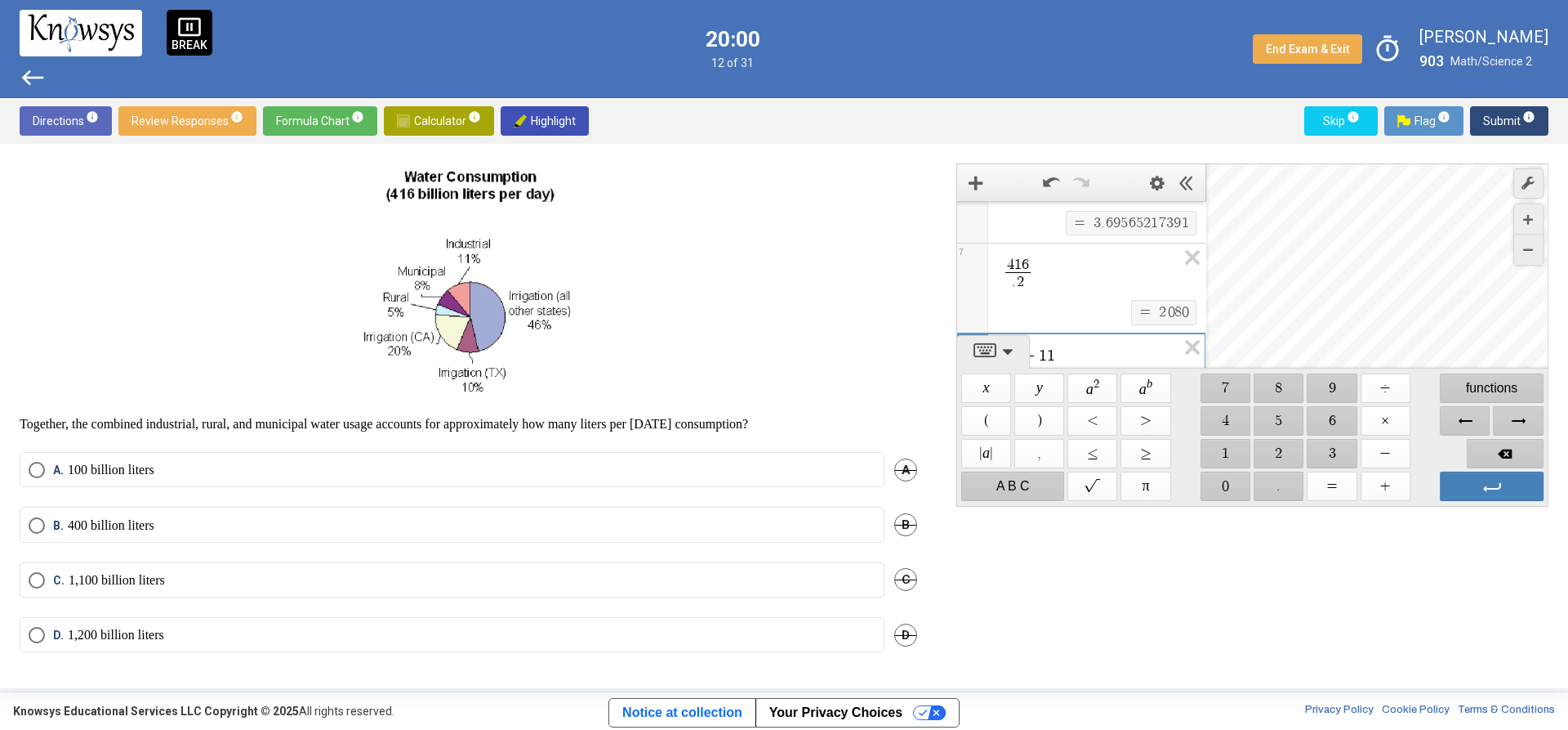
scroll to position [393, 0]
click at [1028, 282] on span ". 2" at bounding box center [1018, 280] width 26 height 18
click at [1009, 277] on span "." at bounding box center [1011, 281] width 4 height 15
click at [1012, 280] on span "​ . 2 4" at bounding box center [1018, 280] width 26 height 18
click at [1047, 274] on span "4 1 6 2 4 ​ ​" at bounding box center [1088, 274] width 176 height 37
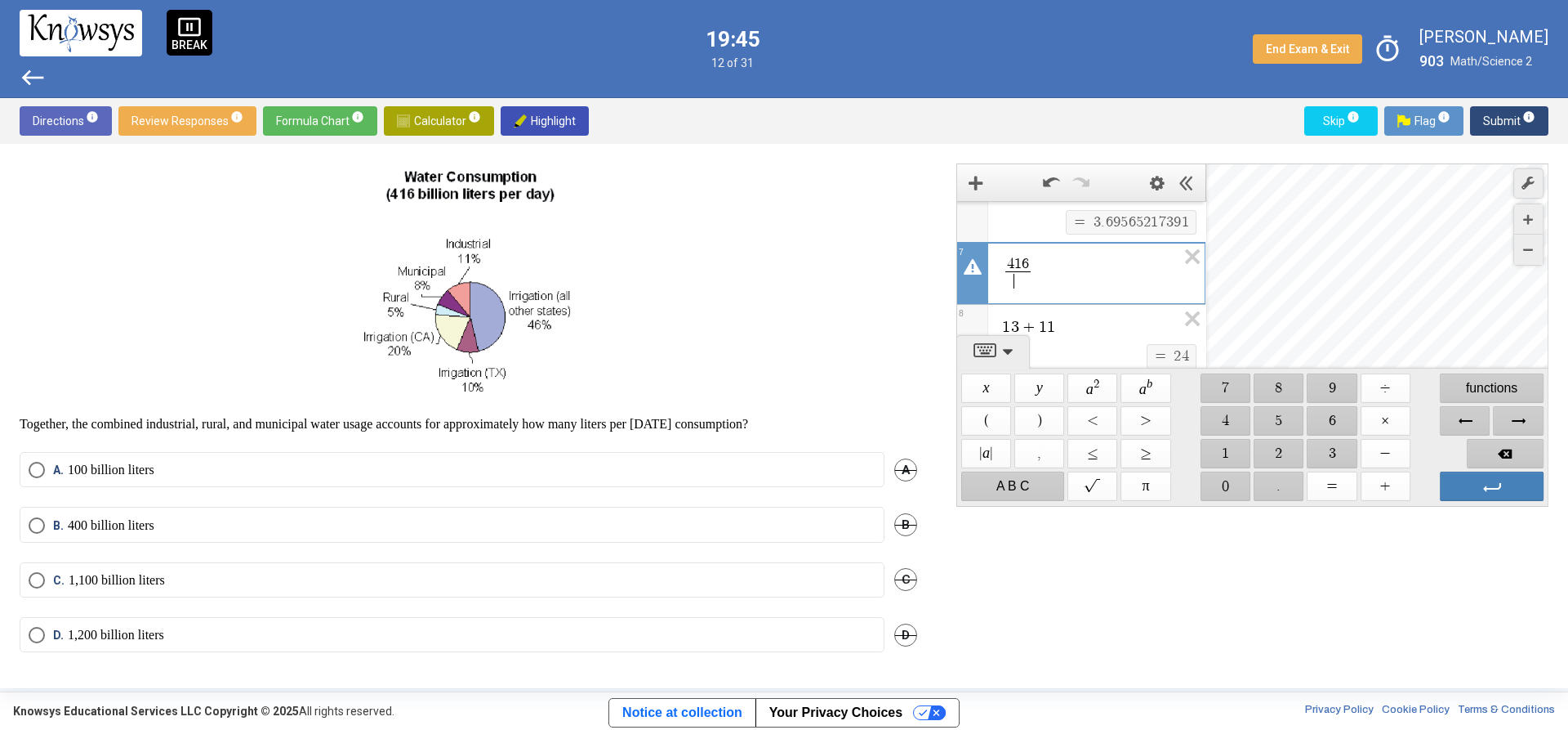
scroll to position [371, 0]
click at [1384, 412] on span "$$ ×" at bounding box center [1386, 421] width 50 height 29
click at [1258, 489] on span "$$ ." at bounding box center [1280, 487] width 50 height 29
click at [1279, 454] on span "$$ 2" at bounding box center [1280, 453] width 50 height 29
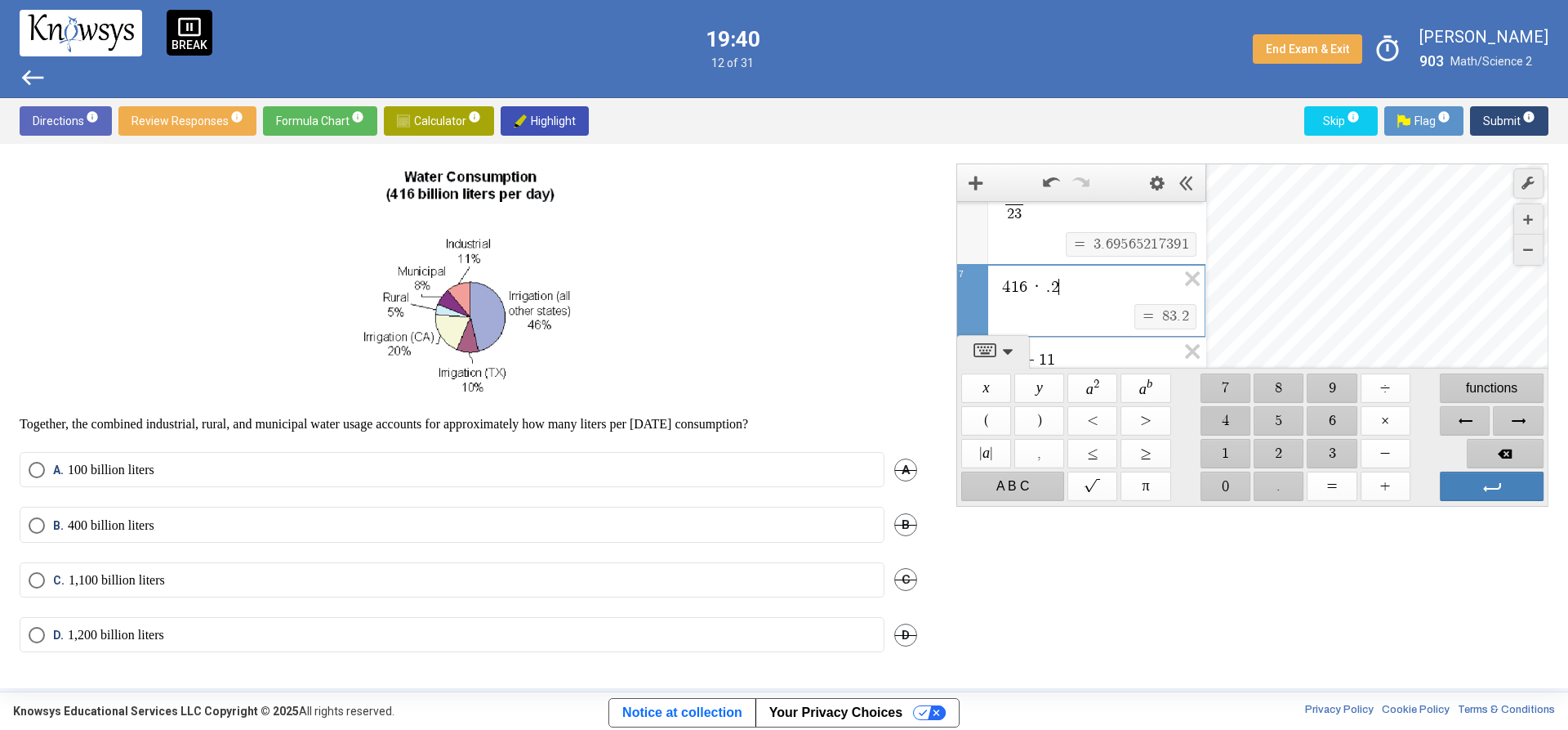
click at [1216, 414] on span "$$ 4" at bounding box center [1225, 421] width 50 height 29
click at [400, 470] on label "A. 100 billion liters" at bounding box center [451, 470] width 847 height 17
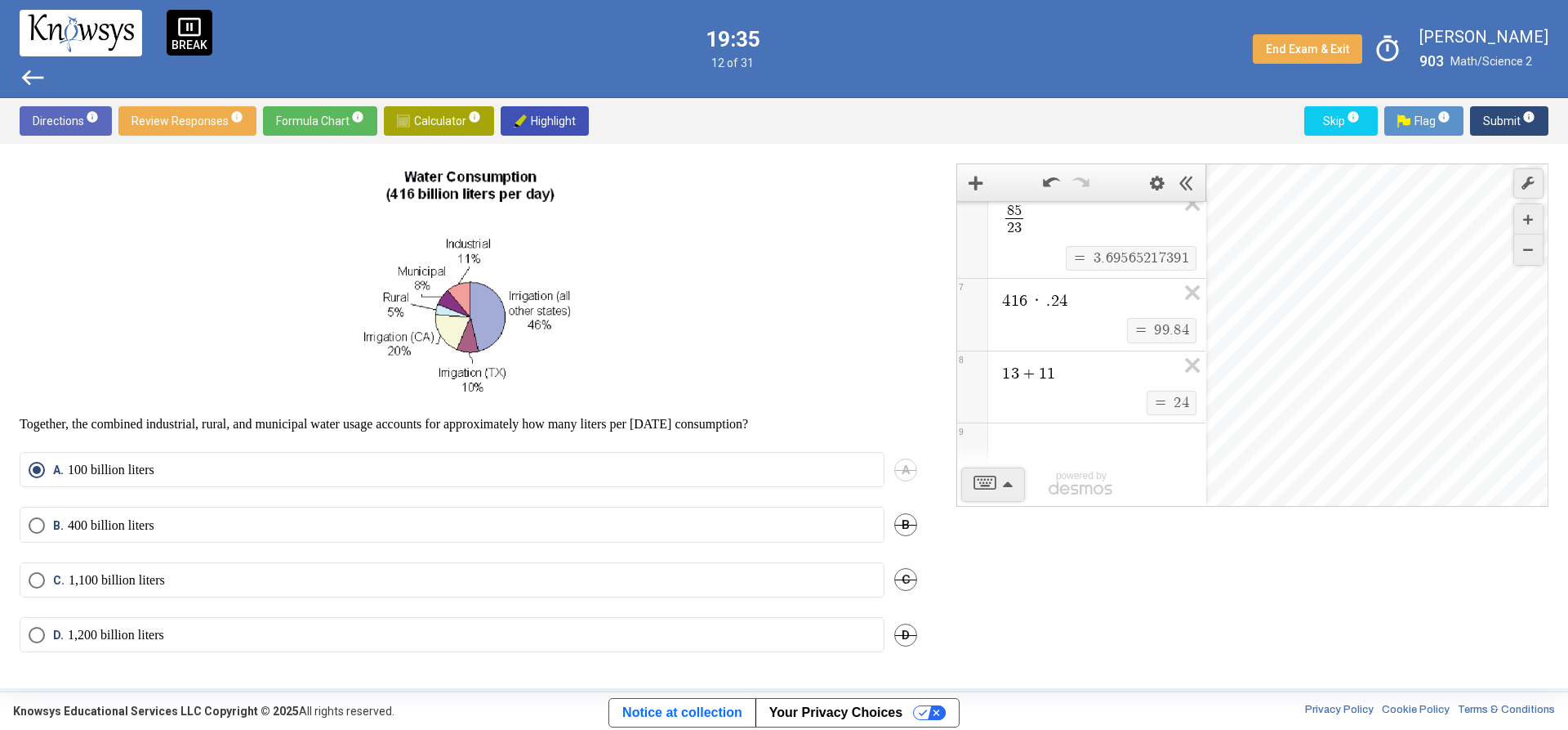
click at [1498, 112] on span "Submit info" at bounding box center [1509, 121] width 53 height 29
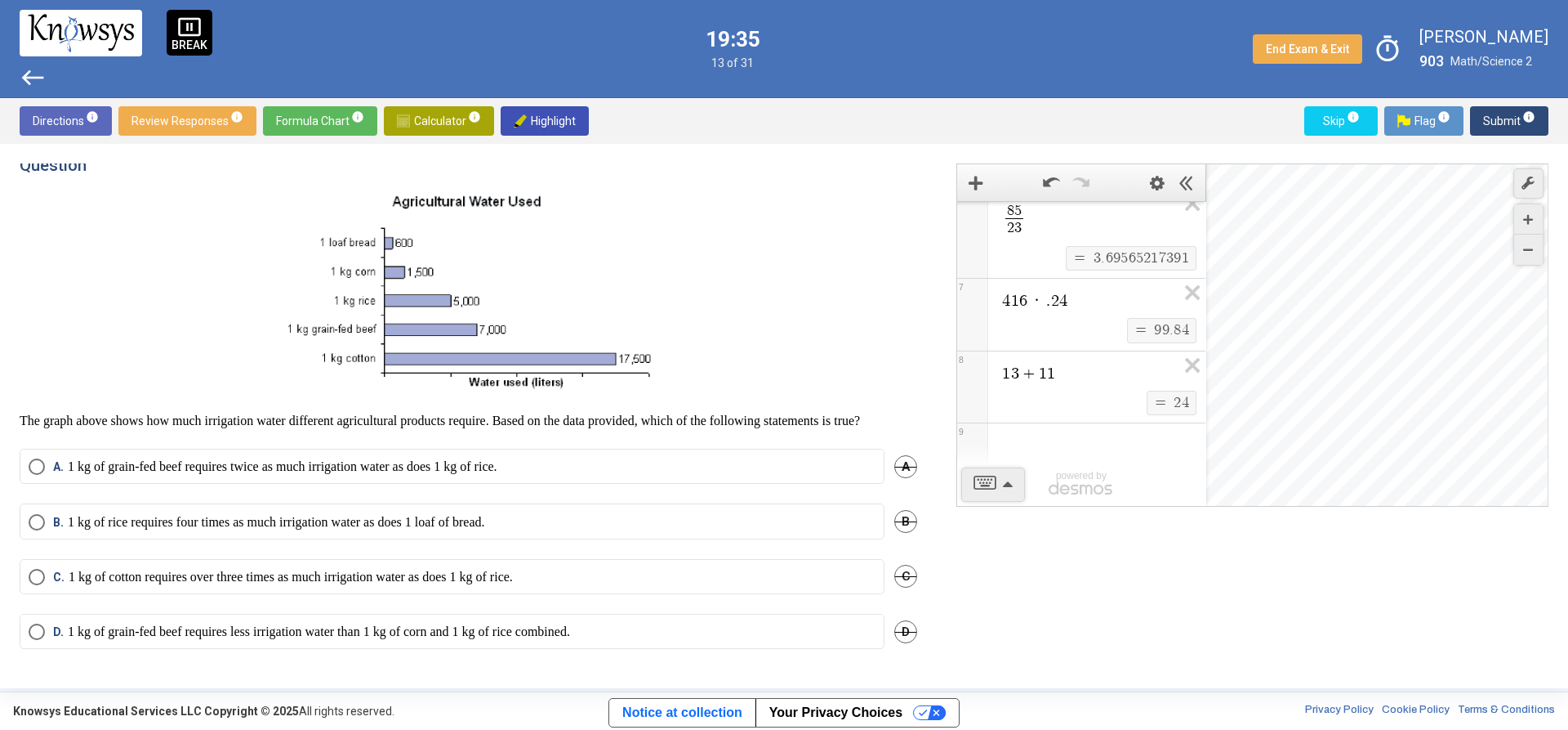
scroll to position [21, 0]
click at [266, 541] on div "B. 1 kg of rice requires four times as much irrigation water as does 1 loaf of …" at bounding box center [468, 530] width 897 height 54
click at [191, 581] on p "1 kg of cotton requires over three times as much irrigation water as does 1 kg …" at bounding box center [290, 577] width 444 height 17
click at [1489, 127] on span "Submit info" at bounding box center [1509, 121] width 53 height 29
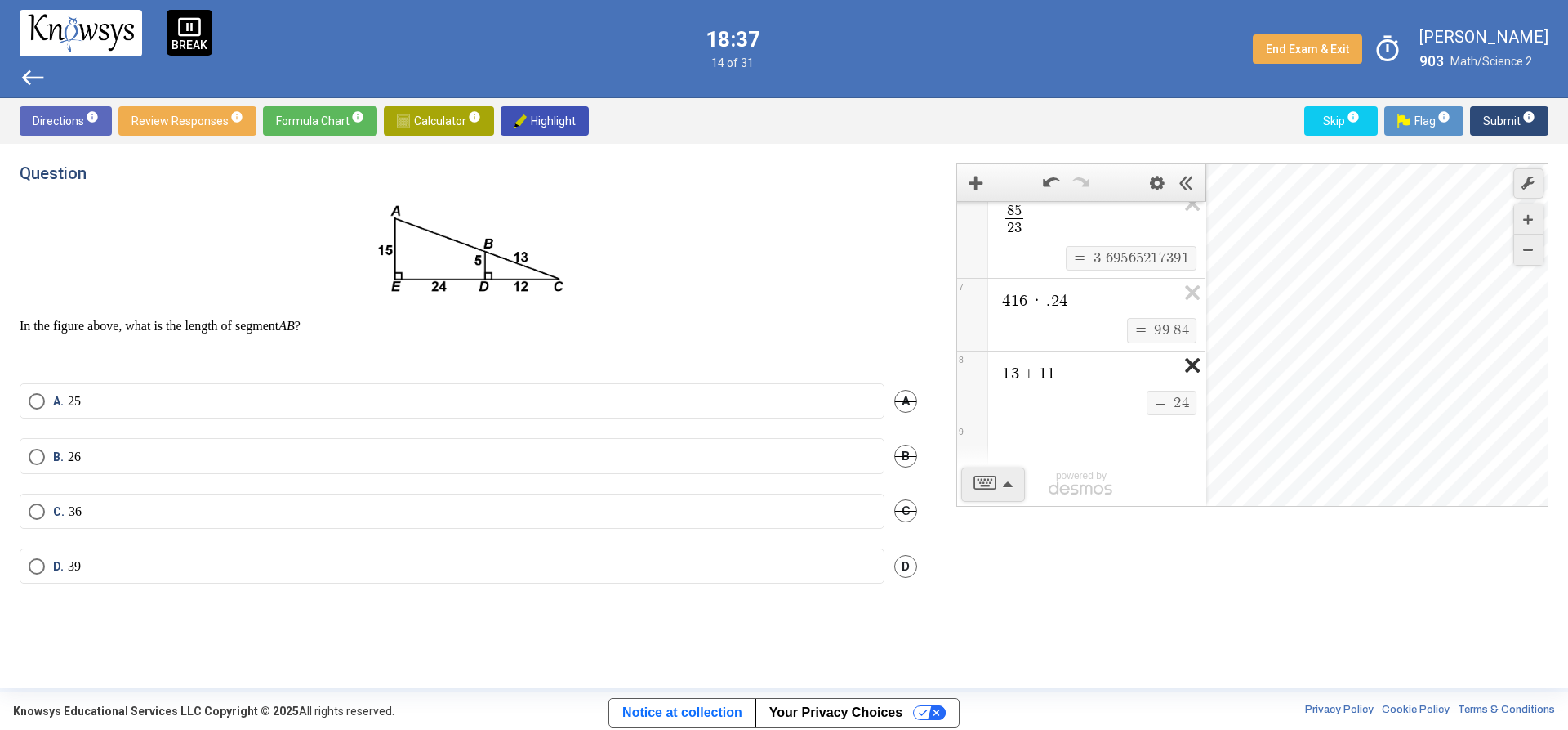
click at [1173, 361] on icon "Expression List" at bounding box center [1188, 370] width 37 height 38
click at [1181, 358] on icon "Expression List" at bounding box center [1188, 369] width 37 height 38
click at [1182, 350] on icon "Expression List" at bounding box center [1188, 353] width 37 height 38
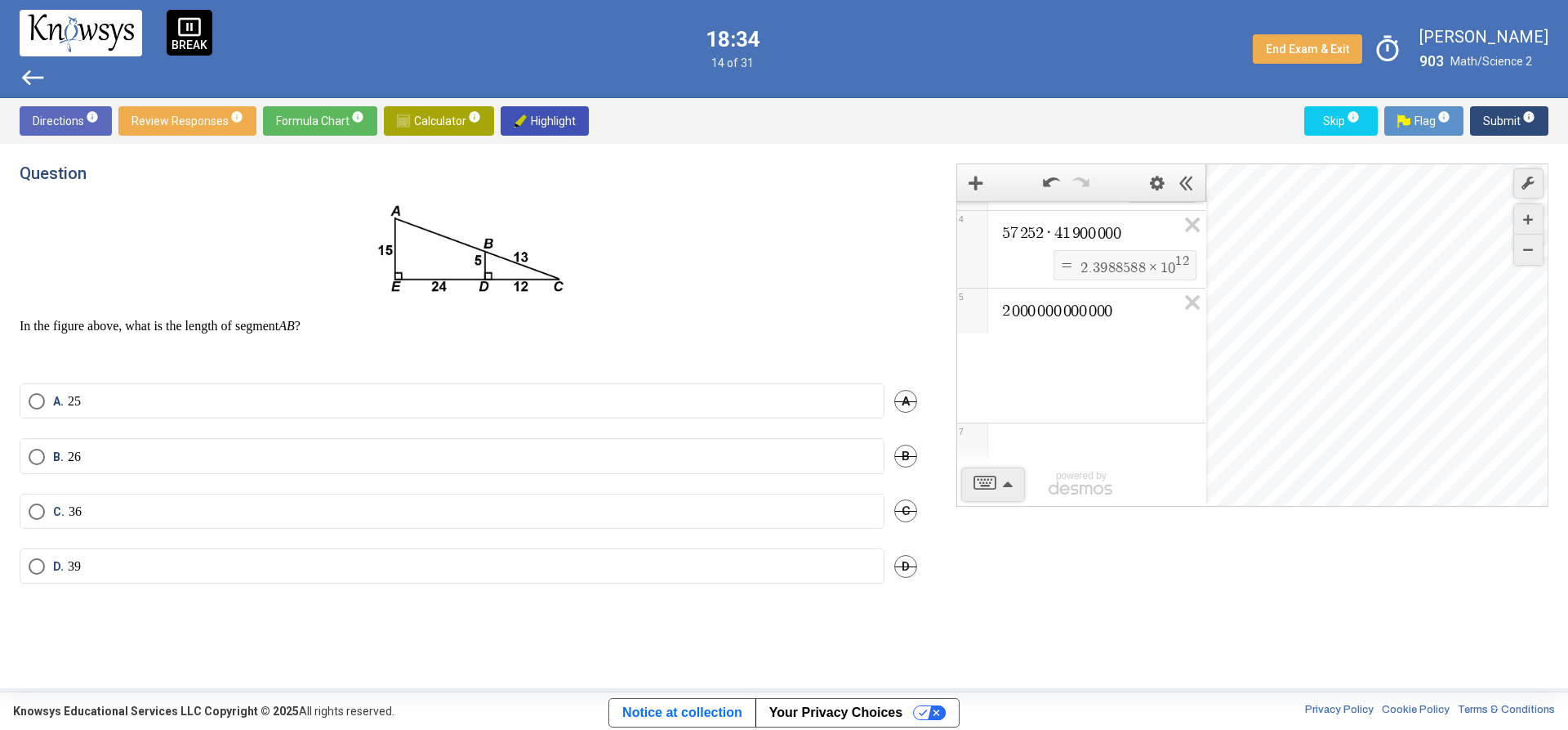
scroll to position [123, 0]
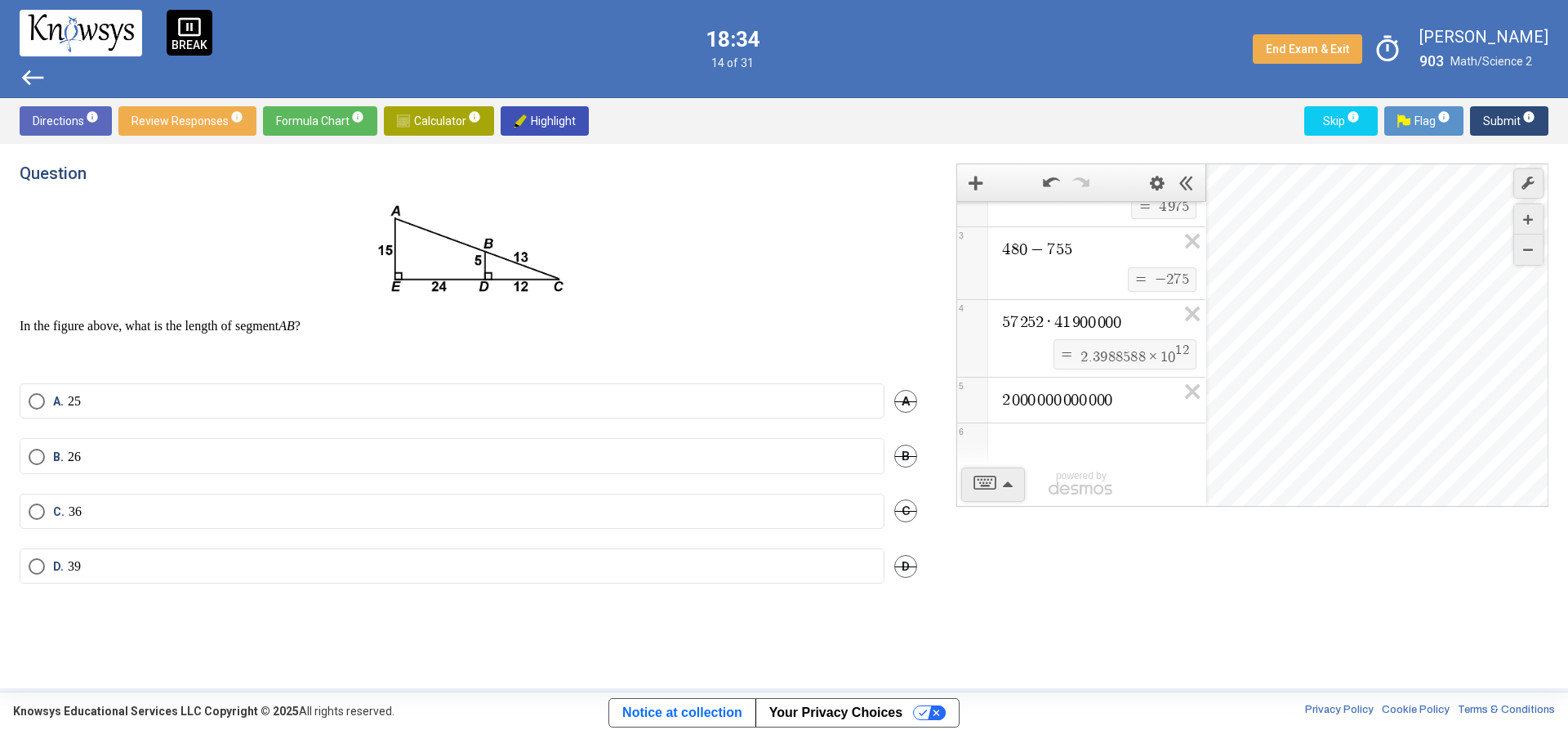
click at [1182, 350] on div "$$ = $$ 2 . 3 9 8 8 5 8 8 × 1 0 1 2" at bounding box center [1125, 354] width 143 height 30
click at [1182, 378] on icon "Expression List" at bounding box center [1188, 396] width 37 height 38
click at [1185, 320] on icon "Expression List" at bounding box center [1188, 318] width 37 height 38
click at [1181, 373] on div "4 8 0 · 7 . 5 $$ = $$ 3 6 0 0 1 3 6 0 0 + 2 7 5 5 $$ = $$ 4 9 7 5 2 4 8 0 − 7 5…" at bounding box center [1252, 335] width 592 height 343
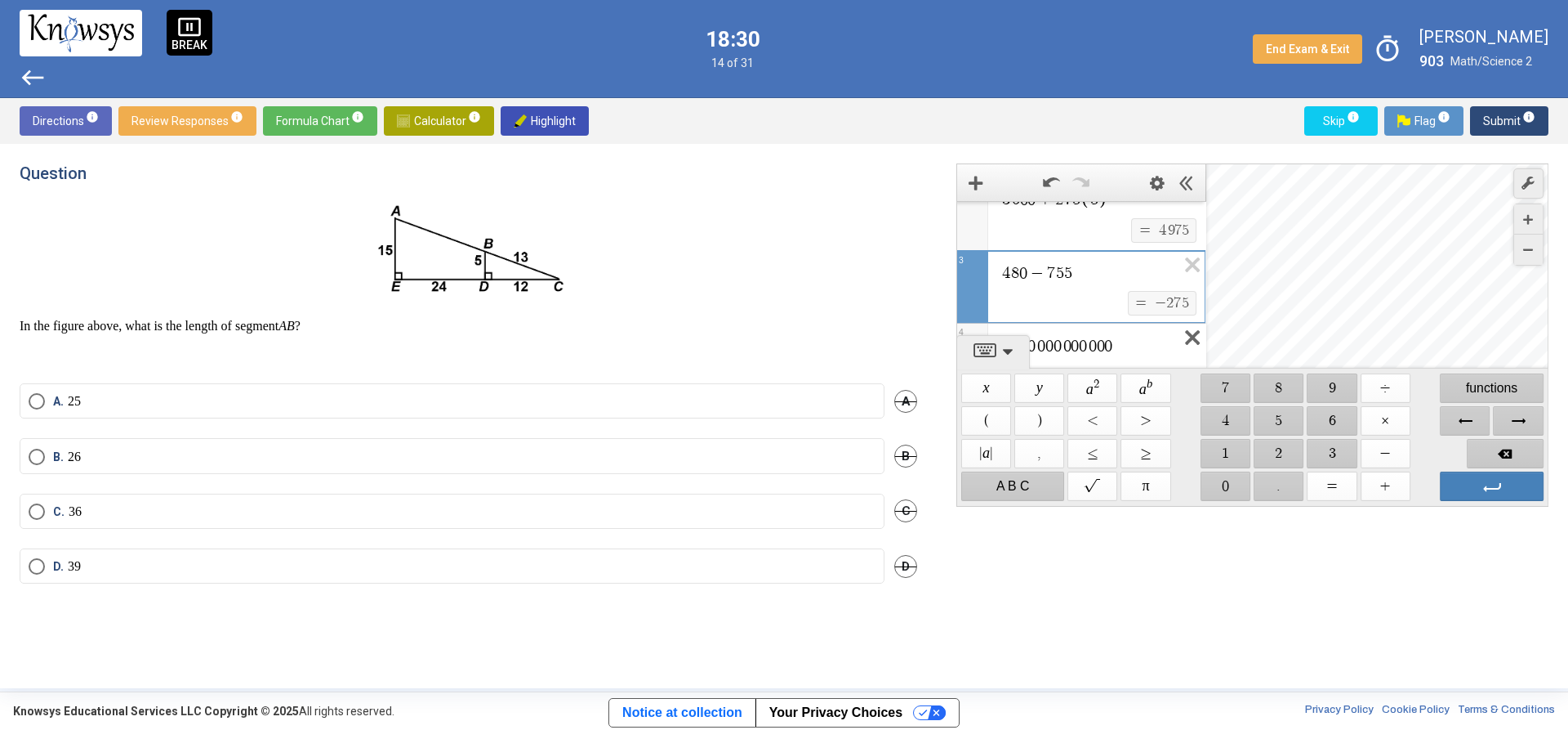
click at [1179, 338] on icon "Expression List" at bounding box center [1188, 342] width 37 height 38
click at [1178, 266] on icon "Expression List" at bounding box center [1188, 269] width 37 height 38
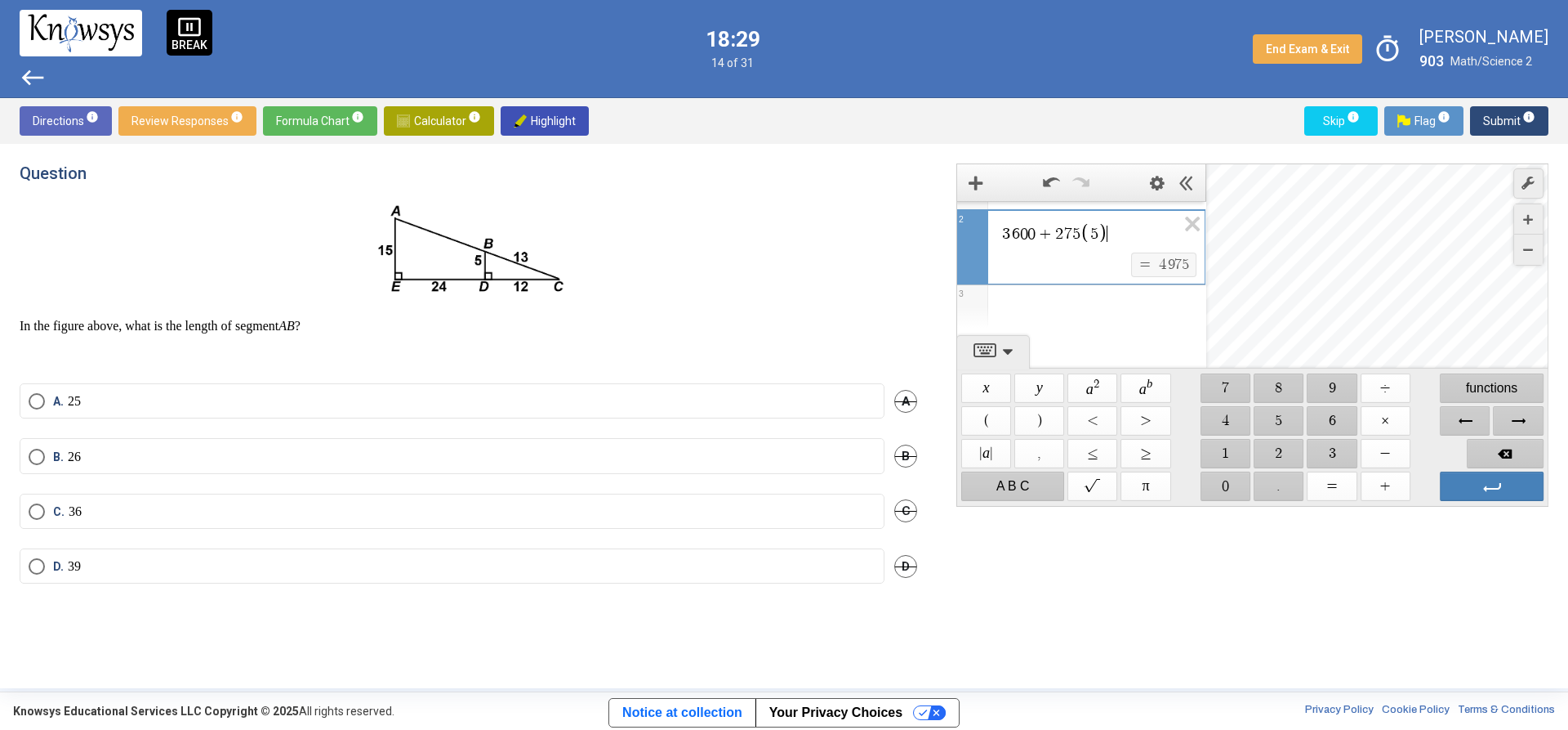
scroll to position [25, 0]
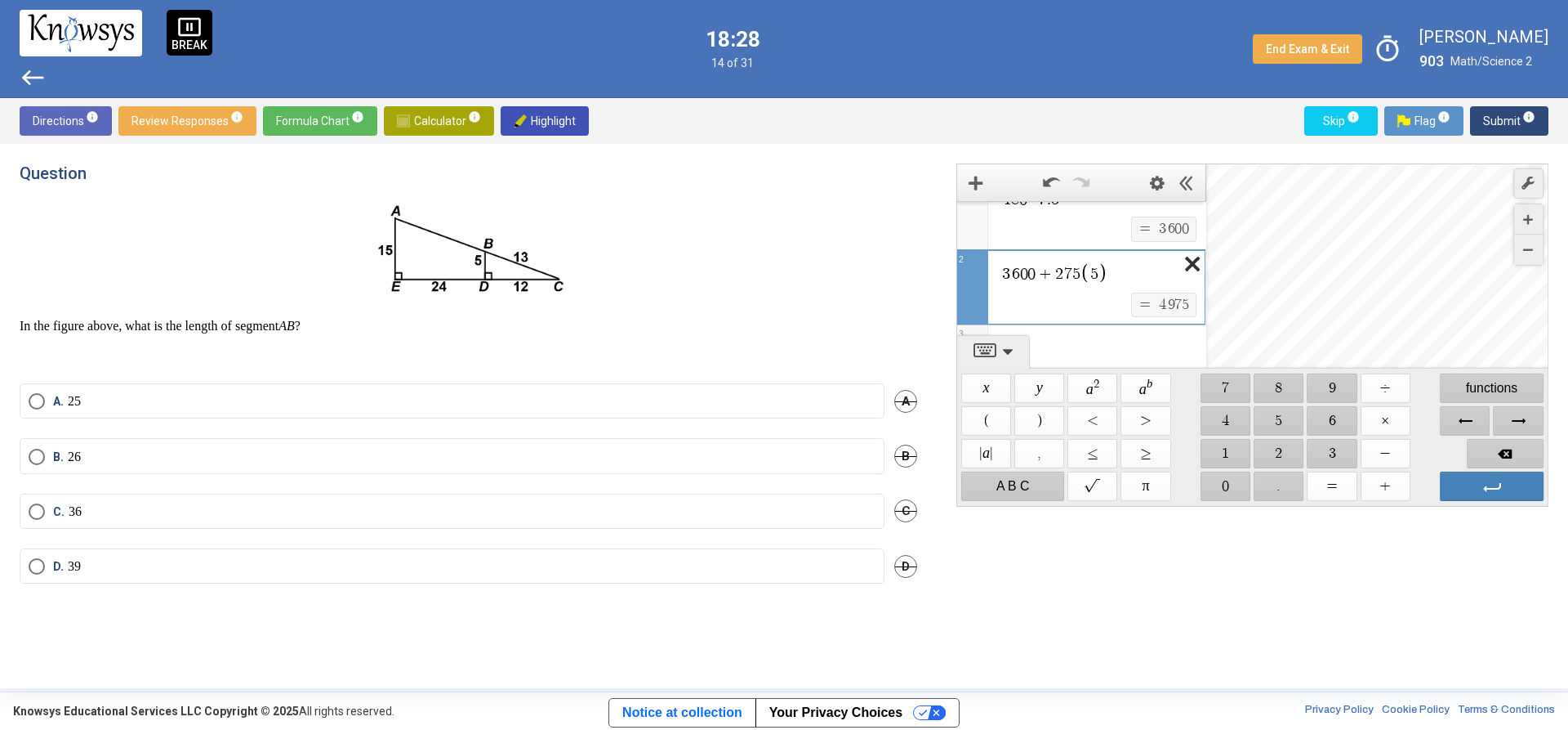
click at [1176, 263] on icon "Expression List" at bounding box center [1188, 268] width 37 height 38
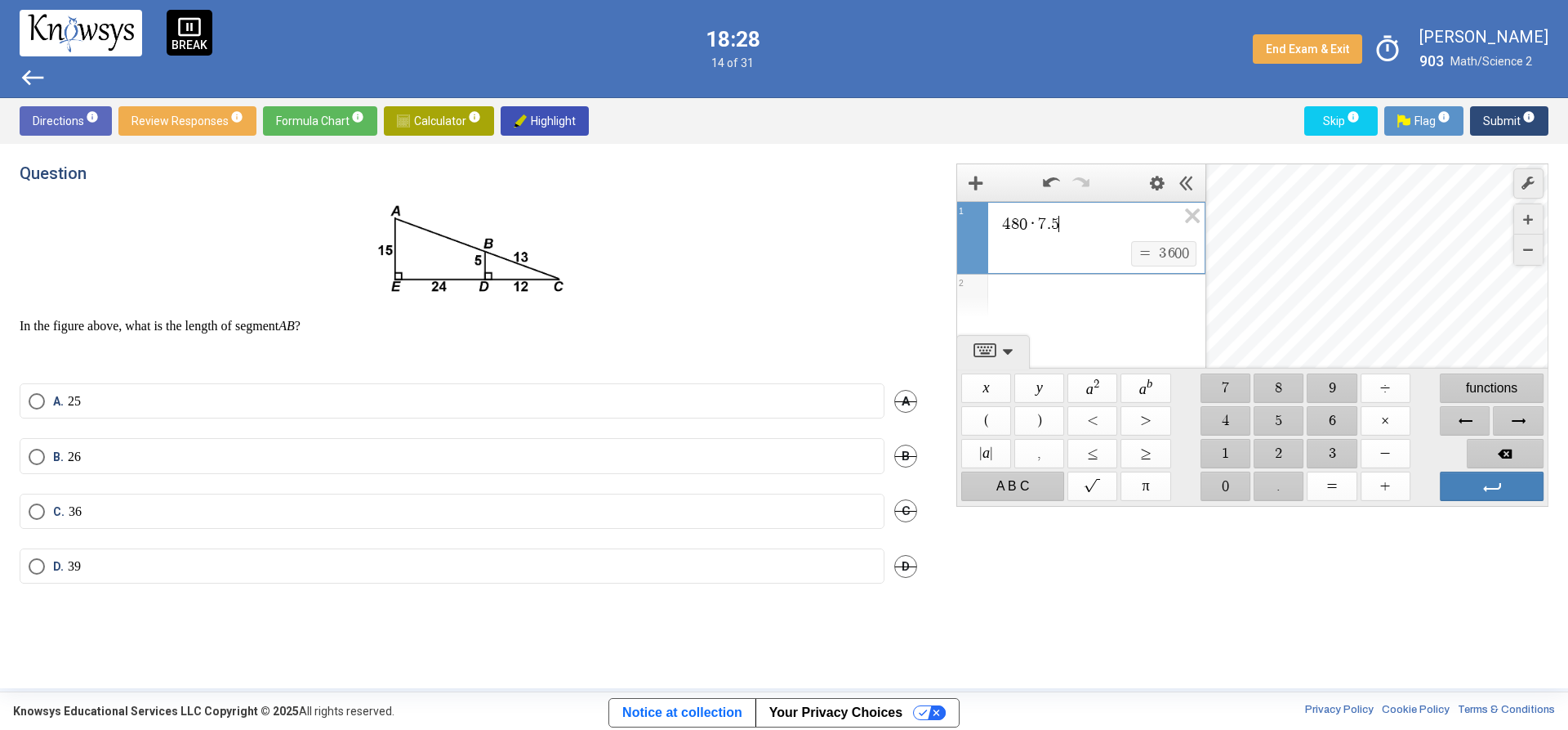
click at [1176, 263] on span "3 6 0 0" at bounding box center [1174, 253] width 33 height 18
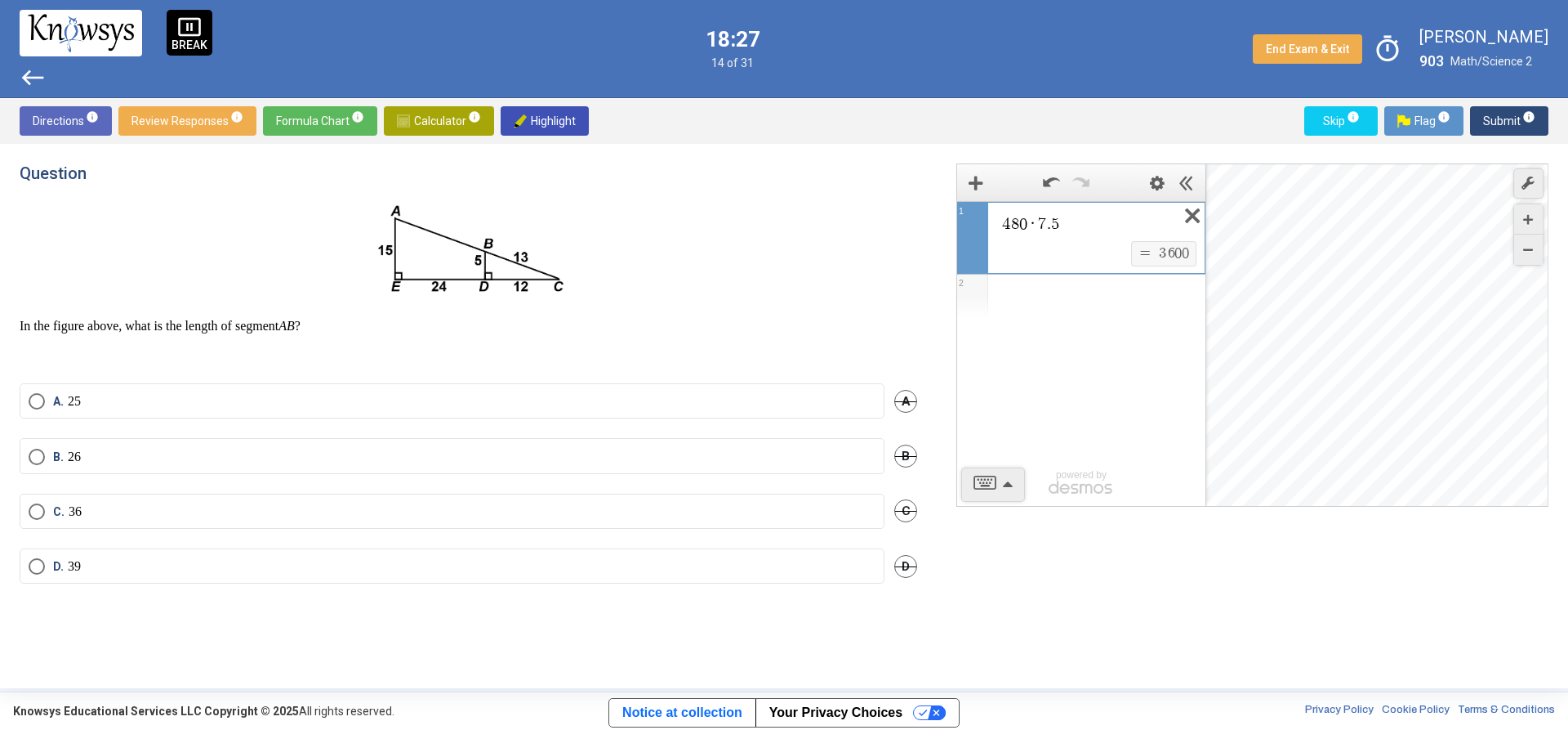
click at [1183, 218] on icon "Expression List" at bounding box center [1188, 220] width 37 height 38
click at [1080, 232] on span "Math Input:" at bounding box center [1089, 223] width 177 height 19
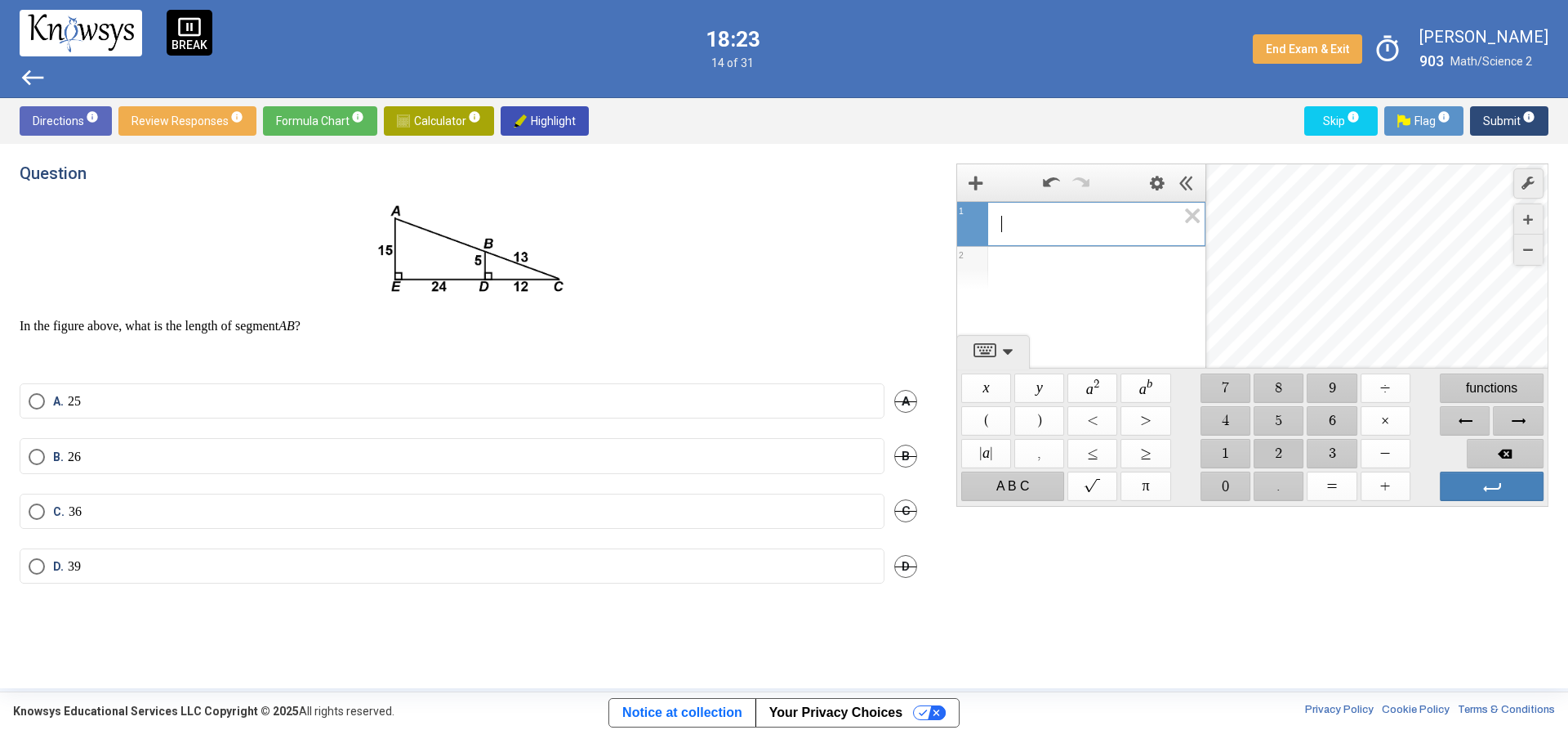
click at [1273, 453] on span "$$ 2" at bounding box center [1280, 453] width 50 height 29
click at [1222, 417] on span "$$ 4" at bounding box center [1225, 421] width 50 height 29
click at [1377, 482] on span "$$ +" at bounding box center [1386, 487] width 50 height 29
click at [1245, 455] on span "$$ 1" at bounding box center [1225, 453] width 50 height 29
click at [1267, 451] on span "$$ 2" at bounding box center [1280, 453] width 50 height 29
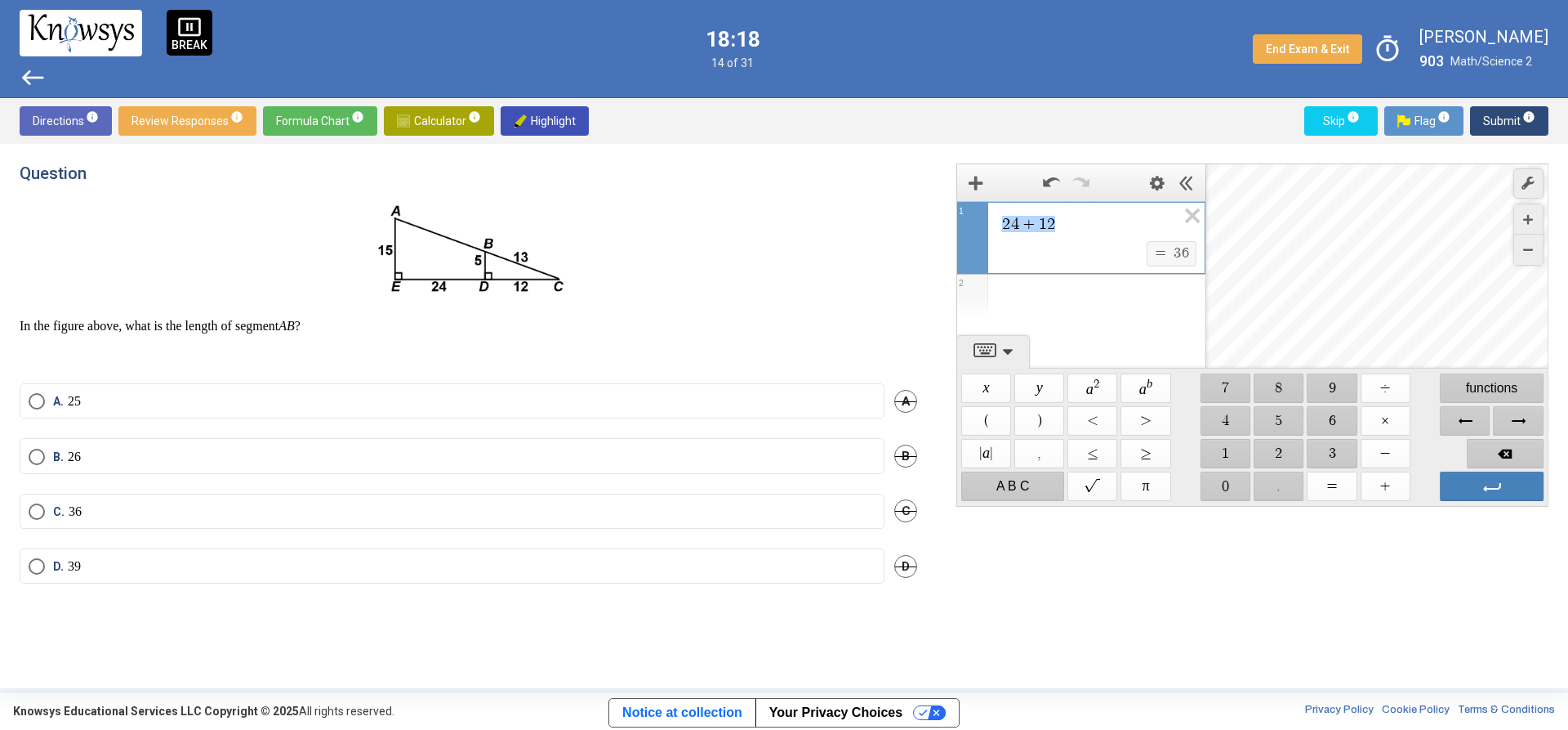
drag, startPoint x: 1081, startPoint y: 221, endPoint x: 963, endPoint y: 226, distance: 118.1
click at [963, 226] on div "***** 2 4 + 1 2 $$ = $$ 3 6 1" at bounding box center [1082, 238] width 249 height 74
click at [1098, 385] on span "$$ a 2" at bounding box center [1094, 388] width 50 height 29
click at [1384, 482] on span "$$ +" at bounding box center [1386, 487] width 50 height 29
click at [1218, 459] on span "$$ 1" at bounding box center [1225, 453] width 50 height 29
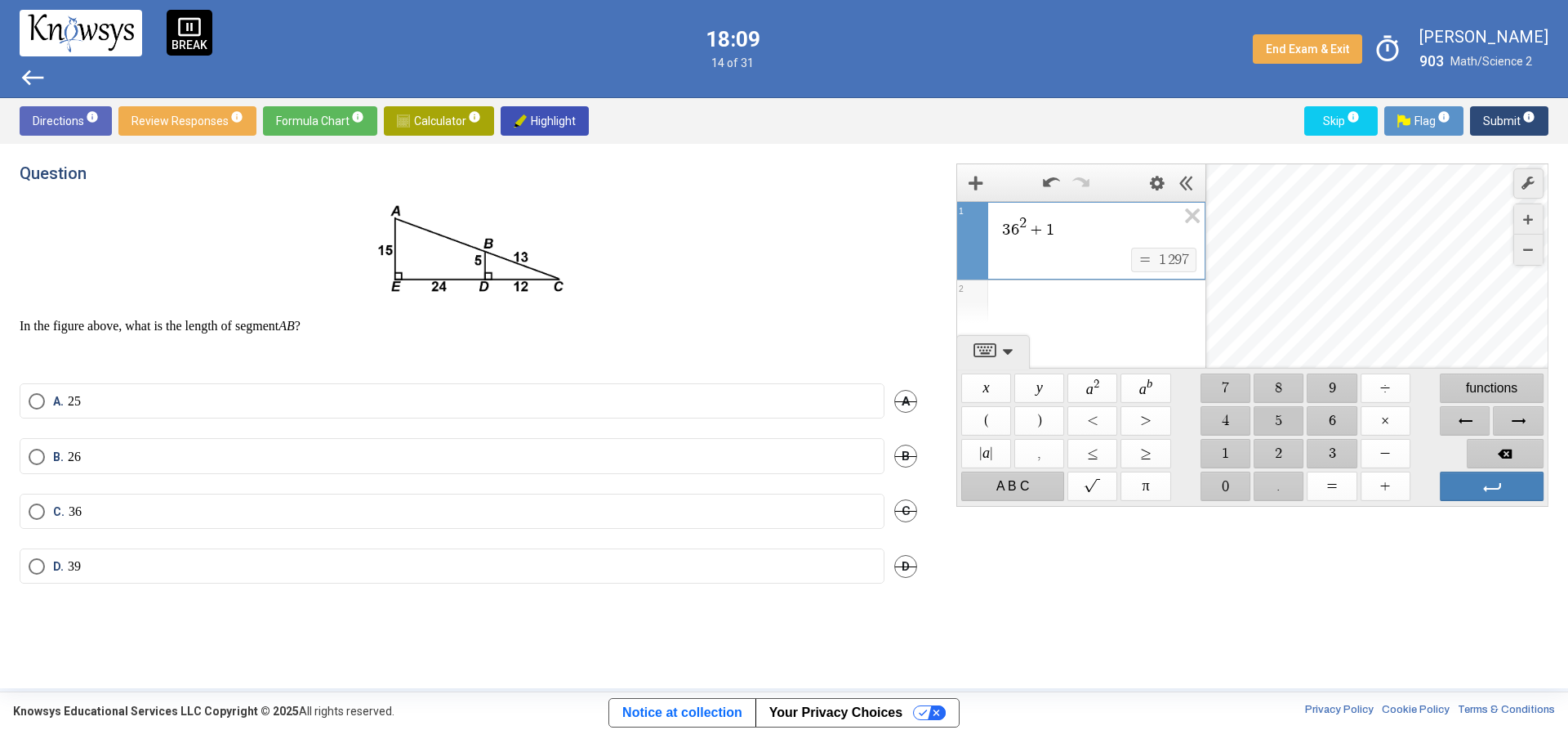
click at [1279, 415] on span "$$ 5" at bounding box center [1280, 421] width 50 height 29
click at [1100, 381] on span "$$ a 2" at bounding box center [1094, 388] width 50 height 29
click at [1129, 303] on div "Expression List" at bounding box center [1082, 301] width 249 height 42
click at [1097, 482] on span "$$" at bounding box center [1094, 487] width 50 height 29
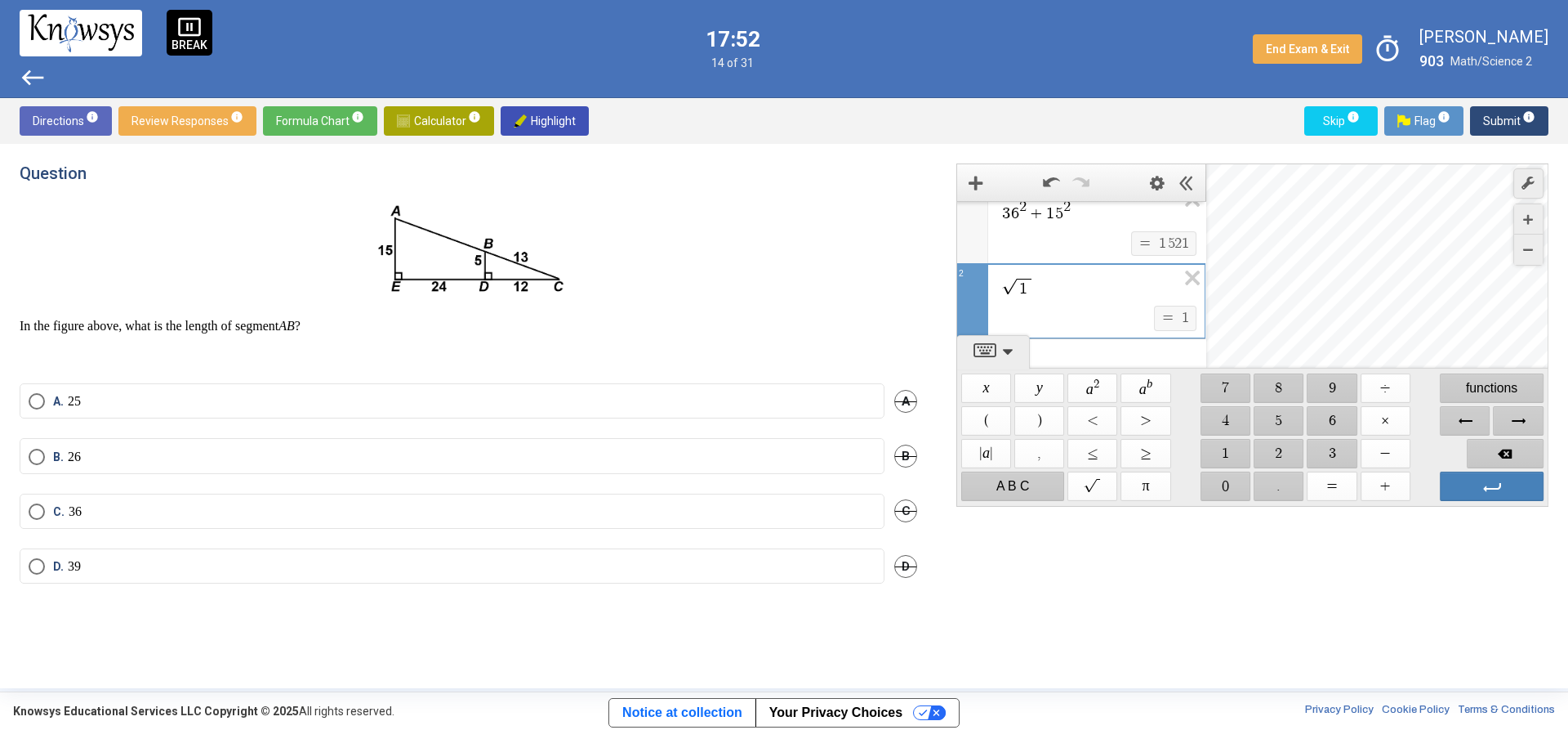
scroll to position [30, 0]
click at [125, 566] on label "D. 39" at bounding box center [451, 567] width 847 height 17
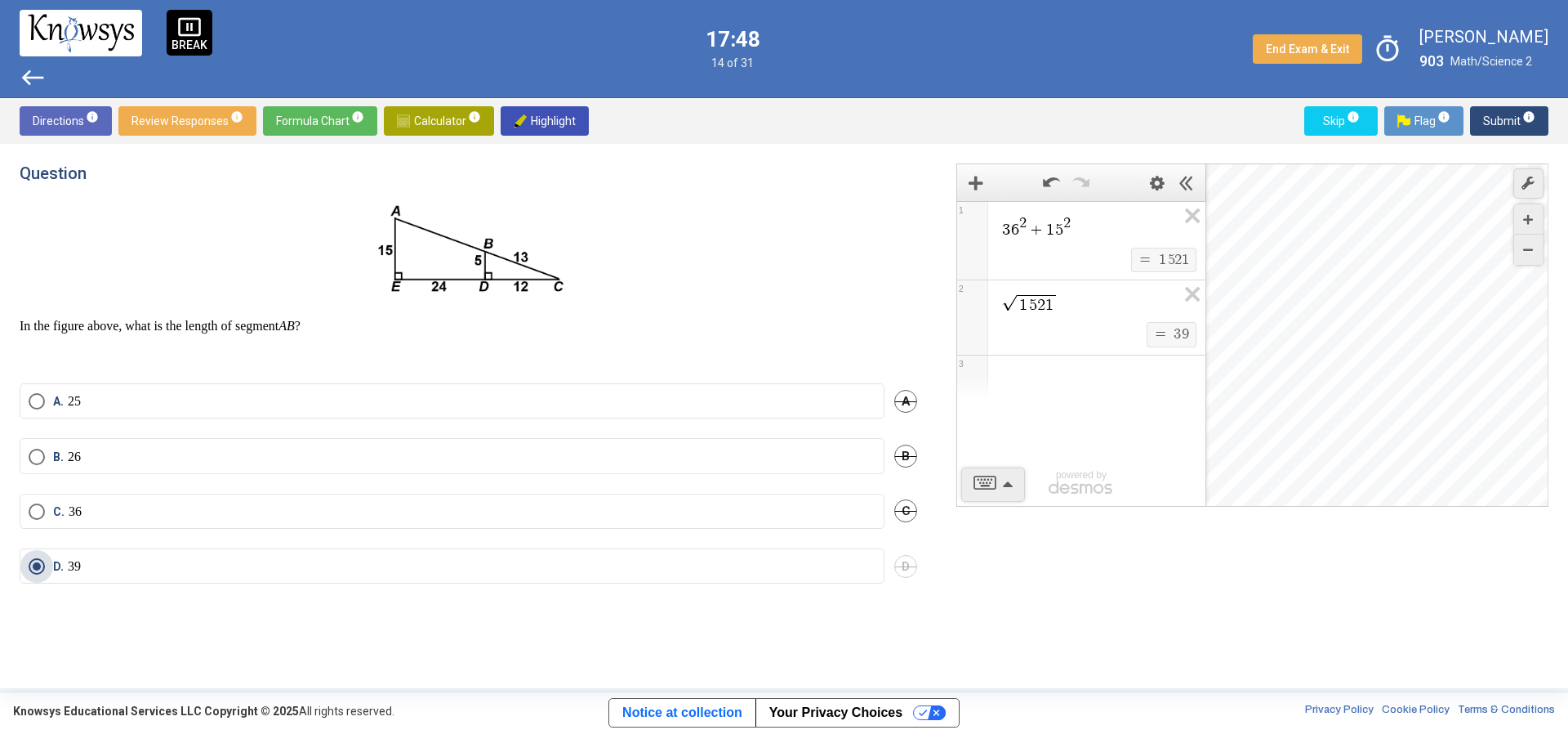
scroll to position [0, 0]
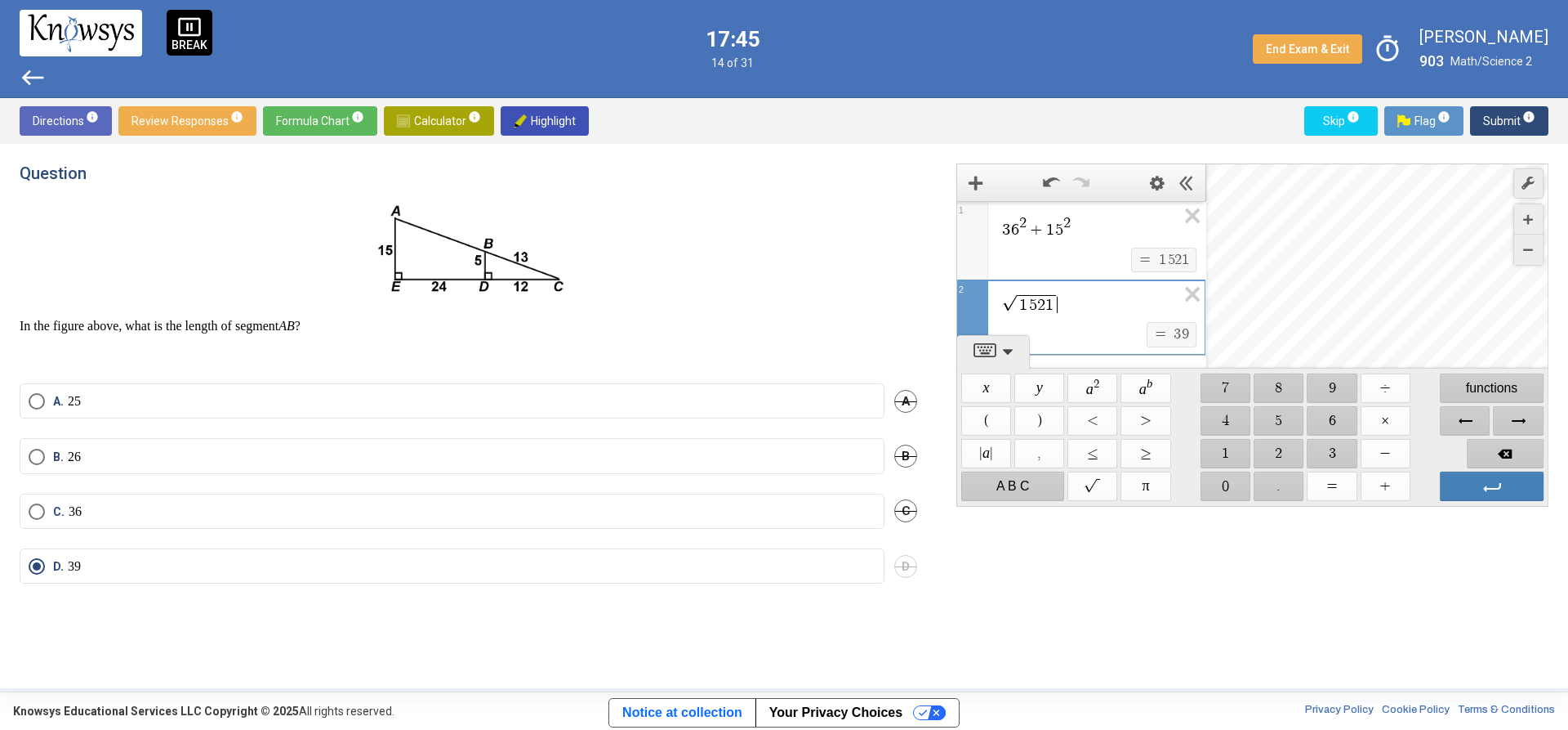
click at [1173, 348] on div "3 6 2 + 1 5 2 $$ = $$ 1 5 2 1 1 1 5 2 1 ​ $$ = $$ 3 9 2 3 powered by" at bounding box center [1082, 320] width 249 height 239
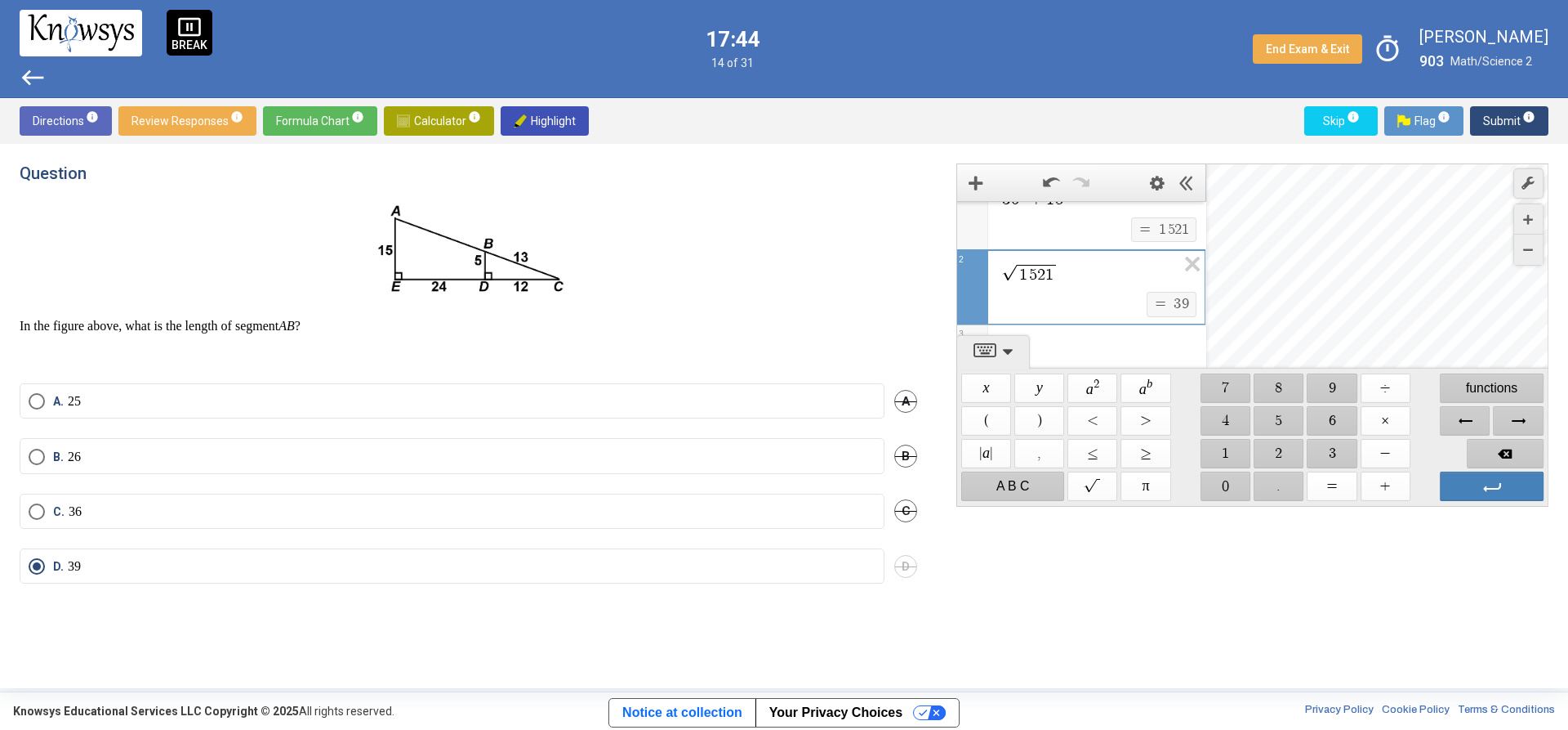
click at [1143, 333] on div "Expression List" at bounding box center [1082, 347] width 249 height 42
click at [105, 449] on label "B. 26" at bounding box center [451, 457] width 847 height 17
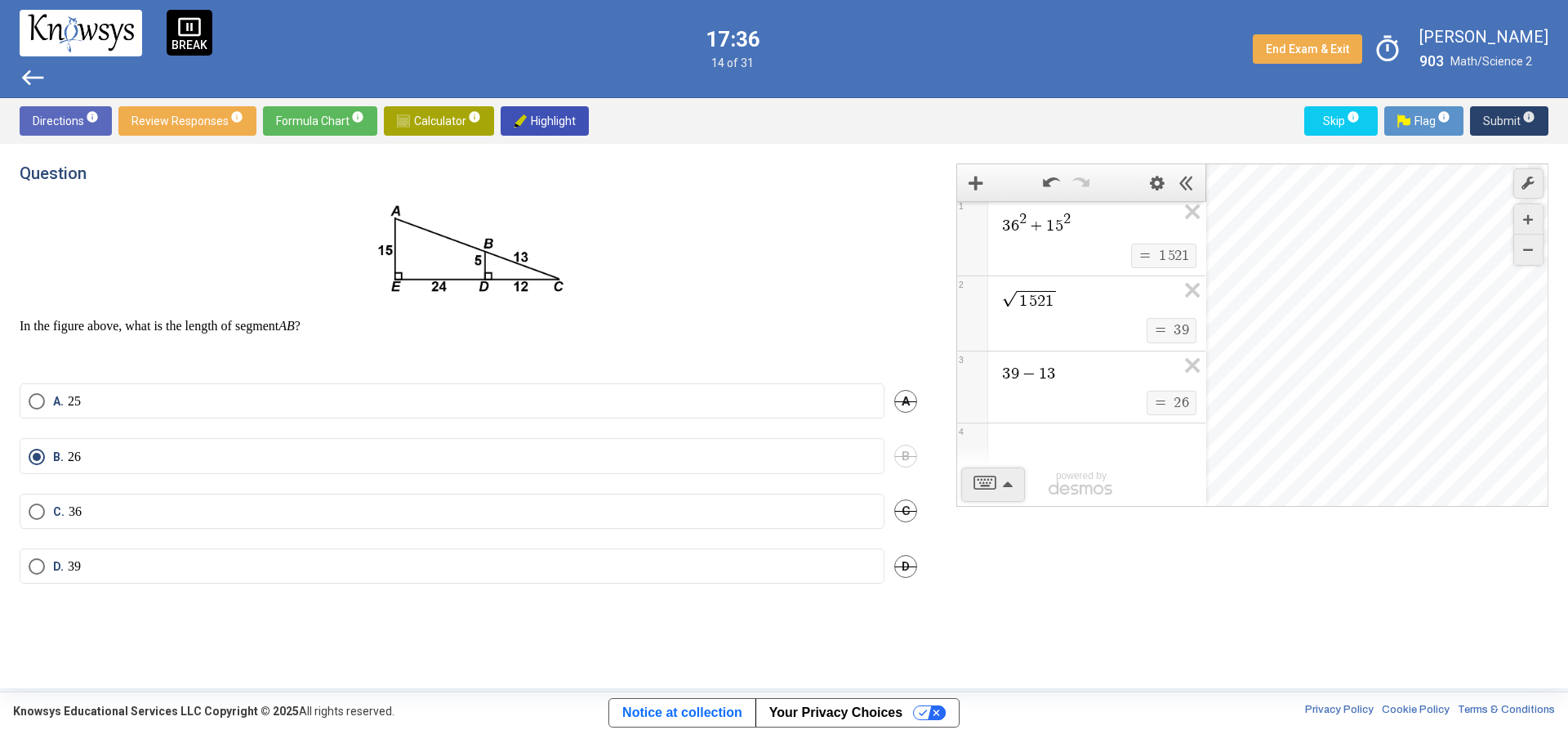
click at [1488, 125] on span "Submit info" at bounding box center [1509, 121] width 53 height 29
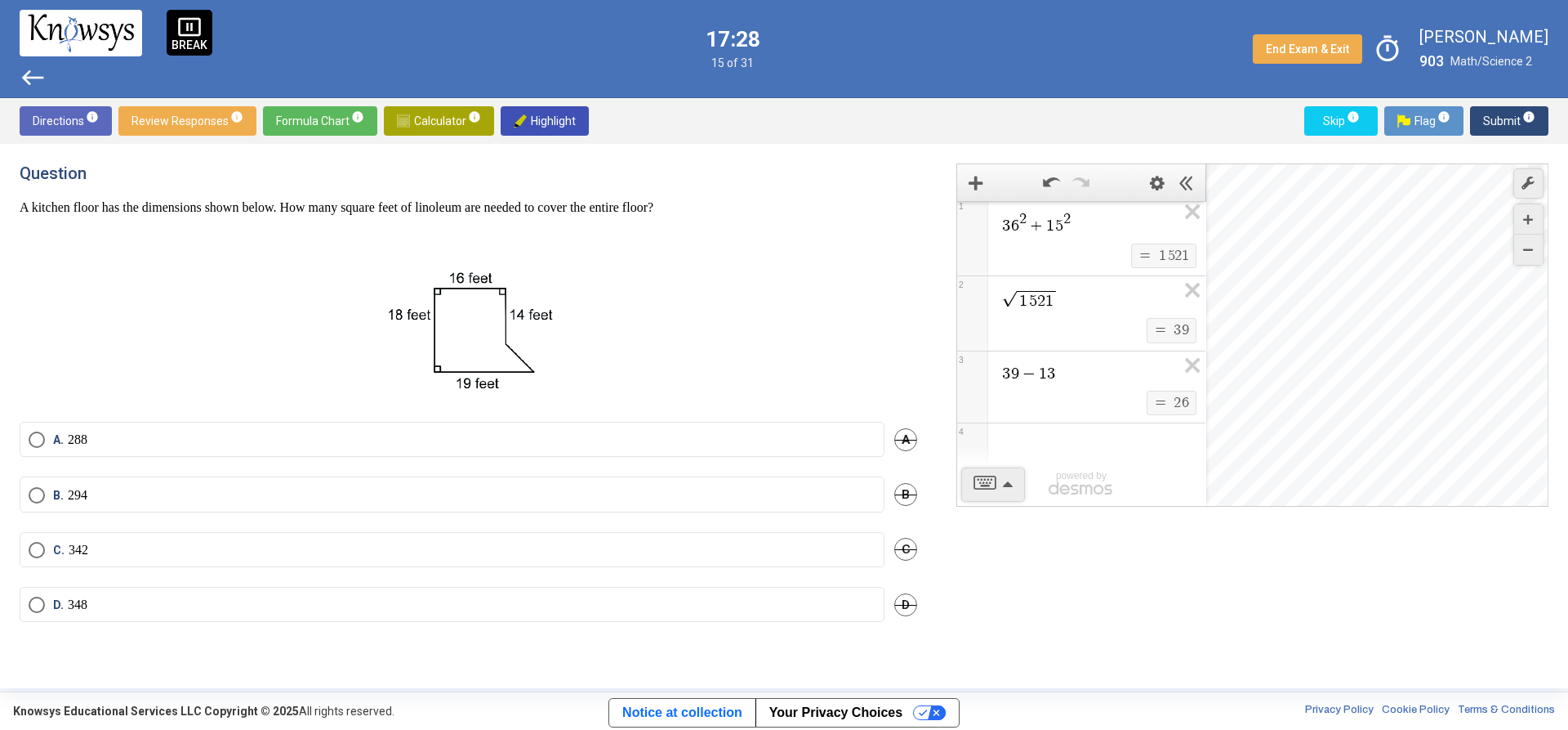
click at [1069, 434] on div "Expression List" at bounding box center [1082, 444] width 249 height 42
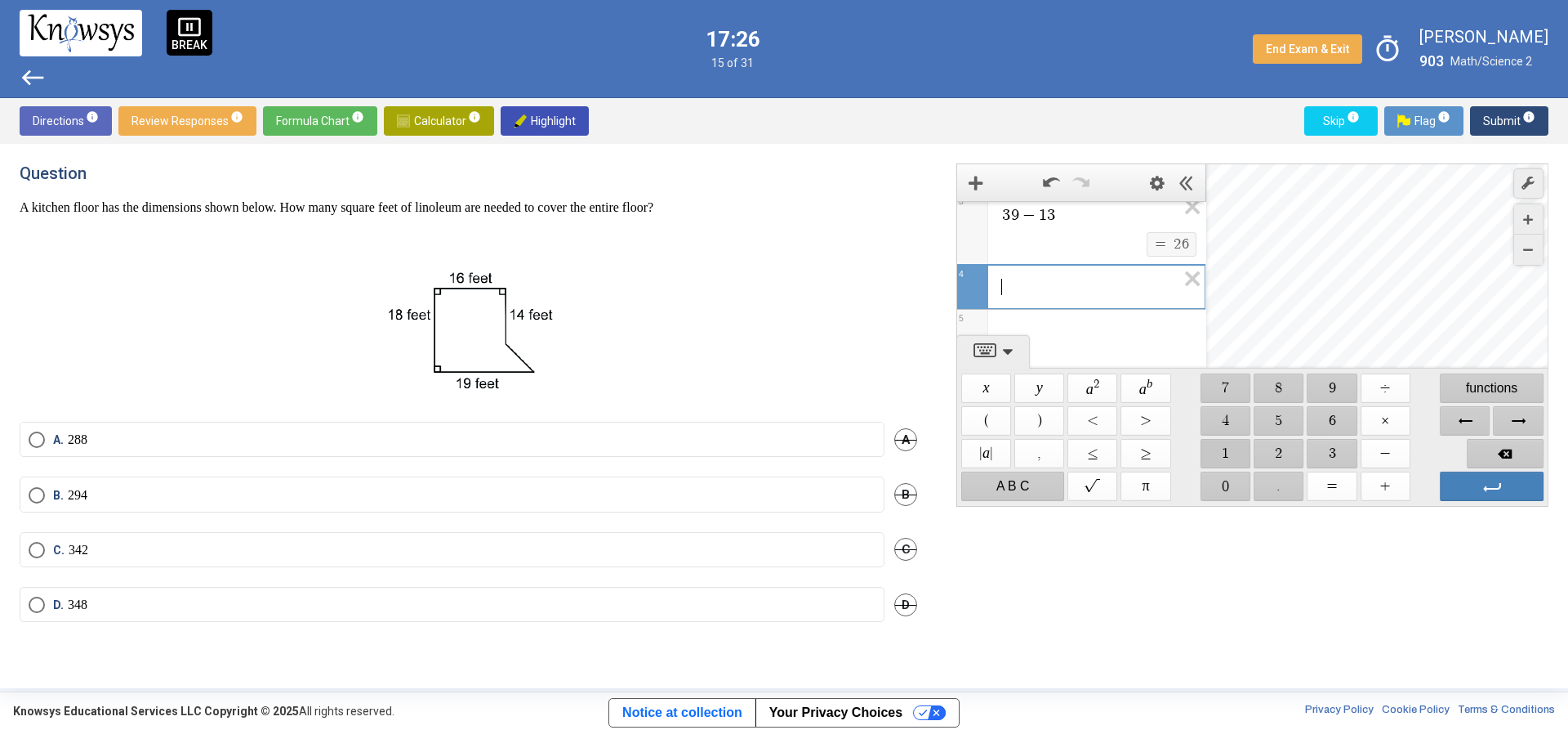
click at [1235, 447] on span "$$ 1" at bounding box center [1225, 453] width 50 height 29
click at [1317, 420] on span "$$ 6" at bounding box center [1332, 421] width 50 height 29
click at [1390, 421] on span "$$ ×" at bounding box center [1386, 421] width 50 height 29
drag, startPoint x: 1225, startPoint y: 454, endPoint x: 1258, endPoint y: 429, distance: 41.4
click at [1227, 454] on span "$$ 1" at bounding box center [1225, 453] width 50 height 29
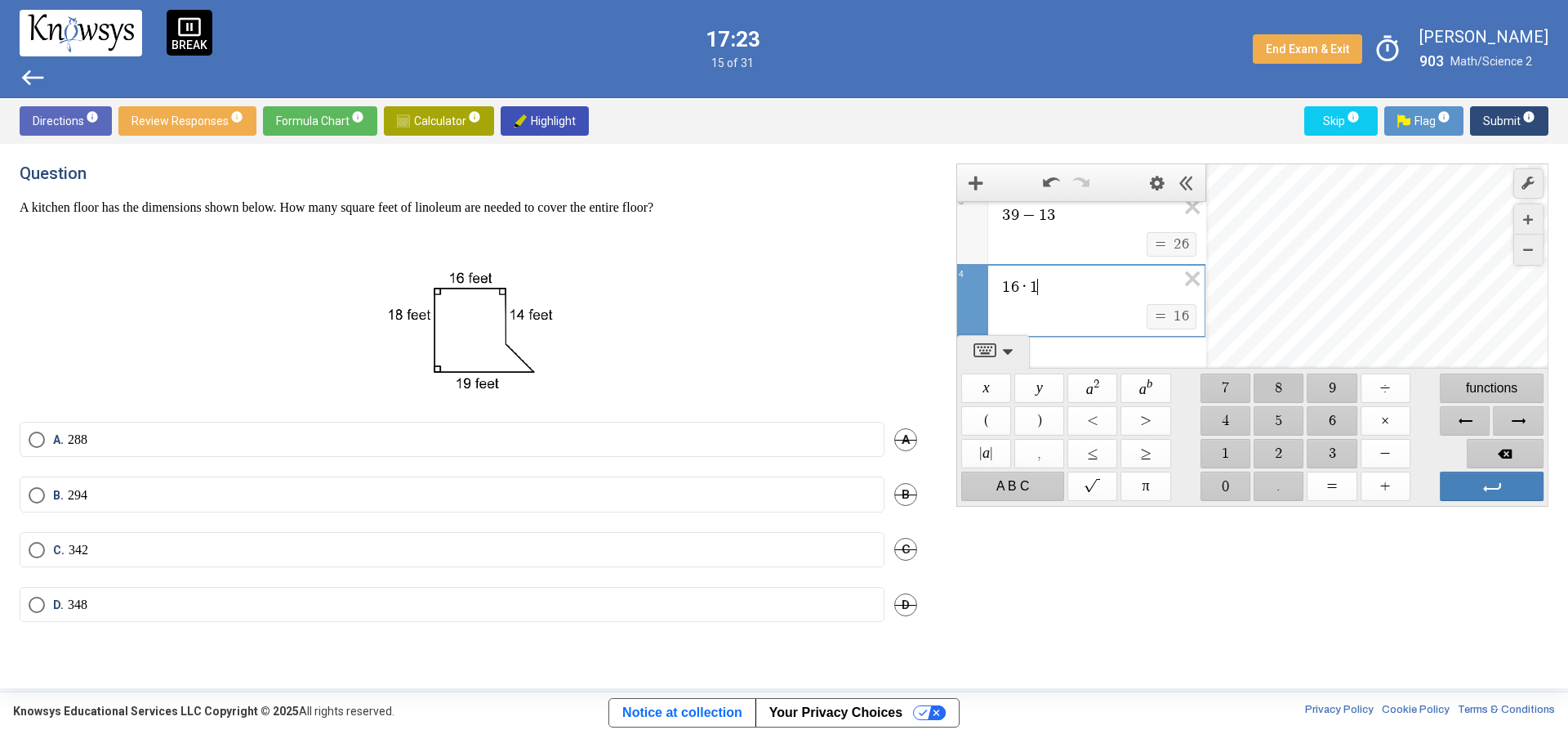
click at [1284, 381] on span "$$ 8" at bounding box center [1280, 388] width 50 height 29
click at [1090, 347] on div "Expression List" at bounding box center [1082, 345] width 249 height 42
click at [1235, 422] on span "$$ 4" at bounding box center [1225, 421] width 50 height 29
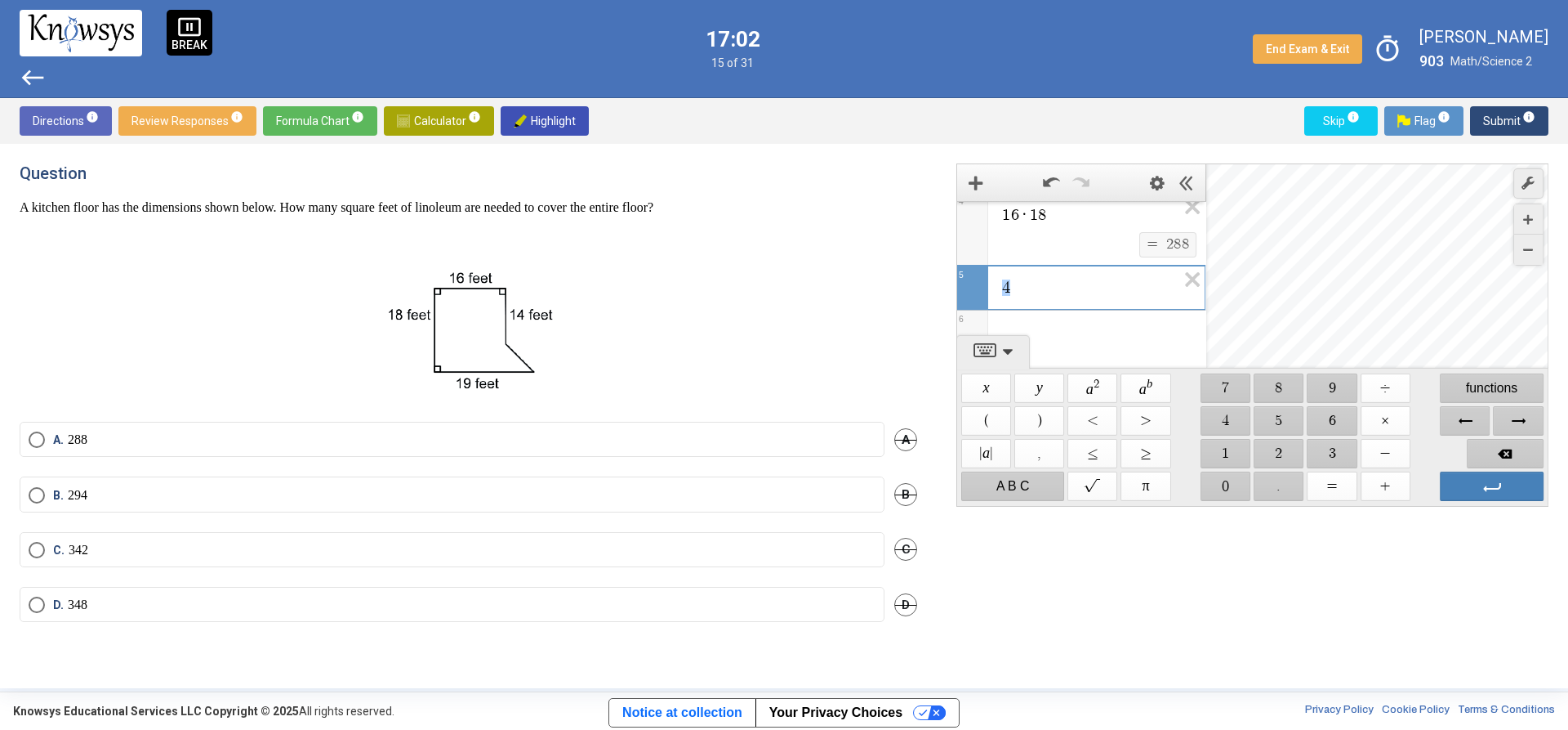
drag, startPoint x: 1070, startPoint y: 289, endPoint x: 979, endPoint y: 289, distance: 91.0
click at [979, 289] on div "* 4 5" at bounding box center [1082, 288] width 249 height 46
click at [137, 492] on label "B. 294" at bounding box center [451, 495] width 847 height 17
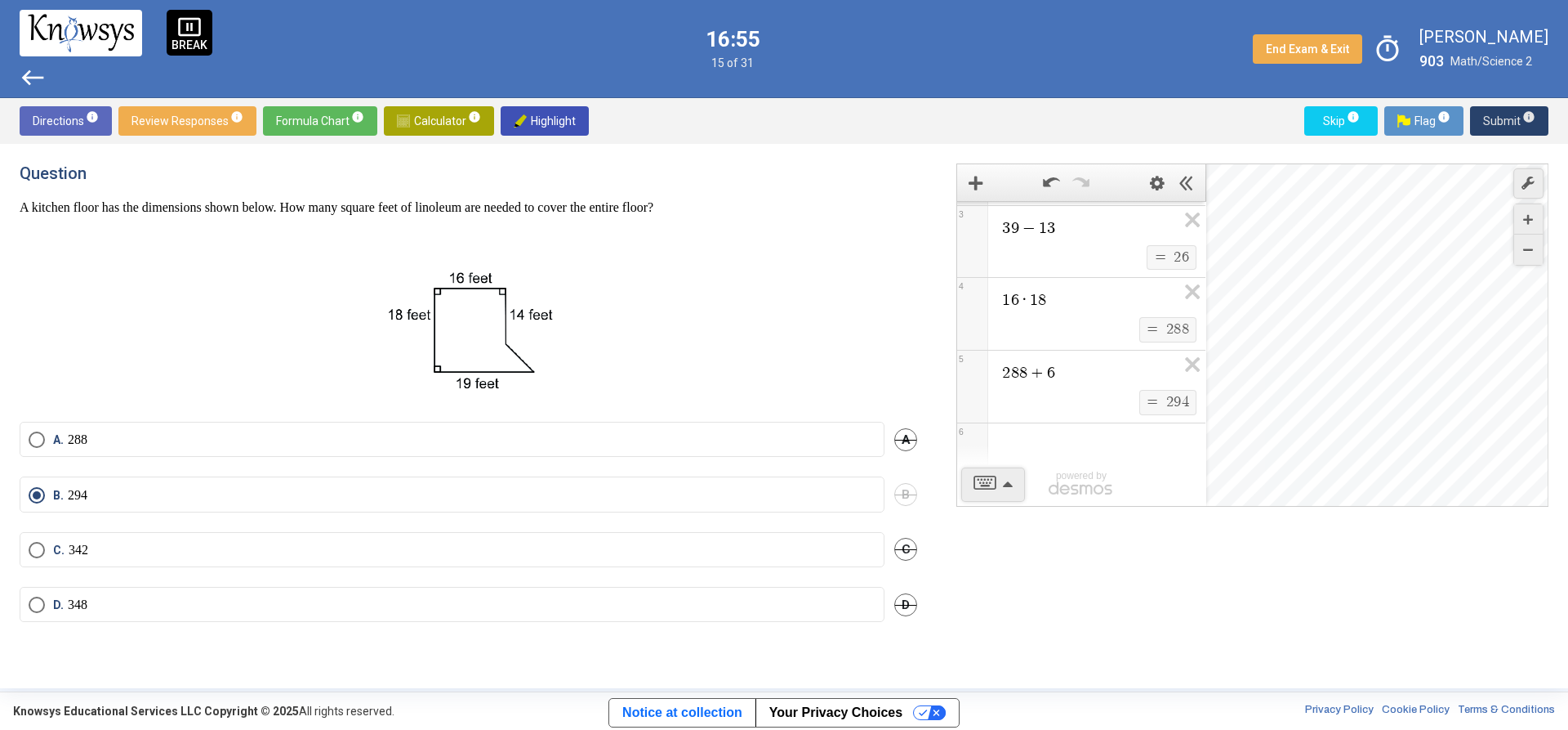
click at [1538, 120] on button "Submit info" at bounding box center [1509, 121] width 78 height 29
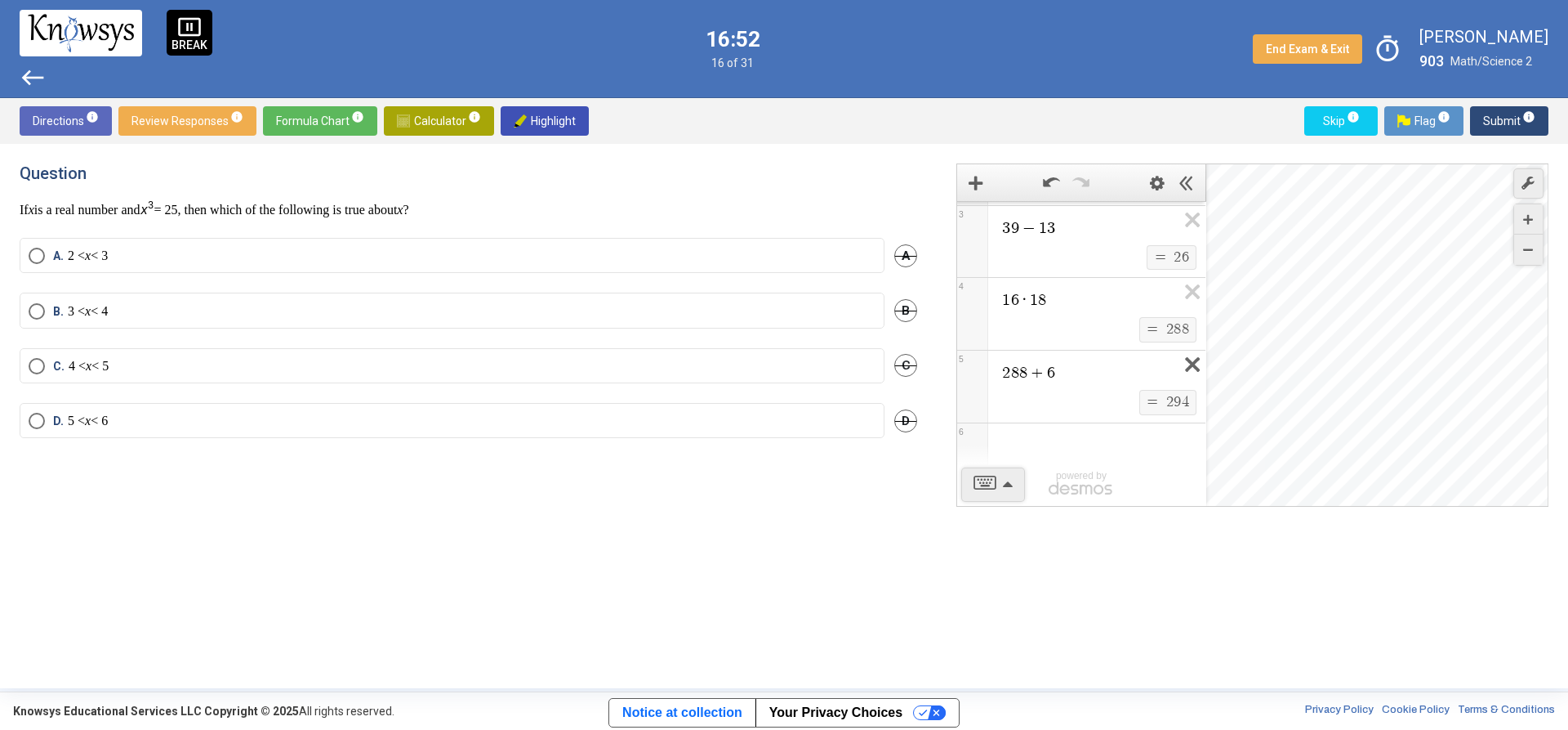
click at [1183, 364] on icon "Expression List" at bounding box center [1188, 369] width 37 height 38
click at [1179, 351] on icon "Expression List" at bounding box center [1188, 369] width 37 height 38
click at [1180, 353] on icon "Expression List" at bounding box center [1188, 370] width 37 height 38
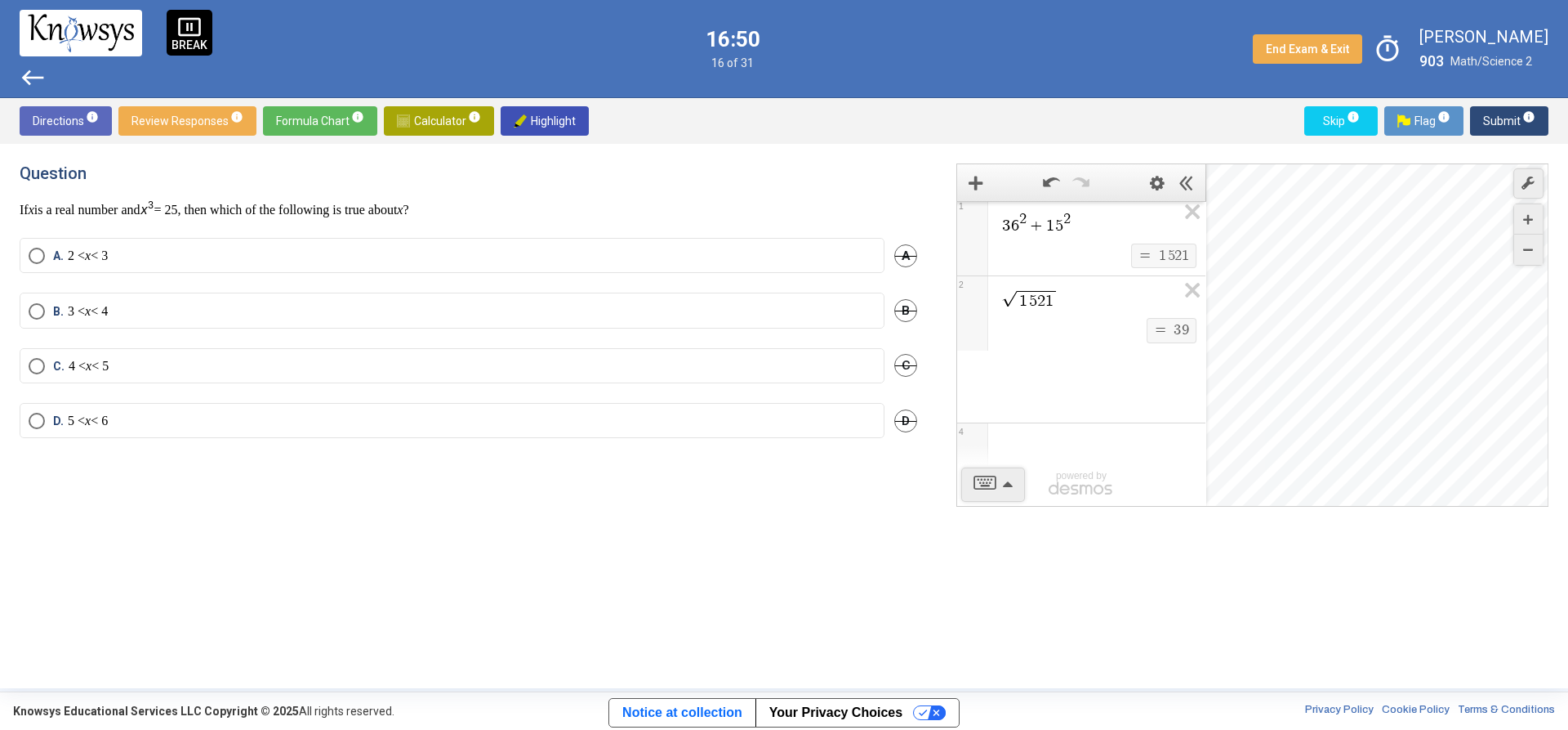
scroll to position [0, 0]
click at [1188, 301] on icon "Expression List" at bounding box center [1188, 299] width 37 height 38
click at [1191, 223] on icon "Expression List" at bounding box center [1188, 220] width 37 height 38
click at [1096, 225] on span "Math Input:" at bounding box center [1089, 223] width 177 height 19
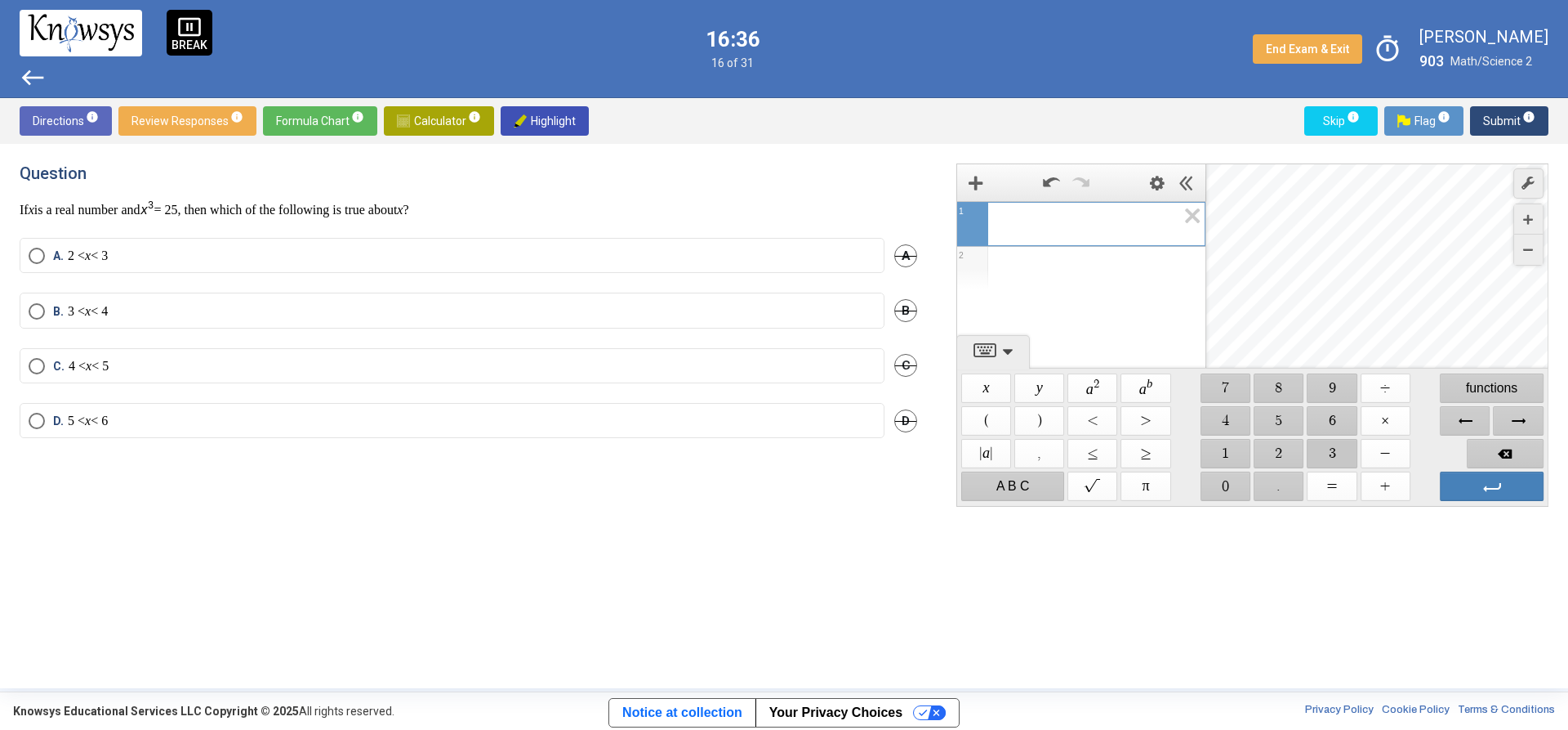
click at [1307, 449] on span "$$ 3" at bounding box center [1332, 453] width 50 height 29
click at [1141, 387] on span "$$ a b" at bounding box center [1146, 388] width 50 height 29
click at [1343, 455] on span "$$ 3" at bounding box center [1332, 453] width 50 height 29
click at [1152, 383] on span "$$ a b" at bounding box center [1146, 388] width 50 height 29
click at [235, 252] on label "A. 2 < x < 3" at bounding box center [451, 256] width 847 height 17
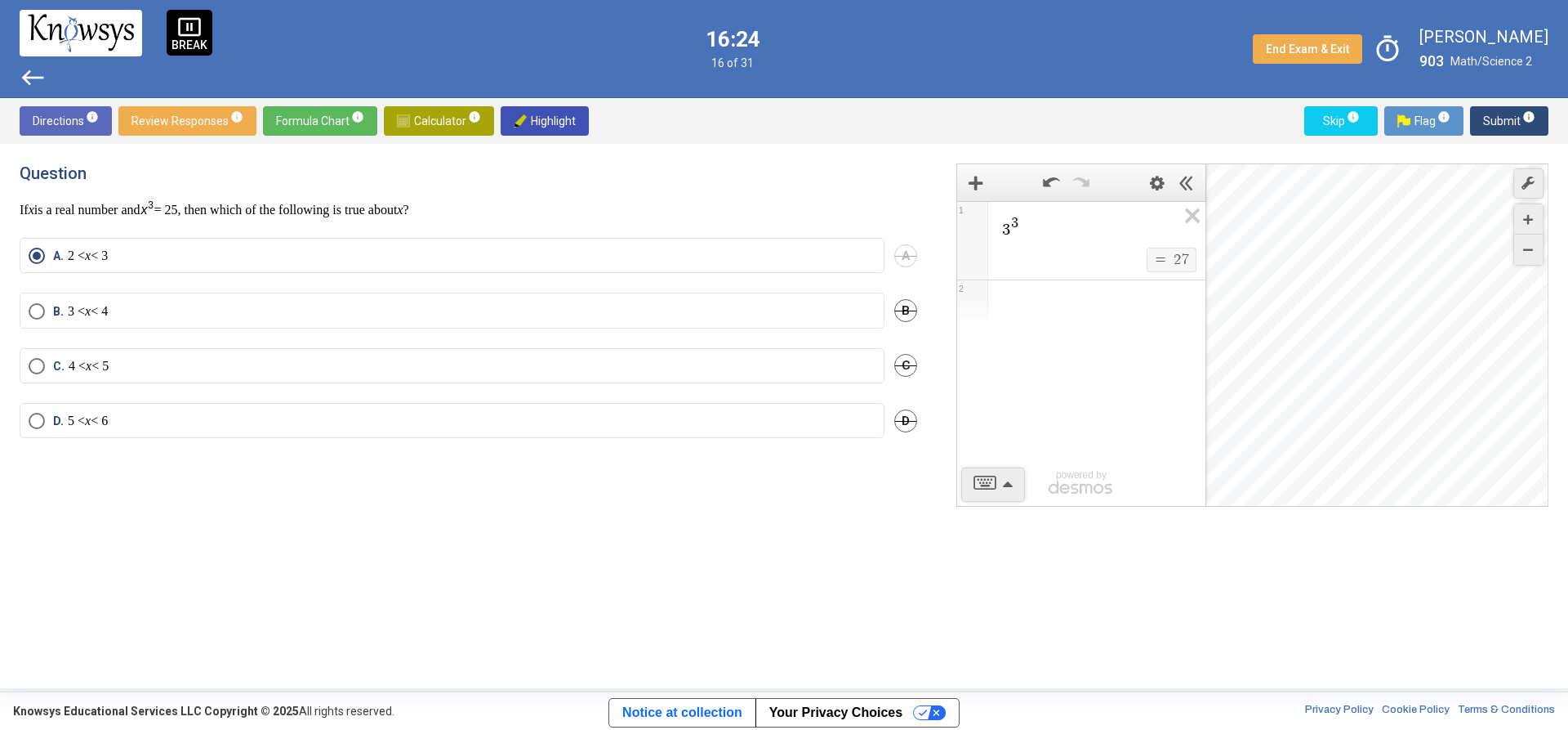
click at [1477, 121] on button "Submit info" at bounding box center [1509, 121] width 78 height 29
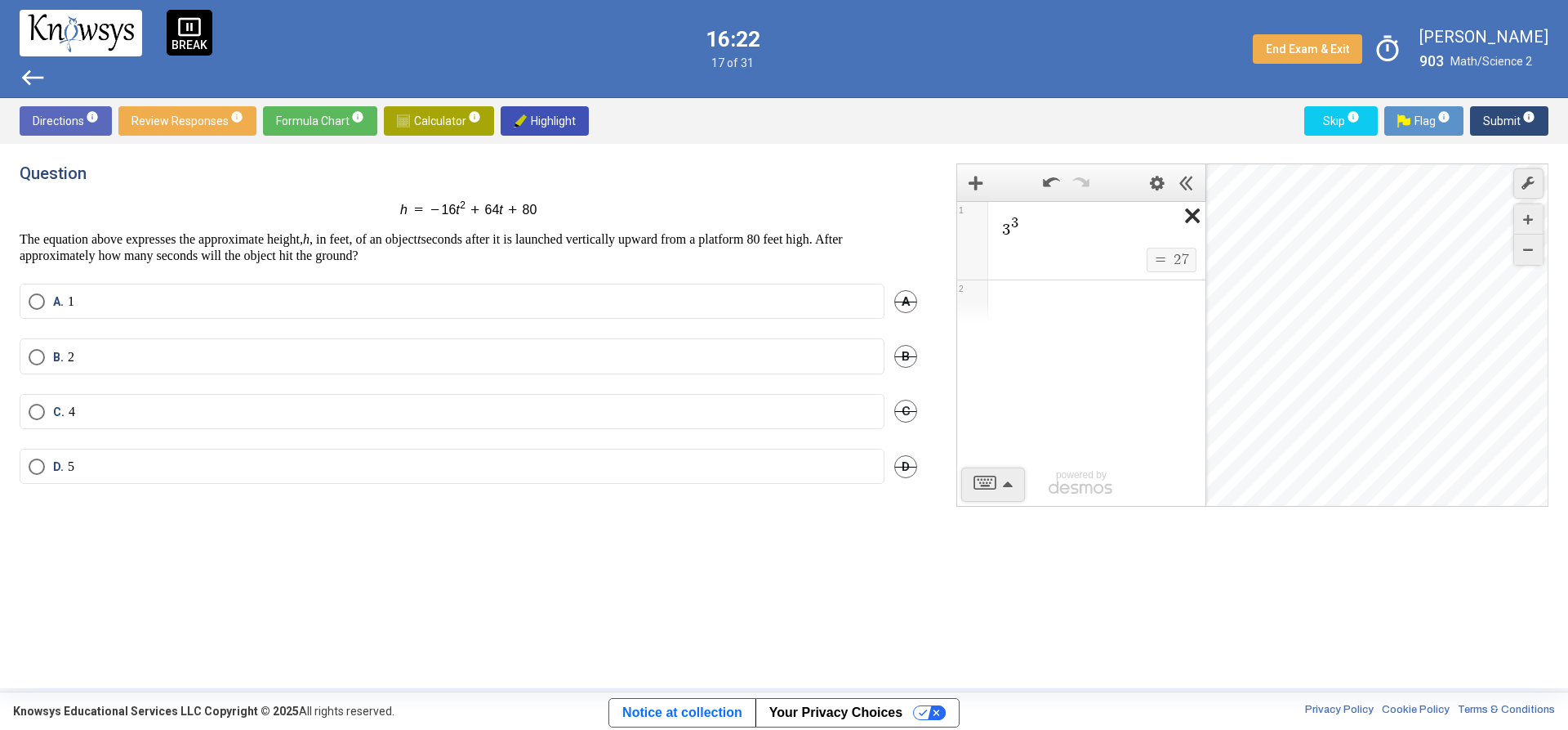
click at [1187, 222] on icon "Expression List" at bounding box center [1188, 220] width 37 height 38
drag, startPoint x: 421, startPoint y: 353, endPoint x: 494, endPoint y: 334, distance: 75.4
click at [421, 349] on label "B. 2" at bounding box center [451, 358] width 847 height 17
click at [1498, 124] on span "Submit info" at bounding box center [1509, 121] width 53 height 29
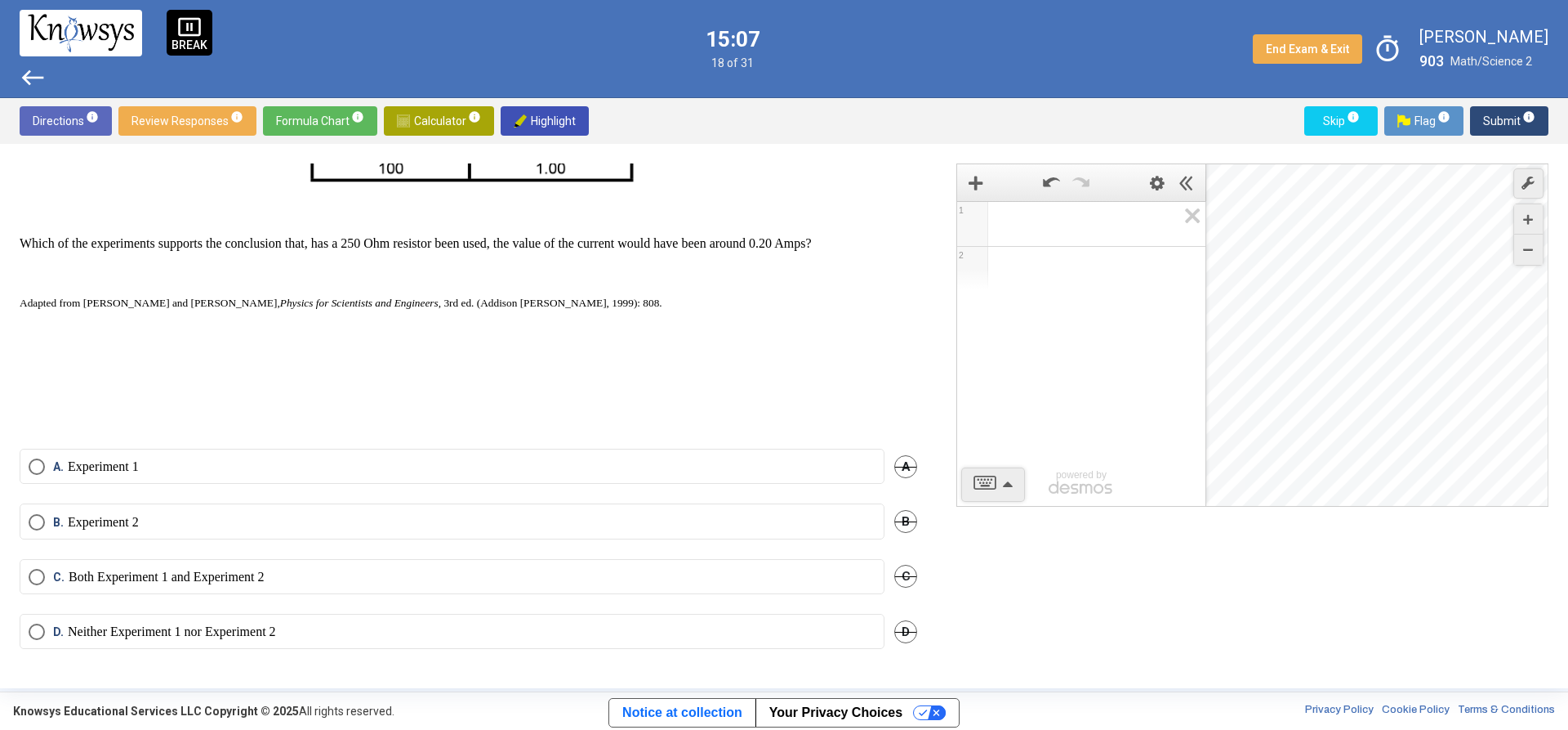
scroll to position [757, 0]
click at [174, 468] on label "A. Experiment 1" at bounding box center [451, 466] width 847 height 17
click at [1504, 133] on span "Submit info" at bounding box center [1509, 121] width 53 height 29
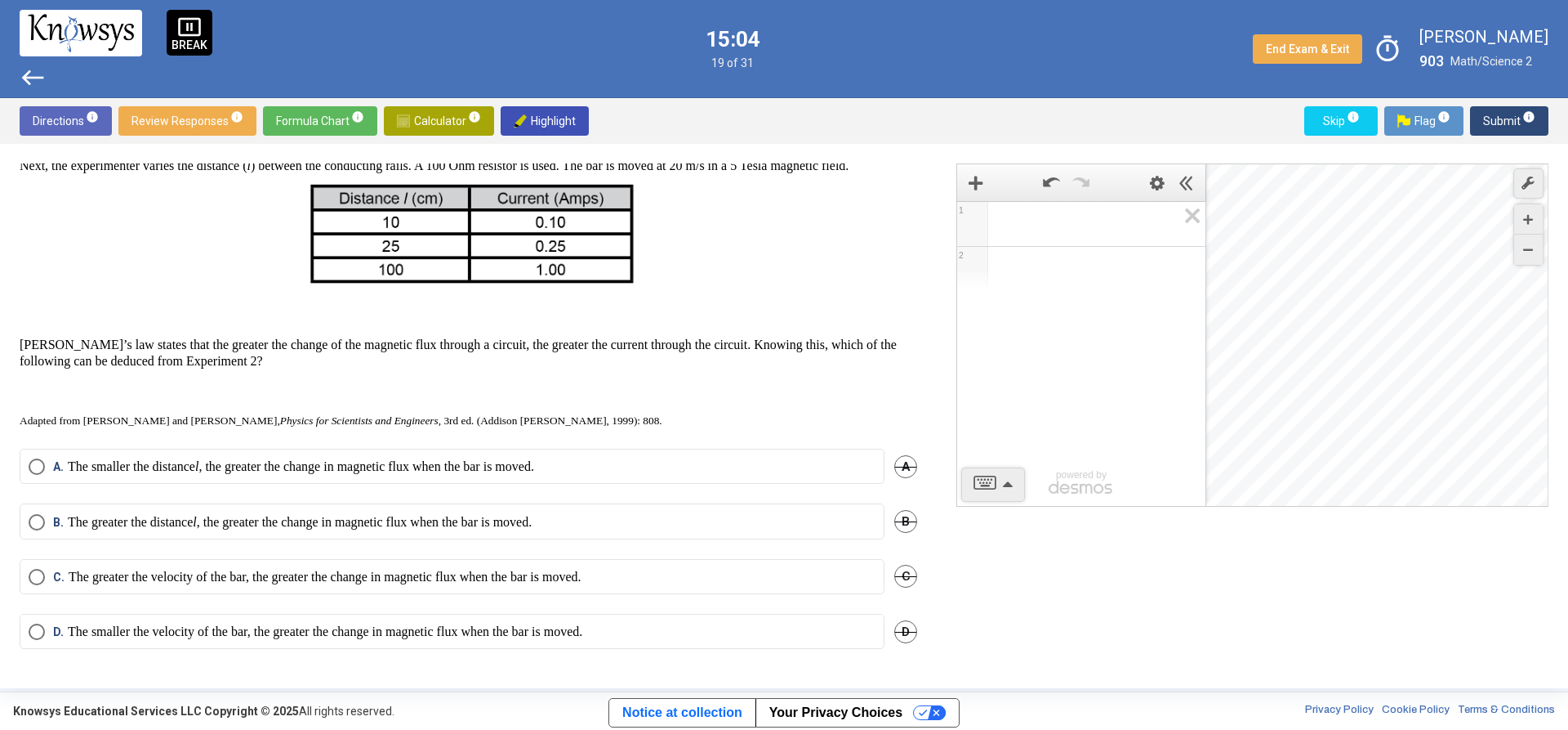
scroll to position [655, 0]
click at [418, 573] on p "The greater the velocity of the bar, the greater the change in magnetic flux wh…" at bounding box center [324, 577] width 513 height 17
click at [1528, 117] on span "info" at bounding box center [1529, 117] width 13 height 13
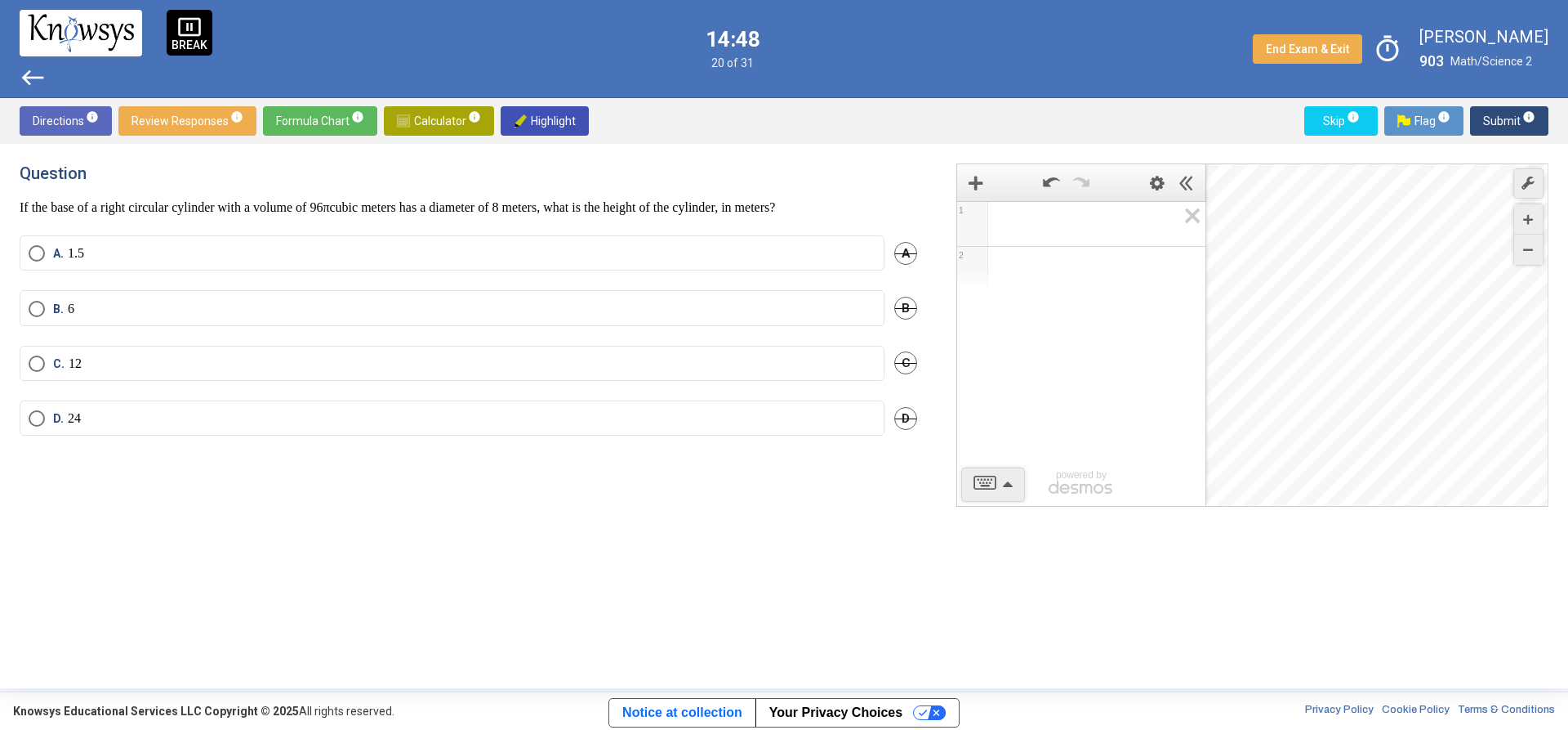
scroll to position [0, 0]
click at [318, 113] on span "Formula Chart info" at bounding box center [321, 121] width 88 height 29
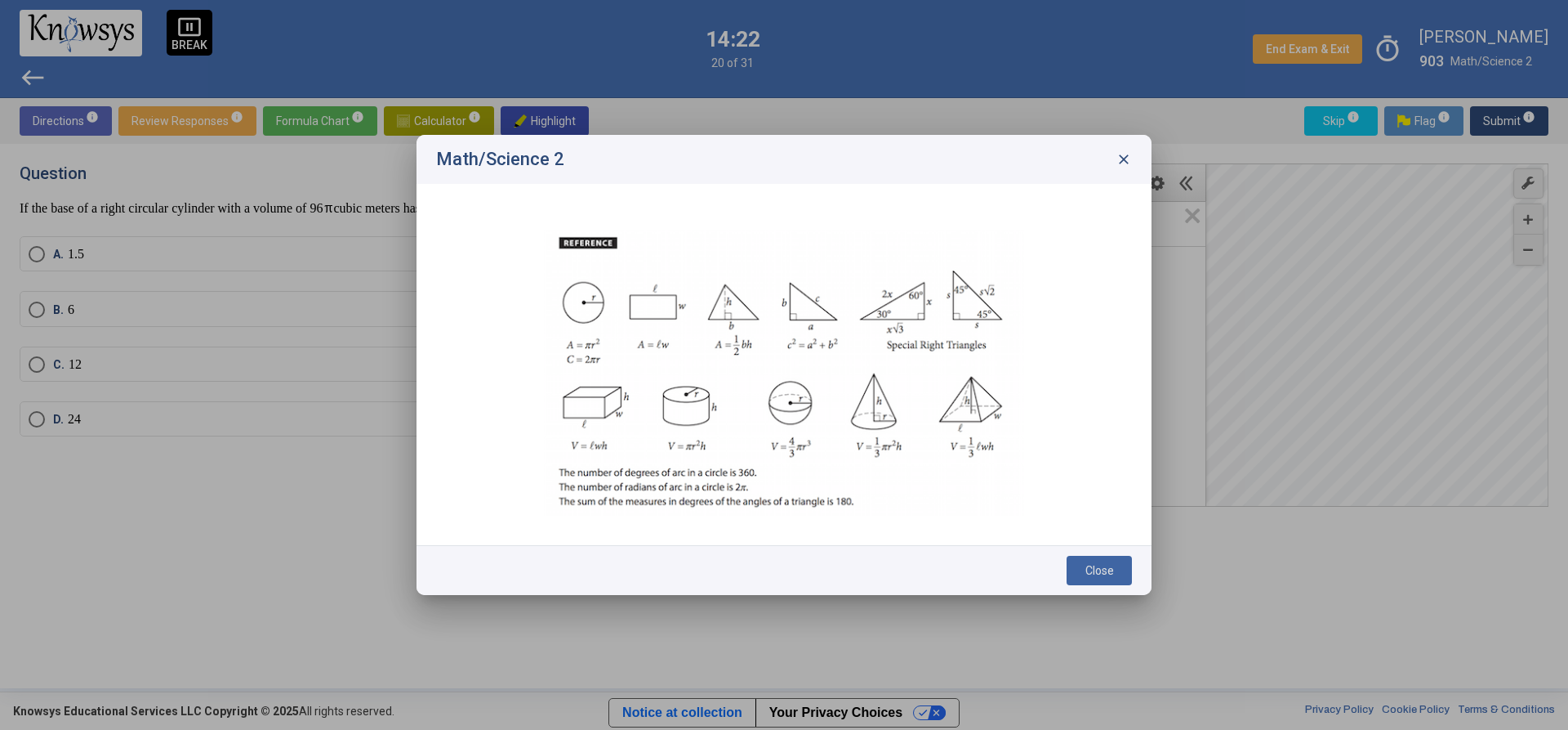
click at [1130, 154] on span "close" at bounding box center [1124, 159] width 17 height 17
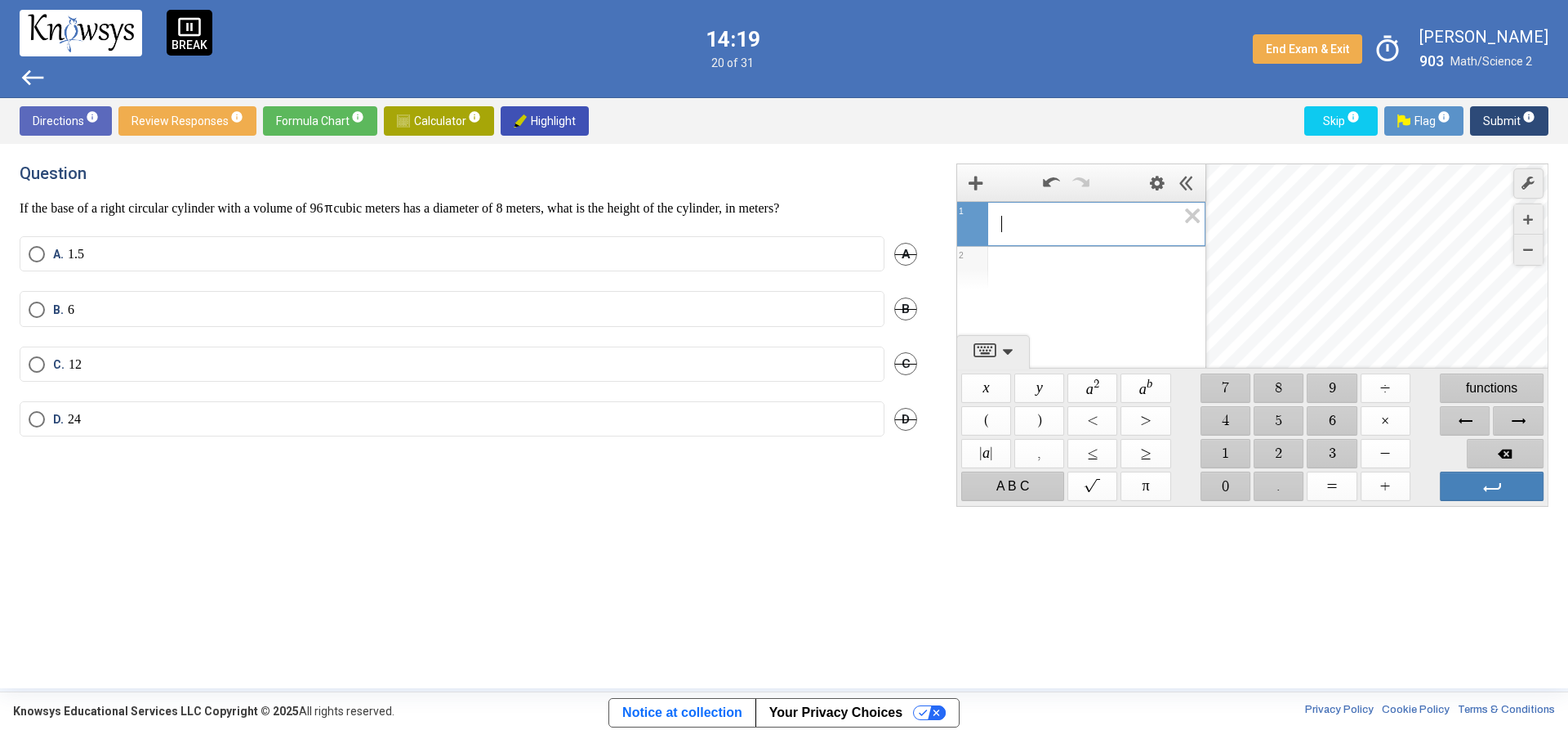
click at [1047, 226] on span "​" at bounding box center [1088, 223] width 176 height 19
drag, startPoint x: 1323, startPoint y: 379, endPoint x: 1333, endPoint y: 403, distance: 26.0
click at [1324, 379] on span "$$ 9" at bounding box center [1332, 388] width 50 height 29
click at [1343, 418] on span "$$ 6" at bounding box center [1332, 421] width 50 height 29
click at [1386, 383] on span "$$ ÷" at bounding box center [1386, 388] width 50 height 29
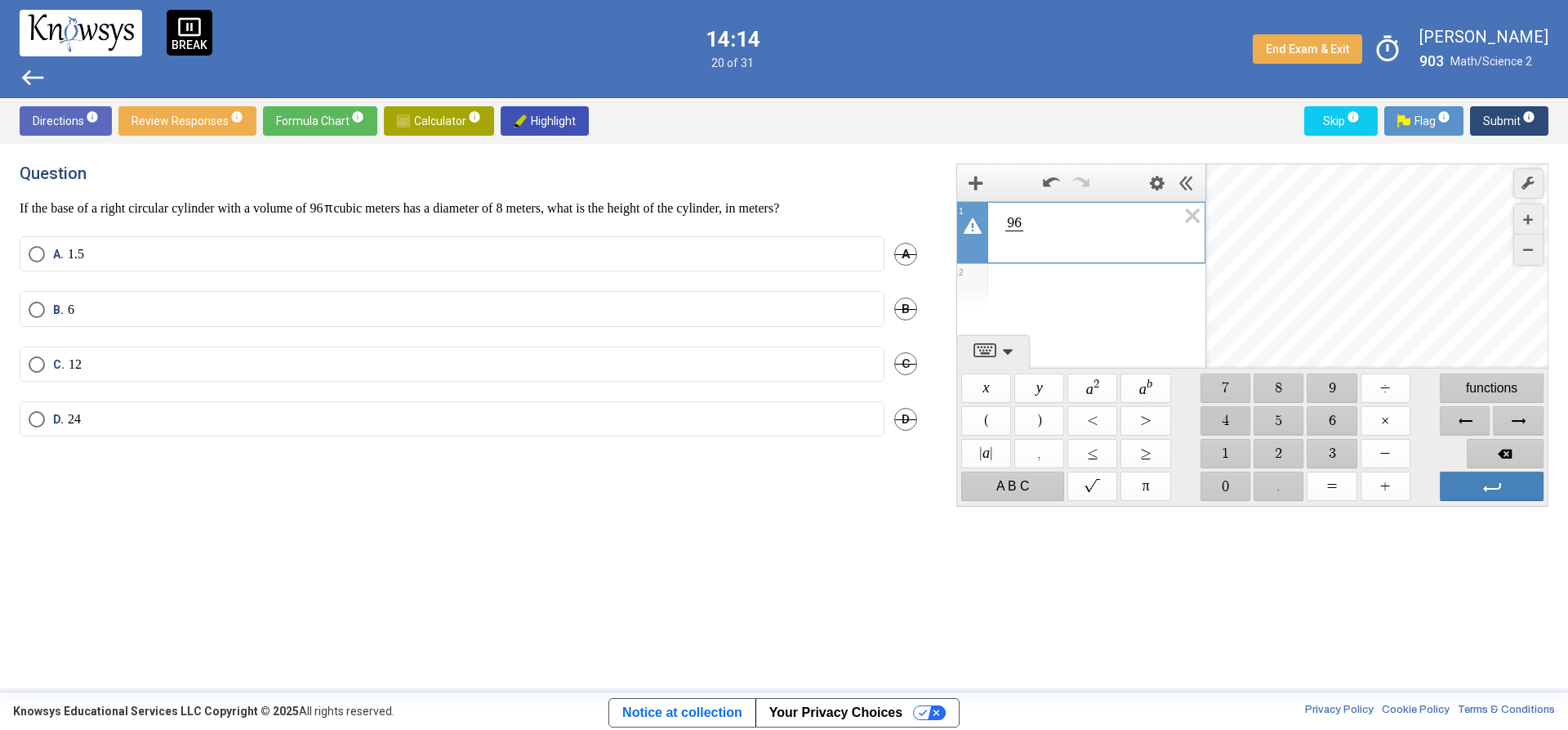
click at [1232, 413] on span "$$ 4" at bounding box center [1225, 421] width 50 height 29
click at [1055, 314] on div "Expression List" at bounding box center [1082, 312] width 249 height 42
click at [1288, 451] on span "$$ 2" at bounding box center [1280, 453] width 50 height 29
click at [1227, 420] on span "$$ 4" at bounding box center [1225, 421] width 50 height 29
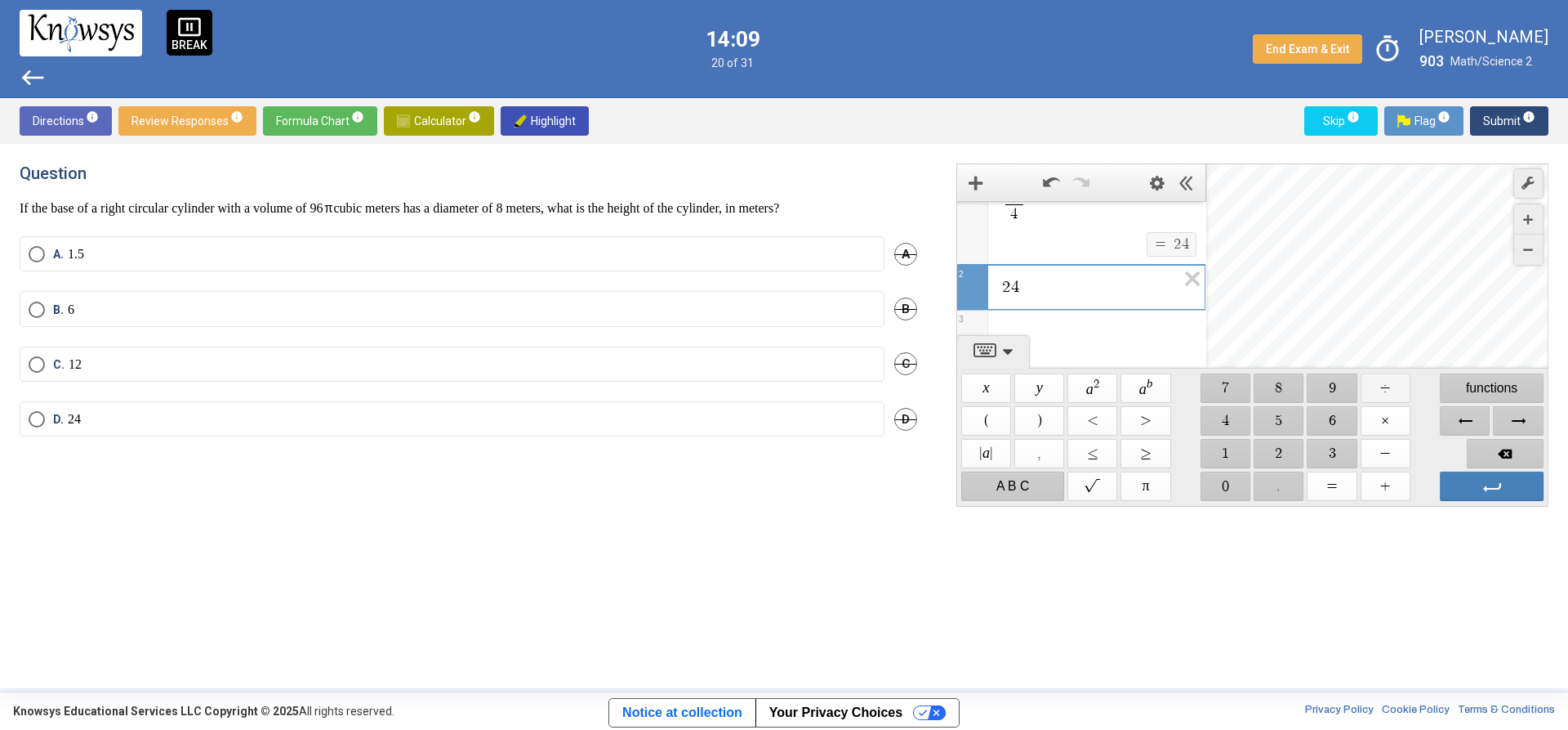
click at [1403, 389] on span "$$ ÷" at bounding box center [1386, 388] width 50 height 29
click at [1267, 385] on span "$$ 8" at bounding box center [1280, 388] width 50 height 29
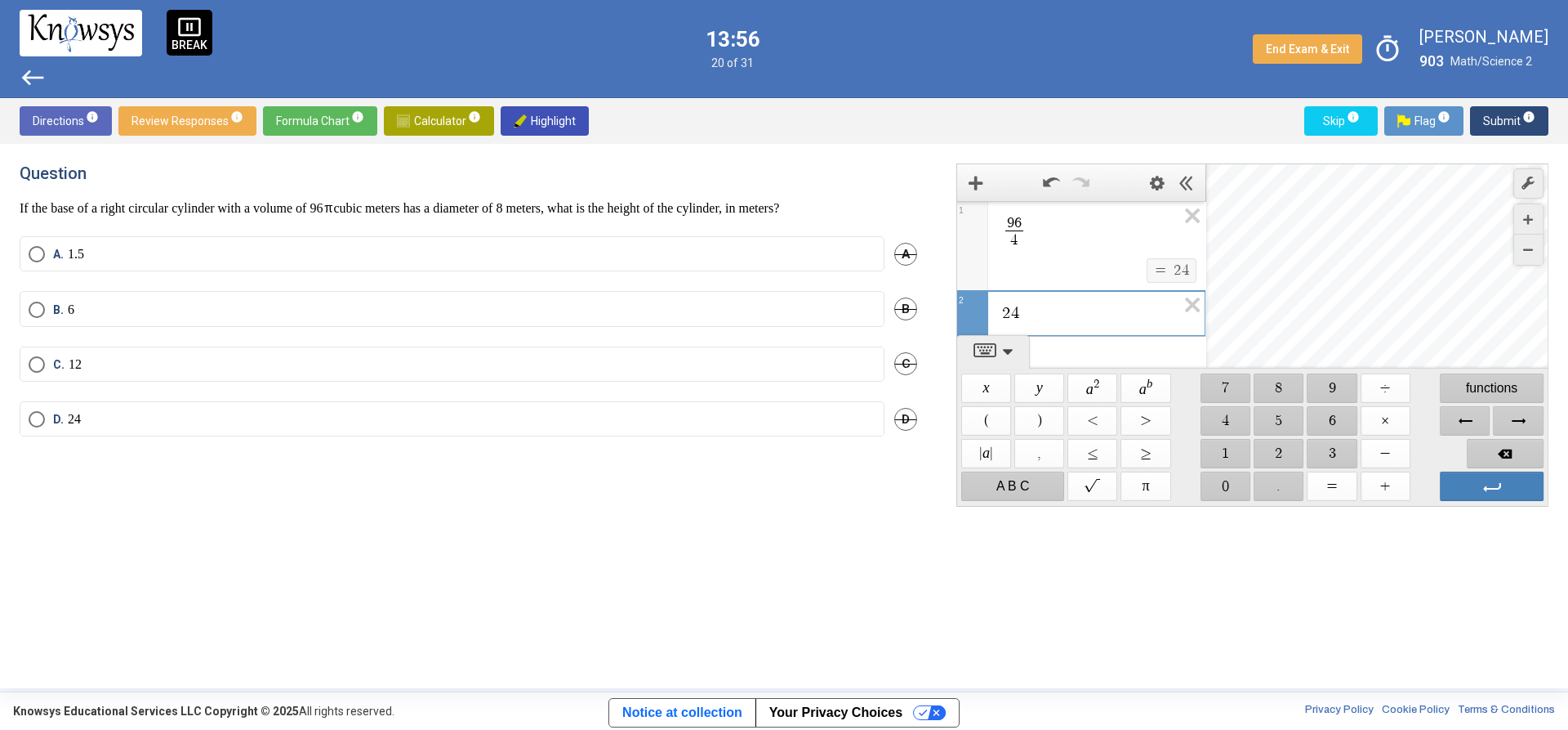
drag, startPoint x: 145, startPoint y: 425, endPoint x: 155, endPoint y: 418, distance: 12.2
click at [146, 424] on mat-radio-button "D. 24" at bounding box center [451, 418] width 865 height 35
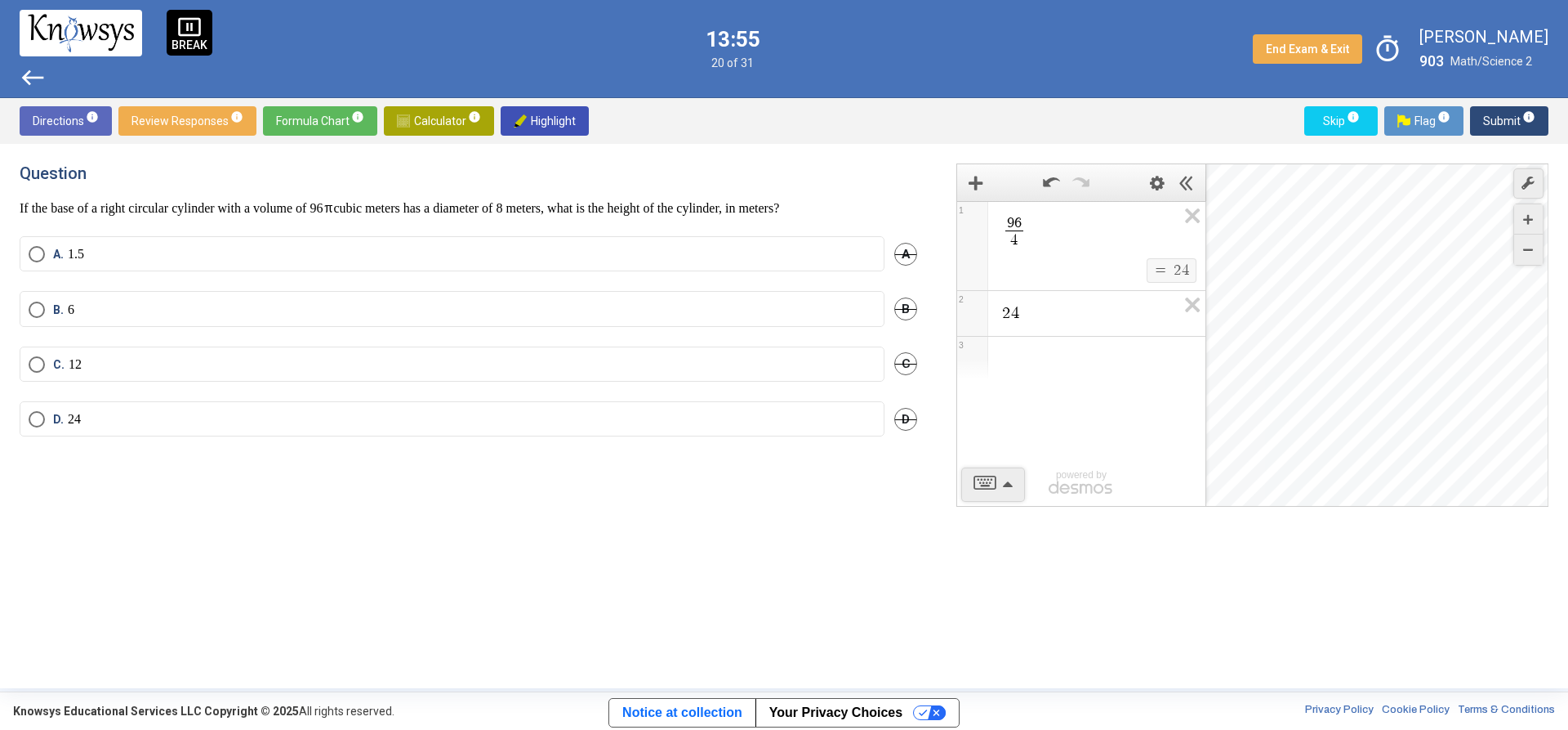
click at [384, 422] on label "D. 24" at bounding box center [451, 419] width 847 height 17
click at [1533, 126] on span "Submit info" at bounding box center [1509, 121] width 53 height 29
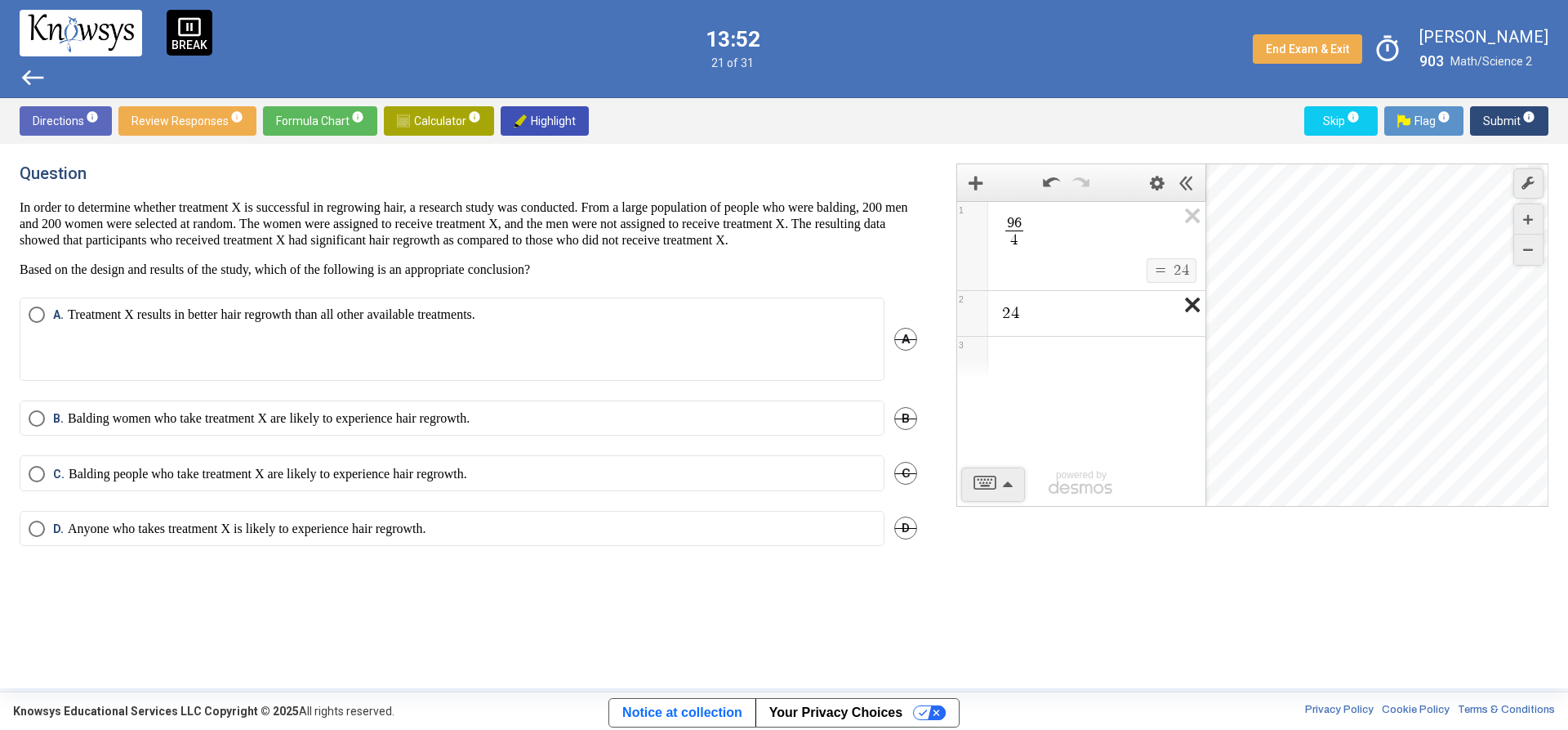
click at [1185, 311] on icon "Expression List" at bounding box center [1188, 310] width 37 height 38
click at [1193, 225] on icon "Expression List" at bounding box center [1188, 220] width 37 height 38
click at [403, 427] on p "Balding women who take treatment X are likely to experience hair regrowth." at bounding box center [269, 418] width 402 height 17
click at [1513, 164] on div "Desmos Graphing Calculator" at bounding box center [1378, 336] width 343 height 343
click at [1502, 130] on span "Submit info" at bounding box center [1509, 121] width 53 height 29
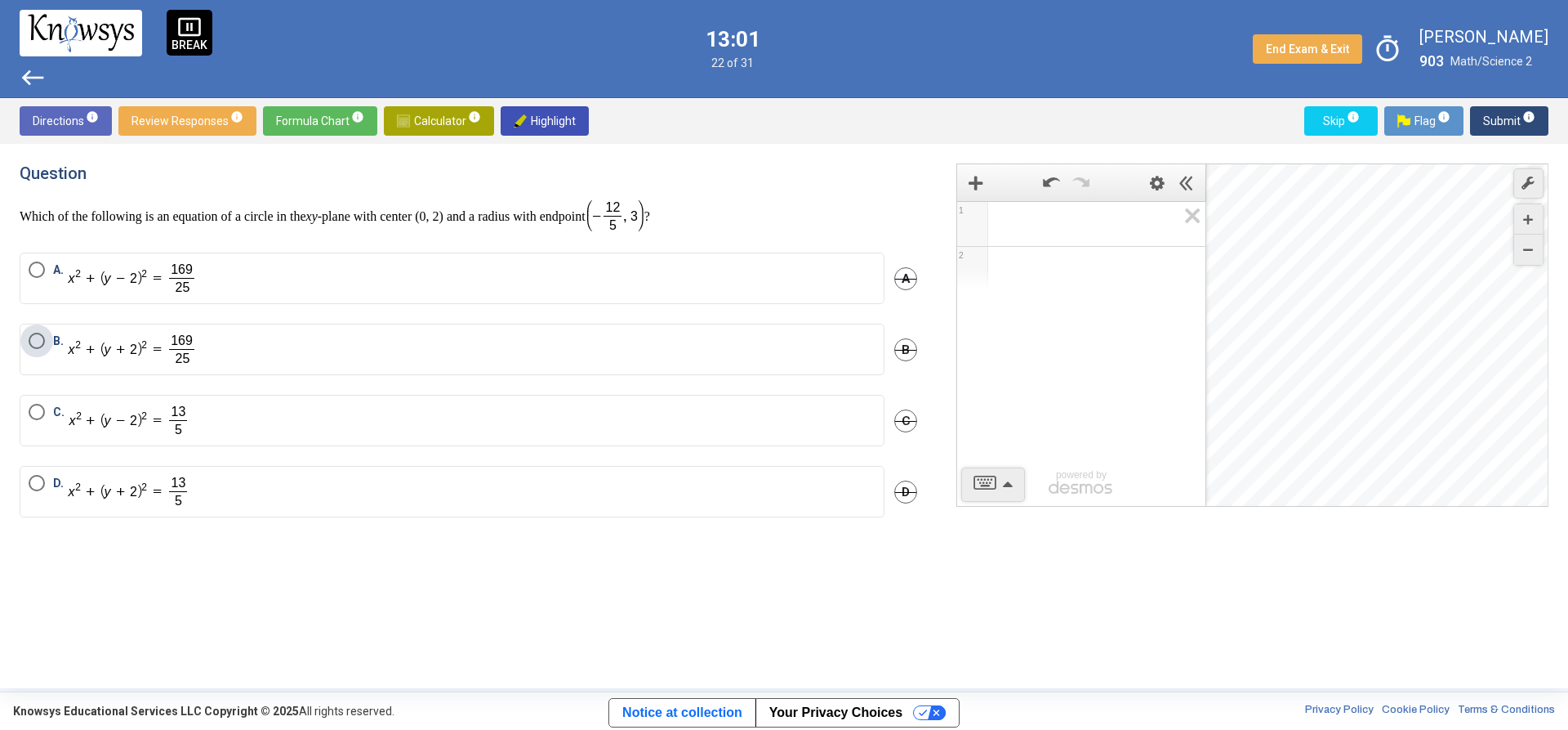
click at [365, 359] on label "B." at bounding box center [451, 349] width 847 height 33
click at [1511, 112] on span "Submit info" at bounding box center [1509, 121] width 53 height 29
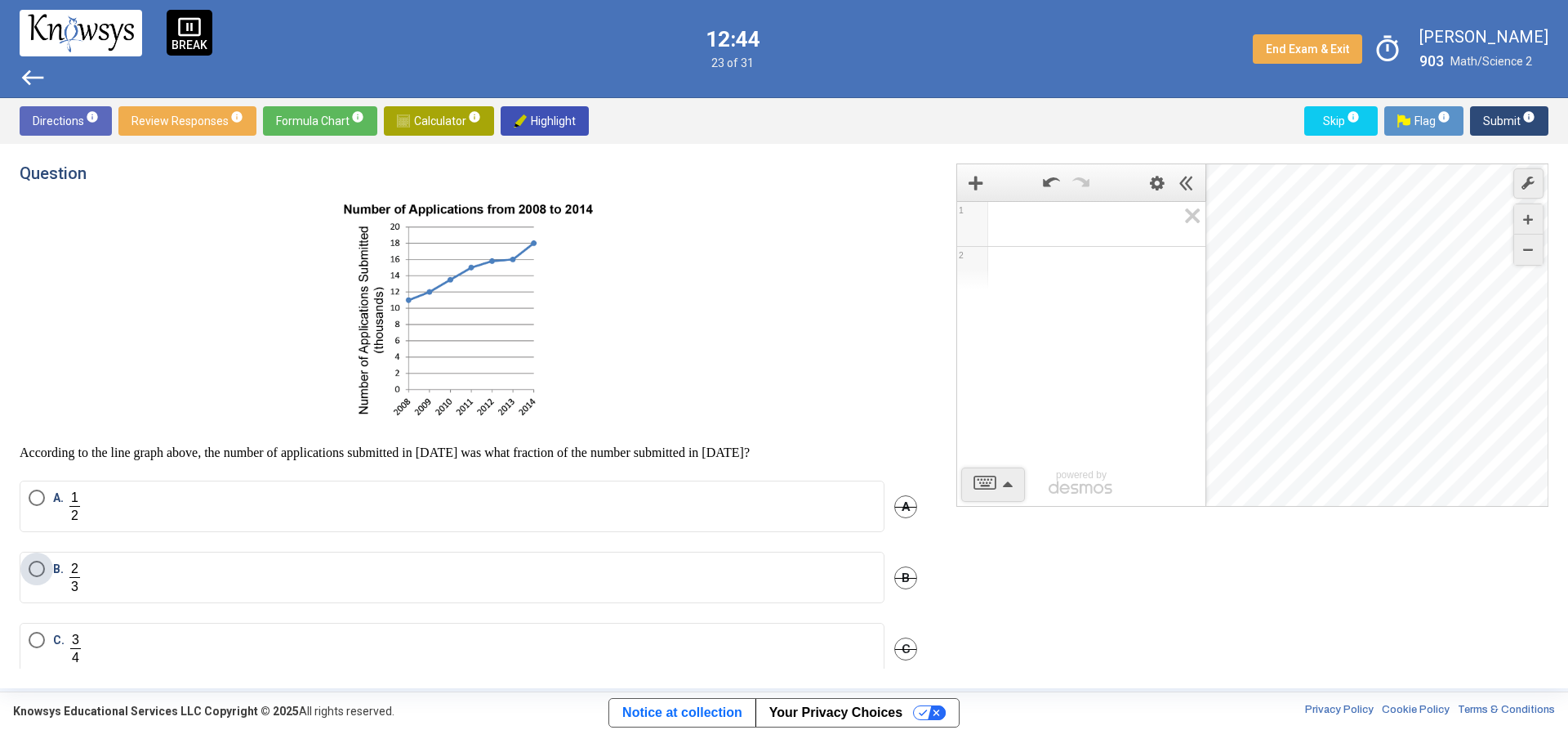
click at [157, 579] on label "B." at bounding box center [451, 577] width 847 height 33
click at [1527, 115] on span "info" at bounding box center [1529, 117] width 13 height 13
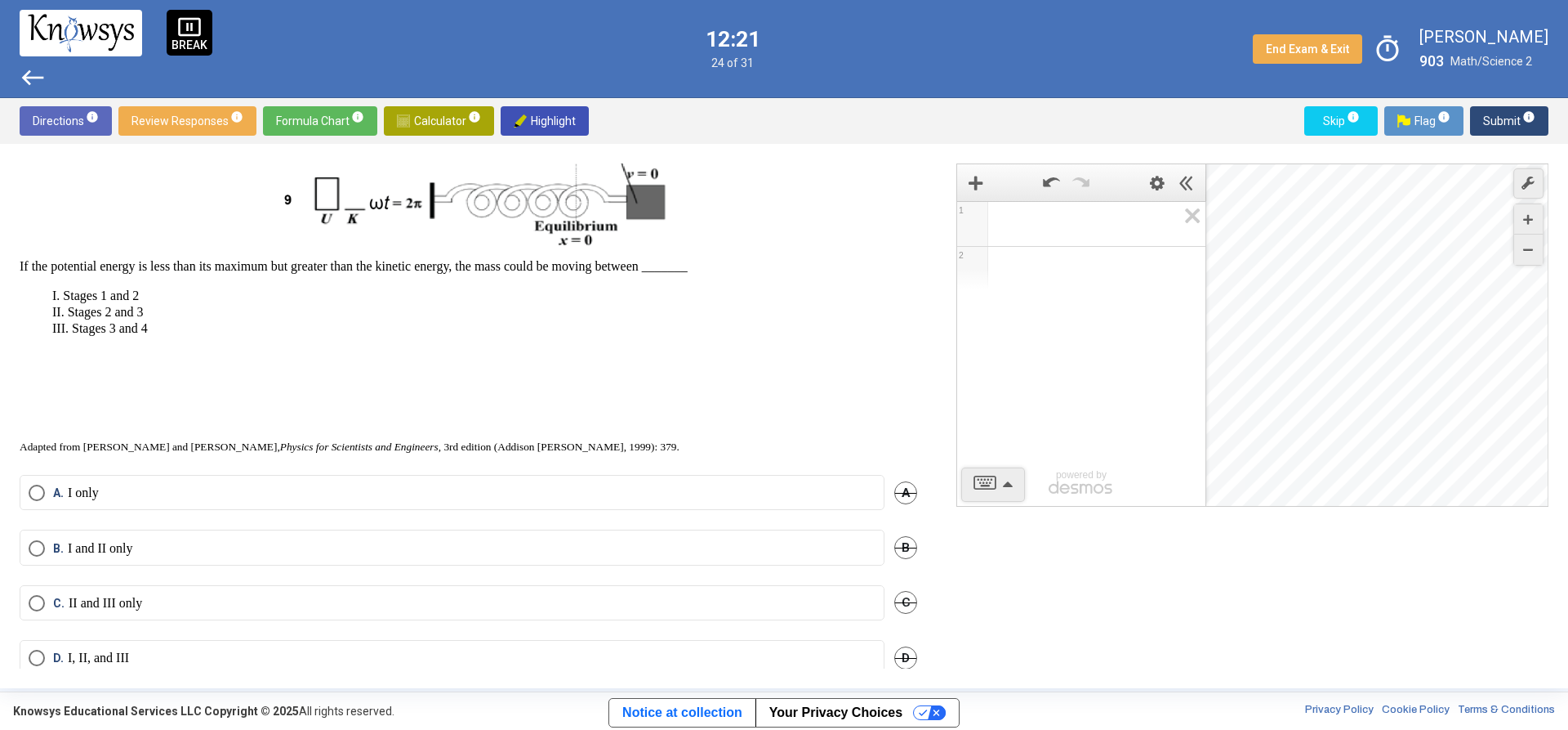
scroll to position [736, 0]
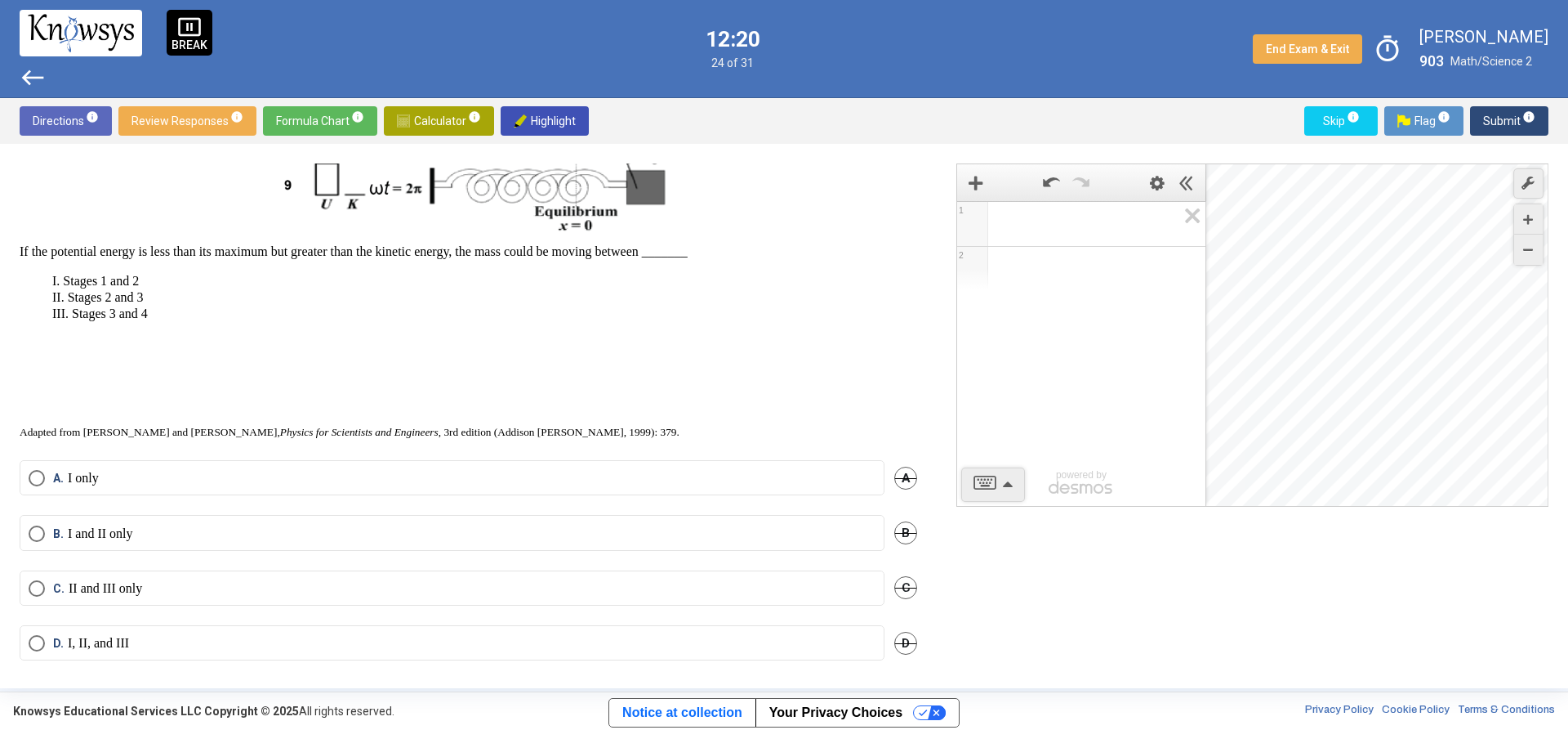
click at [364, 536] on div "B. I and II only B" at bounding box center [468, 542] width 897 height 54
click at [354, 532] on label "B. I and II only" at bounding box center [451, 534] width 847 height 17
click at [1516, 128] on span "Submit info" at bounding box center [1509, 121] width 53 height 29
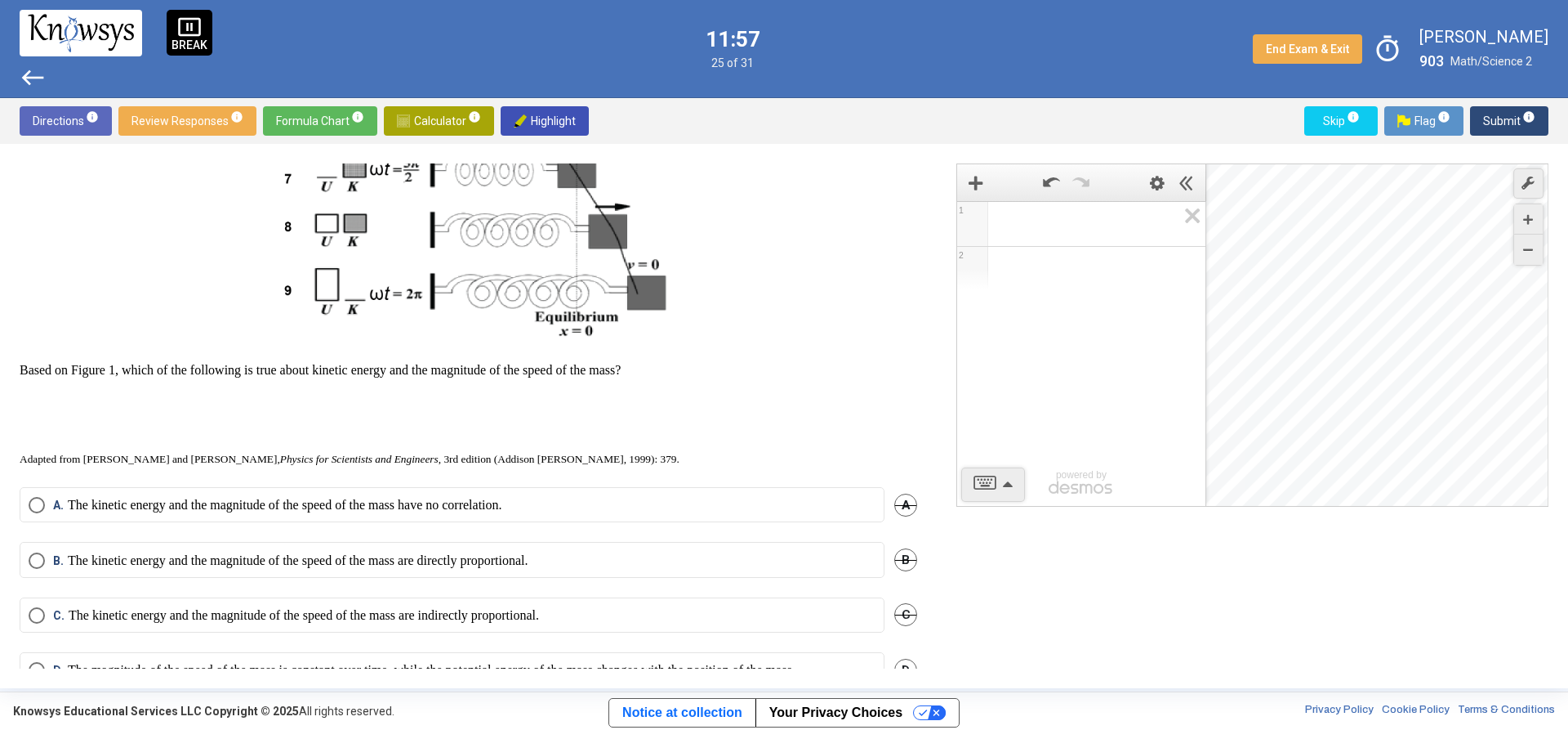
scroll to position [653, 0]
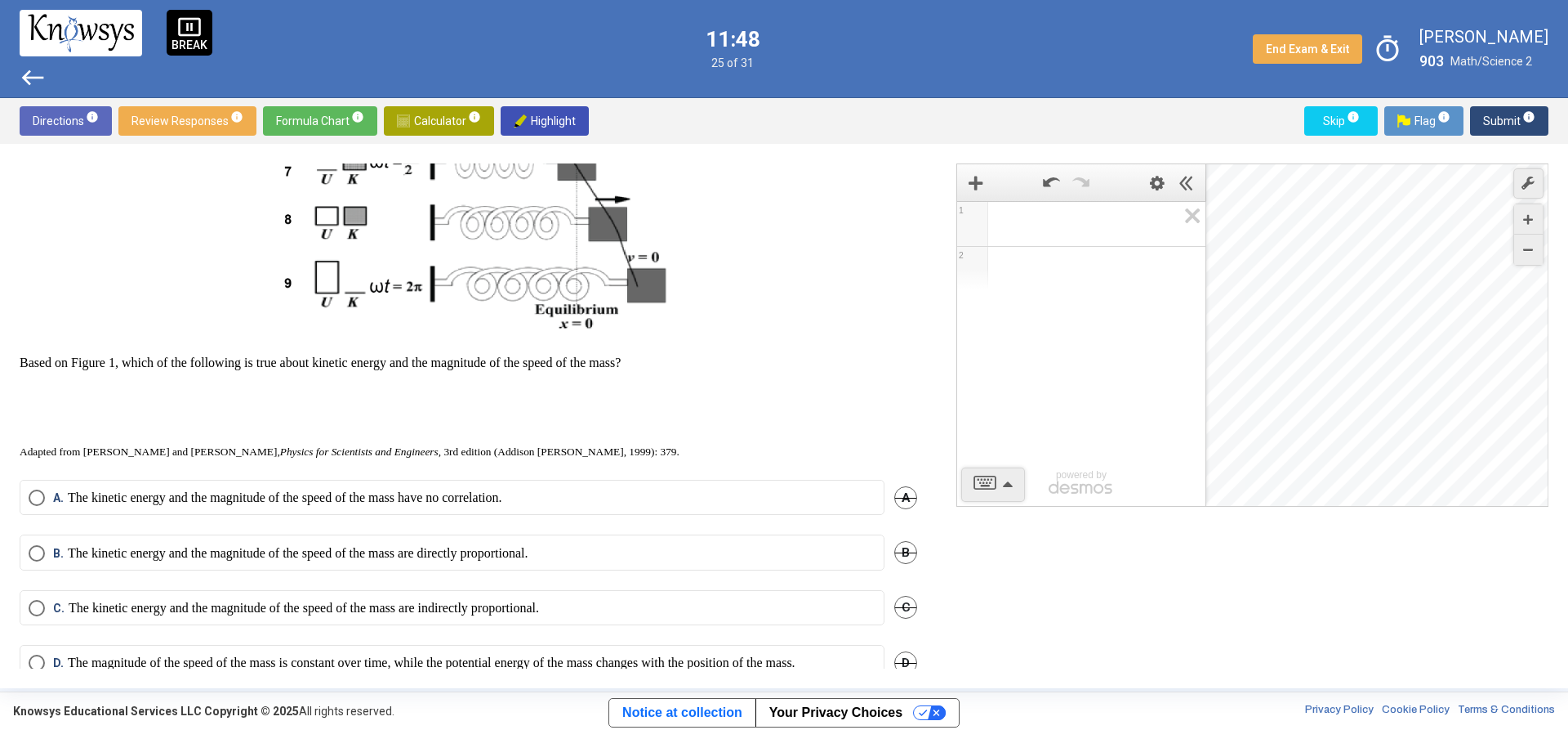
click at [505, 557] on p "The kinetic energy and the magnitude of the speed of the mass are directly prop…" at bounding box center [298, 553] width 461 height 17
click at [1517, 121] on span "Submit info" at bounding box center [1509, 121] width 53 height 29
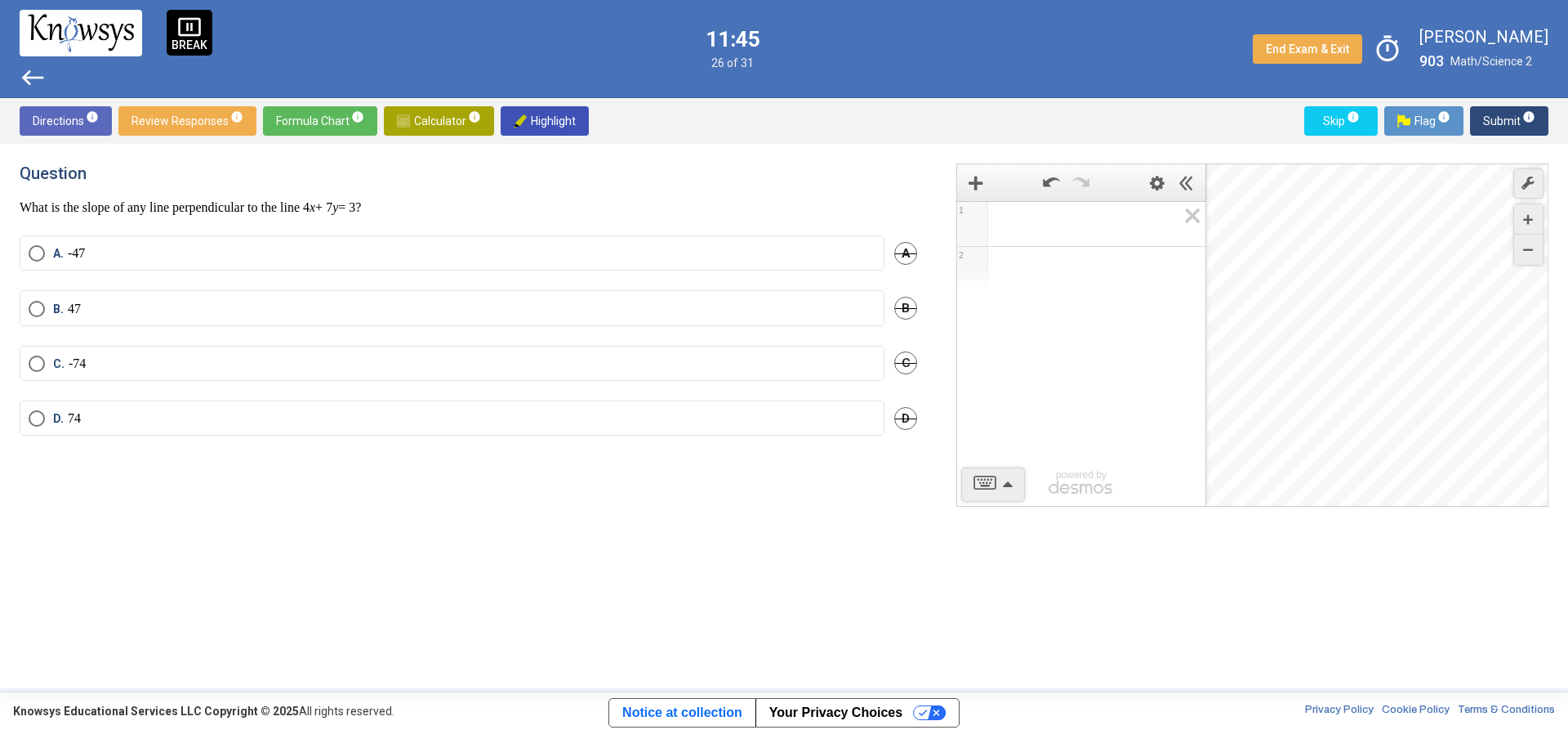
scroll to position [0, 0]
click at [216, 490] on label "D." at bounding box center [451, 475] width 847 height 33
click at [1516, 110] on span "Submit info" at bounding box center [1509, 121] width 53 height 29
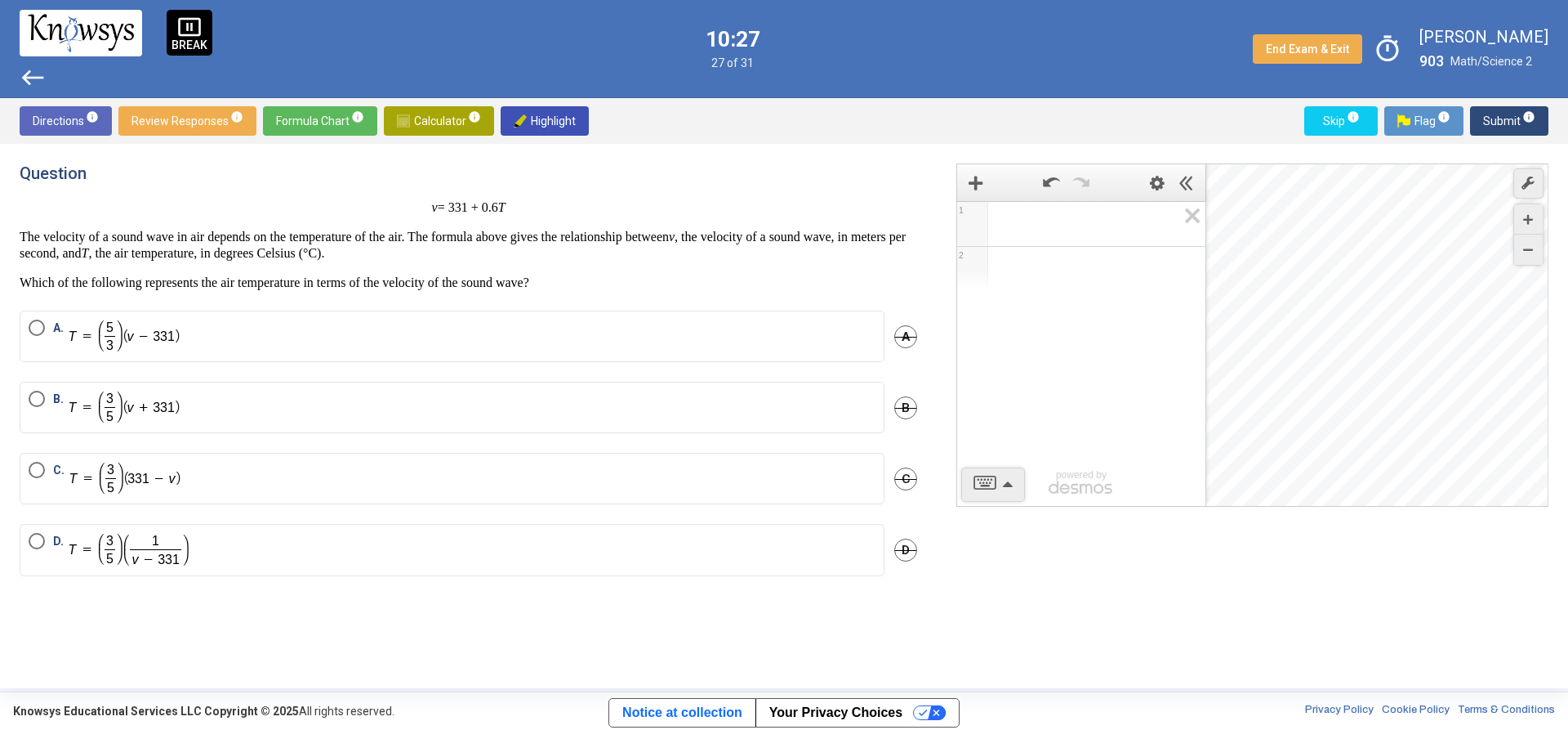
click at [177, 422] on img "Select an option" at bounding box center [123, 407] width 111 height 33
click at [332, 311] on mat-radio-button "A." at bounding box center [451, 336] width 865 height 52
click at [334, 336] on label "A." at bounding box center [451, 336] width 847 height 33
click at [1503, 112] on span "Submit info" at bounding box center [1509, 121] width 53 height 29
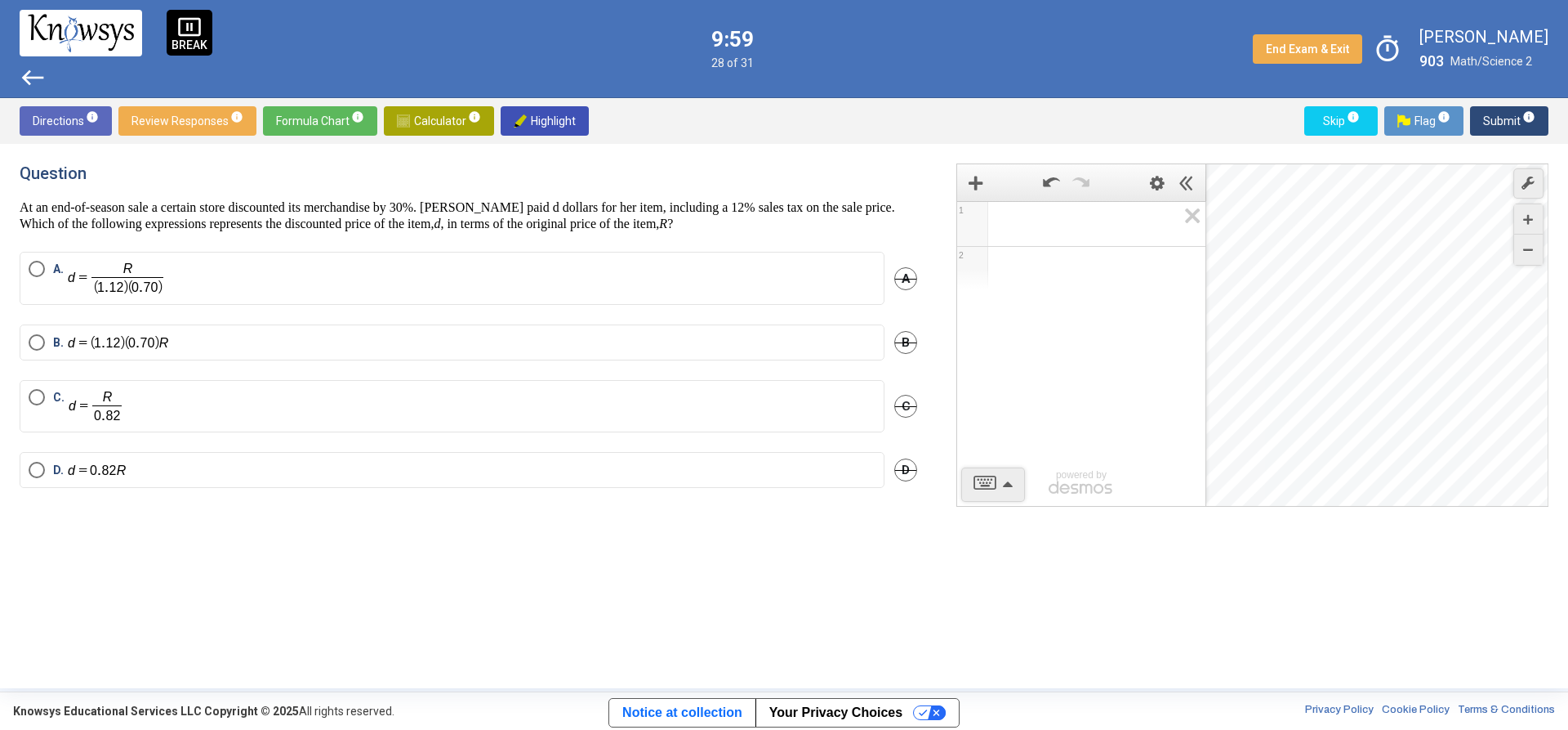
click at [233, 267] on label "A." at bounding box center [451, 278] width 847 height 35
click at [1535, 116] on span "info" at bounding box center [1529, 117] width 13 height 13
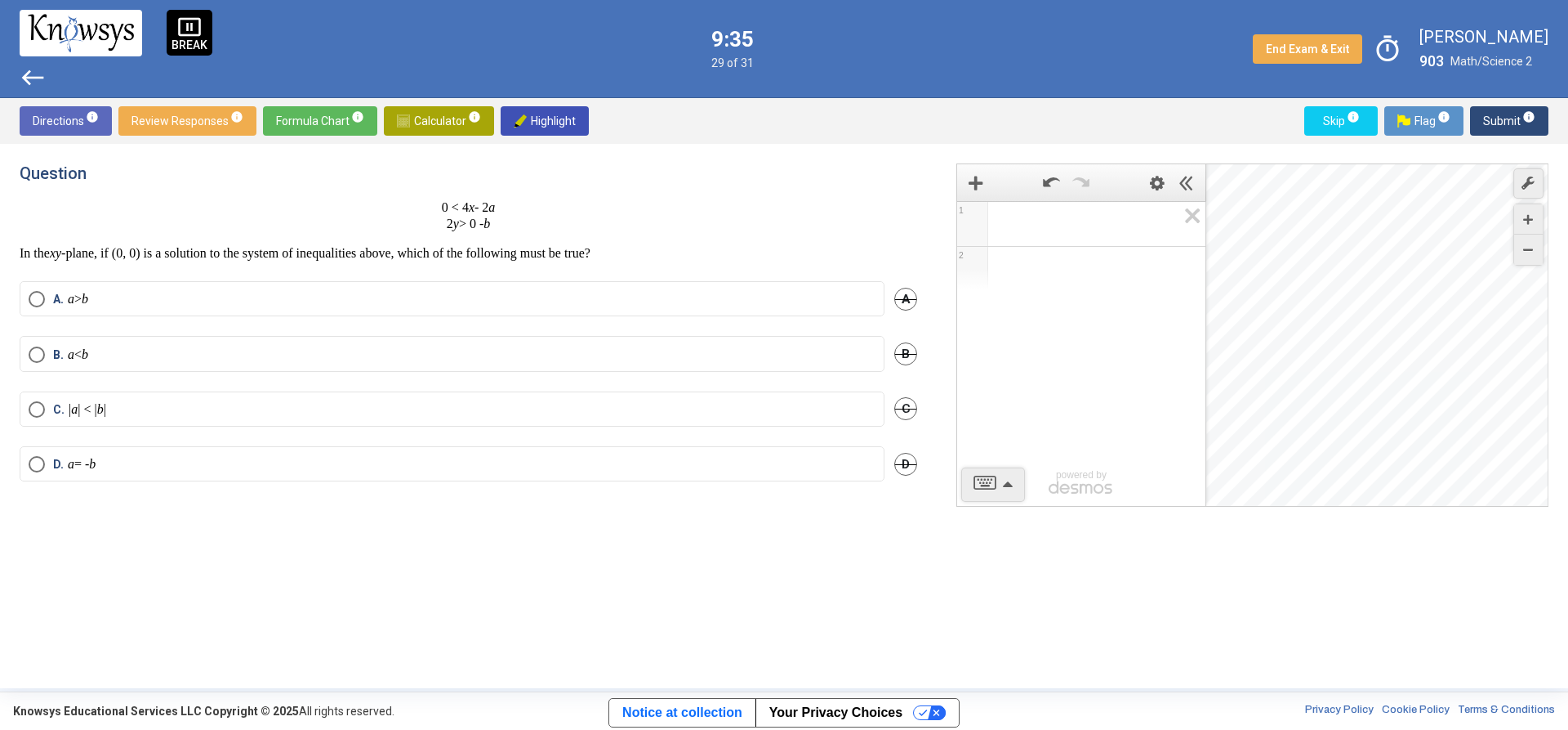
click at [246, 357] on label "B. a < b" at bounding box center [451, 355] width 847 height 17
drag, startPoint x: 1505, startPoint y: 126, endPoint x: 1511, endPoint y: 135, distance: 10.8
click at [1509, 134] on span "Submit info" at bounding box center [1509, 121] width 53 height 29
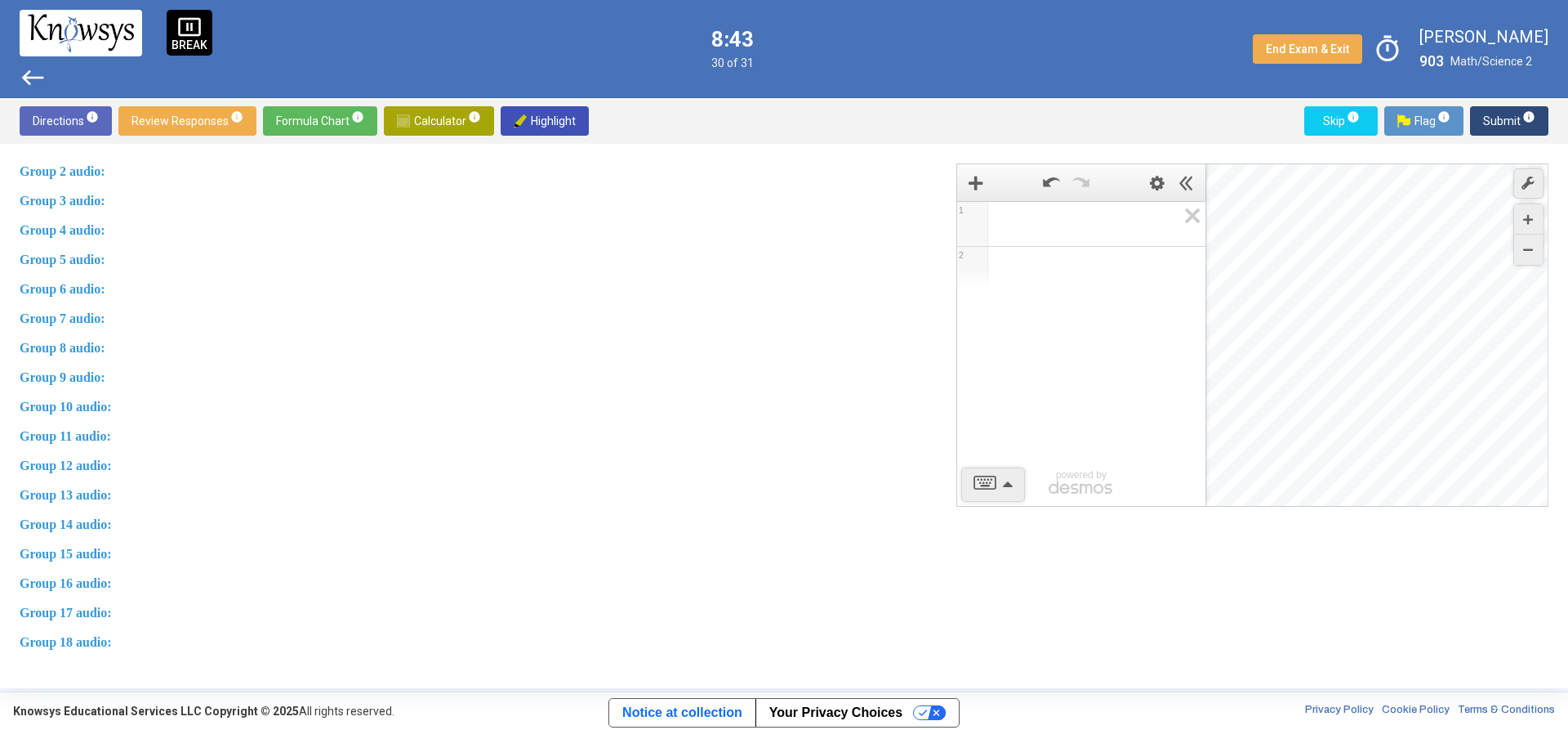
scroll to position [1044, 0]
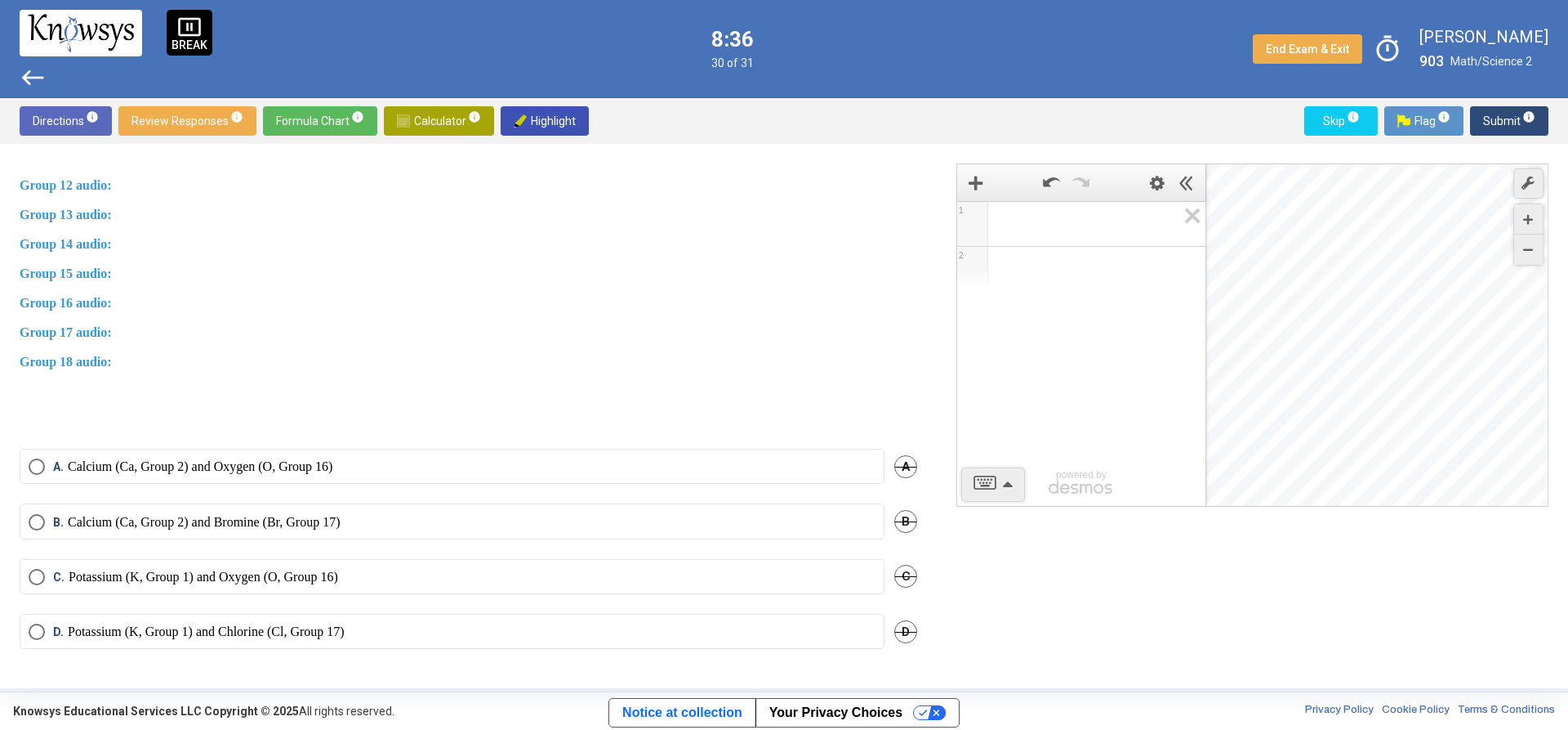
click at [367, 470] on label "A. Calcium (Ca, Group 2) and Oxygen (O, Group 16)" at bounding box center [451, 466] width 847 height 17
click at [1520, 110] on span "Submit info" at bounding box center [1509, 121] width 53 height 29
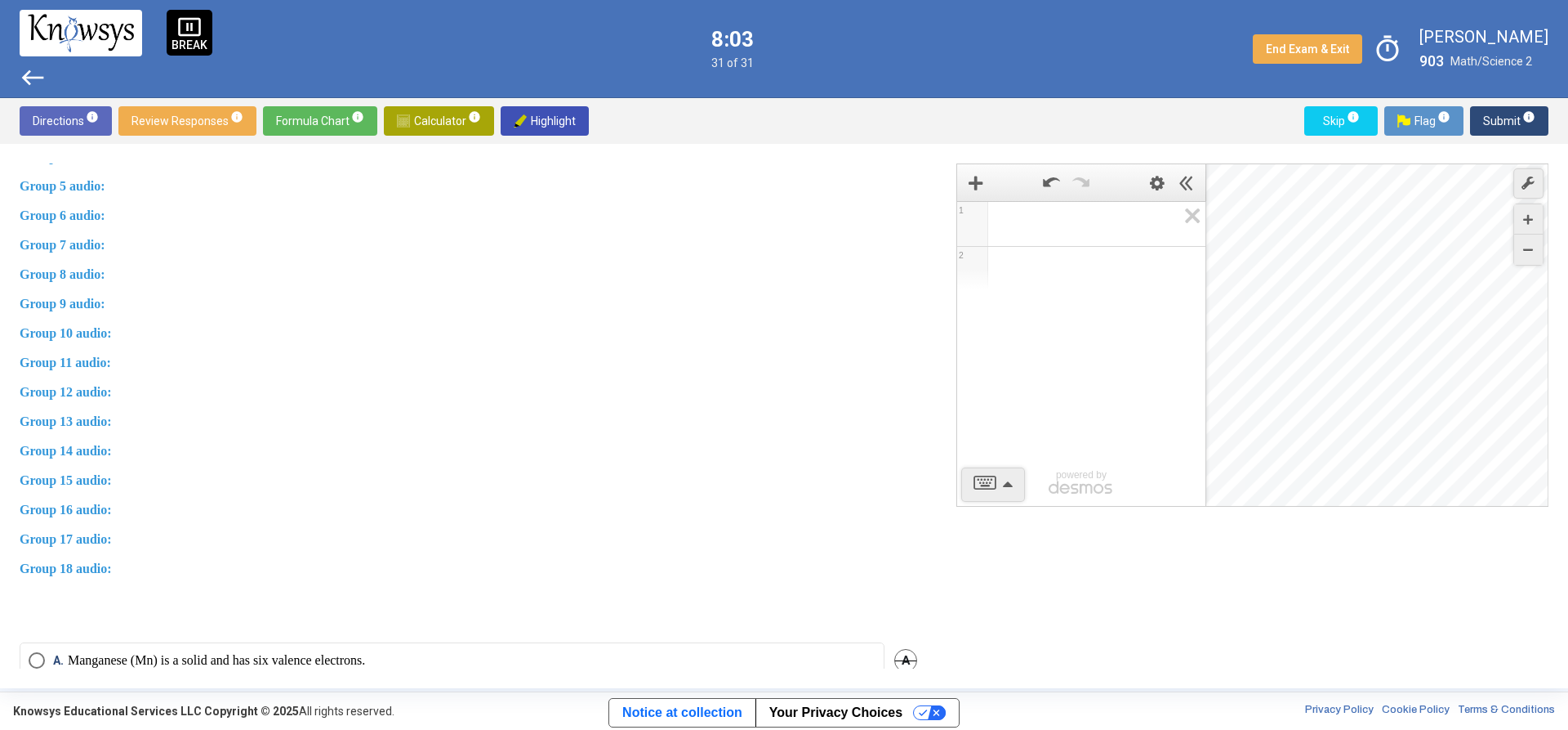
scroll to position [1027, 0]
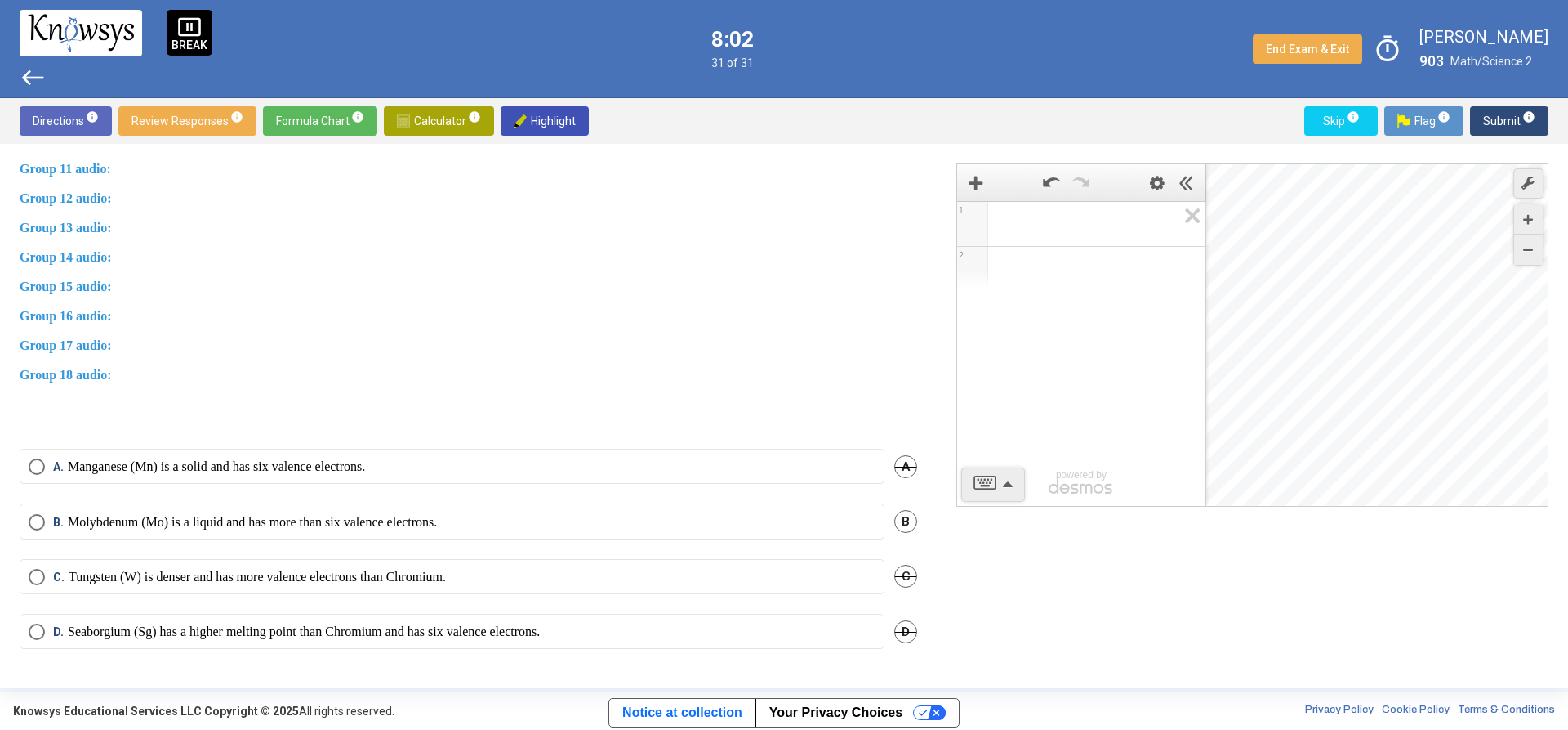
click at [207, 472] on p "Manganese (Mn) is a solid and has six valence electrons." at bounding box center [216, 466] width 298 height 17
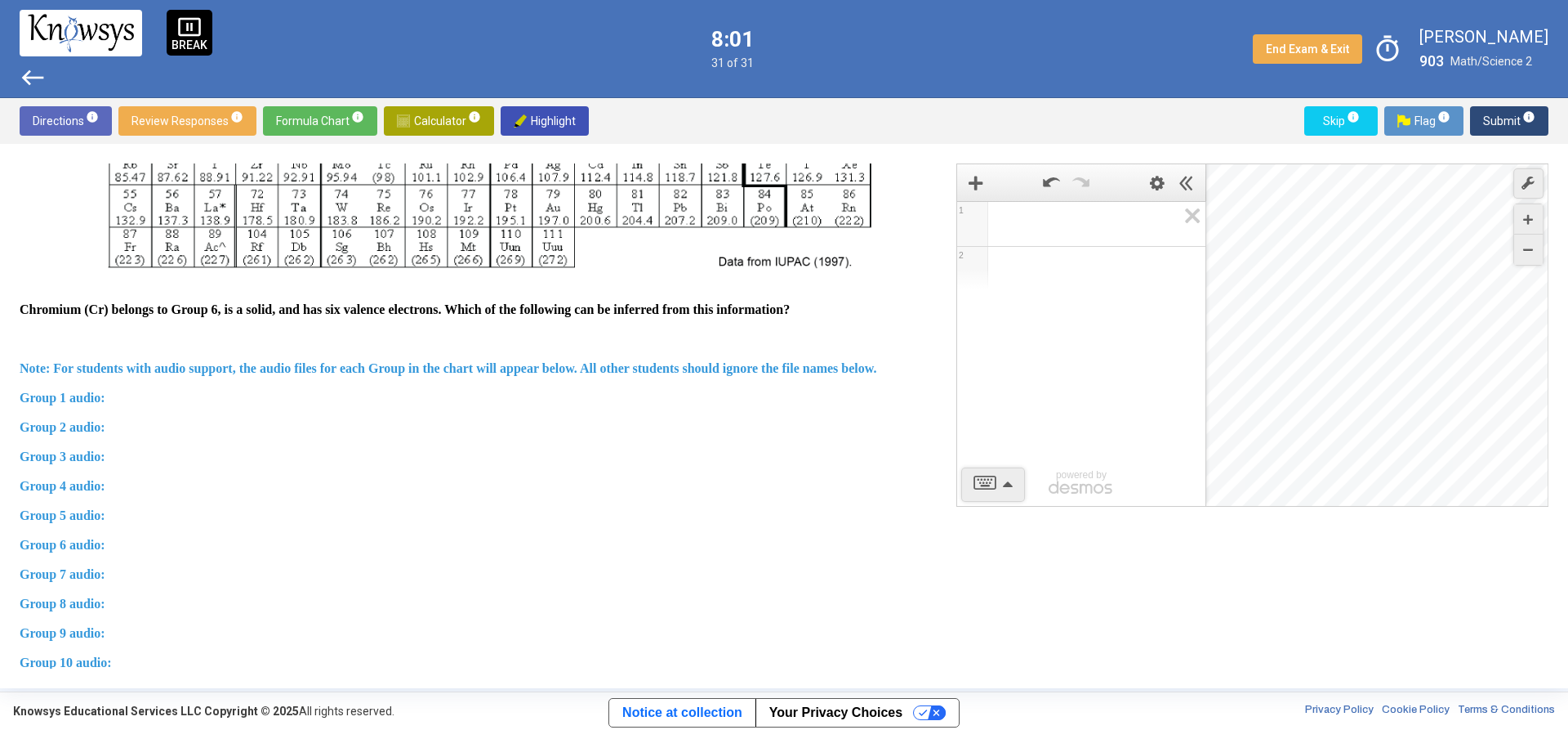
scroll to position [128, 0]
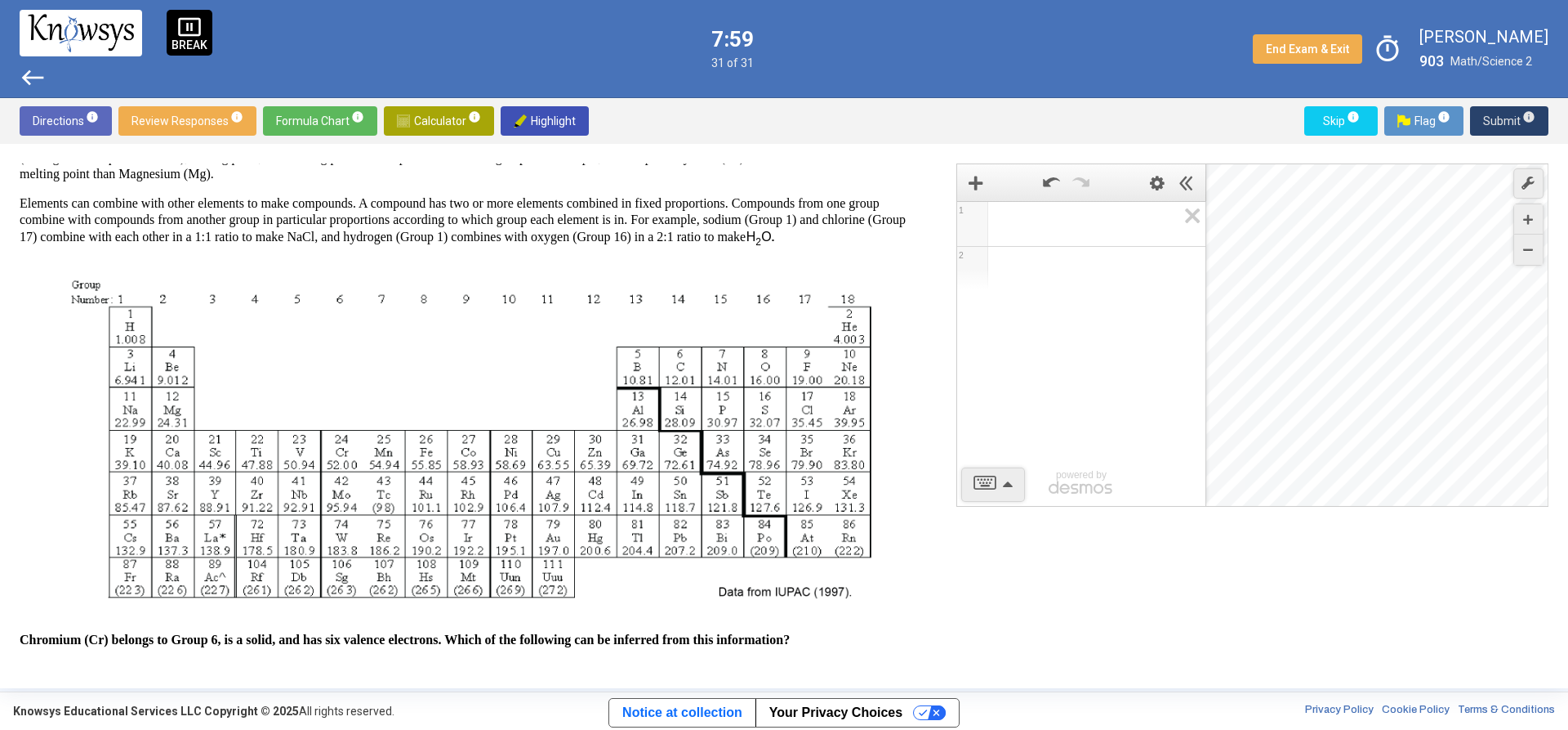
click at [1508, 115] on span "Submit info" at bounding box center [1509, 121] width 53 height 29
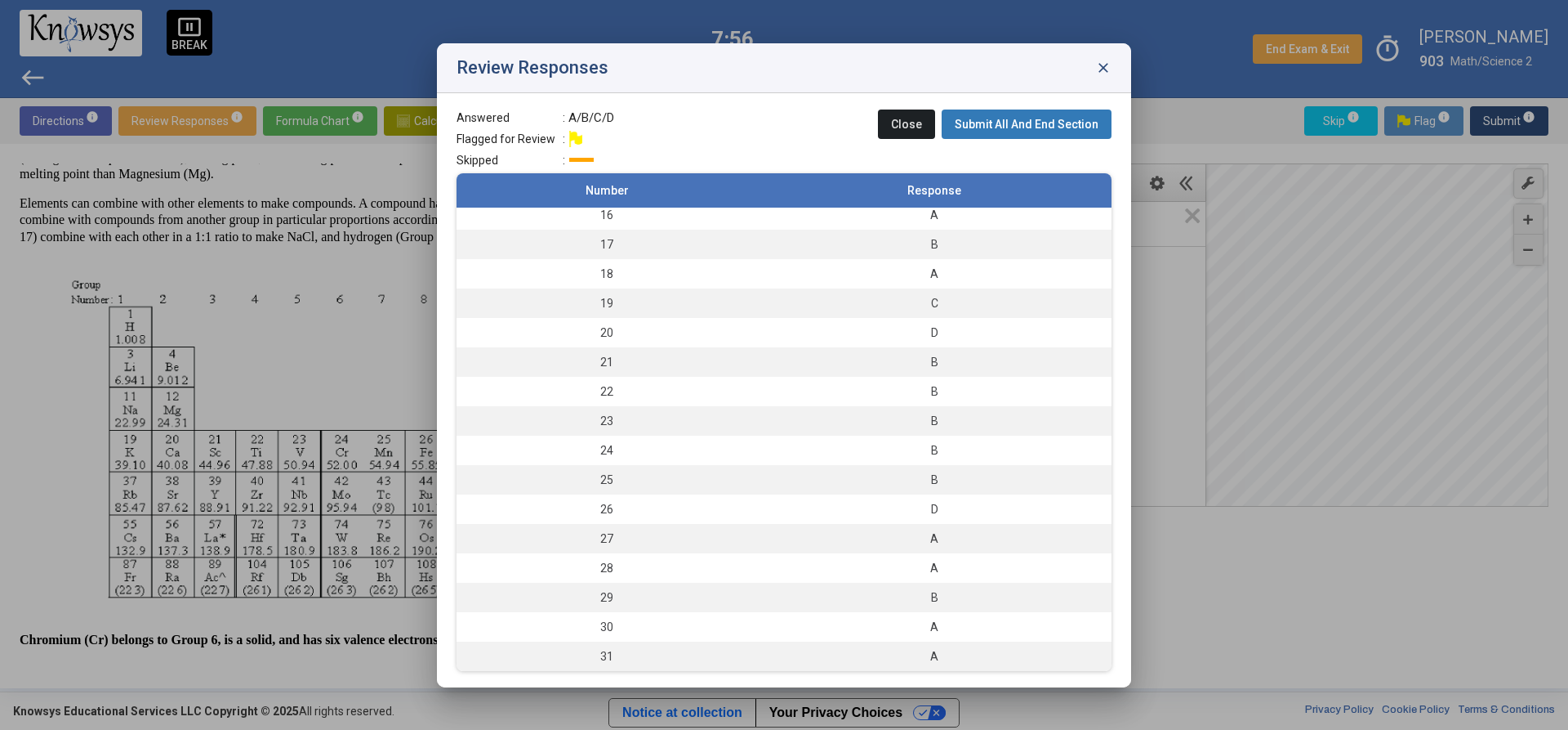
scroll to position [0, 0]
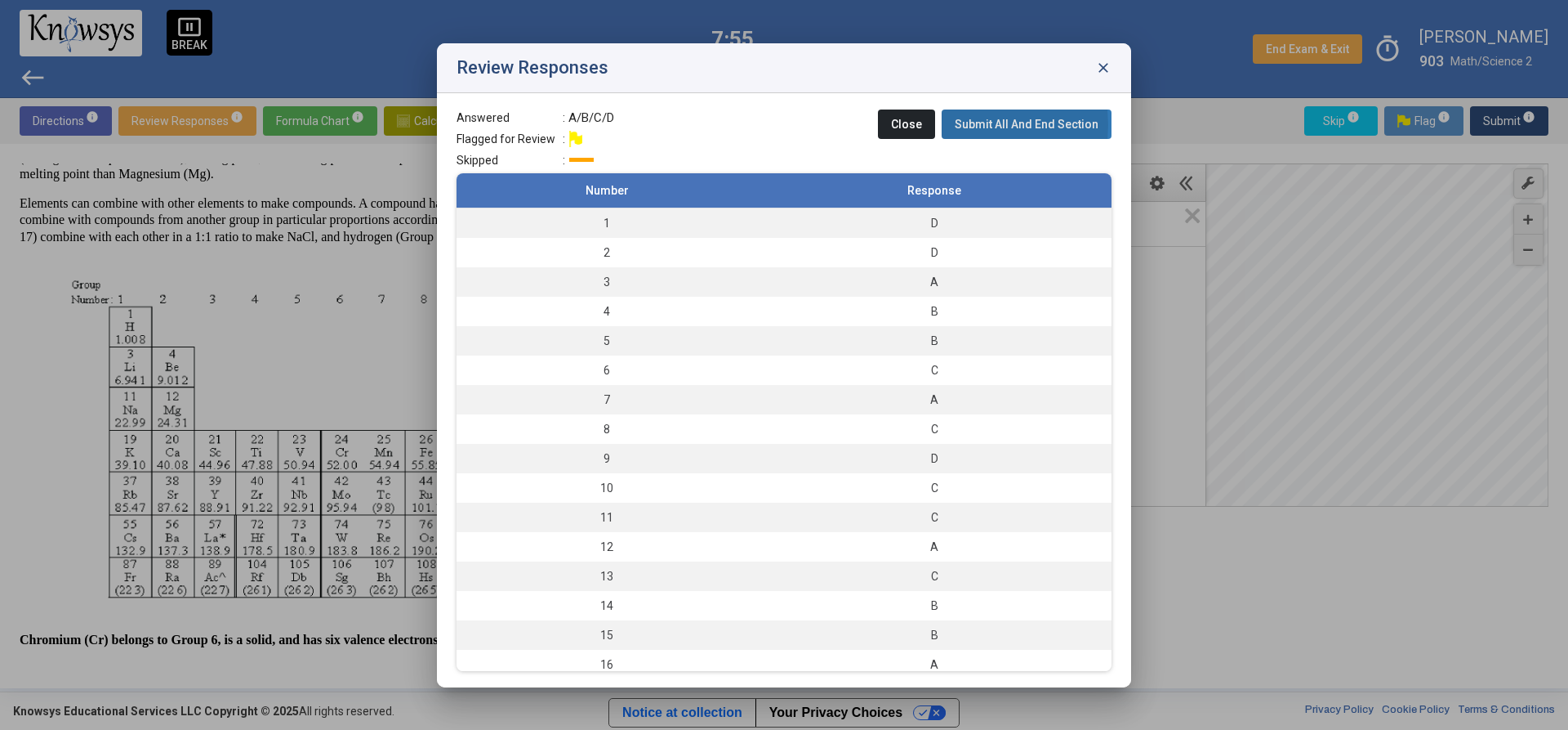
click at [963, 125] on span "Submit All And End Section" at bounding box center [1026, 124] width 144 height 13
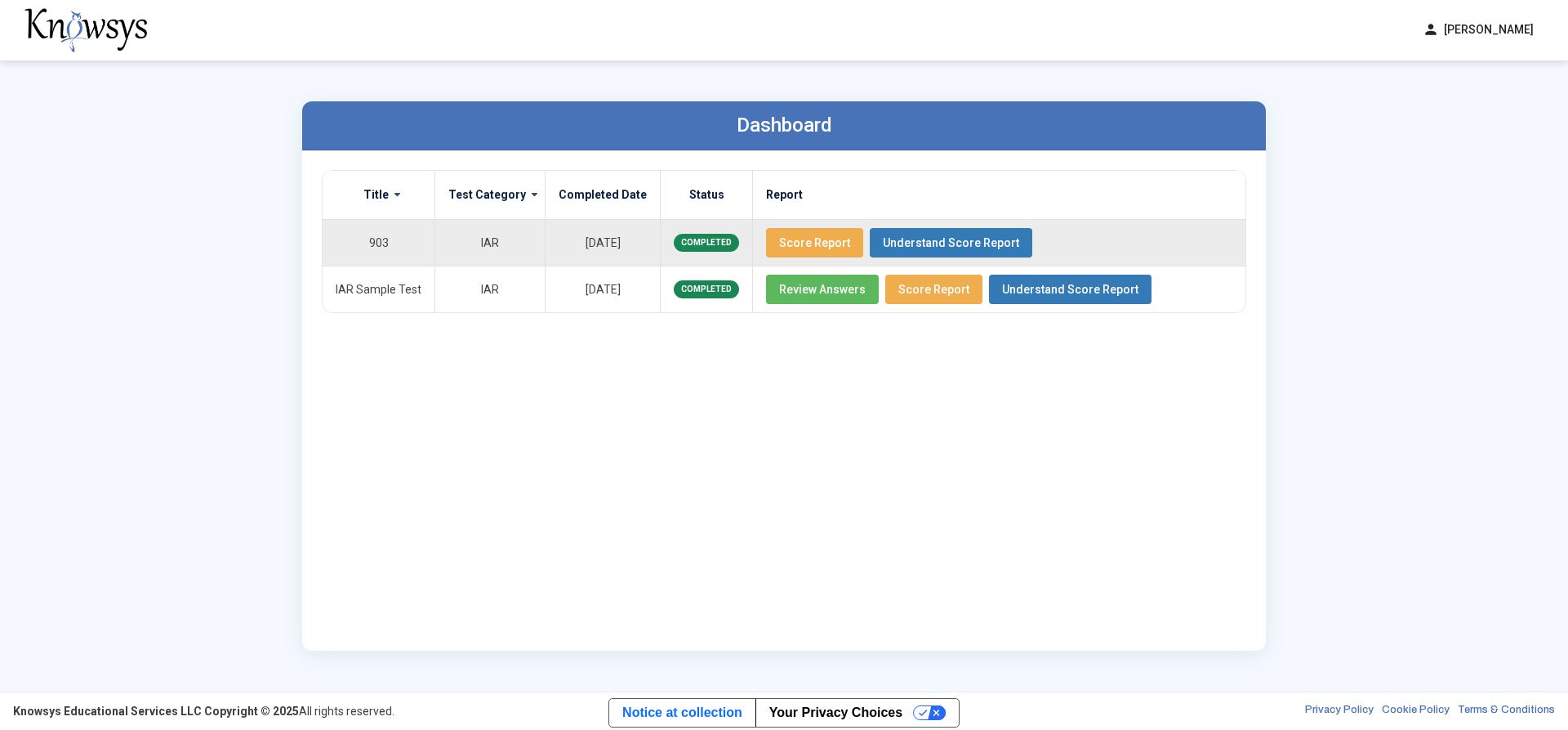
click at [770, 250] on button "Score Report" at bounding box center [815, 242] width 98 height 29
click at [808, 250] on button "Score Report" at bounding box center [815, 242] width 98 height 29
